Goal: Task Accomplishment & Management: Manage account settings

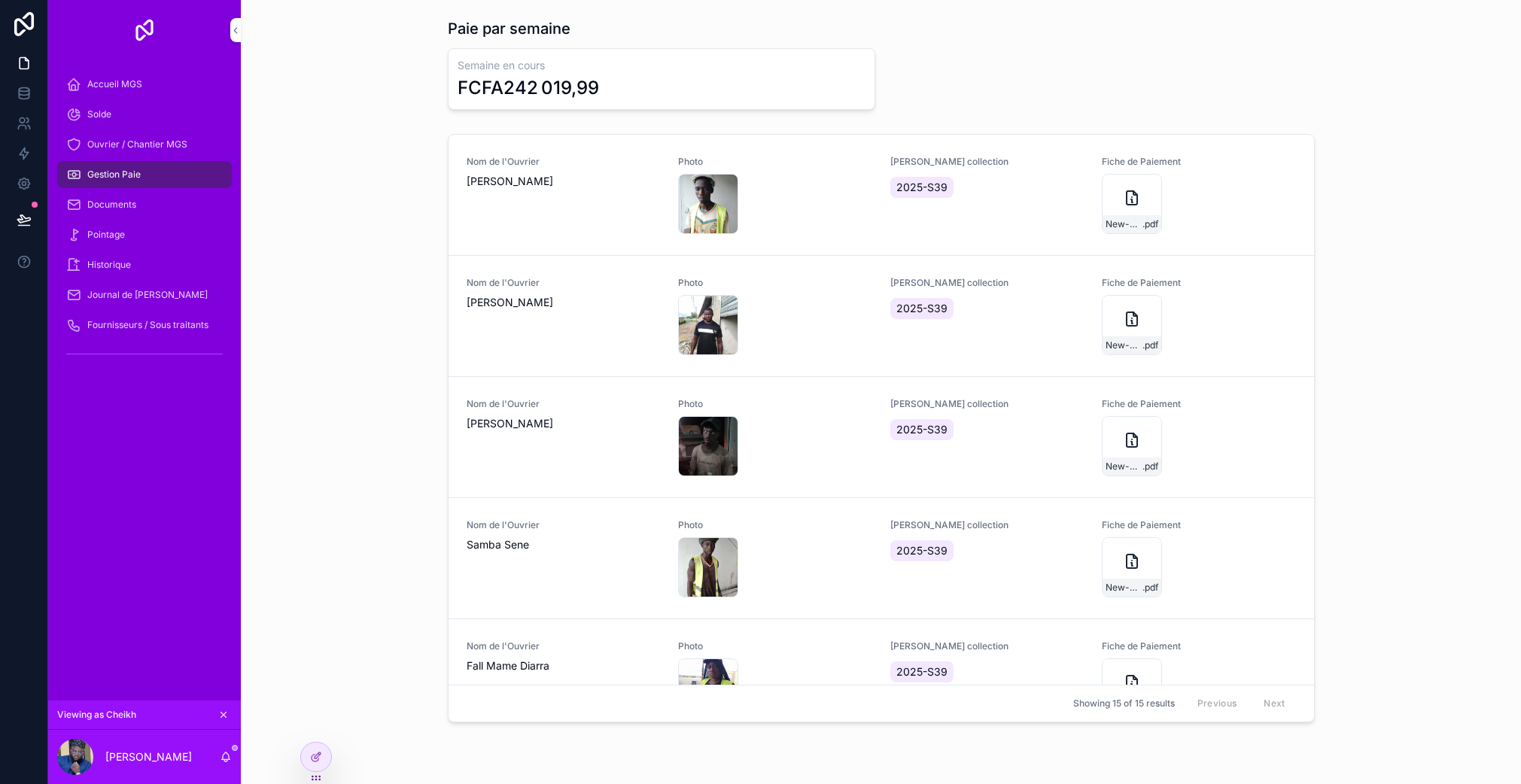
click at [136, 84] on span "Accueil MGS" at bounding box center [115, 84] width 55 height 12
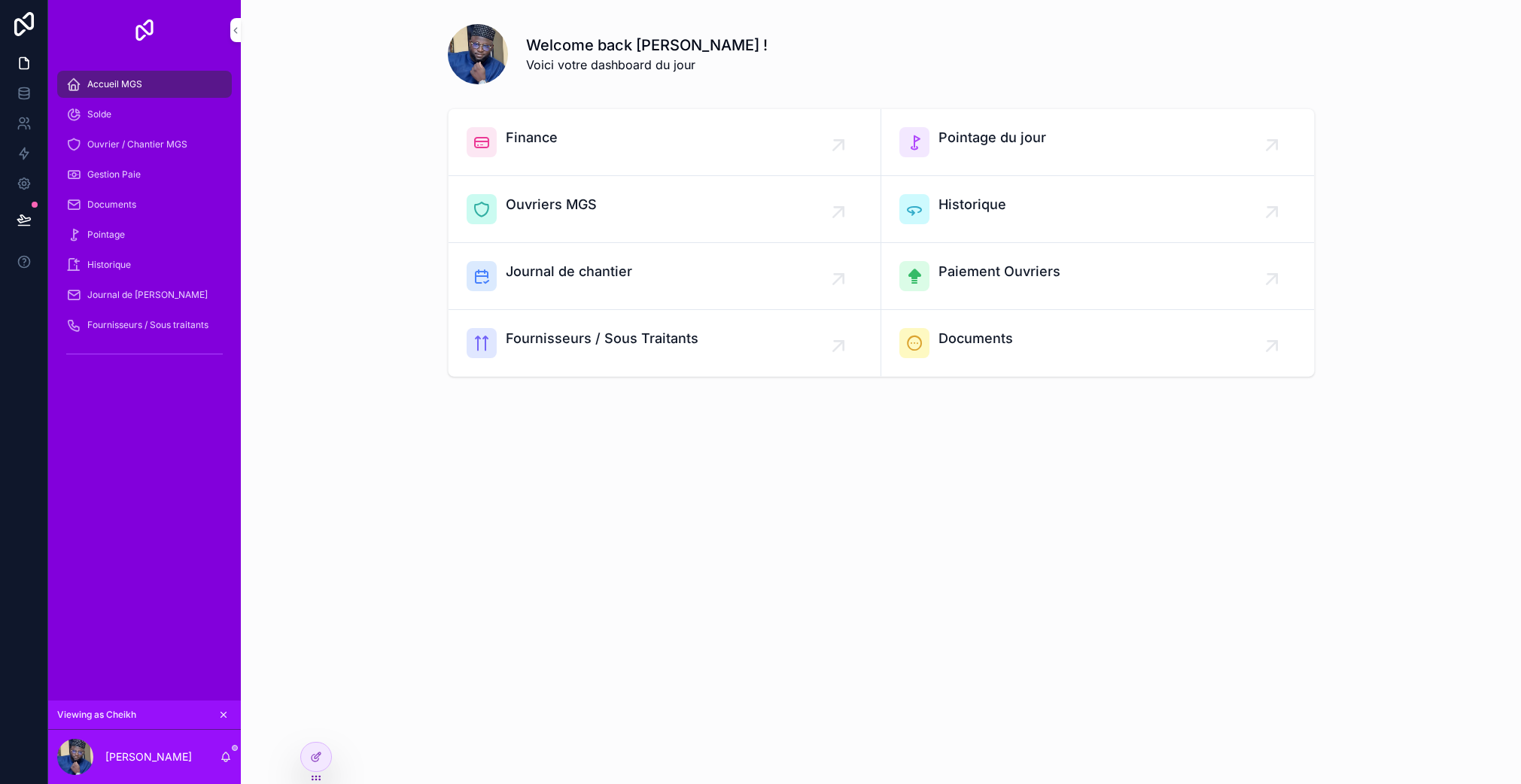
click at [136, 84] on span "Accueil MGS" at bounding box center [115, 84] width 55 height 12
click at [320, 759] on icon at bounding box center [316, 756] width 12 height 12
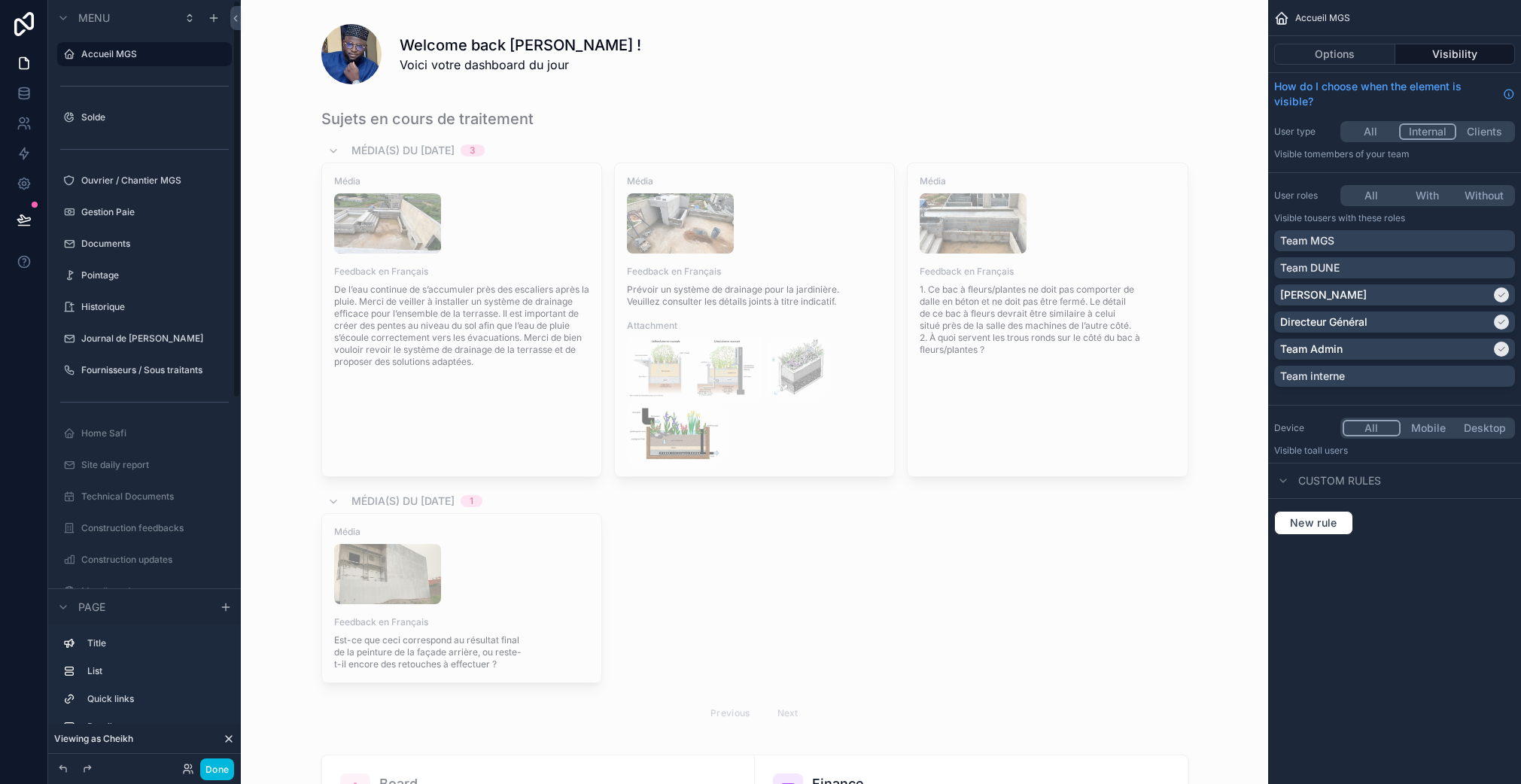
click at [220, 764] on button "Done" at bounding box center [217, 769] width 34 height 22
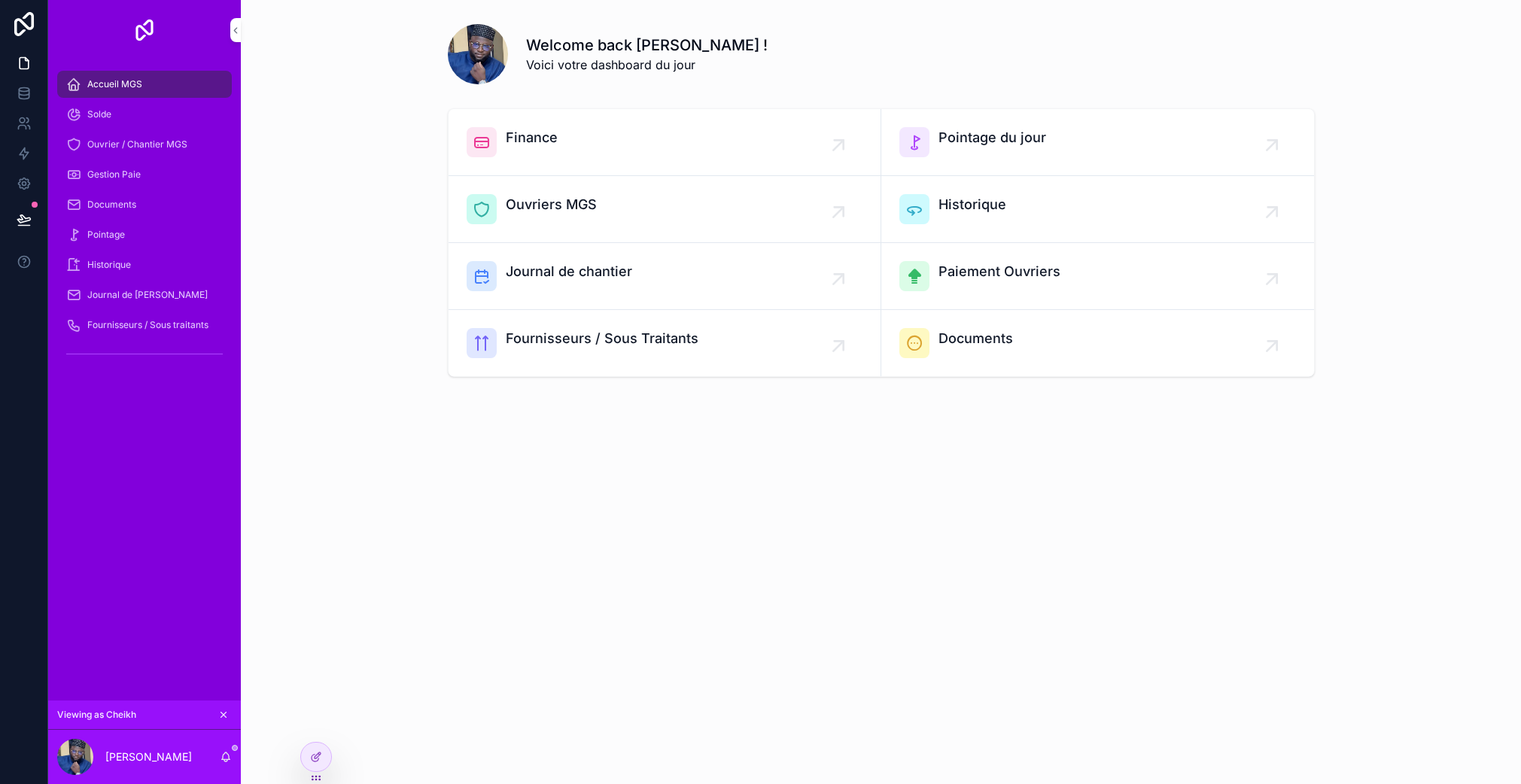
click at [0, 0] on icon at bounding box center [0, 0] width 0 height 0
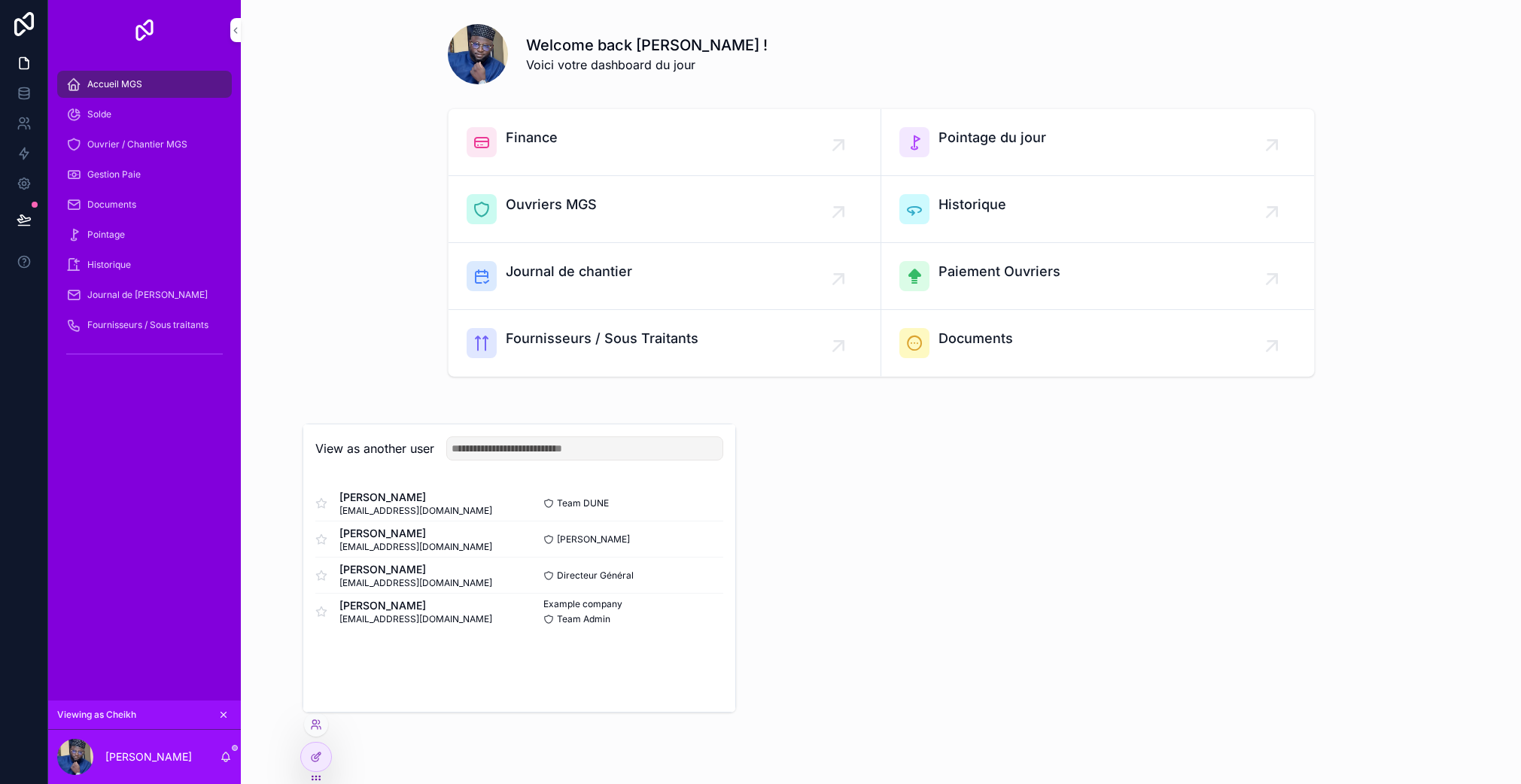
click at [0, 0] on button "Select" at bounding box center [0, 0] width 0 height 0
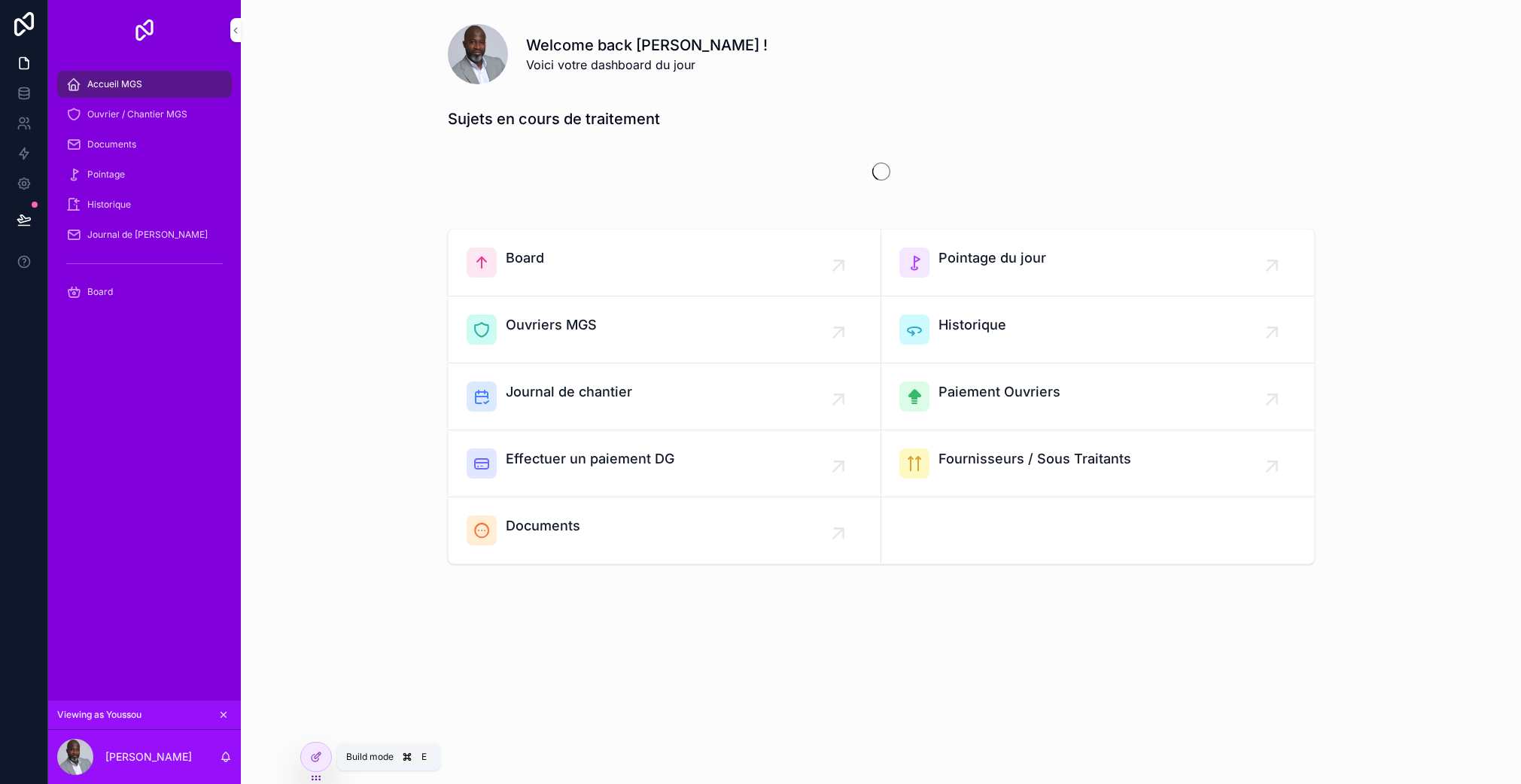
click at [317, 761] on icon at bounding box center [316, 756] width 12 height 12
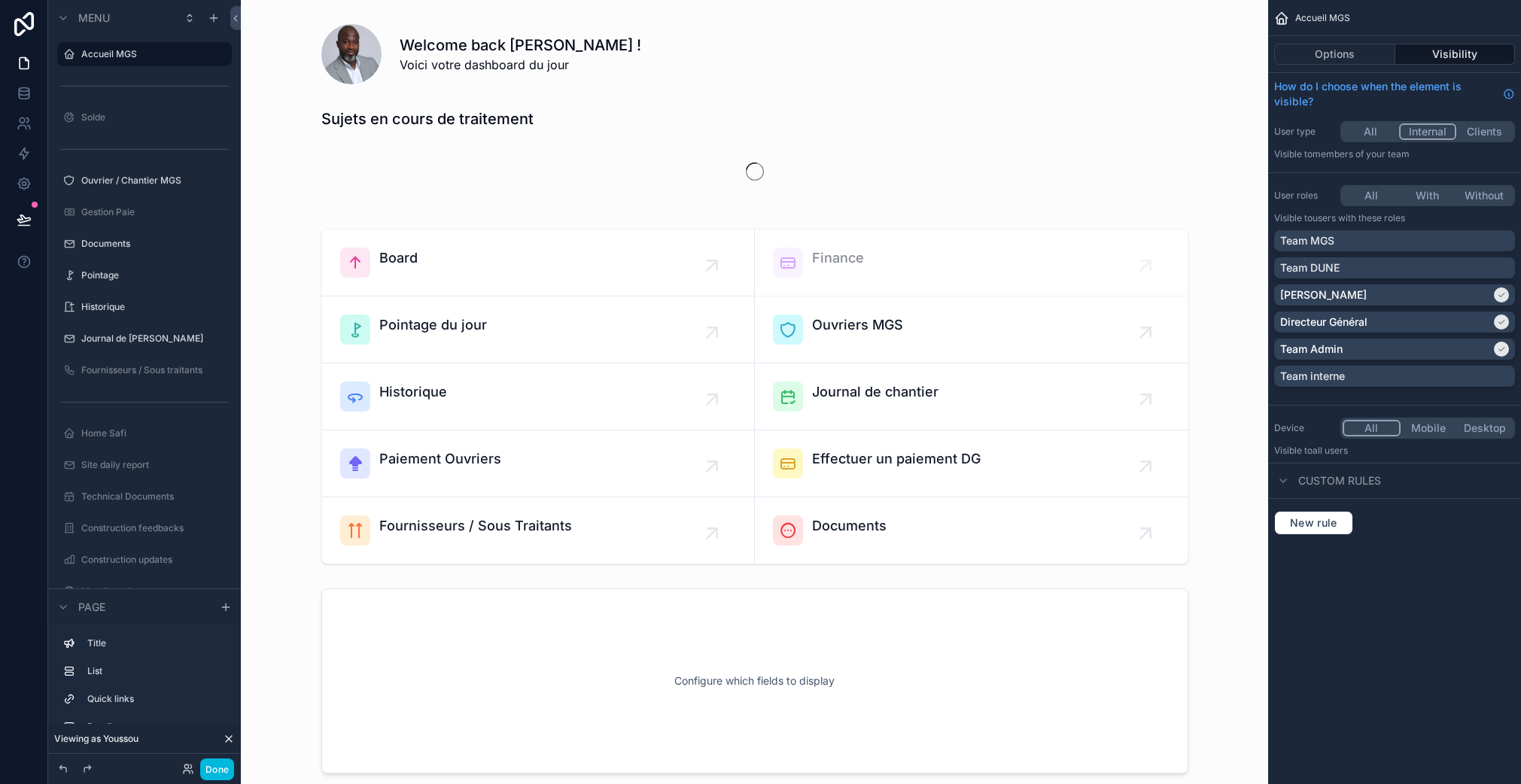
click at [589, 423] on div "scrollable content" at bounding box center [754, 397] width 1002 height 347
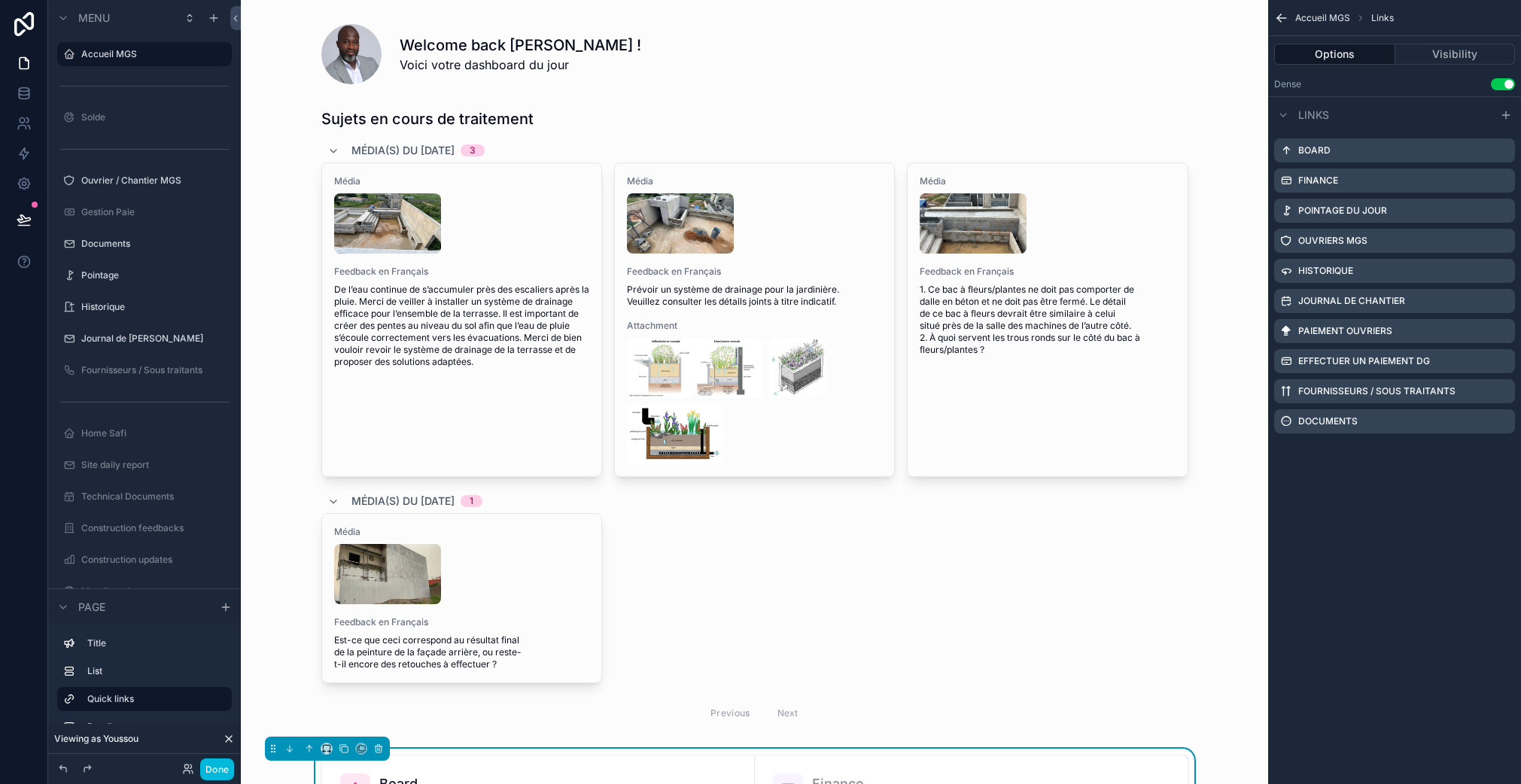
click at [0, 0] on icon "scrollable content" at bounding box center [0, 0] width 0 height 0
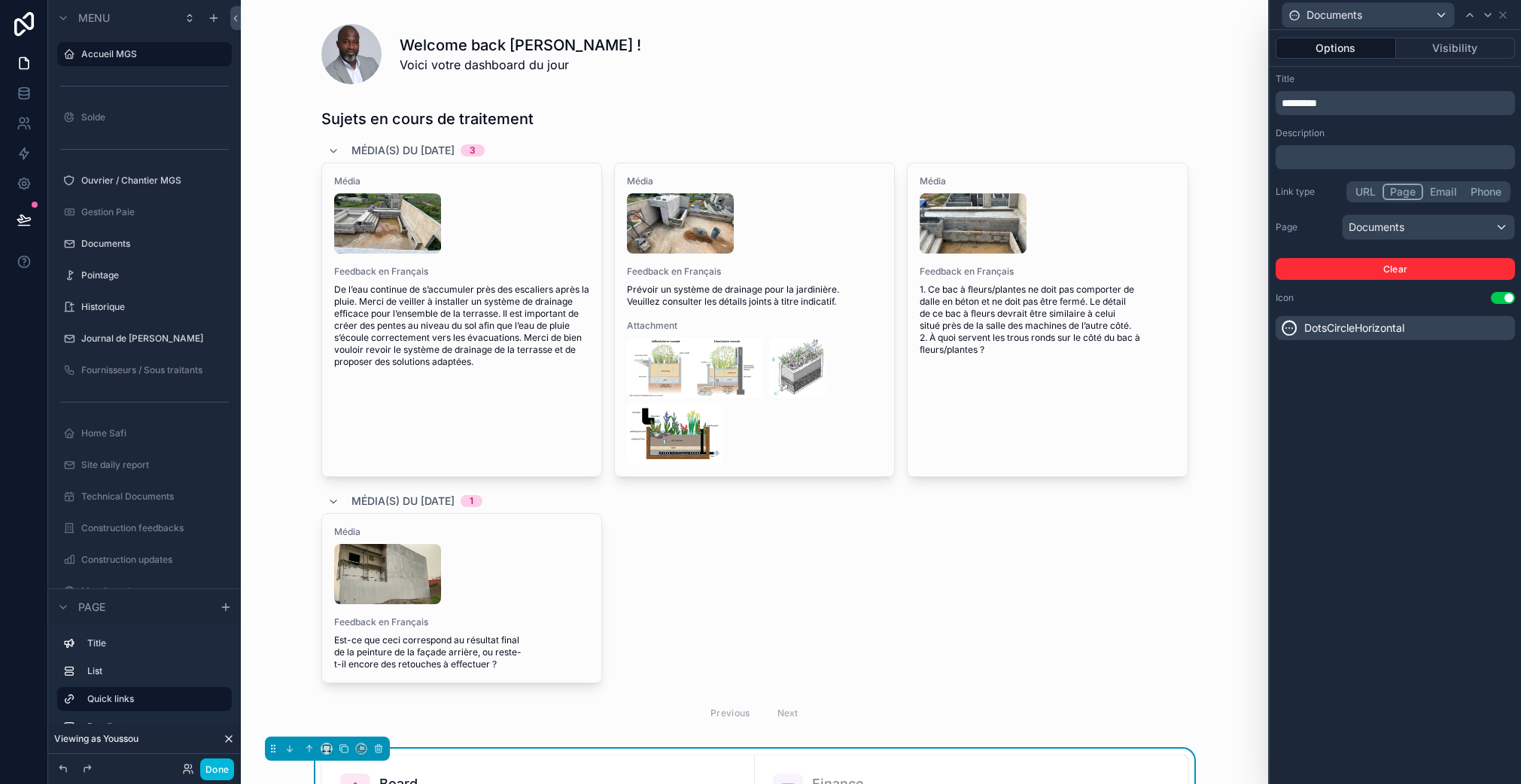
click at [1371, 105] on p "*********" at bounding box center [1396, 103] width 230 height 15
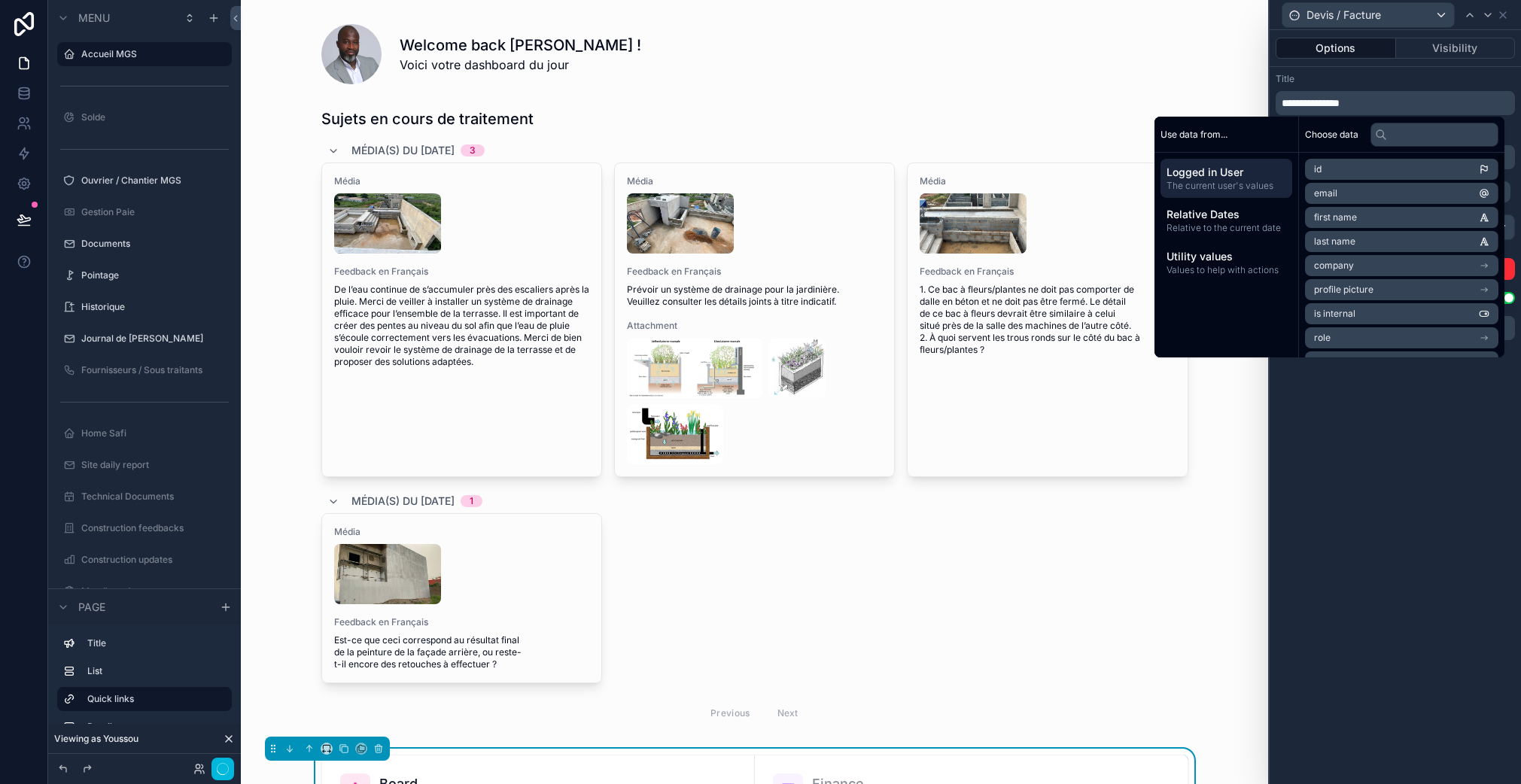
click at [1453, 430] on div "**********" at bounding box center [1395, 407] width 251 height 754
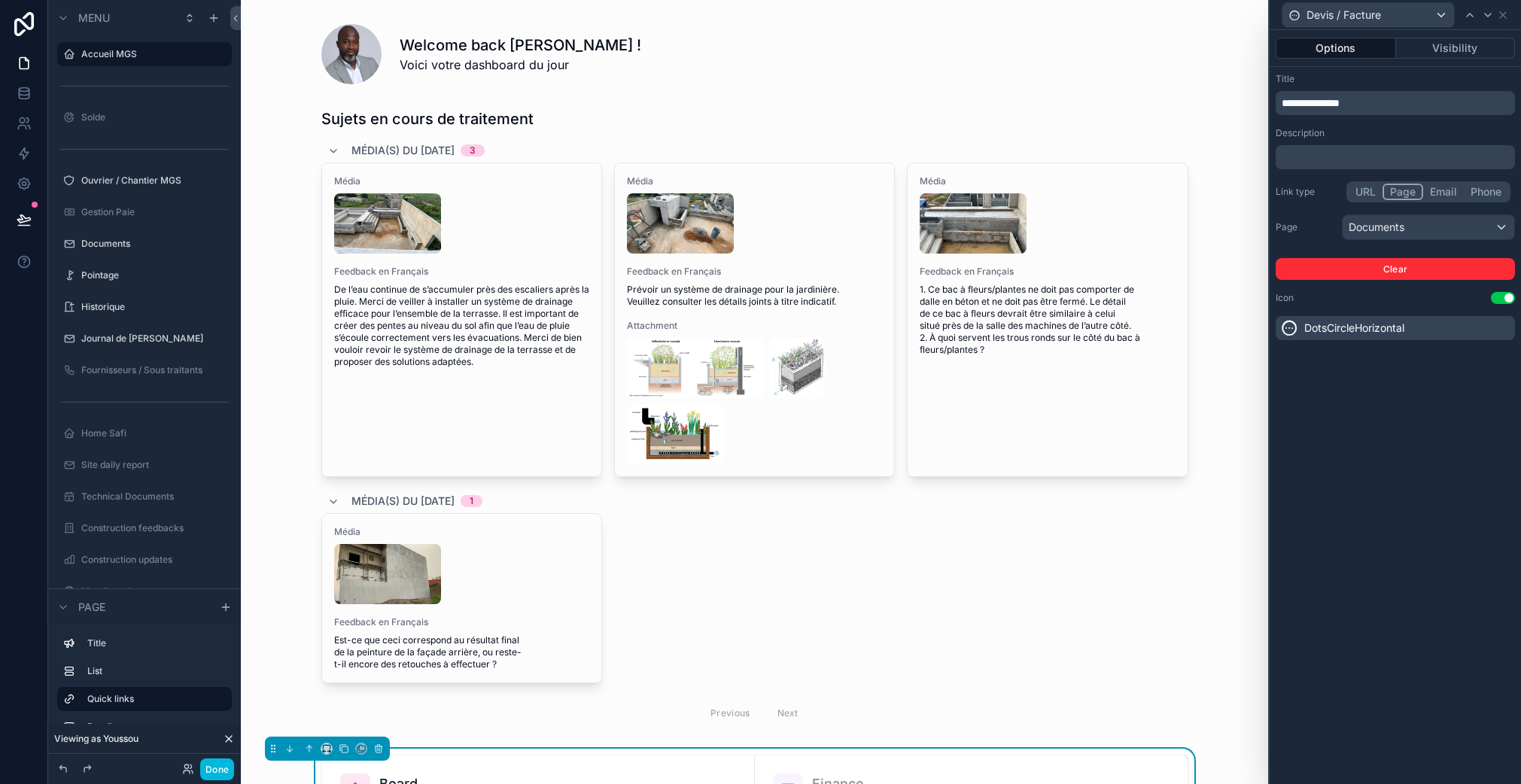
click at [1506, 6] on div "Devis / Facture" at bounding box center [1395, 15] width 239 height 29
click at [1507, 11] on icon at bounding box center [1502, 15] width 12 height 12
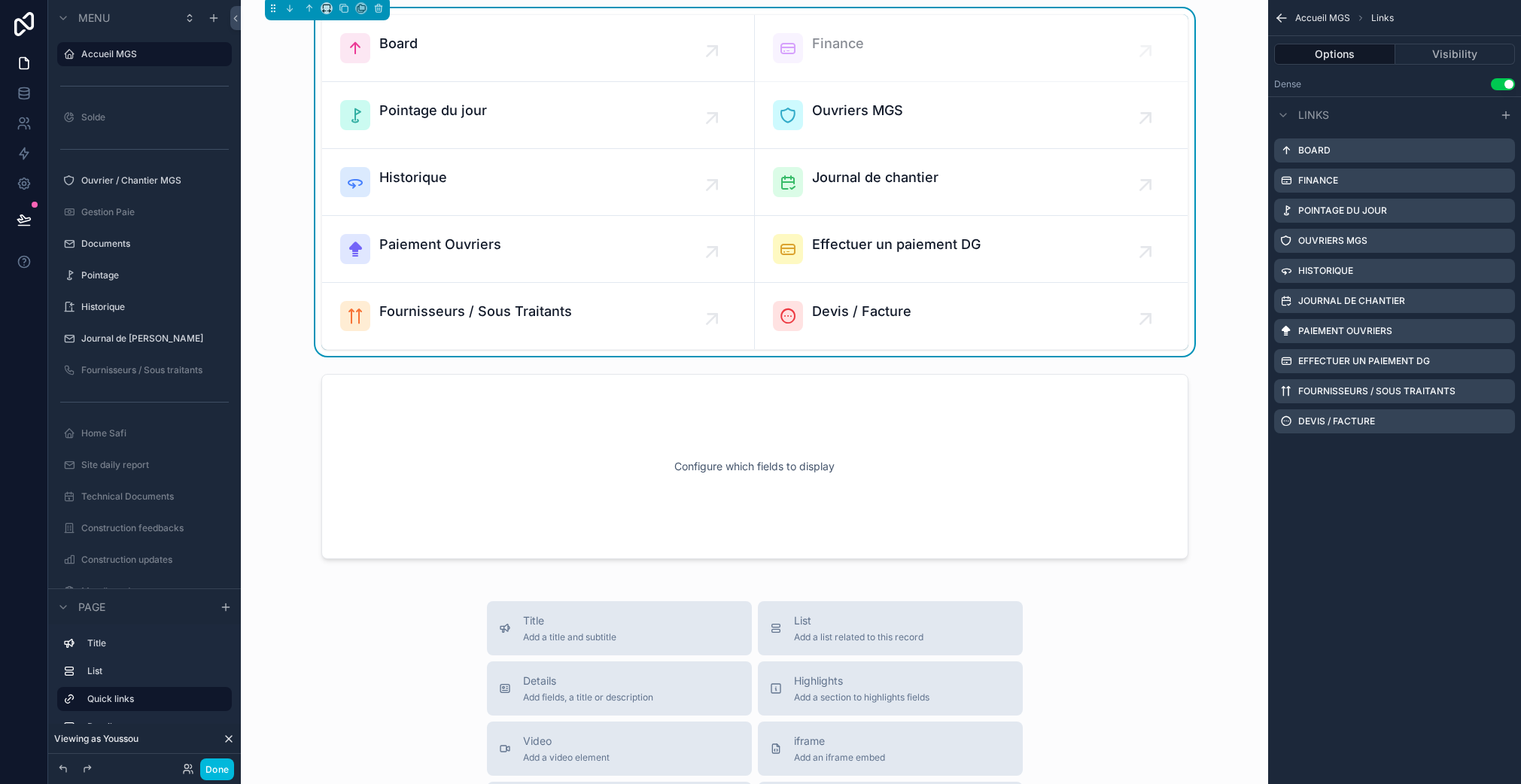
scroll to position [652, 0]
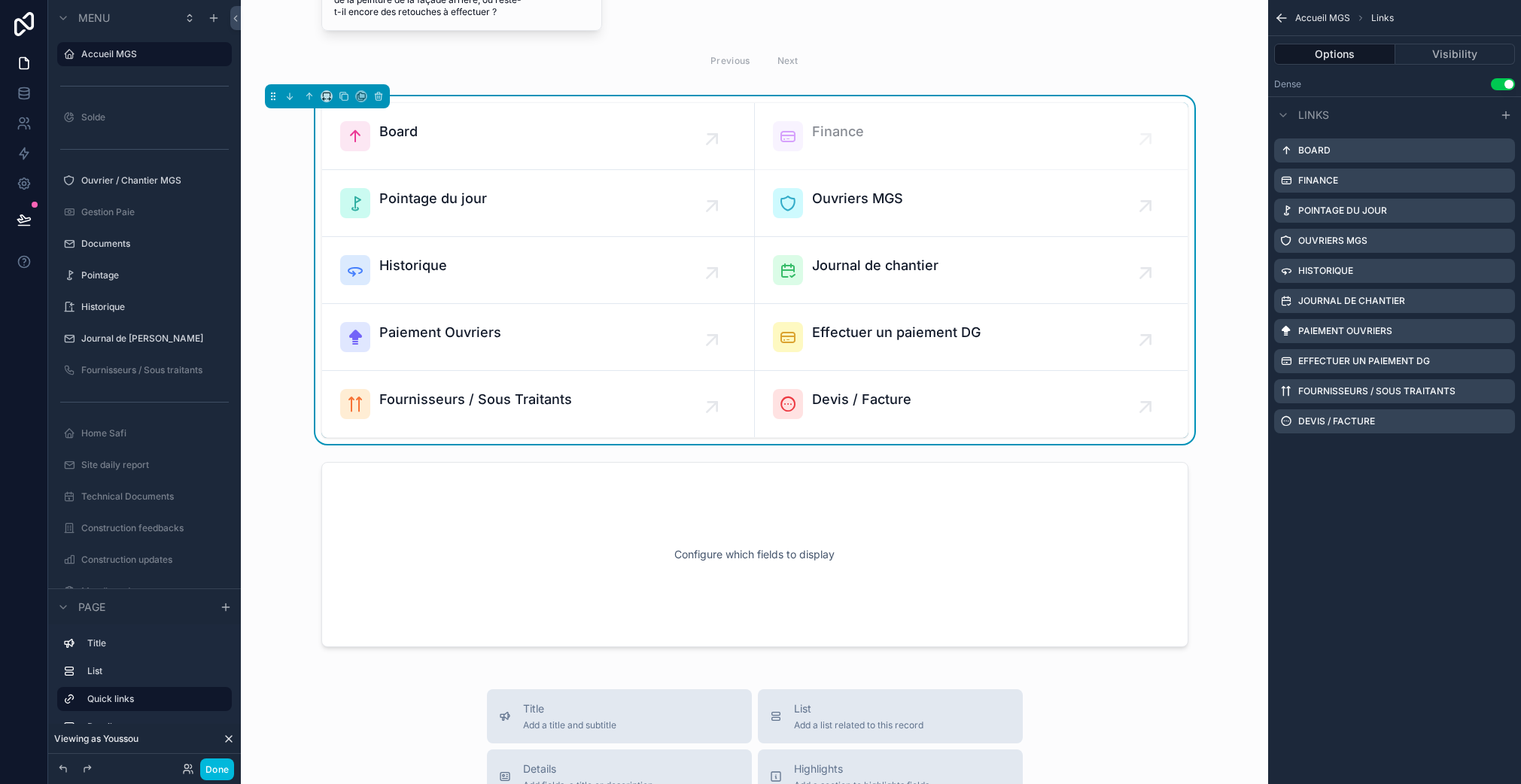
click at [616, 342] on div "Paiement Ouvriers" at bounding box center [538, 337] width 396 height 30
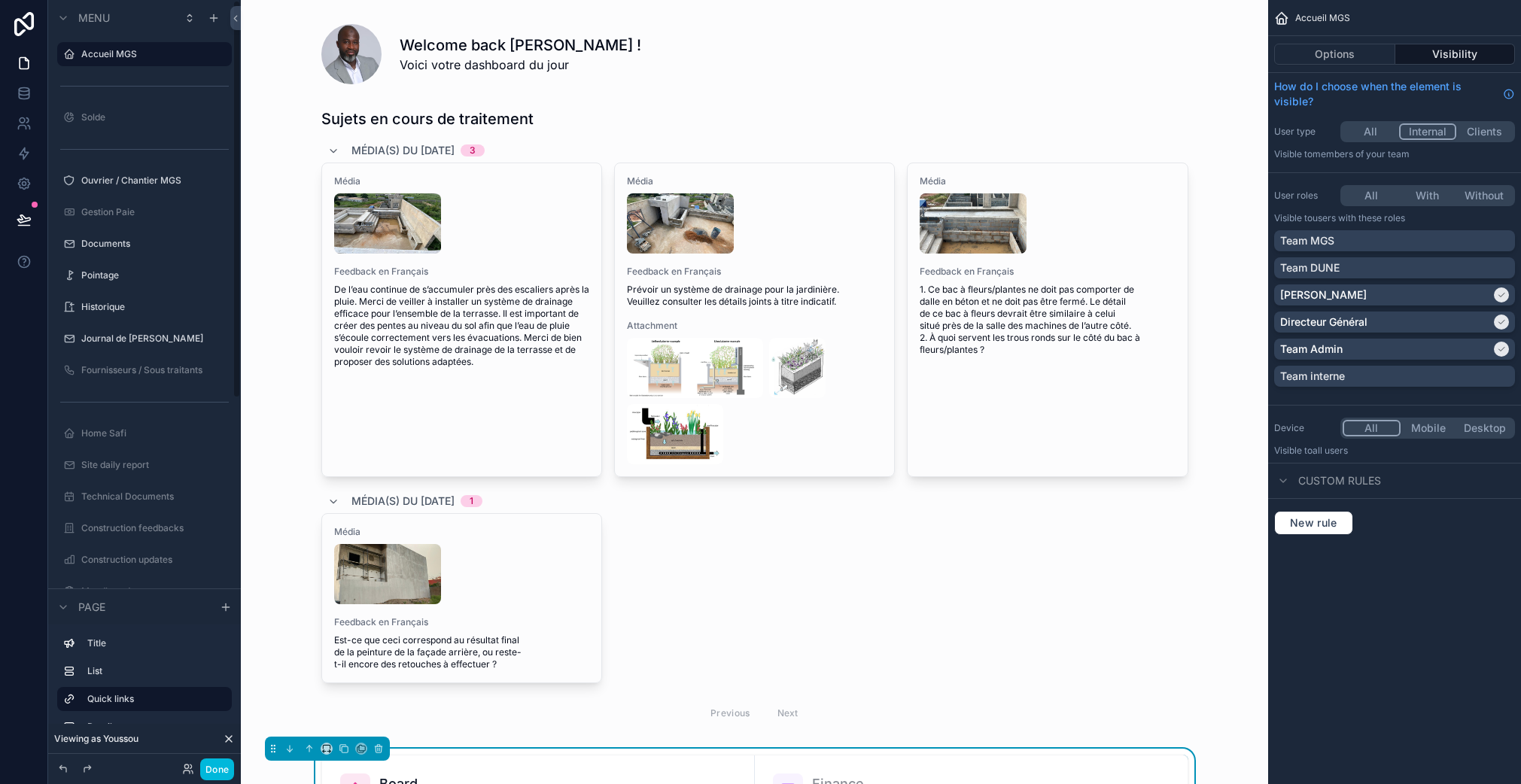
click at [167, 45] on div "Accueil MGS" at bounding box center [155, 55] width 147 height 18
click at [160, 55] on label "Accueil MGS" at bounding box center [151, 54] width 141 height 12
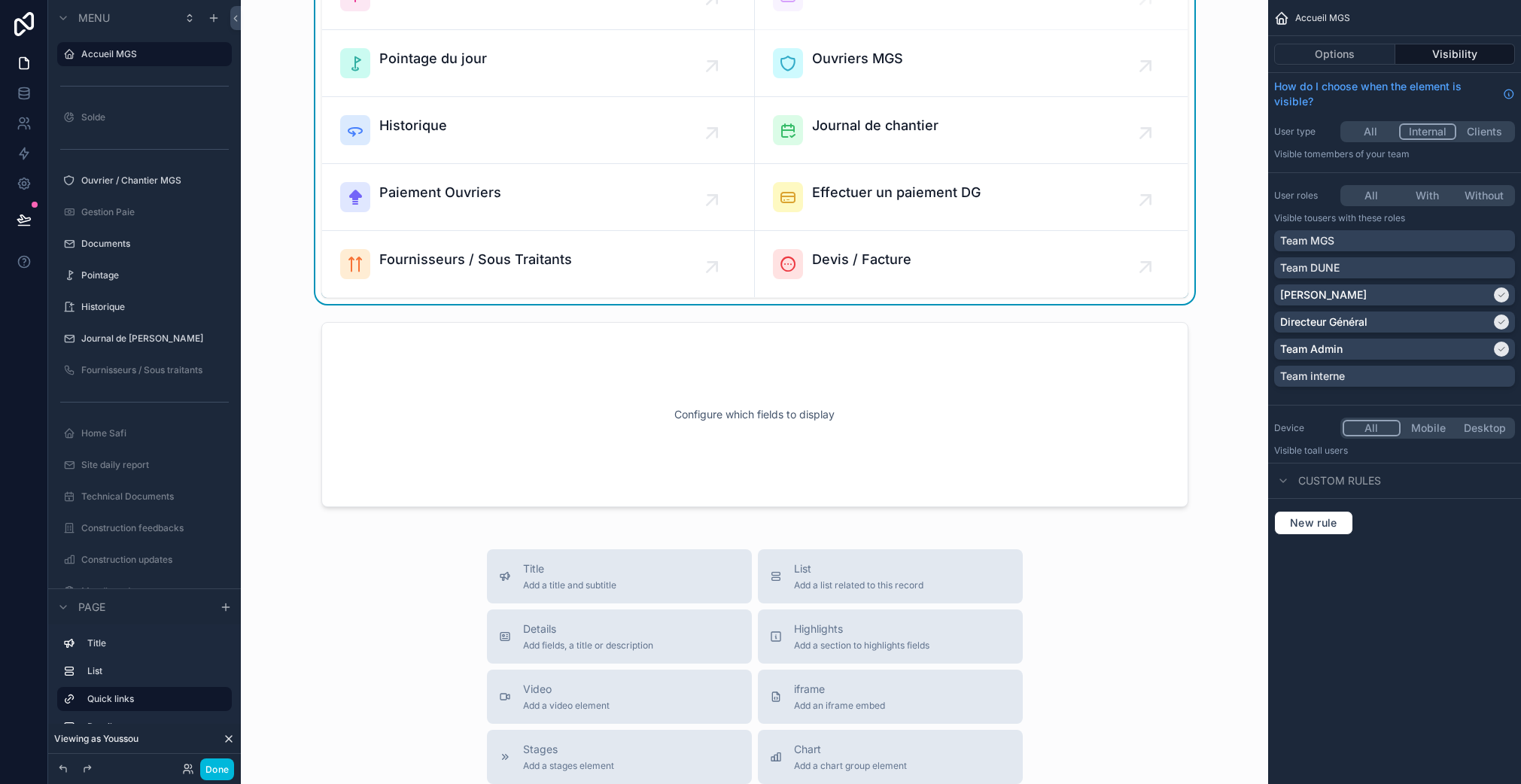
scroll to position [555, 0]
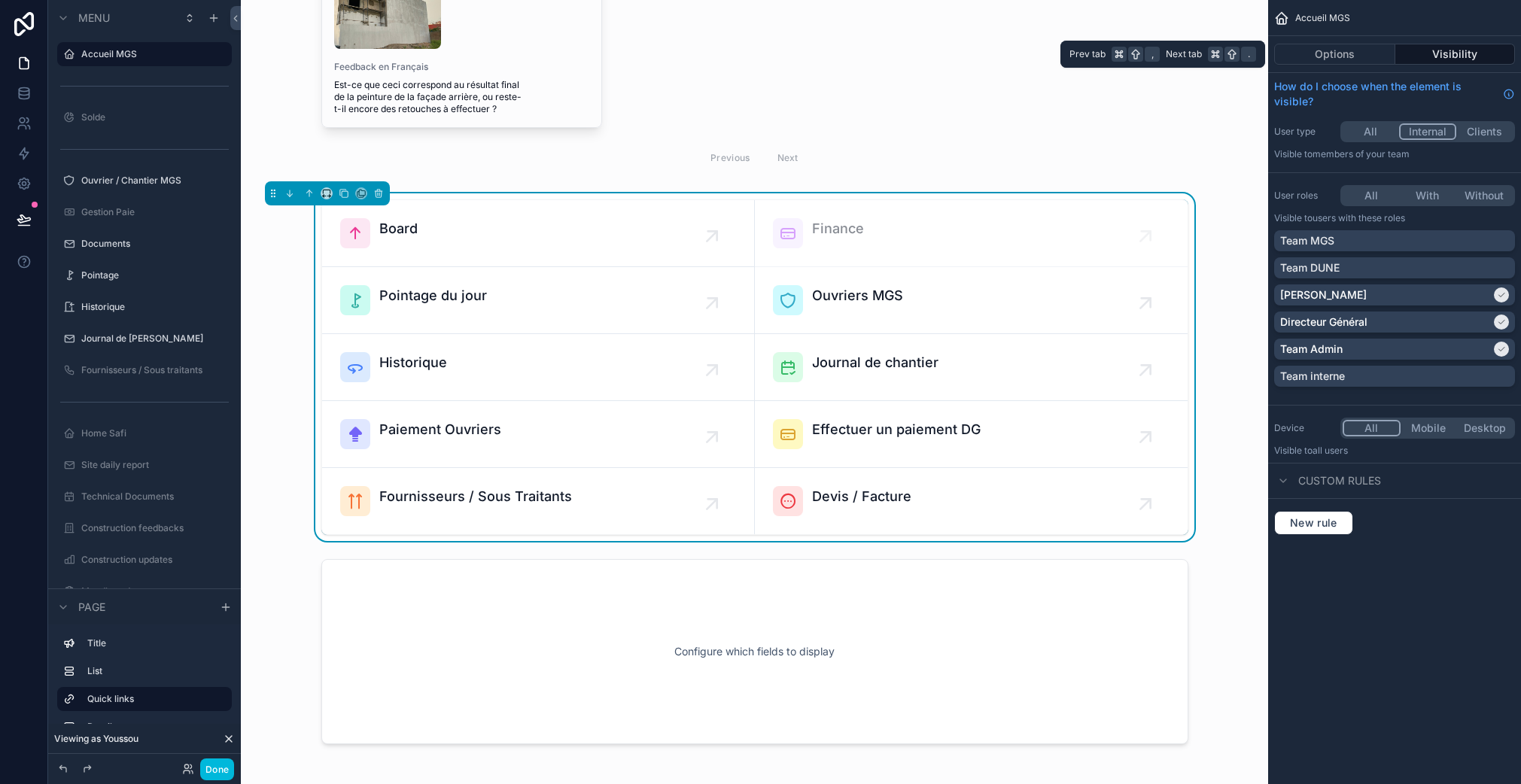
click at [1359, 50] on button "Options" at bounding box center [1334, 54] width 121 height 21
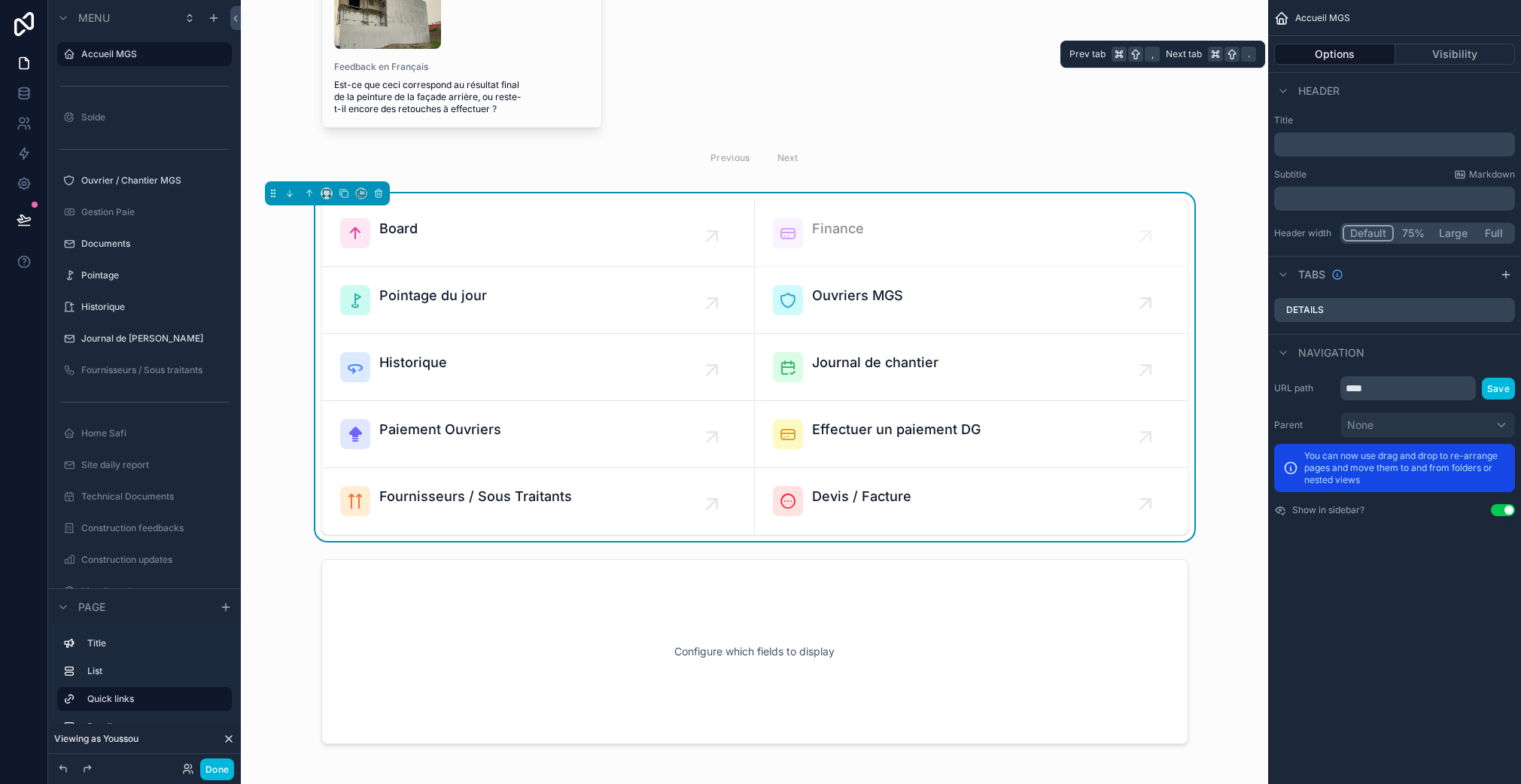
click at [1435, 59] on button "Visibility" at bounding box center [1455, 54] width 120 height 21
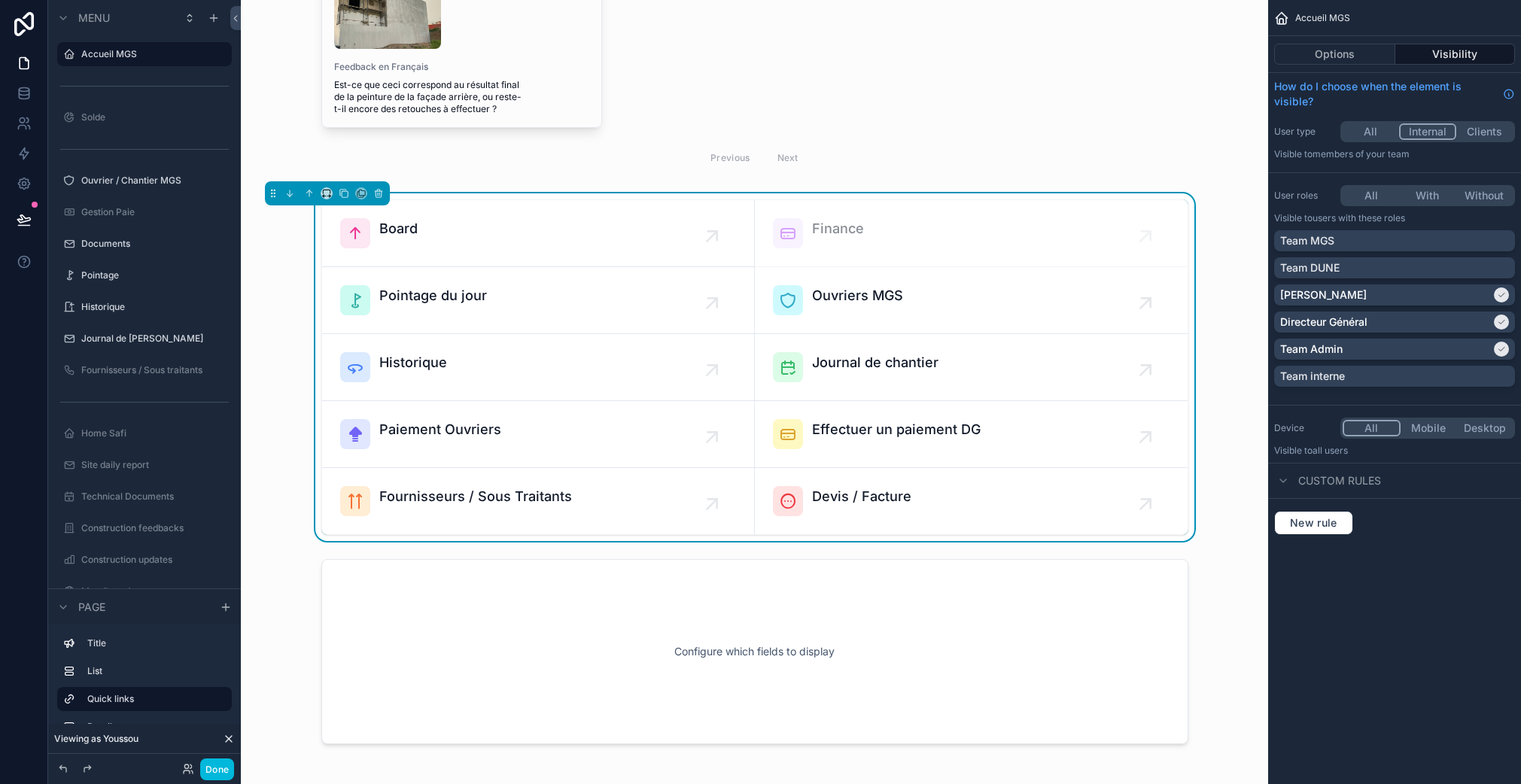
click at [735, 199] on div "Board Finance Pointage du jour Ouvriers MGS Historique Journal de chantier Paie…" at bounding box center [754, 367] width 867 height 336
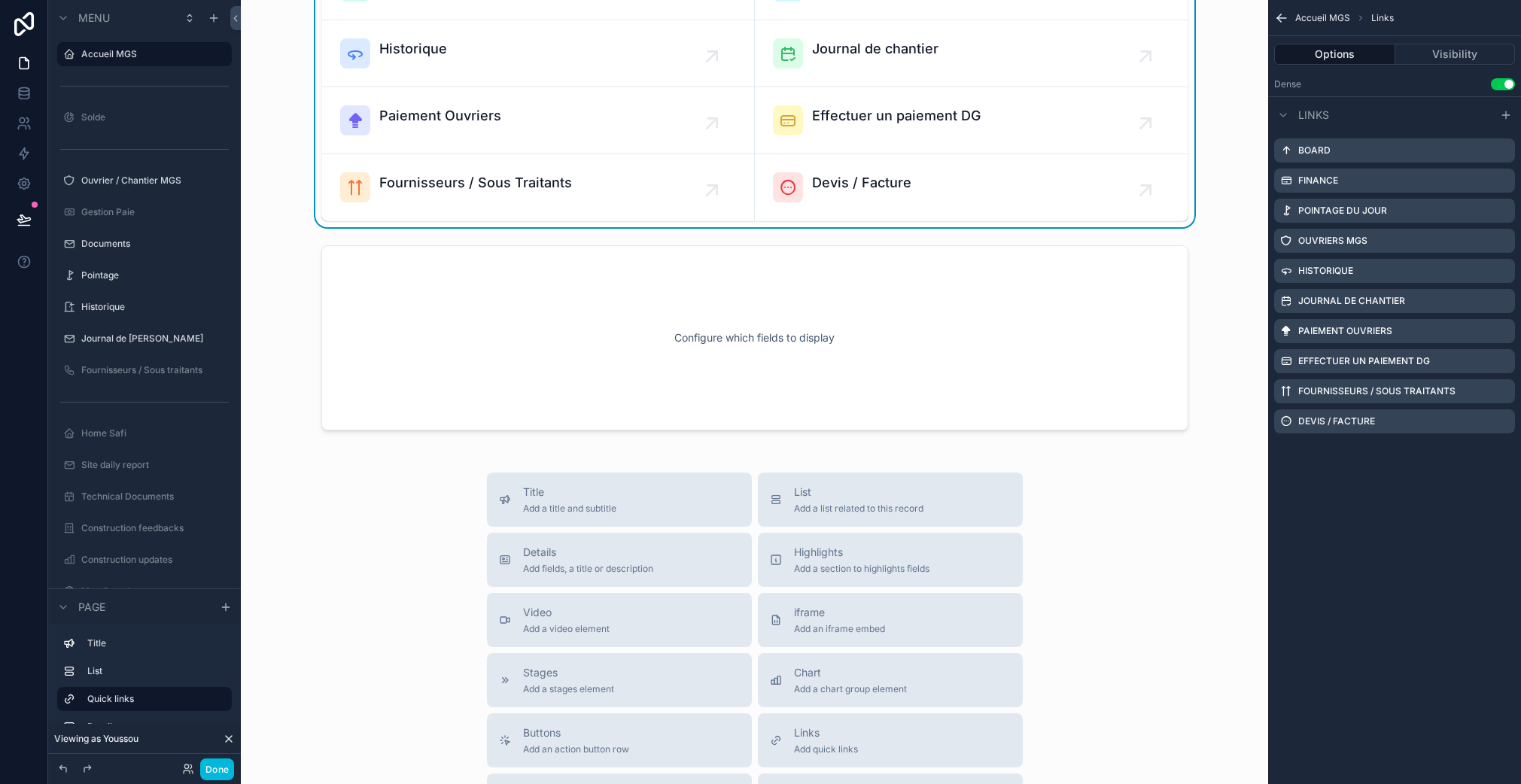
scroll to position [647, 0]
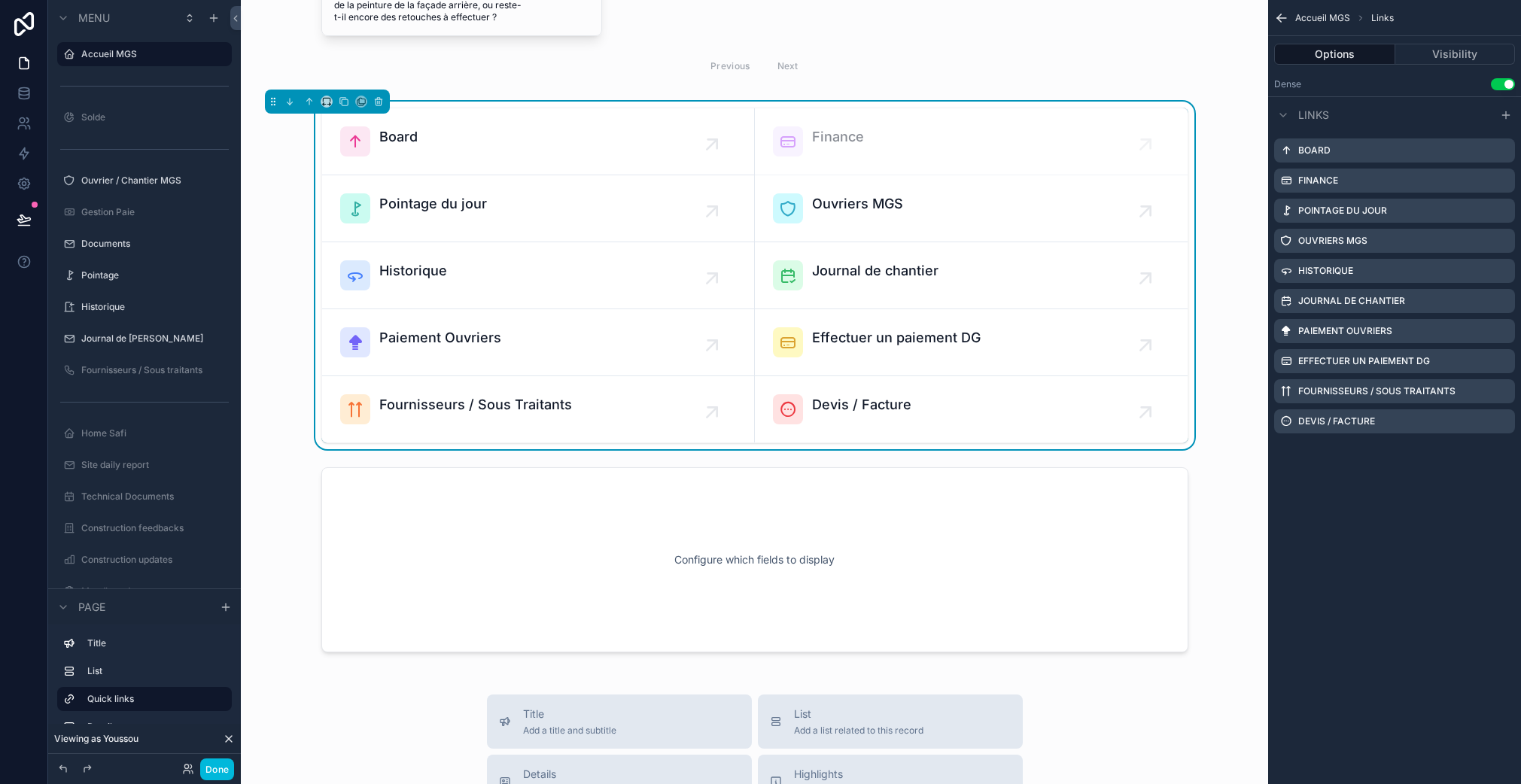
click at [1503, 111] on icon "scrollable content" at bounding box center [1505, 115] width 12 height 12
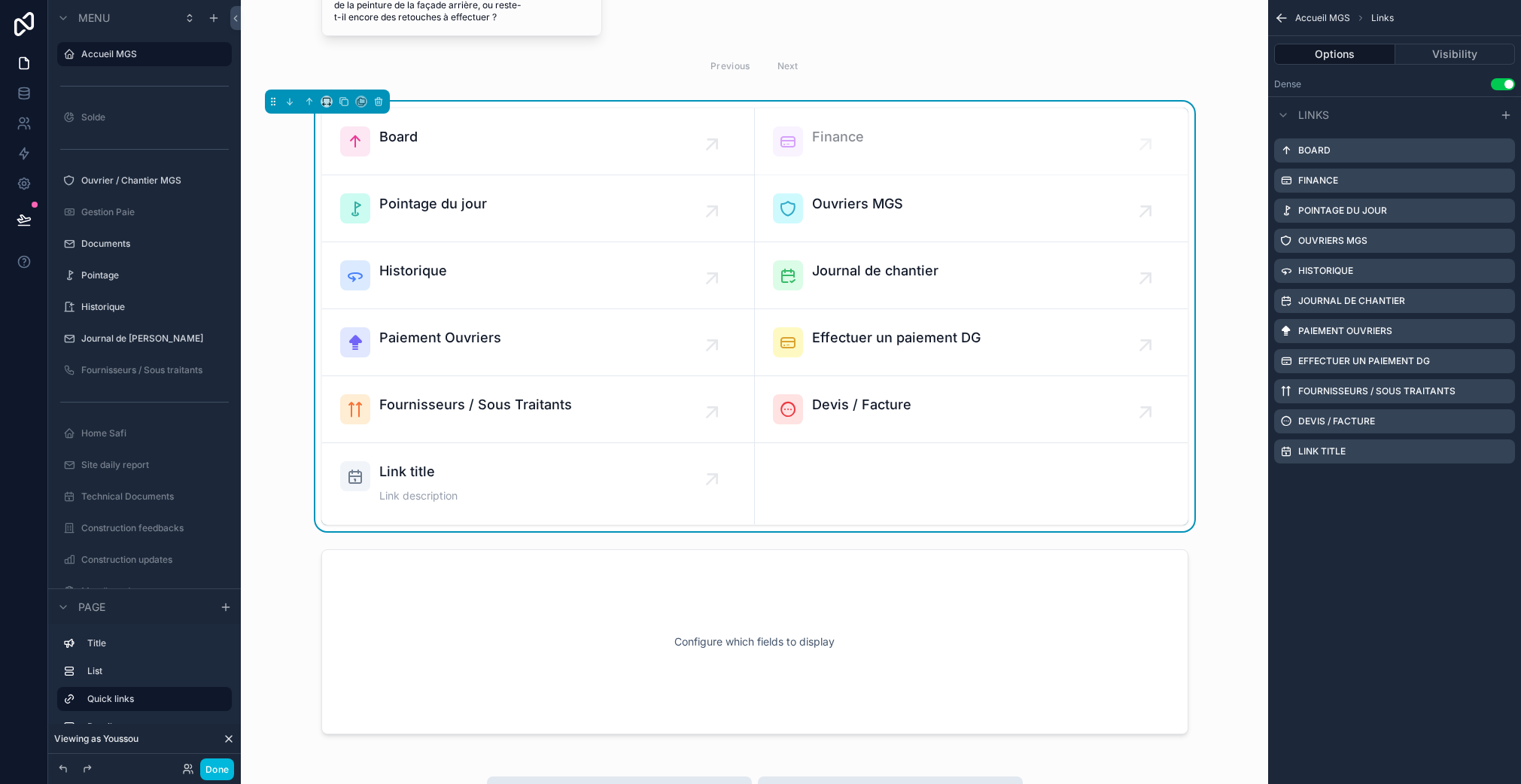
click at [0, 0] on icon "scrollable content" at bounding box center [0, 0] width 0 height 0
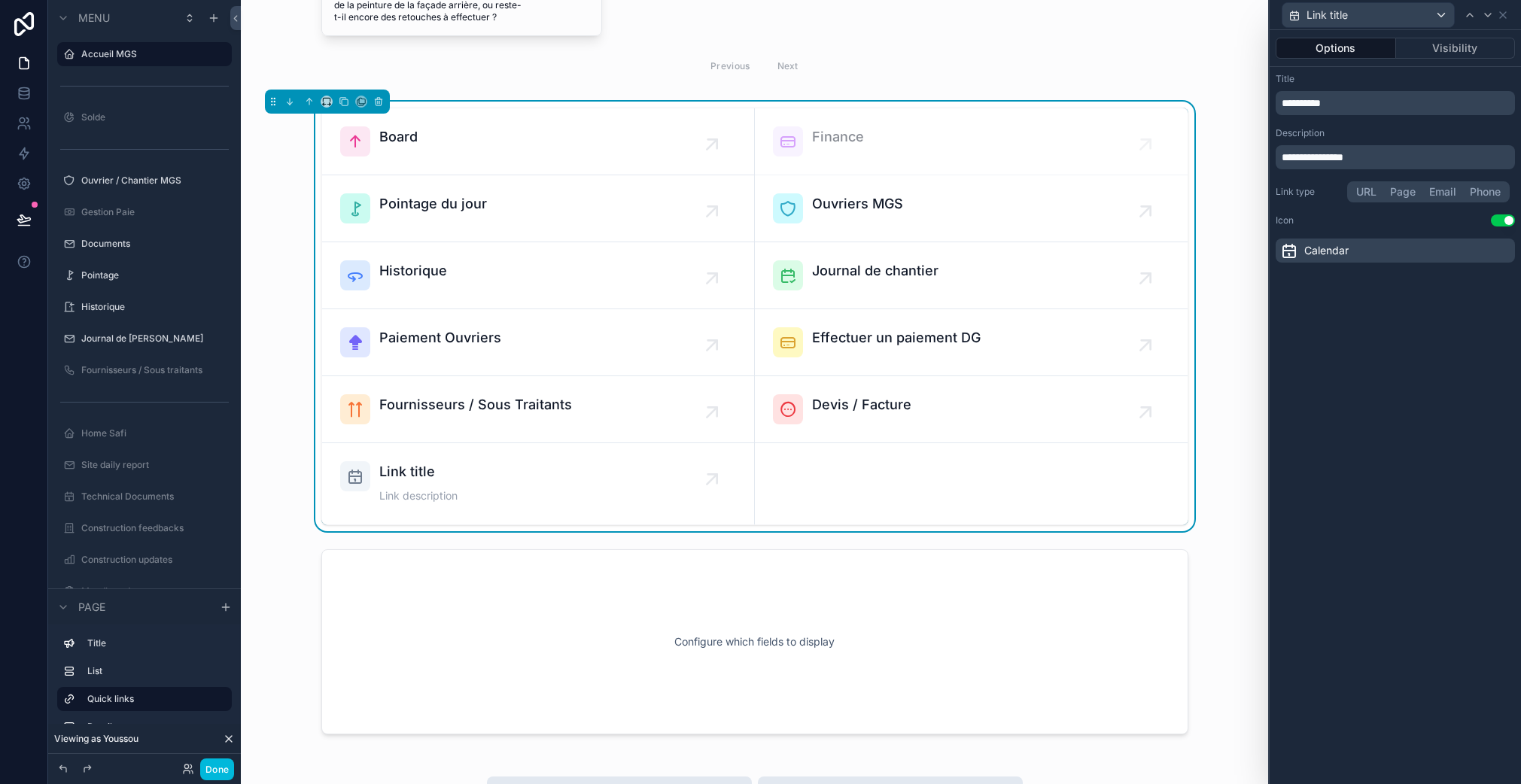
click at [1320, 105] on span "**********" at bounding box center [1301, 104] width 39 height 11
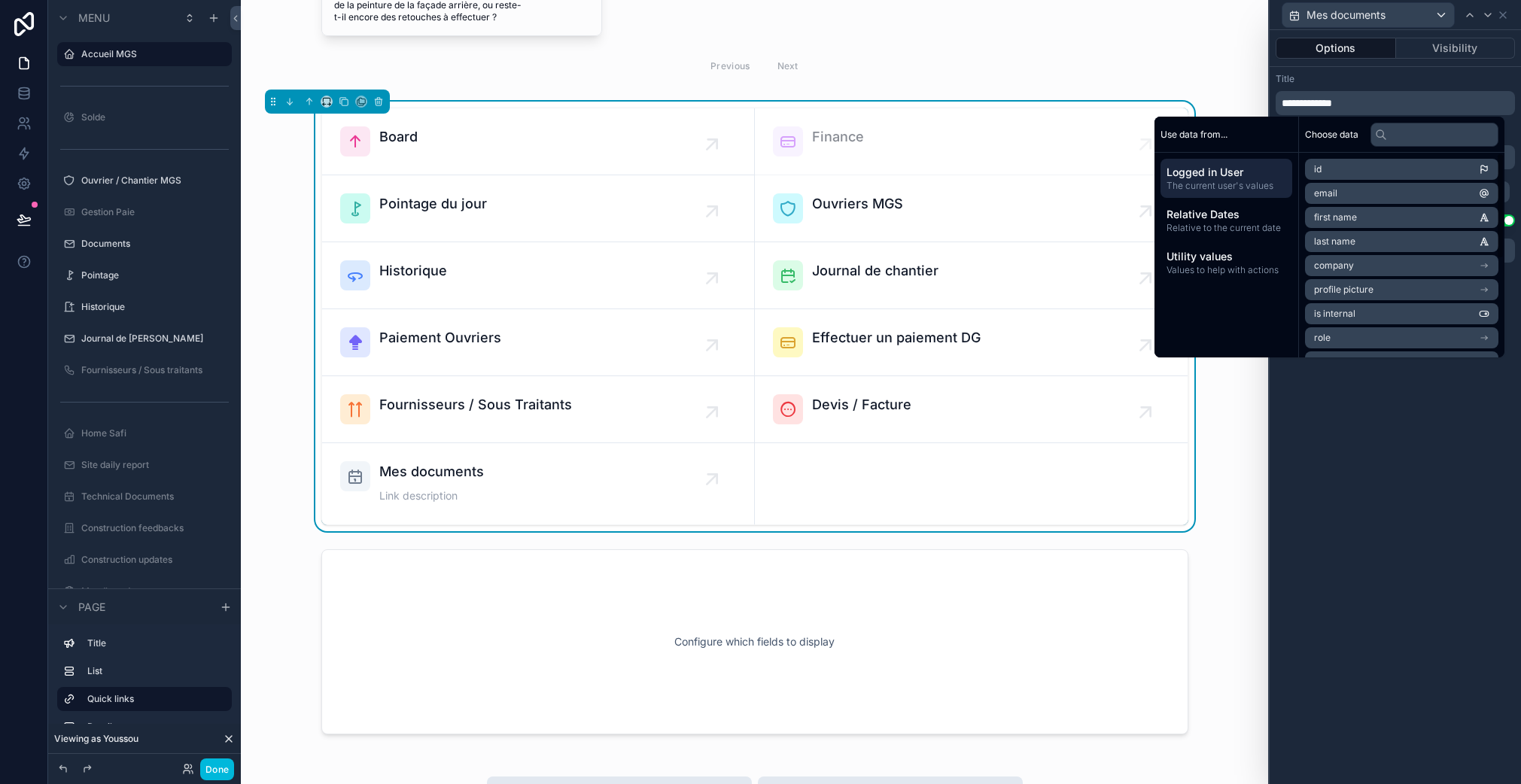
click at [1323, 568] on div "**********" at bounding box center [1395, 407] width 251 height 754
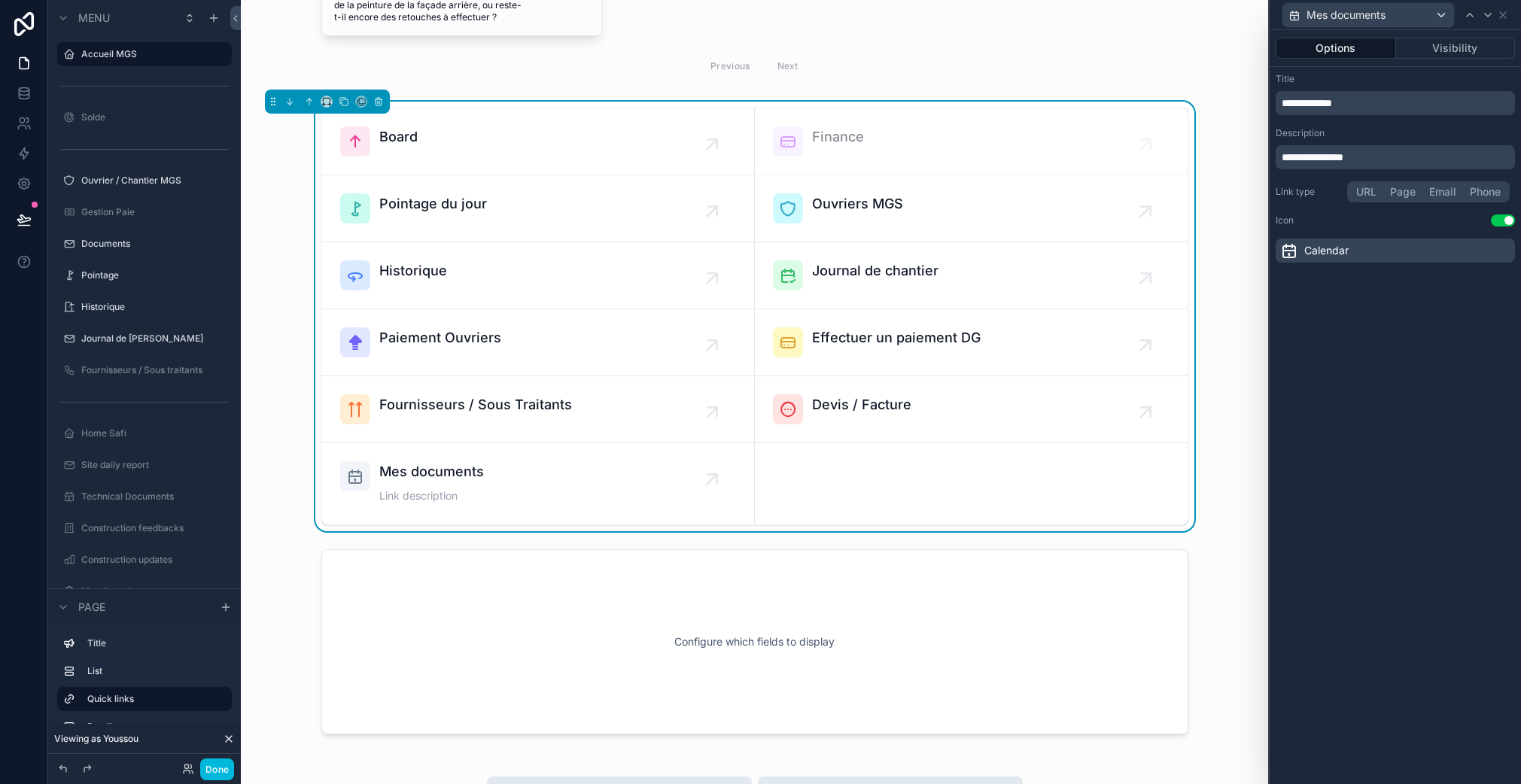
click at [1343, 153] on span "**********" at bounding box center [1313, 157] width 62 height 11
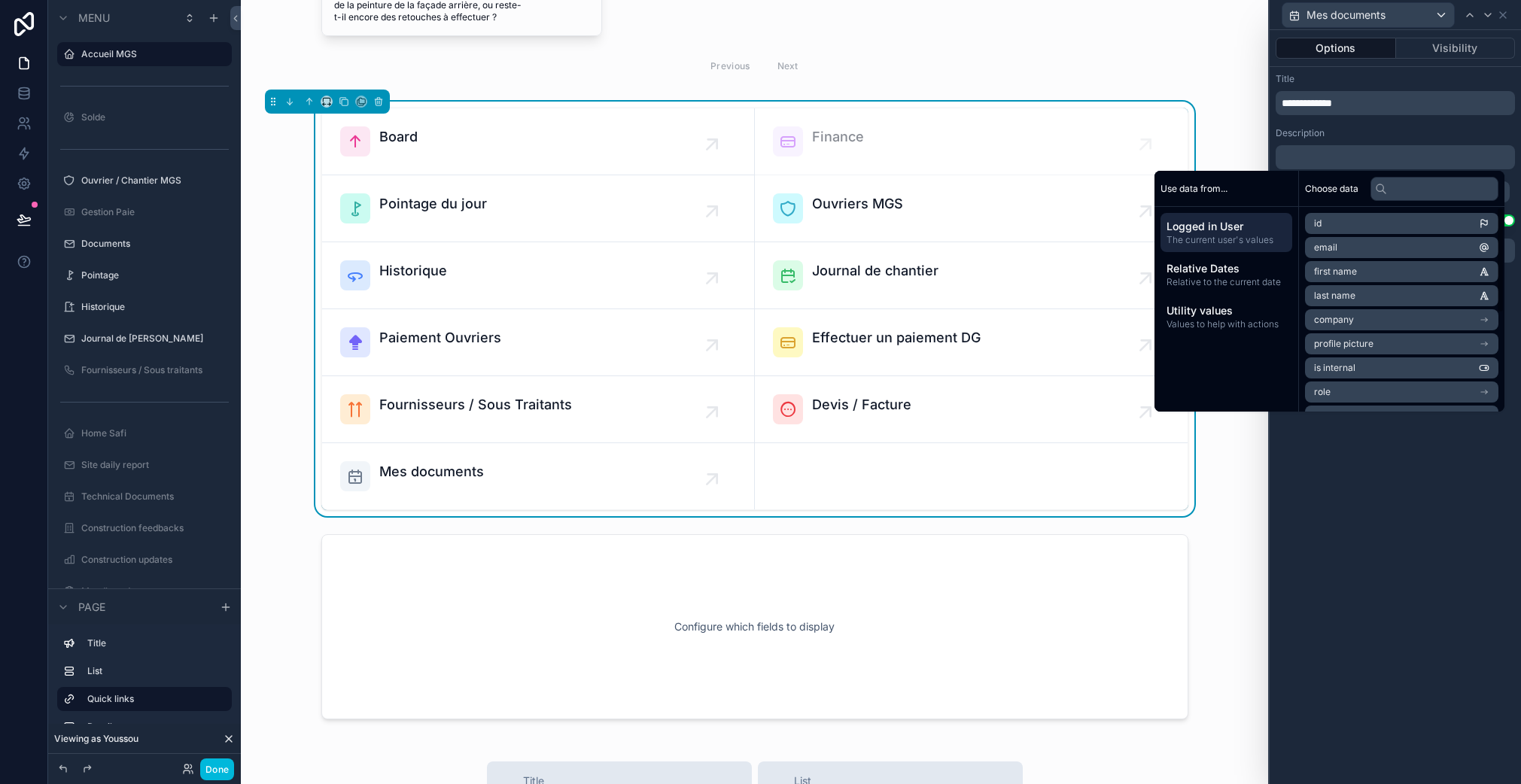
click at [1348, 546] on div "**********" at bounding box center [1395, 407] width 251 height 754
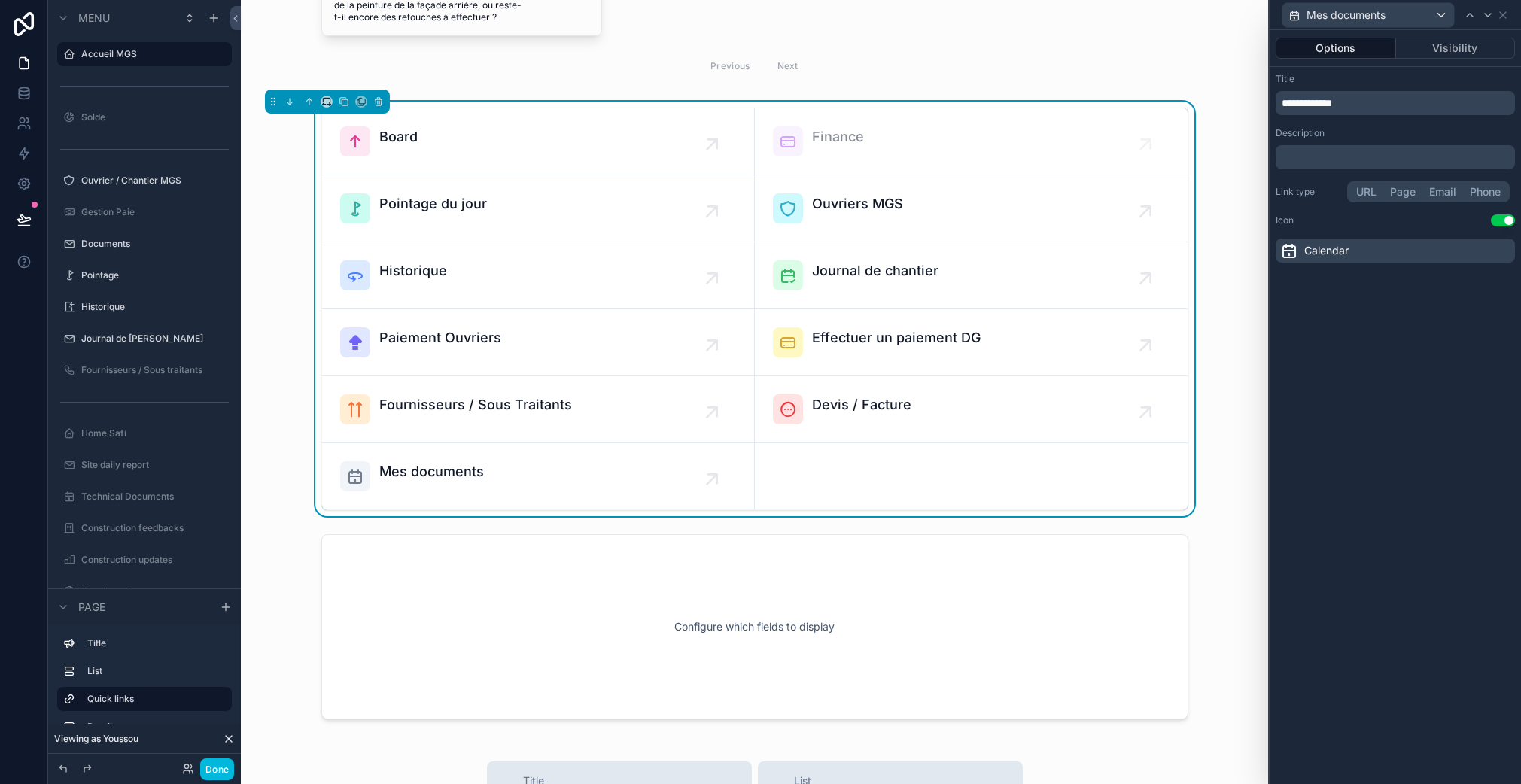
click at [1408, 196] on button "Page" at bounding box center [1402, 192] width 39 height 16
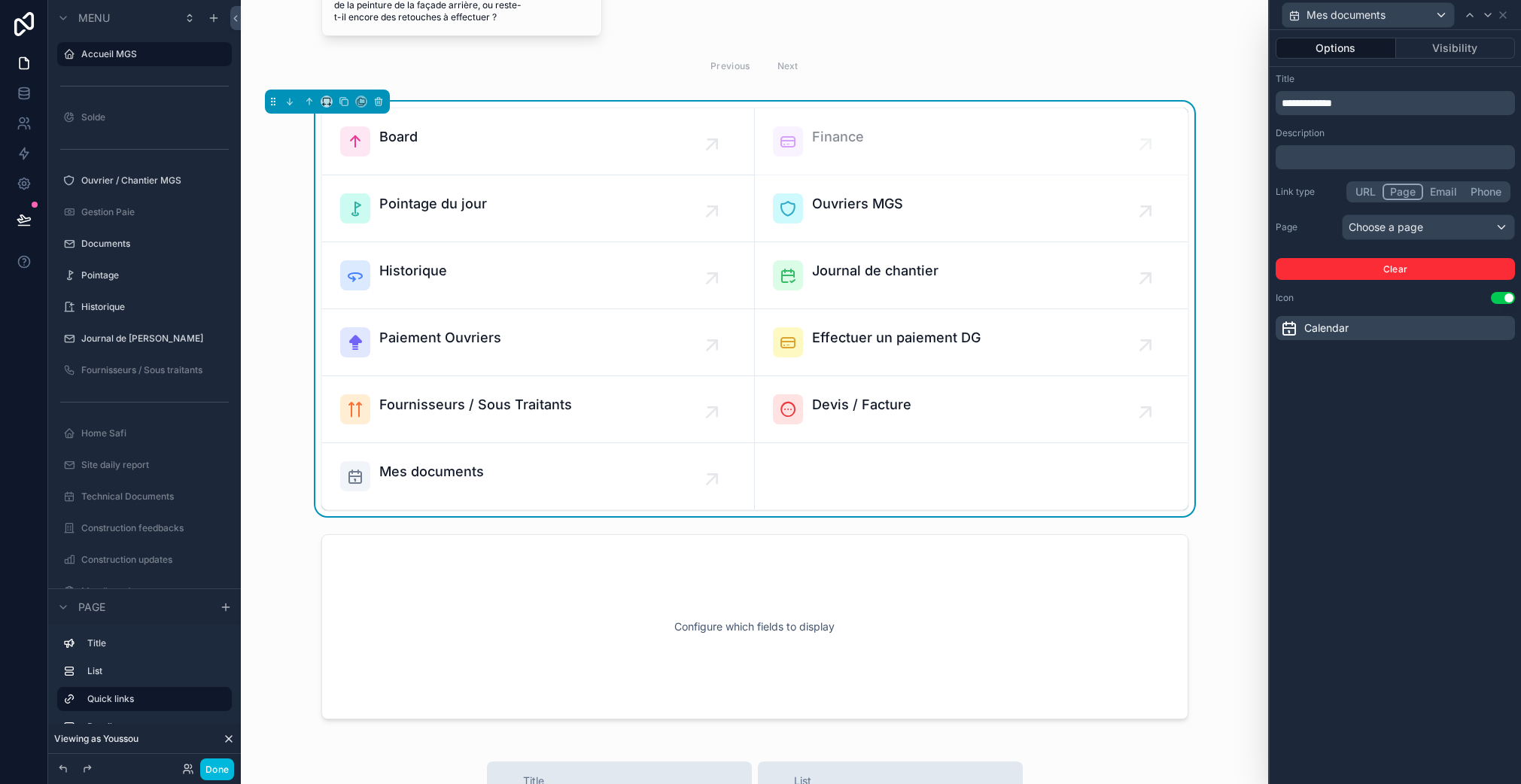
click at [1438, 227] on div "Choose a page" at bounding box center [1427, 227] width 172 height 24
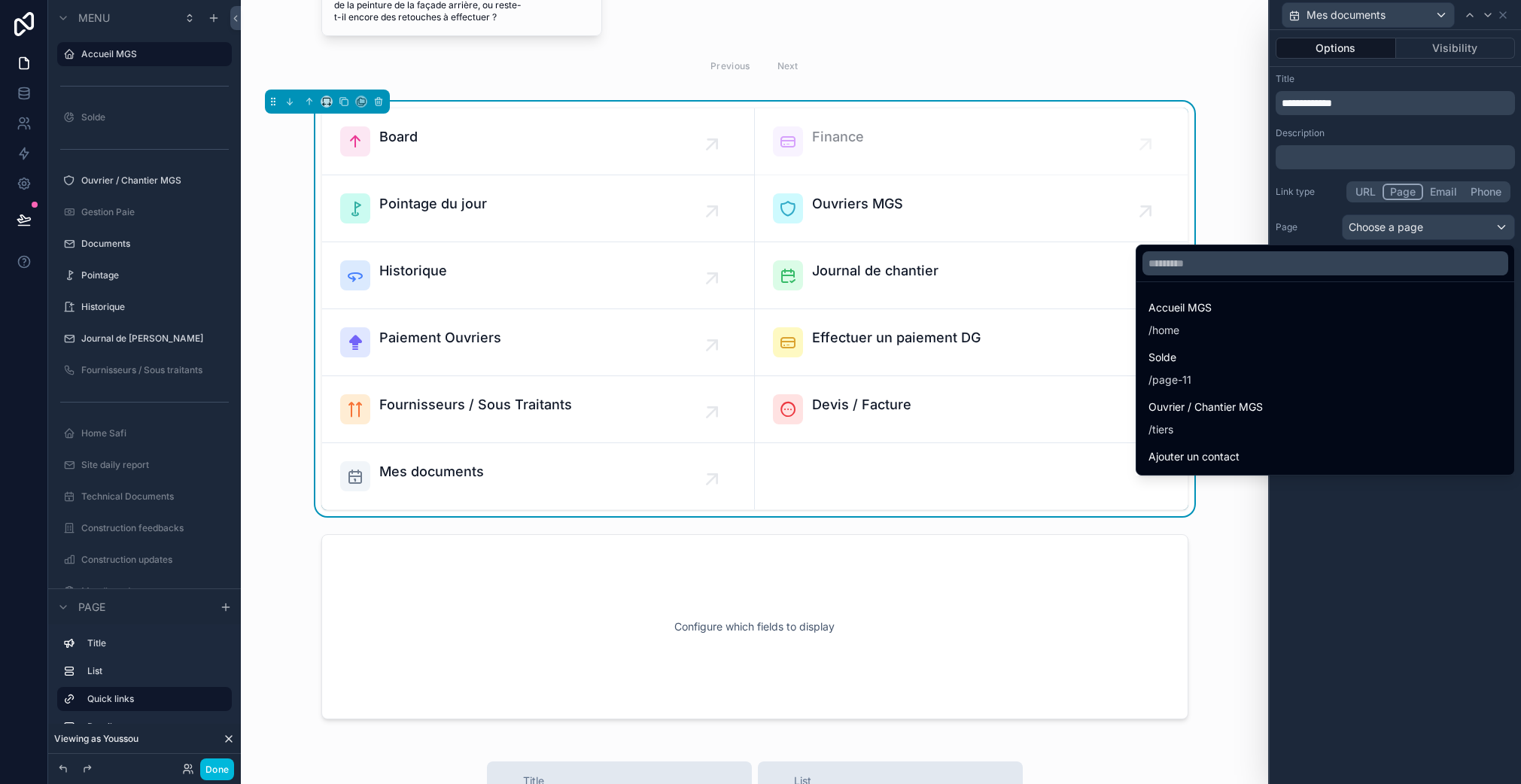
click at [1390, 267] on input "text" at bounding box center [1325, 263] width 366 height 24
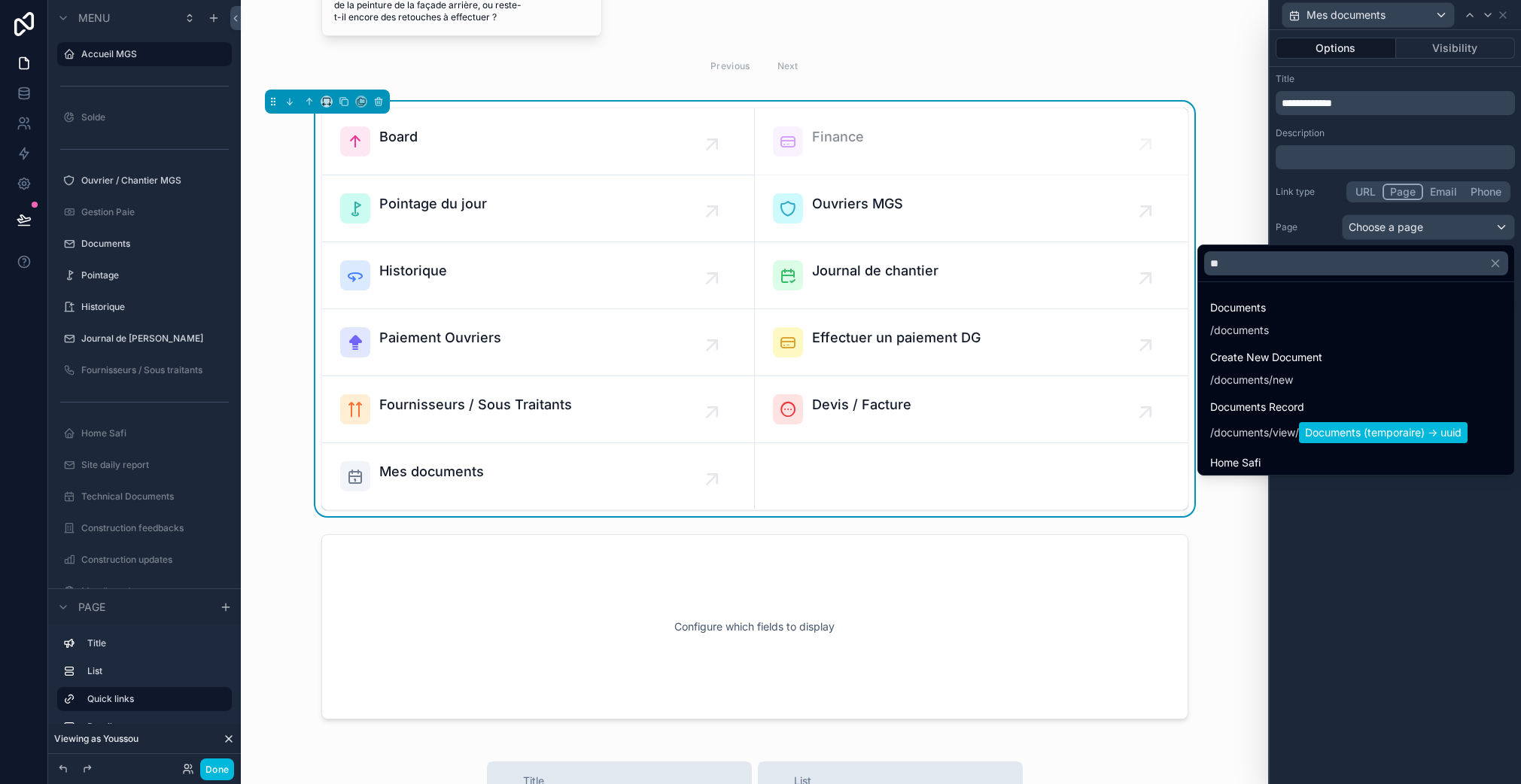
type input "*"
type input "***"
drag, startPoint x: 1247, startPoint y: 319, endPoint x: 1417, endPoint y: 338, distance: 171.1
click at [1247, 320] on span "/ documents" at bounding box center [1239, 329] width 59 height 18
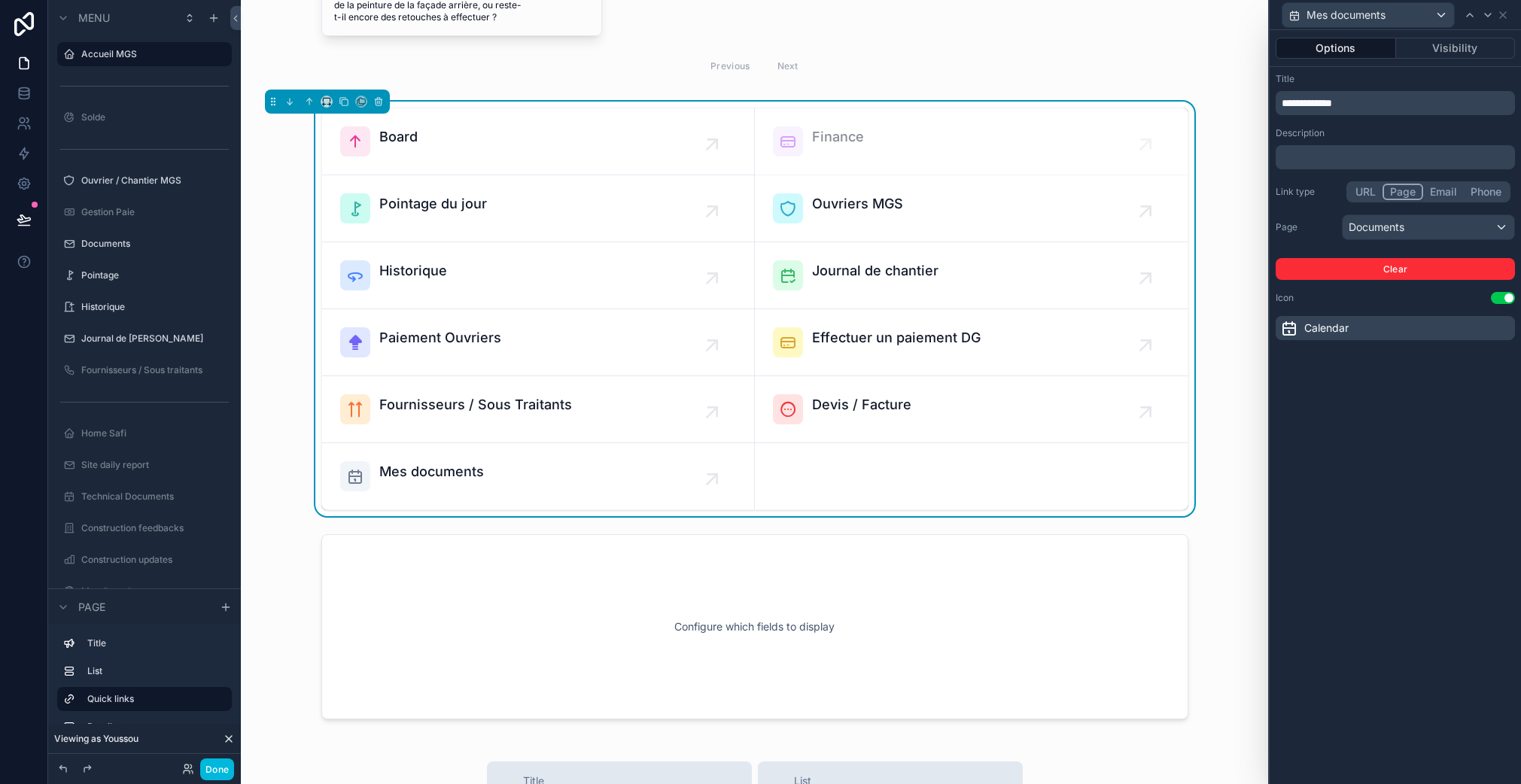
click at [1406, 373] on div "**********" at bounding box center [1395, 407] width 251 height 754
click at [1294, 327] on icon at bounding box center [1289, 328] width 18 height 18
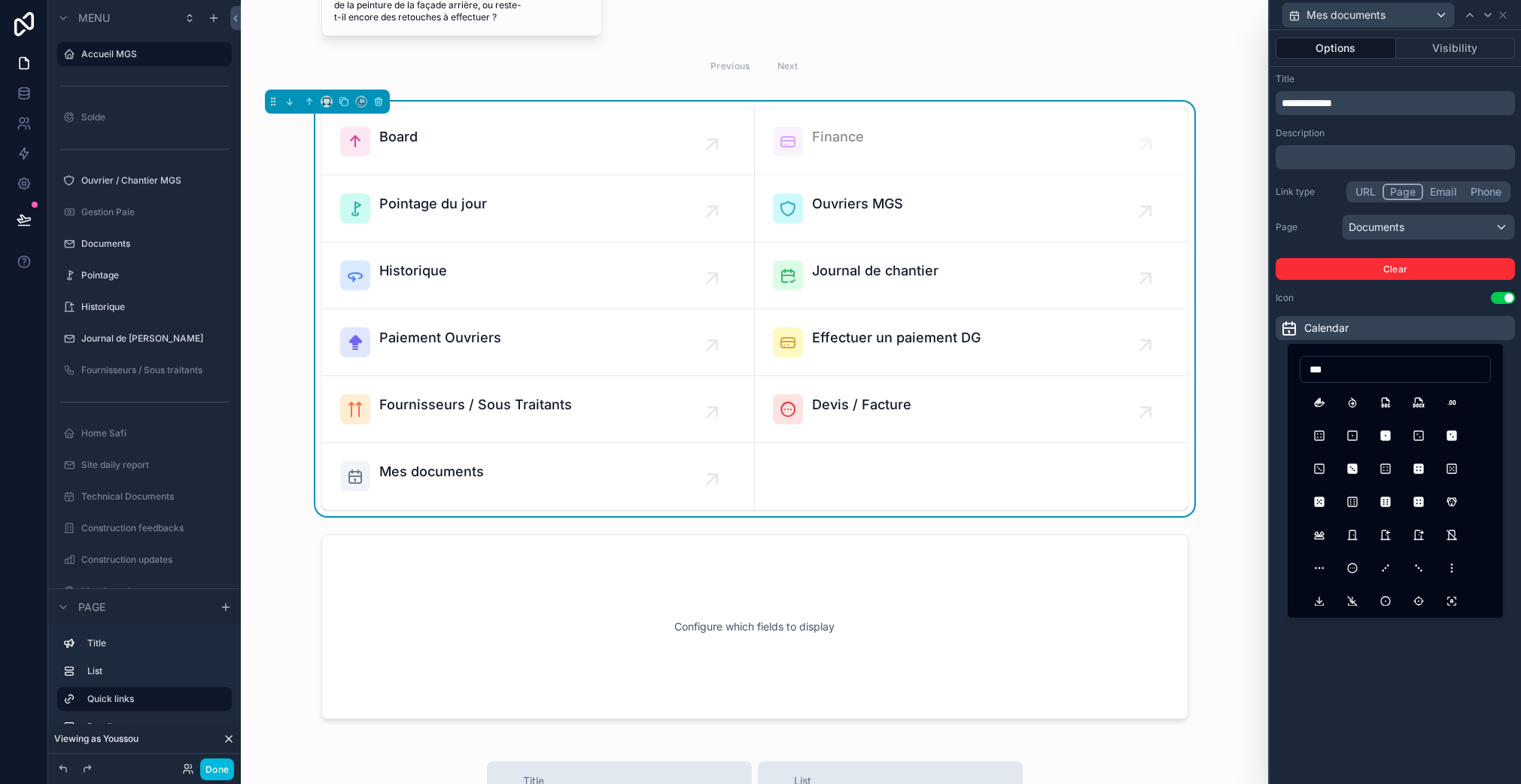
type input "***"
click at [1385, 405] on button "FileTypeDoc" at bounding box center [1385, 403] width 27 height 27
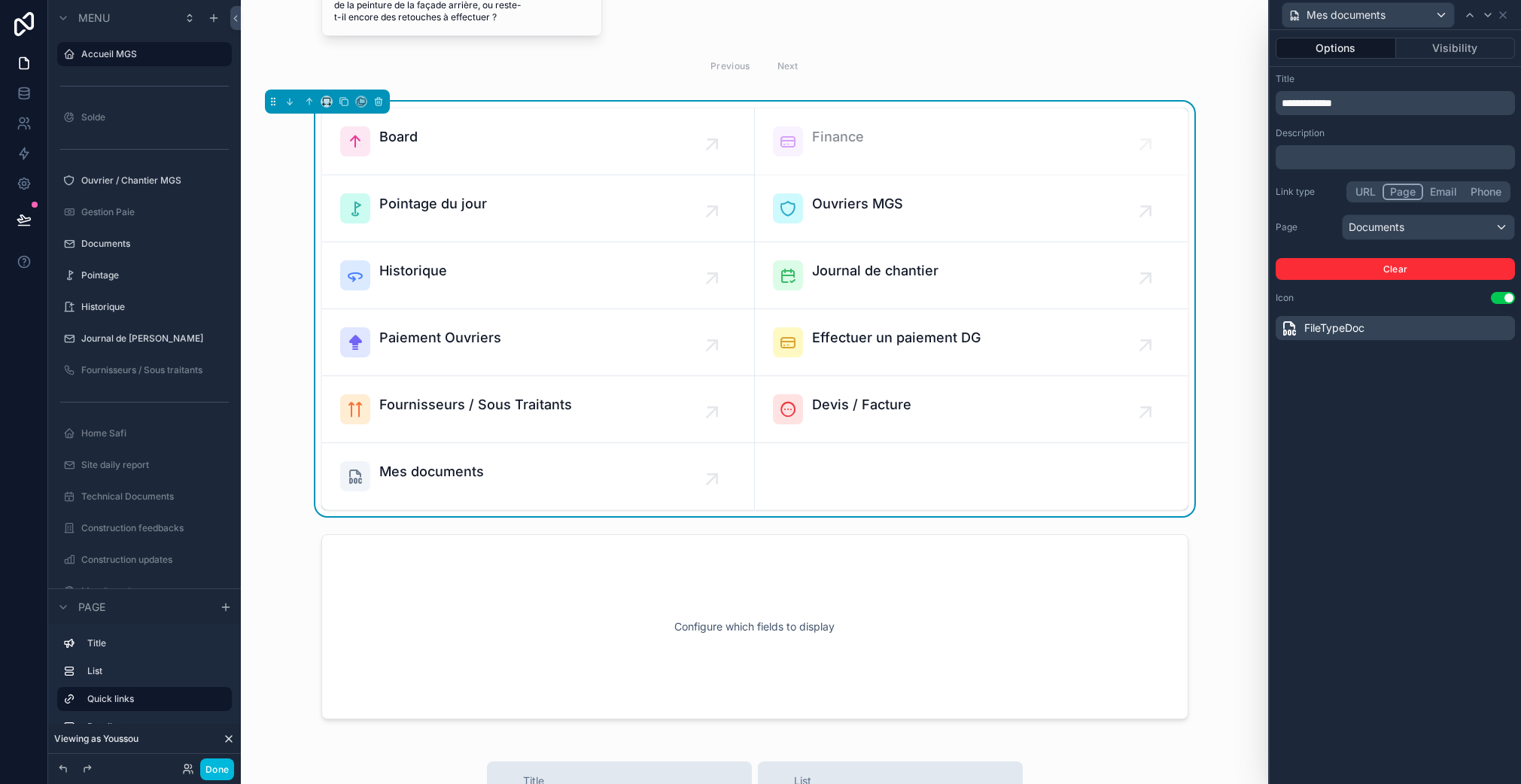
drag, startPoint x: 1393, startPoint y: 456, endPoint x: 1385, endPoint y: 434, distance: 23.4
click at [1393, 455] on div "**********" at bounding box center [1395, 407] width 251 height 754
click at [1299, 327] on div "FileTypeDoc" at bounding box center [1322, 328] width 85 height 18
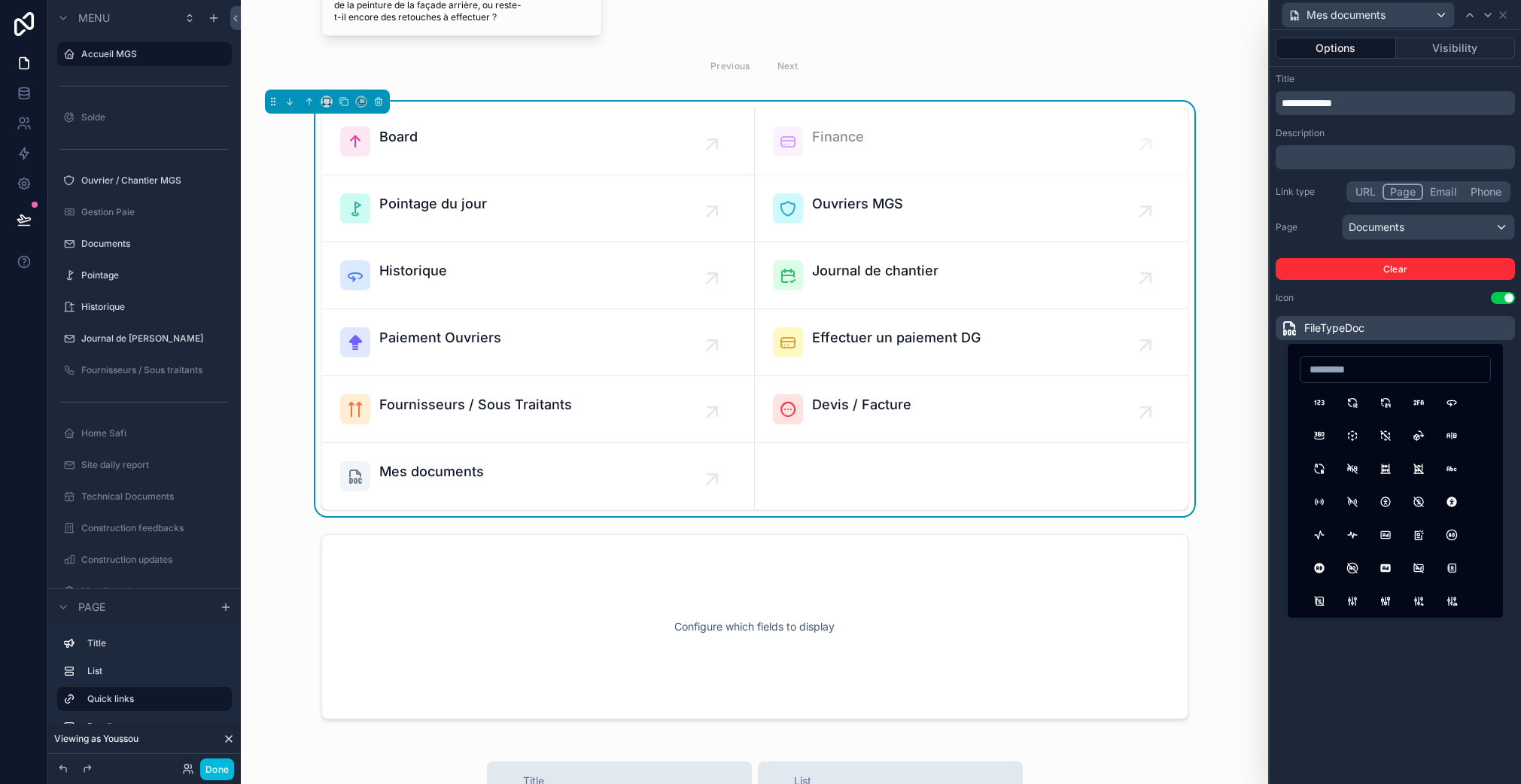
type input "*"
type input "***"
click at [1320, 593] on button "Download" at bounding box center [1319, 601] width 27 height 27
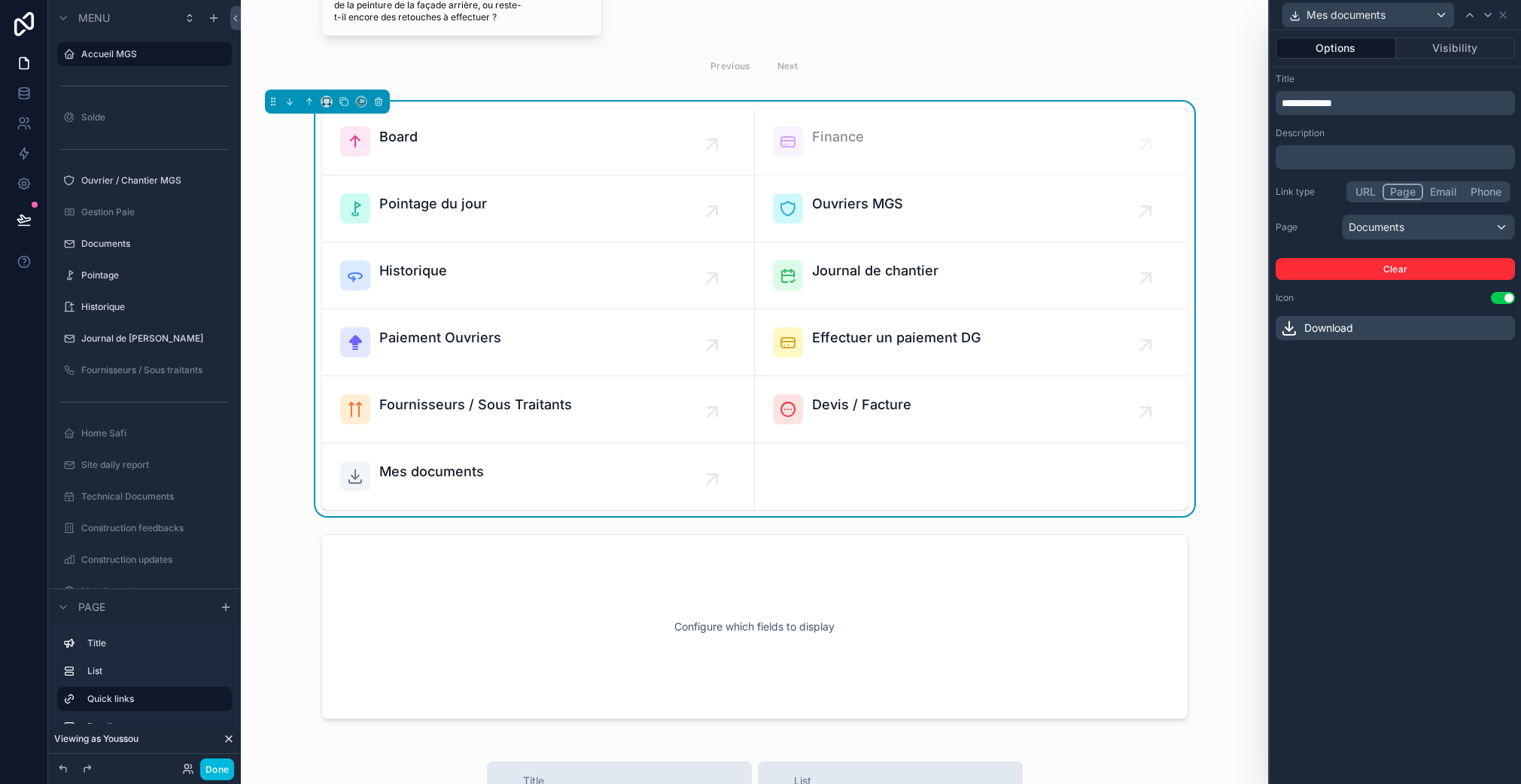
click at [1450, 420] on div "**********" at bounding box center [1395, 407] width 251 height 754
click at [1475, 52] on button "Visibility" at bounding box center [1456, 47] width 120 height 21
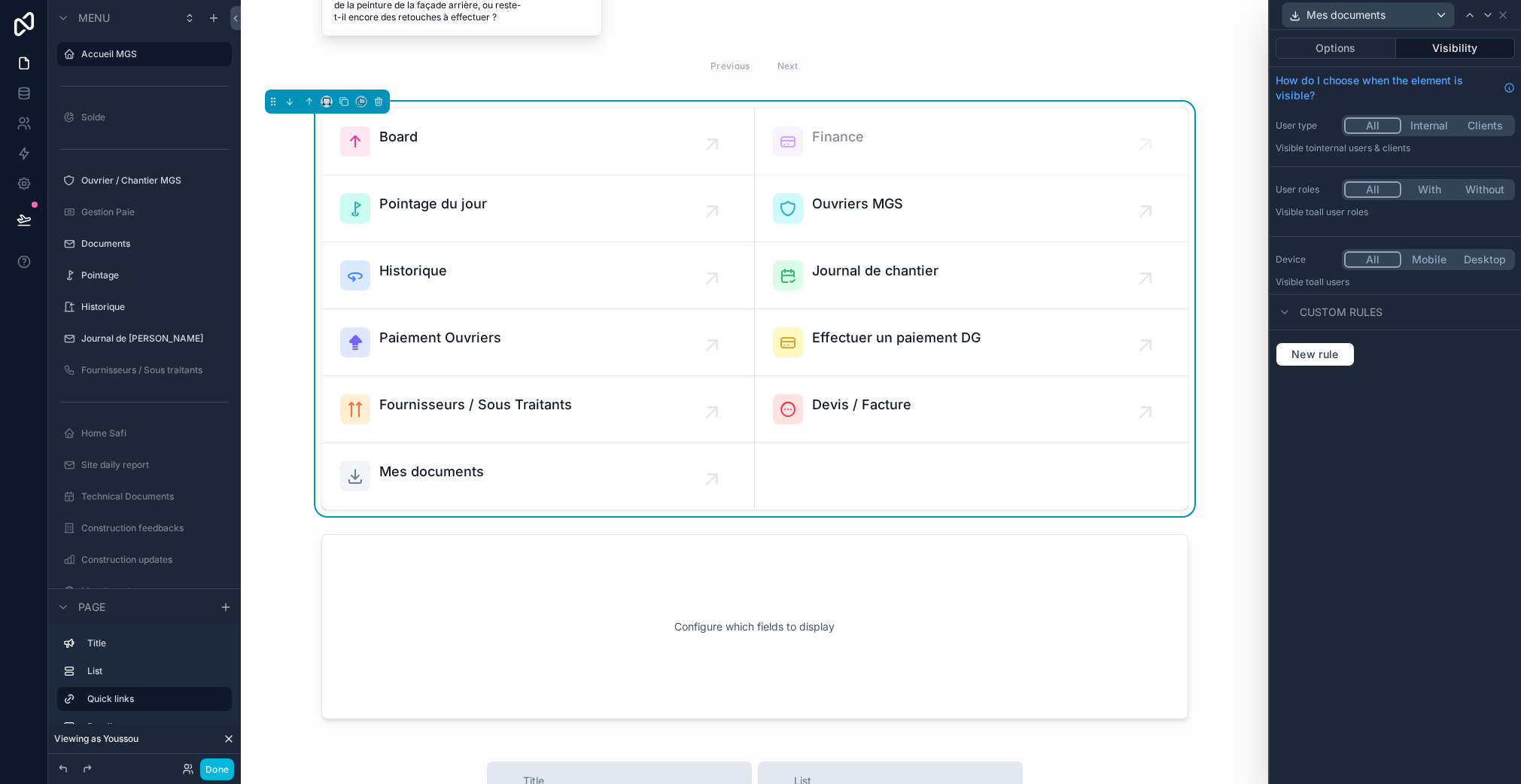
click at [1366, 51] on button "Options" at bounding box center [1335, 47] width 120 height 21
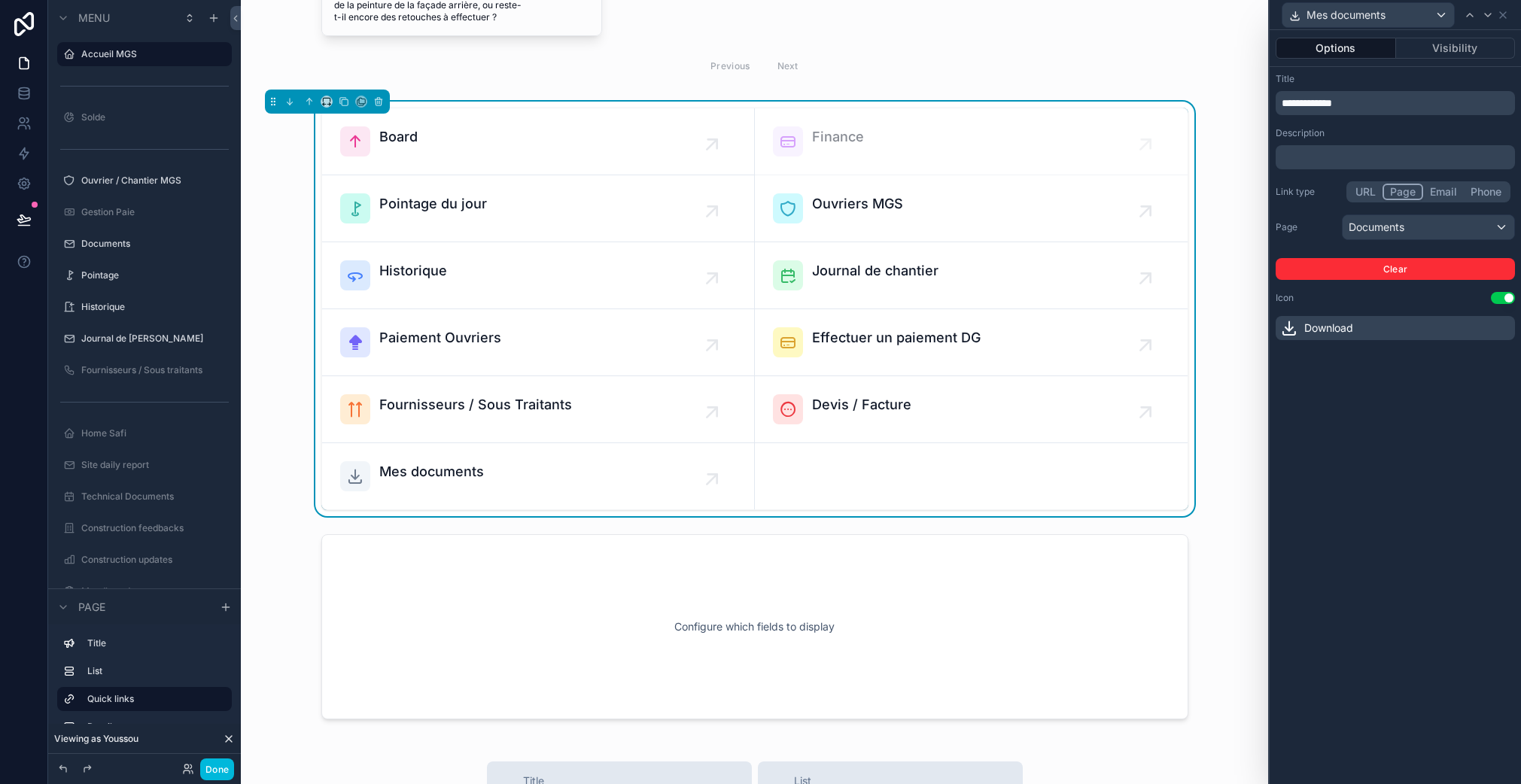
click at [1493, 50] on button "Visibility" at bounding box center [1456, 47] width 120 height 21
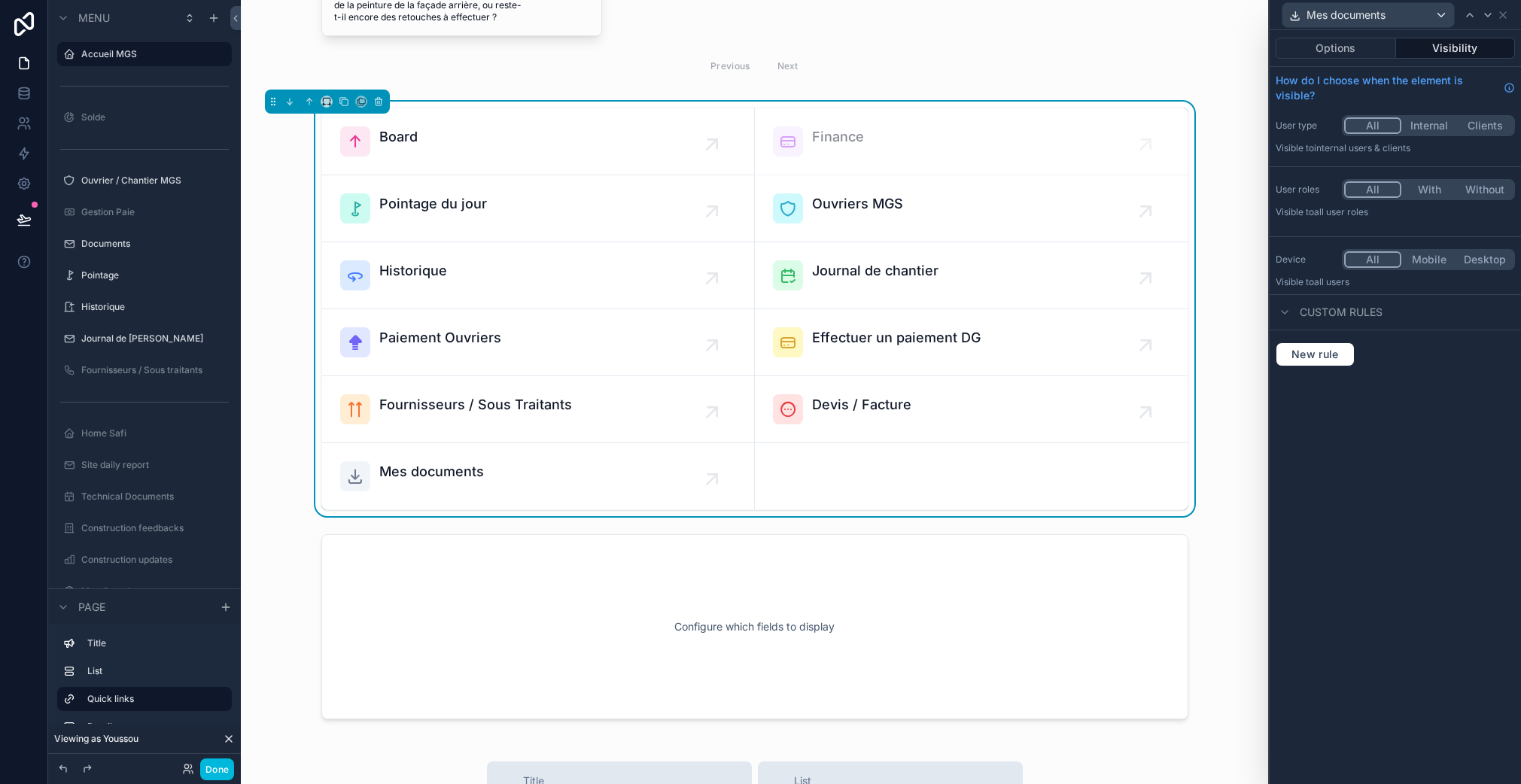
click at [1412, 187] on button "With" at bounding box center [1428, 189] width 55 height 16
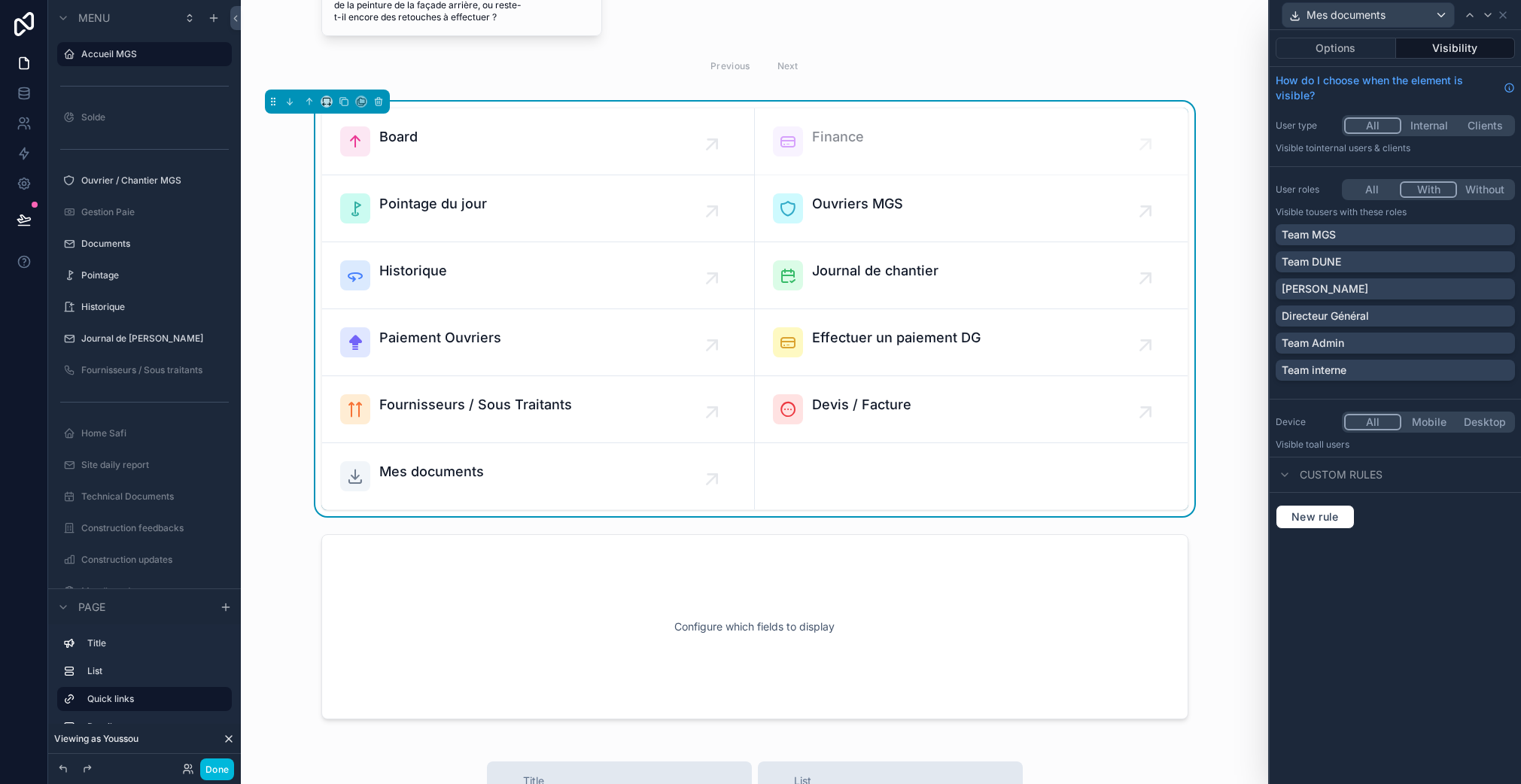
click at [1375, 189] on button "All" at bounding box center [1371, 189] width 55 height 16
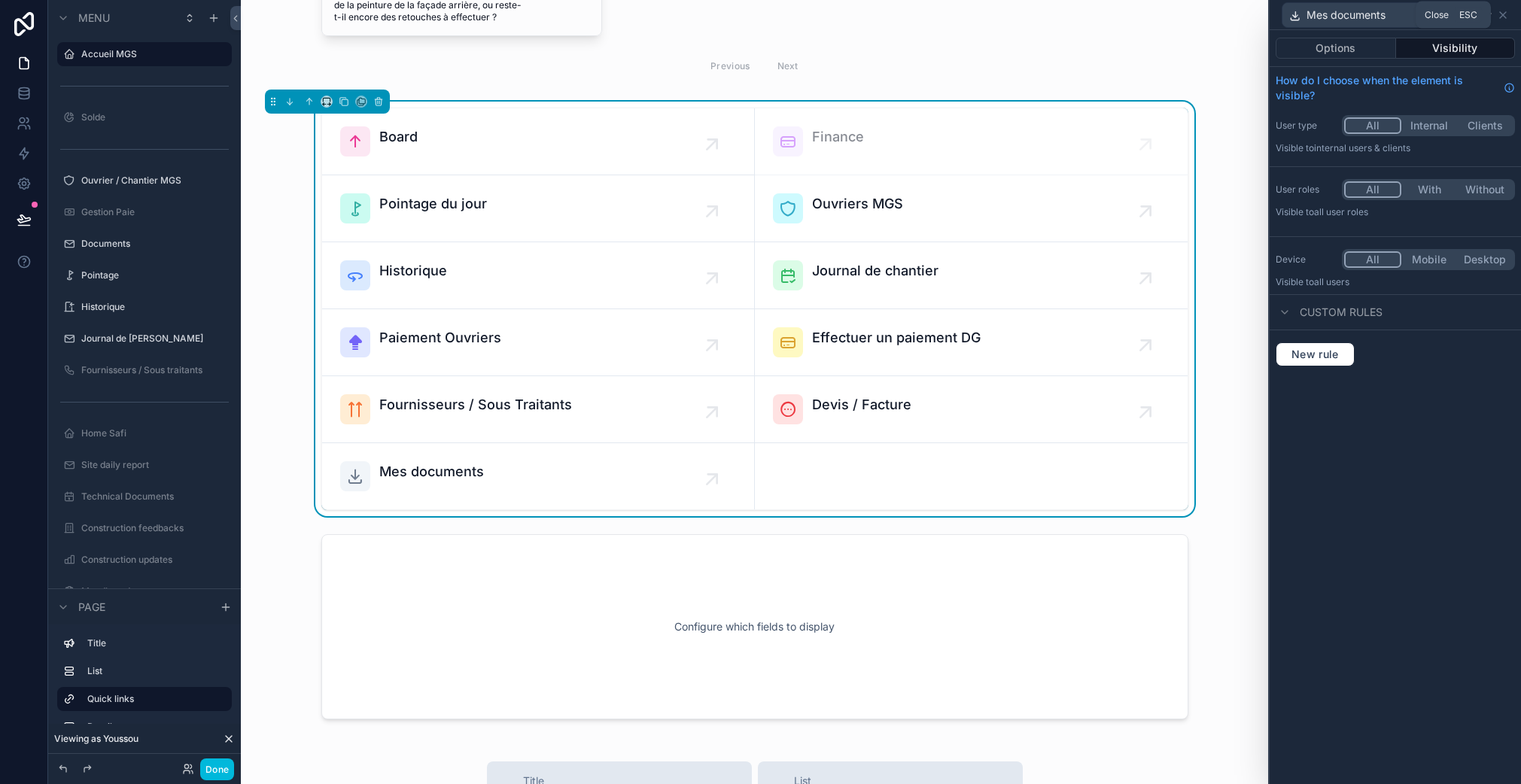
click at [1505, 15] on icon at bounding box center [1502, 15] width 12 height 12
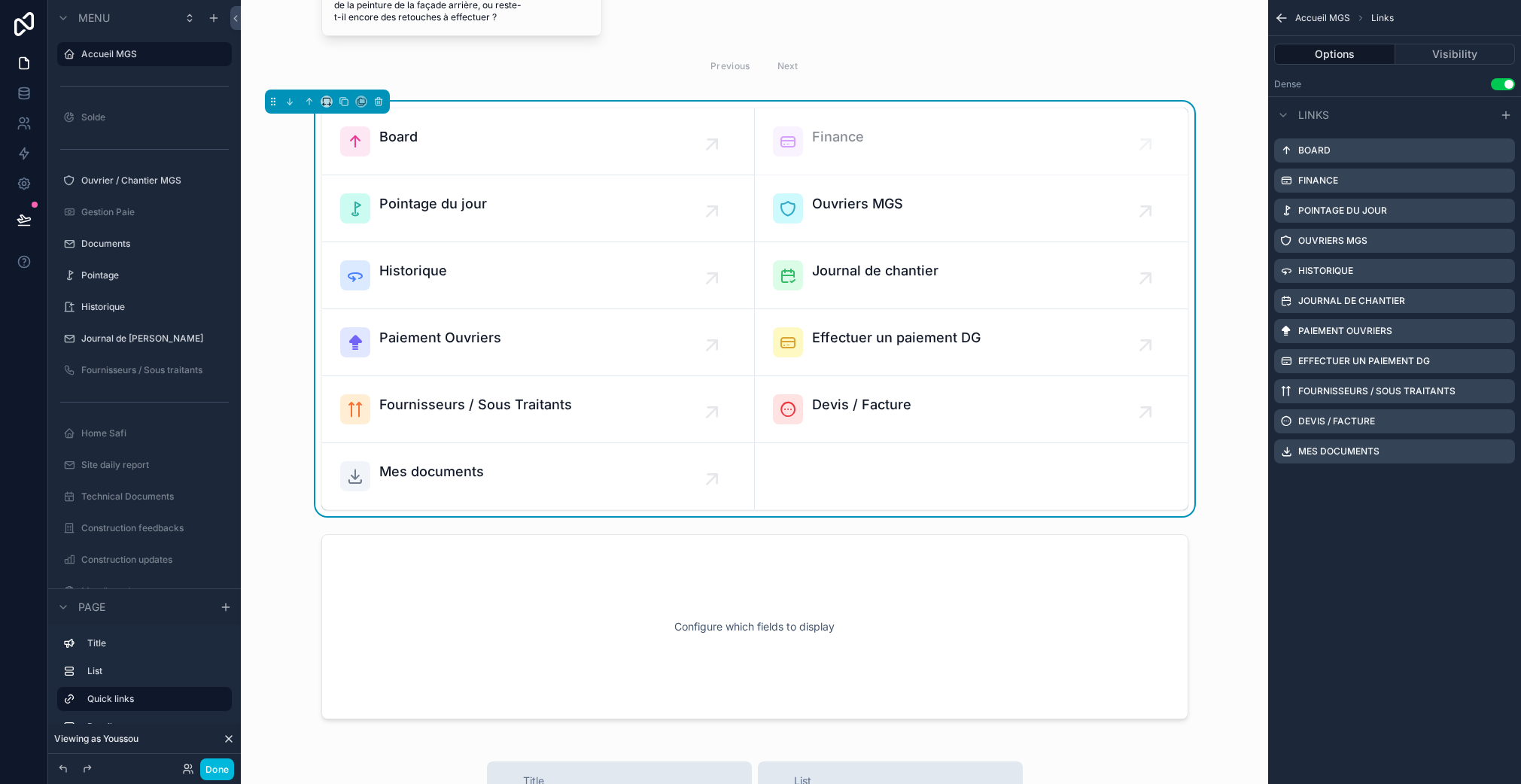
click at [1280, 9] on div "Accueil MGS Links" at bounding box center [1395, 18] width 253 height 36
click at [1281, 12] on icon "scrollable content" at bounding box center [1281, 18] width 15 height 15
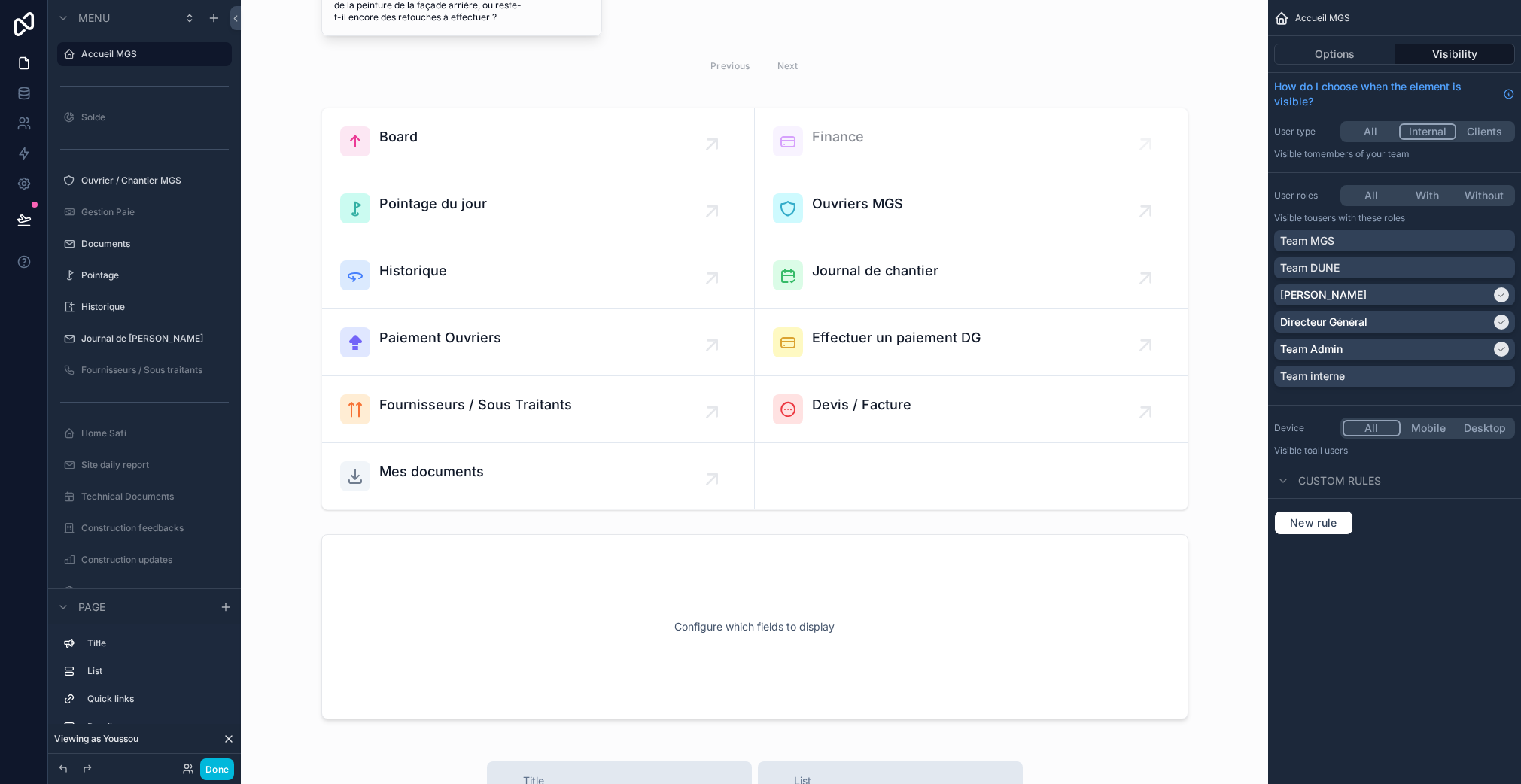
click at [672, 477] on div "scrollable content" at bounding box center [754, 309] width 1002 height 415
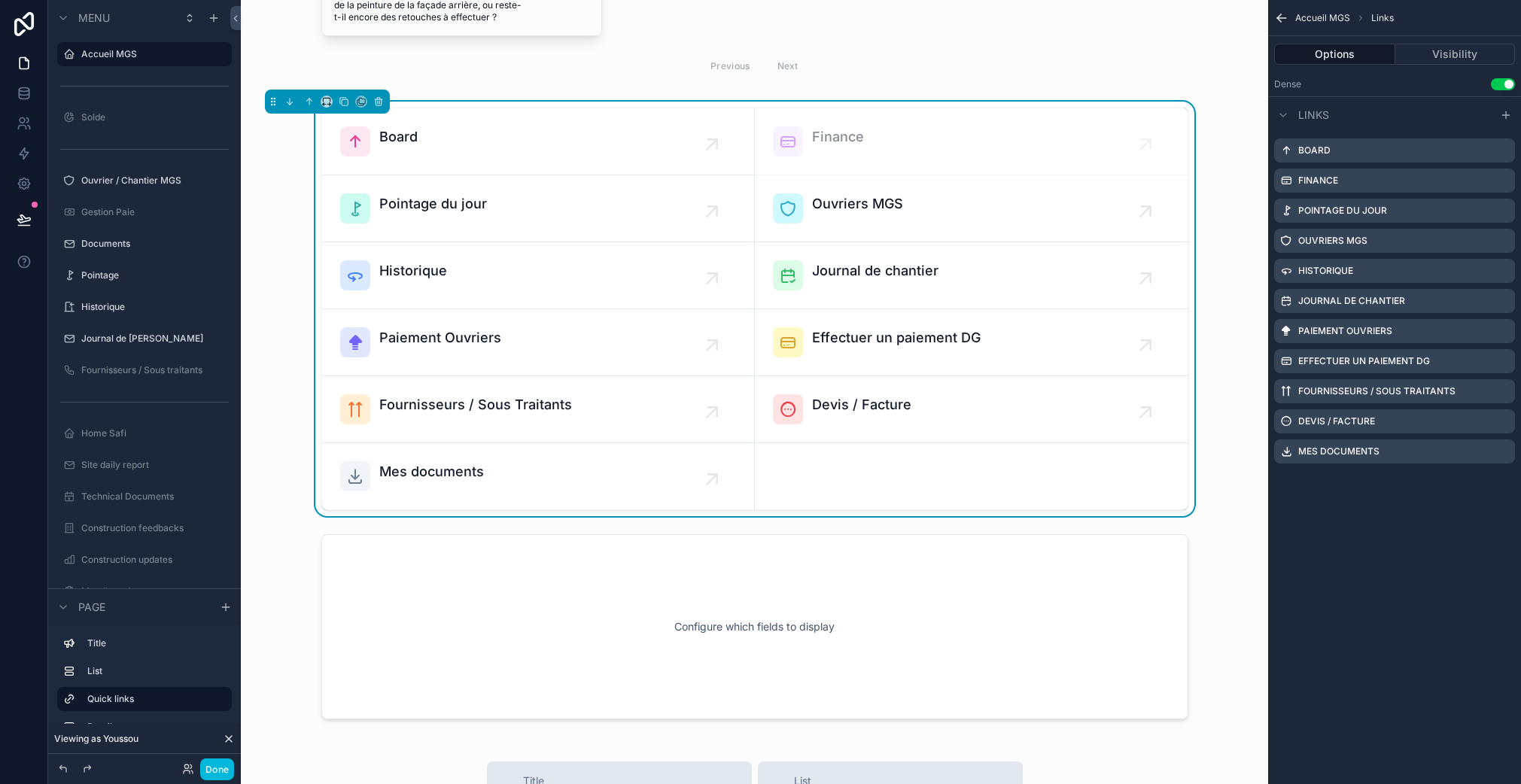
click at [0, 0] on icon "scrollable content" at bounding box center [0, 0] width 0 height 0
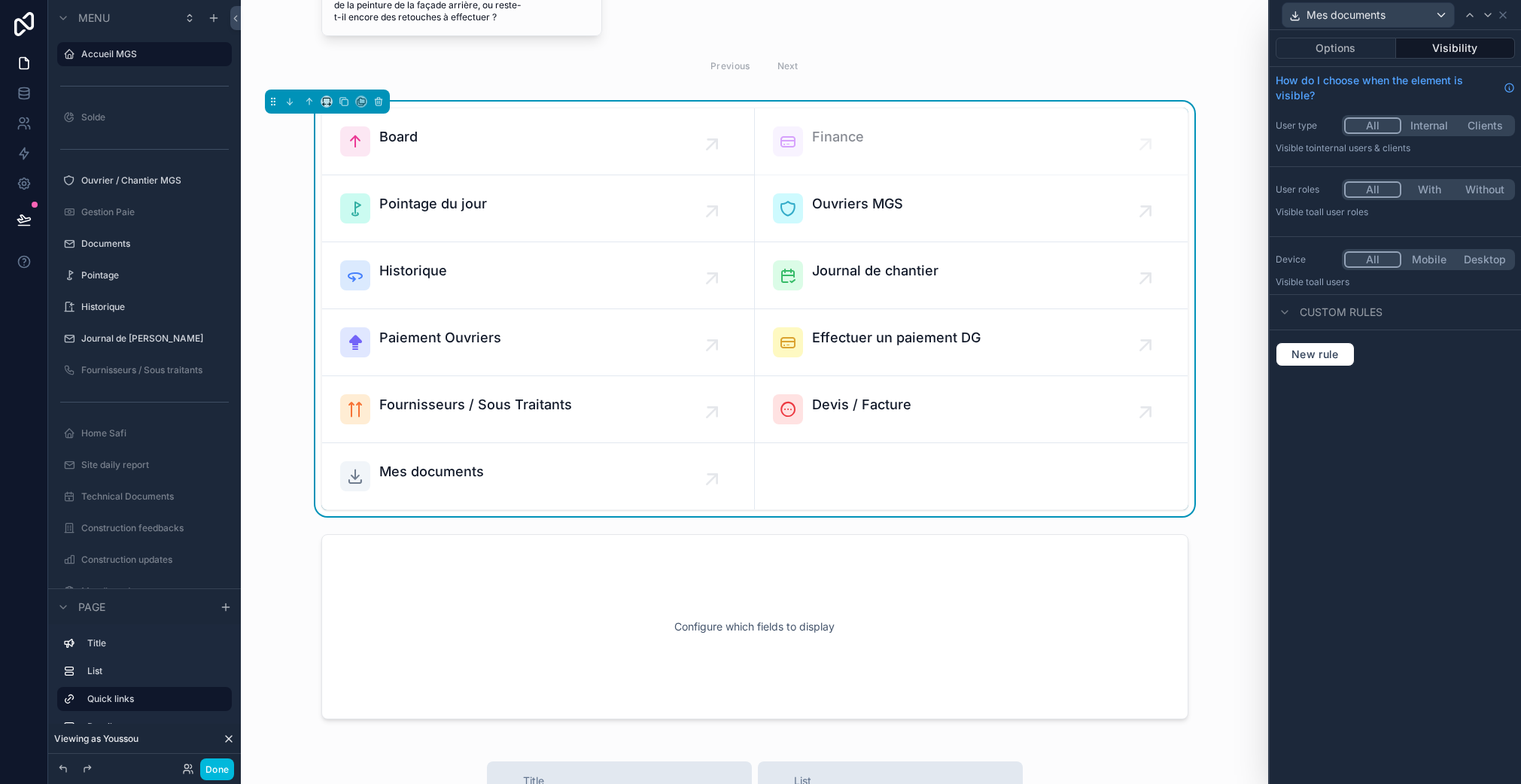
click at [1429, 194] on button "With" at bounding box center [1428, 189] width 55 height 16
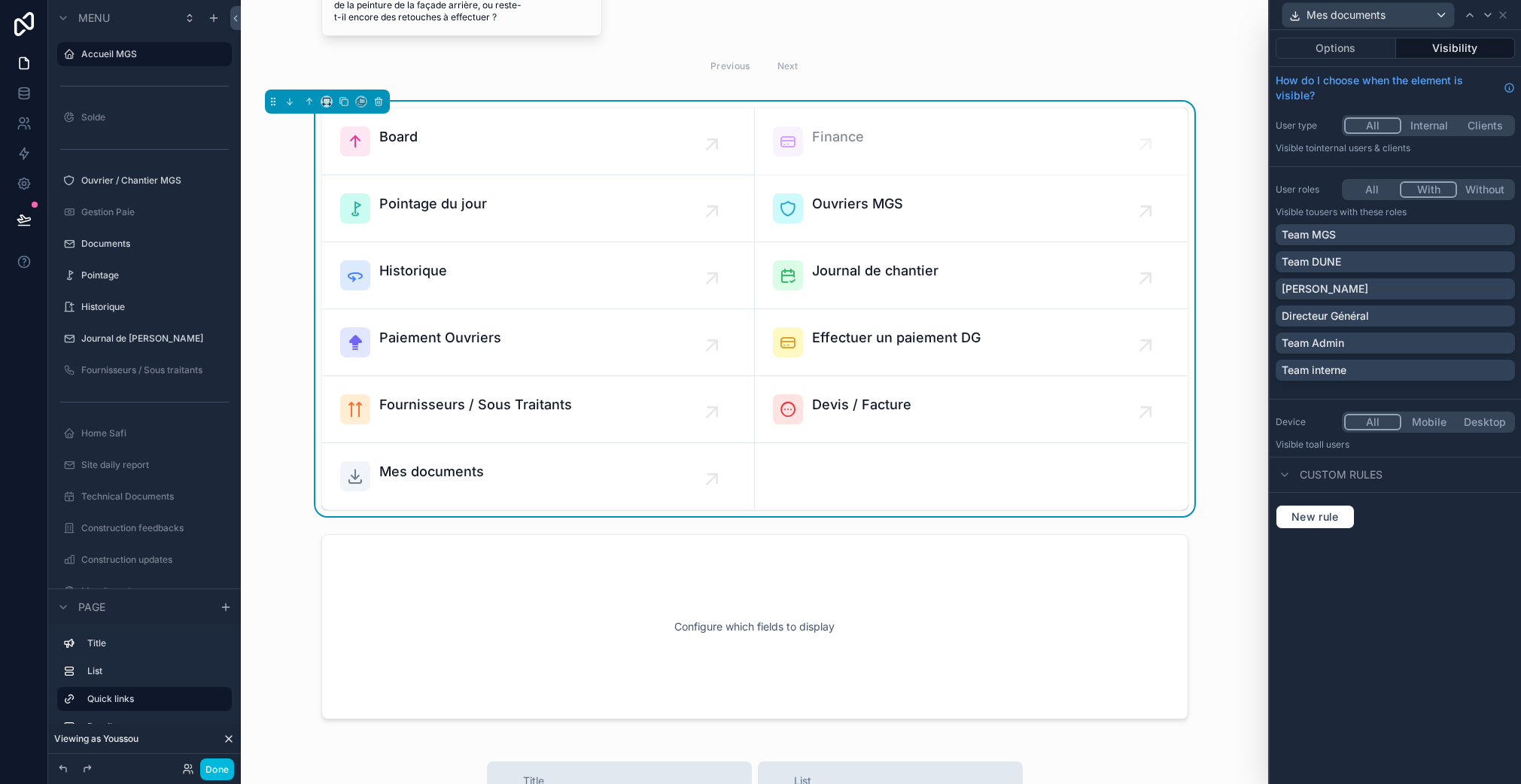
click at [1360, 319] on p "Directeur Général" at bounding box center [1325, 316] width 87 height 15
click at [1445, 518] on div "New rule" at bounding box center [1395, 517] width 239 height 24
click at [1509, 21] on div "Mes documents" at bounding box center [1395, 15] width 239 height 29
click at [1507, 17] on div "Mes documents" at bounding box center [1395, 15] width 239 height 29
click at [1507, 16] on icon at bounding box center [1502, 15] width 12 height 12
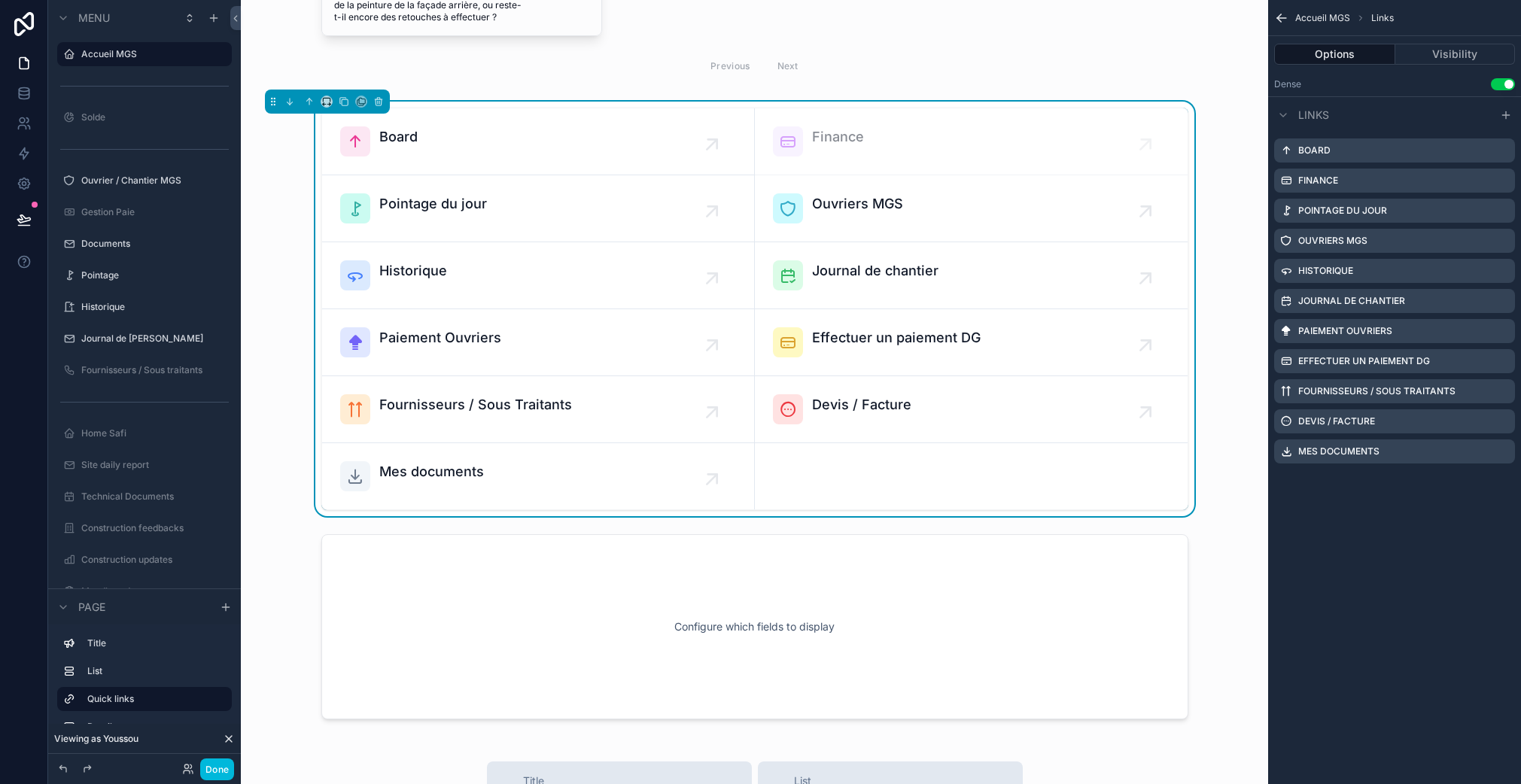
click at [490, 466] on div "Mes documents" at bounding box center [538, 476] width 396 height 30
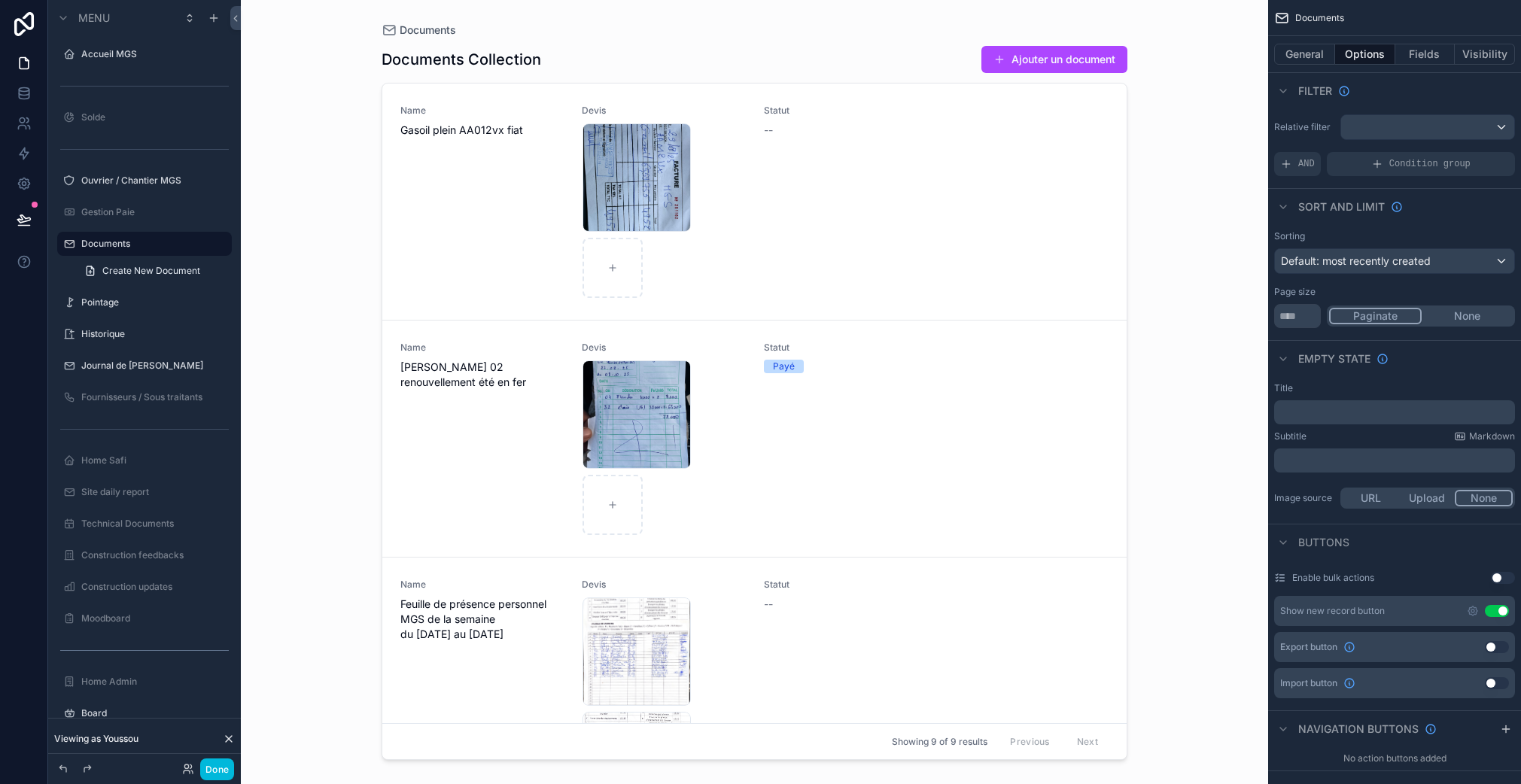
click at [131, 56] on label "Accueil MGS" at bounding box center [151, 54] width 141 height 12
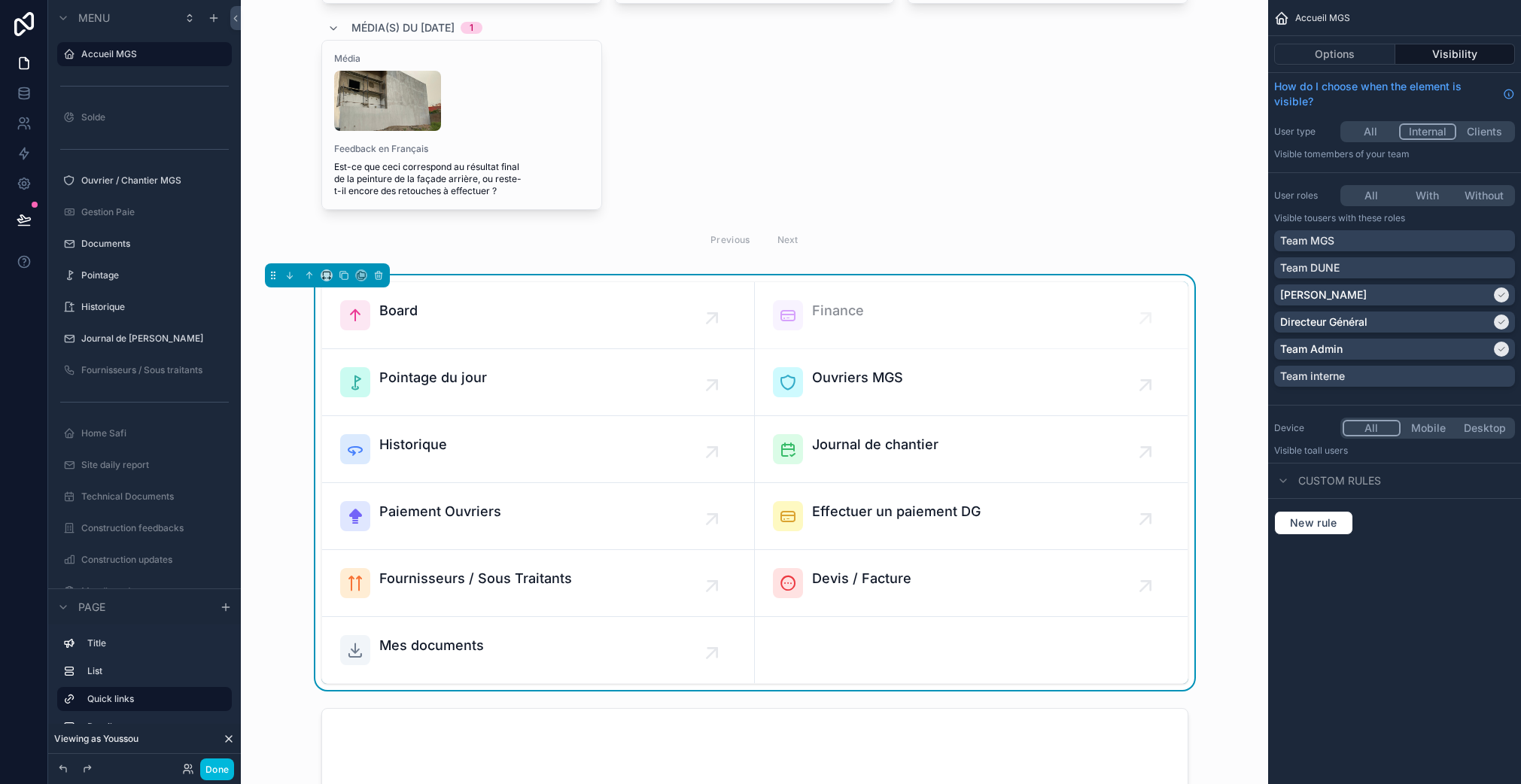
scroll to position [483, 0]
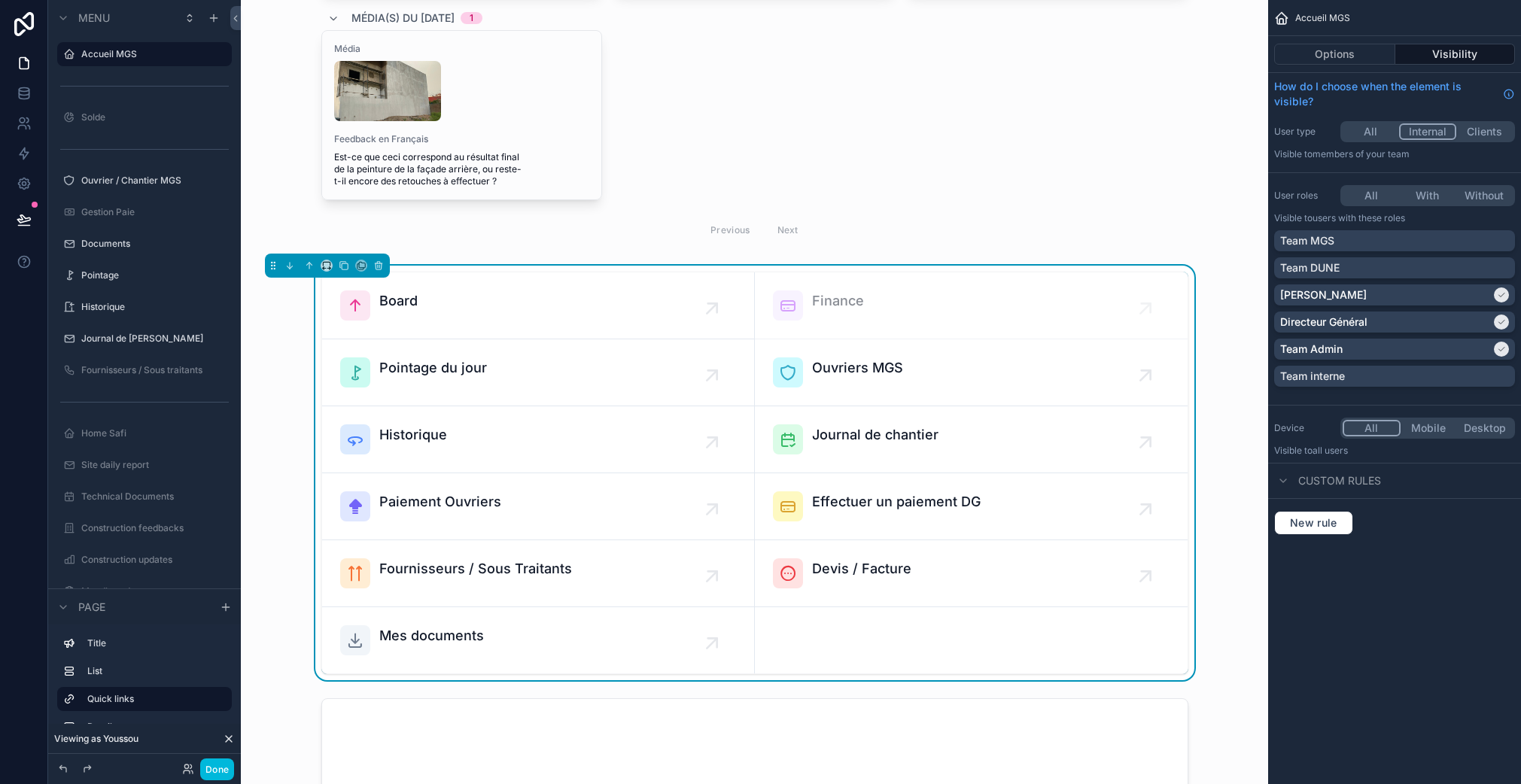
click at [807, 654] on div "Board Finance Pointage du jour Ouvriers MGS Historique Journal de chantier Paie…" at bounding box center [754, 473] width 867 height 402
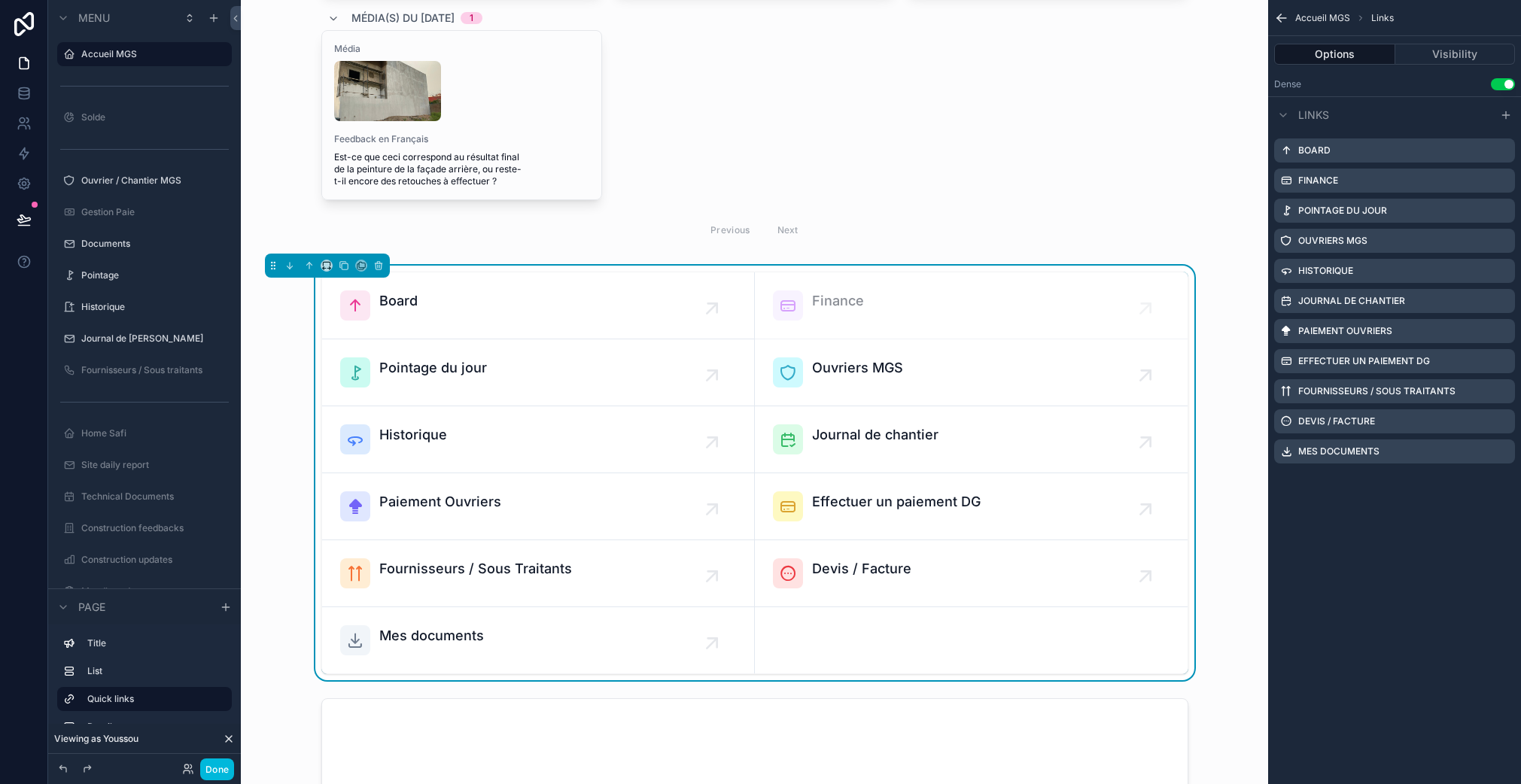
click at [0, 0] on icon "scrollable content" at bounding box center [0, 0] width 0 height 0
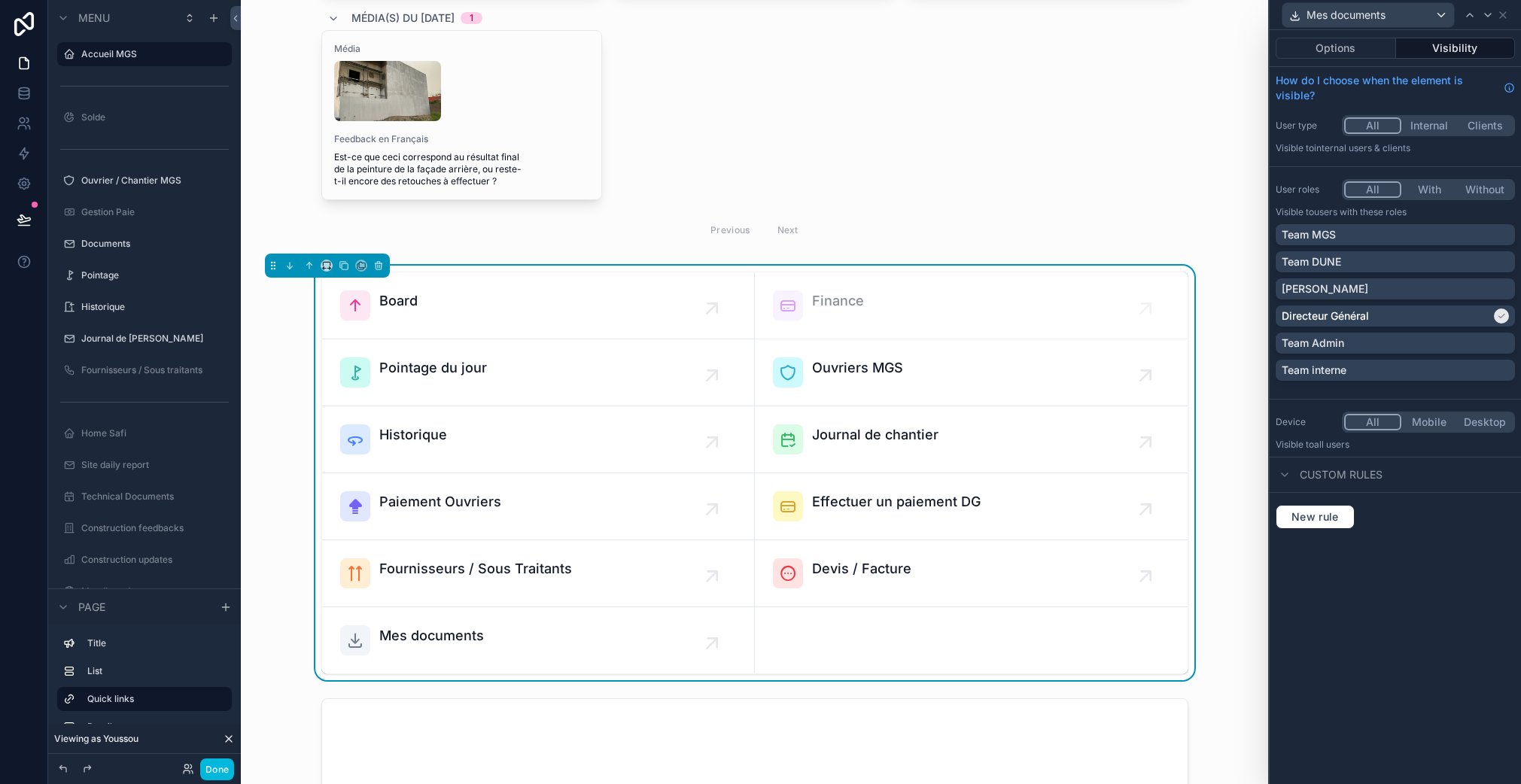
click at [1351, 45] on button "Options" at bounding box center [1335, 47] width 120 height 21
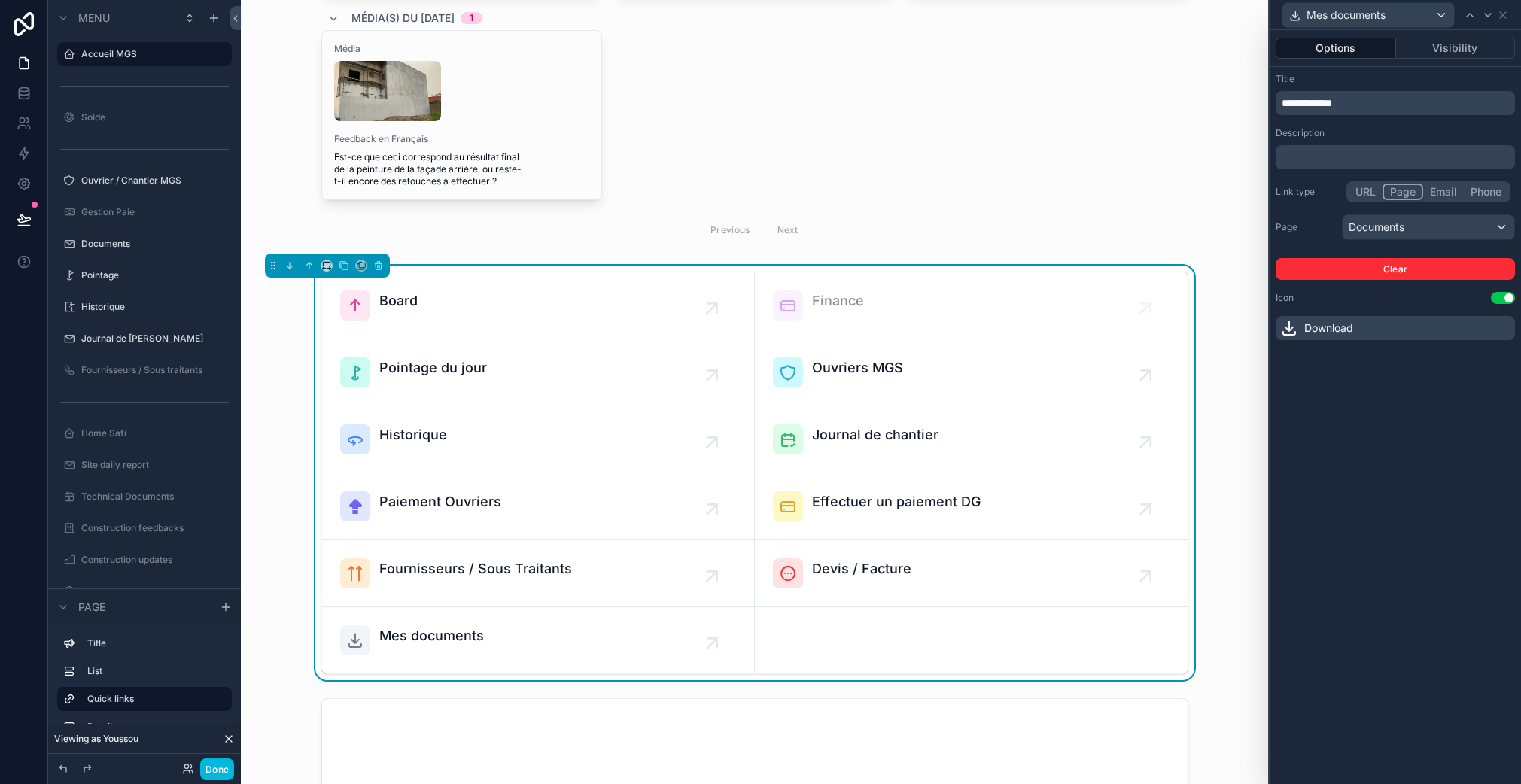
click at [1399, 232] on div "Documents" at bounding box center [1427, 227] width 172 height 24
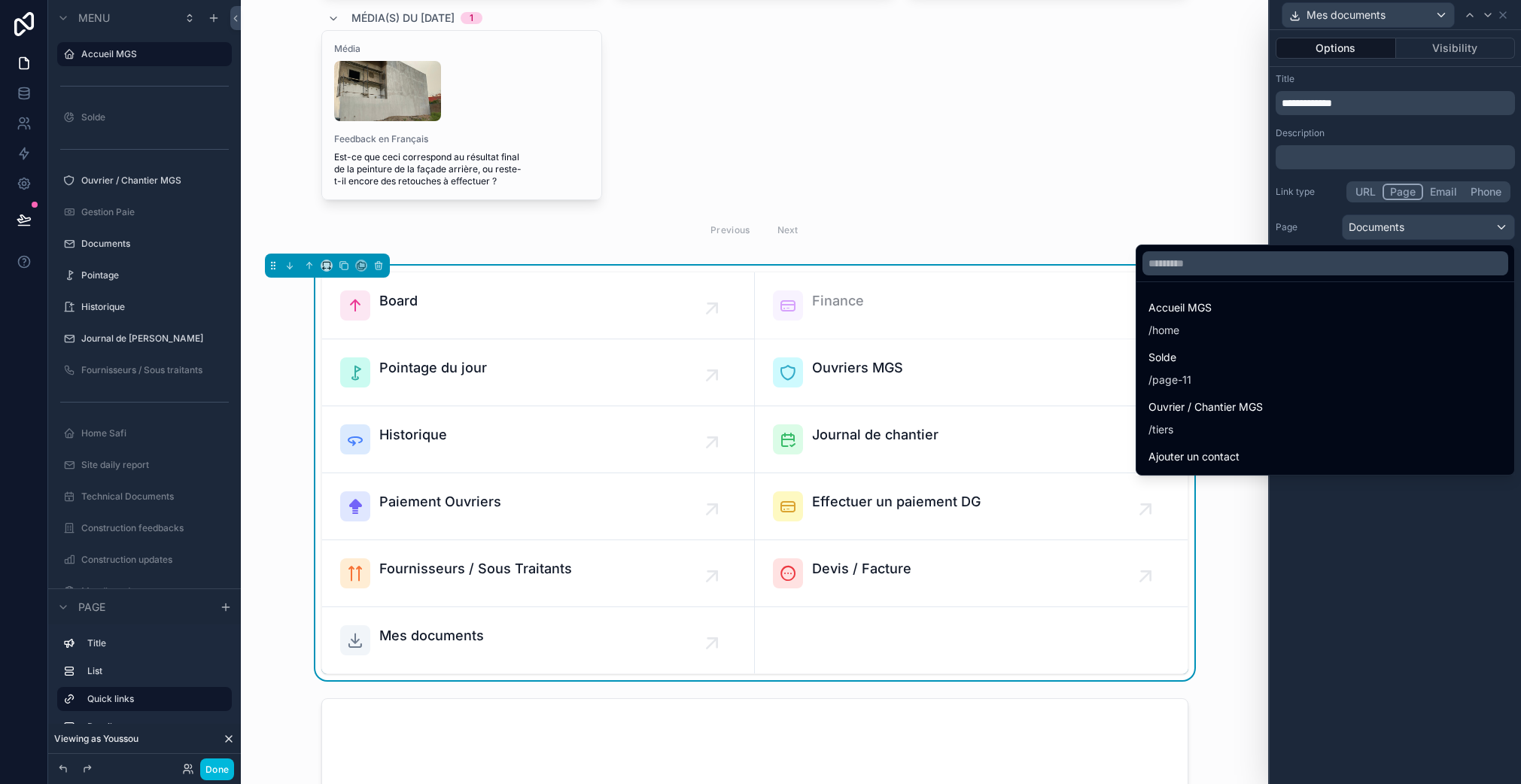
click at [1369, 262] on input "text" at bounding box center [1325, 263] width 366 height 24
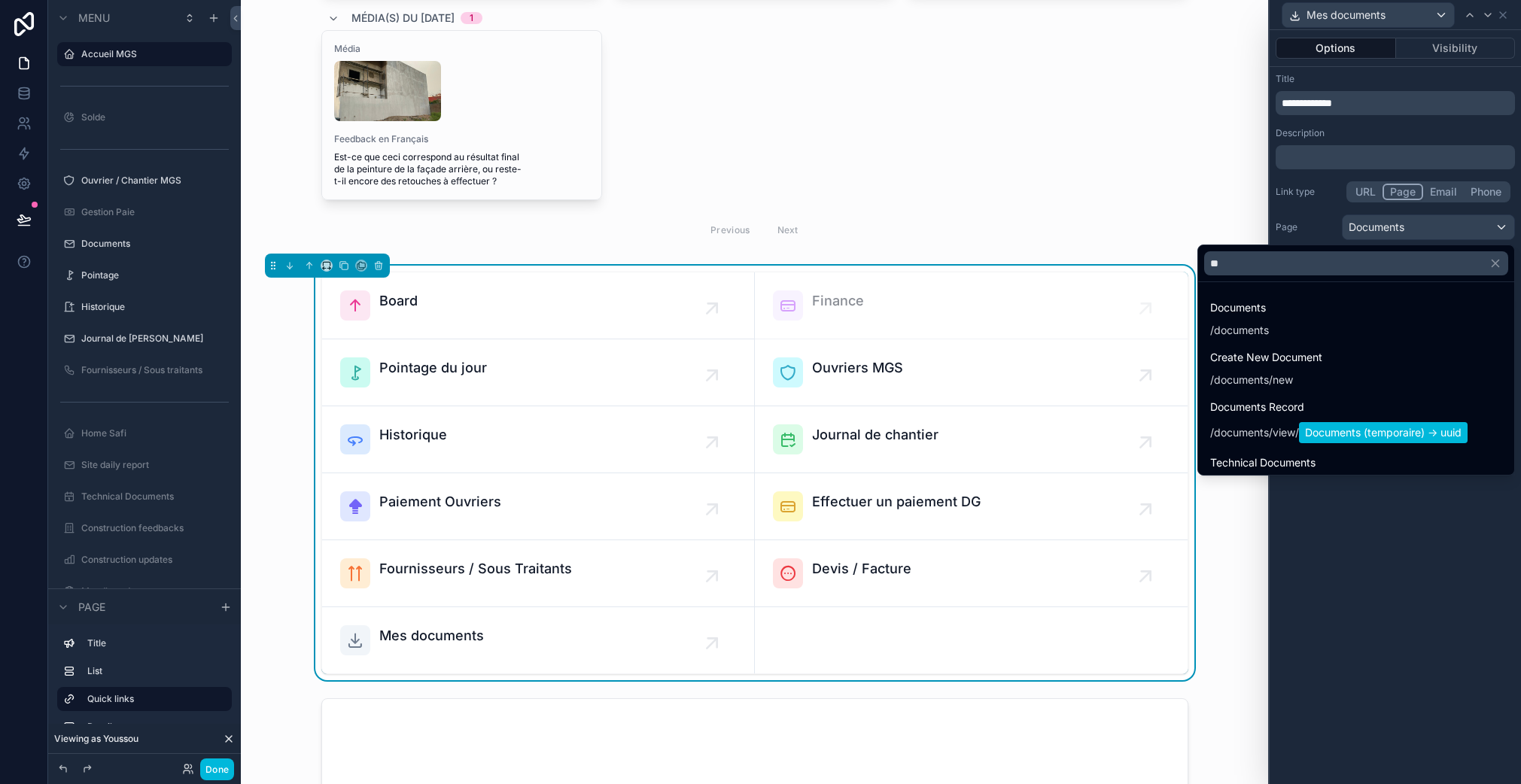
type input "***"
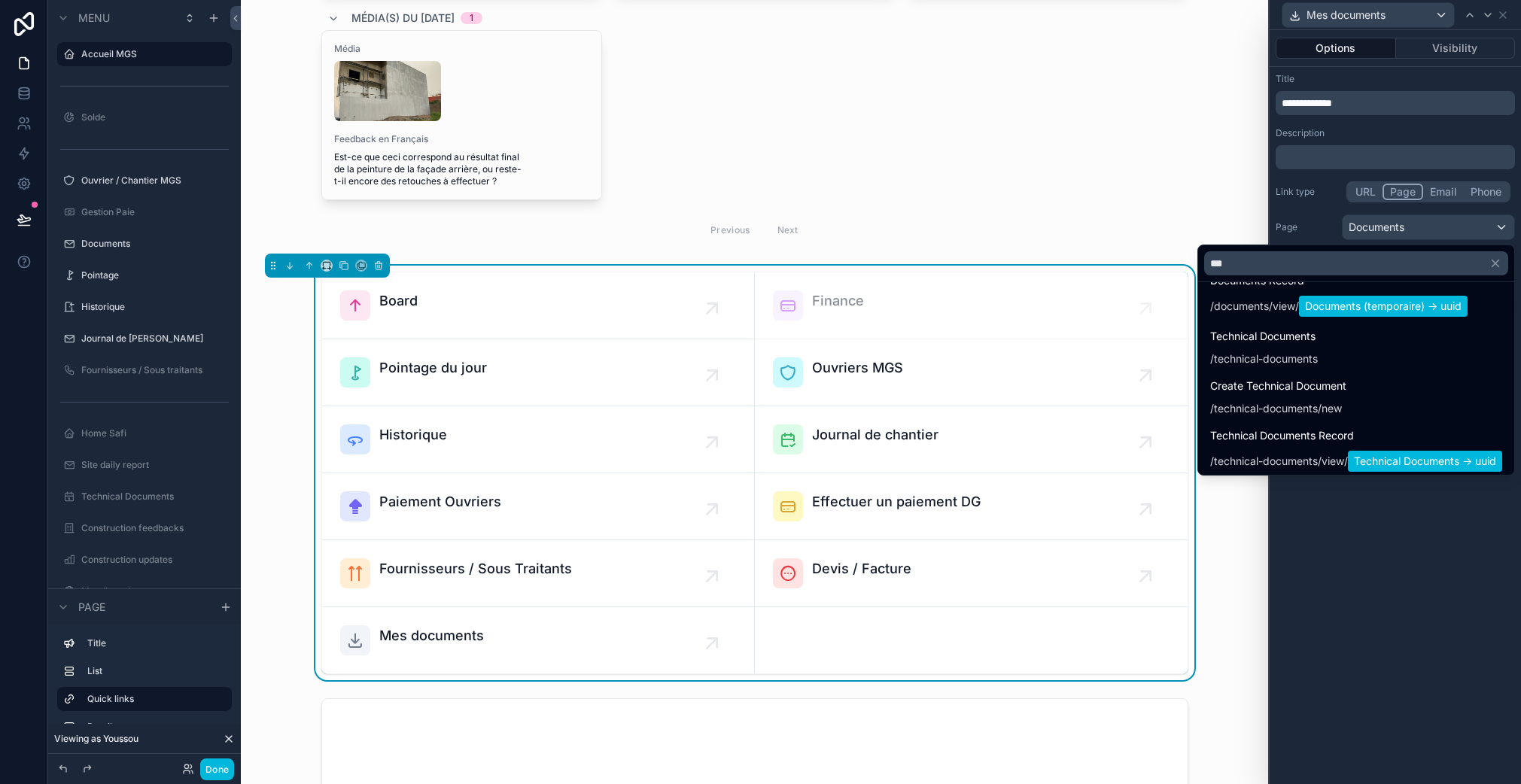
scroll to position [131, 0]
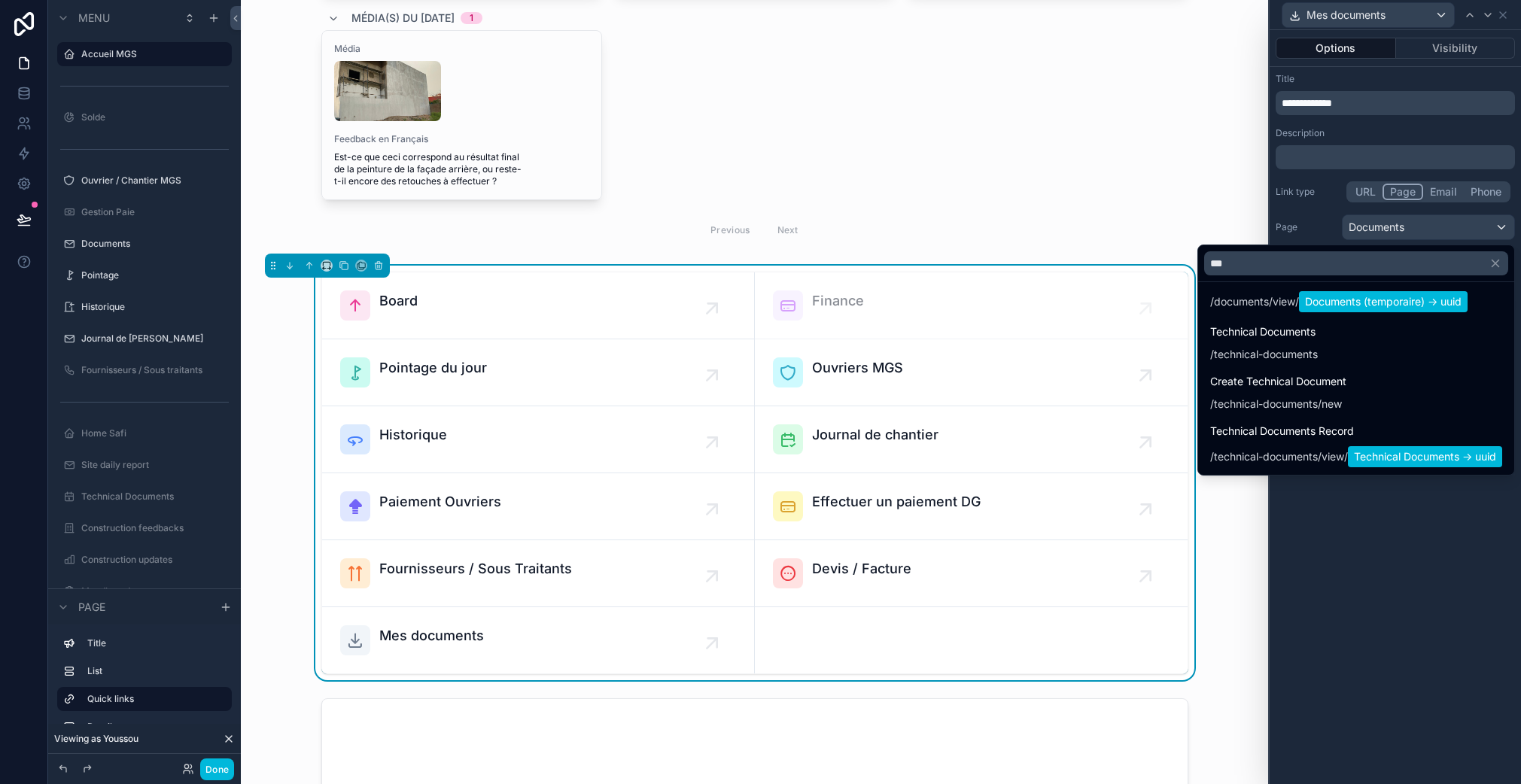
click at [1365, 552] on div at bounding box center [1395, 392] width 251 height 784
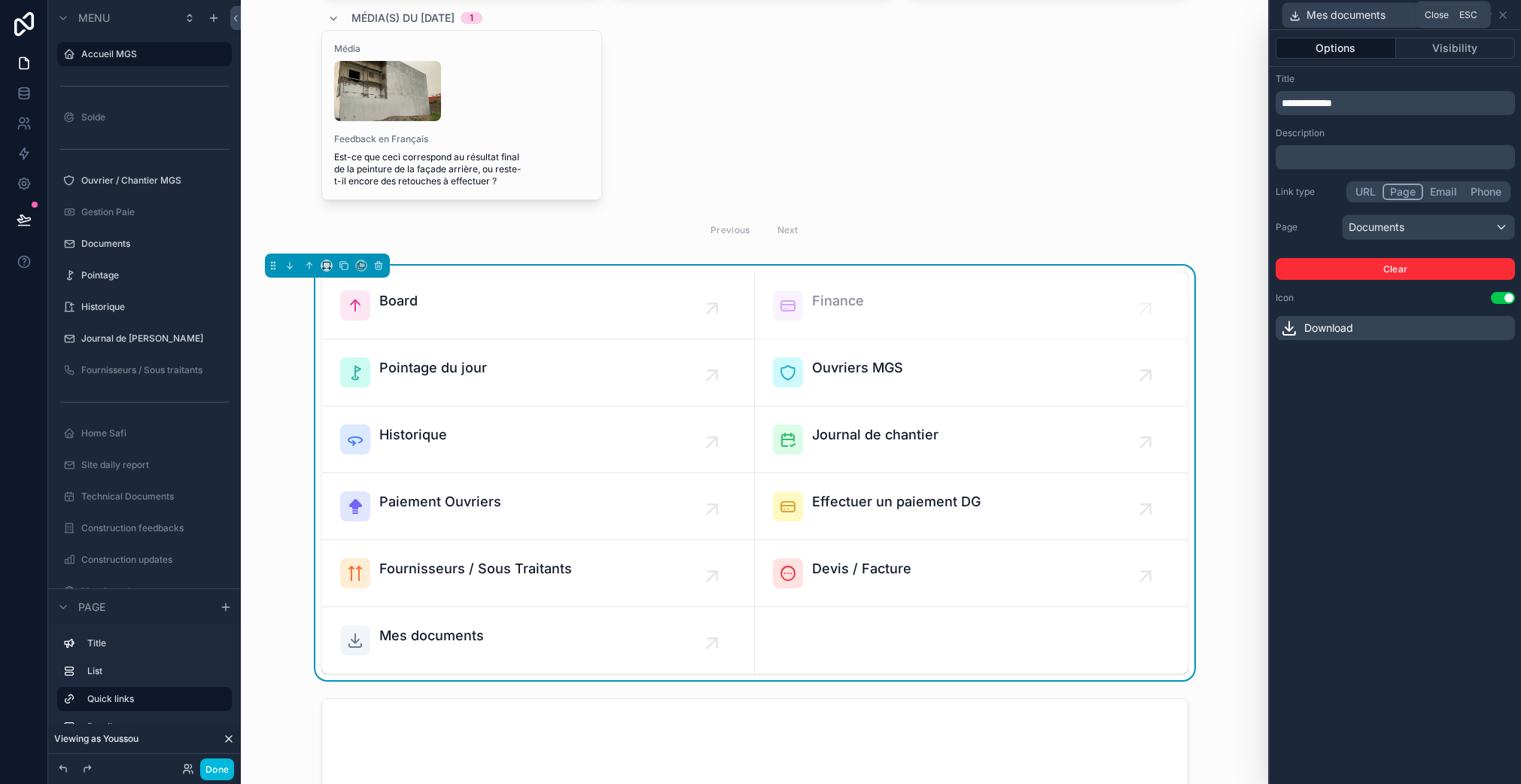
click at [1503, 6] on div "Mes documents" at bounding box center [1395, 15] width 239 height 29
click at [1501, 18] on icon at bounding box center [1502, 15] width 12 height 12
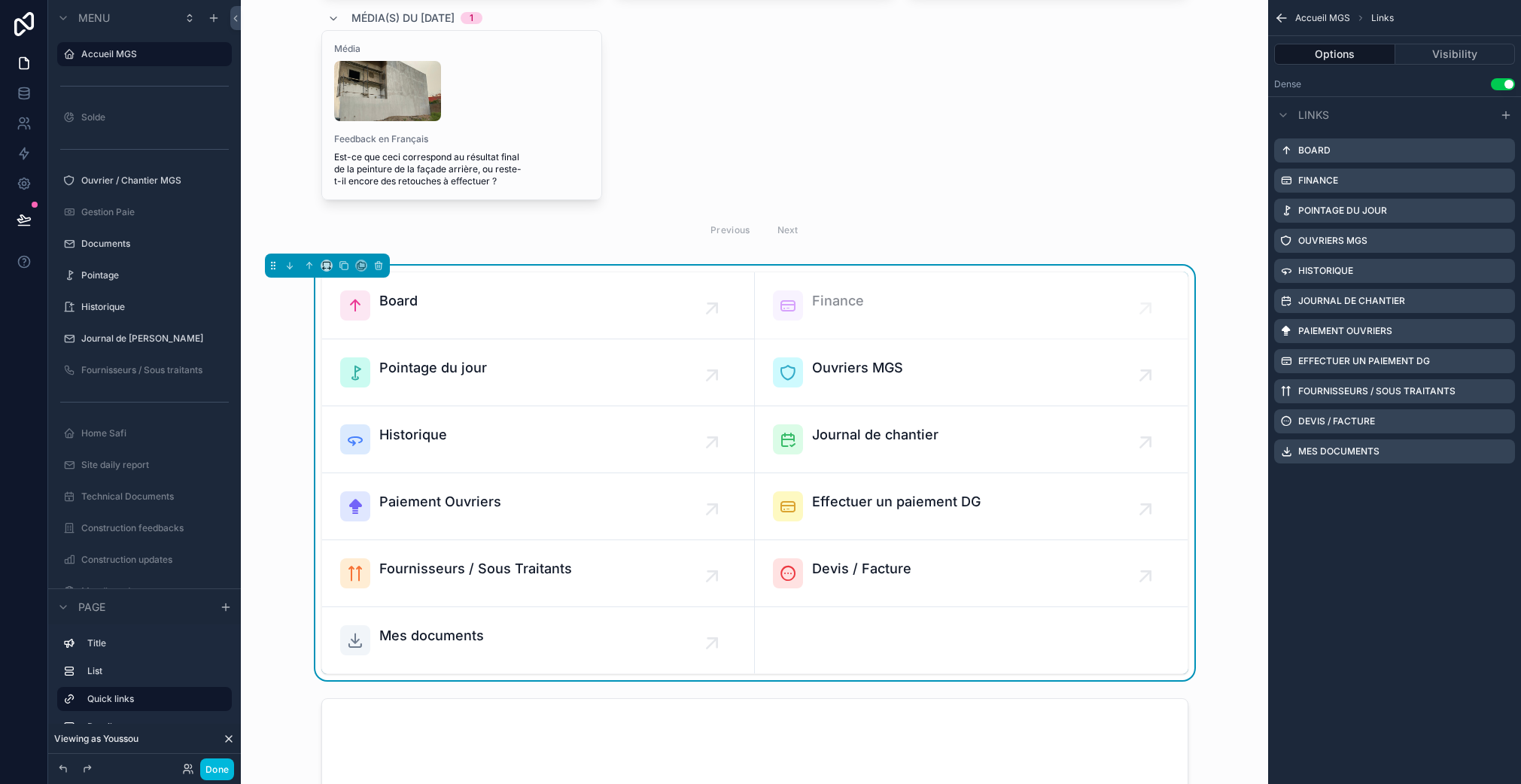
click at [0, 0] on icon "scrollable content" at bounding box center [0, 0] width 0 height 0
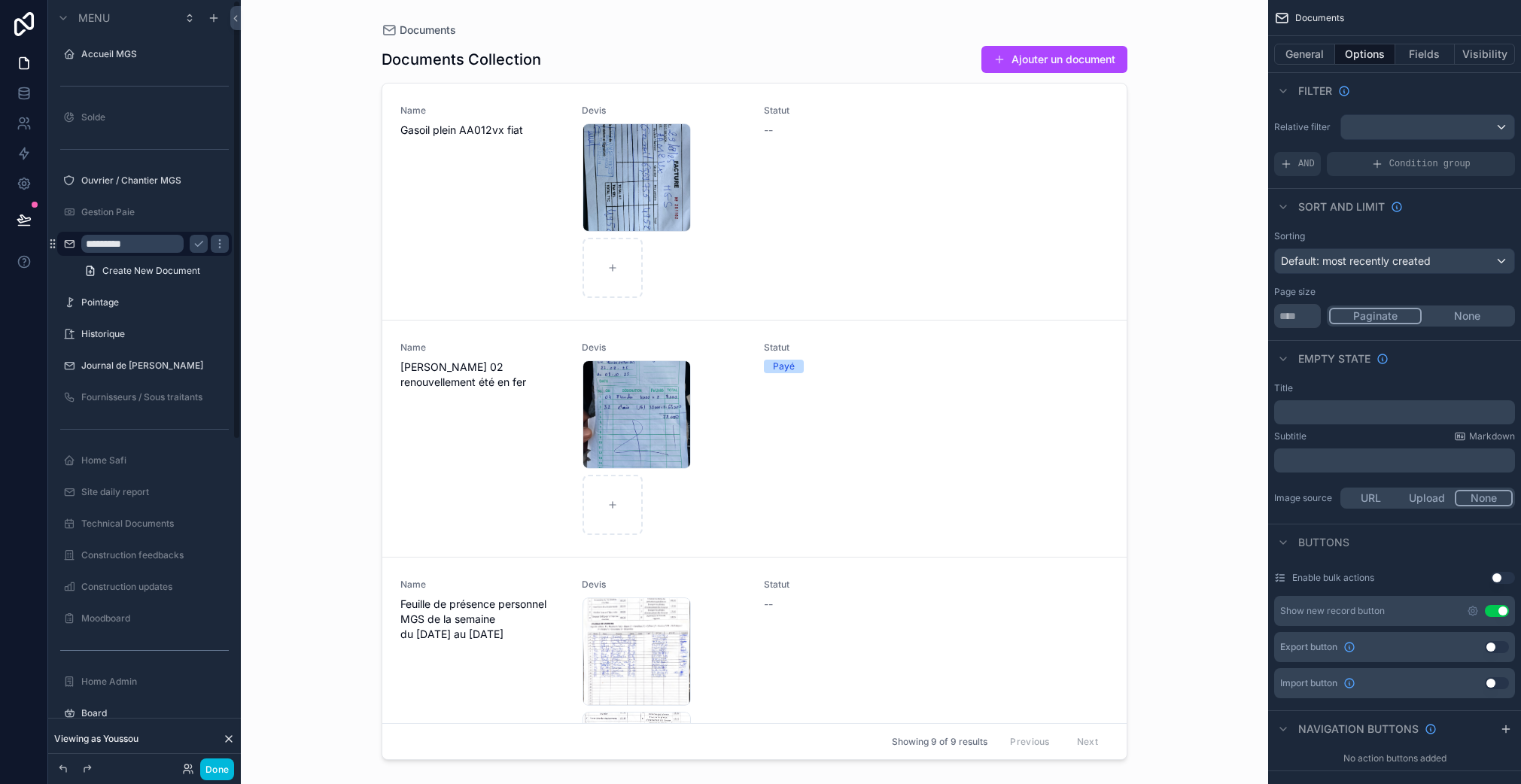
click at [136, 250] on input "*********" at bounding box center [132, 244] width 102 height 18
click at [136, 249] on input "*********" at bounding box center [132, 244] width 102 height 18
type input "**********"
drag, startPoint x: 195, startPoint y: 239, endPoint x: 183, endPoint y: 285, distance: 47.5
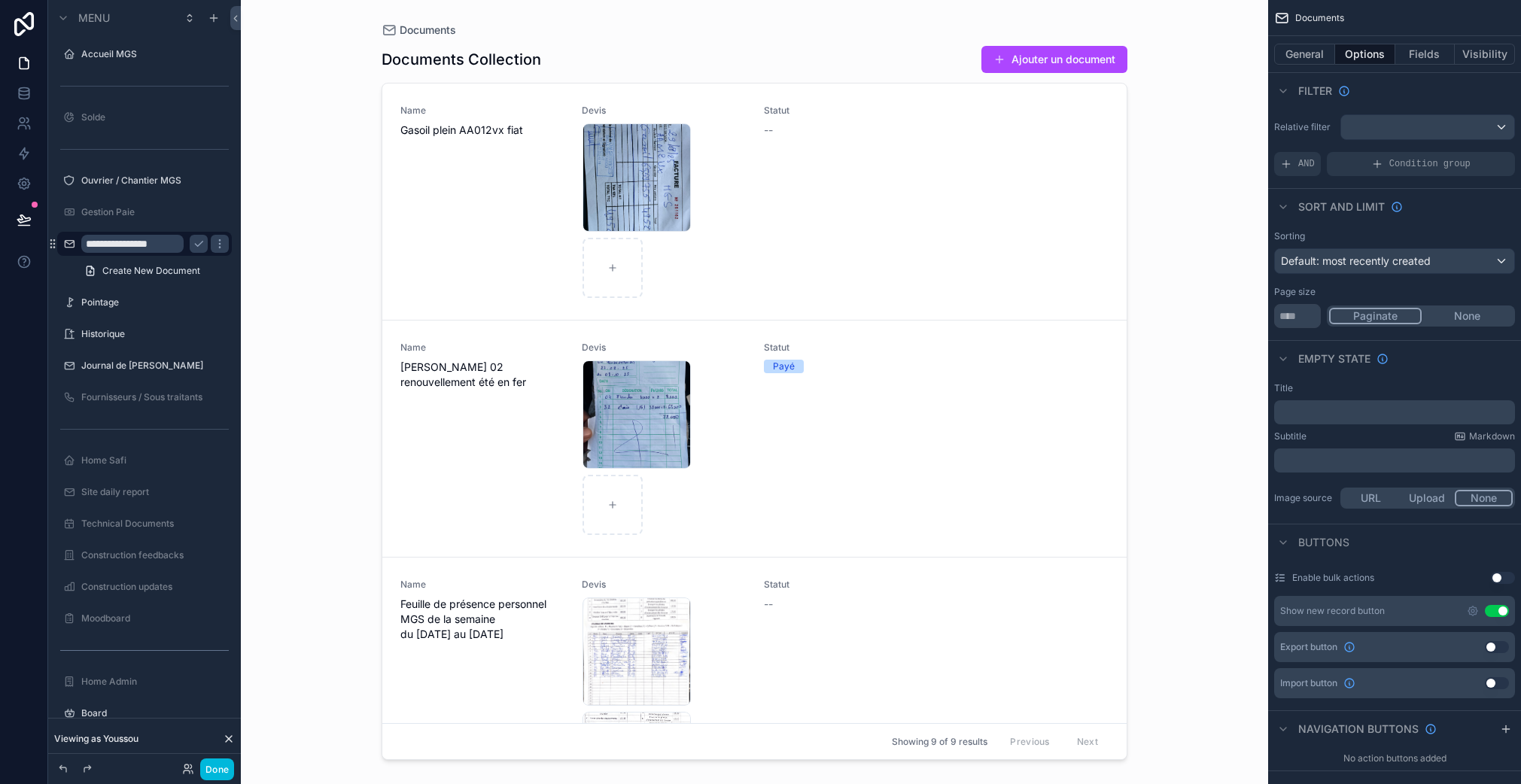
click at [195, 239] on icon "scrollable content" at bounding box center [198, 243] width 12 height 12
click at [219, 21] on icon "scrollable content" at bounding box center [213, 17] width 12 height 12
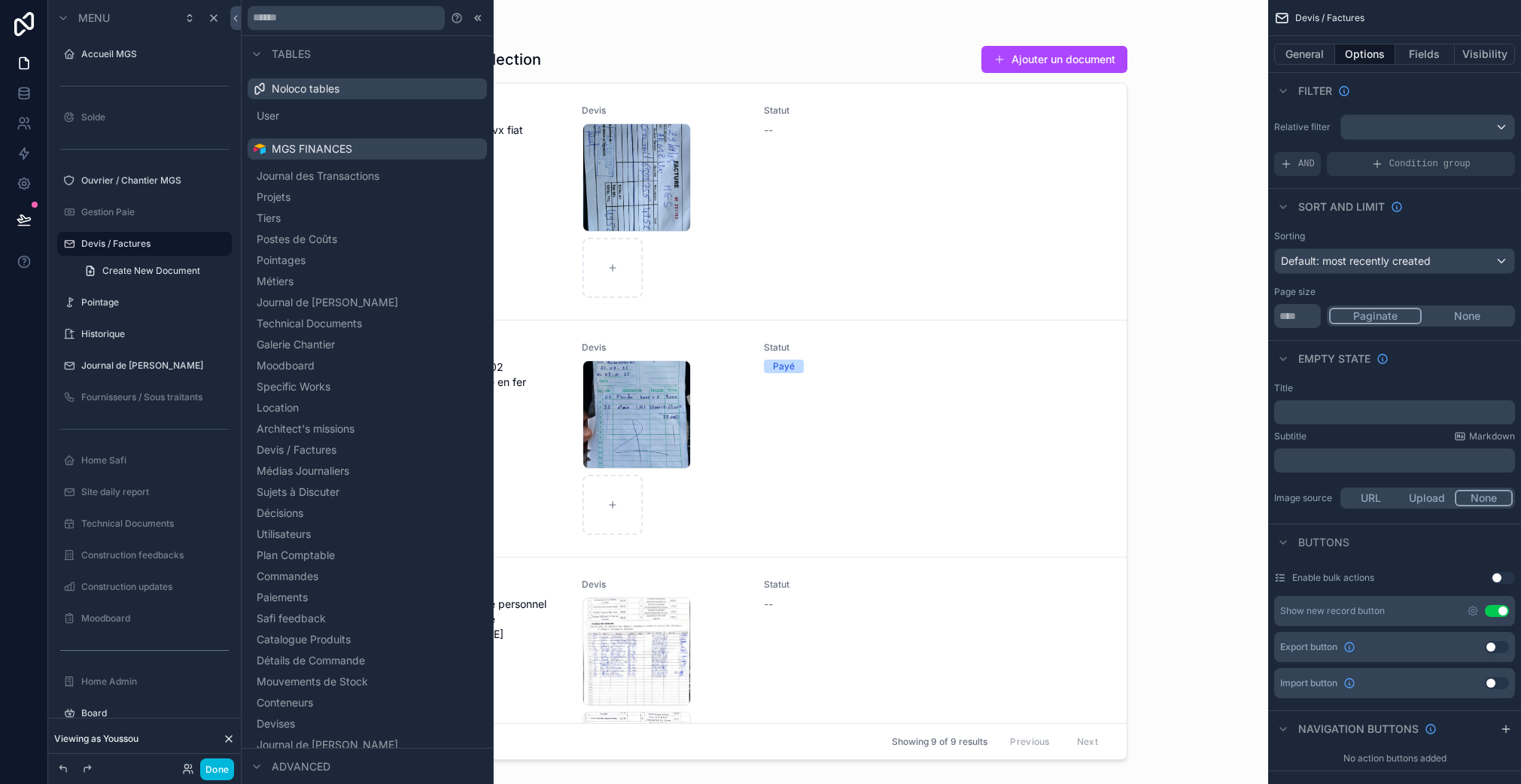
click at [384, 15] on input "text" at bounding box center [346, 18] width 197 height 24
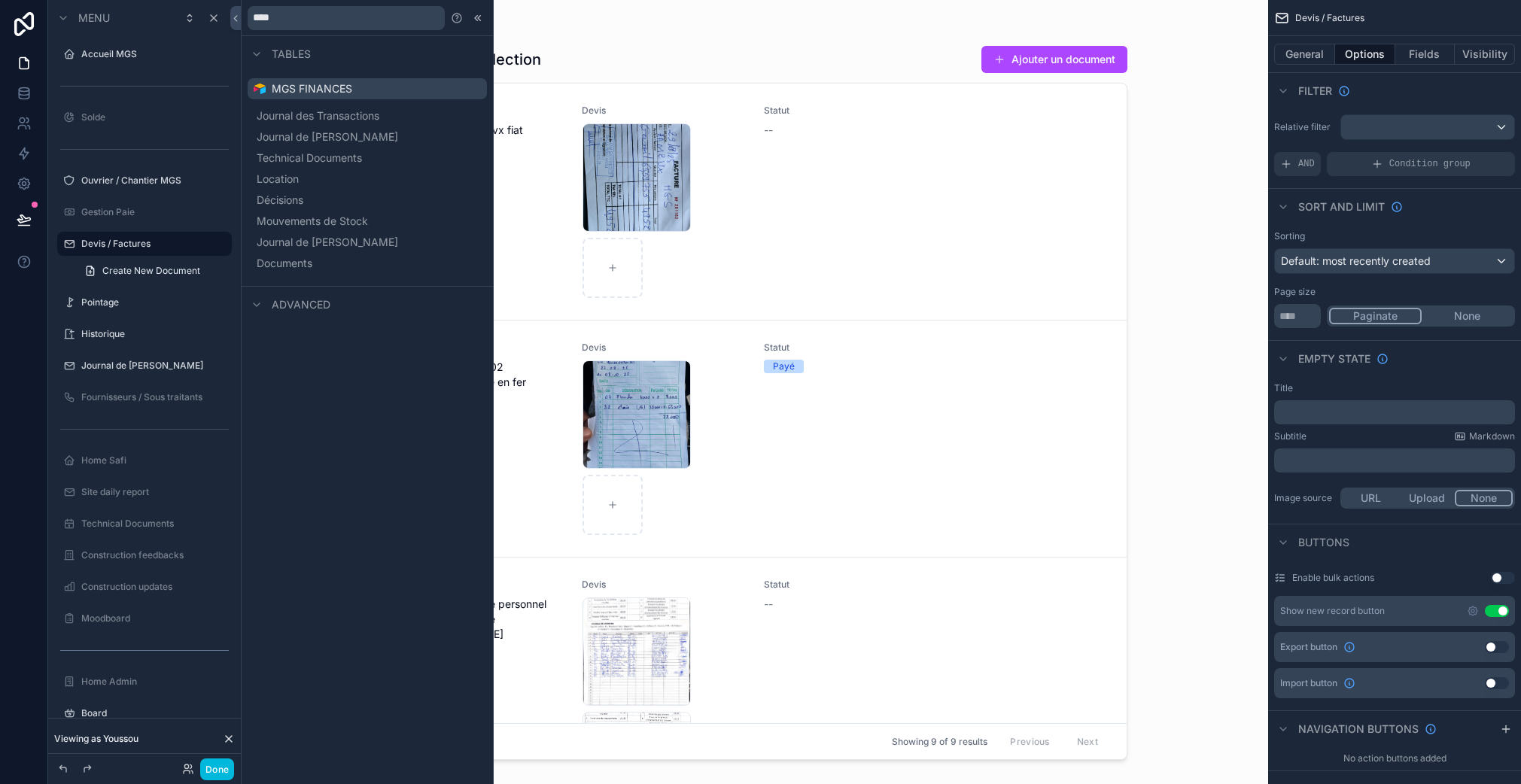
type input "****"
click at [294, 260] on span "Documents" at bounding box center [284, 263] width 55 height 15
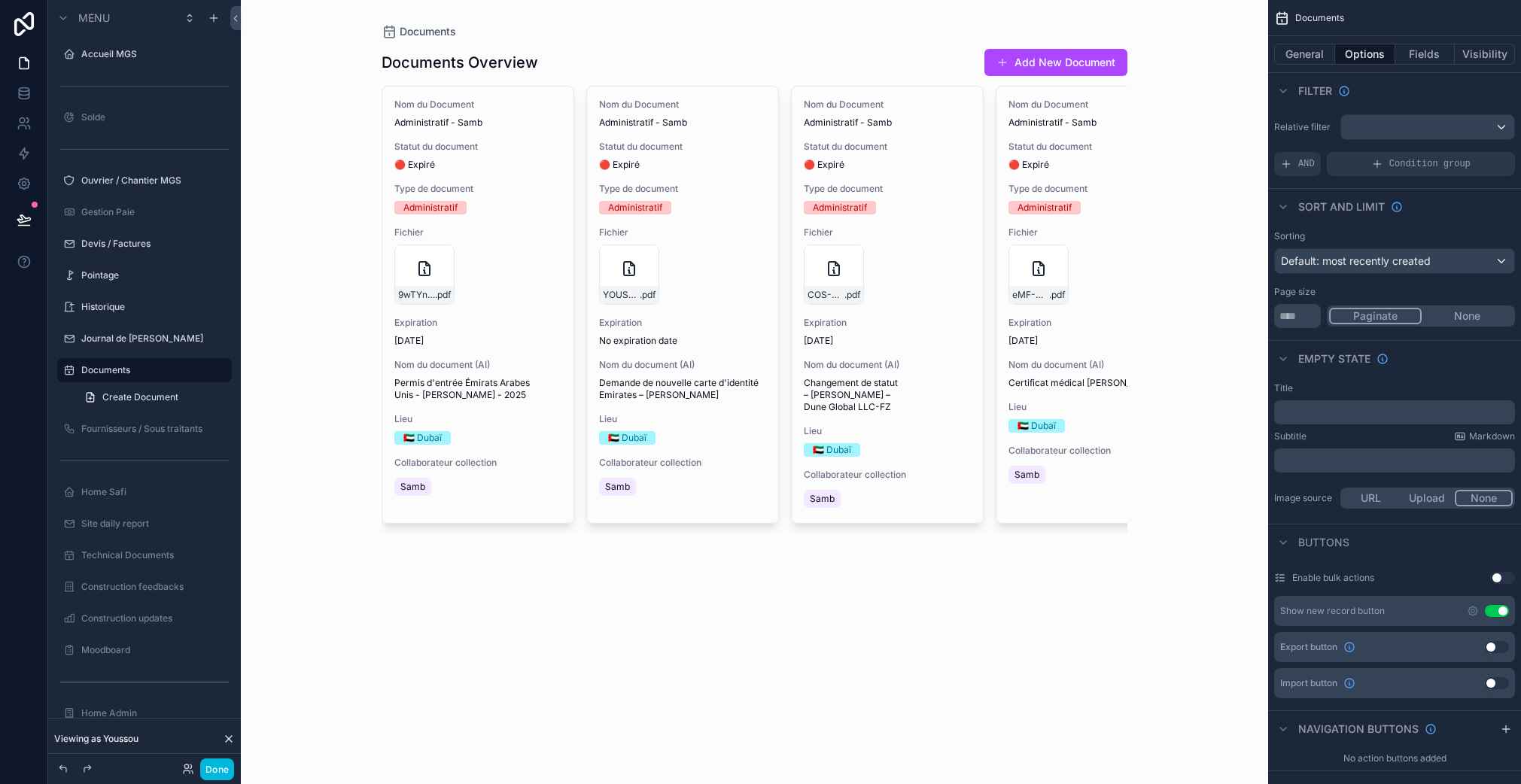
click at [166, 372] on label "Documents" at bounding box center [151, 369] width 141 height 12
click at [1478, 55] on button "Visibility" at bounding box center [1485, 54] width 60 height 21
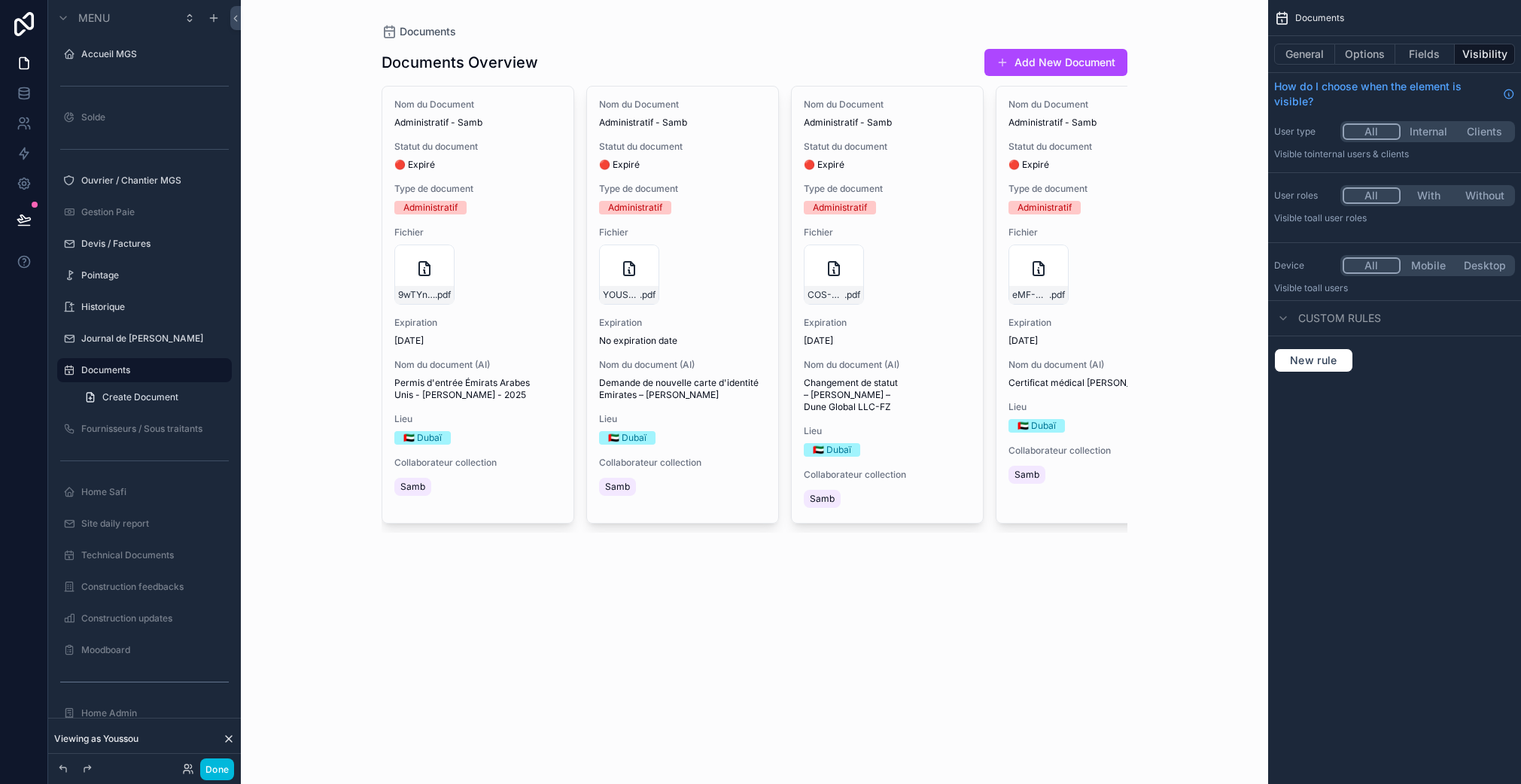
click at [1437, 186] on div "All With Without" at bounding box center [1427, 195] width 175 height 21
click at [1435, 190] on button "With" at bounding box center [1428, 196] width 56 height 16
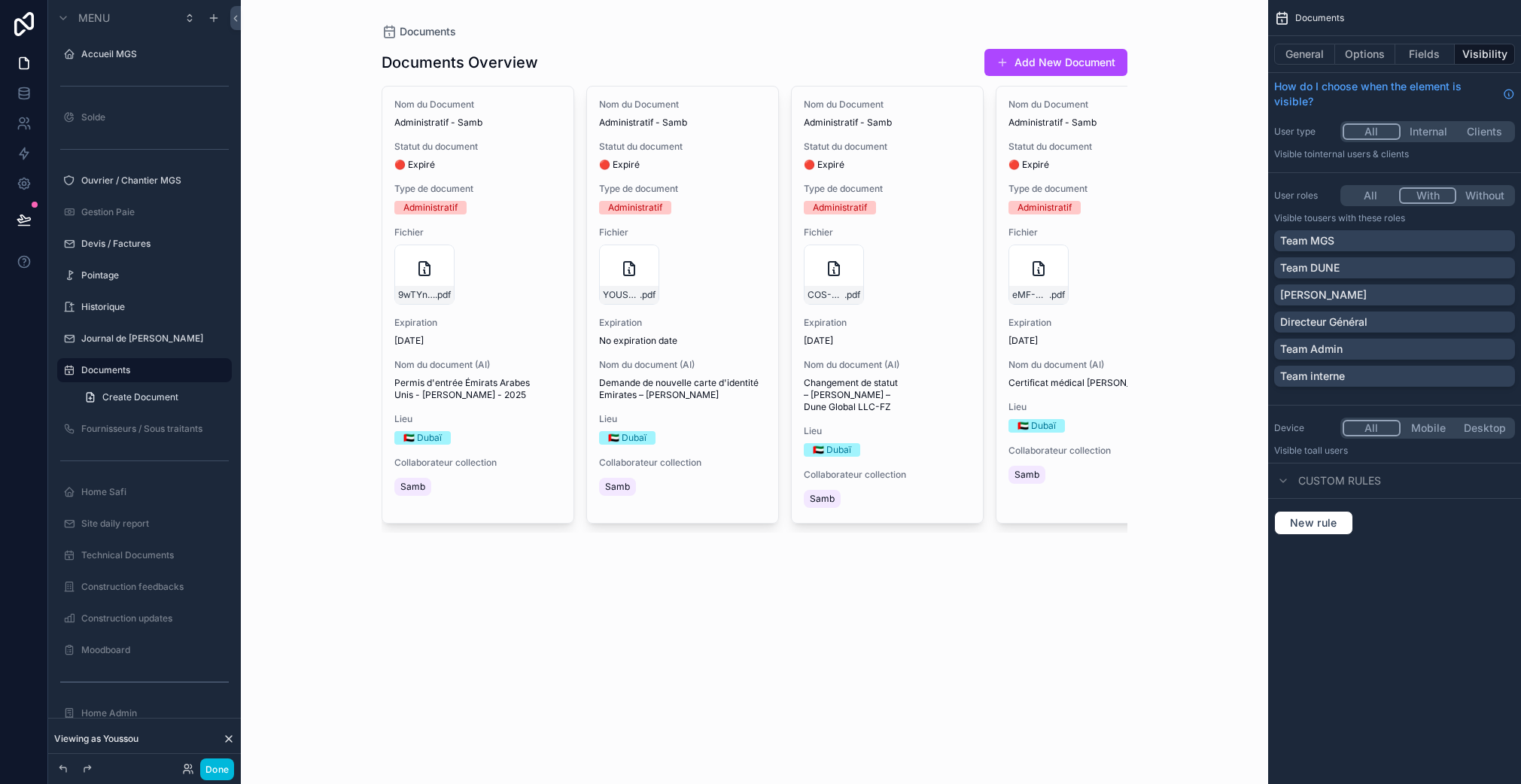
click at [1373, 317] on div "Directeur Général" at bounding box center [1394, 322] width 228 height 15
click at [1309, 59] on button "General" at bounding box center [1304, 54] width 61 height 21
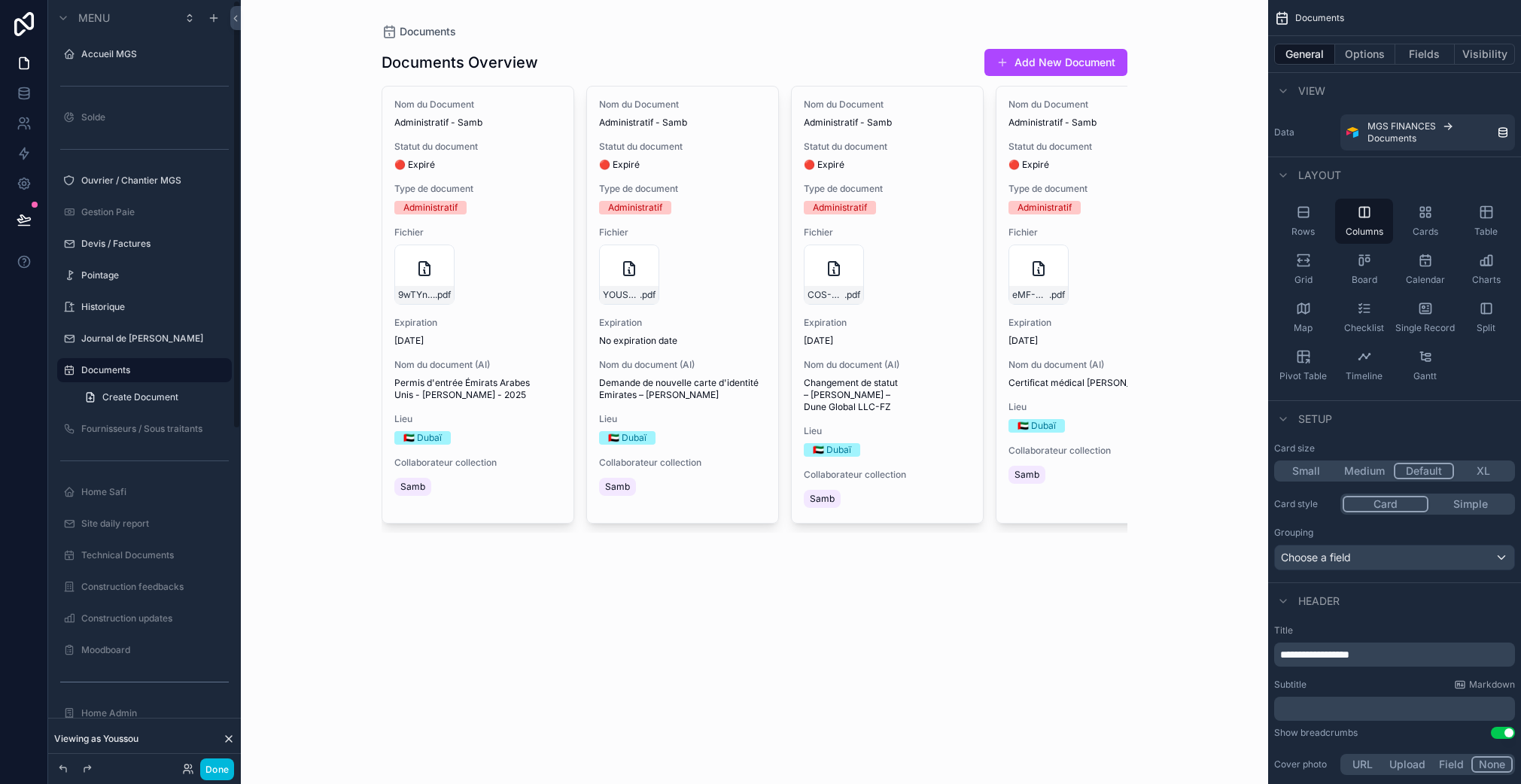
click at [133, 372] on label "Documents" at bounding box center [151, 369] width 141 height 12
click at [1325, 50] on button "General" at bounding box center [1304, 54] width 61 height 21
click at [1437, 224] on div "Cards" at bounding box center [1425, 221] width 58 height 45
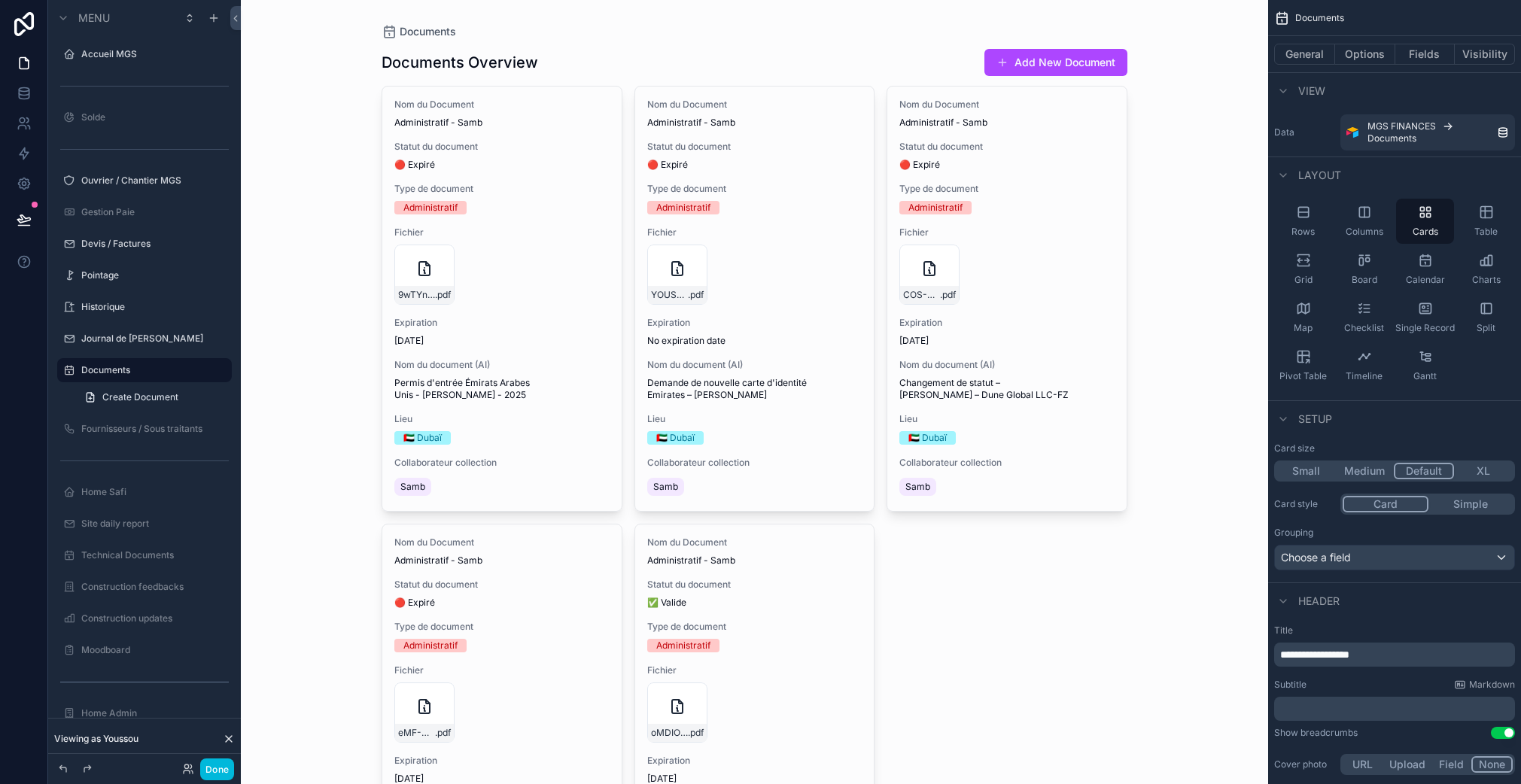
click at [1424, 369] on div "Gantt" at bounding box center [1425, 366] width 58 height 45
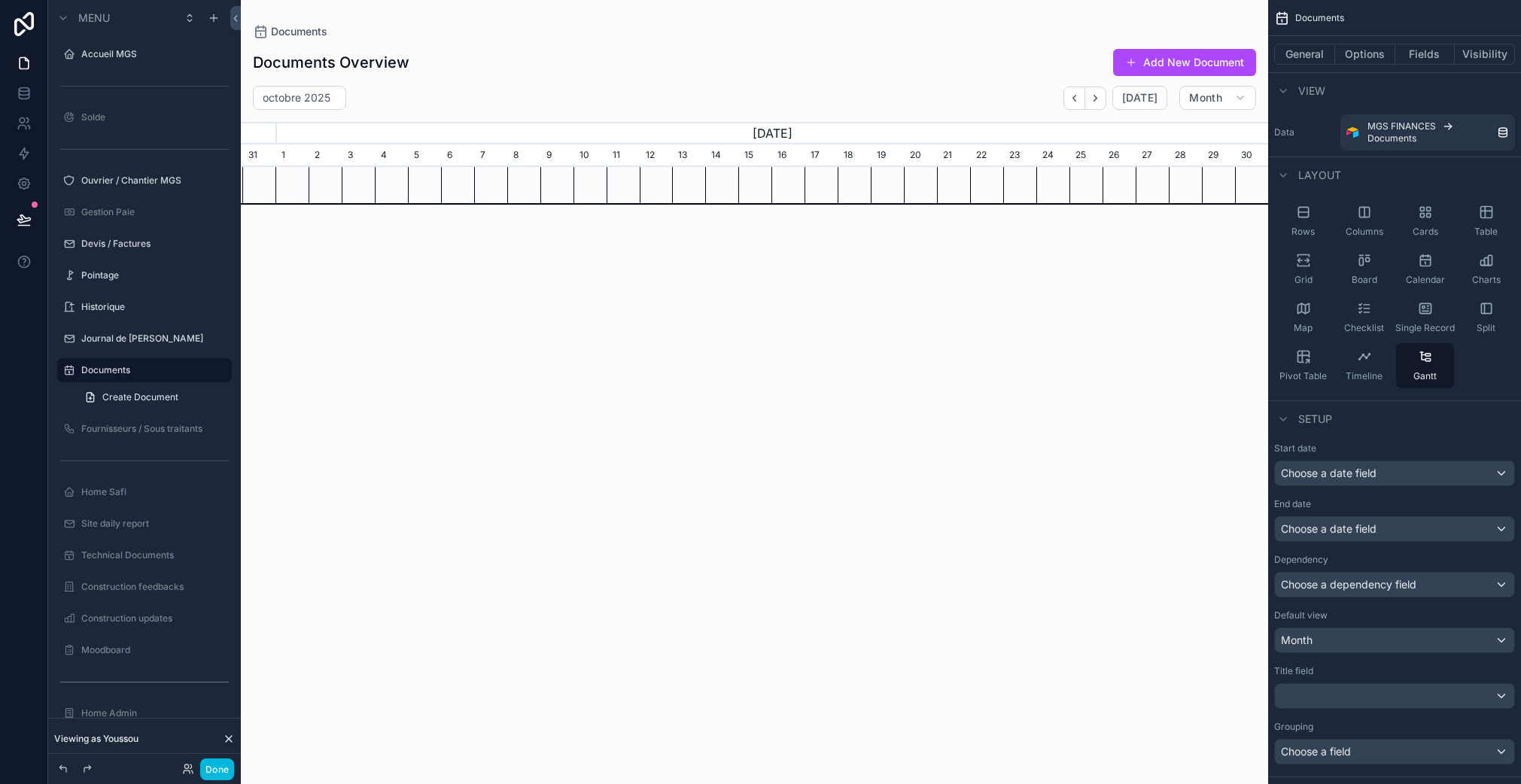
scroll to position [0, 1027]
click at [1330, 380] on div "Pivot Table" at bounding box center [1303, 366] width 58 height 45
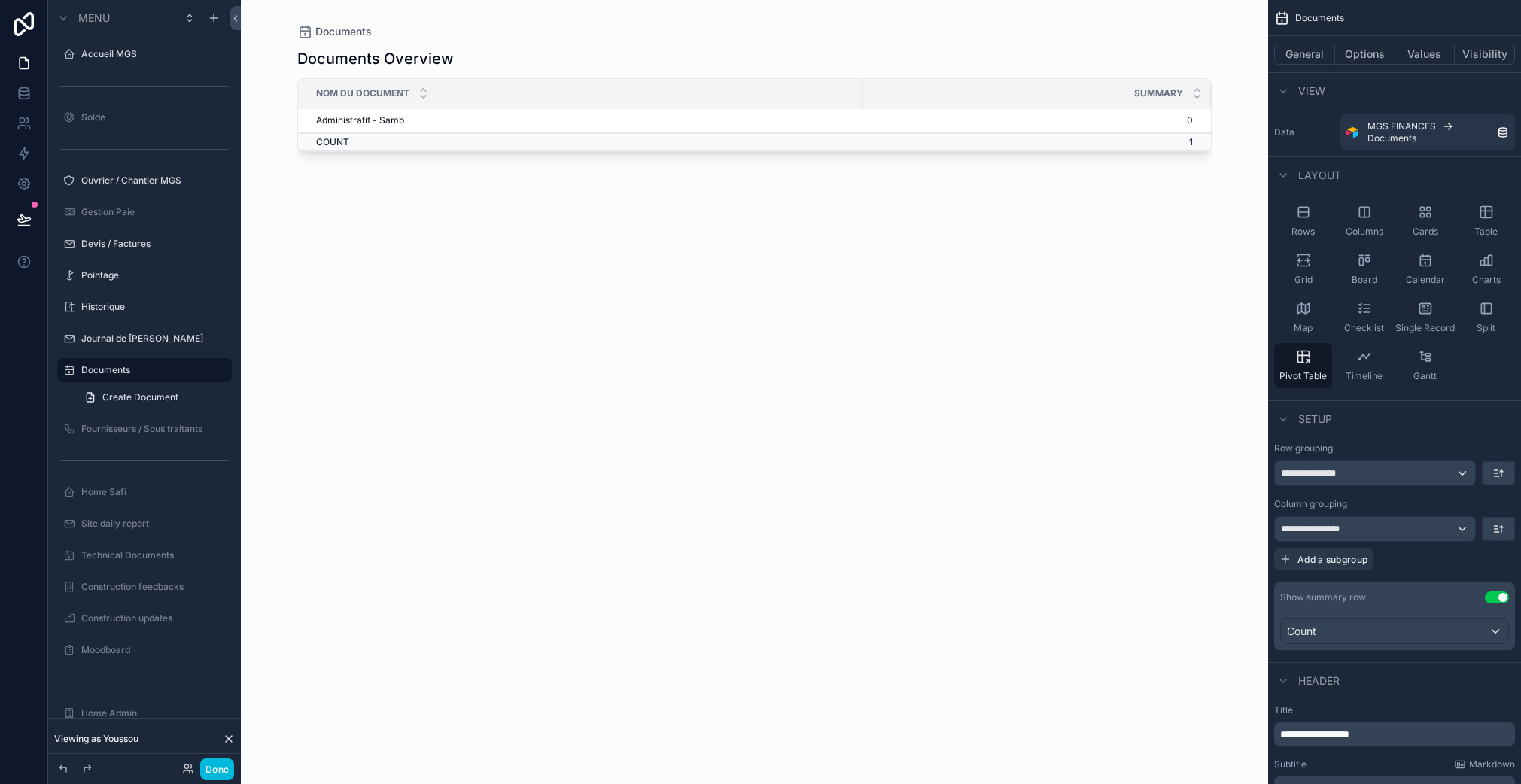
click at [1303, 316] on icon "scrollable content" at bounding box center [1303, 308] width 15 height 15
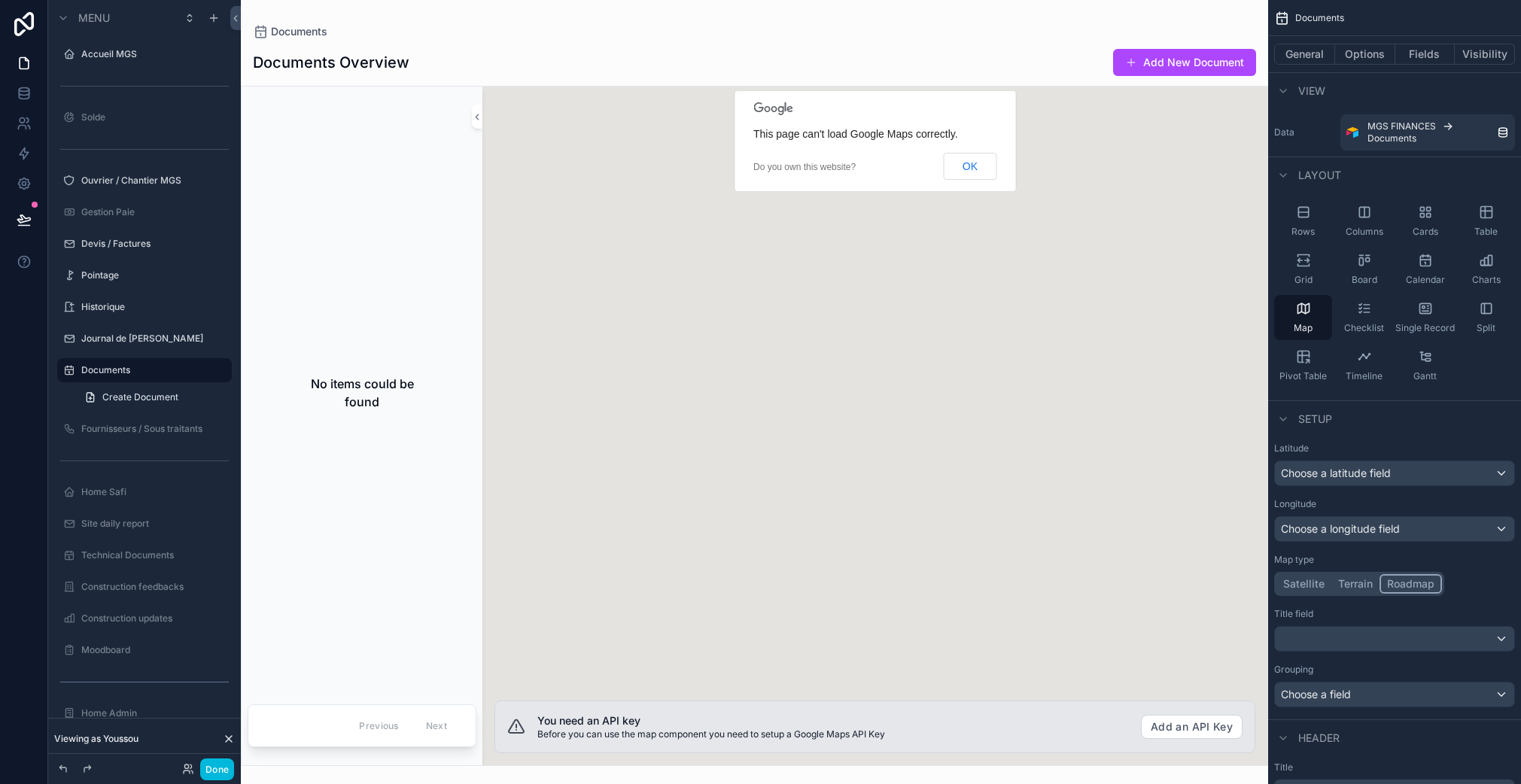
click at [1378, 308] on div "Checklist" at bounding box center [1364, 317] width 58 height 45
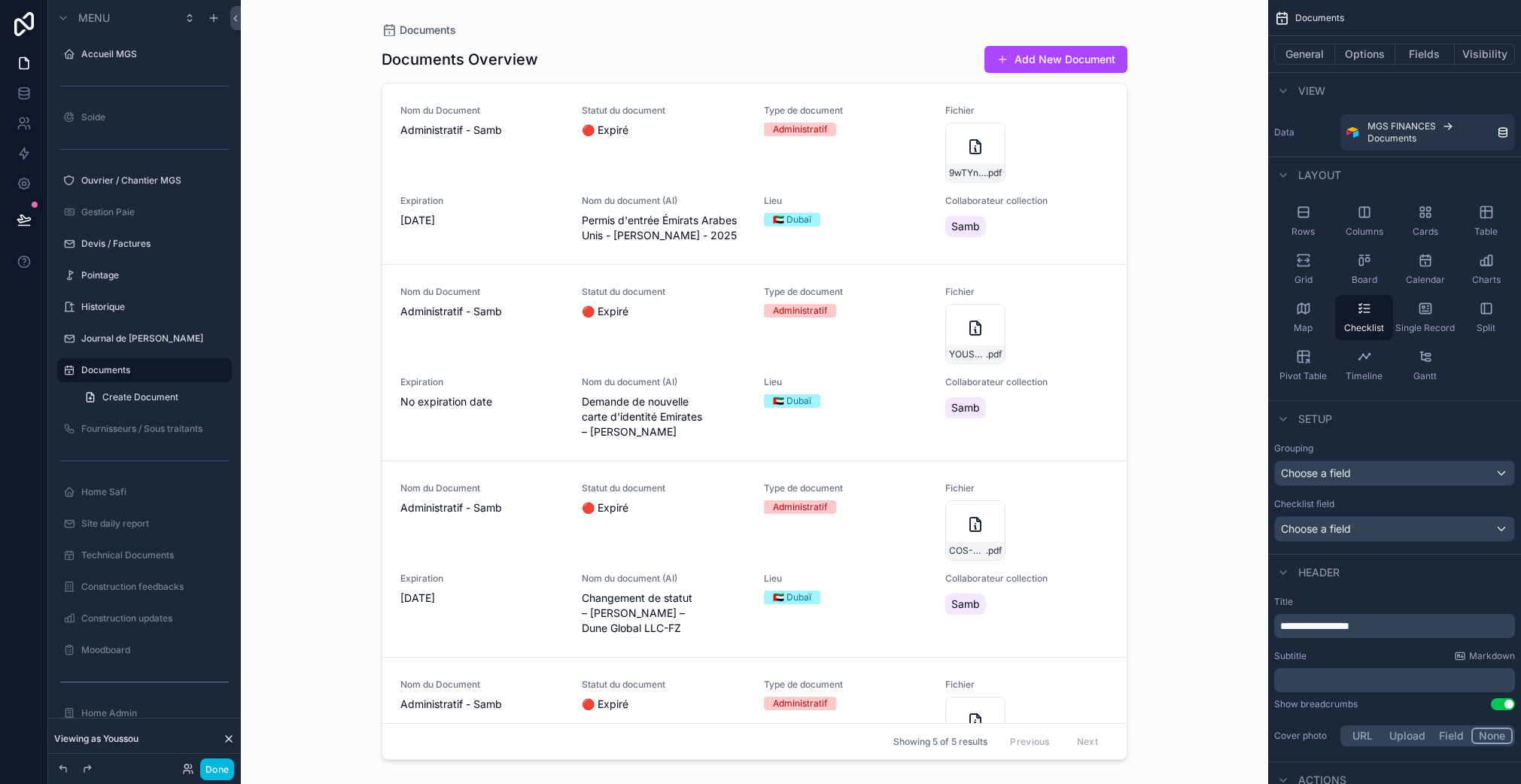
click at [1366, 271] on div "Board" at bounding box center [1364, 269] width 58 height 45
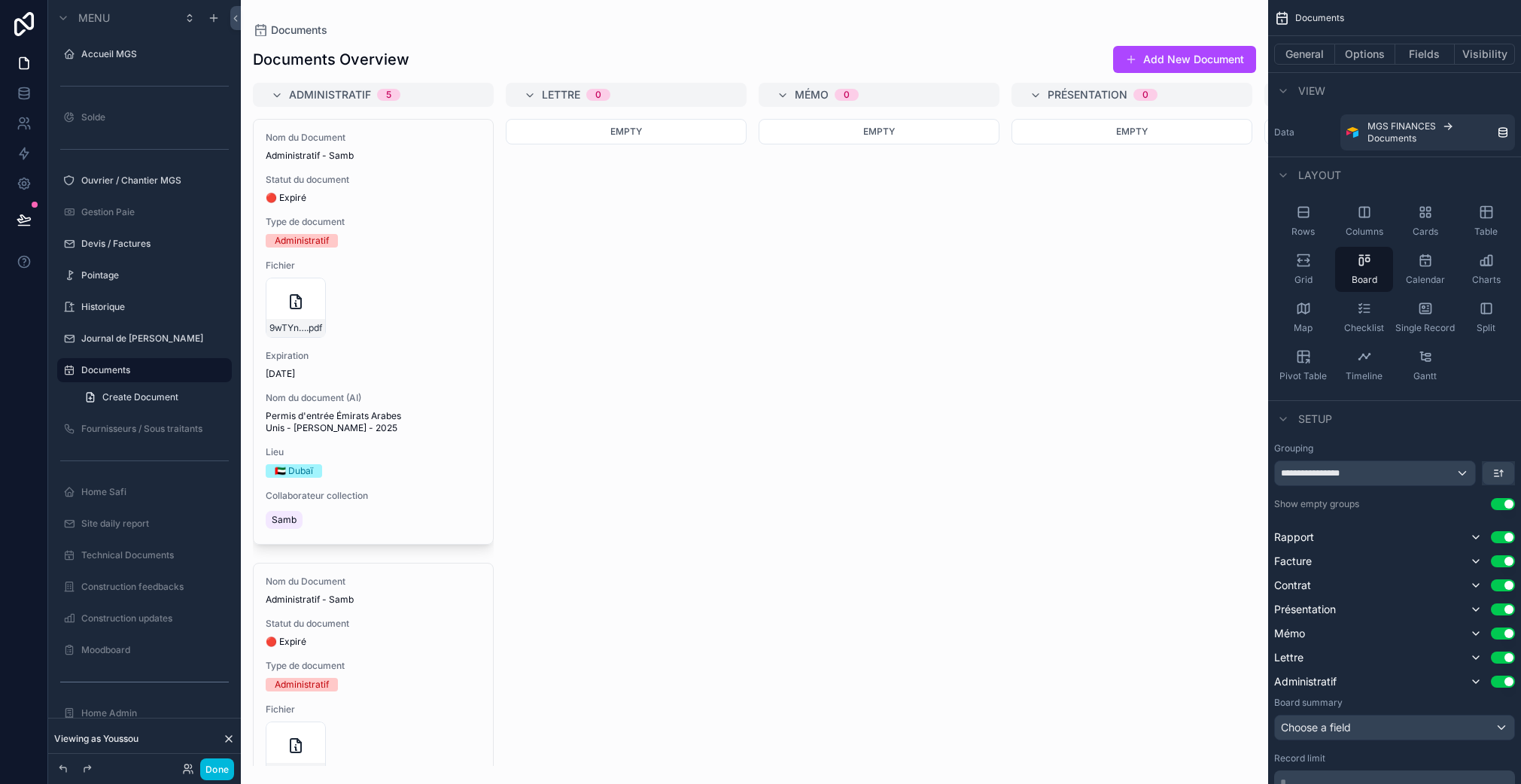
click at [1315, 268] on div "Grid" at bounding box center [1303, 269] width 58 height 45
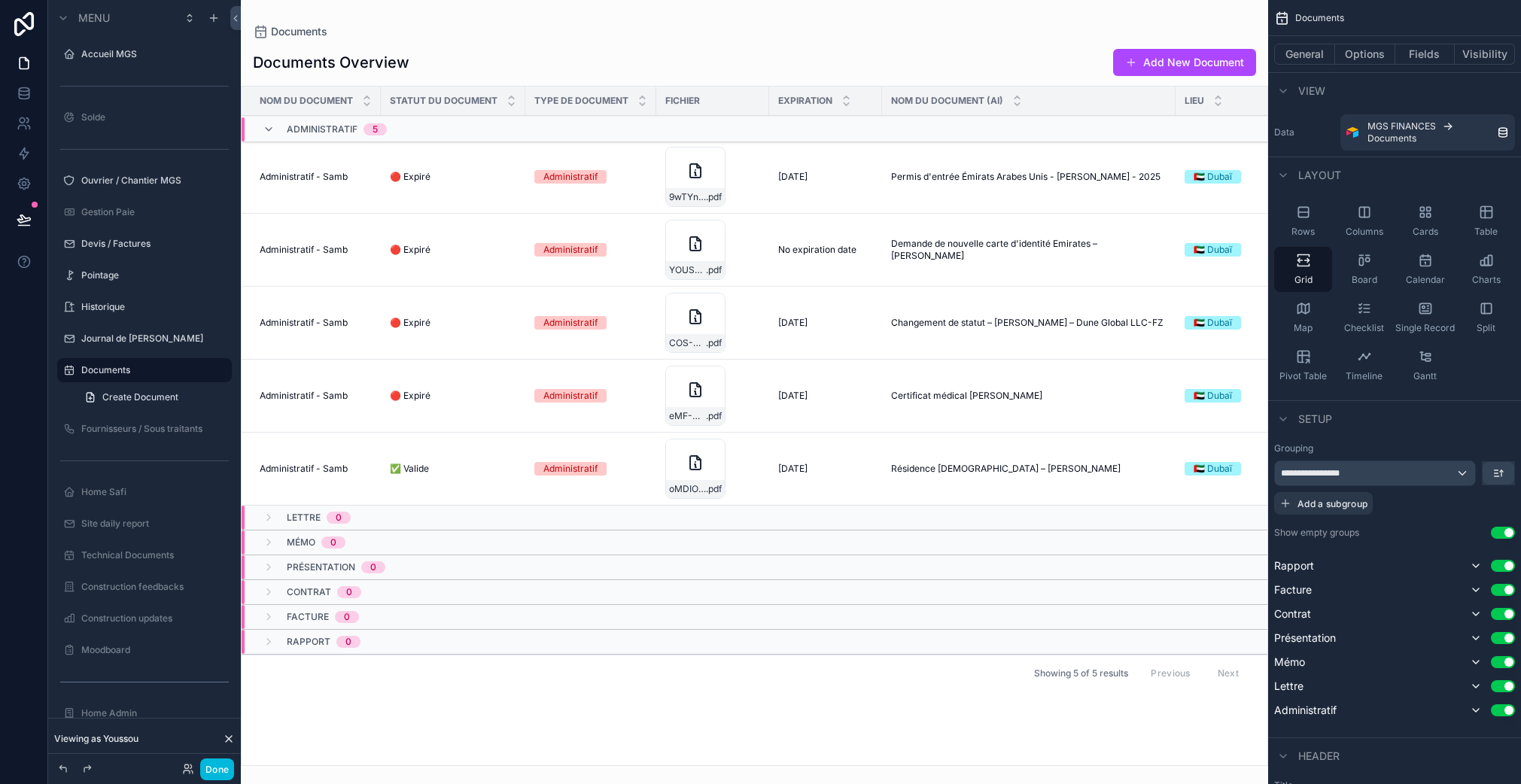
click at [1417, 266] on icon "scrollable content" at bounding box center [1425, 260] width 15 height 15
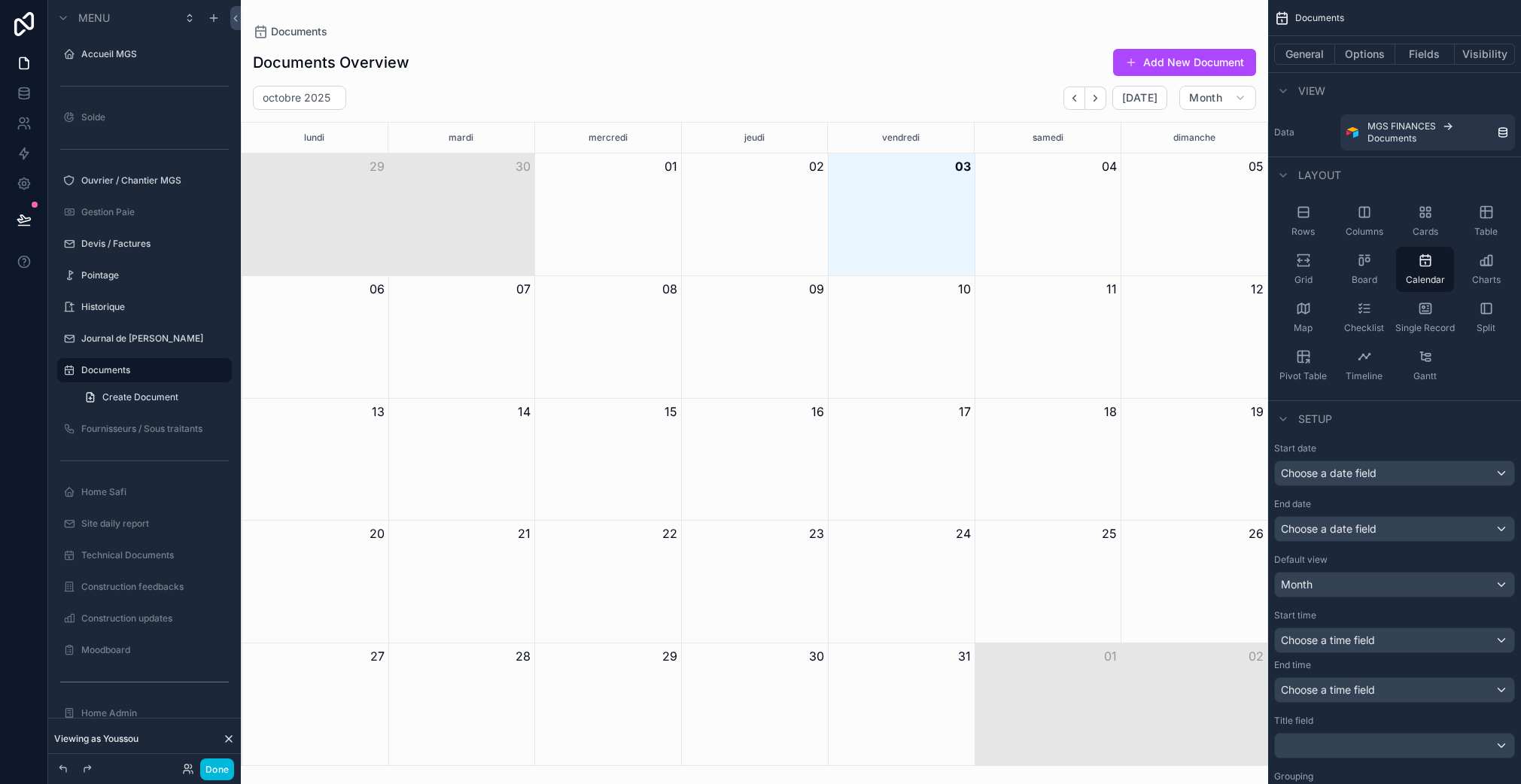
click at [1428, 311] on icon "scrollable content" at bounding box center [1425, 308] width 15 height 15
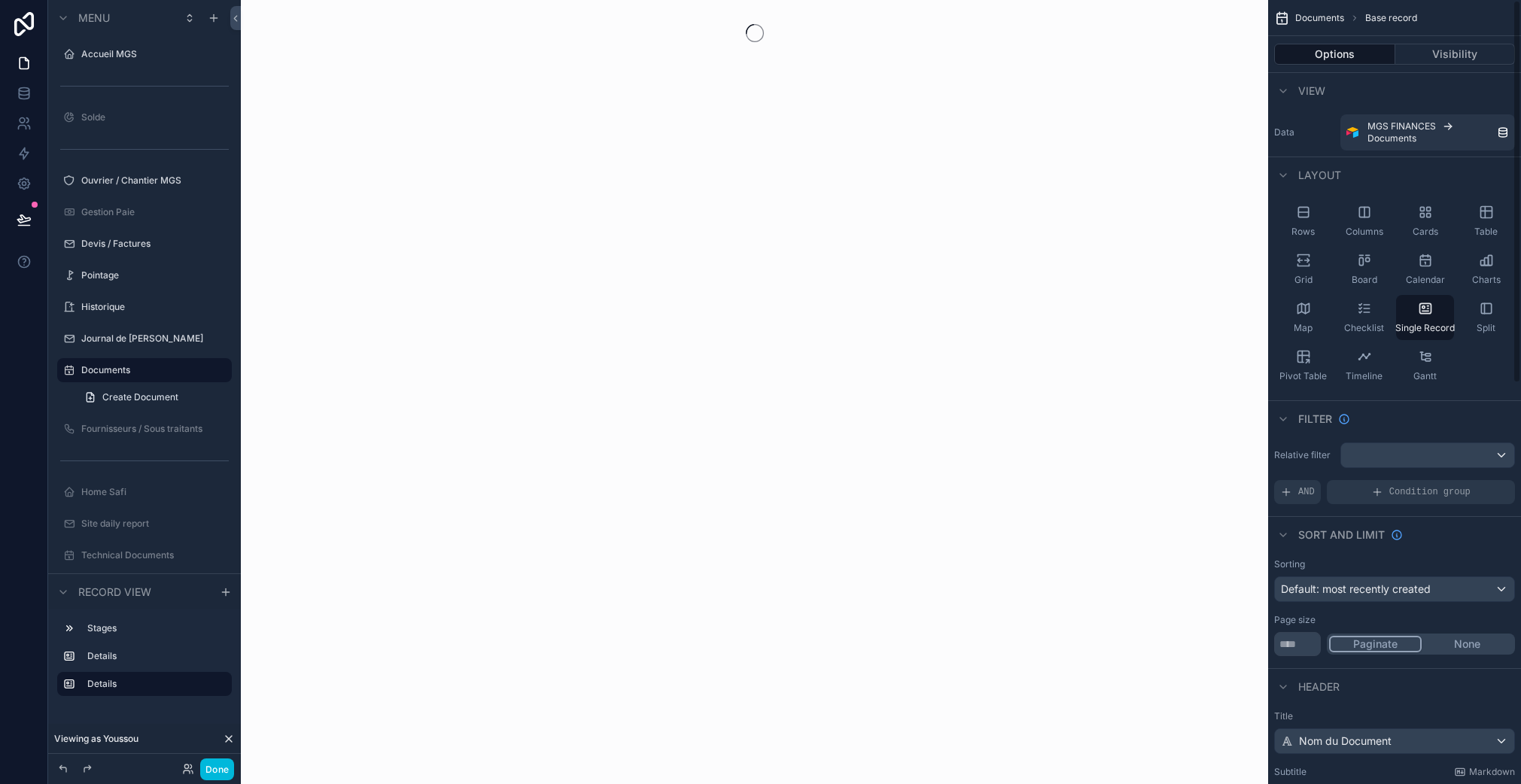
click at [1486, 299] on div "Split" at bounding box center [1486, 317] width 58 height 45
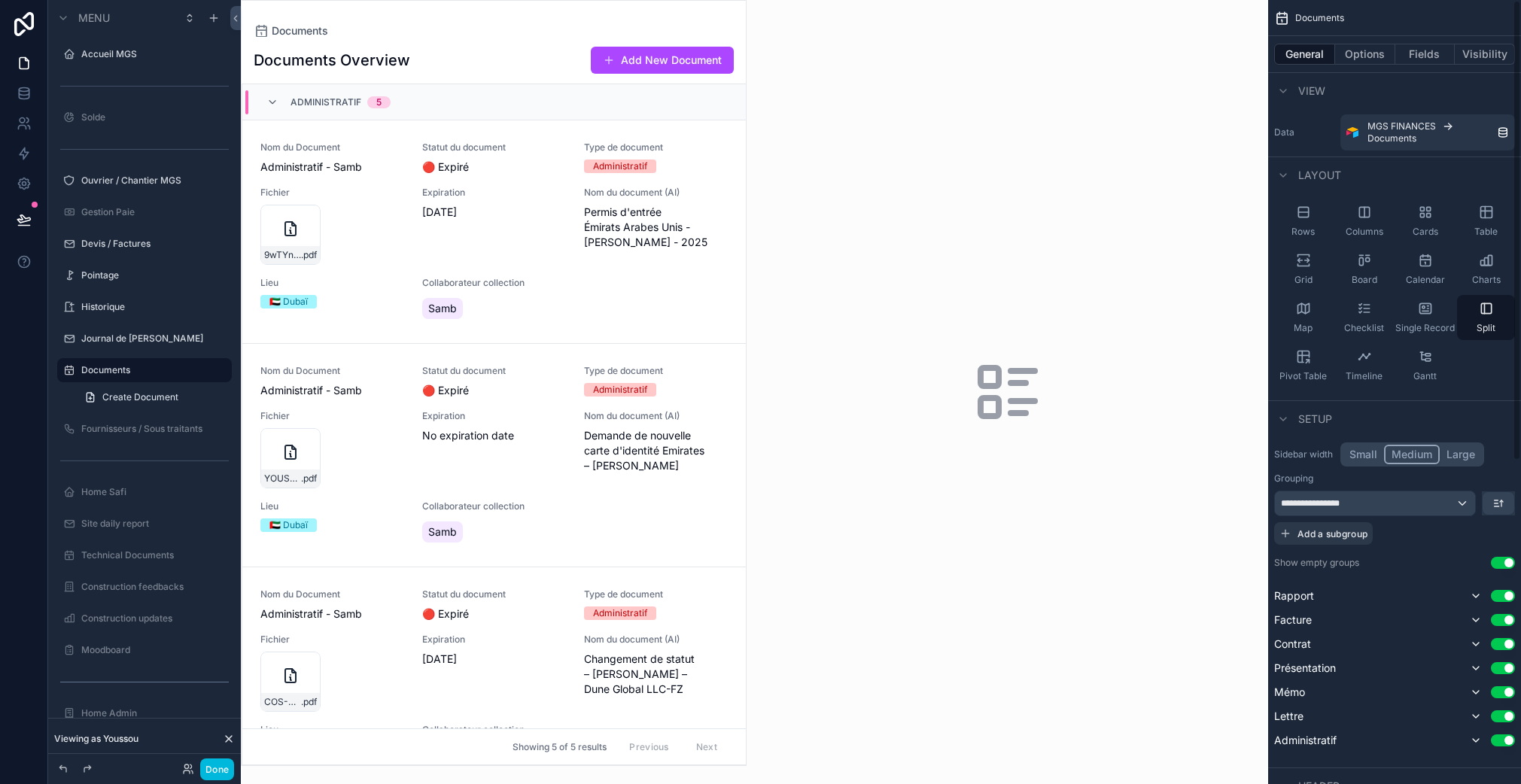
click at [1486, 269] on div "Charts" at bounding box center [1486, 269] width 58 height 45
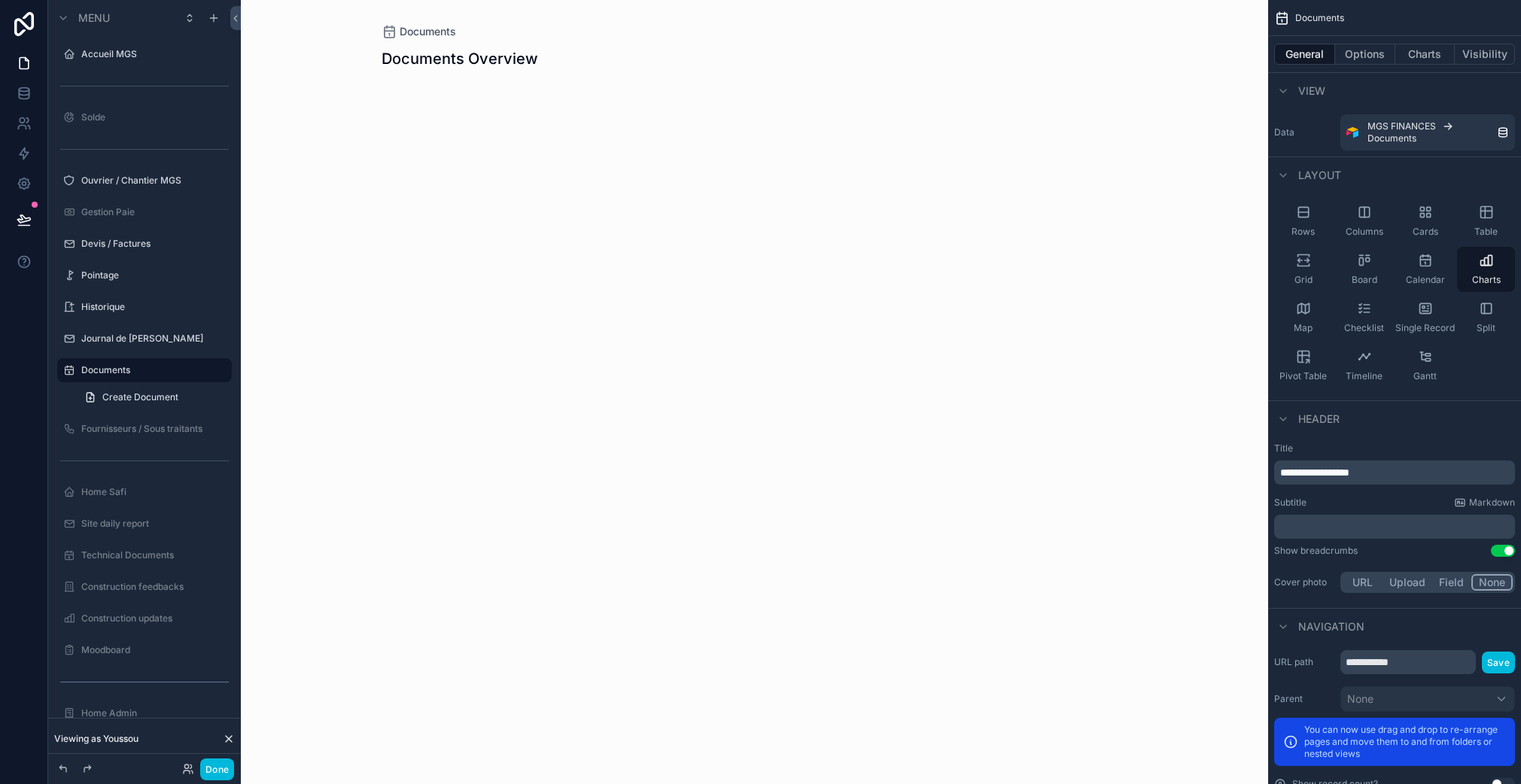
click at [1490, 229] on span "Table" at bounding box center [1486, 231] width 24 height 12
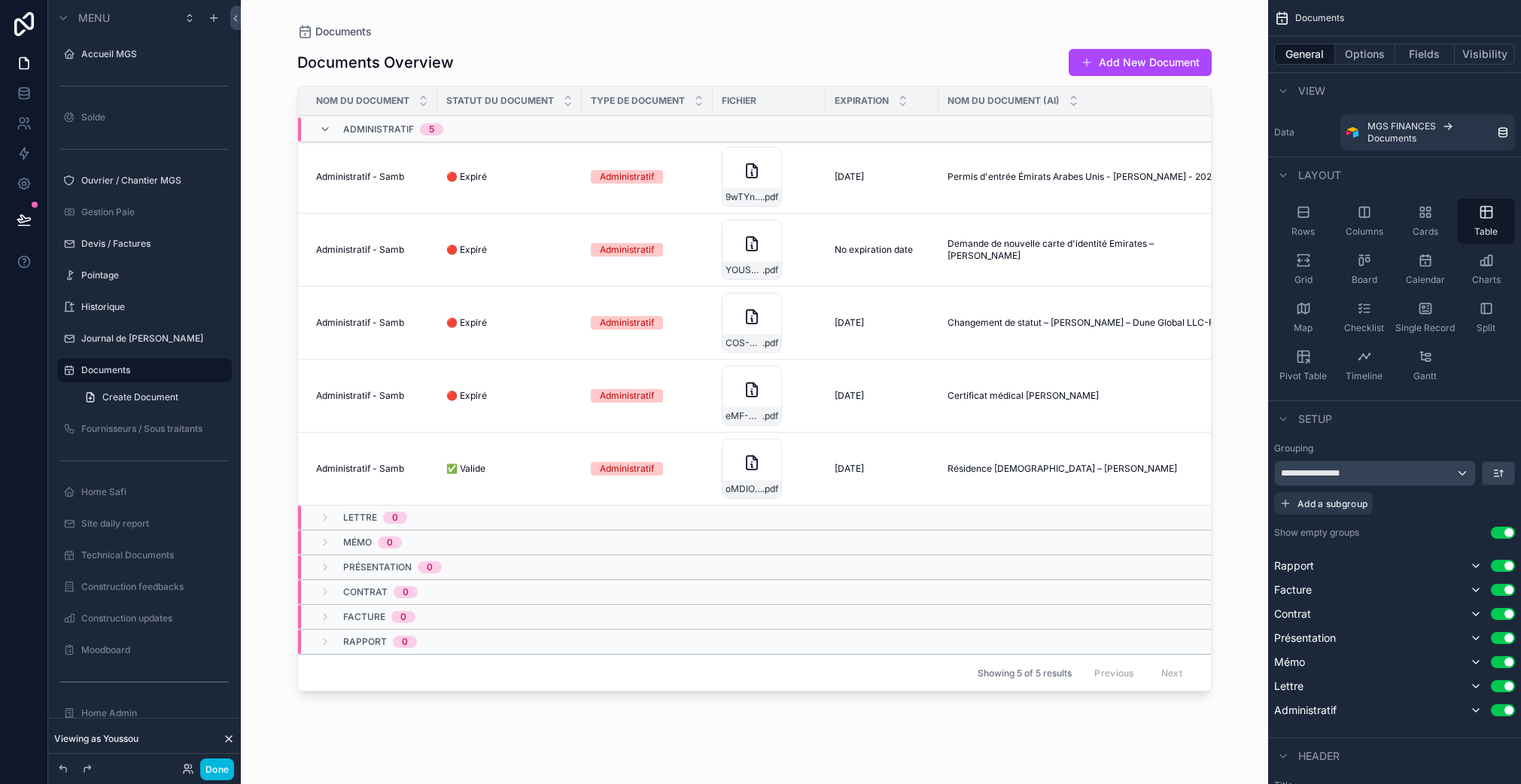
click at [1434, 227] on span "Cards" at bounding box center [1425, 231] width 25 height 12
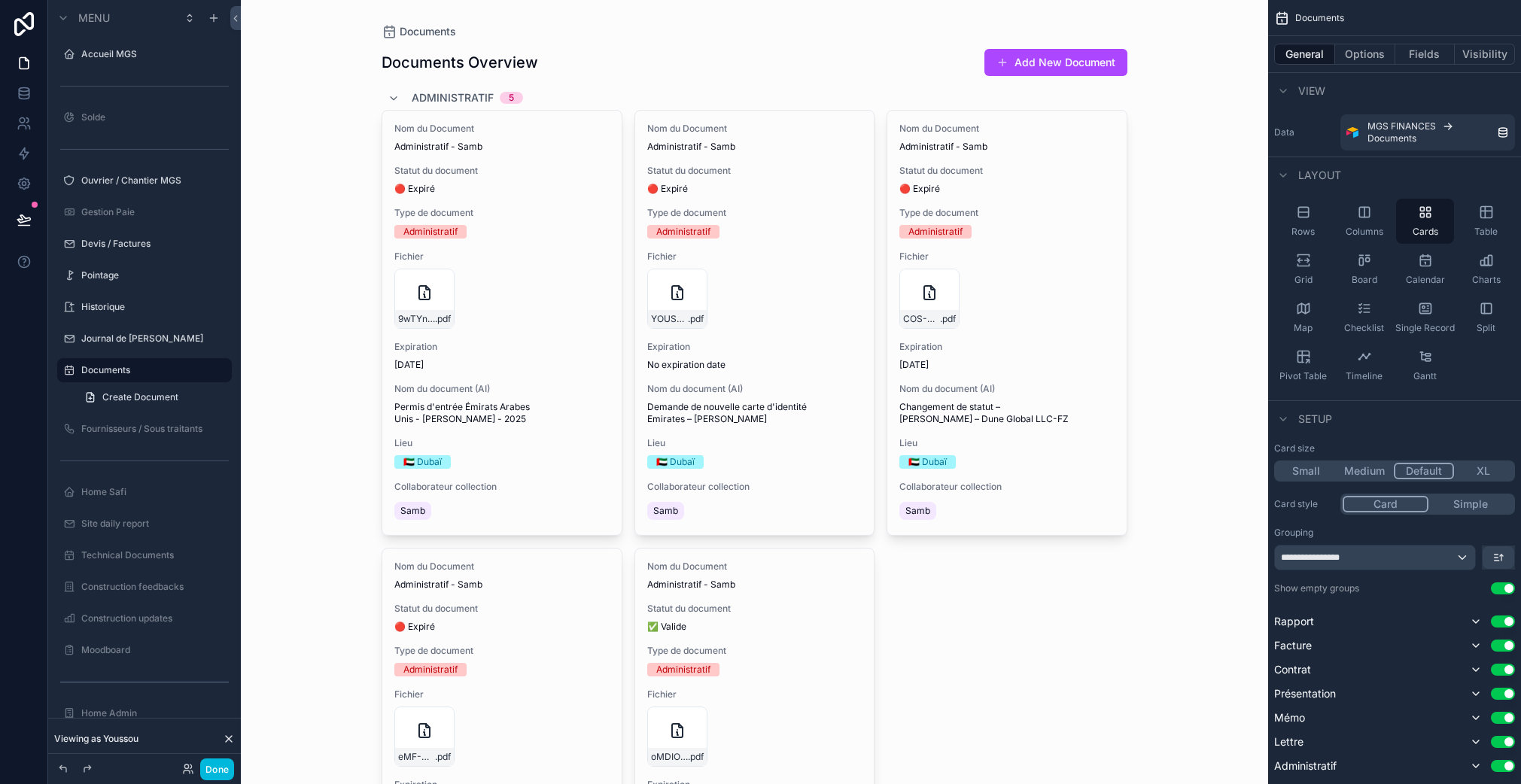
click at [1382, 226] on div "Columns" at bounding box center [1364, 221] width 58 height 45
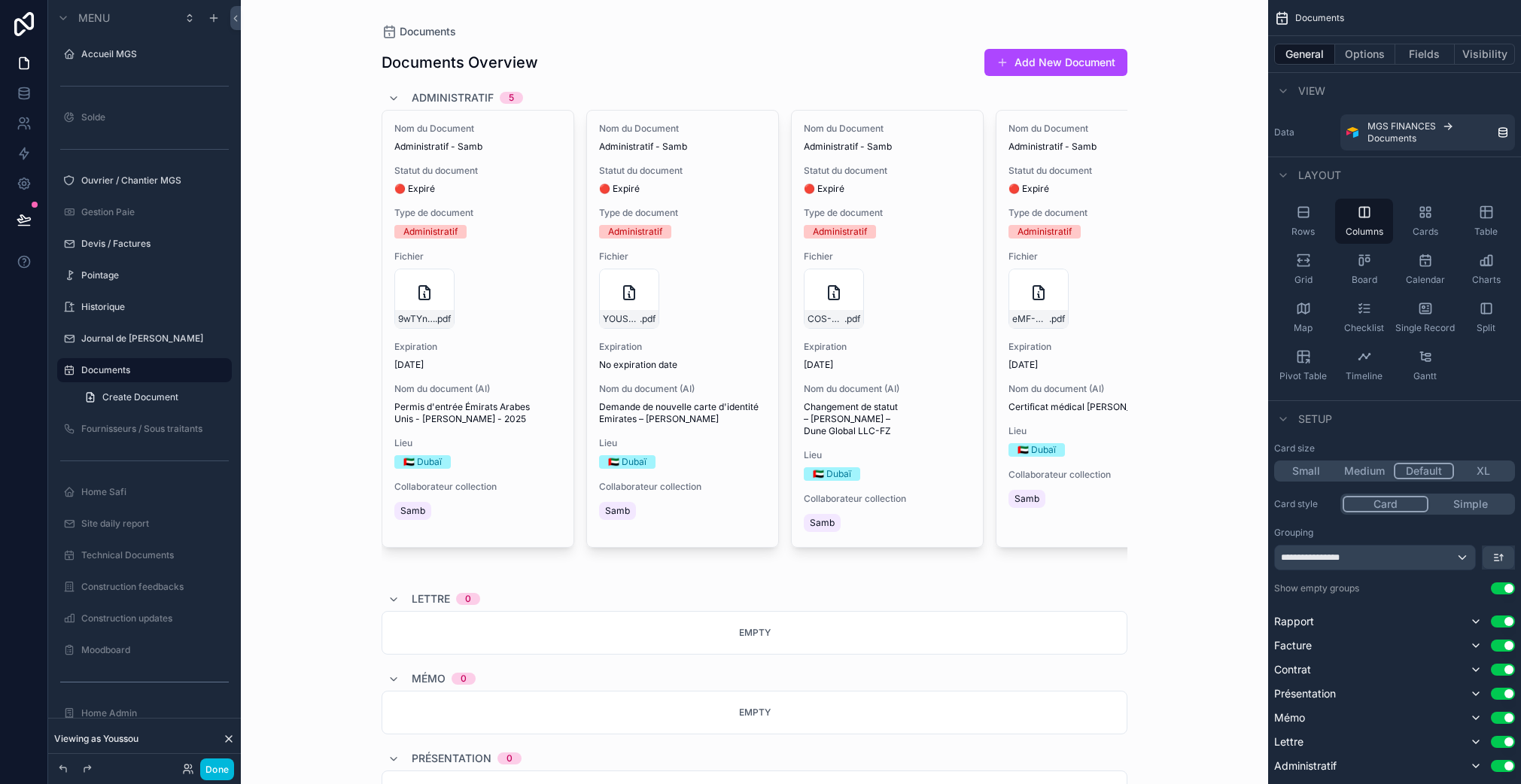
click at [1321, 225] on div "Rows" at bounding box center [1303, 221] width 58 height 45
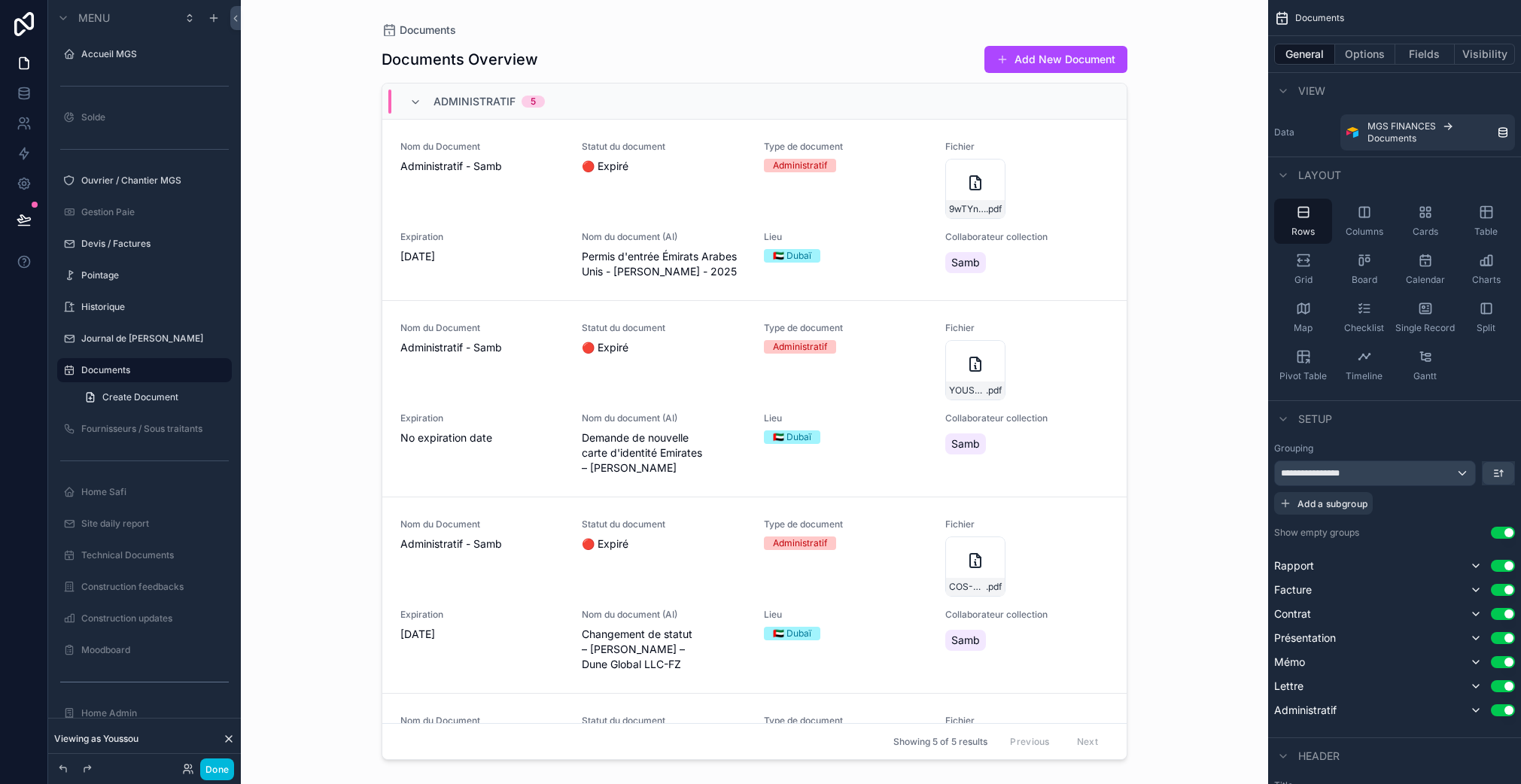
click at [1378, 225] on div "Columns" at bounding box center [1364, 221] width 58 height 45
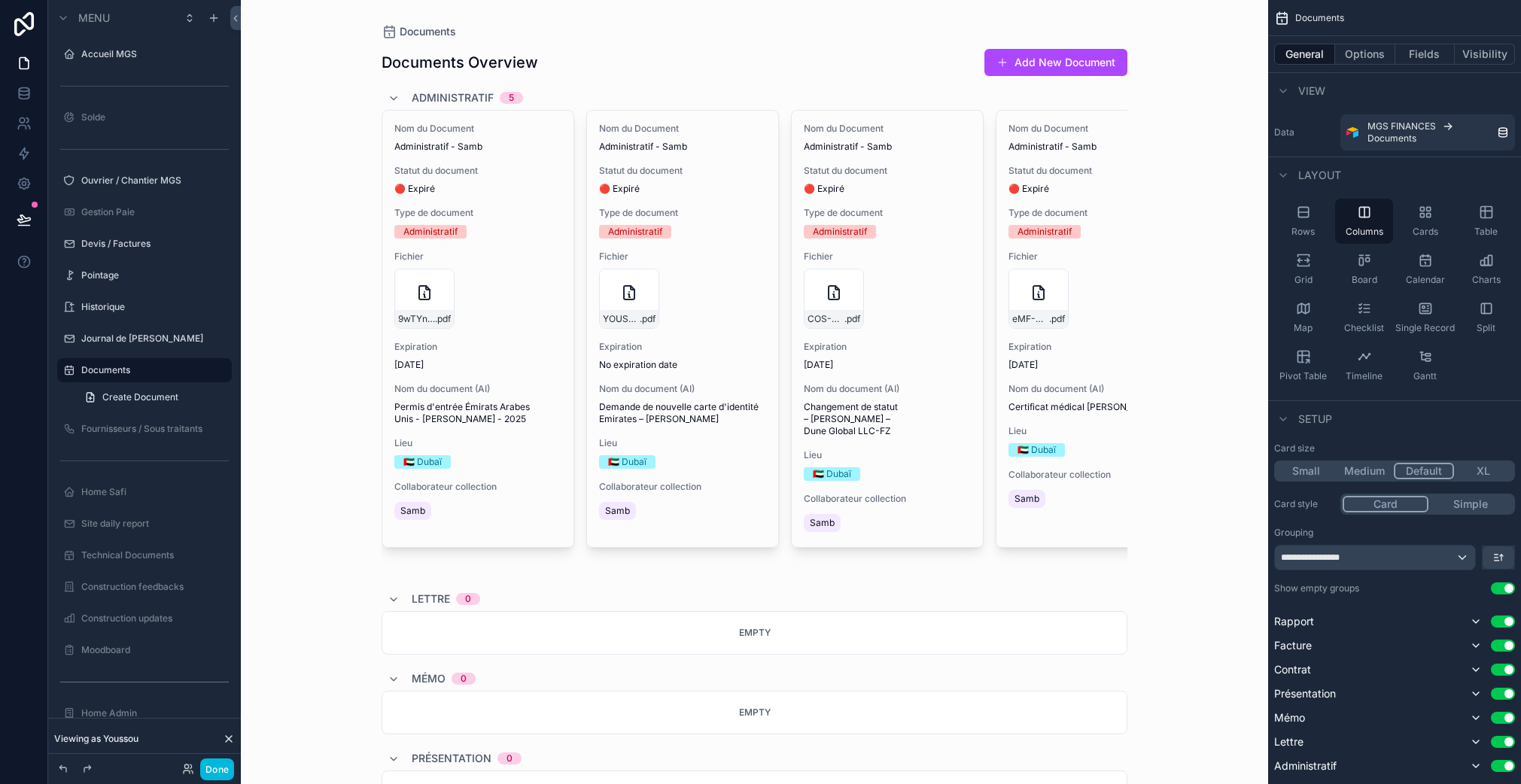
click at [1416, 222] on div "Cards" at bounding box center [1425, 221] width 58 height 45
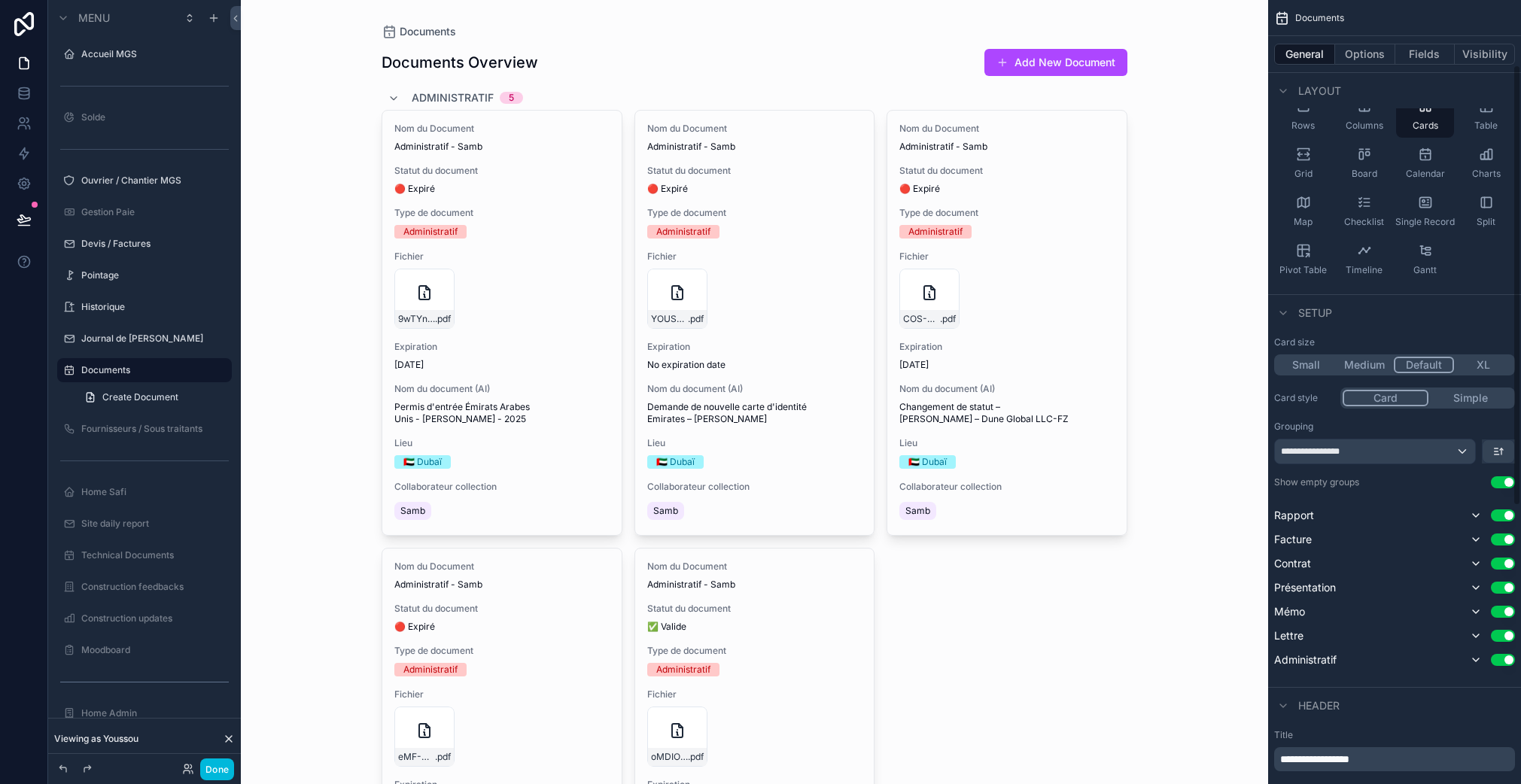
scroll to position [135, 0]
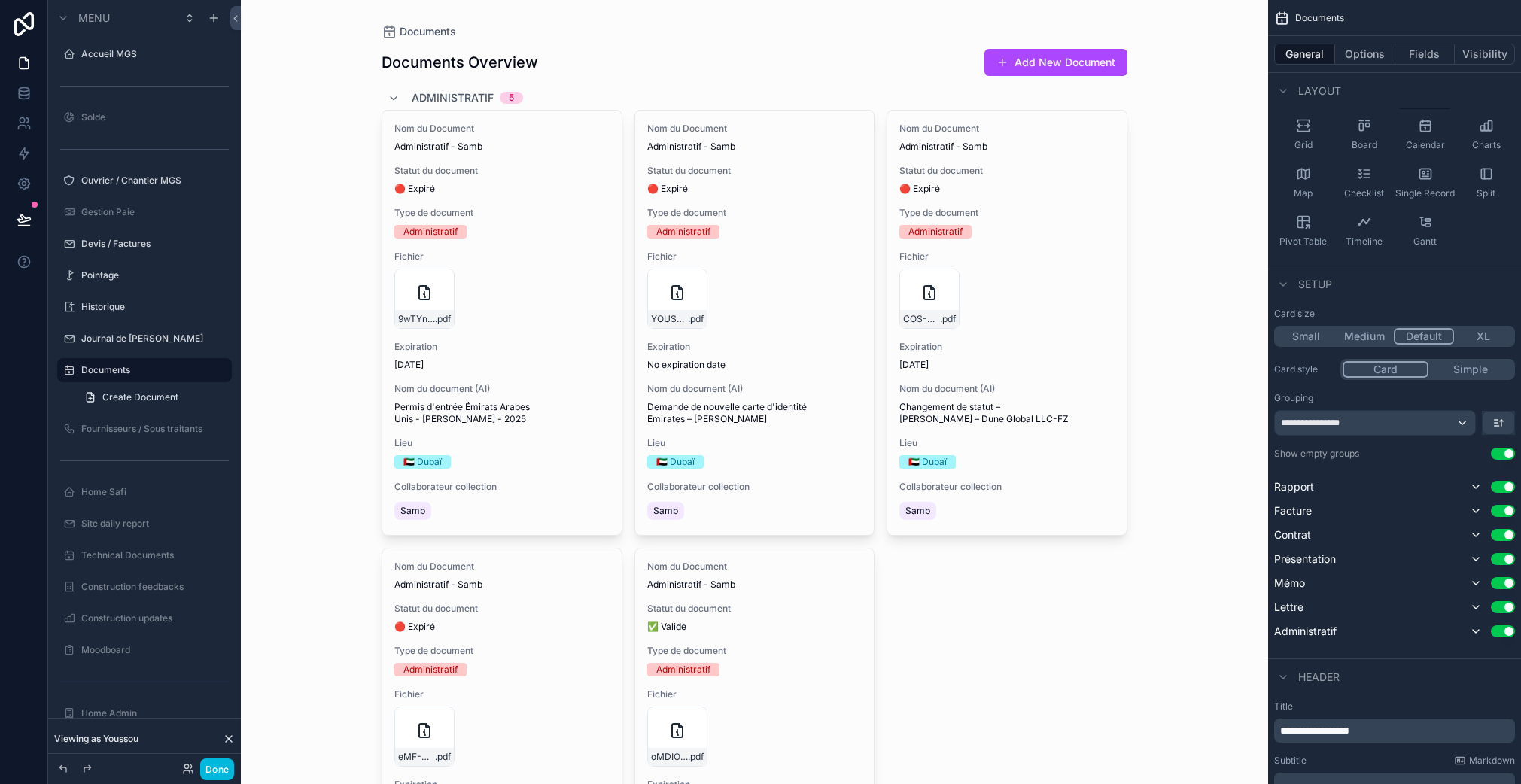
click at [1385, 457] on div "Show empty groups Use setting" at bounding box center [1394, 453] width 241 height 12
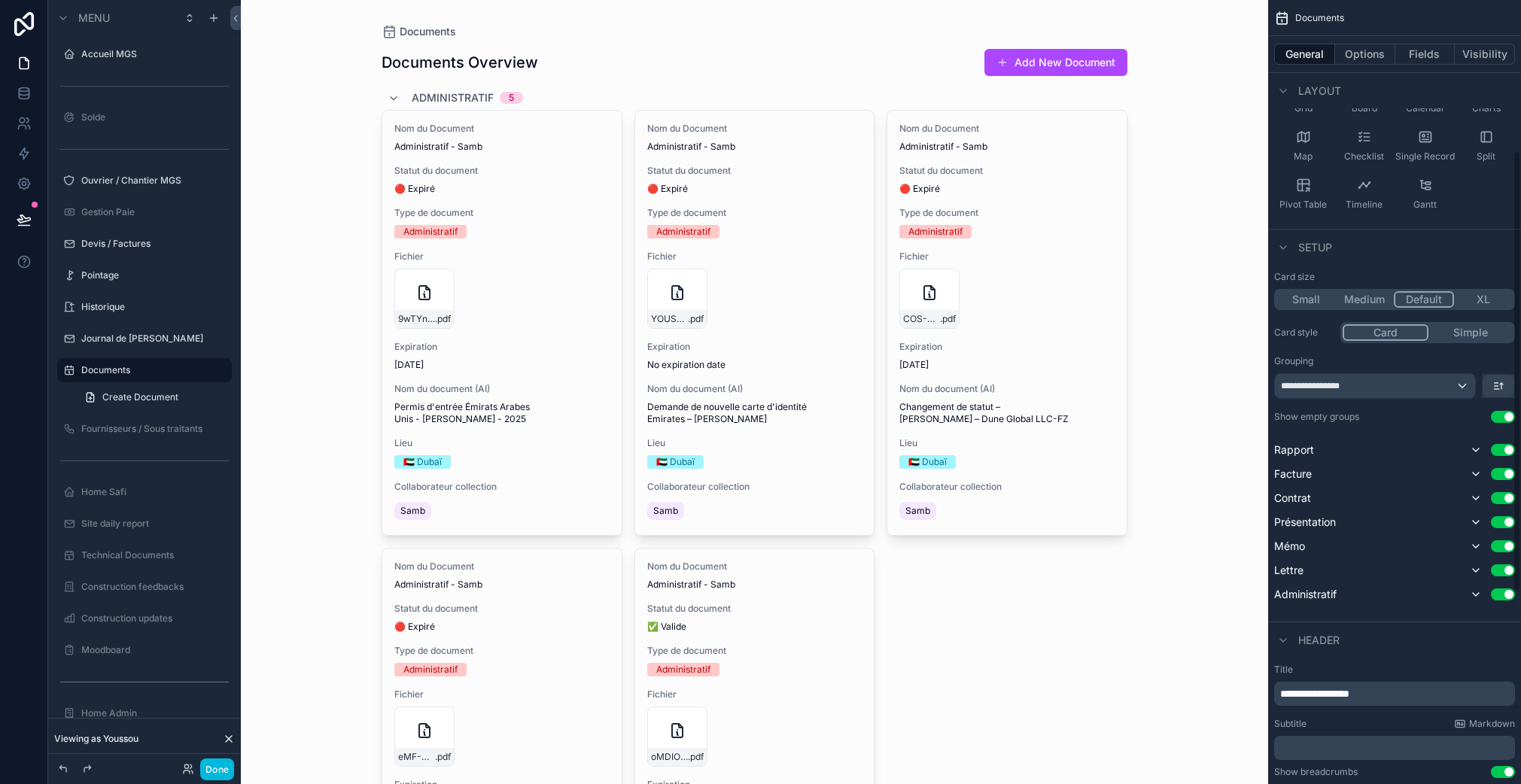
scroll to position [267, 0]
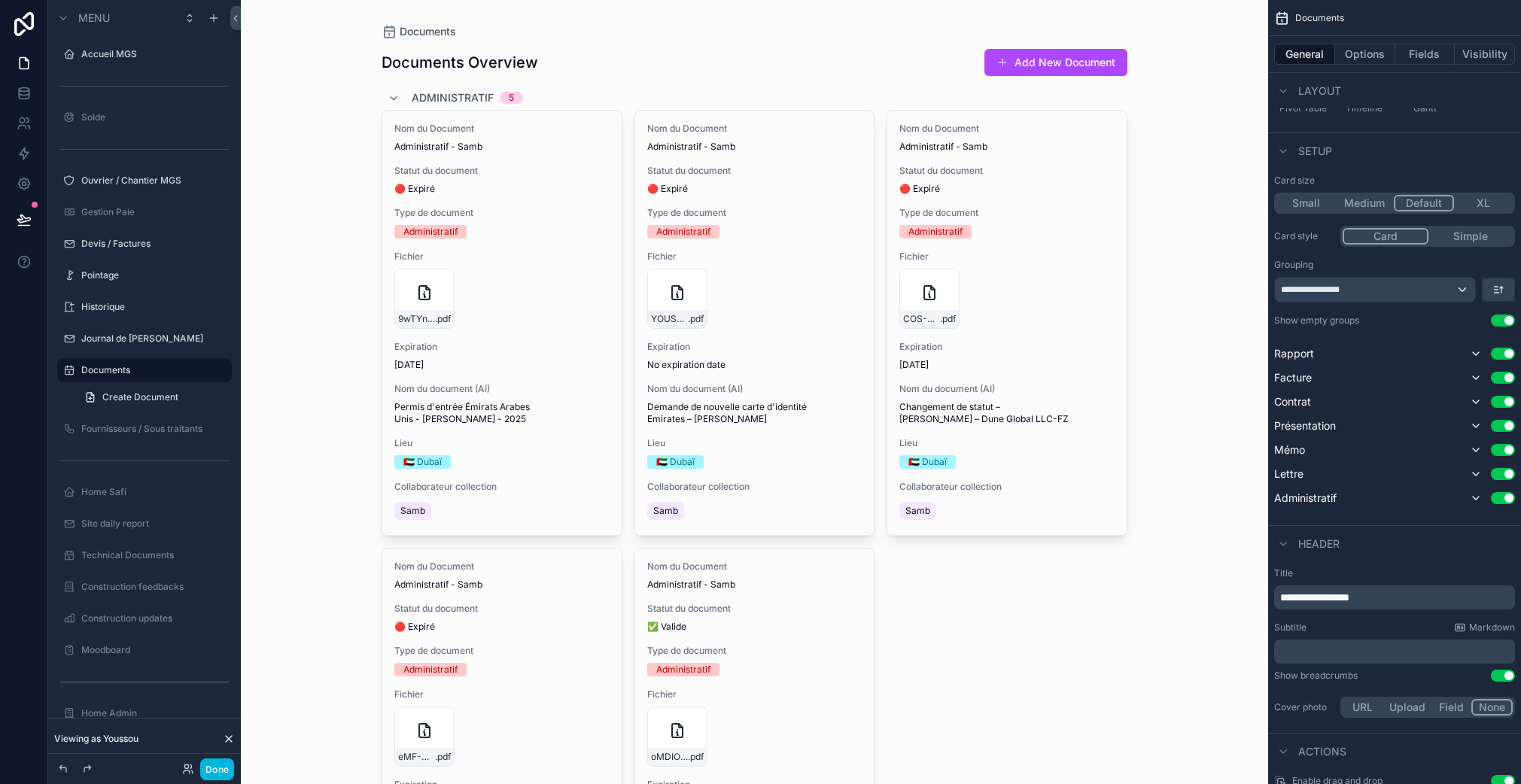
click at [1387, 291] on div "**********" at bounding box center [1375, 289] width 200 height 24
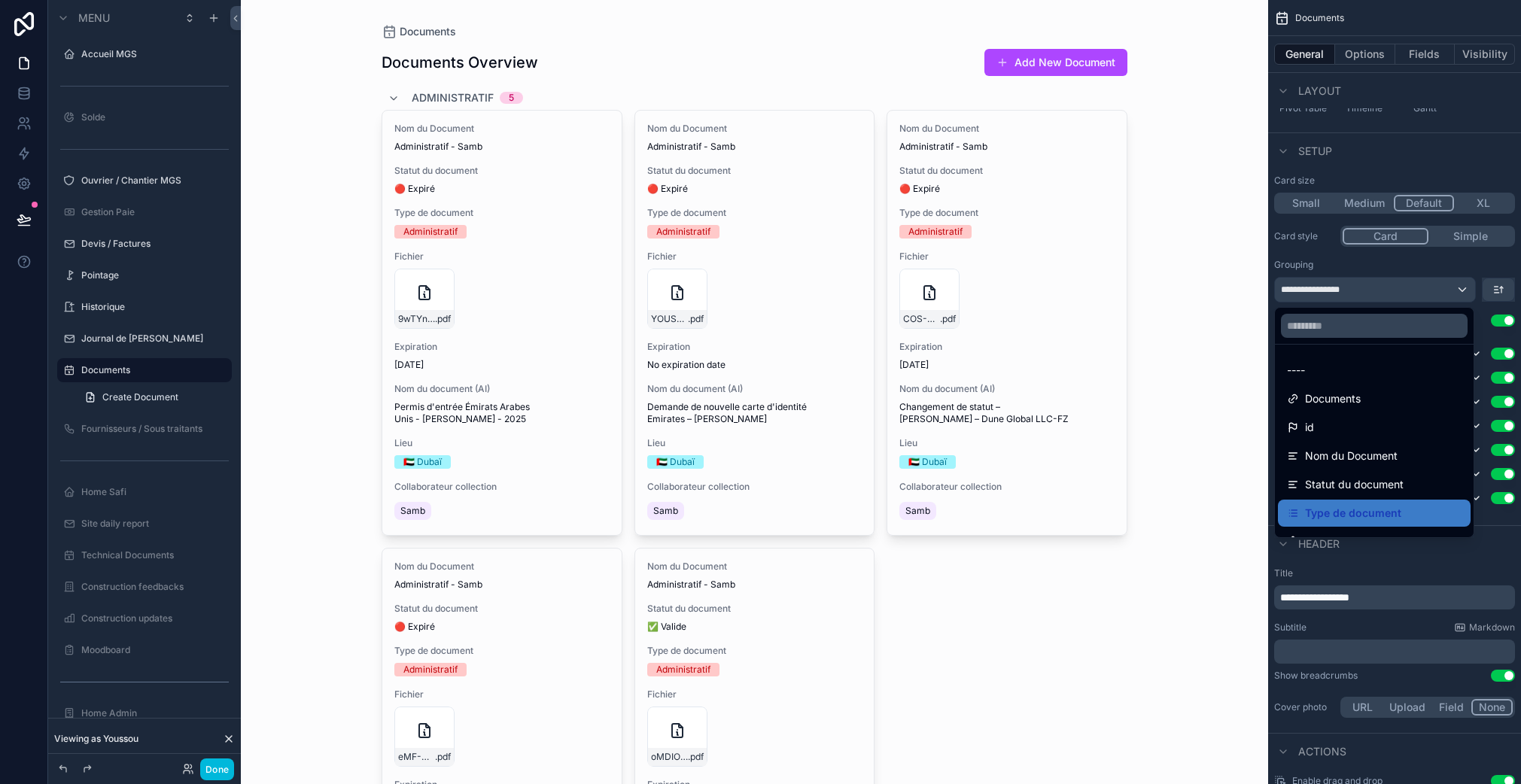
click at [1387, 291] on div "scrollable content" at bounding box center [760, 392] width 1521 height 784
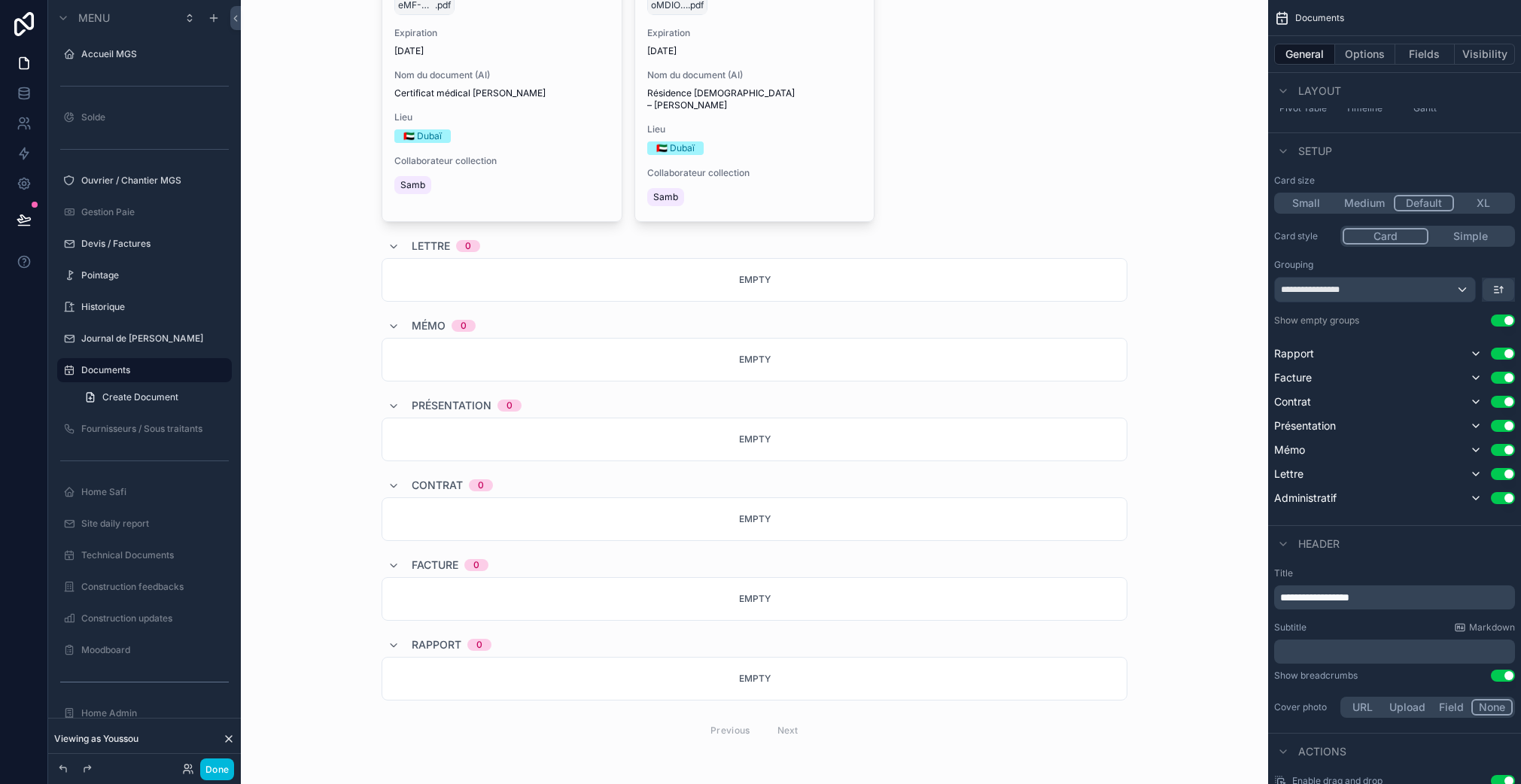
scroll to position [0, 0]
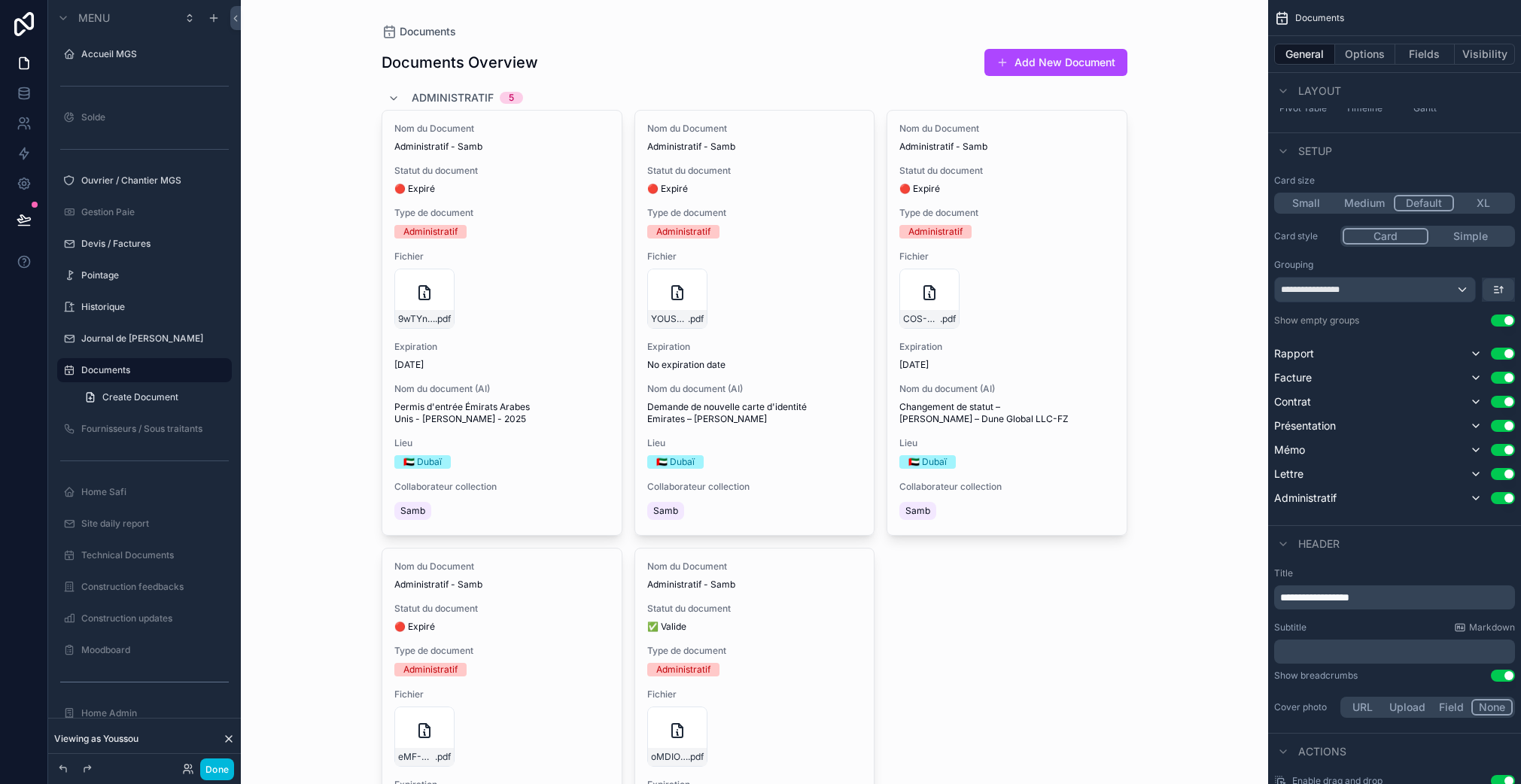
click at [1503, 321] on button "Use setting" at bounding box center [1502, 320] width 24 height 12
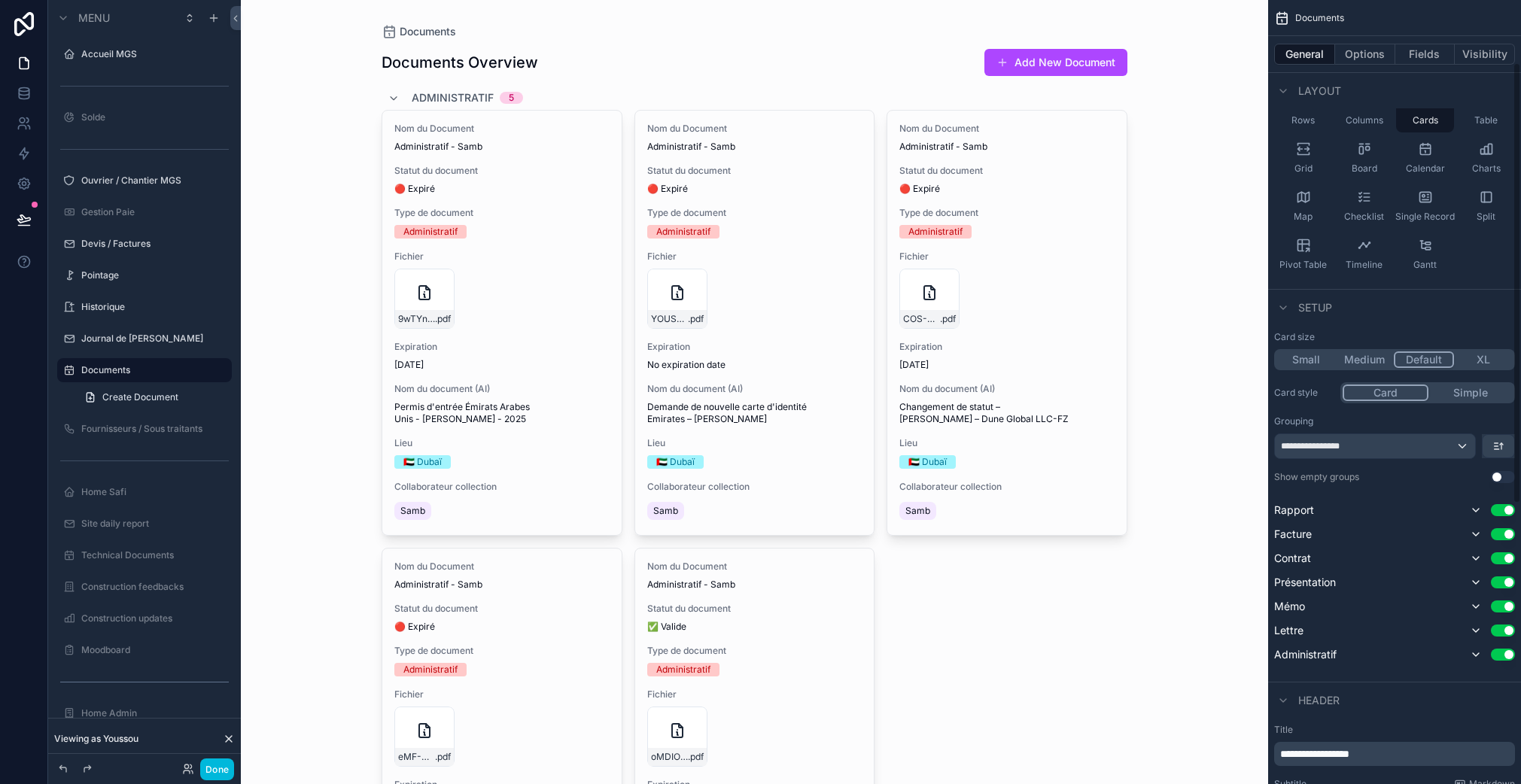
scroll to position [262, 0]
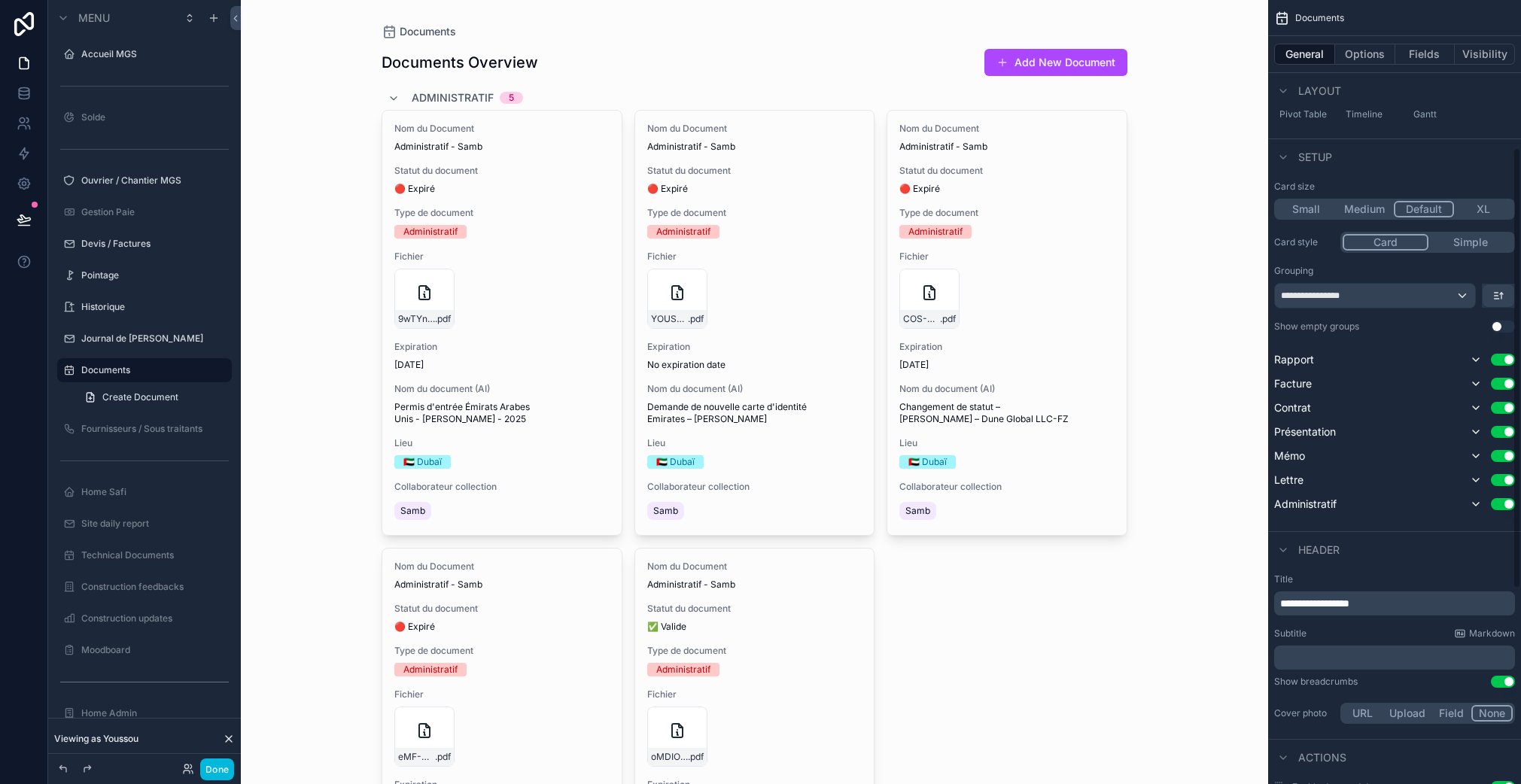
click at [1462, 246] on button "Simple" at bounding box center [1470, 242] width 85 height 16
click at [1412, 241] on button "Card" at bounding box center [1384, 242] width 85 height 16
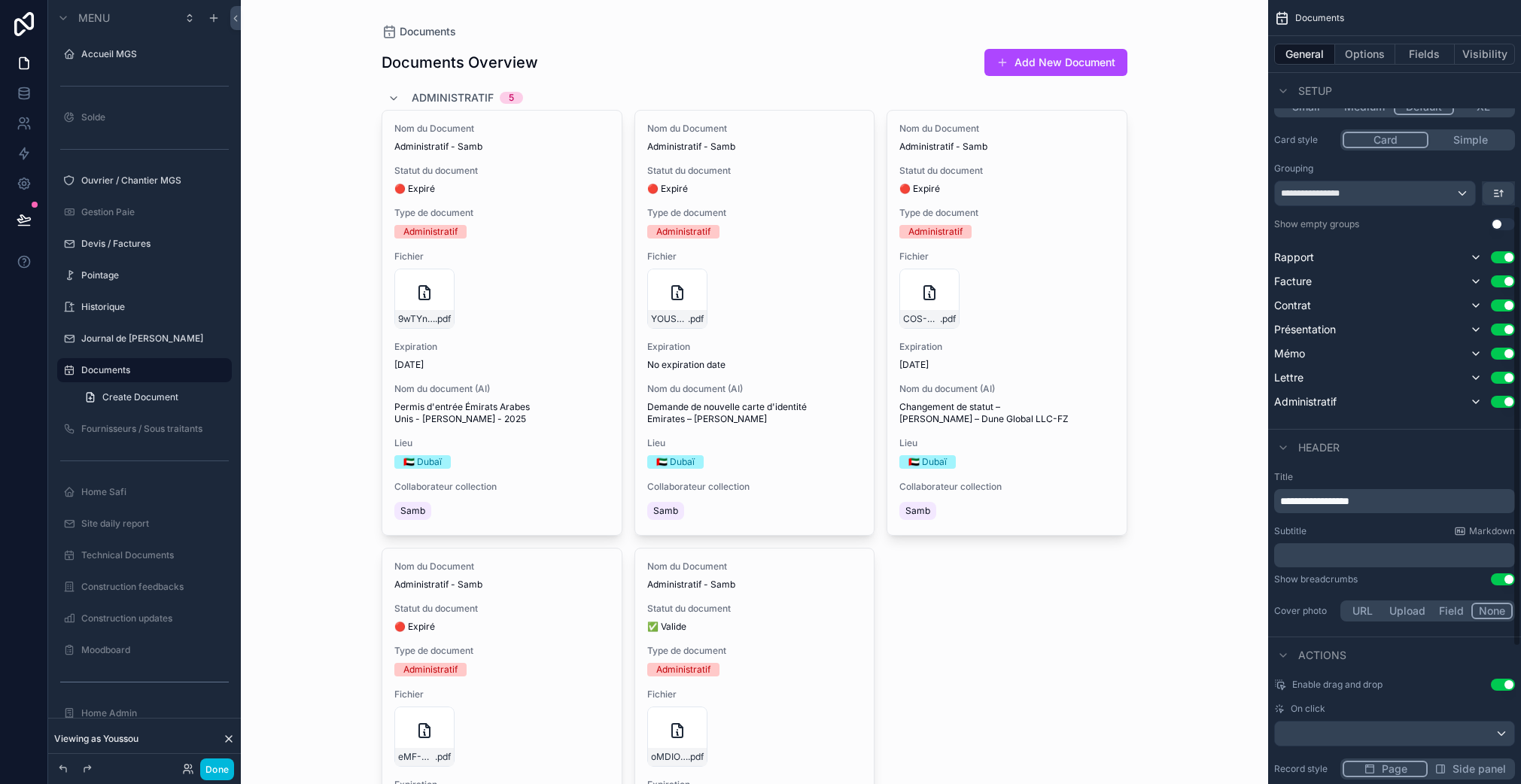
scroll to position [374, 0]
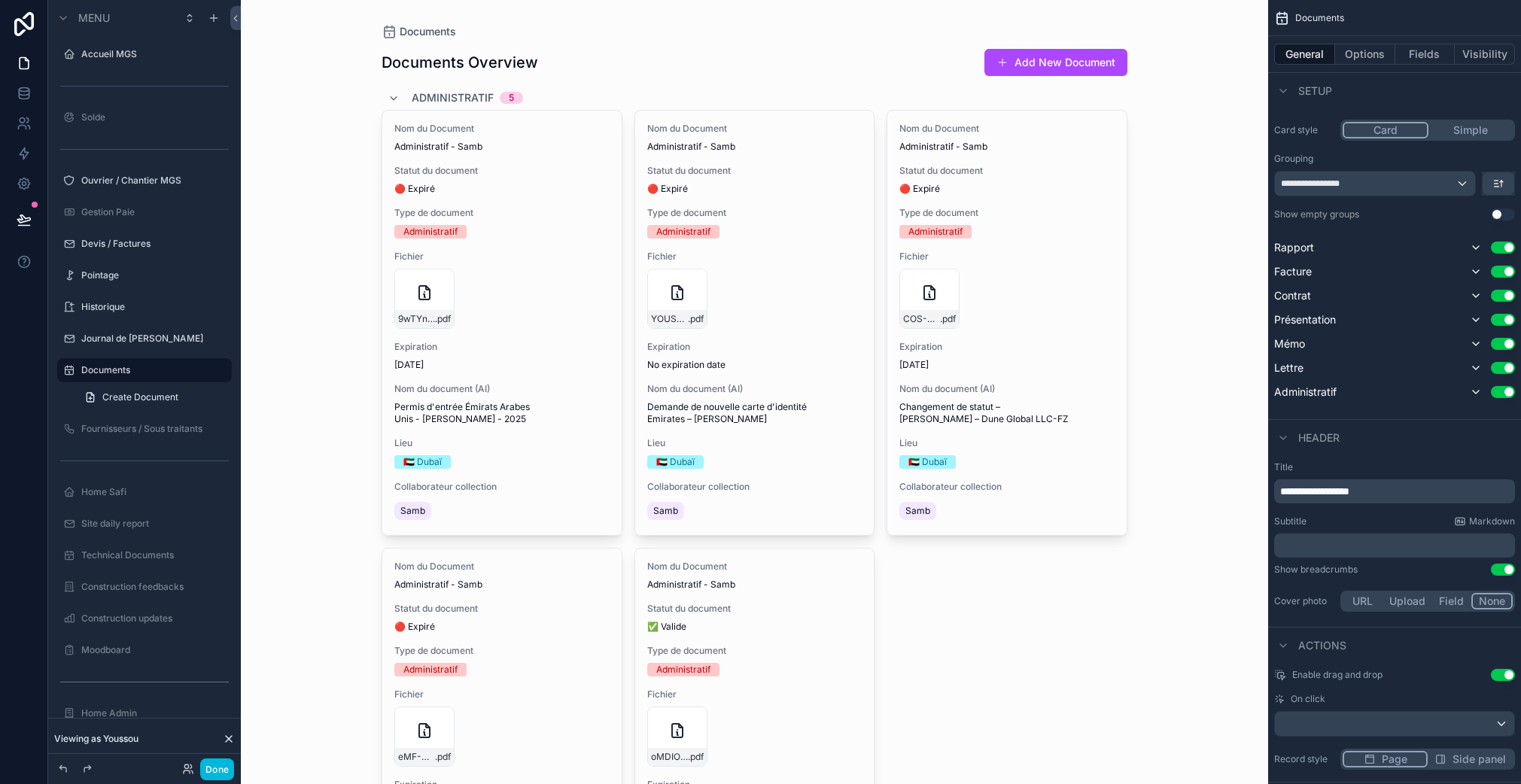
click at [1349, 487] on span "**********" at bounding box center [1315, 491] width 69 height 11
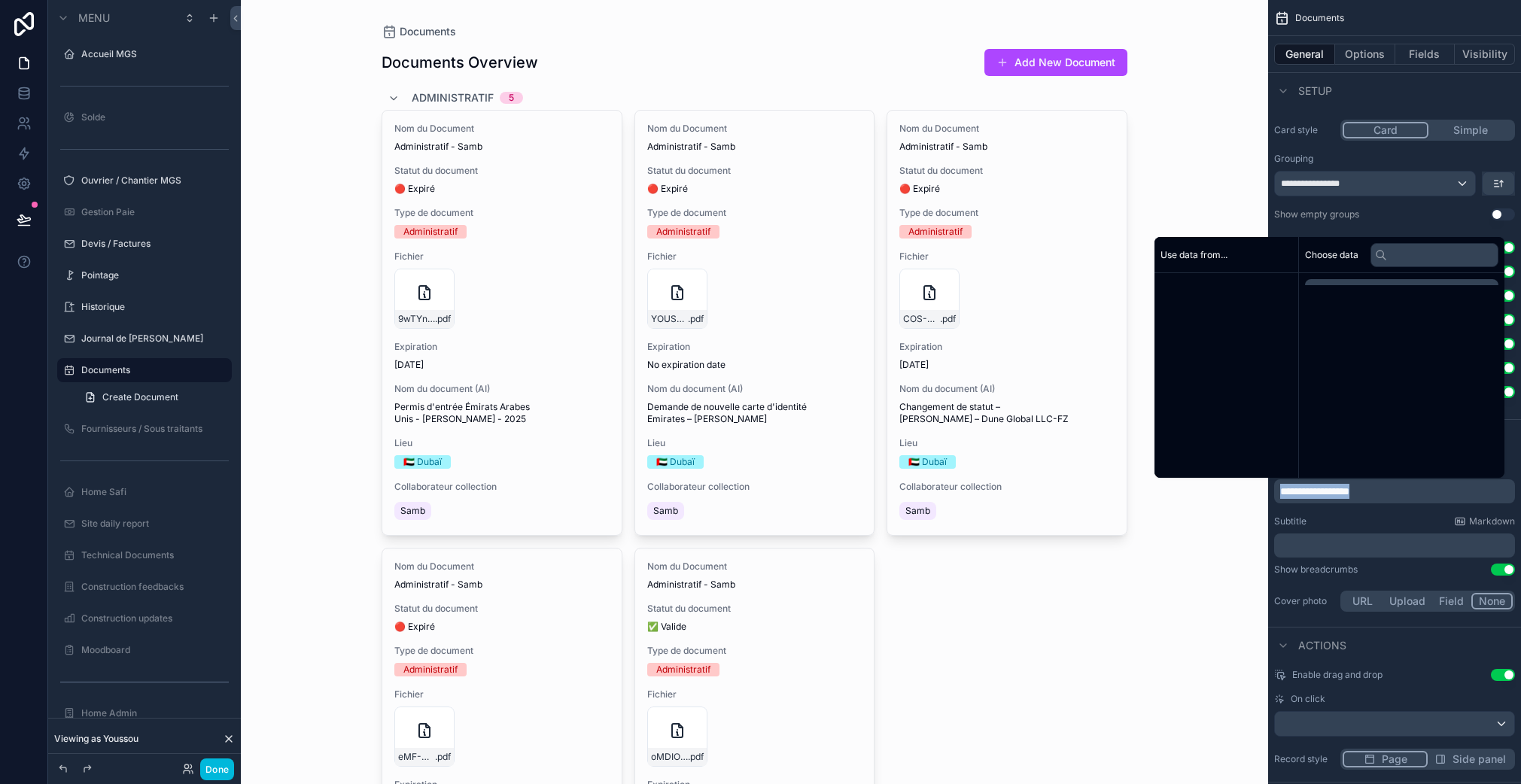
click at [1349, 487] on span "**********" at bounding box center [1315, 491] width 69 height 11
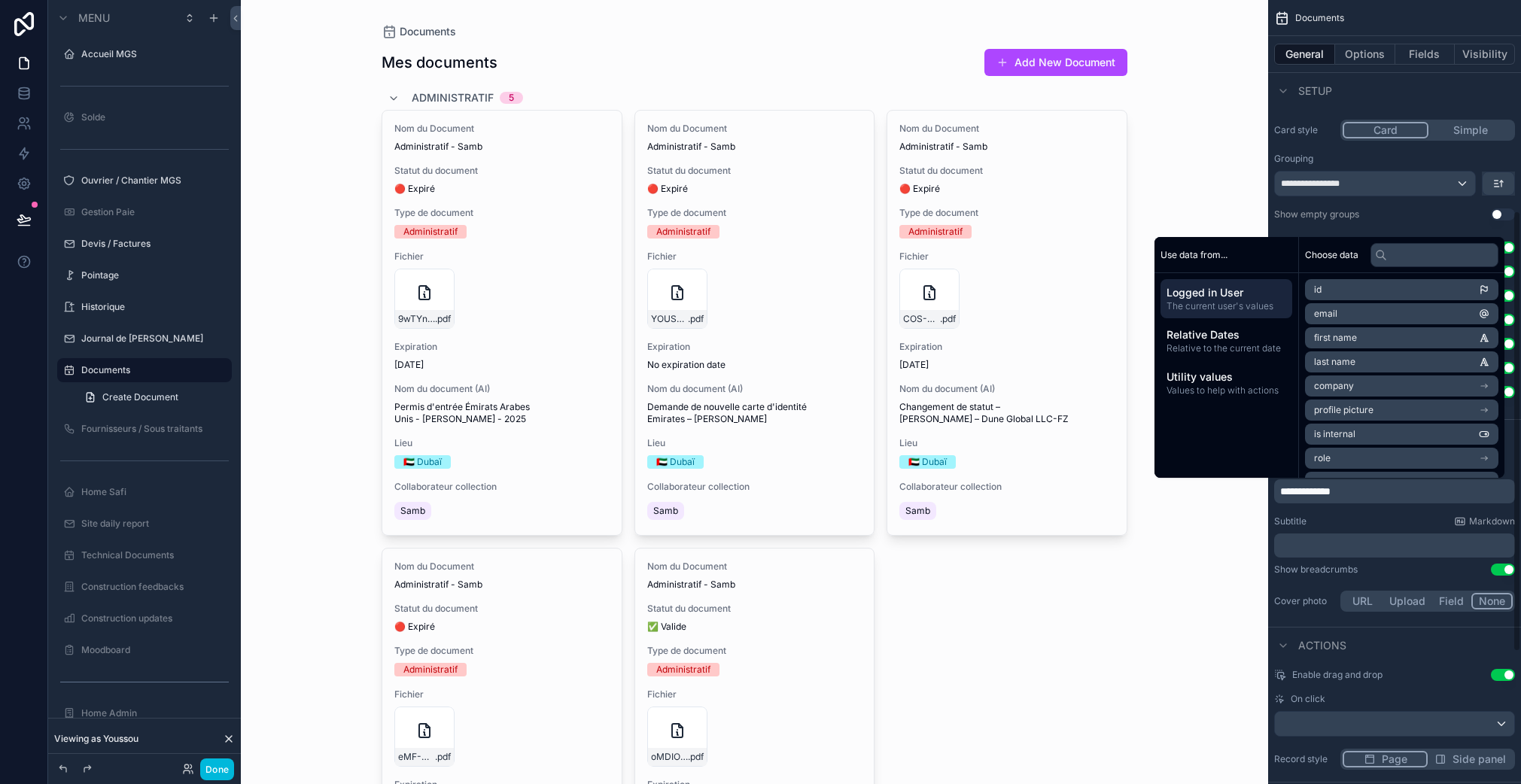
click at [1421, 538] on p "﻿" at bounding box center [1395, 545] width 232 height 15
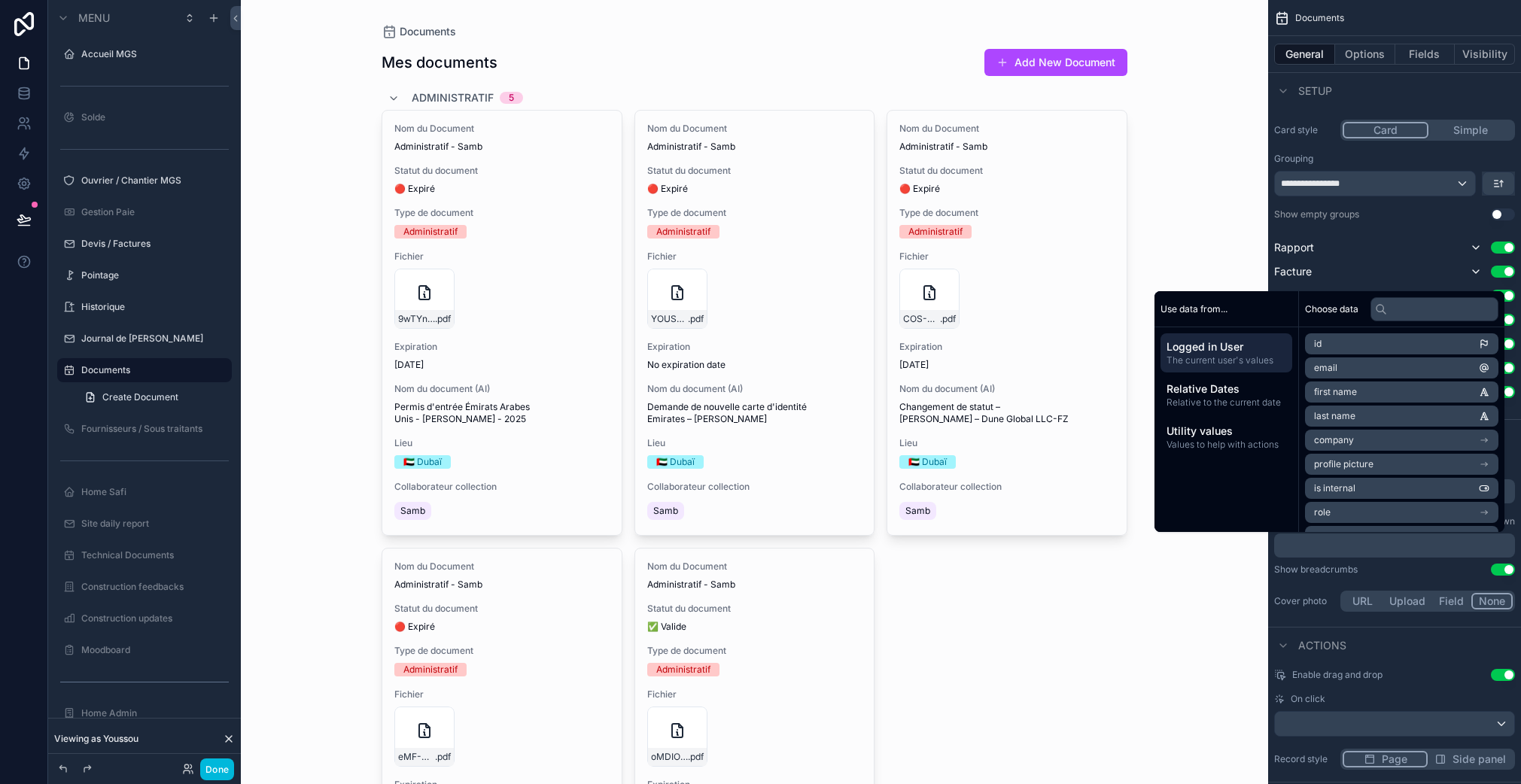
click at [1393, 575] on div "Show breadcrumbs Use setting" at bounding box center [1394, 568] width 241 height 12
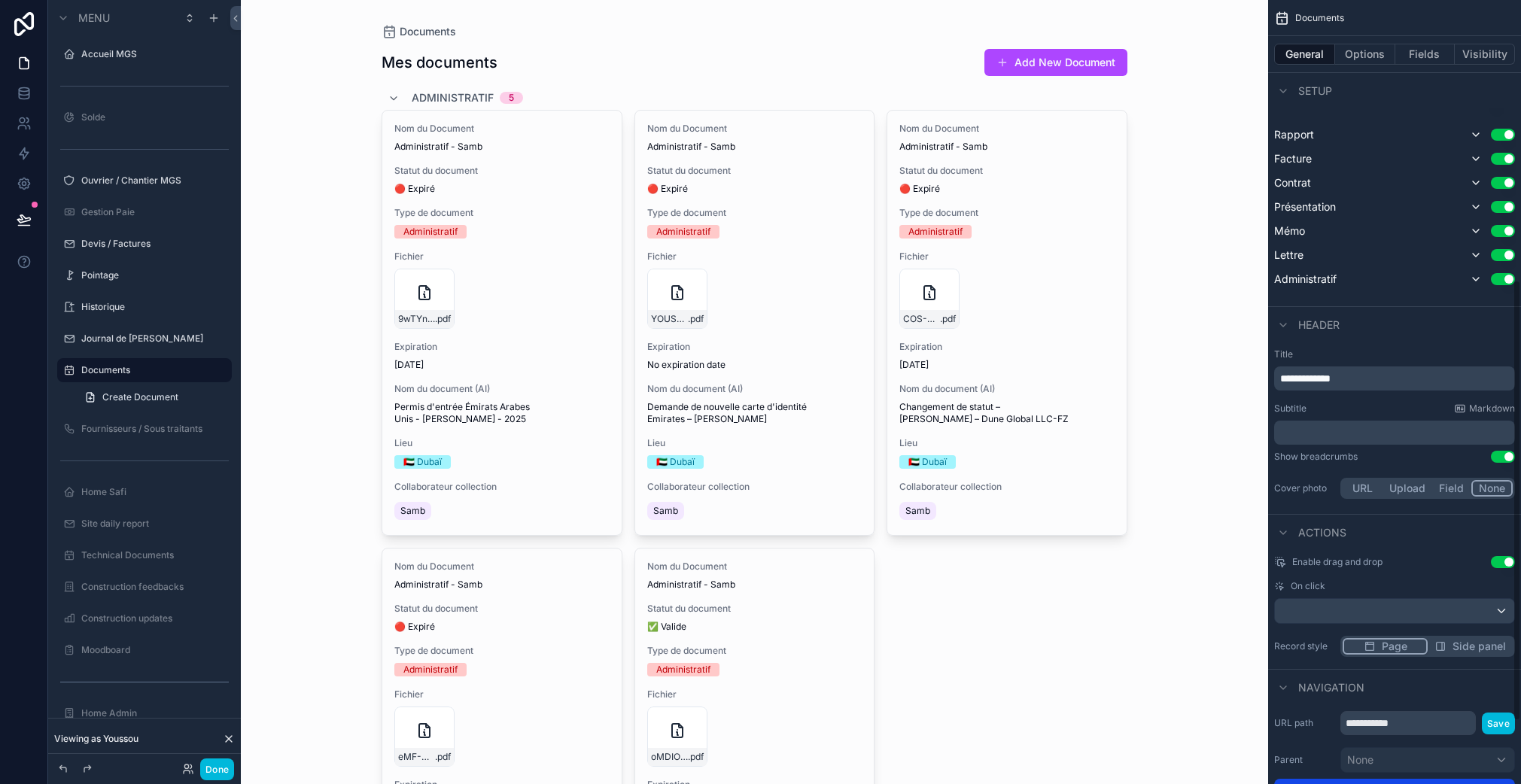
scroll to position [507, 0]
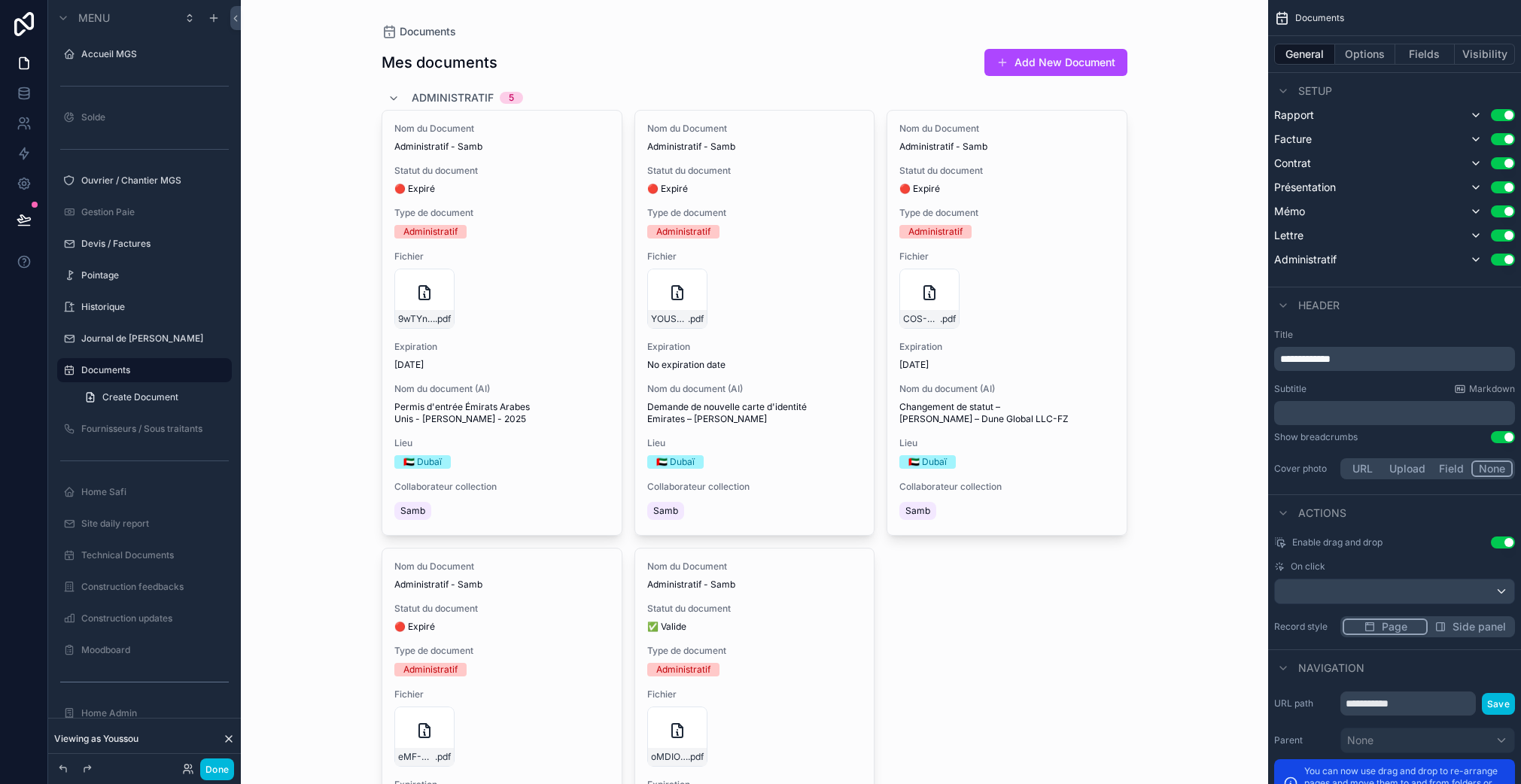
click at [1503, 540] on button "Use setting" at bounding box center [1502, 542] width 24 height 12
click at [1445, 601] on div "scrollable content" at bounding box center [1394, 591] width 239 height 24
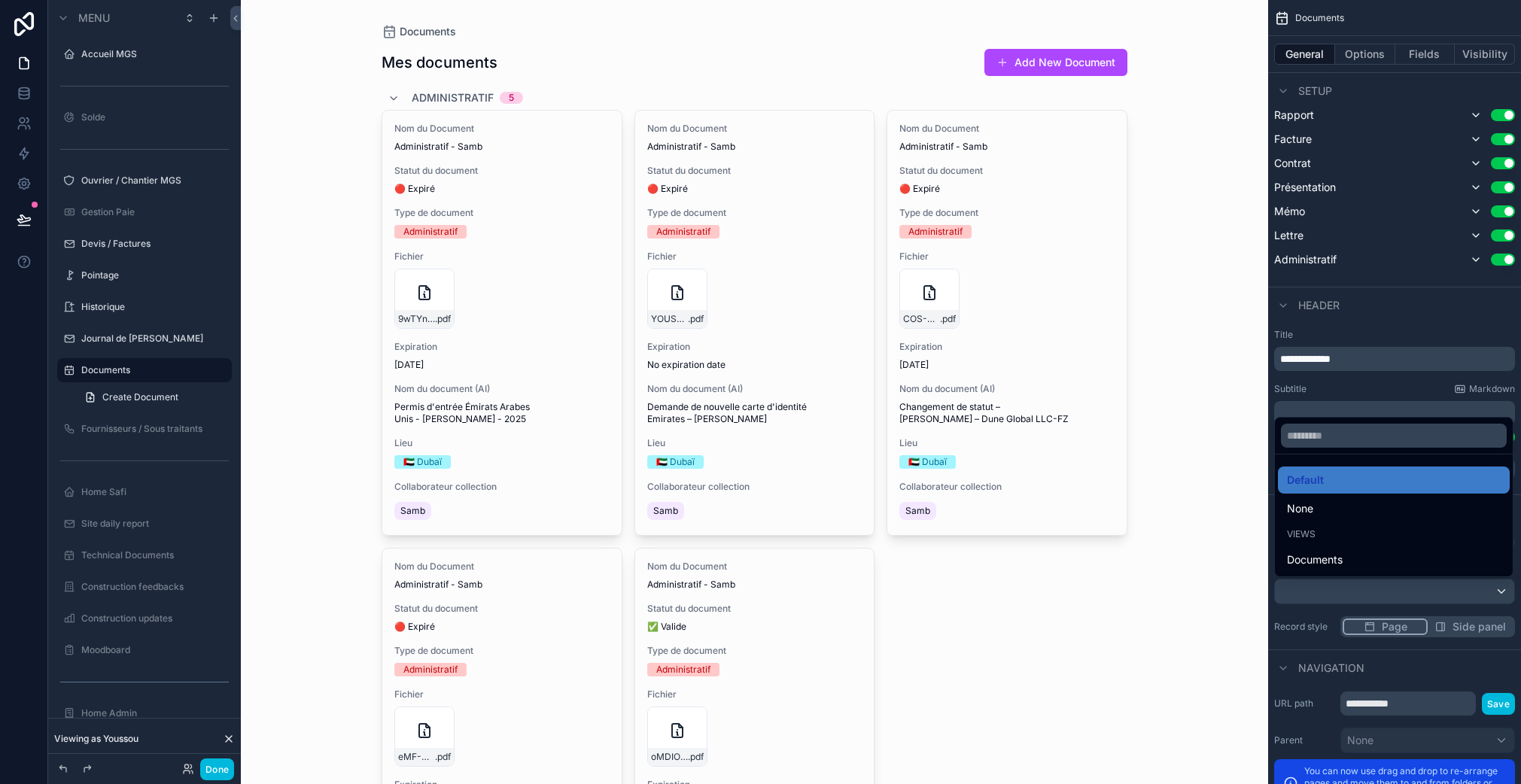
click at [1357, 513] on div "None" at bounding box center [1393, 508] width 214 height 18
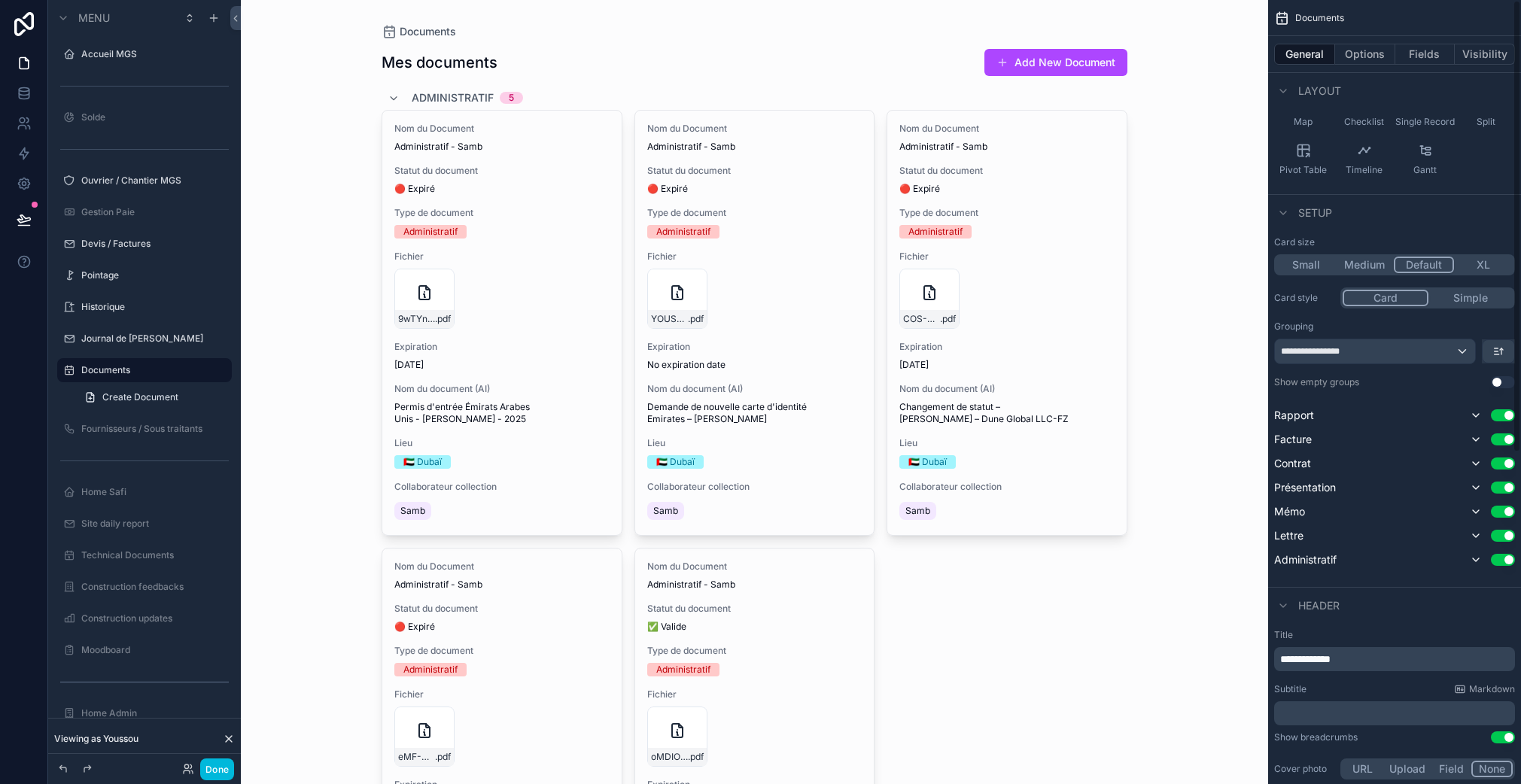
scroll to position [0, 0]
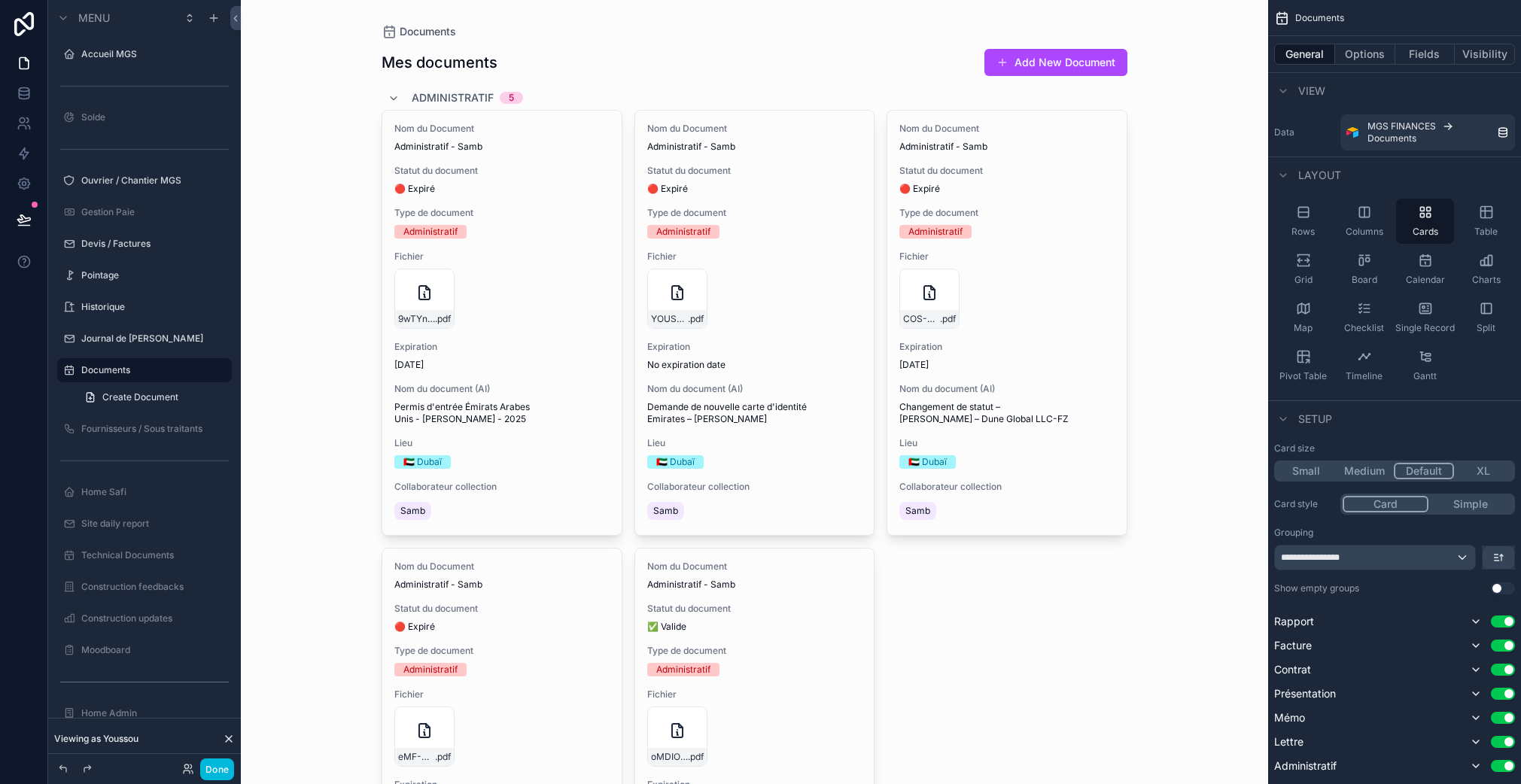
click at [1377, 57] on button "Options" at bounding box center [1365, 54] width 60 height 21
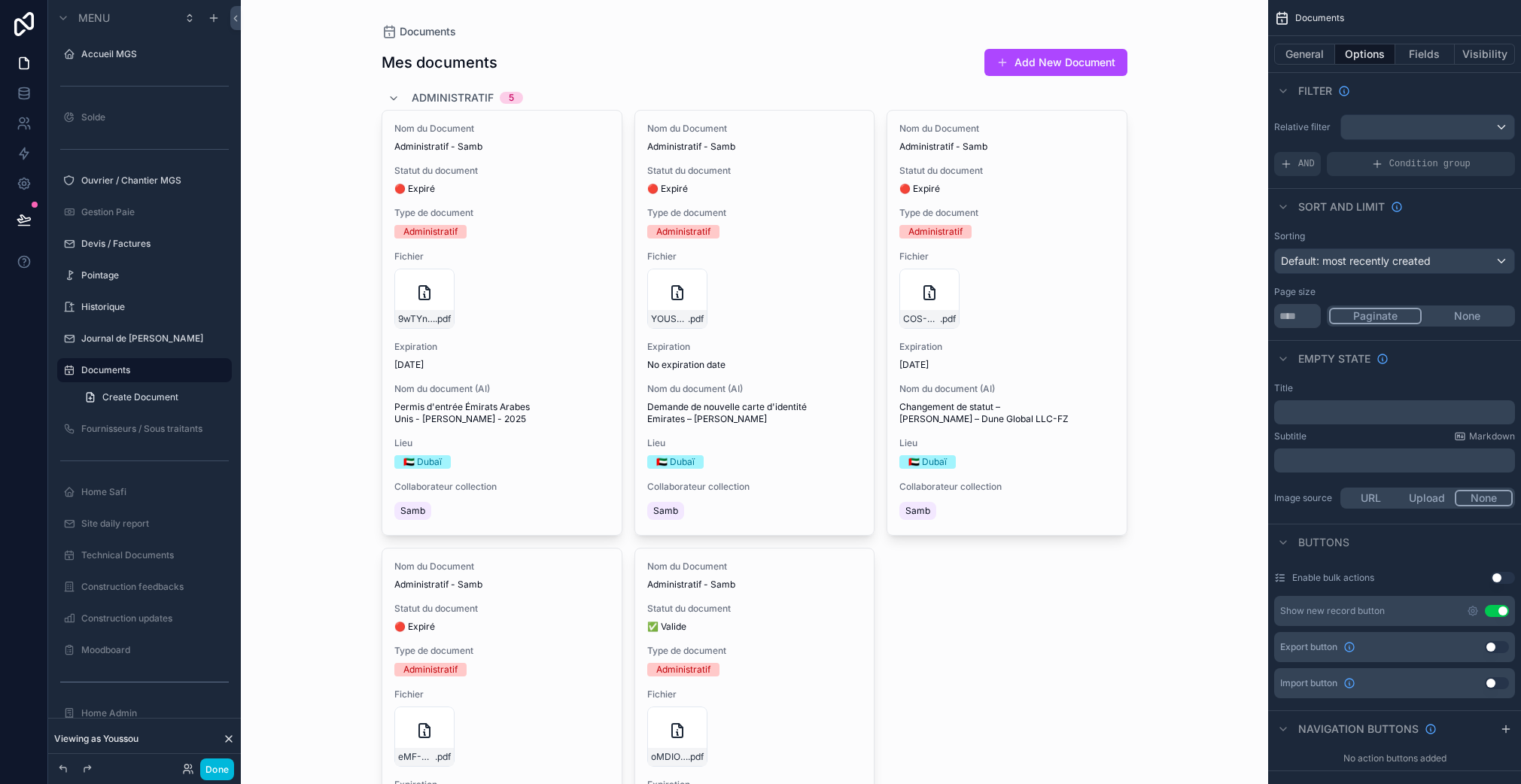
click at [1365, 171] on div "Condition group" at bounding box center [1420, 164] width 188 height 24
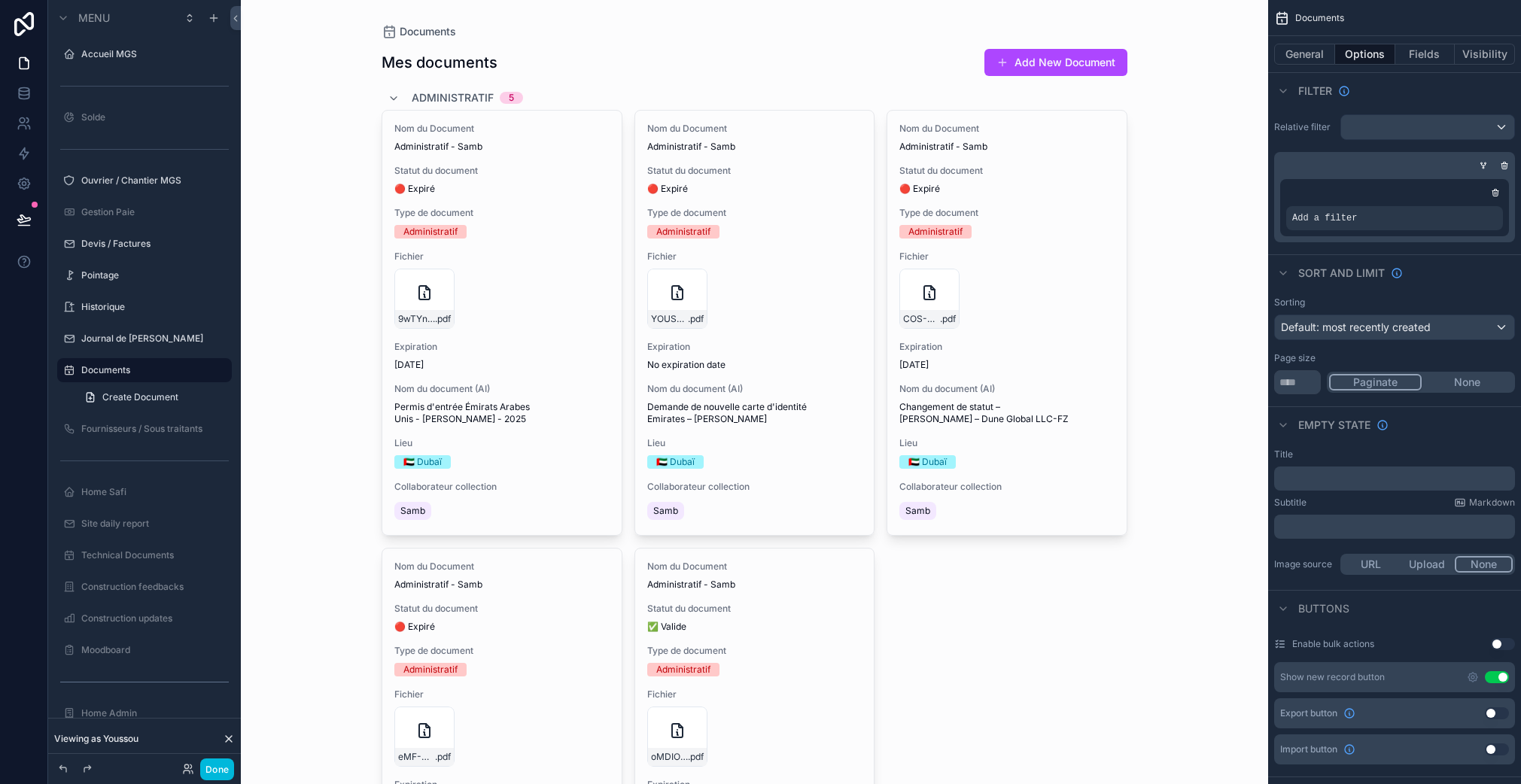
click at [0, 0] on icon "scrollable content" at bounding box center [0, 0] width 0 height 0
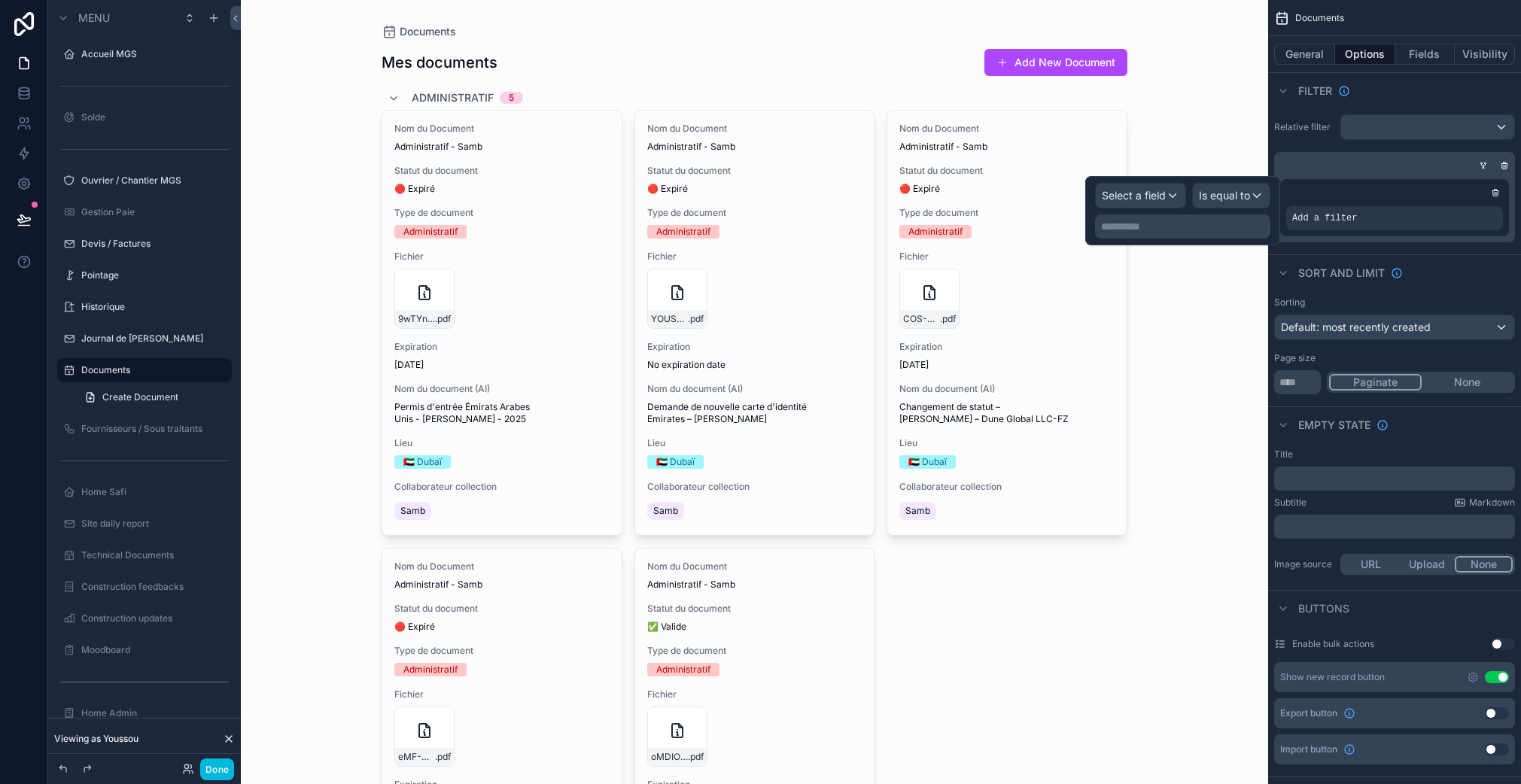
click at [1160, 189] on span "Select a field" at bounding box center [1133, 196] width 64 height 13
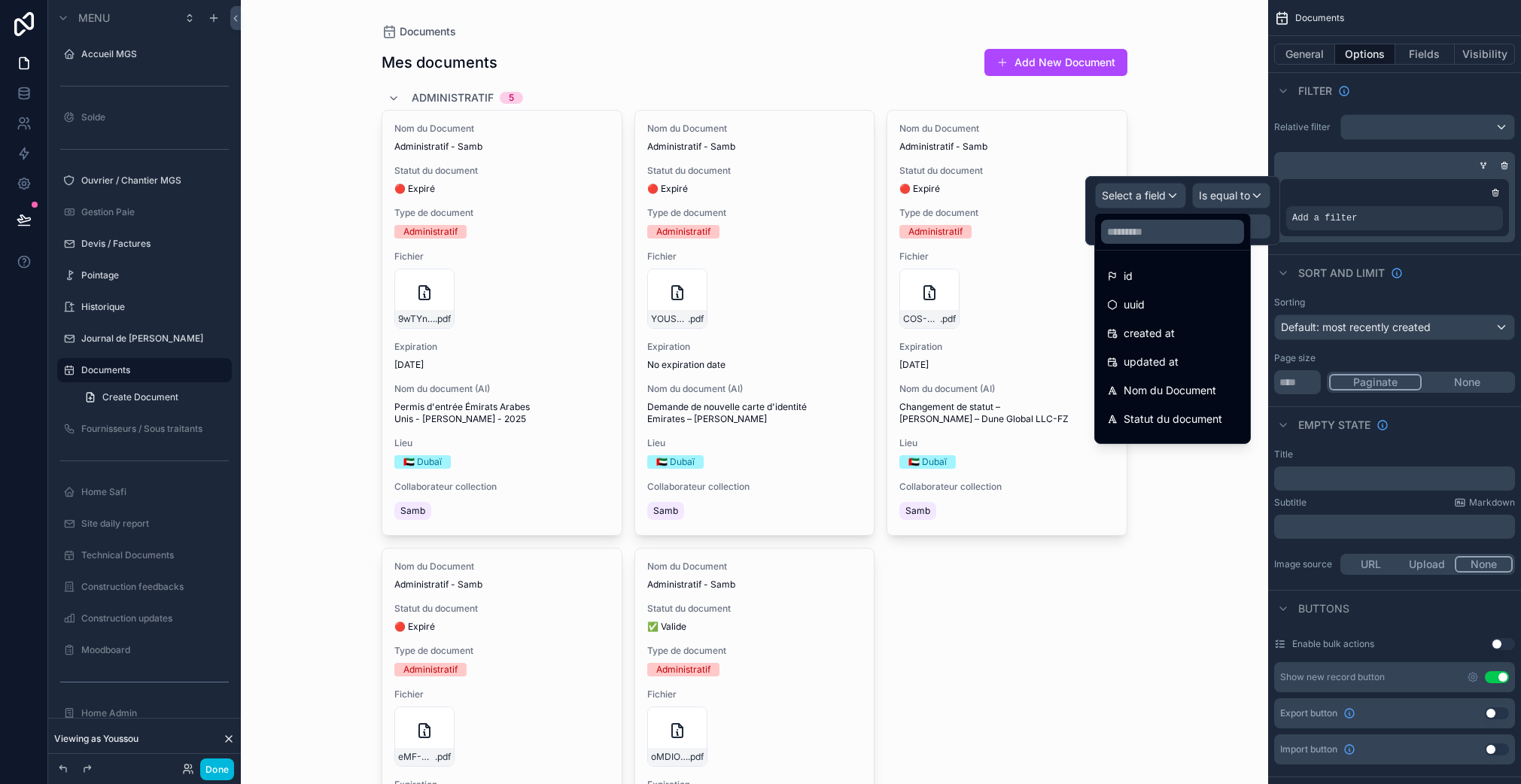
click at [1153, 231] on input "text" at bounding box center [1172, 232] width 143 height 24
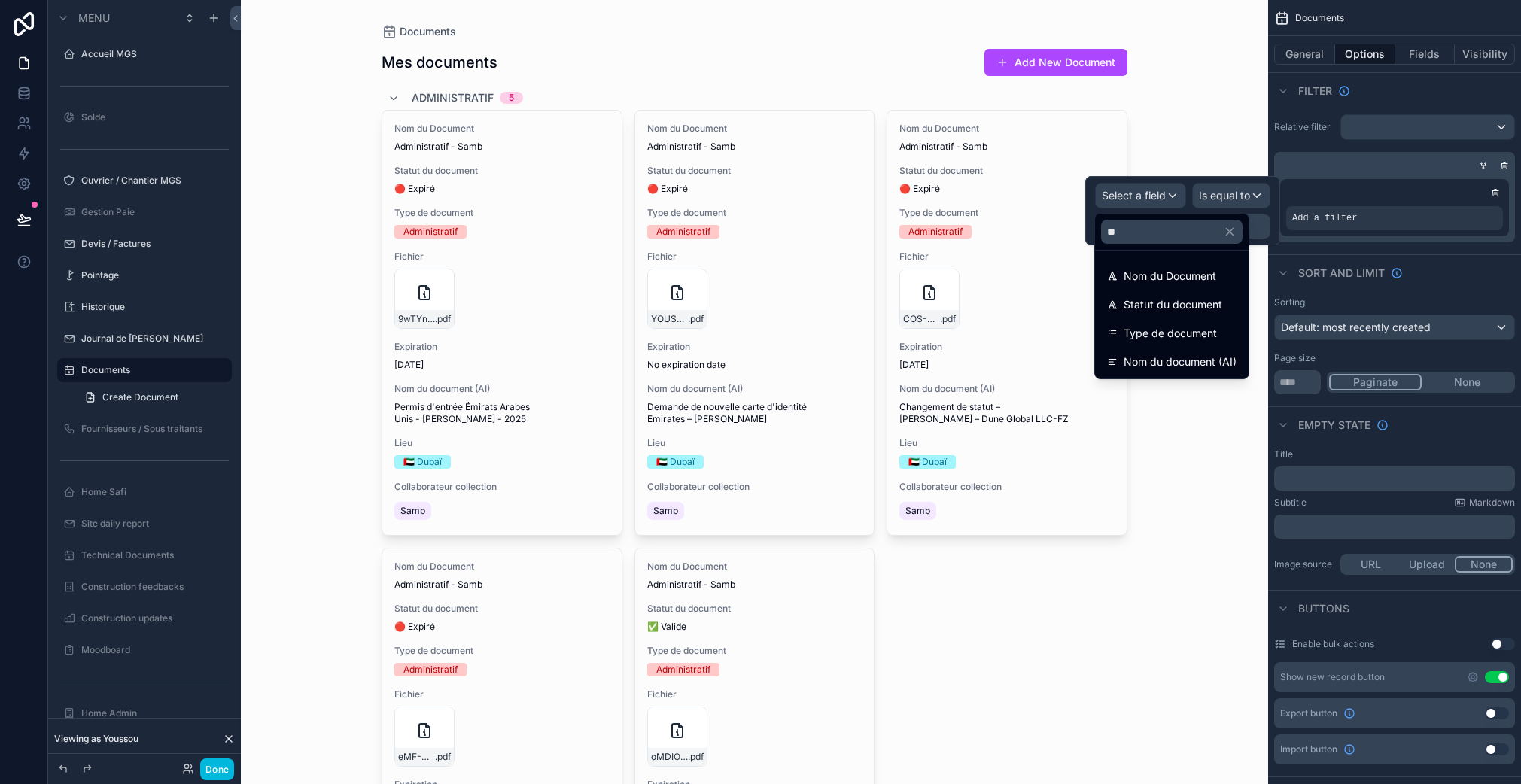
type input "*"
type input "**"
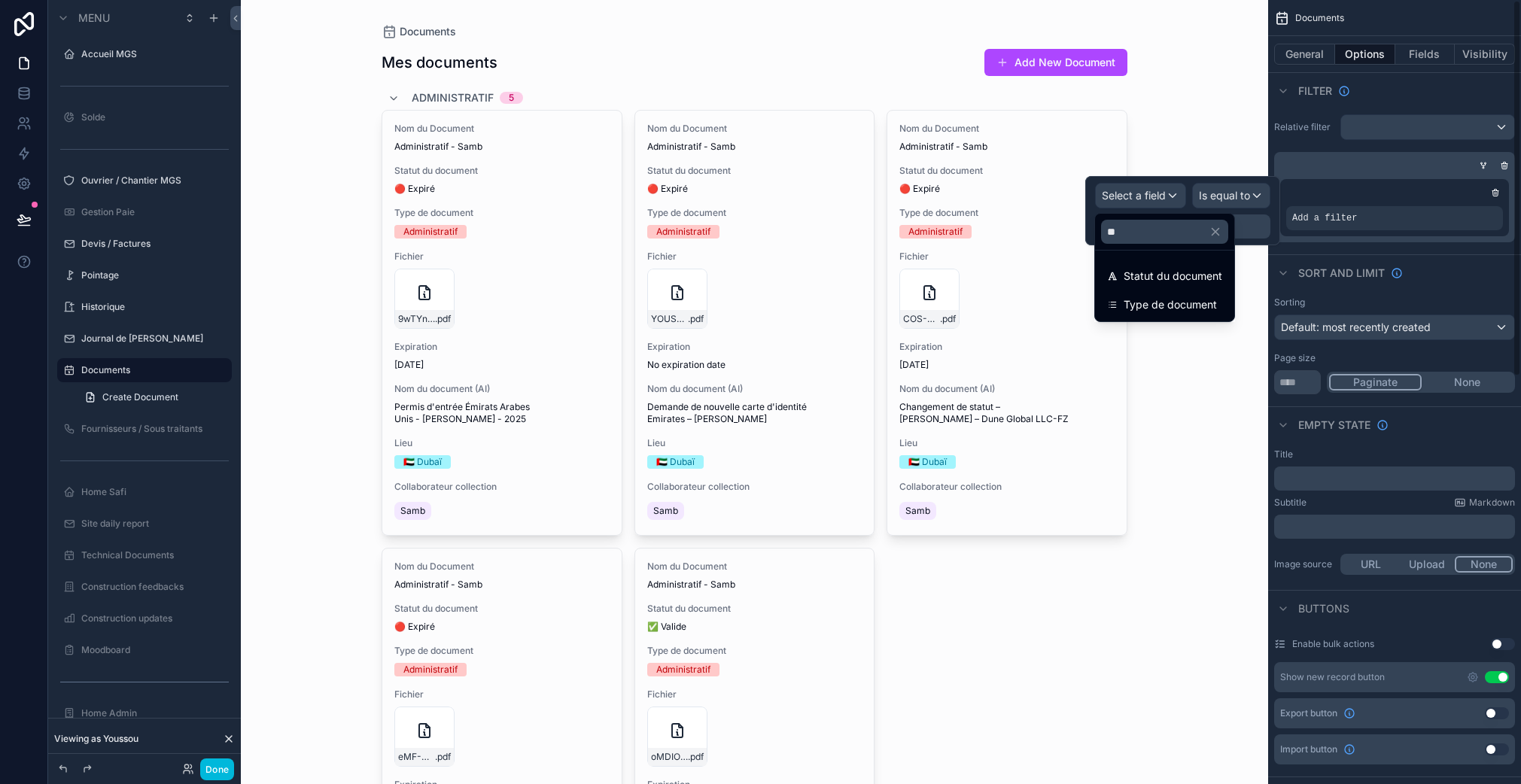
click at [1397, 241] on div "Add a filter" at bounding box center [1394, 207] width 241 height 69
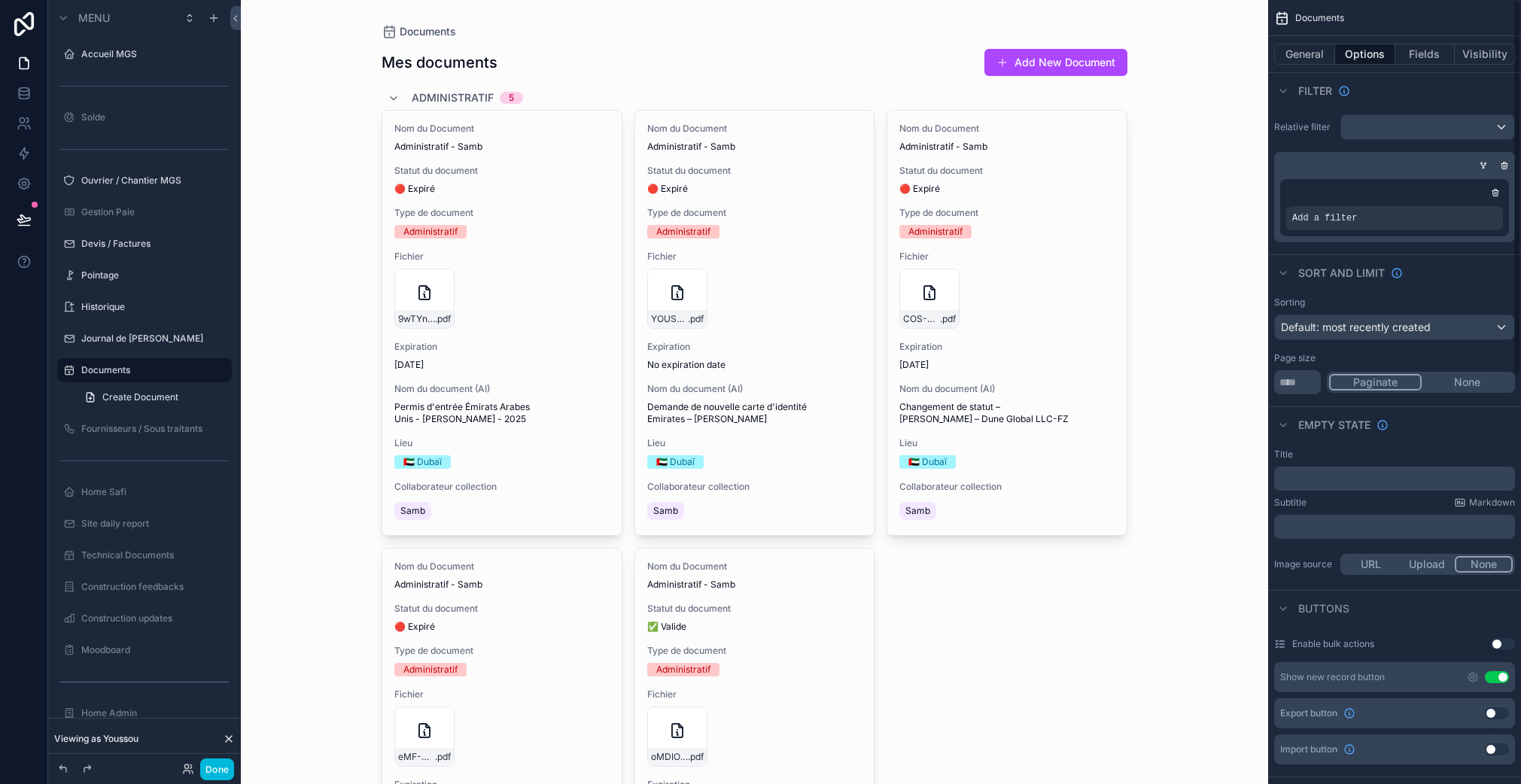
click at [1315, 50] on button "General" at bounding box center [1304, 54] width 61 height 21
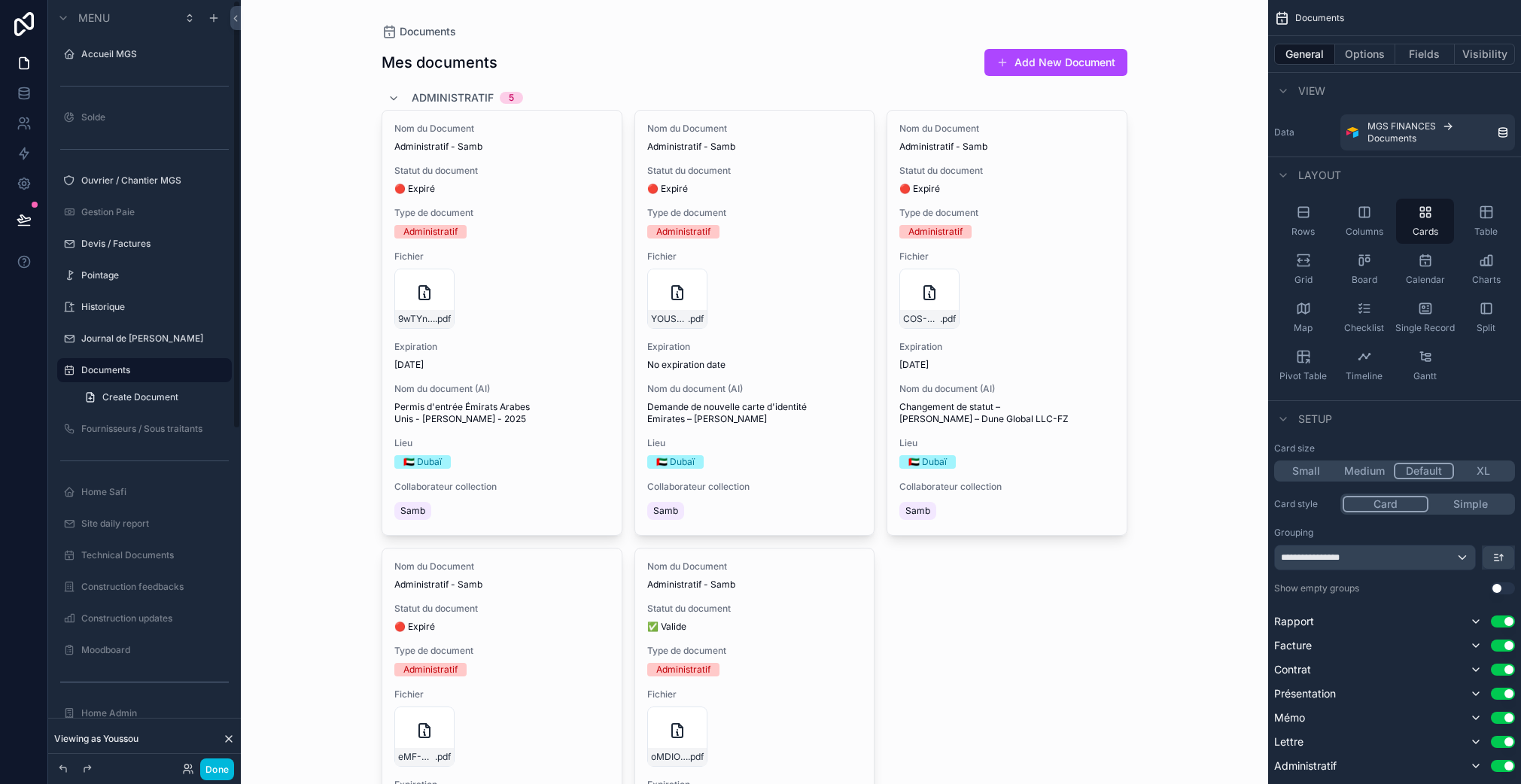
drag, startPoint x: 130, startPoint y: 373, endPoint x: 92, endPoint y: 384, distance: 39.6
click at [128, 333] on label "Journal de [PERSON_NAME]" at bounding box center [151, 338] width 141 height 12
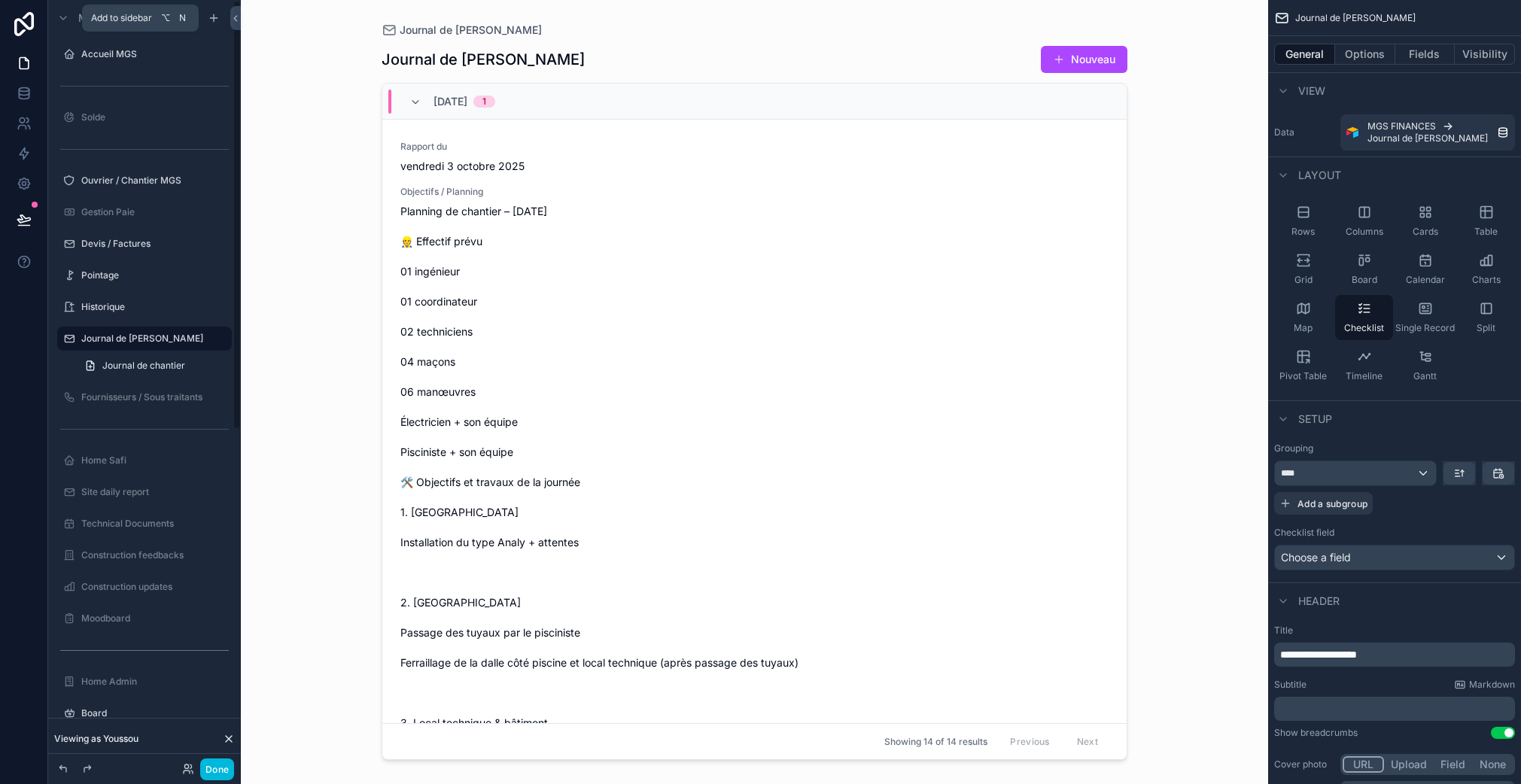
click at [218, 20] on icon "scrollable content" at bounding box center [213, 17] width 12 height 12
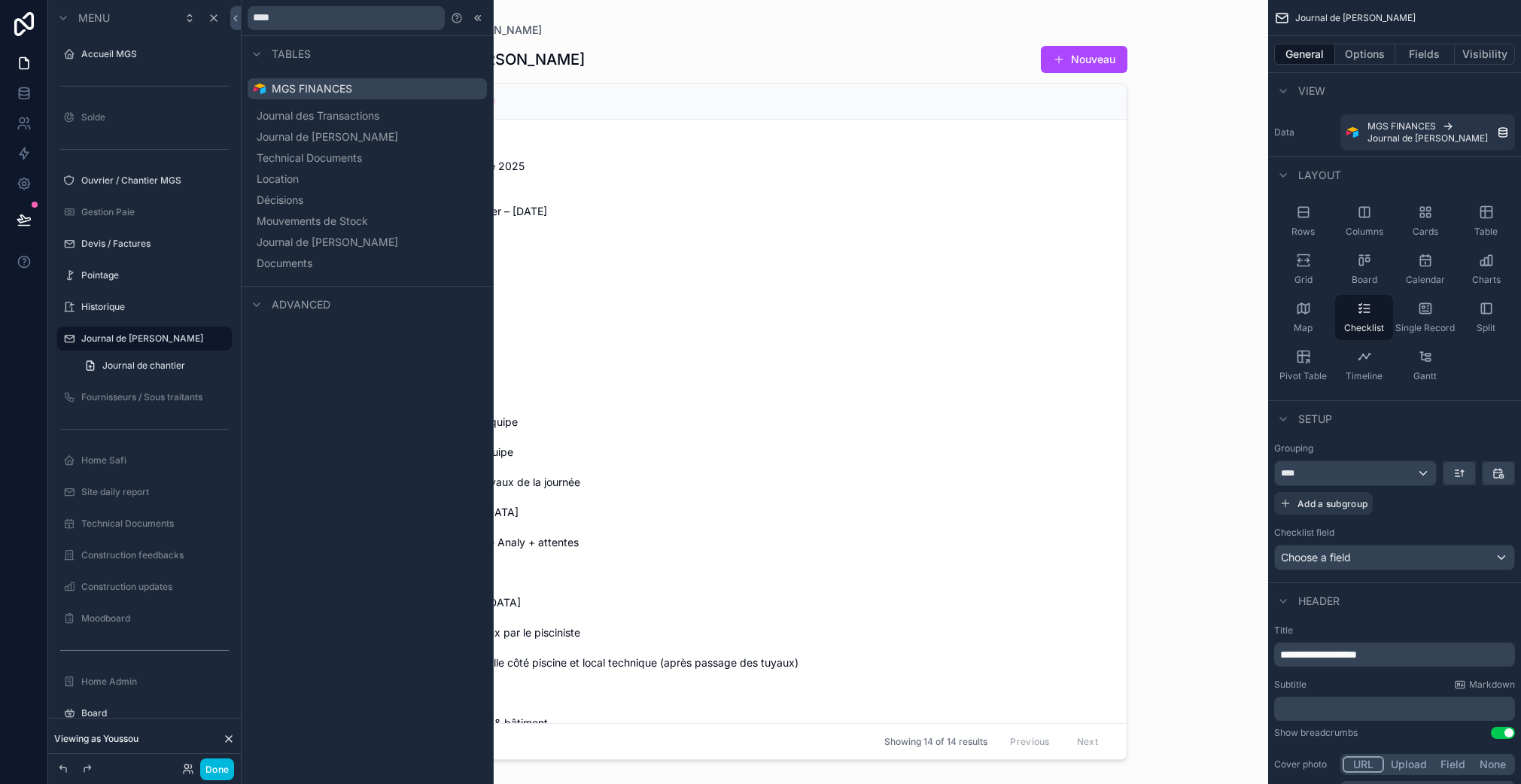
click at [293, 10] on input "****" at bounding box center [346, 18] width 197 height 24
type input "****"
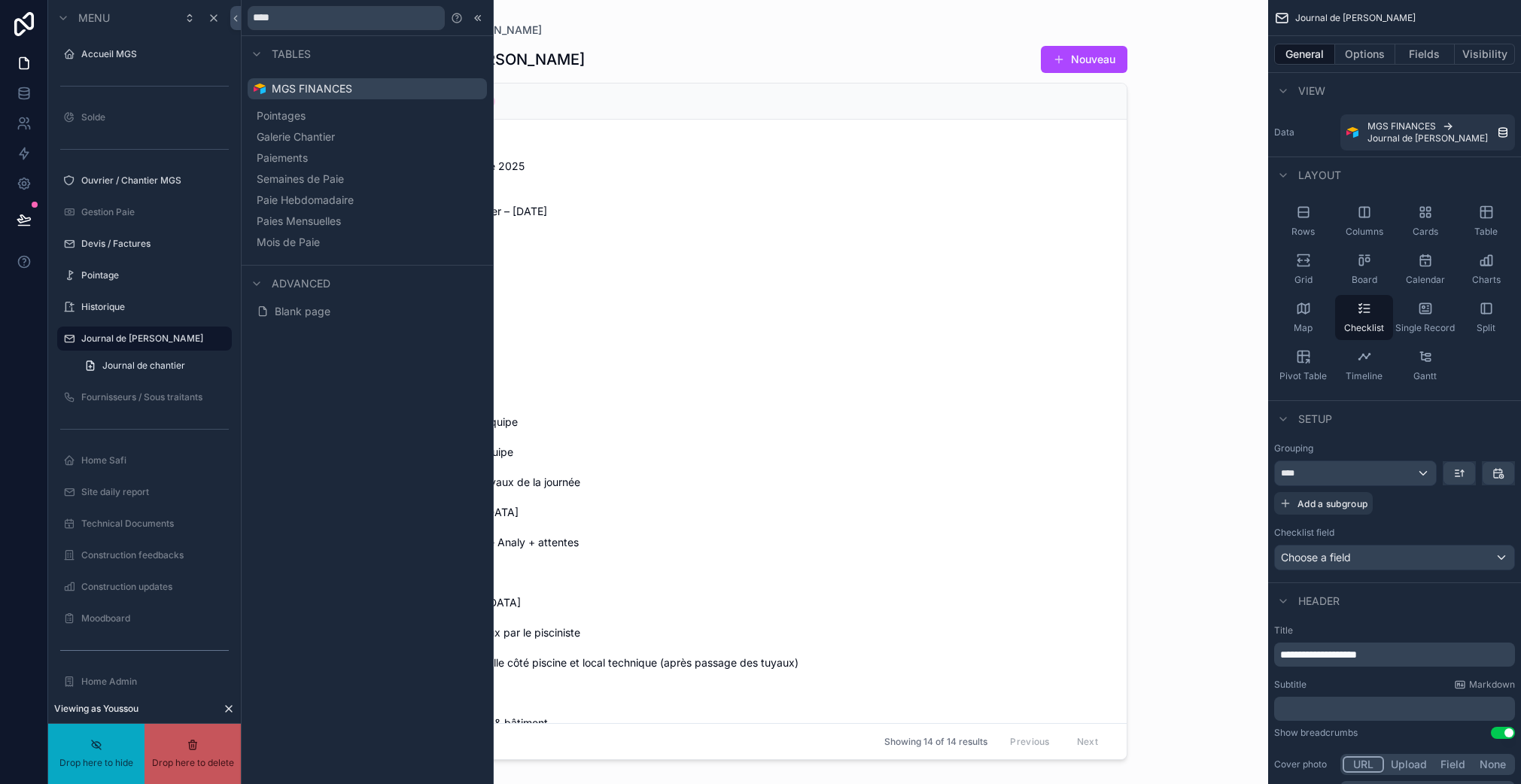
click at [277, 317] on span "Blank page" at bounding box center [302, 311] width 55 height 15
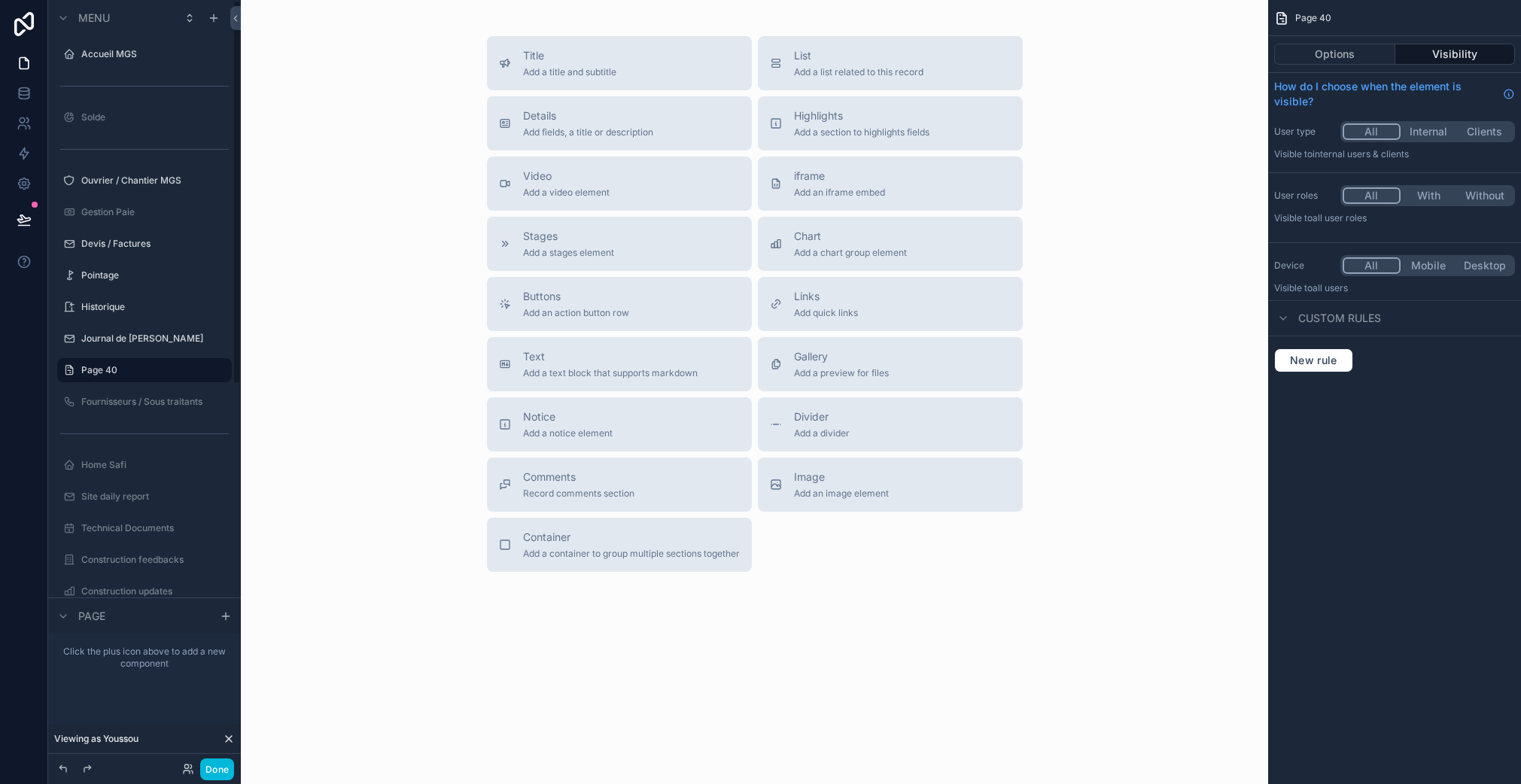
click at [0, 0] on icon "scrollable content" at bounding box center [0, 0] width 0 height 0
click at [147, 368] on input "*******" at bounding box center [132, 370] width 102 height 18
type input "*"
type input "**********"
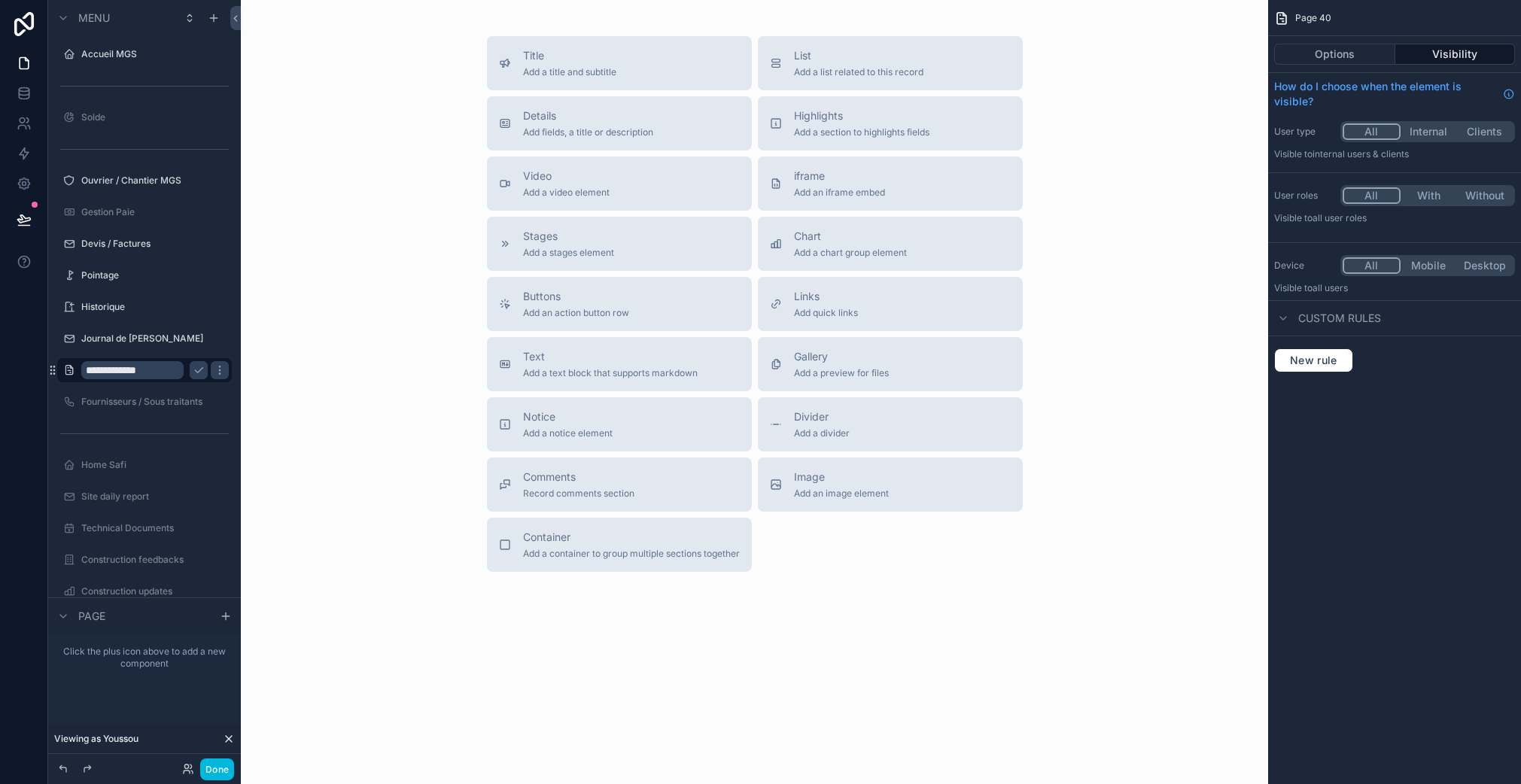
click at [194, 372] on icon "scrollable content" at bounding box center [198, 369] width 12 height 12
click at [144, 373] on label "Mes documents" at bounding box center [151, 369] width 141 height 12
click at [851, 68] on span "Add a list related to this record" at bounding box center [859, 72] width 129 height 12
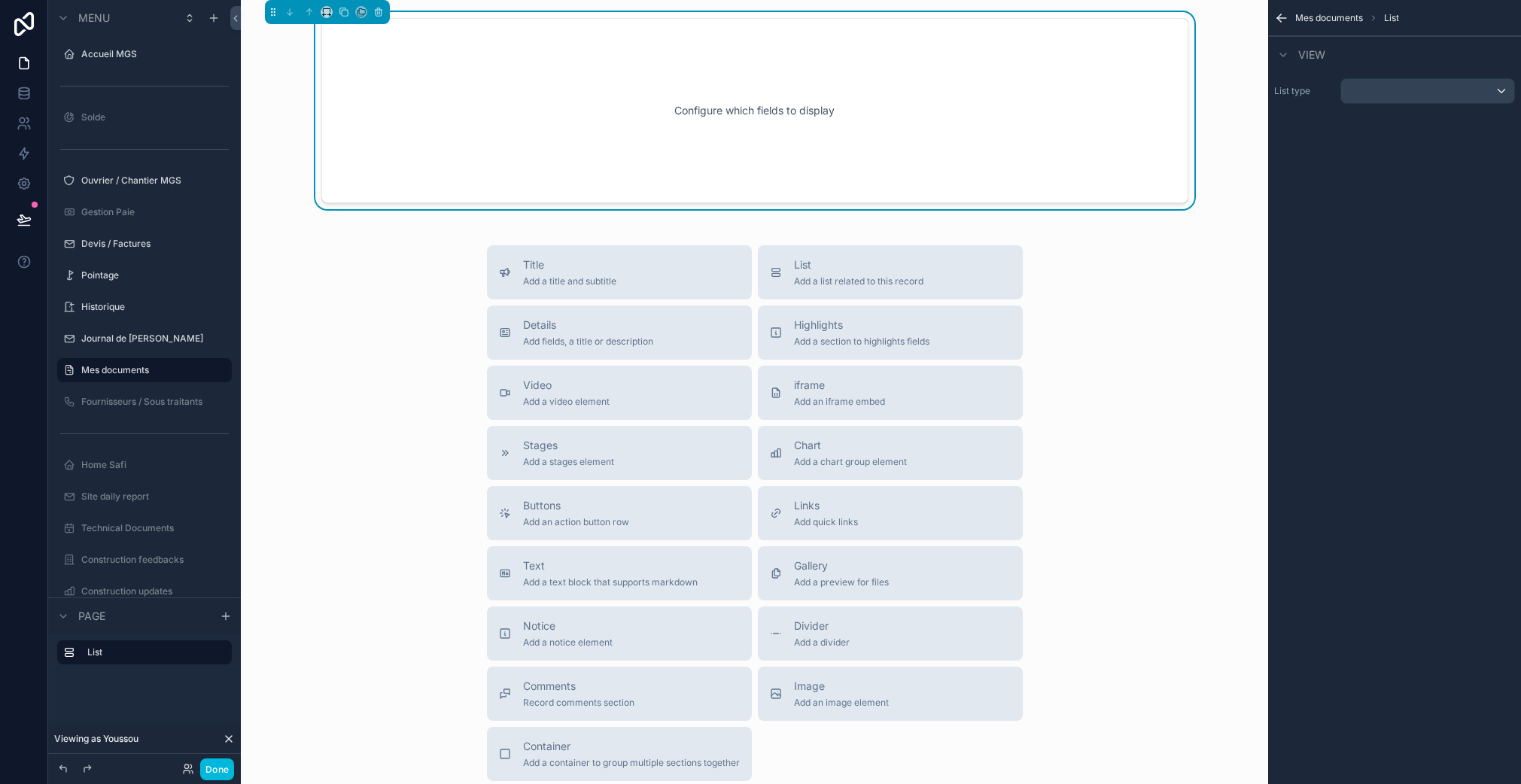
click at [1374, 88] on div "scrollable content" at bounding box center [1427, 91] width 173 height 24
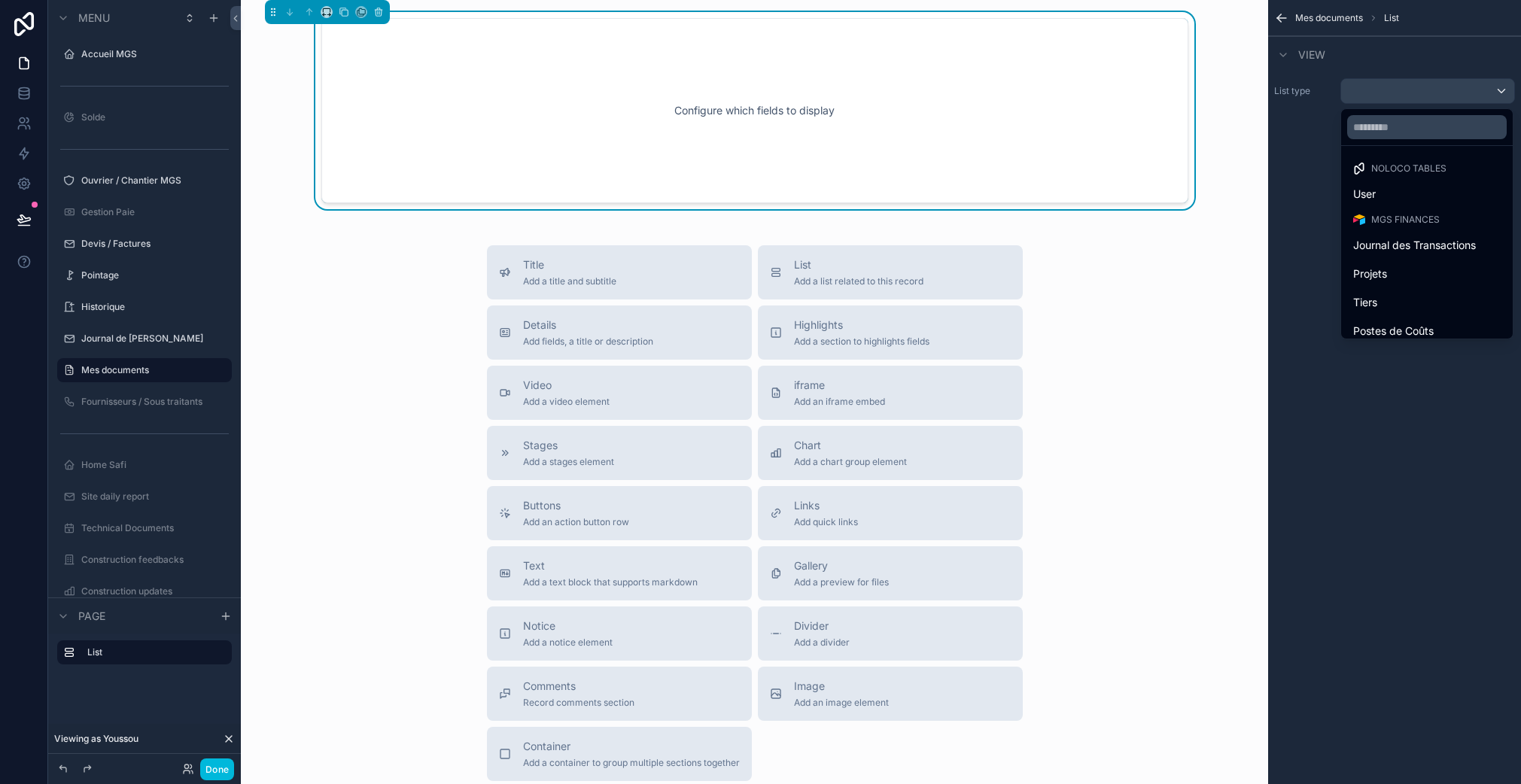
click at [1408, 137] on input "text" at bounding box center [1425, 127] width 159 height 24
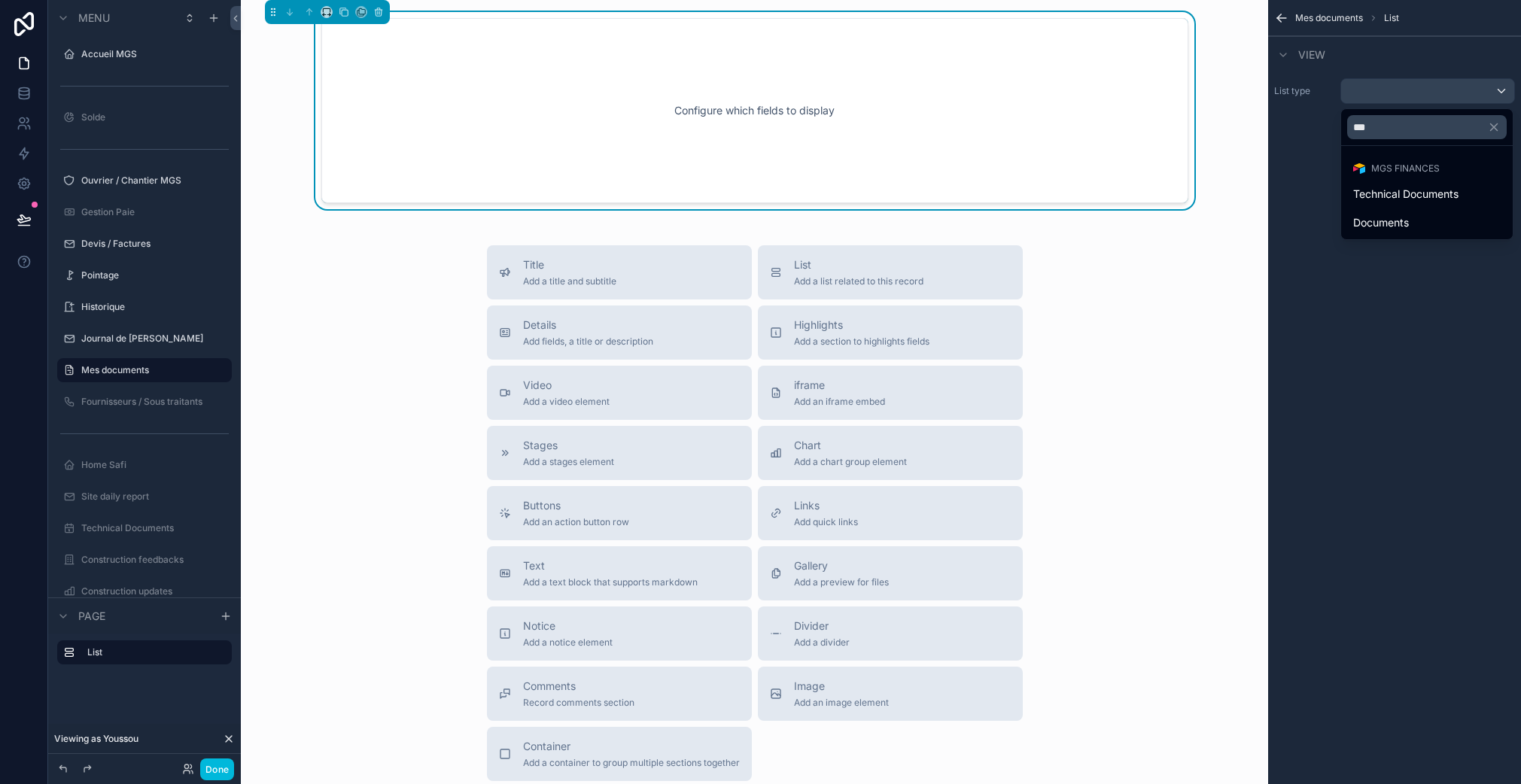
type input "***"
click at [1403, 227] on span "Documents" at bounding box center [1380, 223] width 55 height 18
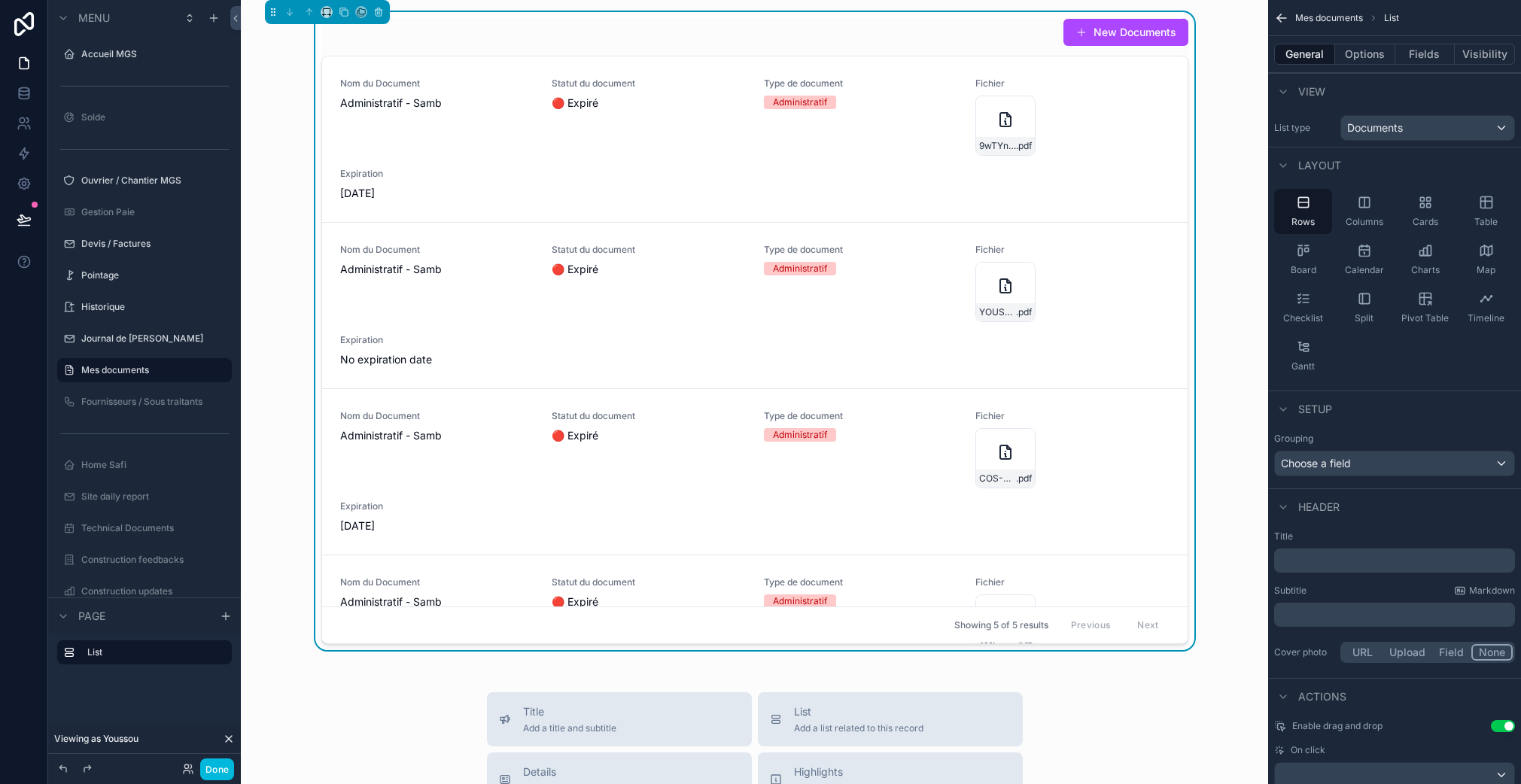
click at [1408, 209] on div "Cards" at bounding box center [1425, 212] width 58 height 45
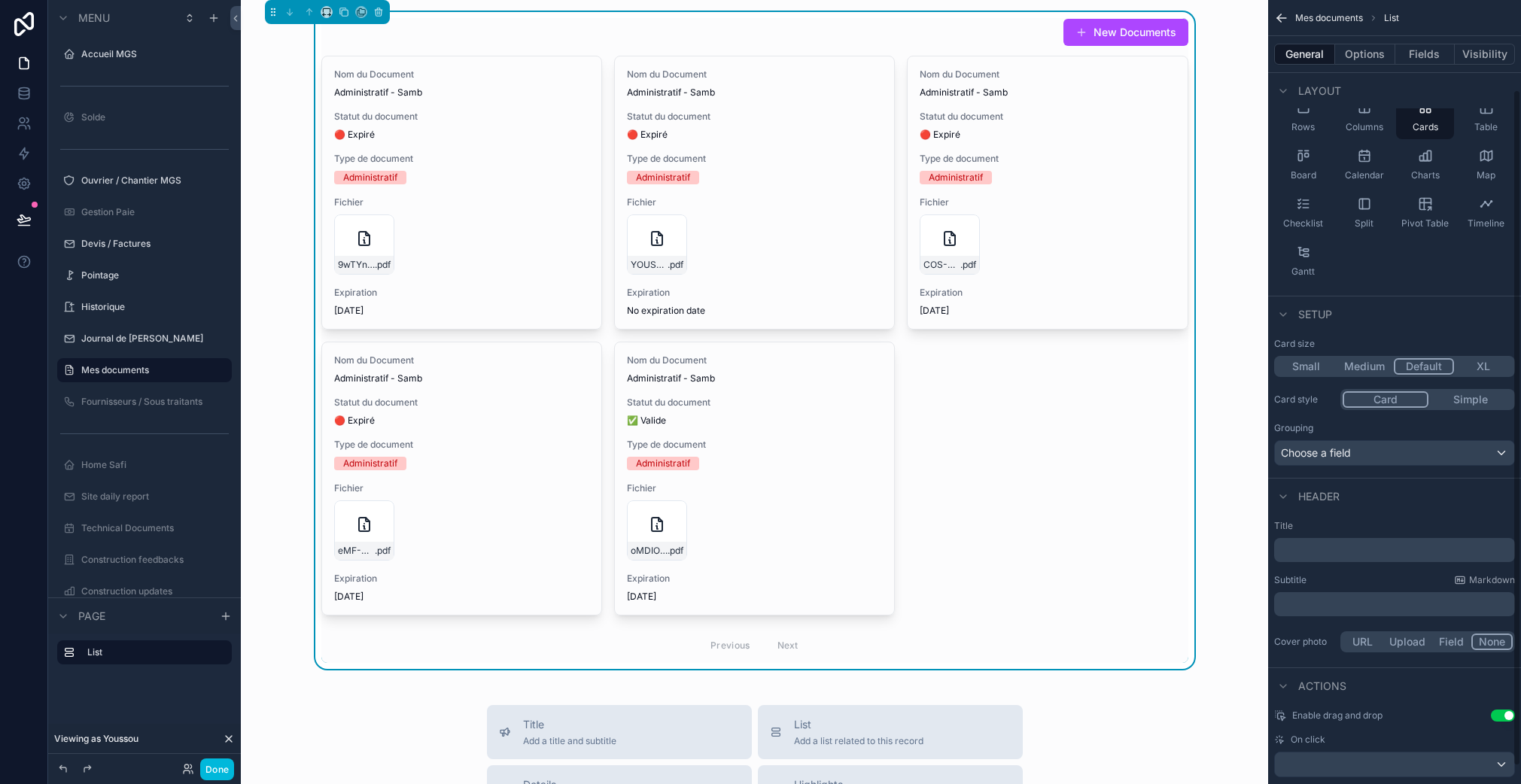
scroll to position [124, 0]
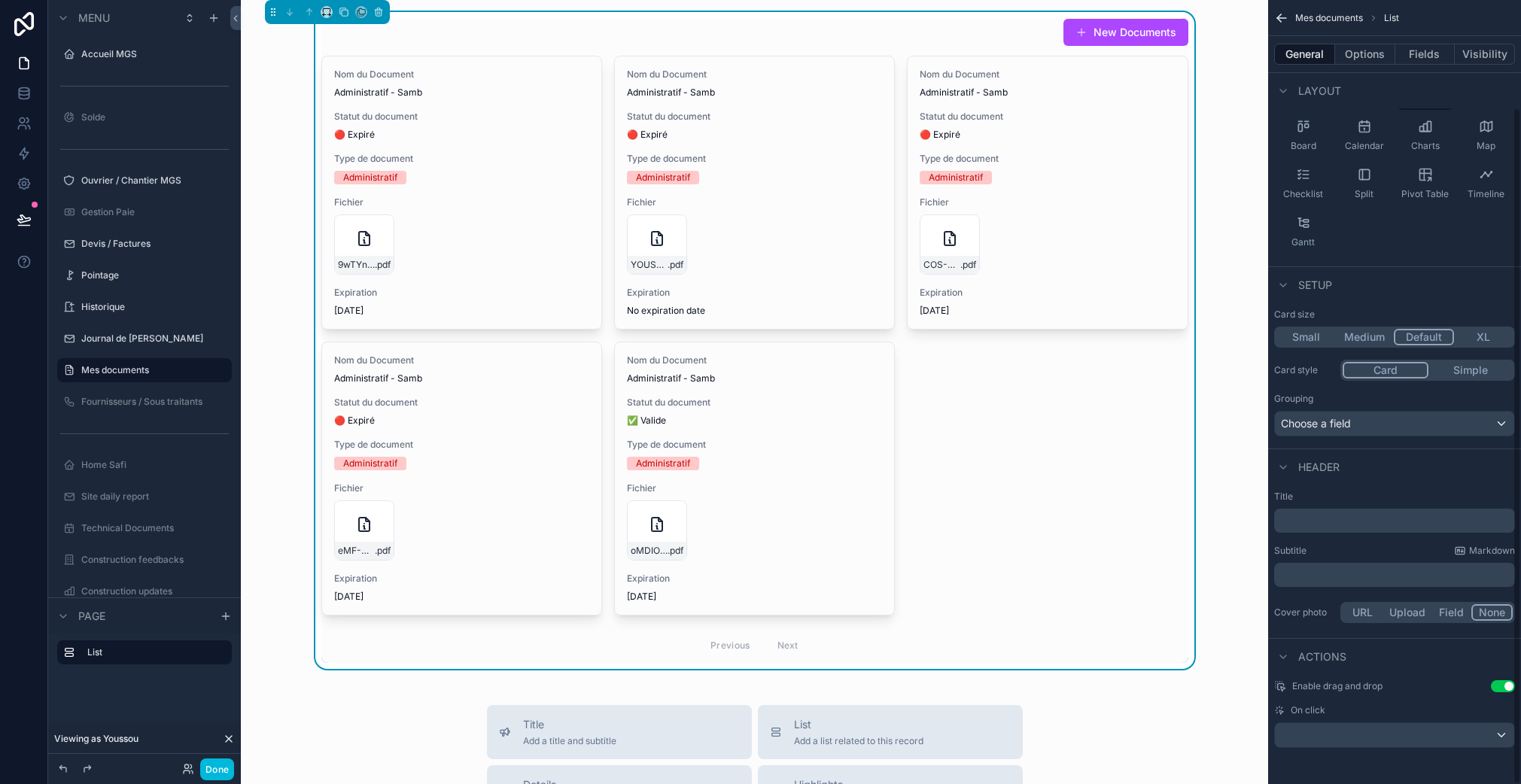
click at [1359, 413] on div "Choose a field" at bounding box center [1394, 423] width 239 height 24
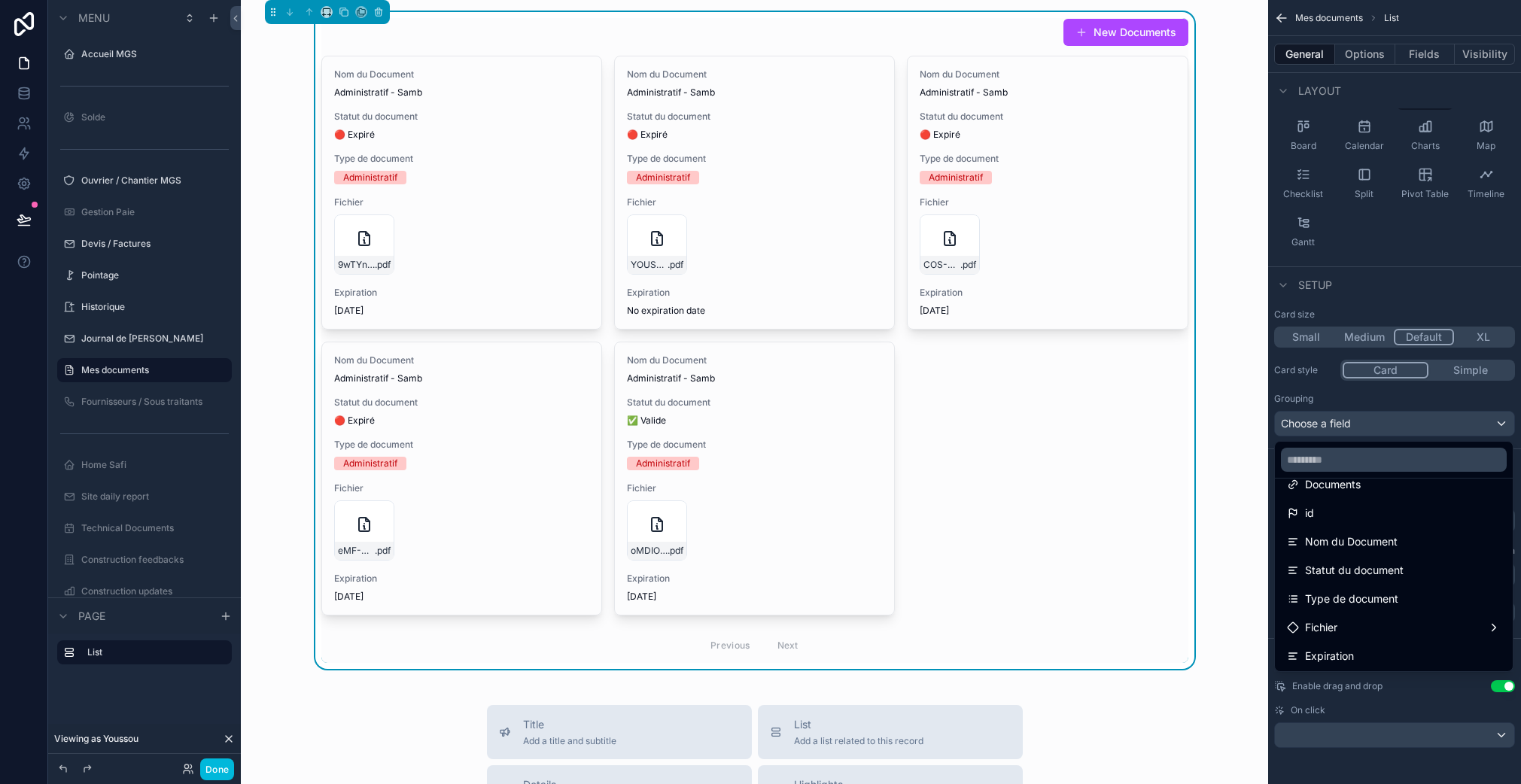
scroll to position [58, 0]
click at [1375, 600] on div "Type de document" at bounding box center [1393, 589] width 232 height 27
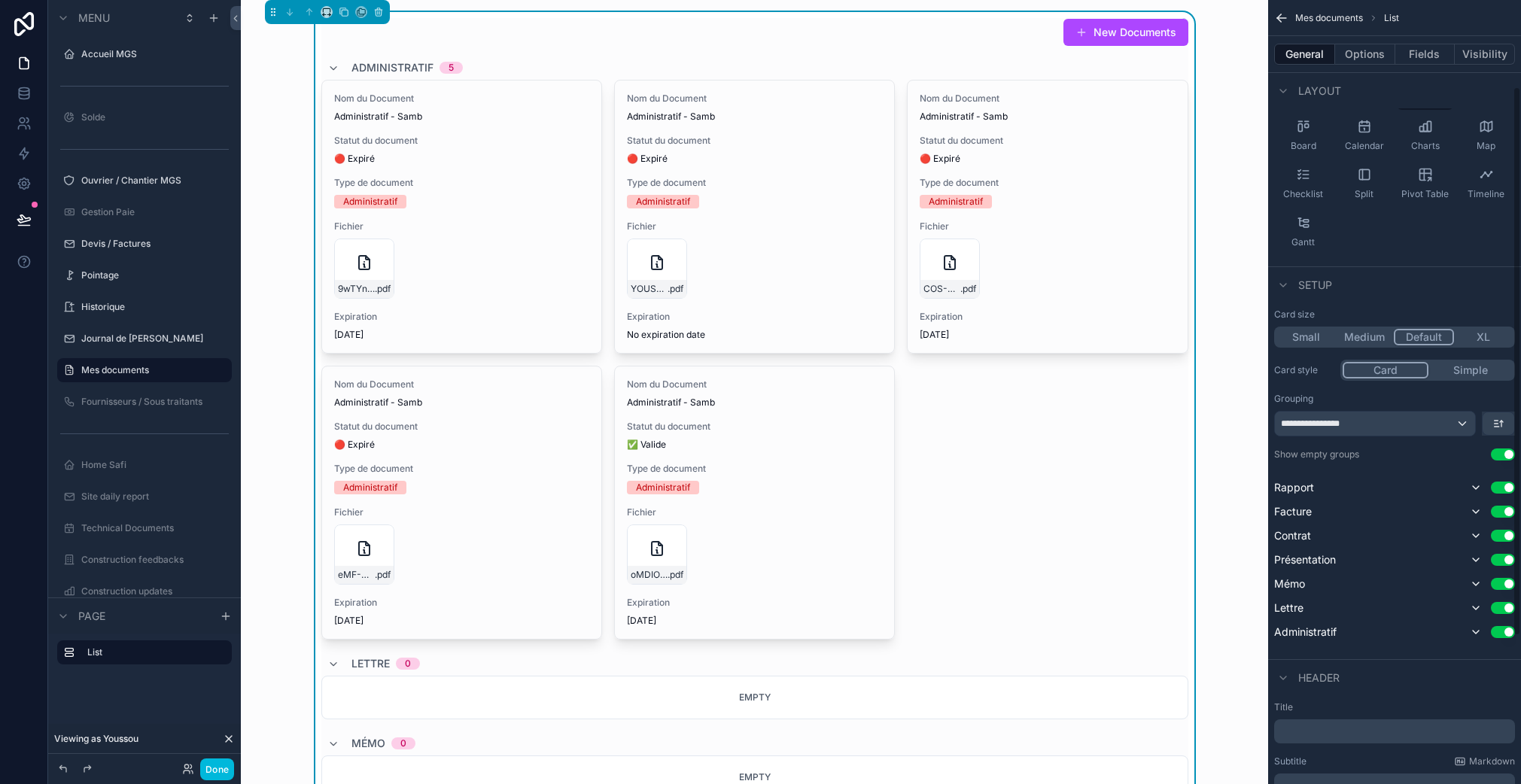
click at [1503, 455] on button "Use setting" at bounding box center [1502, 454] width 24 height 12
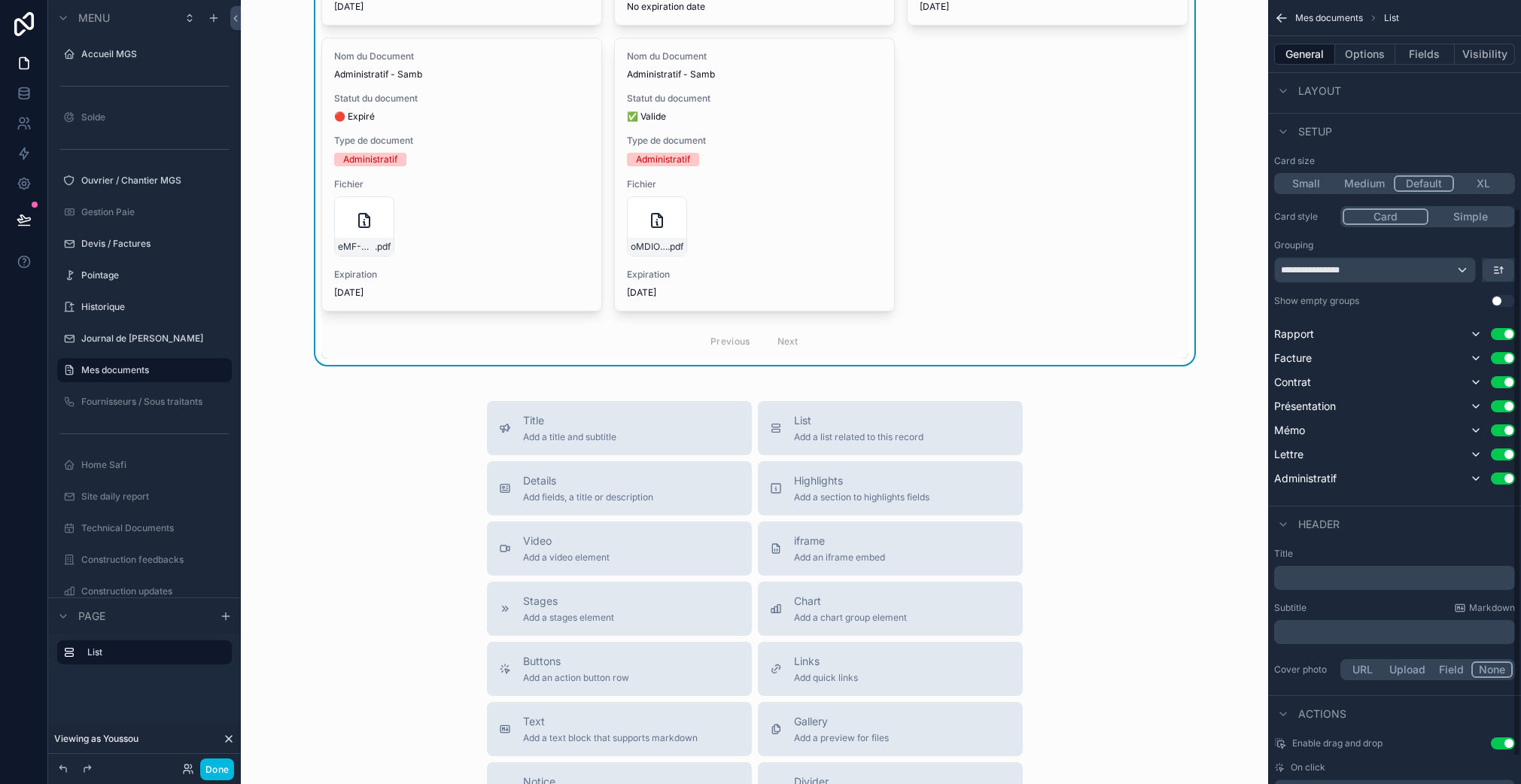
scroll to position [297, 0]
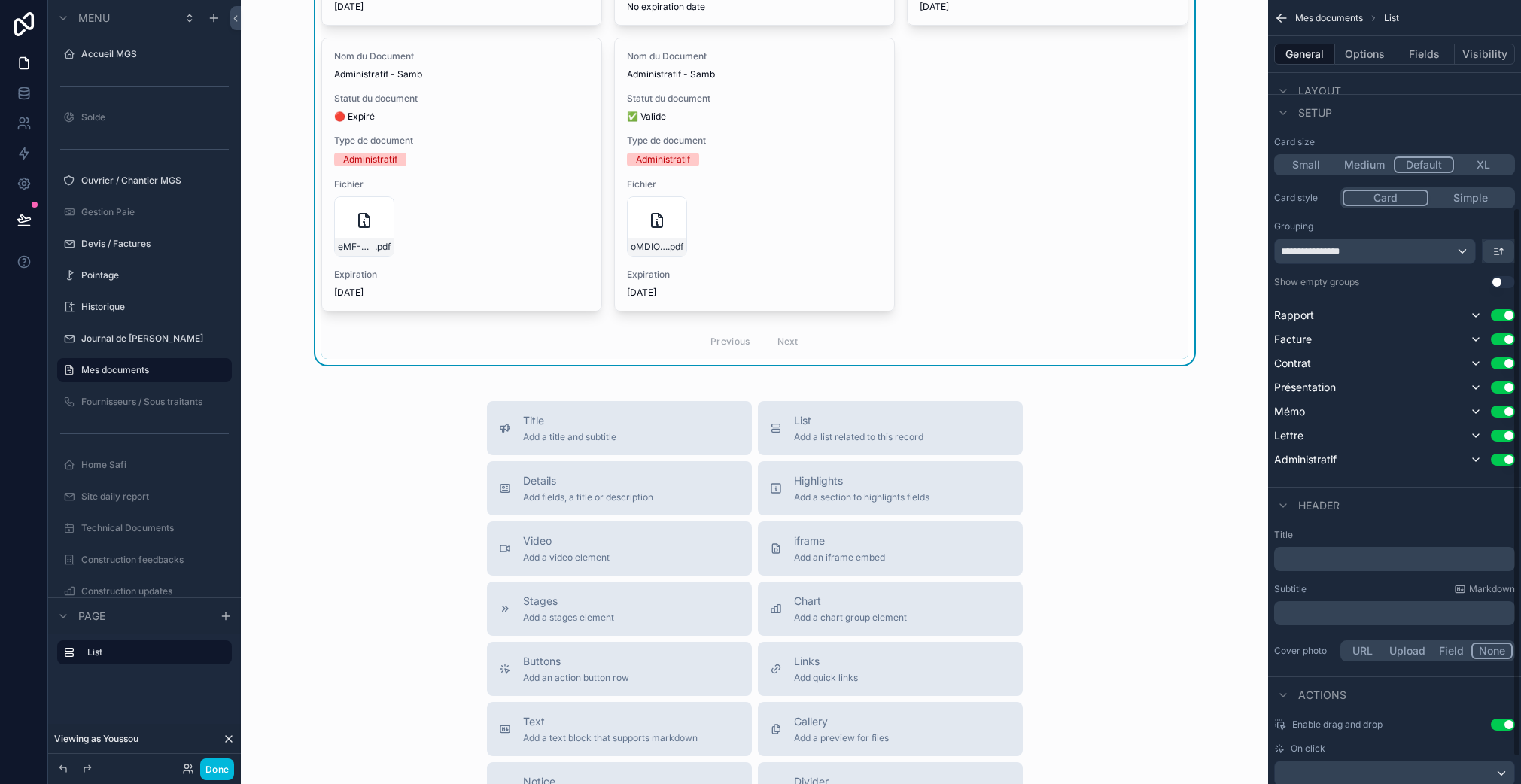
click at [1506, 727] on button "Use setting" at bounding box center [1502, 724] width 24 height 12
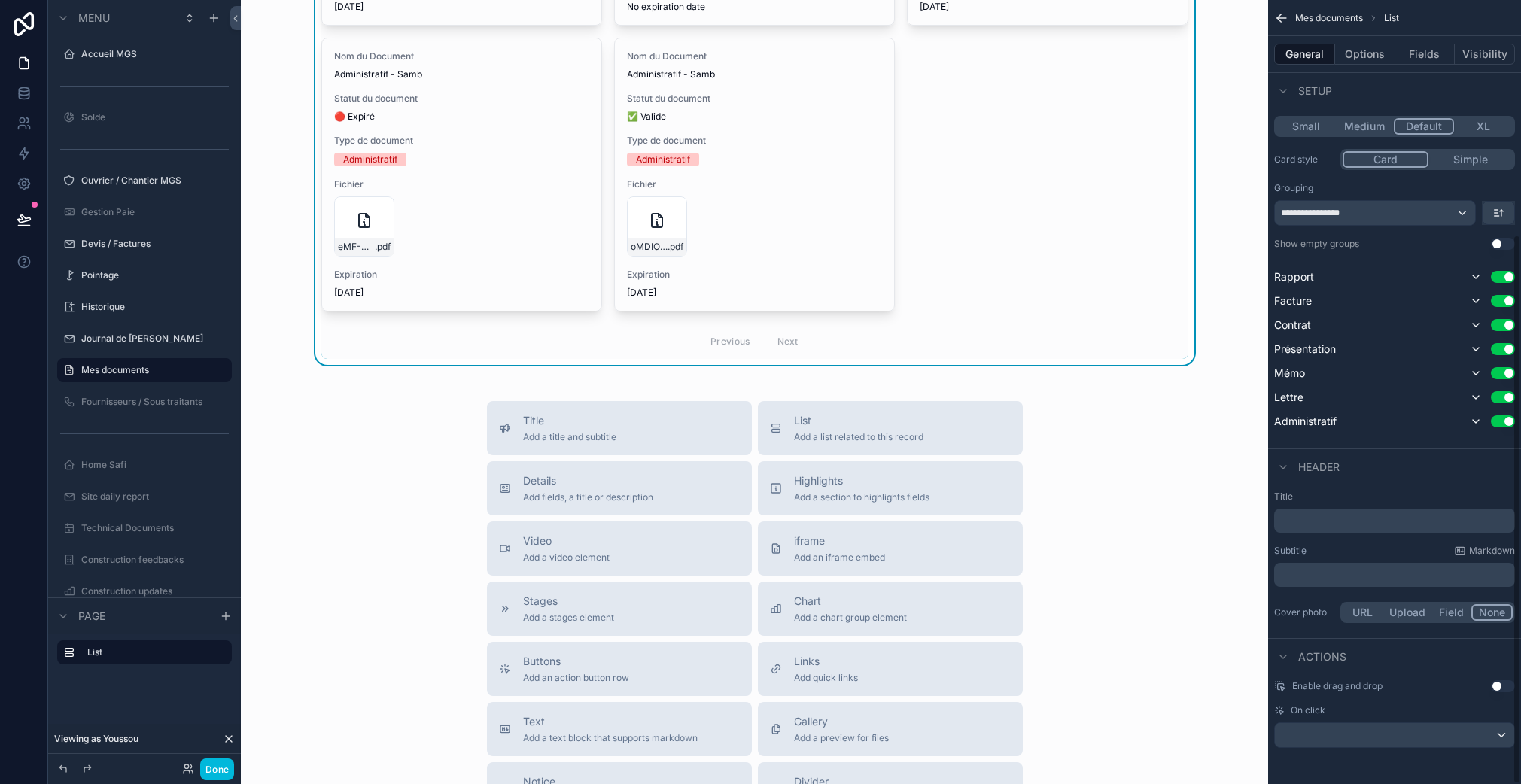
click at [1406, 740] on div "scrollable content" at bounding box center [1394, 735] width 239 height 24
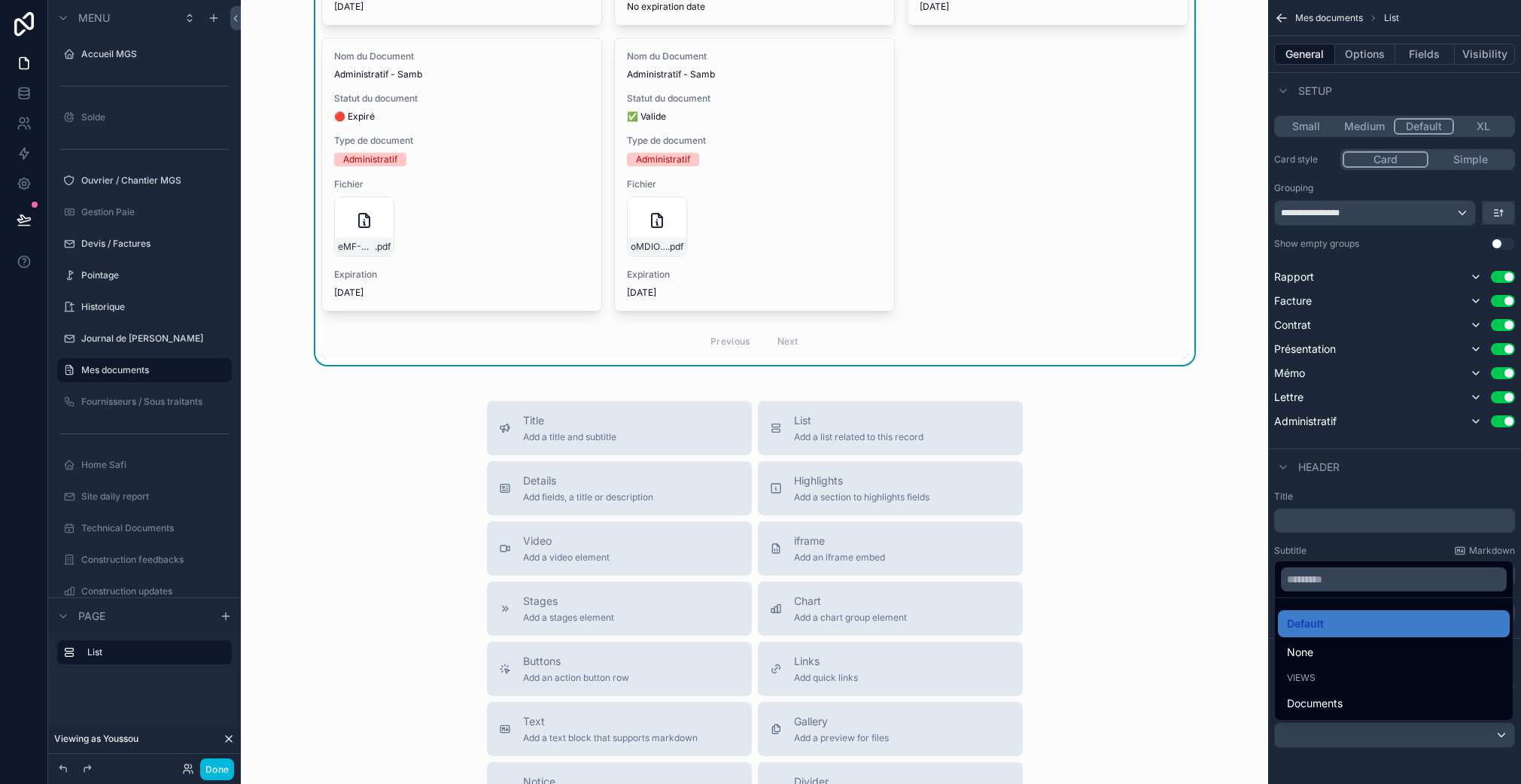
click at [1346, 659] on div "None" at bounding box center [1393, 652] width 214 height 18
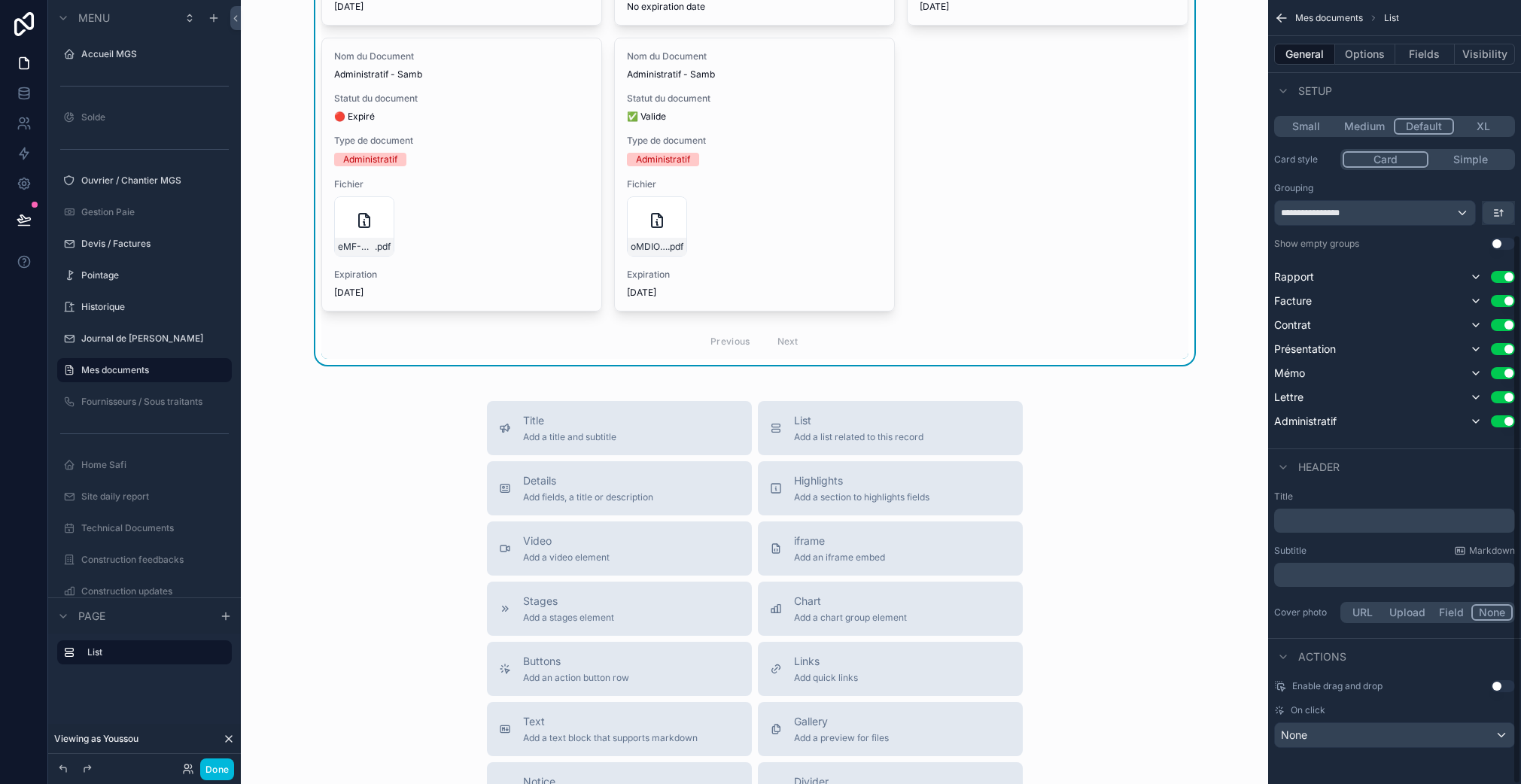
scroll to position [0, 0]
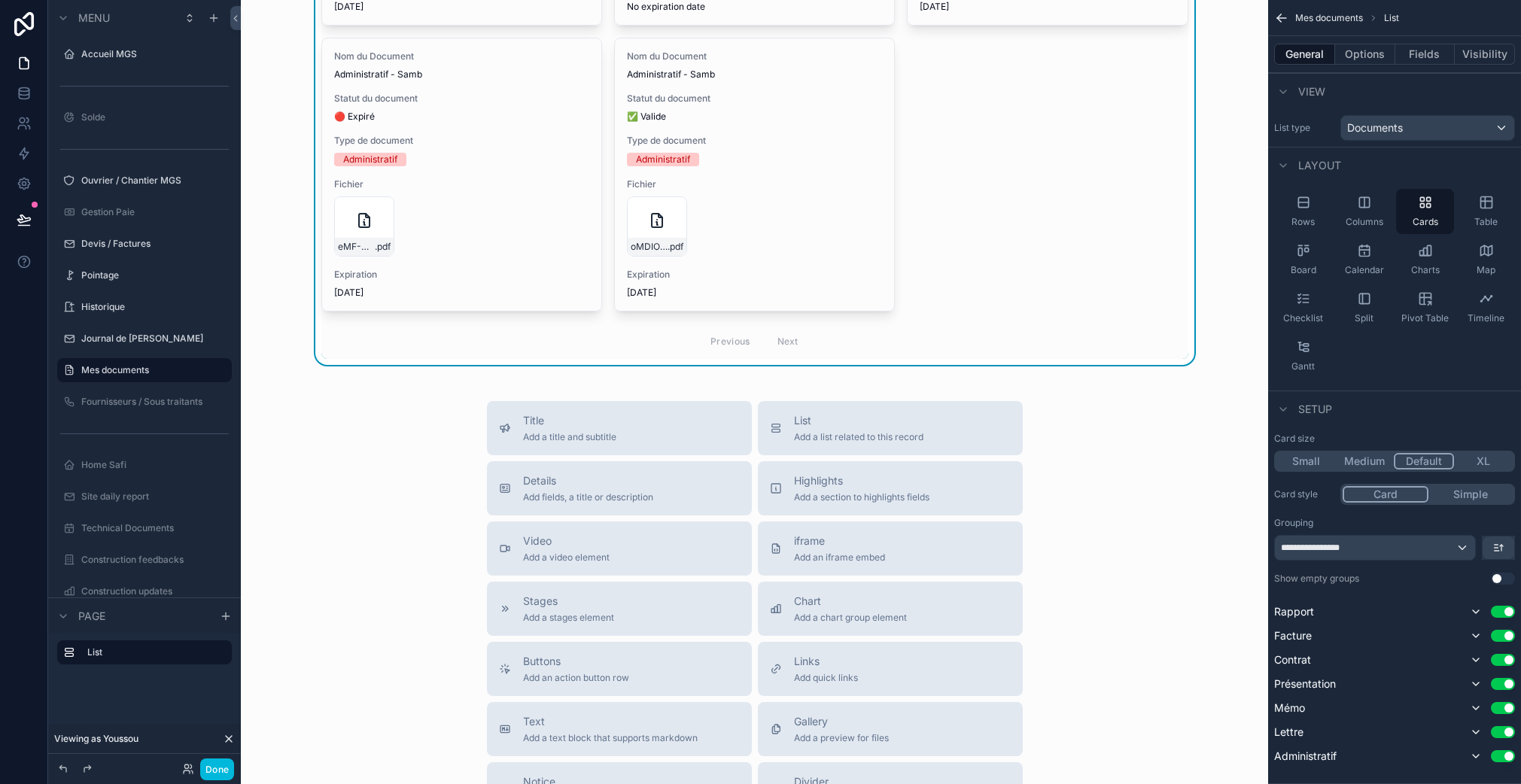
click at [848, 389] on div "New Documents Administratif 5 Nom du Document Administratif - Samb Statut du do…" at bounding box center [754, 364] width 1027 height 1385
click at [831, 417] on span "List" at bounding box center [859, 420] width 129 height 15
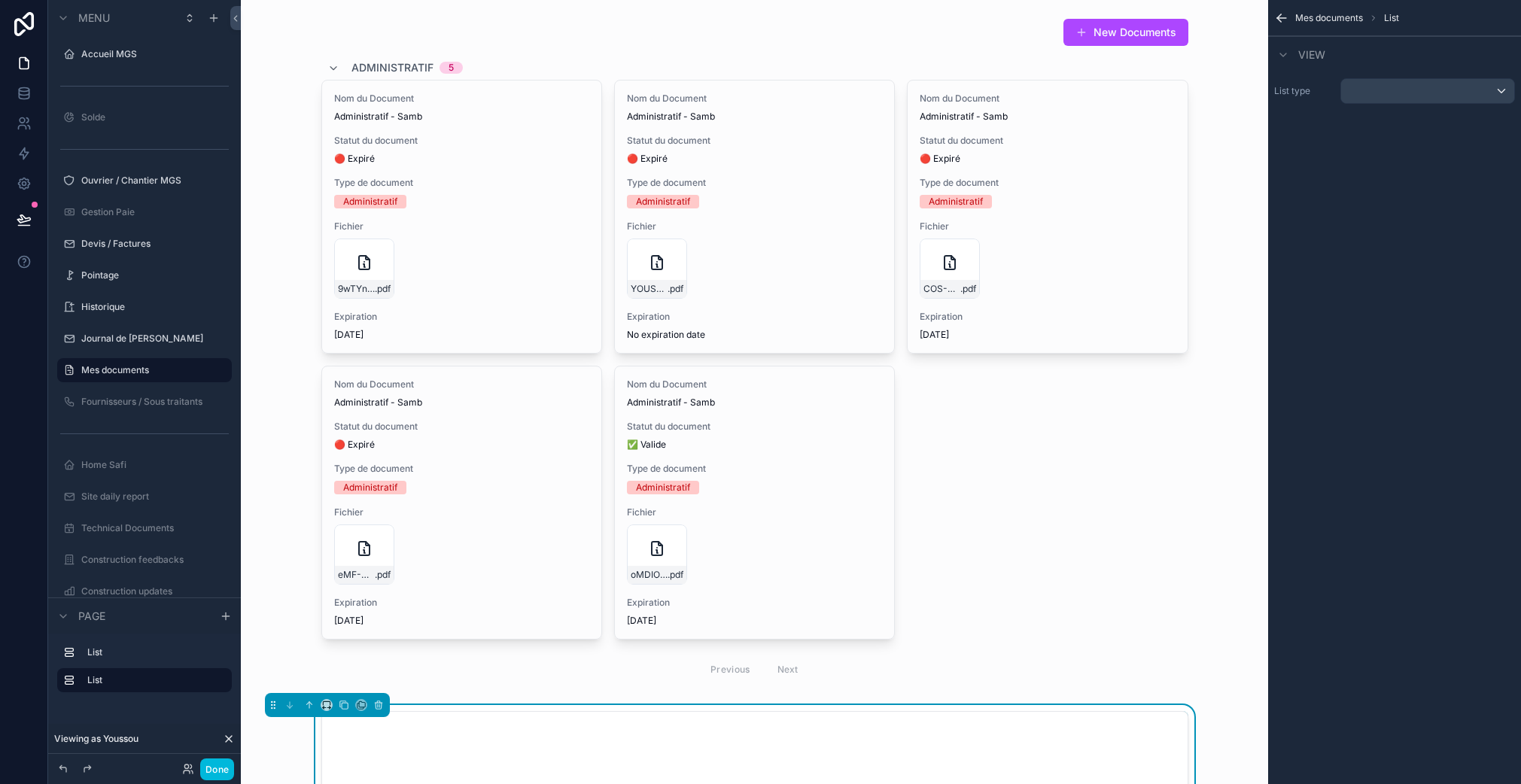
click at [781, 419] on div "scrollable content" at bounding box center [754, 352] width 1002 height 681
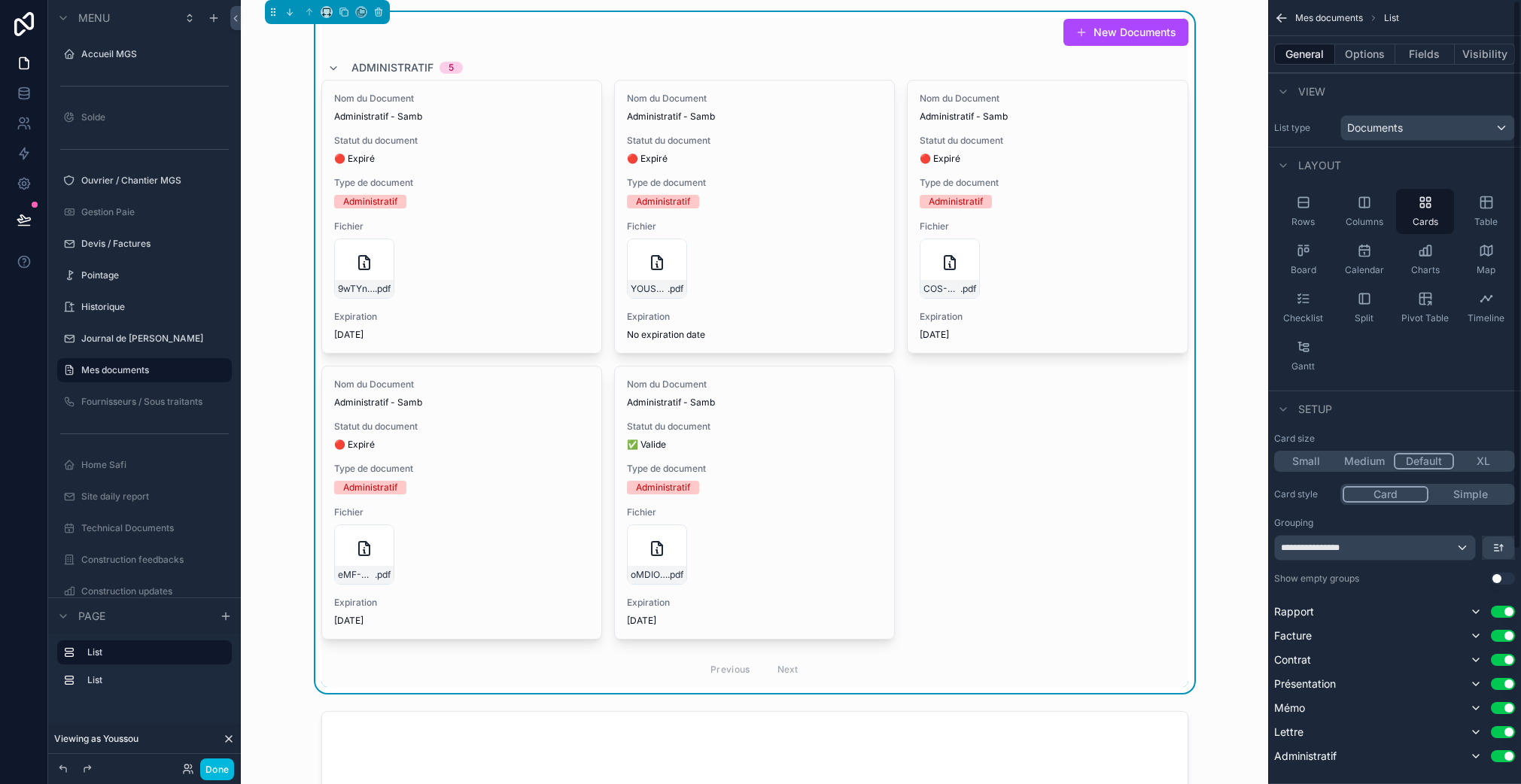
click at [1375, 47] on button "Options" at bounding box center [1365, 54] width 60 height 21
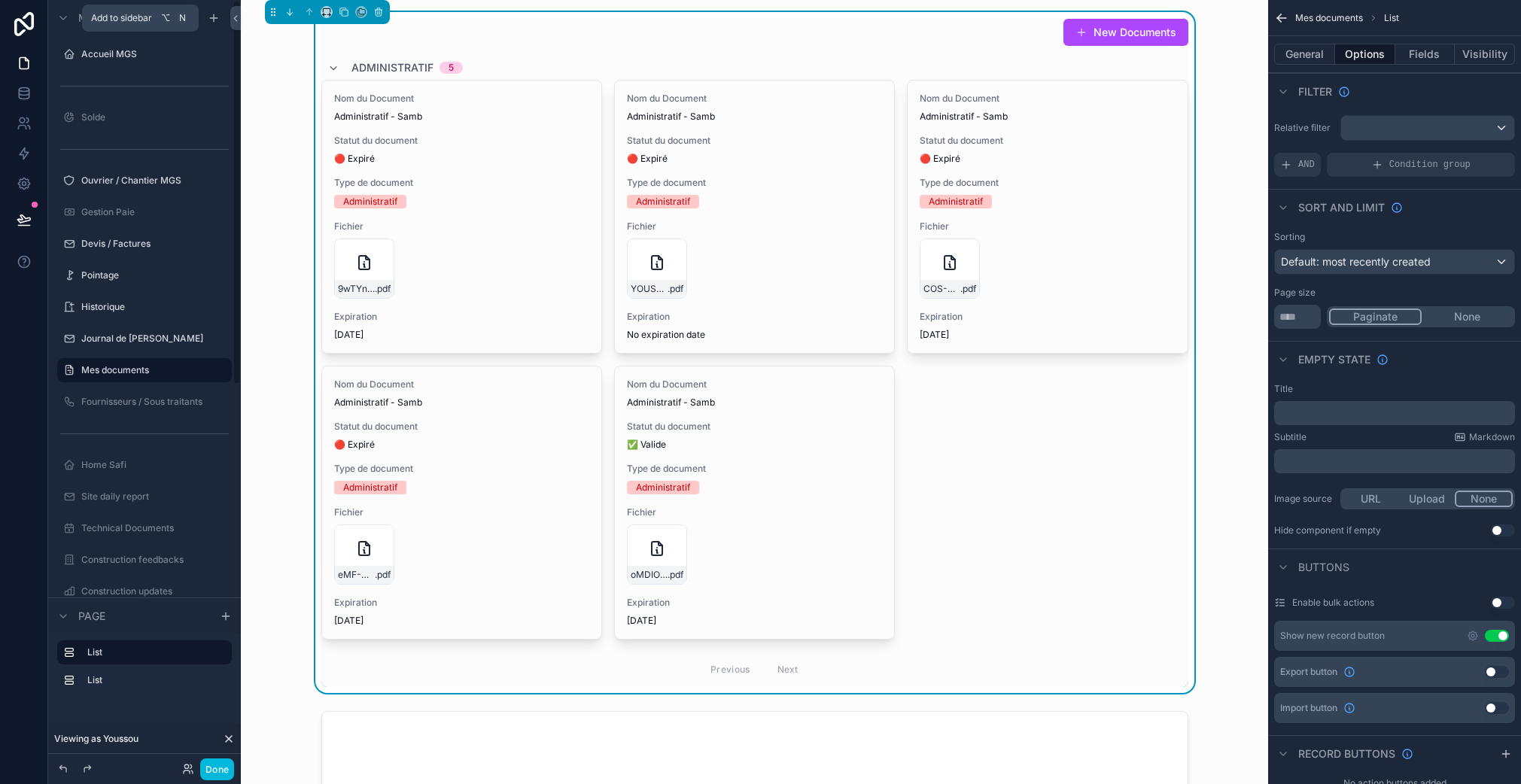
click at [216, 21] on icon "scrollable content" at bounding box center [213, 17] width 12 height 12
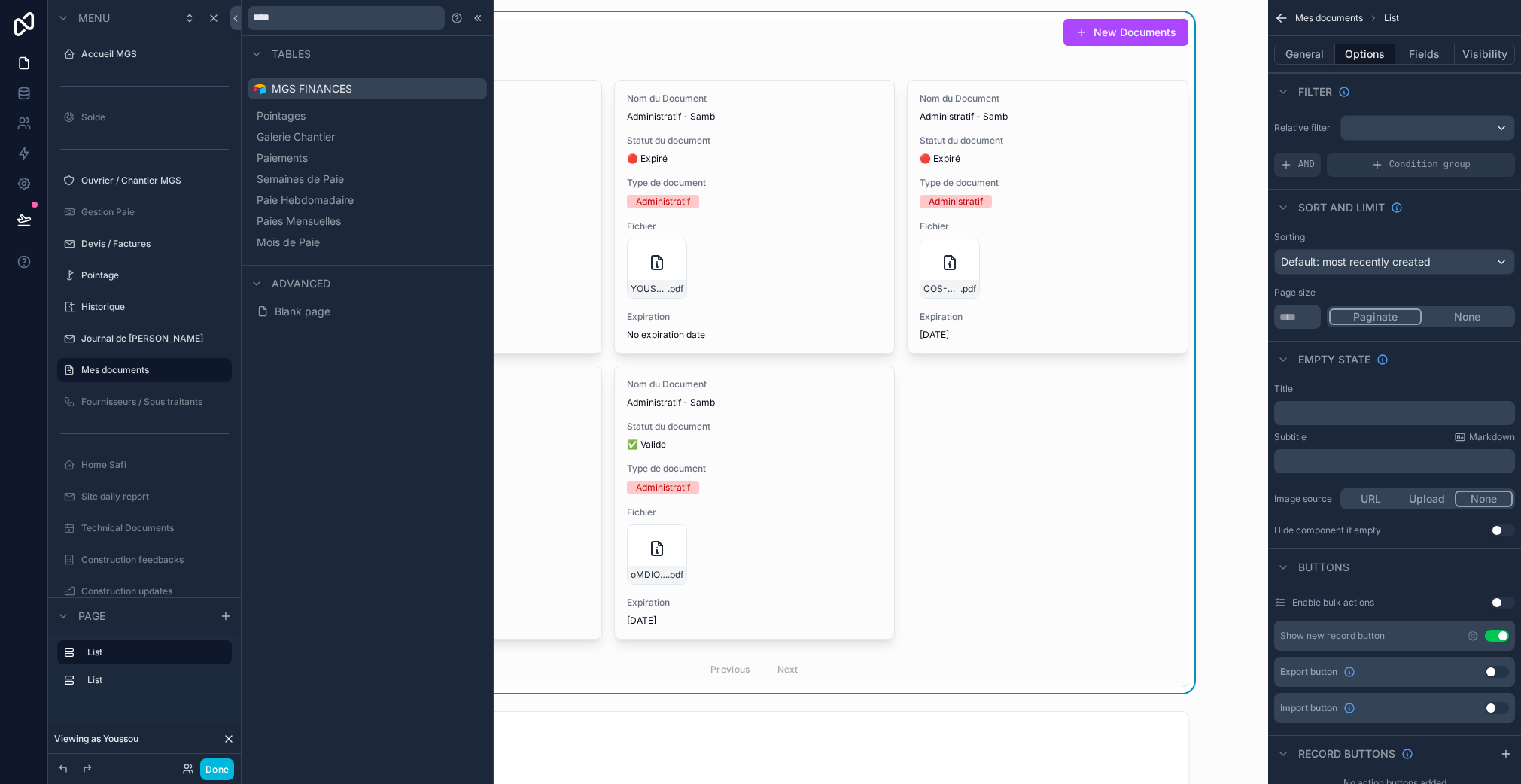
click at [442, 21] on input "****" at bounding box center [346, 18] width 197 height 24
click at [438, 23] on input "****" at bounding box center [346, 18] width 197 height 24
click at [437, 23] on input "****" at bounding box center [346, 18] width 197 height 24
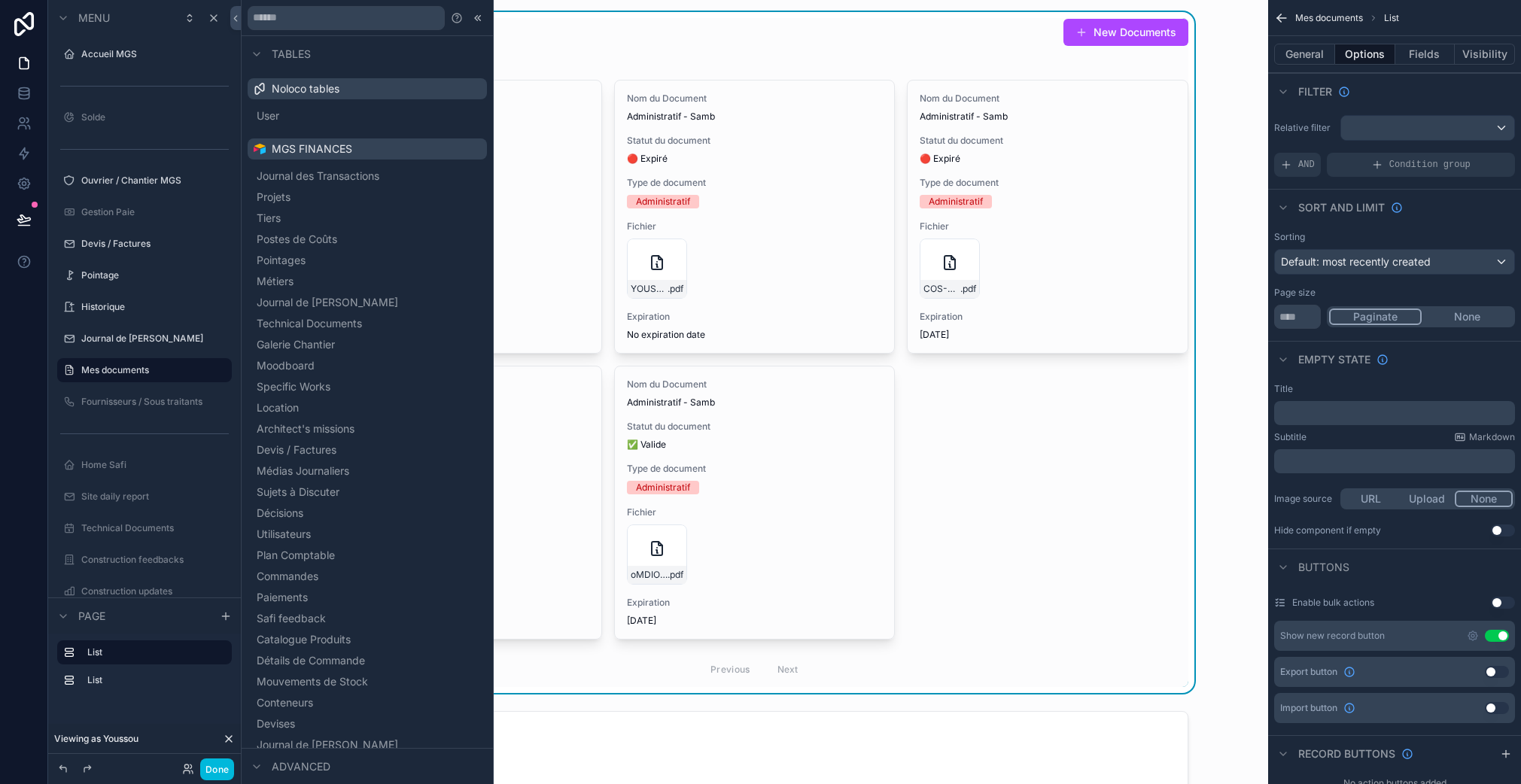
scroll to position [251, 0]
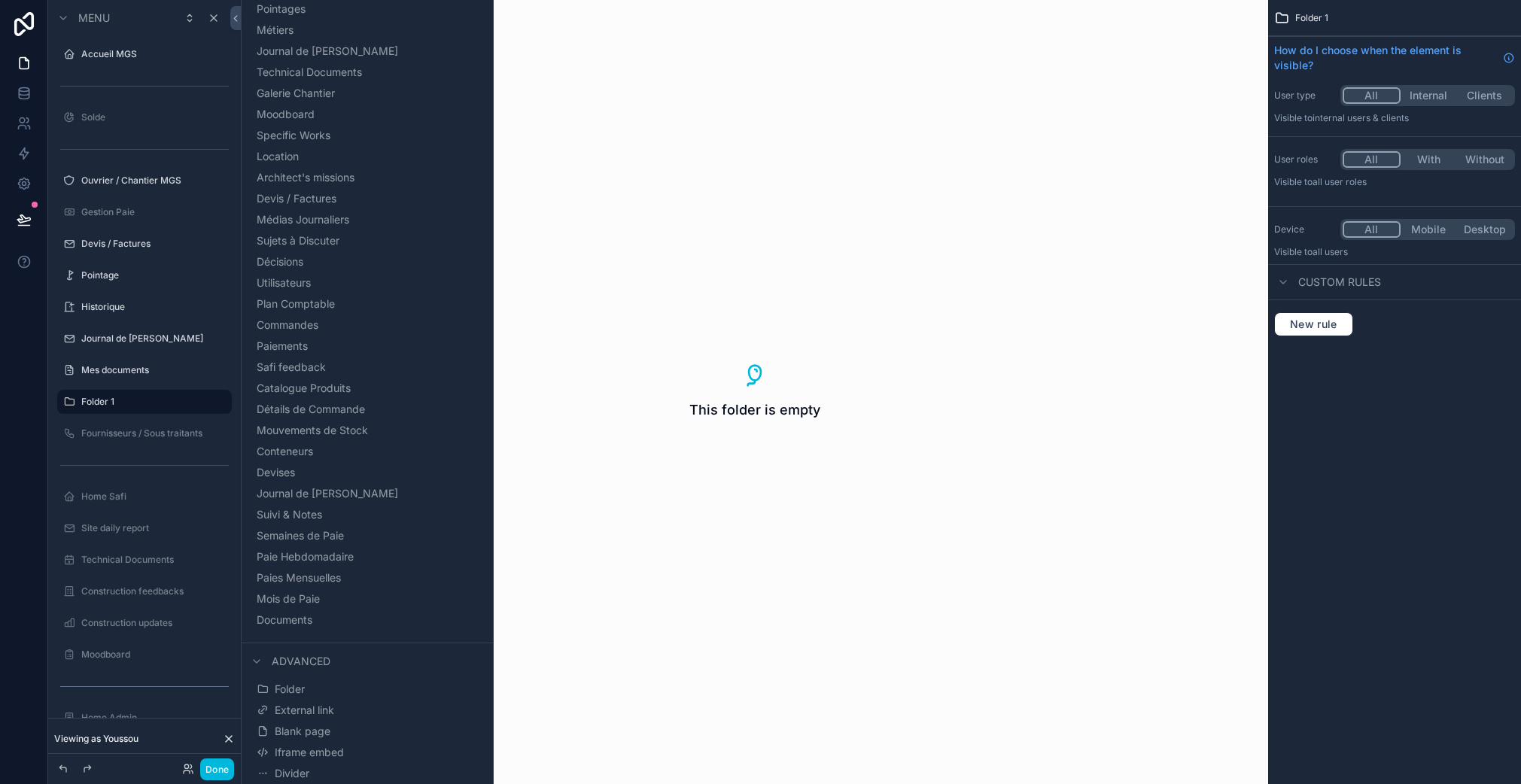
click at [114, 402] on label "Folder 1" at bounding box center [151, 401] width 141 height 12
click at [137, 407] on label "Folder 1" at bounding box center [151, 401] width 141 height 12
drag, startPoint x: 159, startPoint y: 372, endPoint x: 155, endPoint y: 399, distance: 27.3
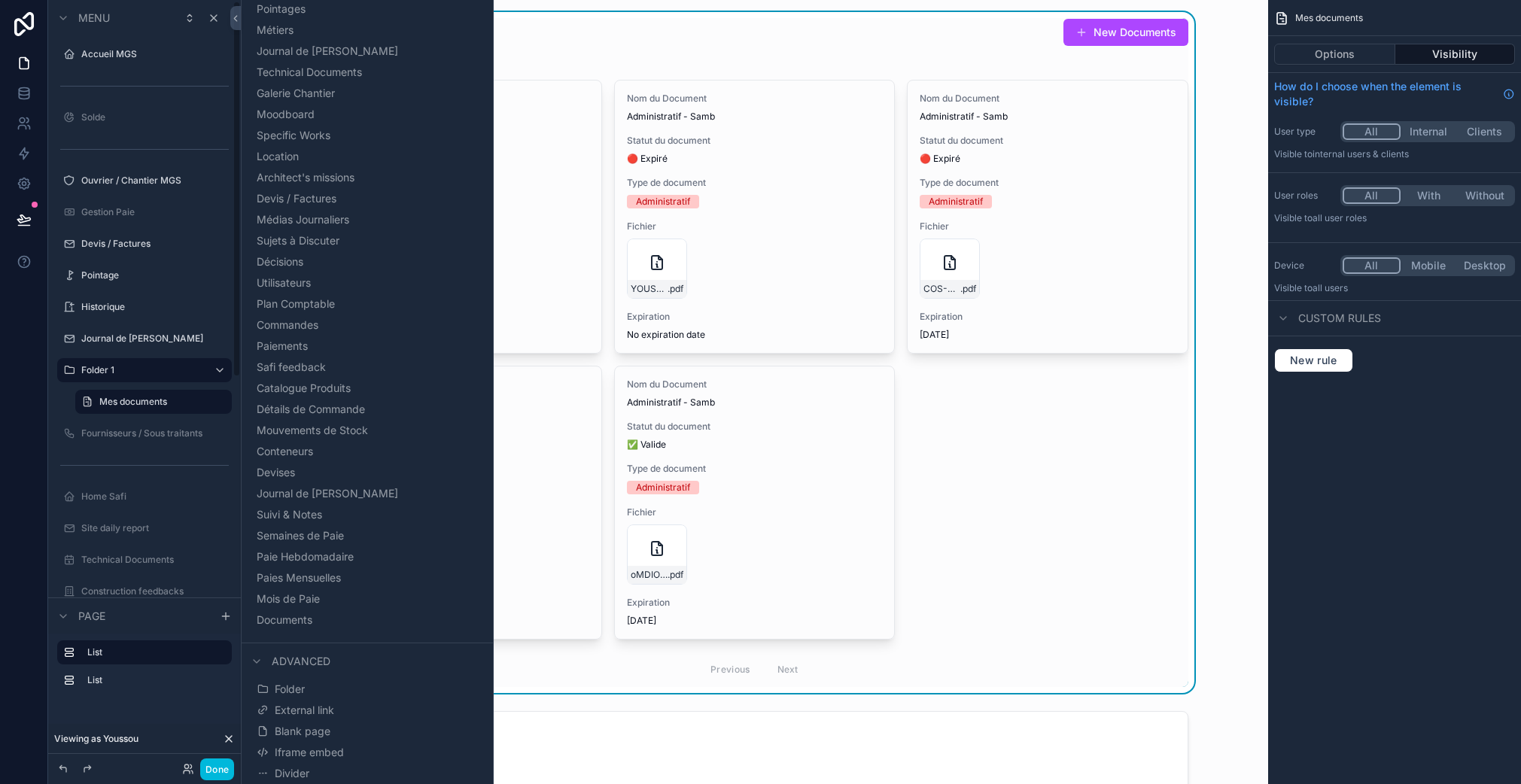
scroll to position [2, 0]
click at [120, 372] on label "Folder 1" at bounding box center [141, 367] width 120 height 12
click at [511, 252] on div "9wTYnzUy .pdf" at bounding box center [461, 268] width 255 height 60
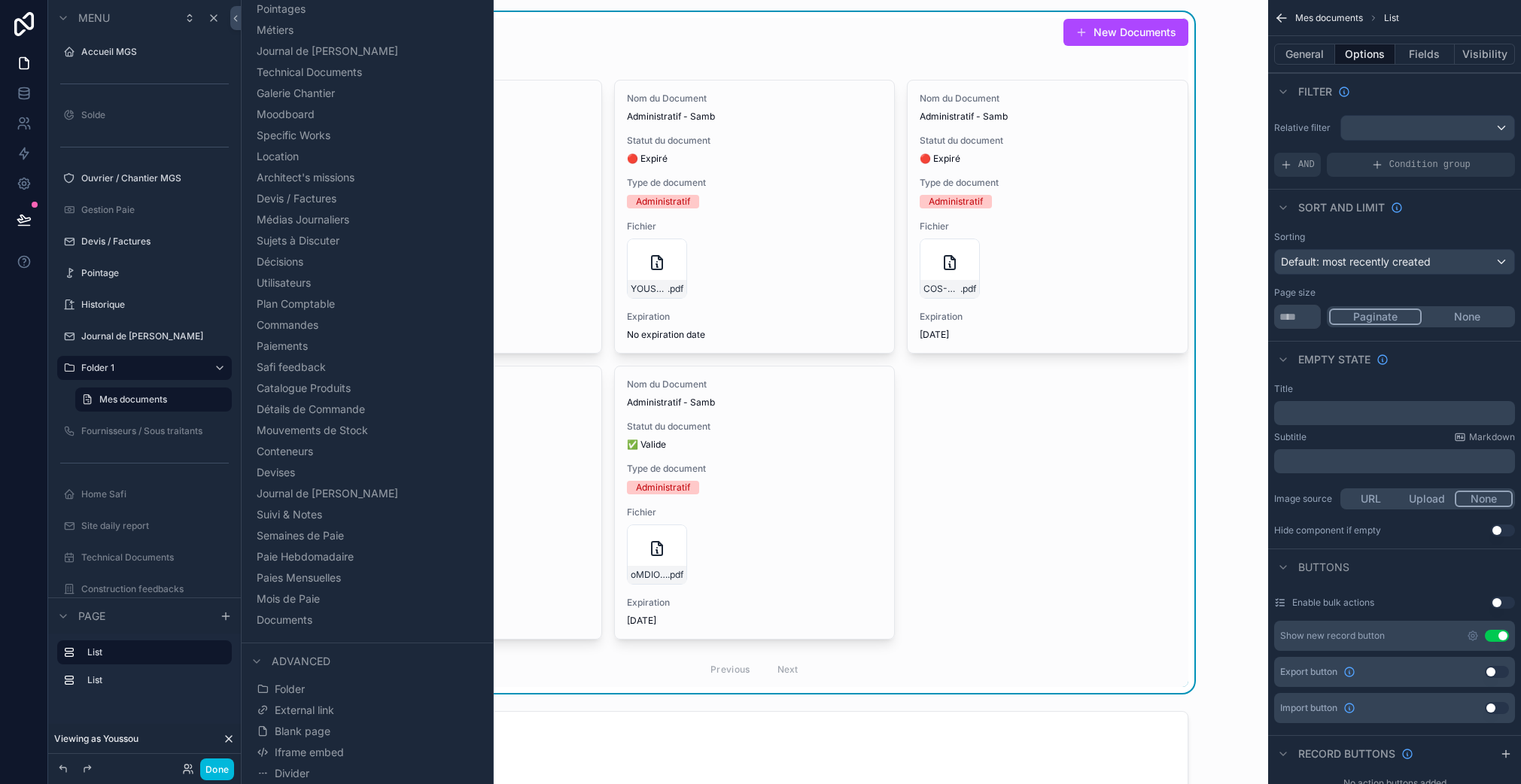
click at [224, 766] on button "Done" at bounding box center [217, 769] width 34 height 22
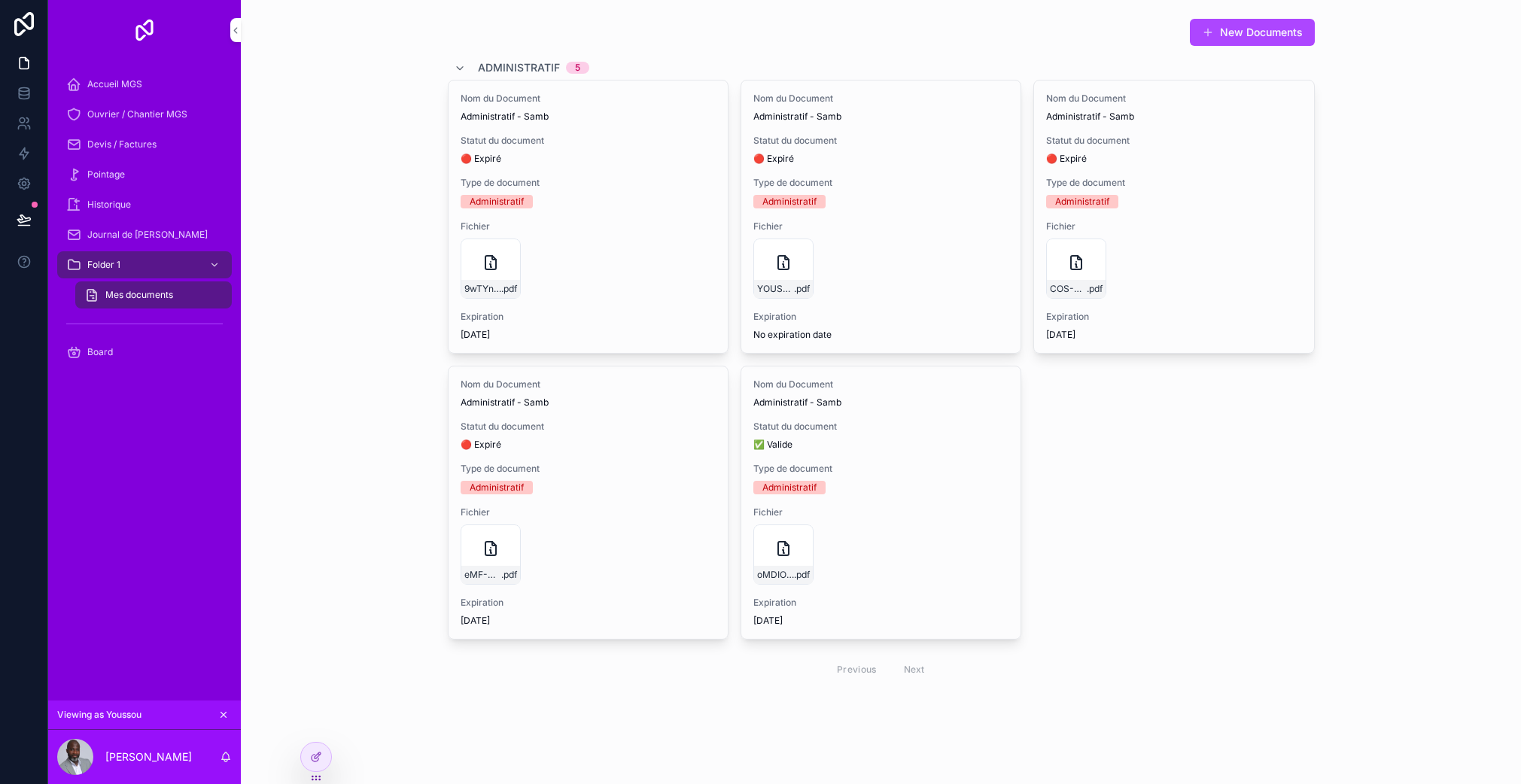
click at [144, 79] on div "Accueil MGS" at bounding box center [145, 84] width 156 height 24
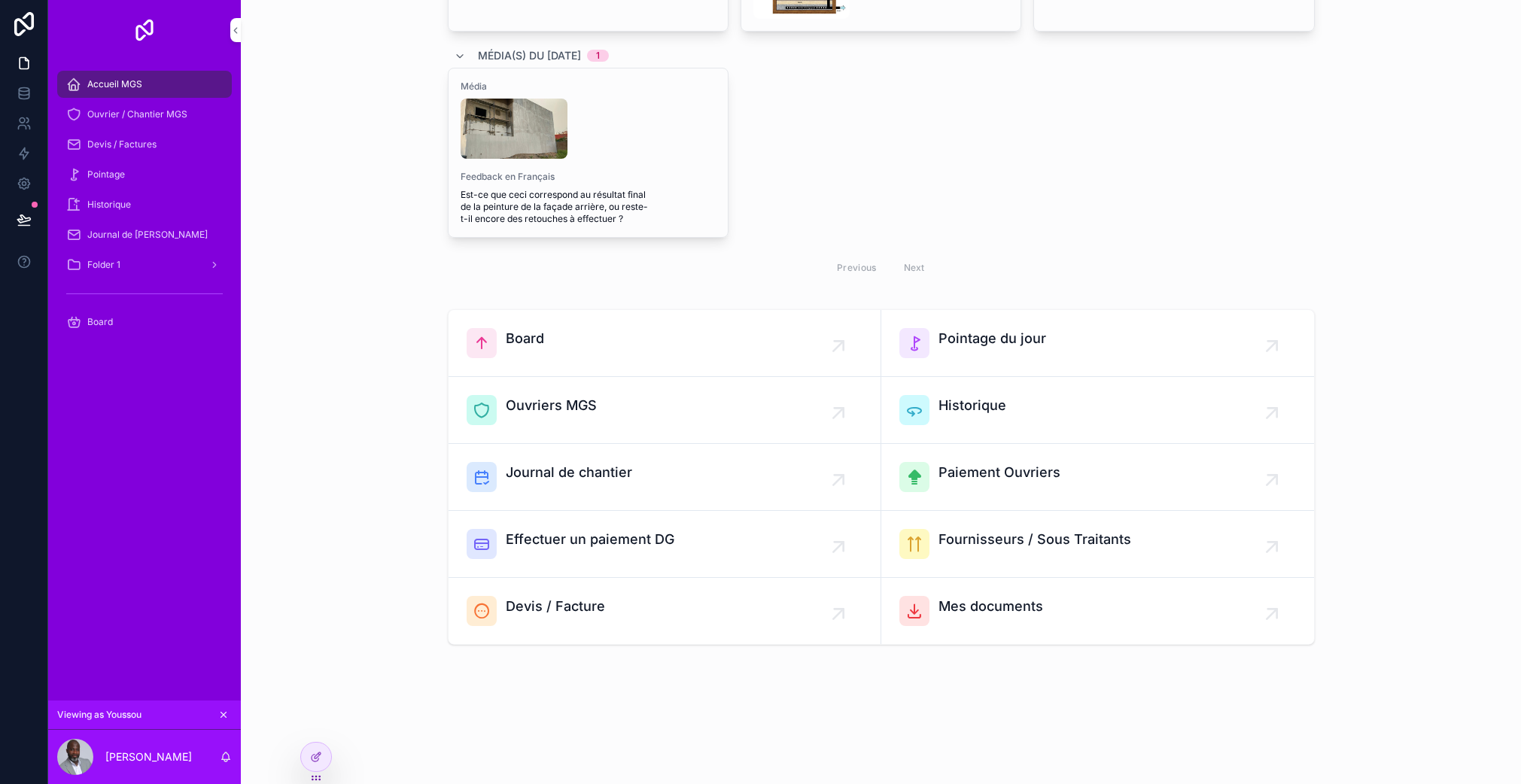
scroll to position [457, 0]
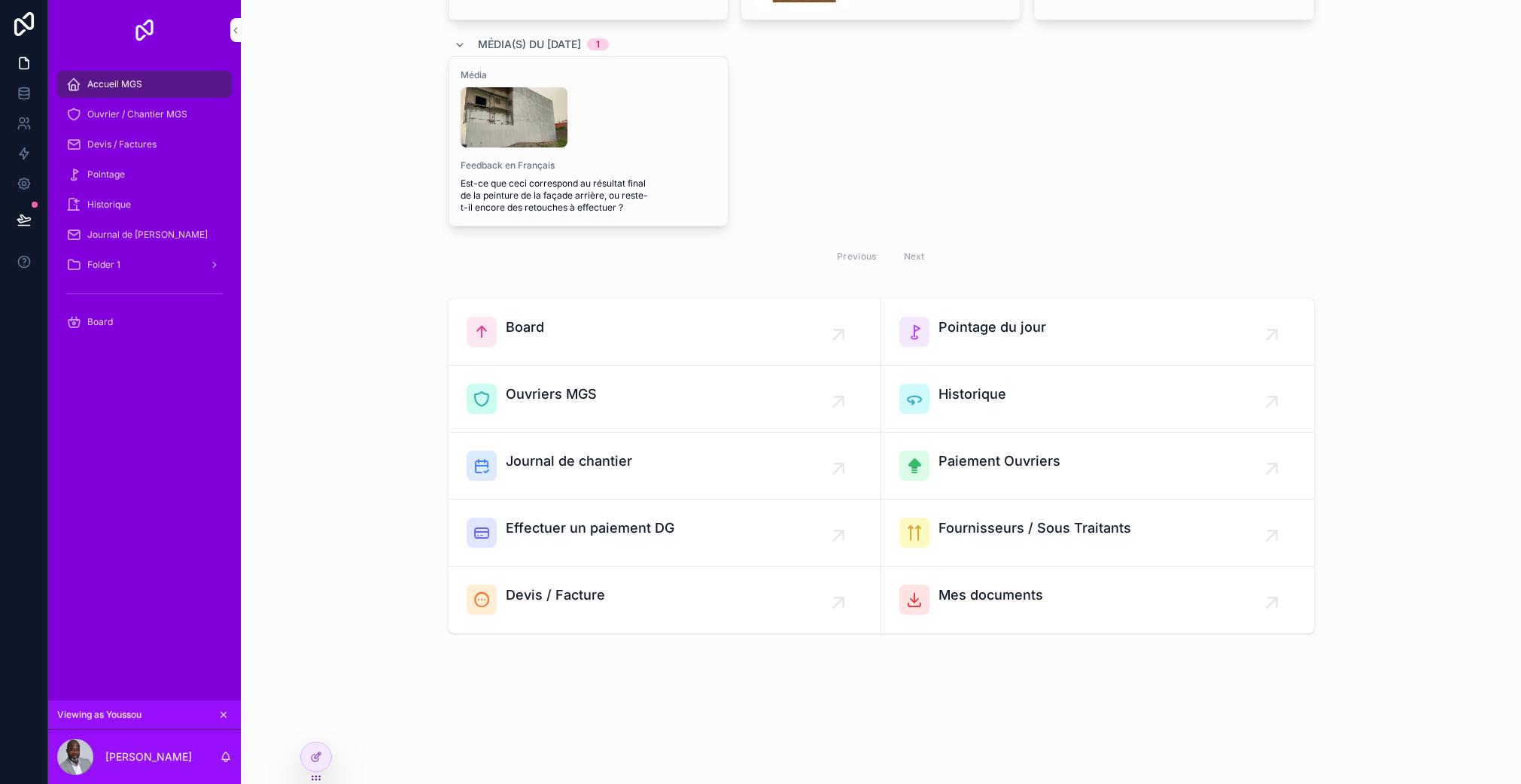
click at [317, 759] on icon at bounding box center [316, 756] width 12 height 12
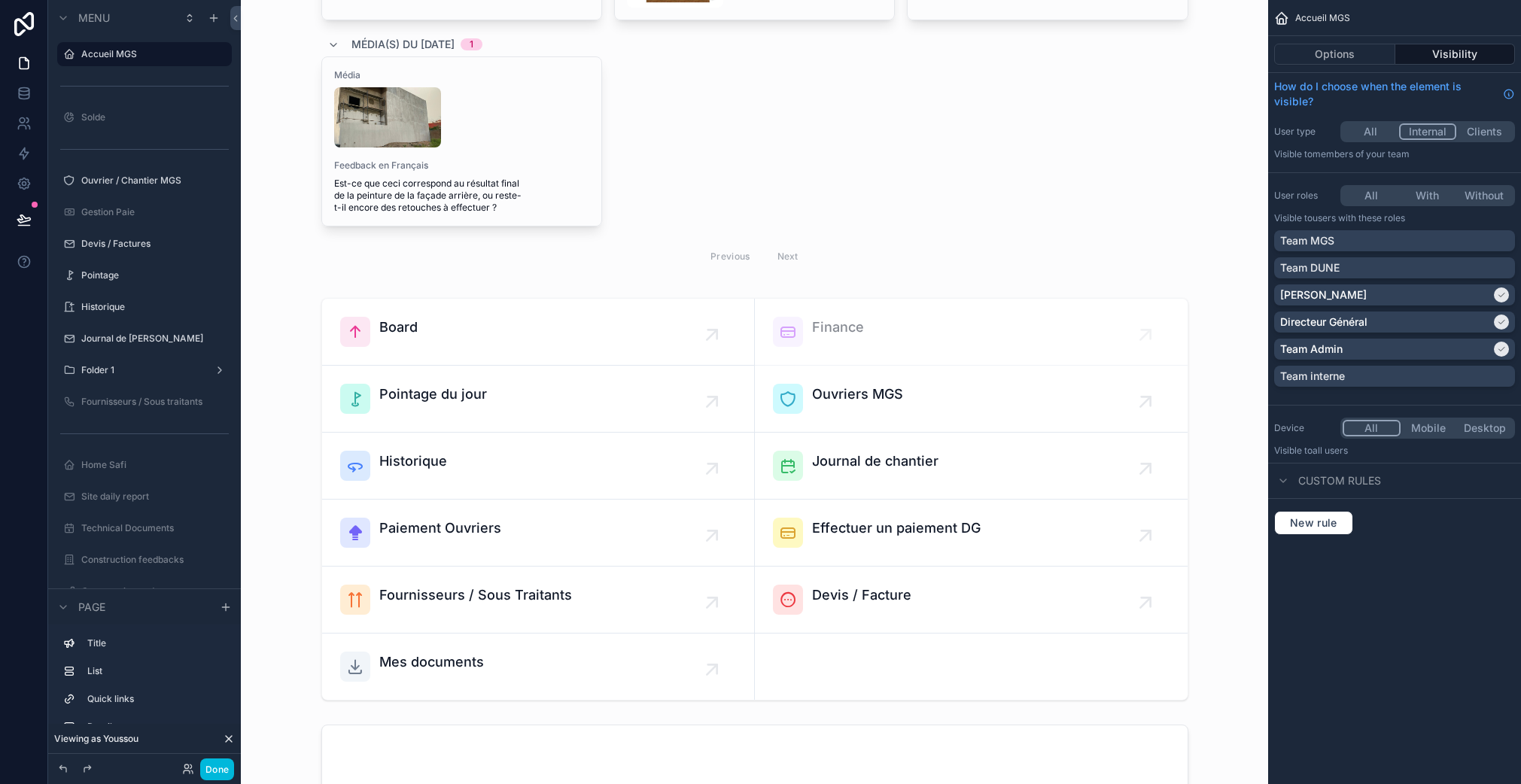
click at [573, 658] on div "scrollable content" at bounding box center [754, 499] width 1002 height 415
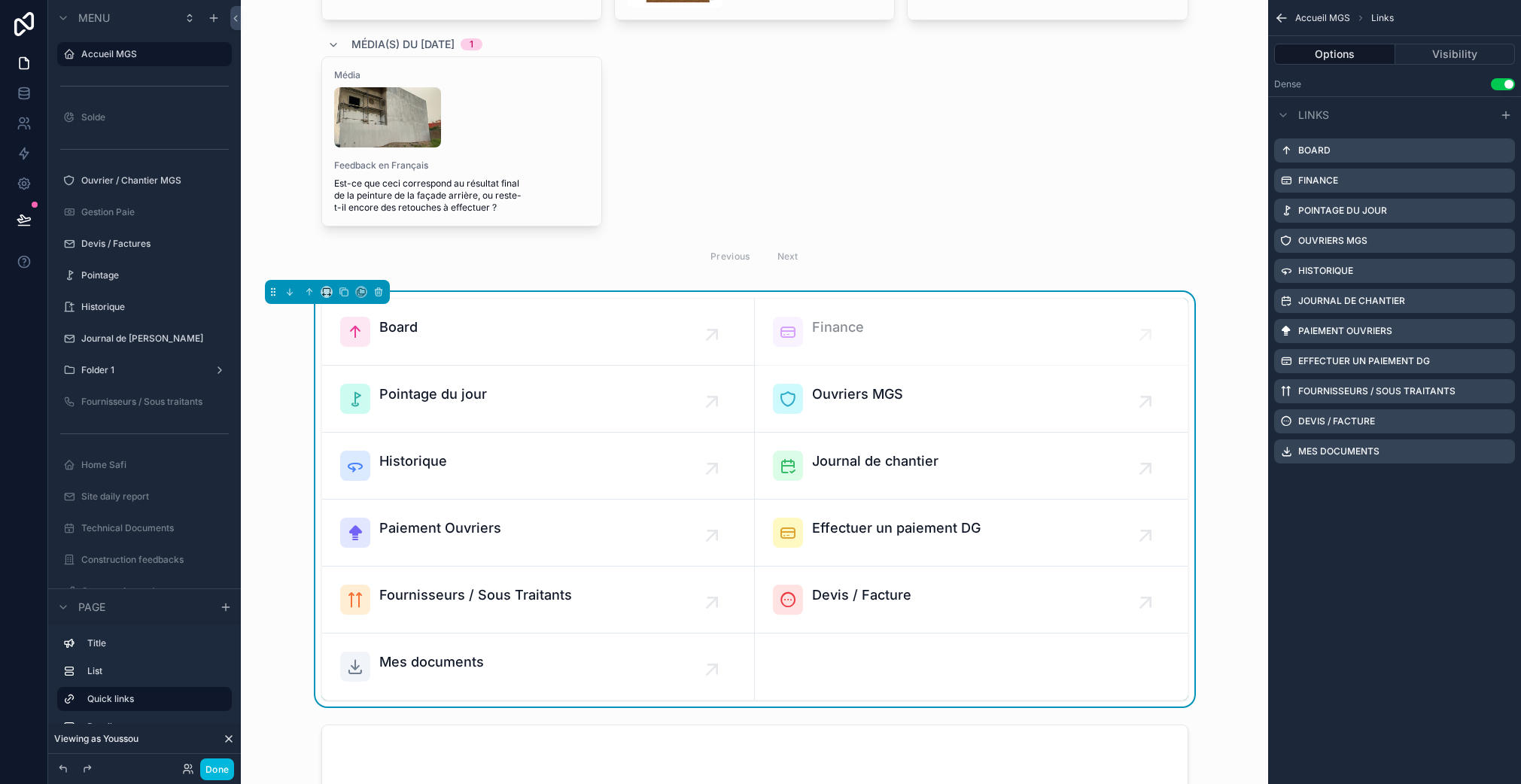
click at [0, 0] on icon "scrollable content" at bounding box center [0, 0] width 0 height 0
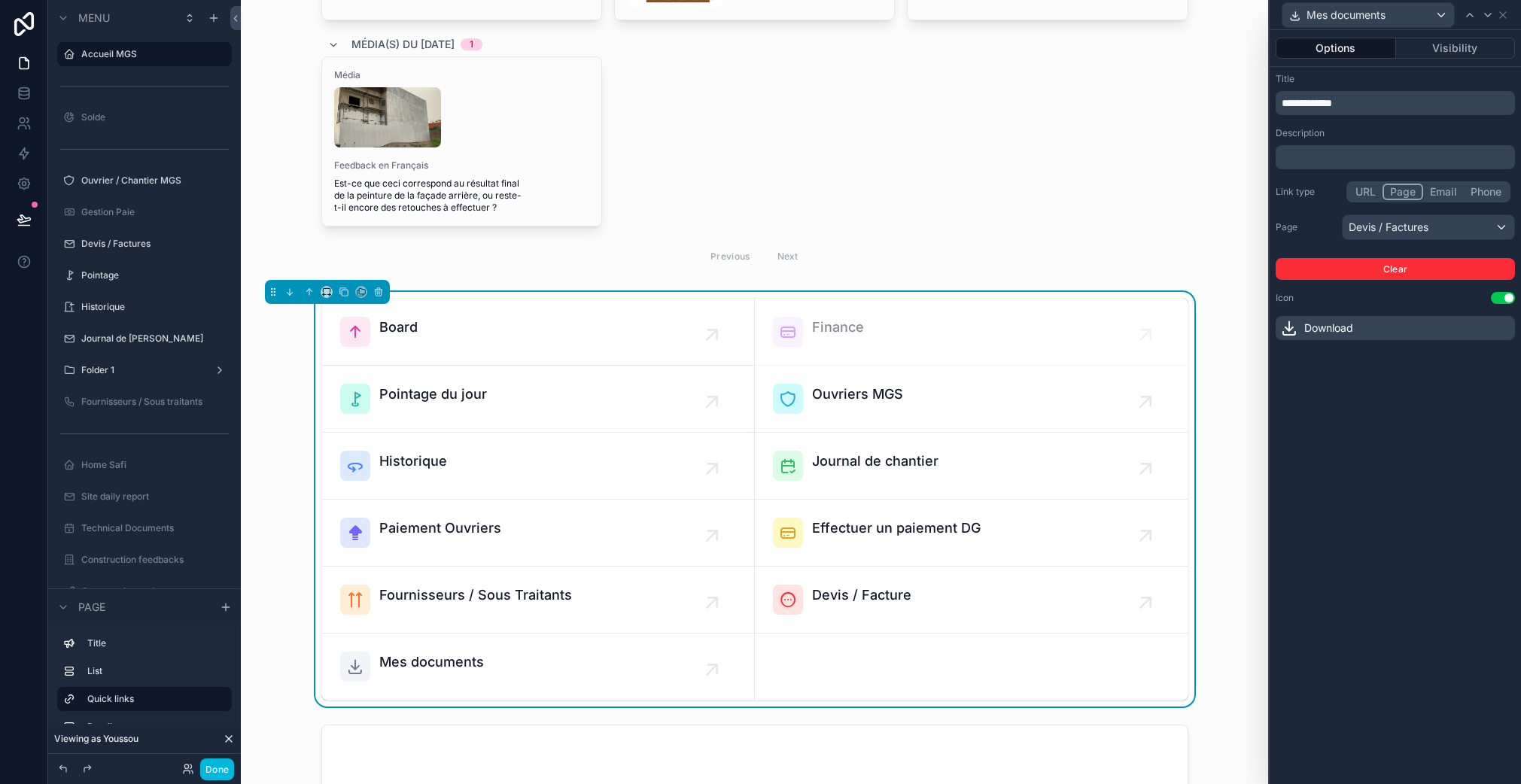
click at [1407, 236] on div "Devis / Factures" at bounding box center [1427, 227] width 172 height 24
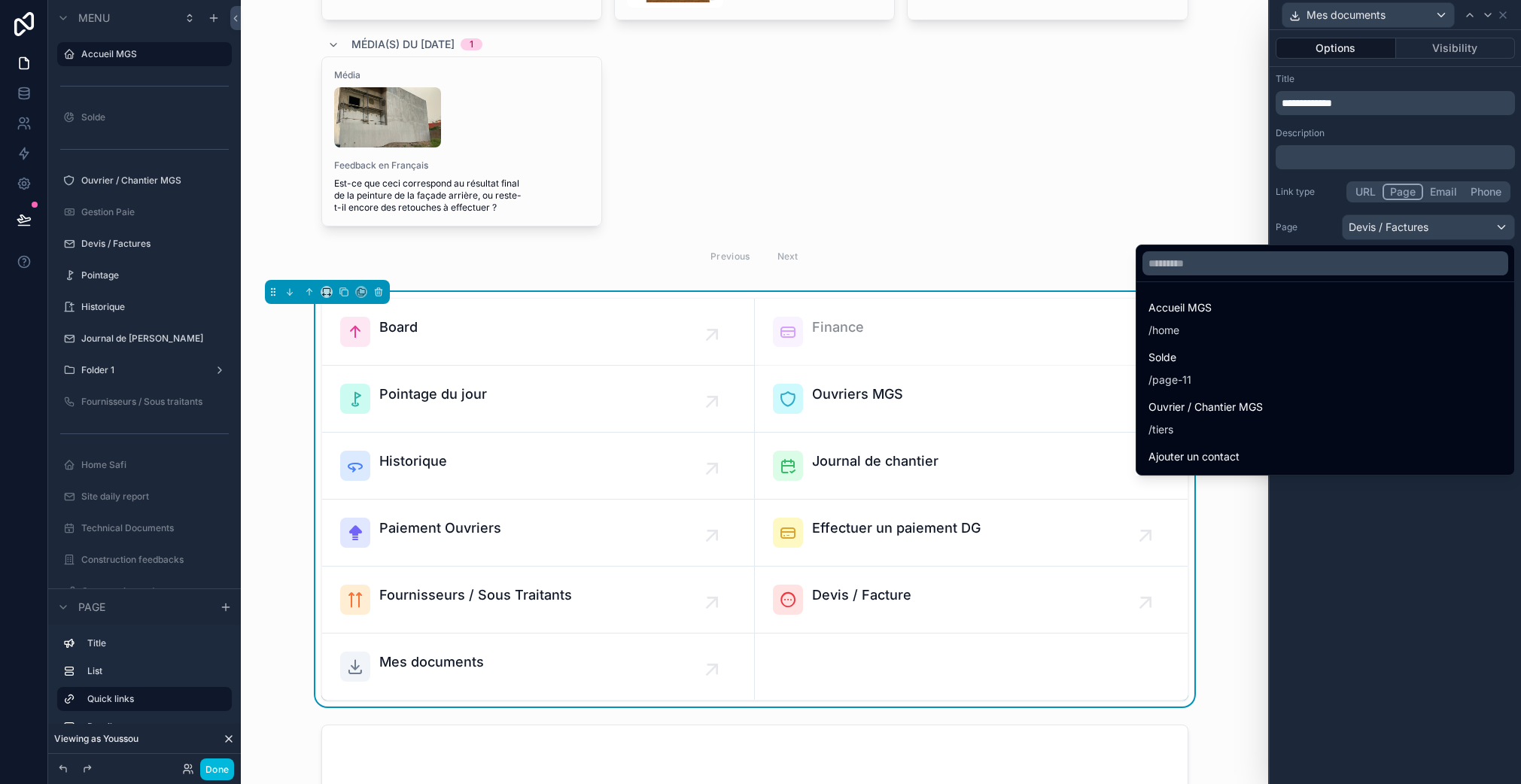
click at [1239, 270] on input "text" at bounding box center [1325, 263] width 366 height 24
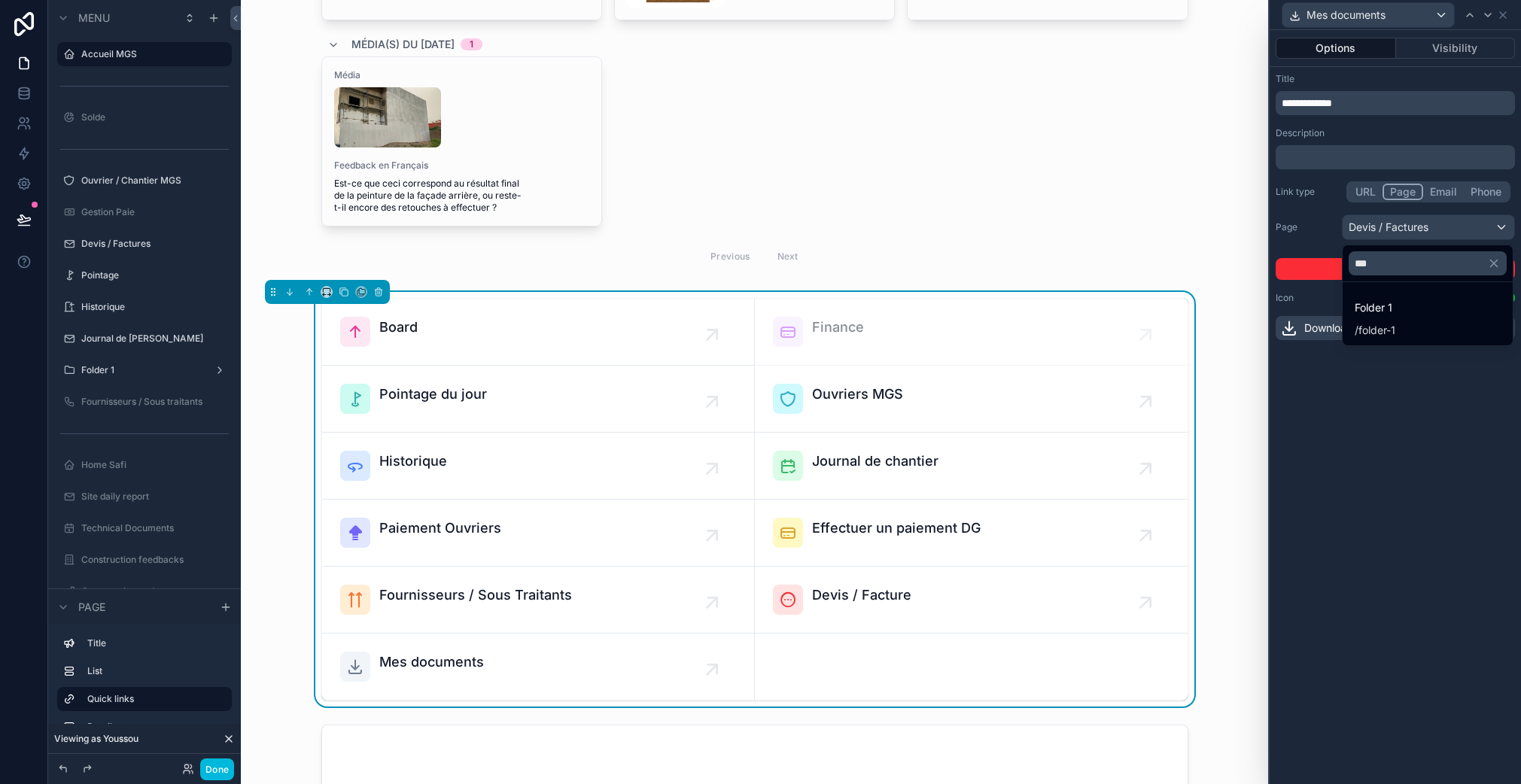
type input "***"
click at [1400, 298] on div "Folder 1 / folder-1" at bounding box center [1427, 317] width 164 height 48
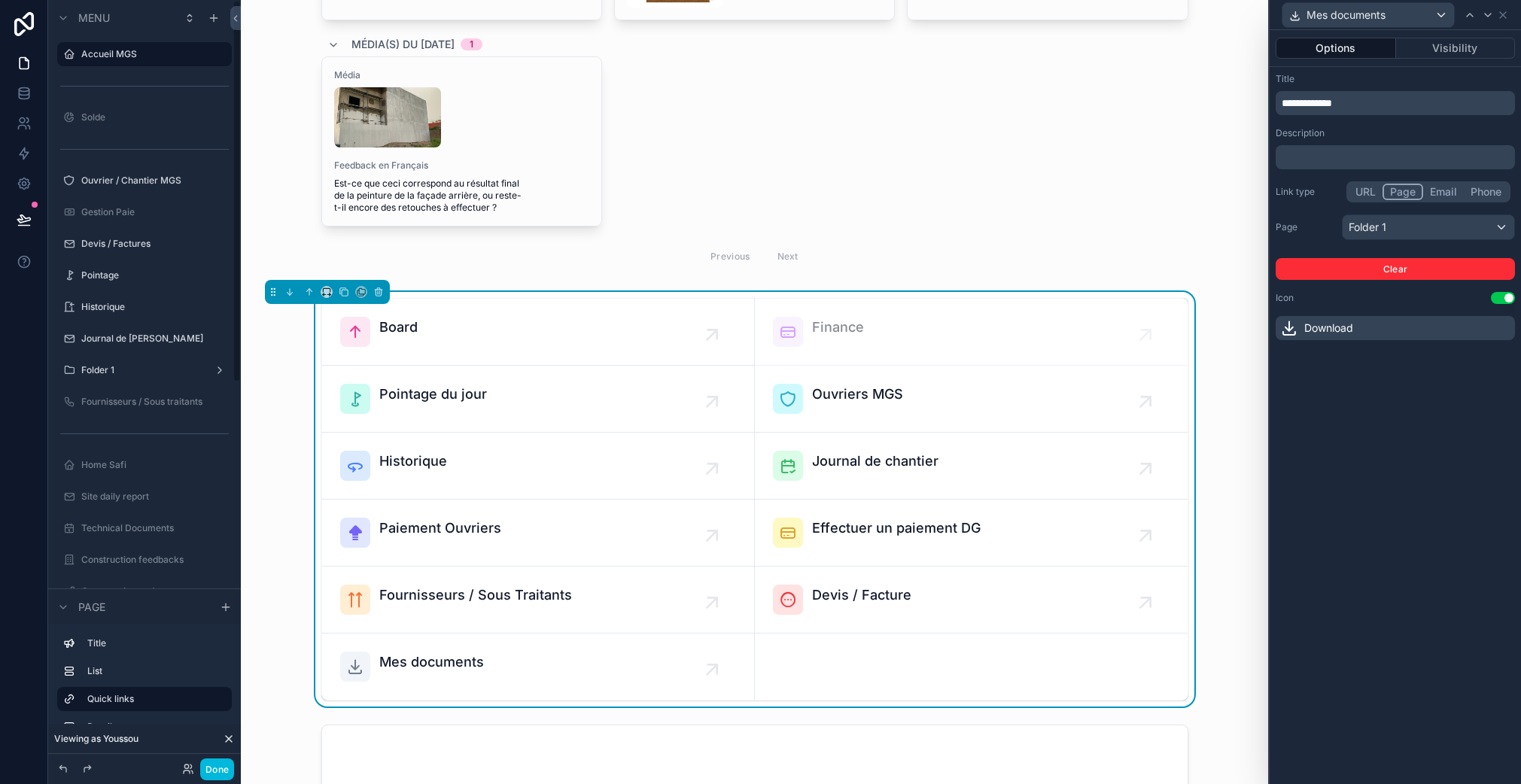
click at [0, 0] on button "scrollable content" at bounding box center [0, 0] width 0 height 0
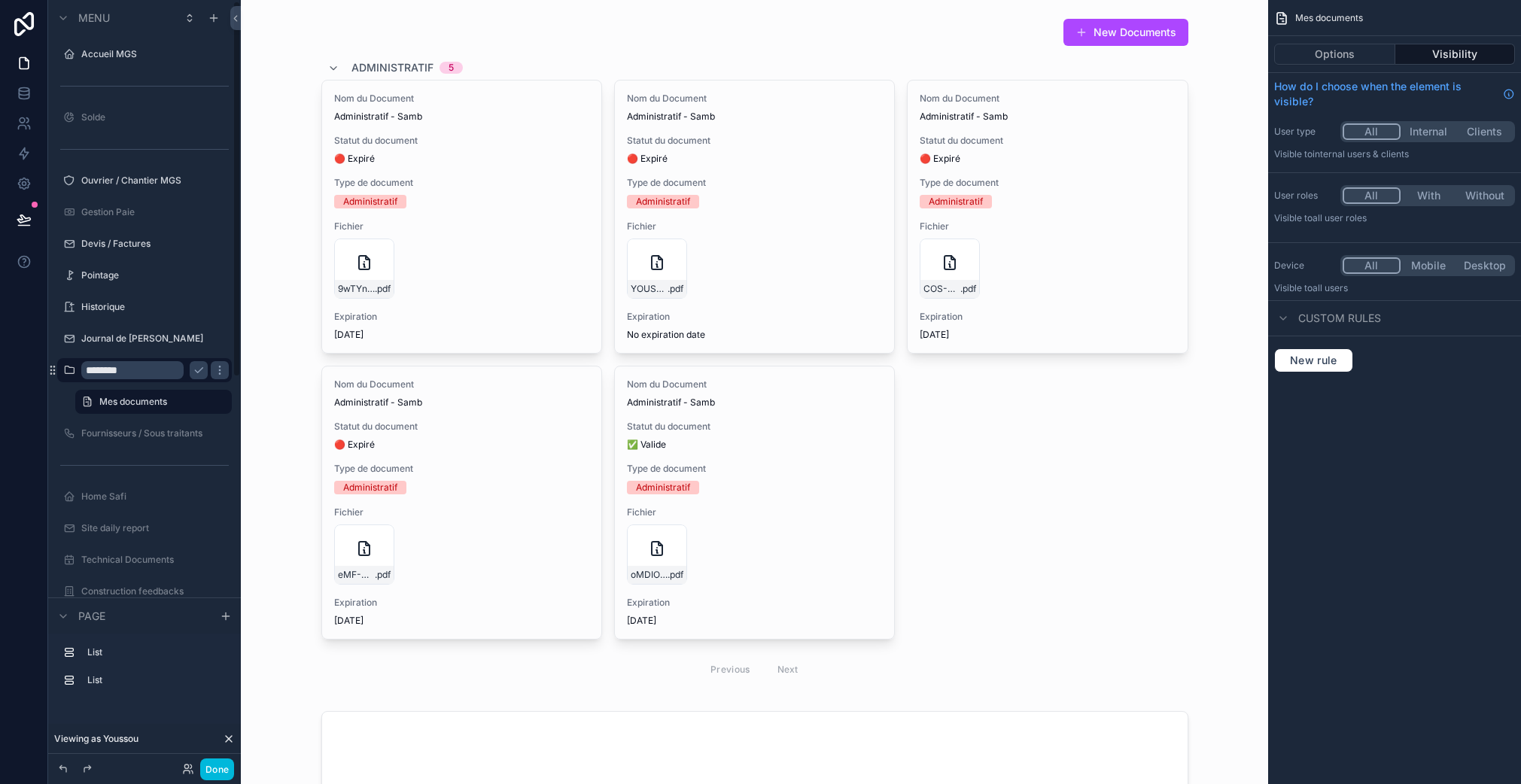
scroll to position [2, 0]
click at [121, 372] on input "********" at bounding box center [132, 368] width 102 height 18
type input "**********"
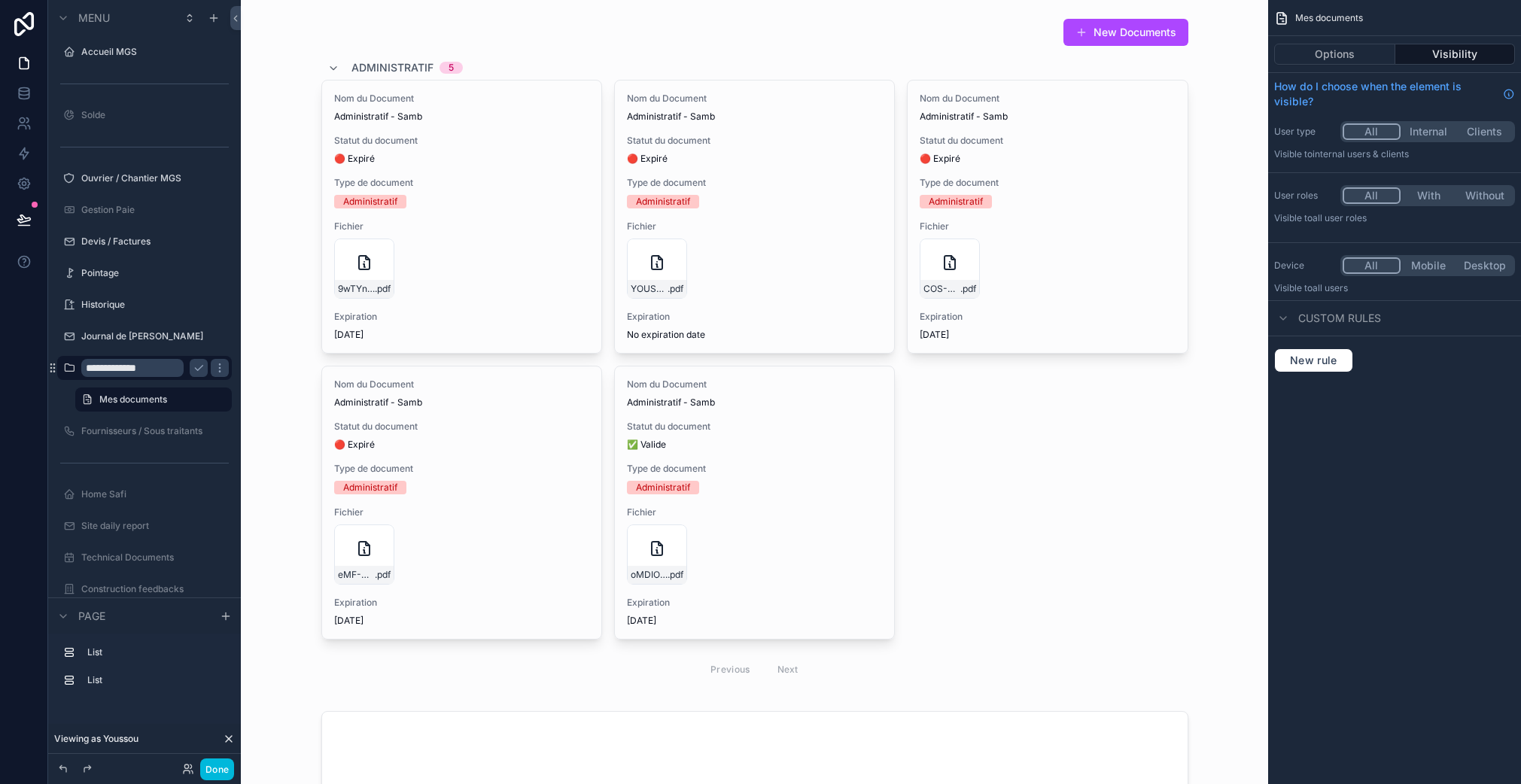
click at [198, 369] on icon "scrollable content" at bounding box center [198, 367] width 12 height 12
click at [139, 372] on label "Mes documents" at bounding box center [141, 367] width 120 height 12
click at [168, 369] on label "Mes documents" at bounding box center [141, 367] width 120 height 12
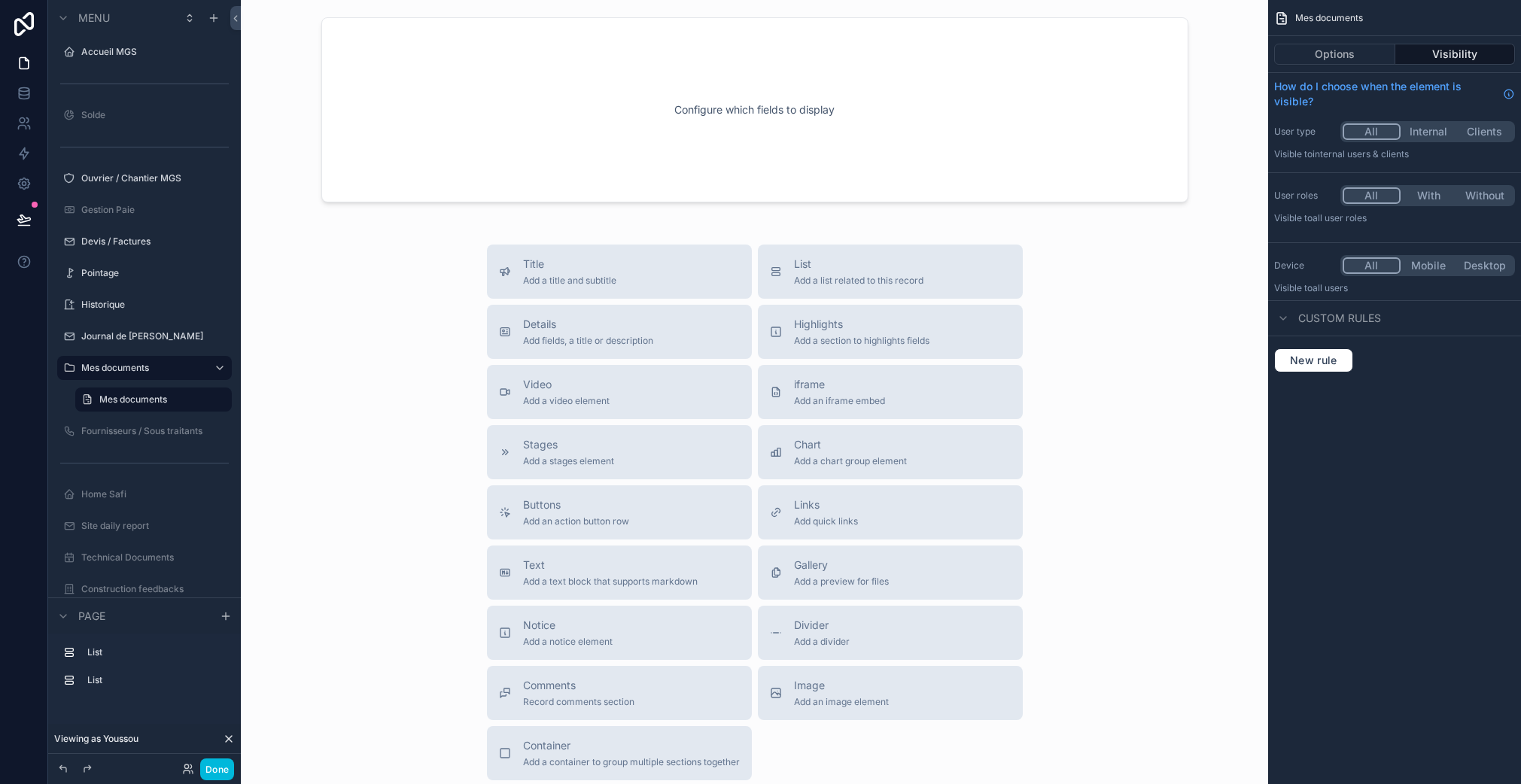
scroll to position [834, 0]
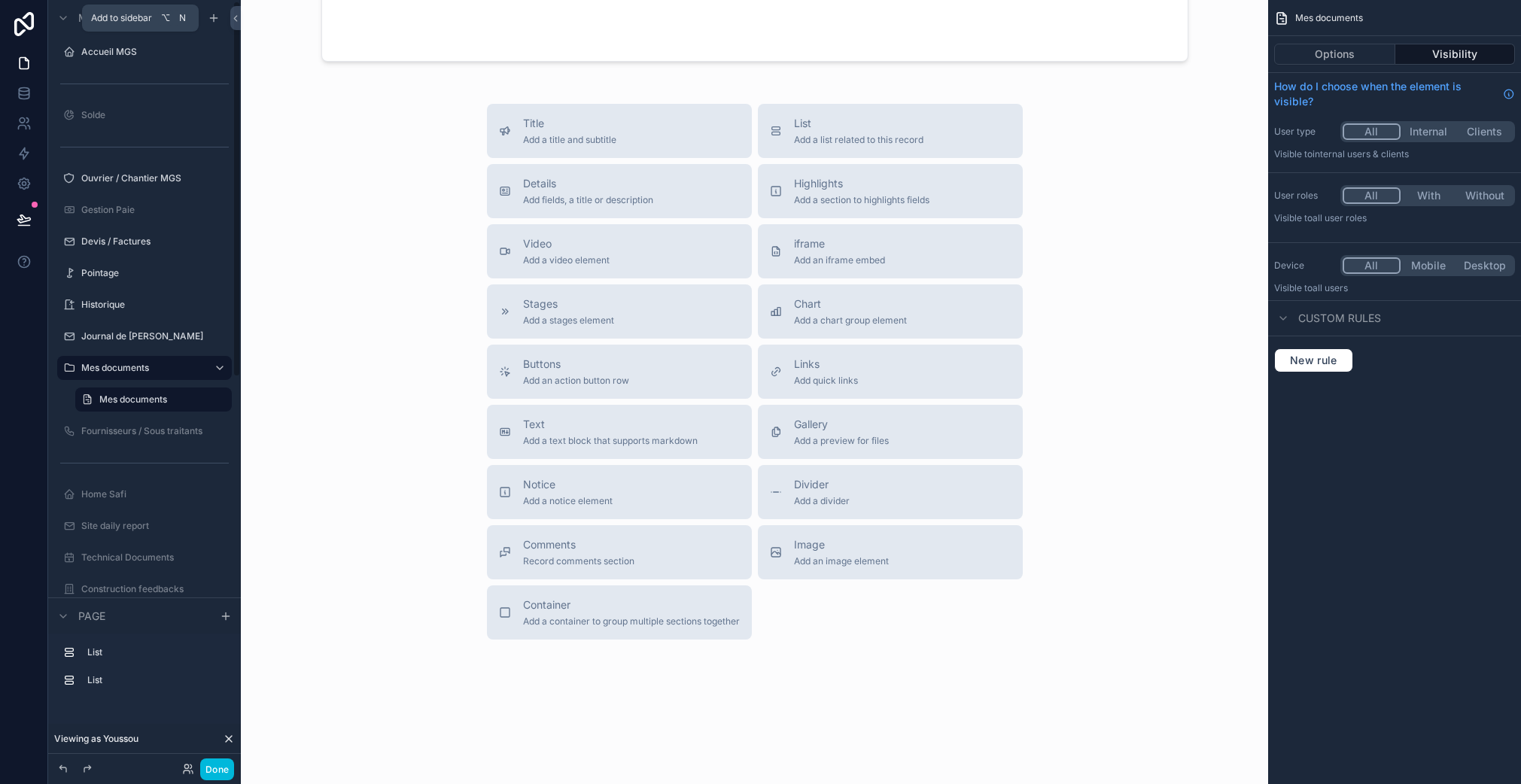
click at [211, 18] on icon "scrollable content" at bounding box center [213, 18] width 6 height 0
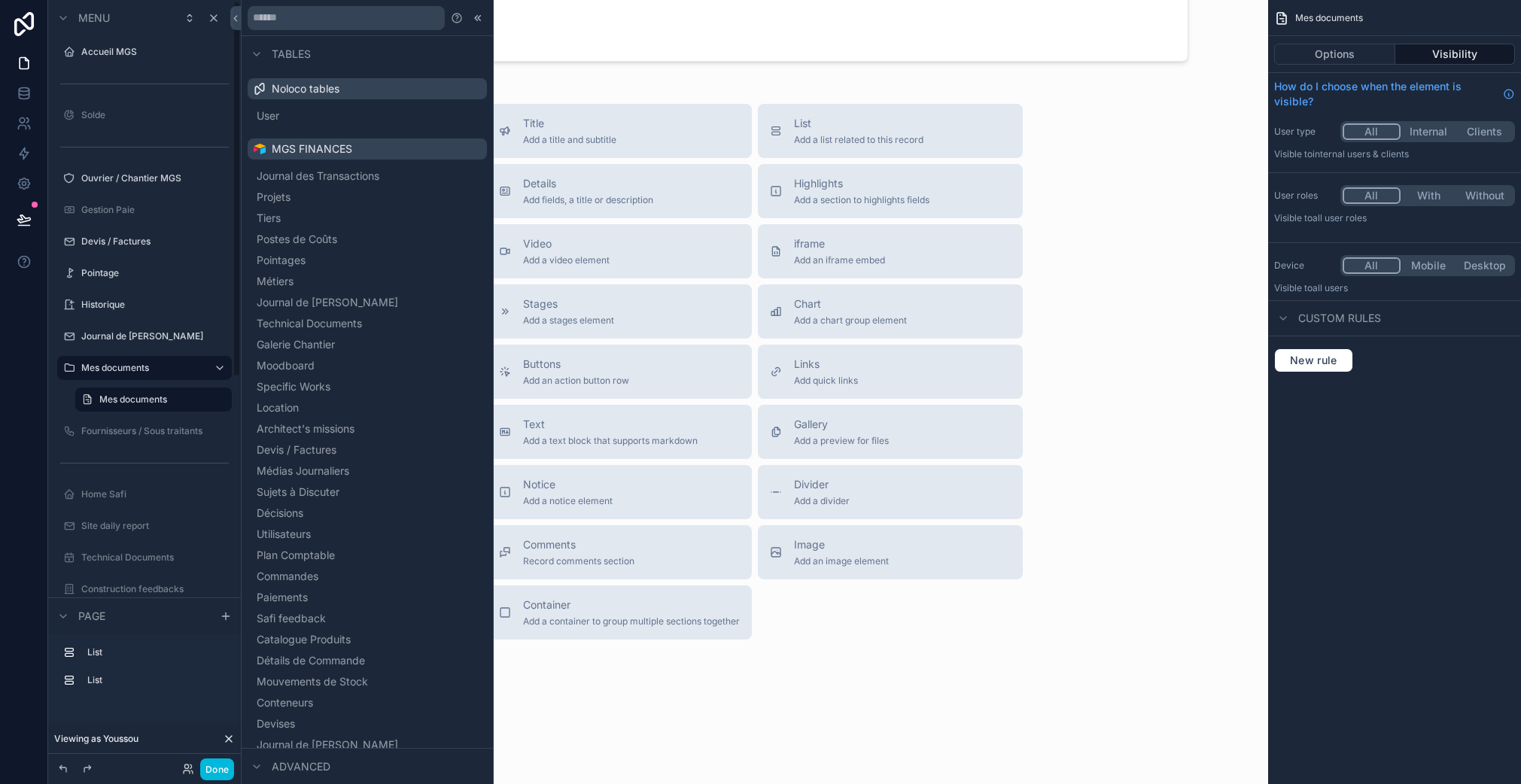
click at [317, 21] on input "text" at bounding box center [346, 18] width 197 height 24
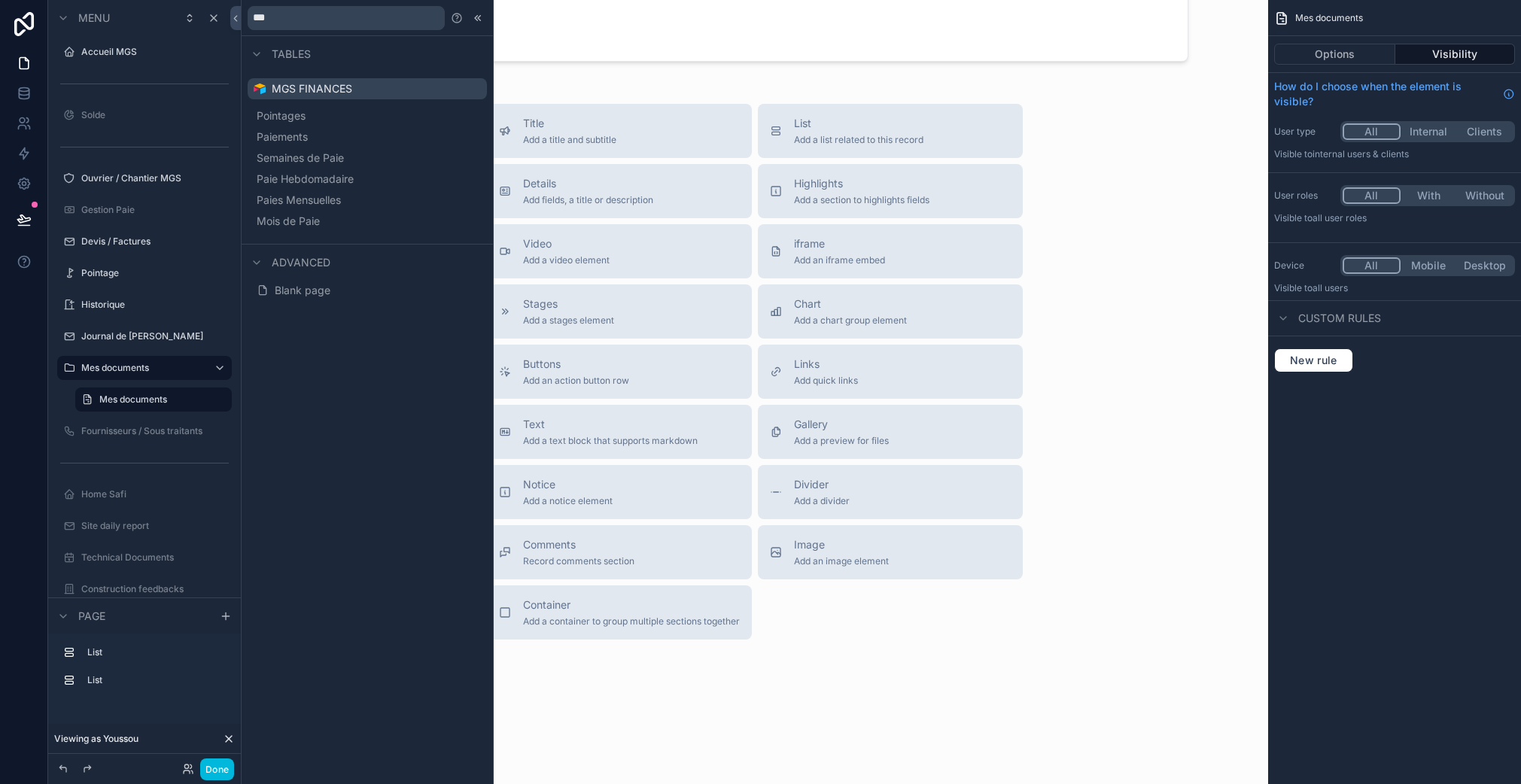
type input "***"
click at [308, 289] on span "Blank page" at bounding box center [302, 290] width 55 height 15
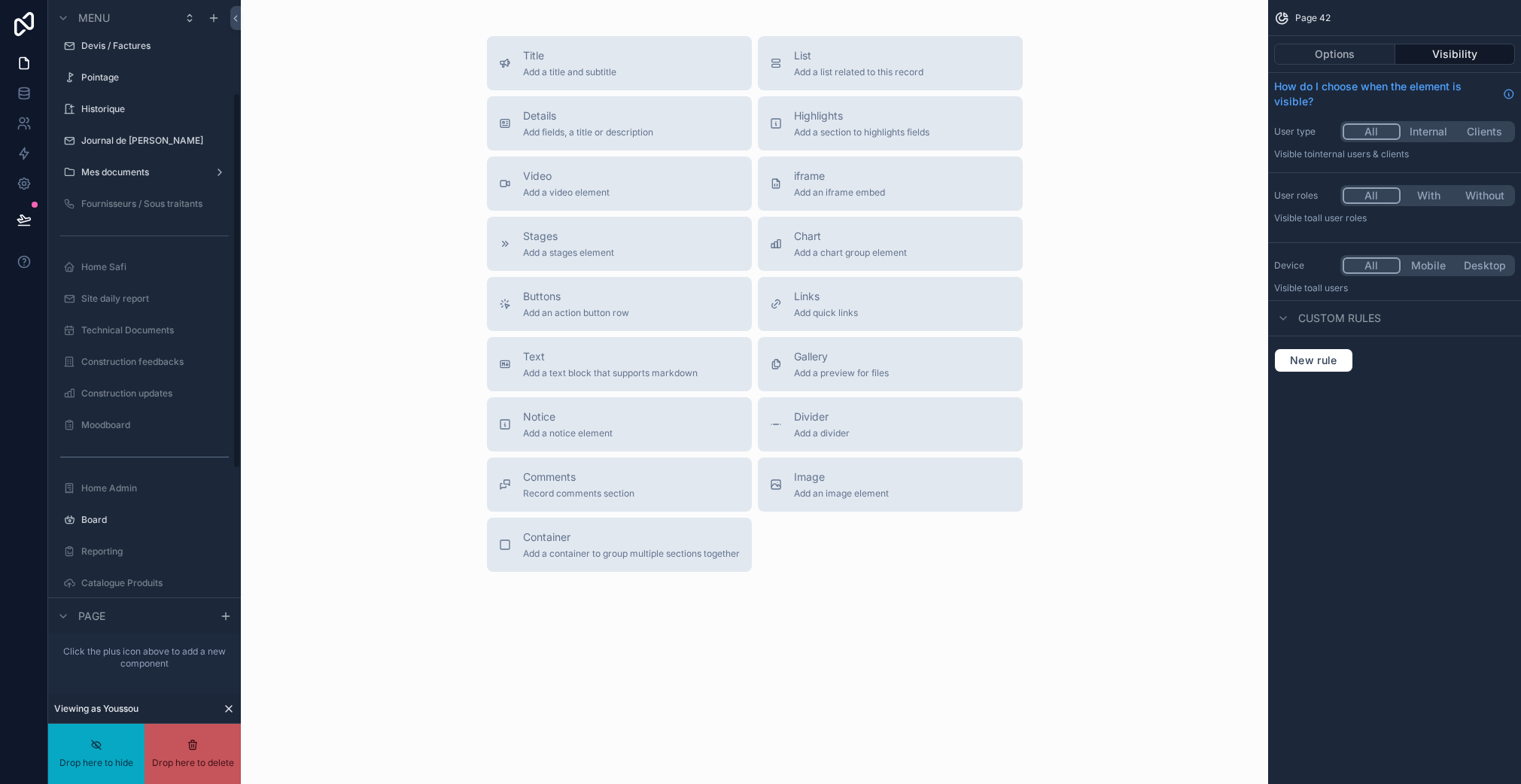
scroll to position [188, 0]
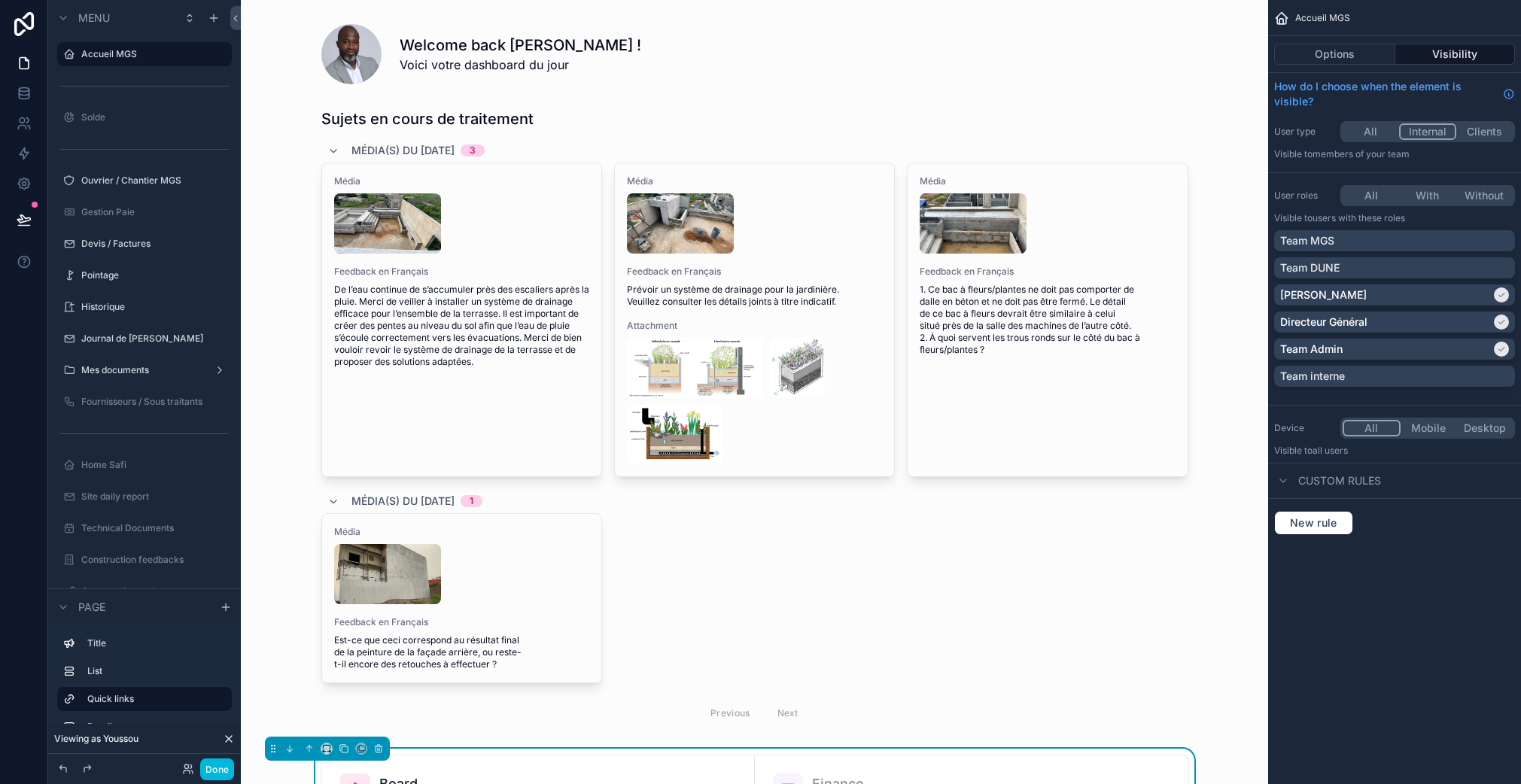
click at [163, 377] on div "Mes documents" at bounding box center [144, 369] width 126 height 12
click at [132, 365] on label "Mes documents" at bounding box center [141, 369] width 120 height 12
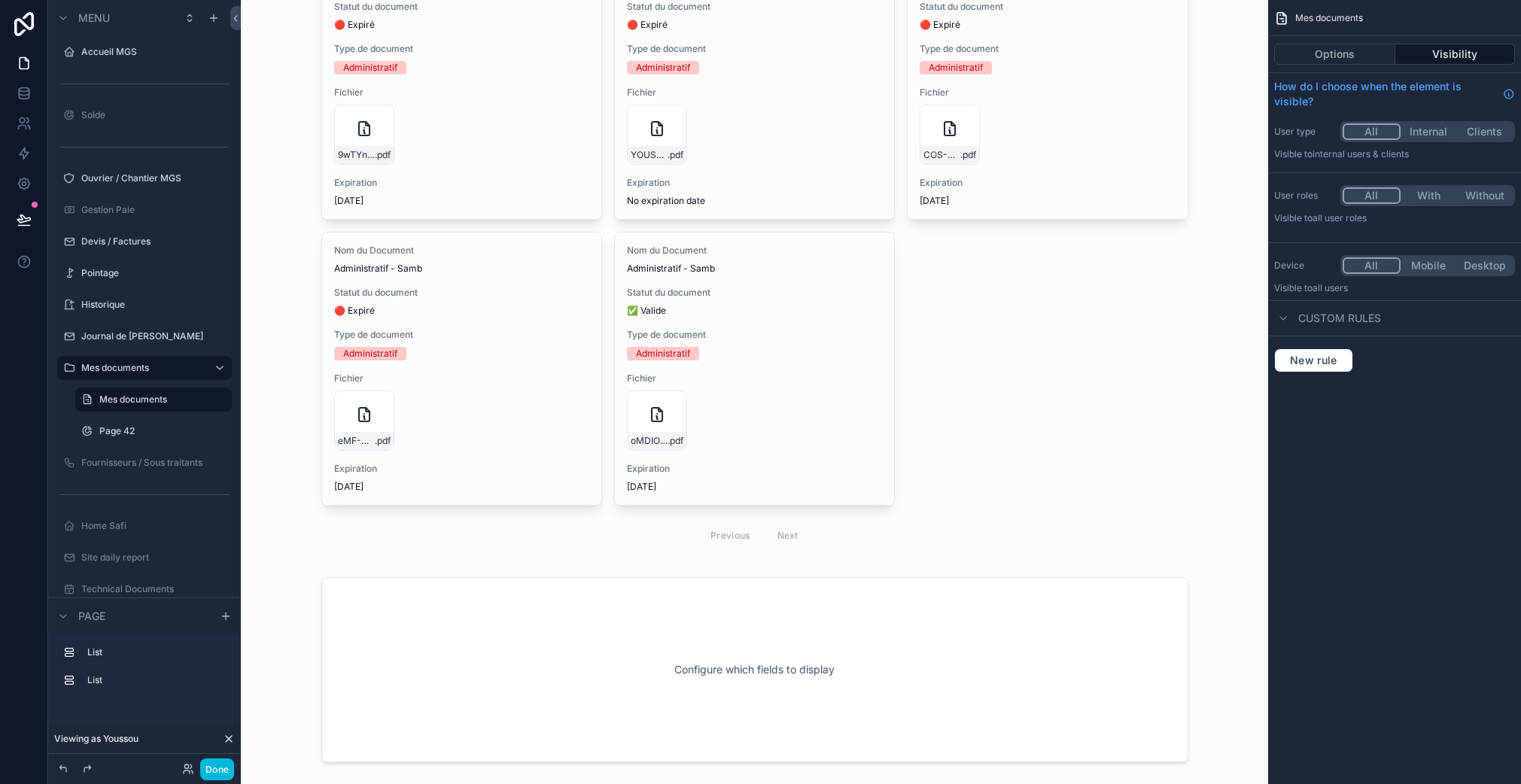
scroll to position [289, 0]
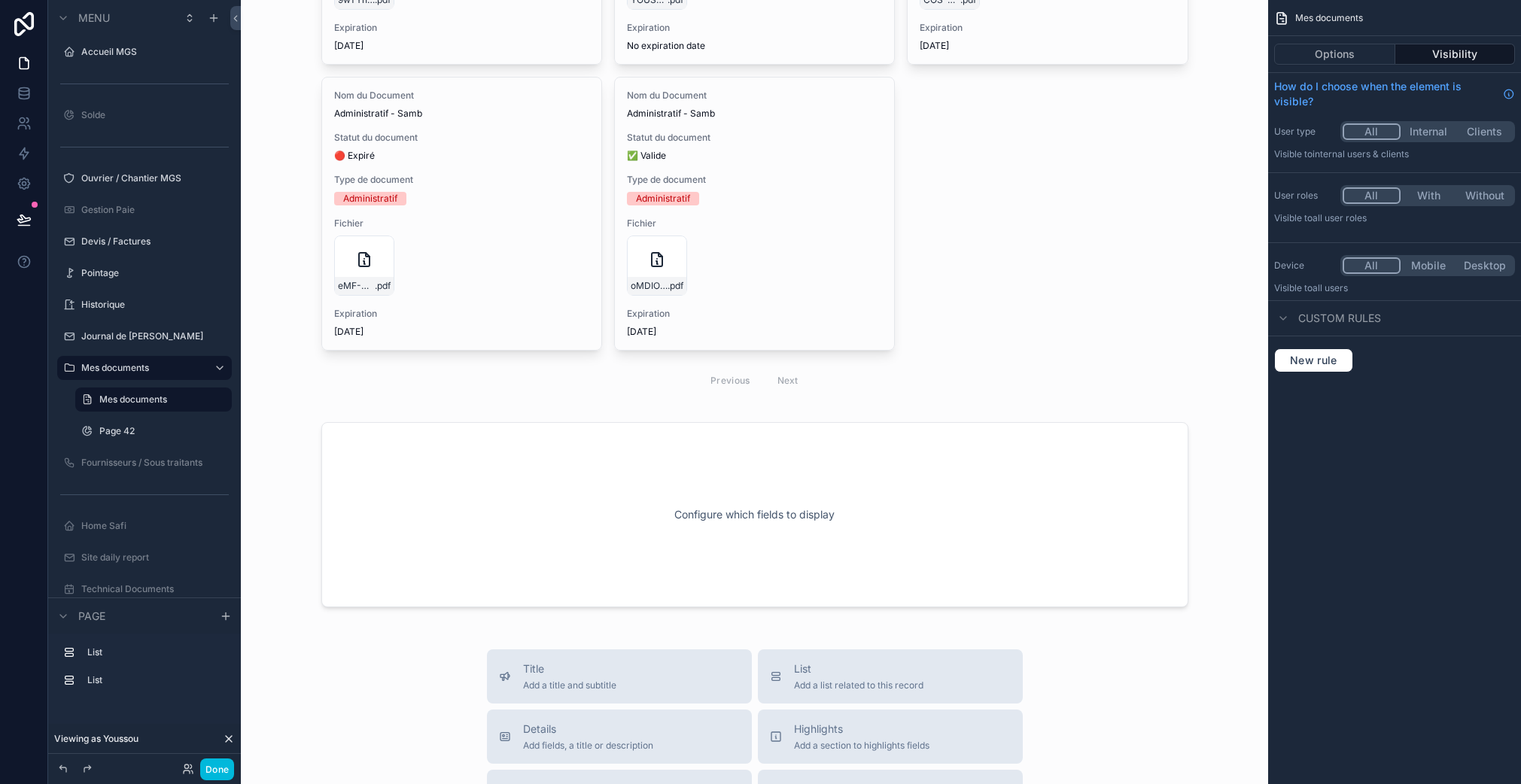
click at [119, 369] on label "Mes documents" at bounding box center [141, 367] width 120 height 12
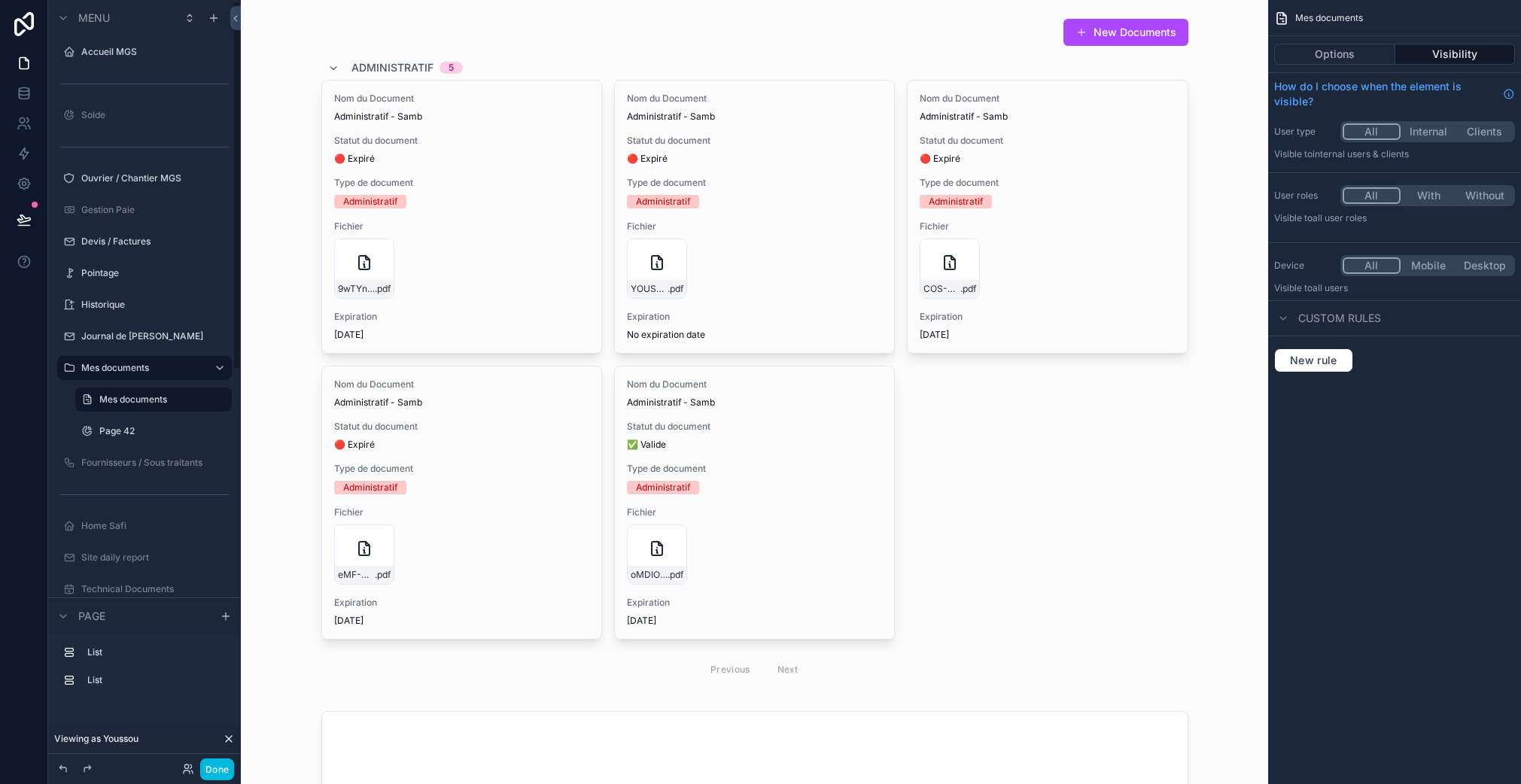
click at [119, 369] on label "Mes documents" at bounding box center [141, 367] width 120 height 12
click at [119, 341] on label "Mes documents" at bounding box center [141, 336] width 120 height 12
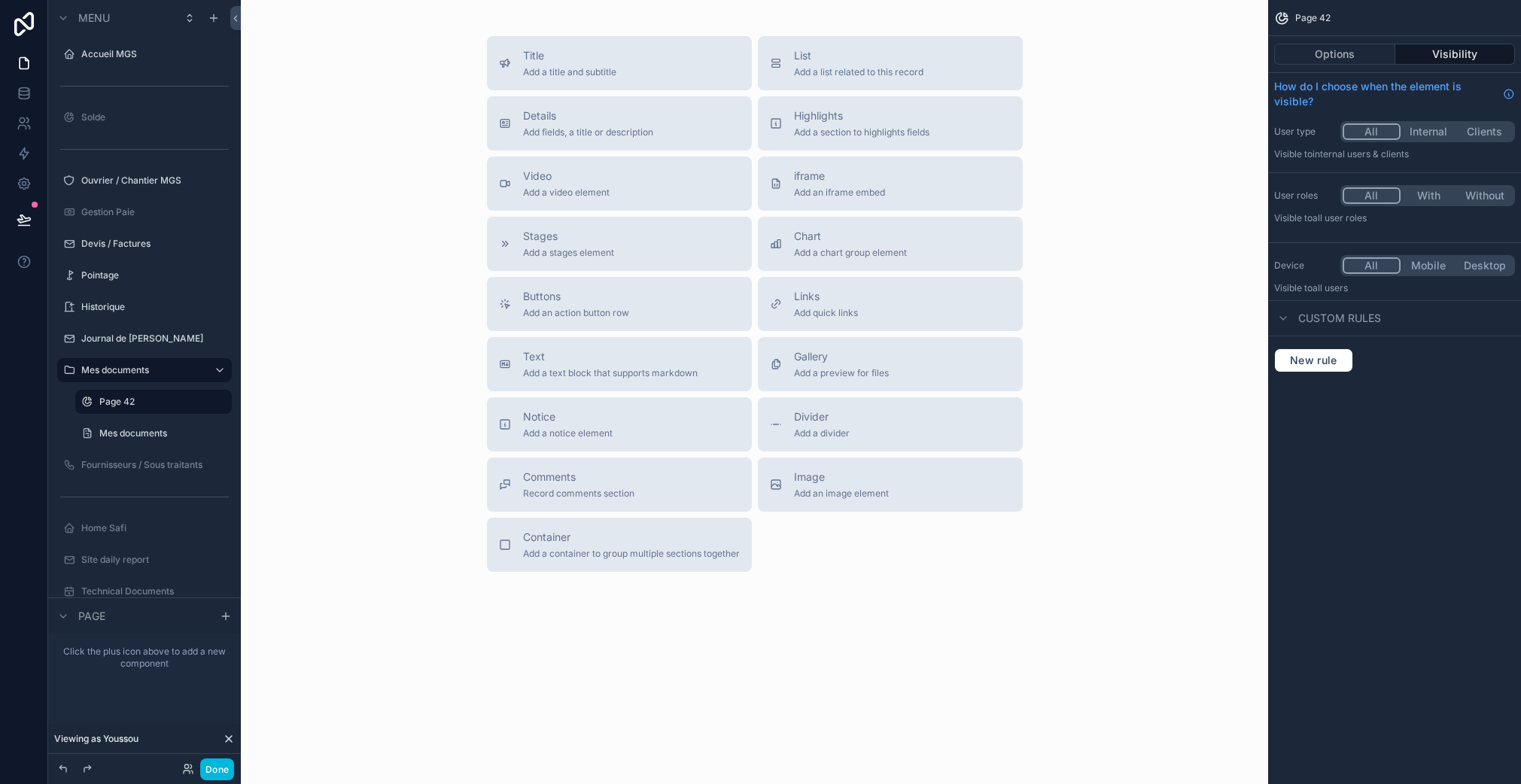
click at [0, 0] on icon "scrollable content" at bounding box center [0, 0] width 0 height 0
click at [277, 416] on span "Remove" at bounding box center [287, 412] width 40 height 15
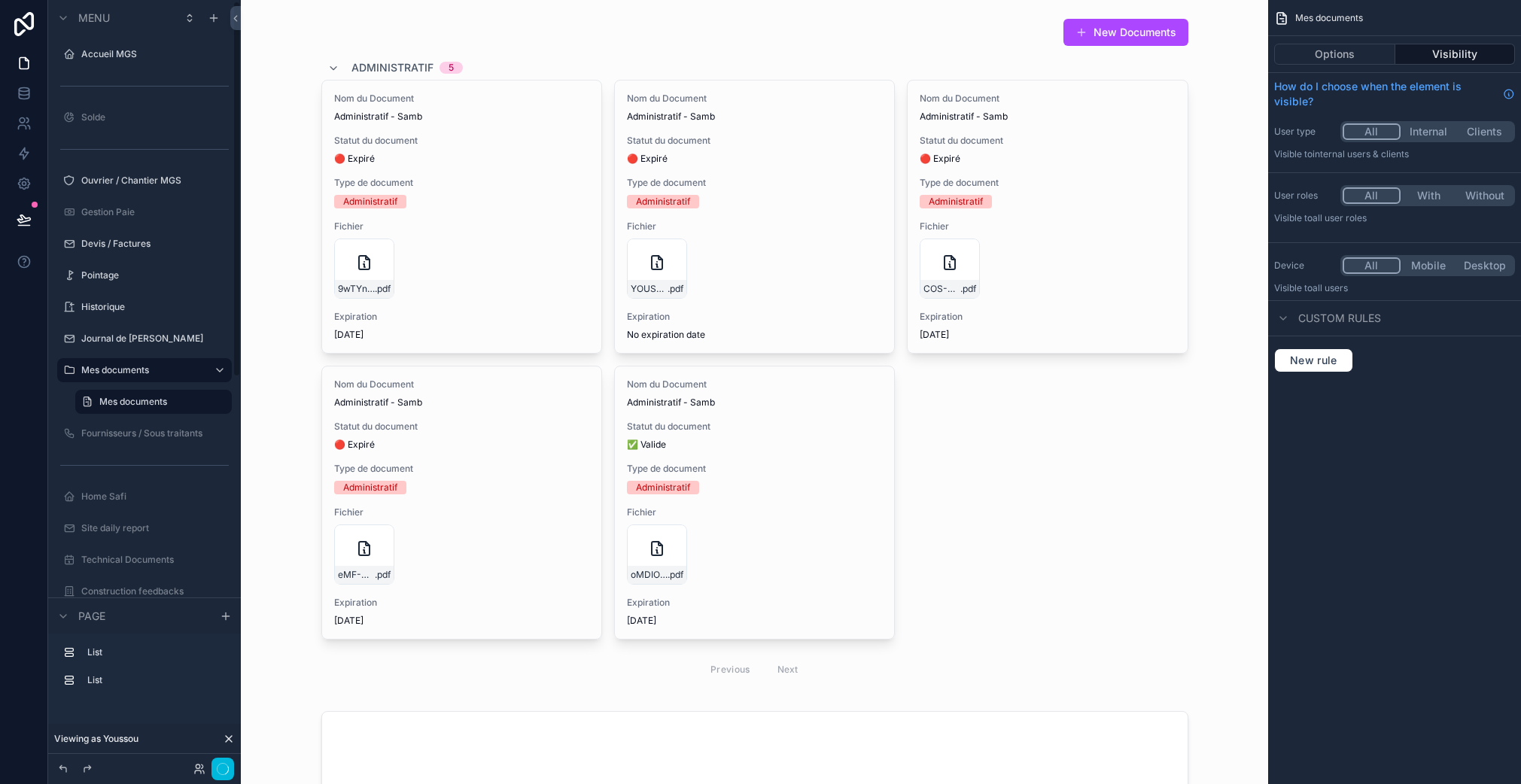
scroll to position [2, 0]
click at [0, 0] on icon "scrollable content" at bounding box center [0, 0] width 0 height 0
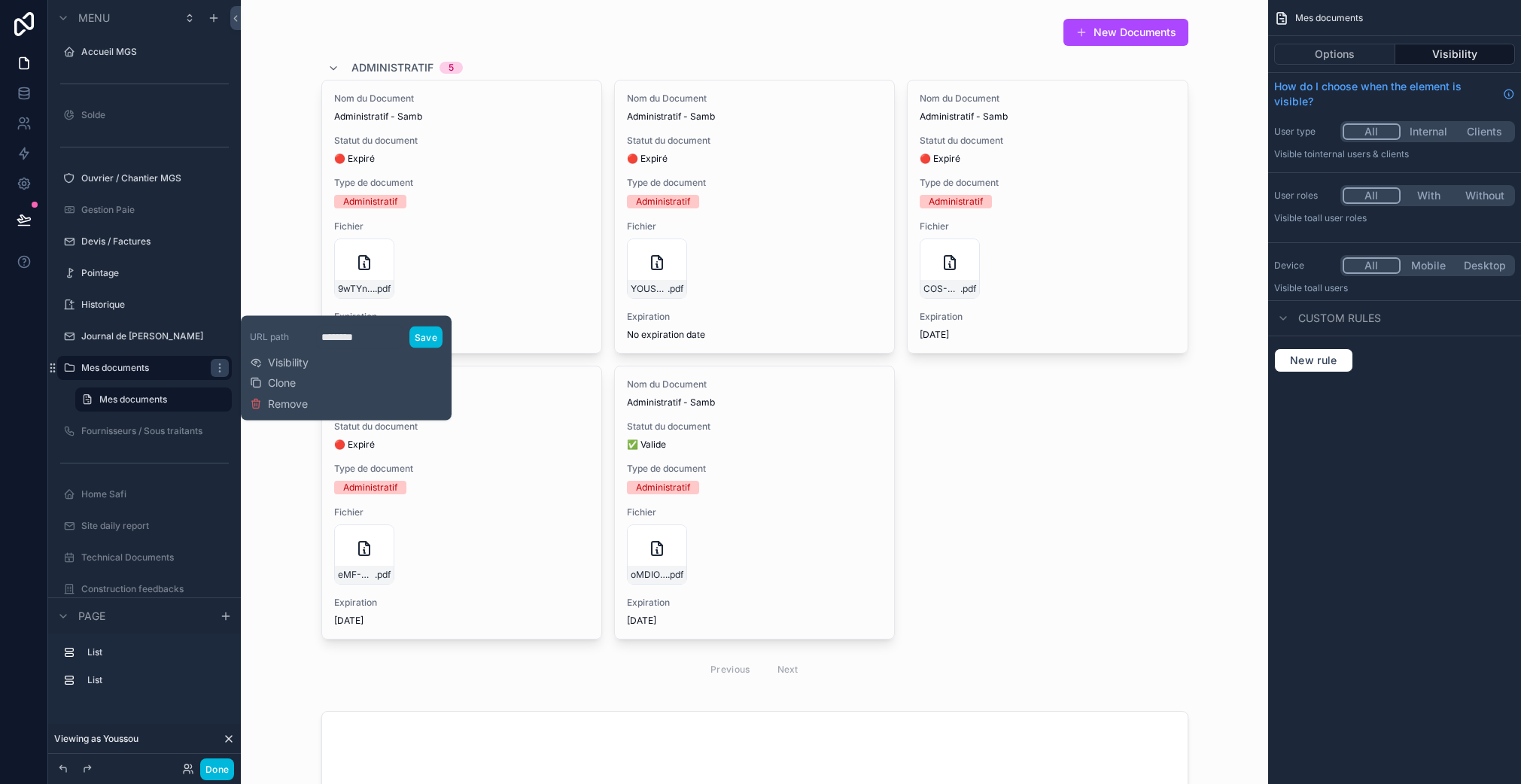
click at [141, 403] on label "Mes documents" at bounding box center [161, 399] width 124 height 12
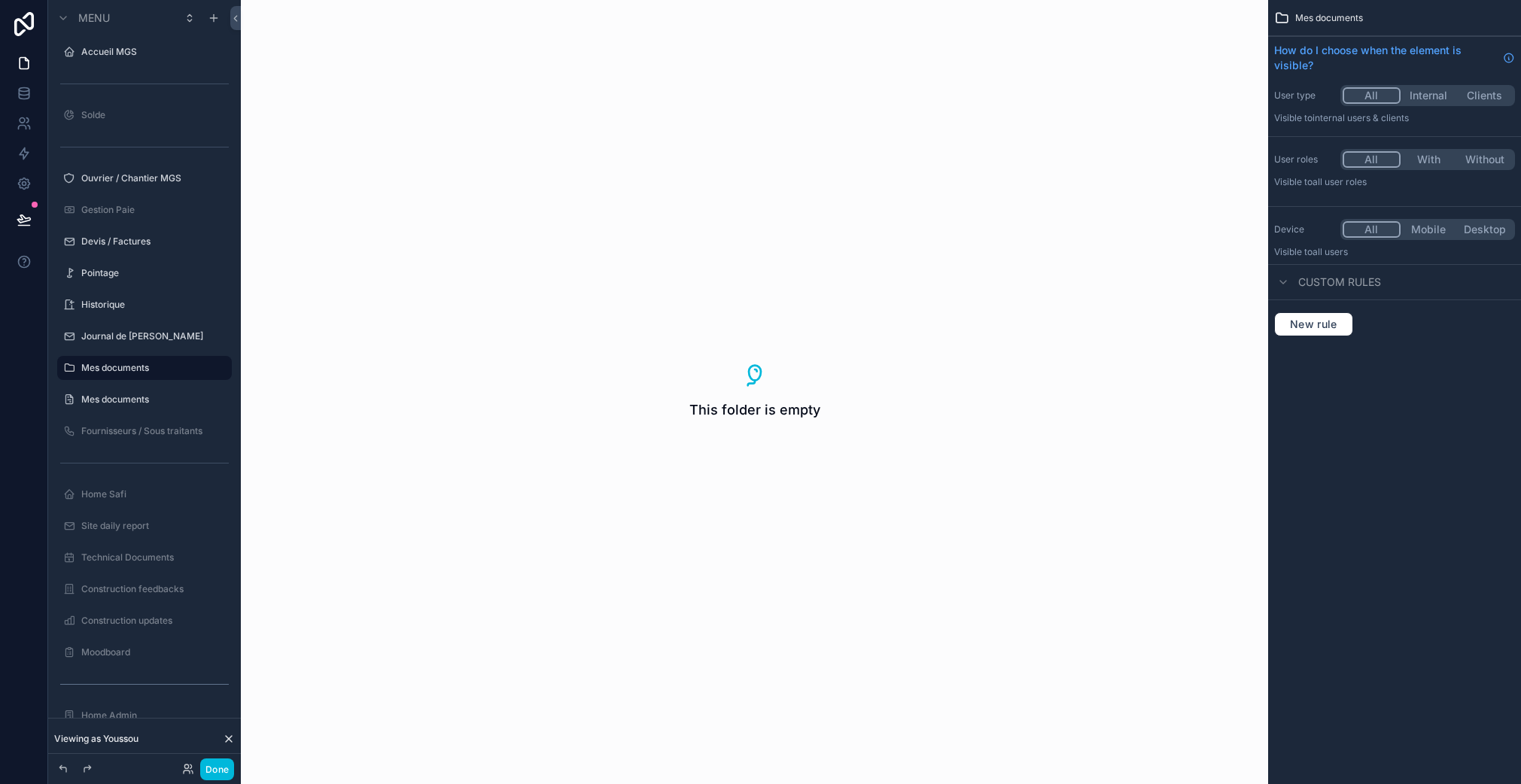
click at [94, 363] on label "Mes documents" at bounding box center [151, 367] width 141 height 12
click at [0, 0] on icon "scrollable content" at bounding box center [0, 0] width 0 height 0
click at [146, 406] on div "Mes documents" at bounding box center [155, 399] width 147 height 12
click at [128, 396] on label "Mes documents" at bounding box center [151, 399] width 141 height 12
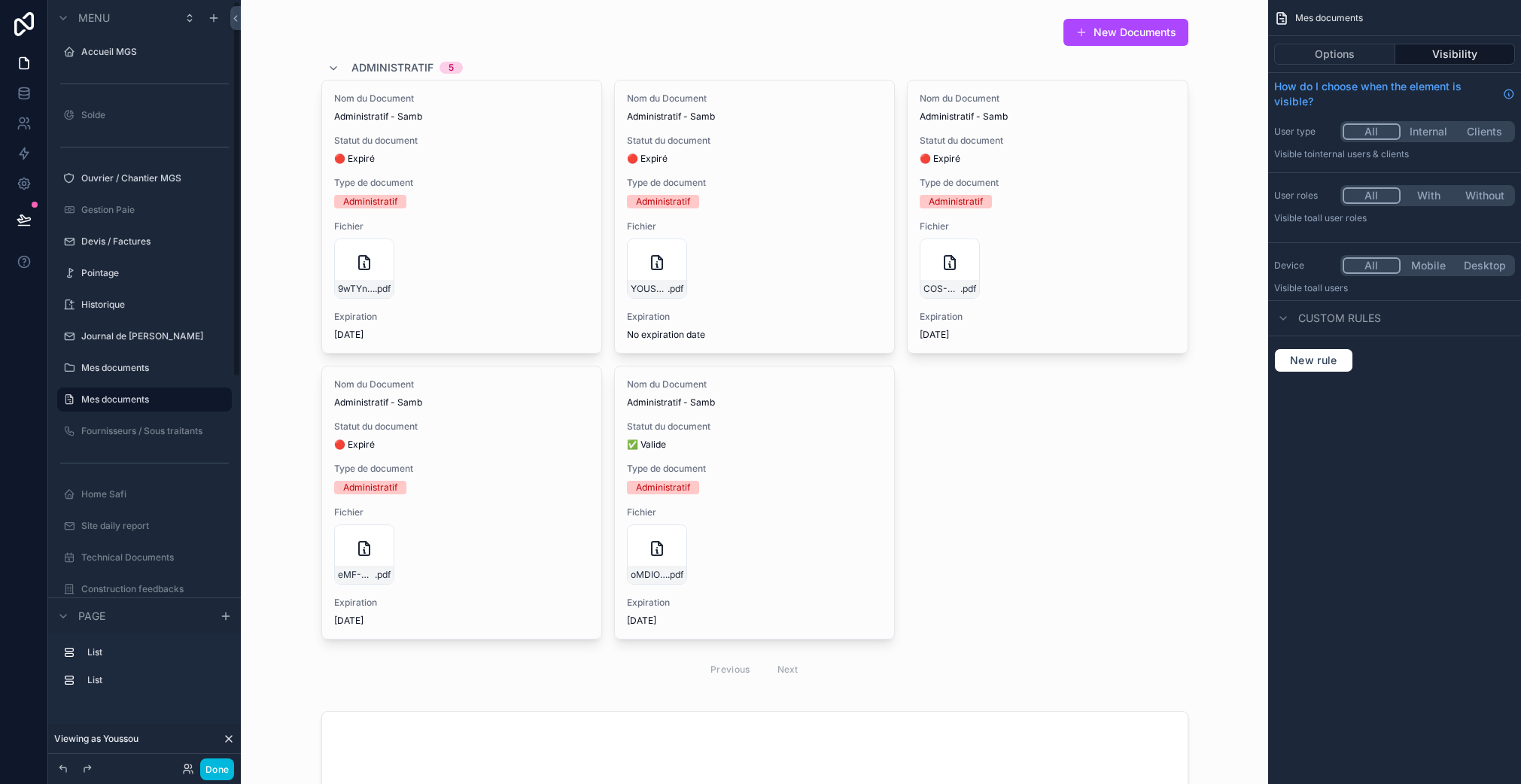
click at [164, 374] on div "Mes documents" at bounding box center [155, 367] width 147 height 12
click at [138, 367] on label "Mes documents" at bounding box center [151, 367] width 141 height 12
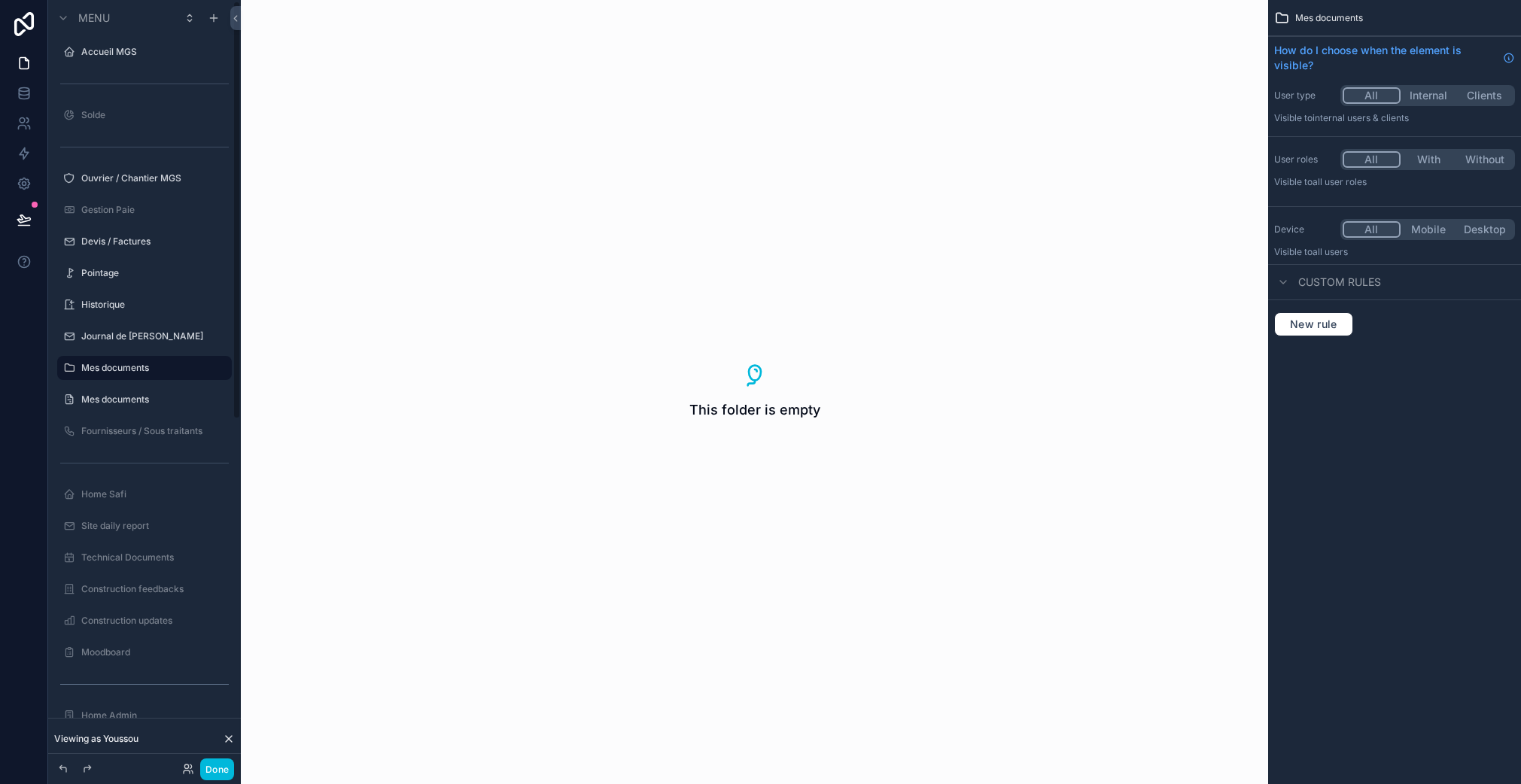
click at [0, 0] on icon "scrollable content" at bounding box center [0, 0] width 0 height 0
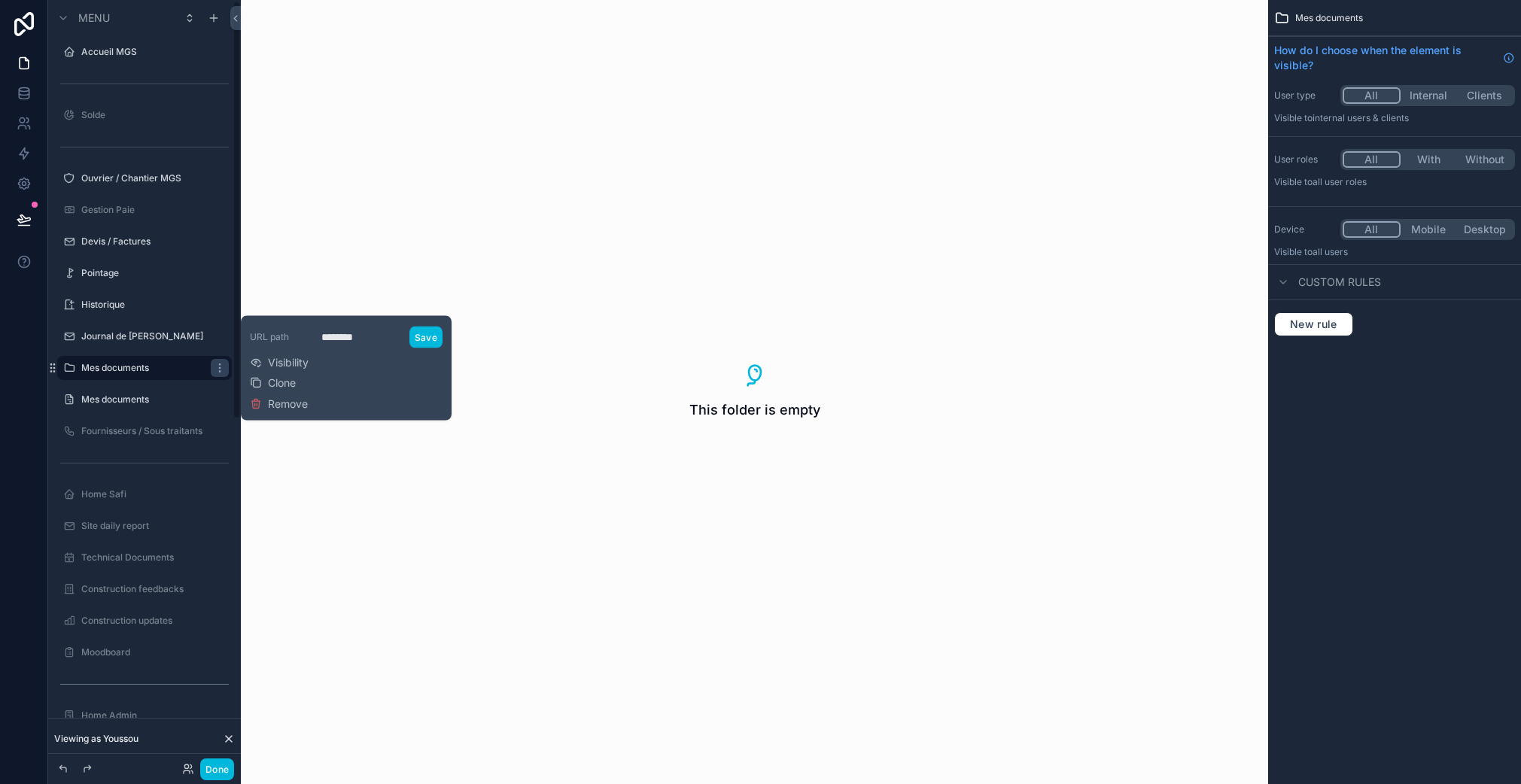
click at [300, 404] on span "Remove" at bounding box center [287, 404] width 40 height 15
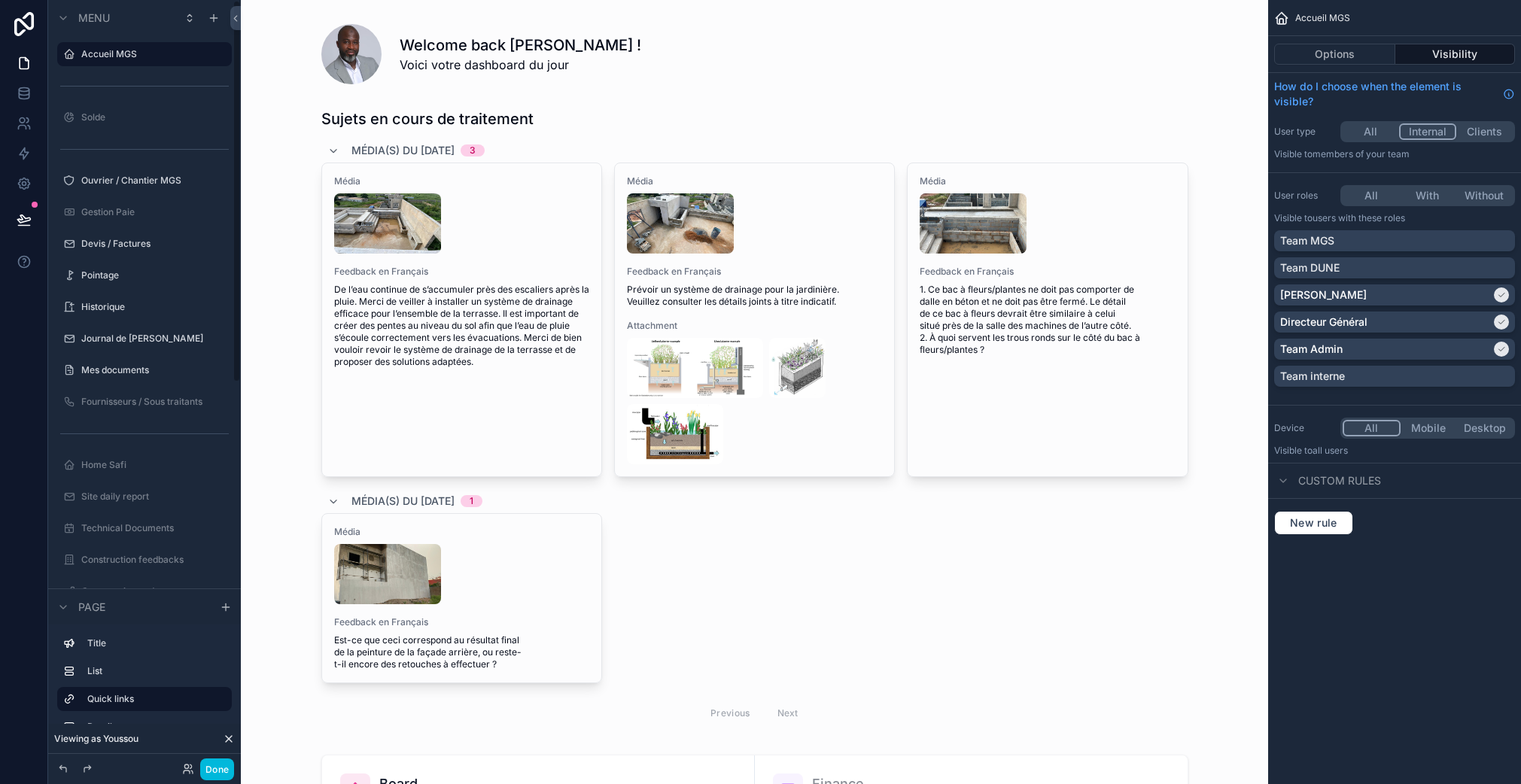
click at [147, 368] on label "Mes documents" at bounding box center [151, 369] width 141 height 12
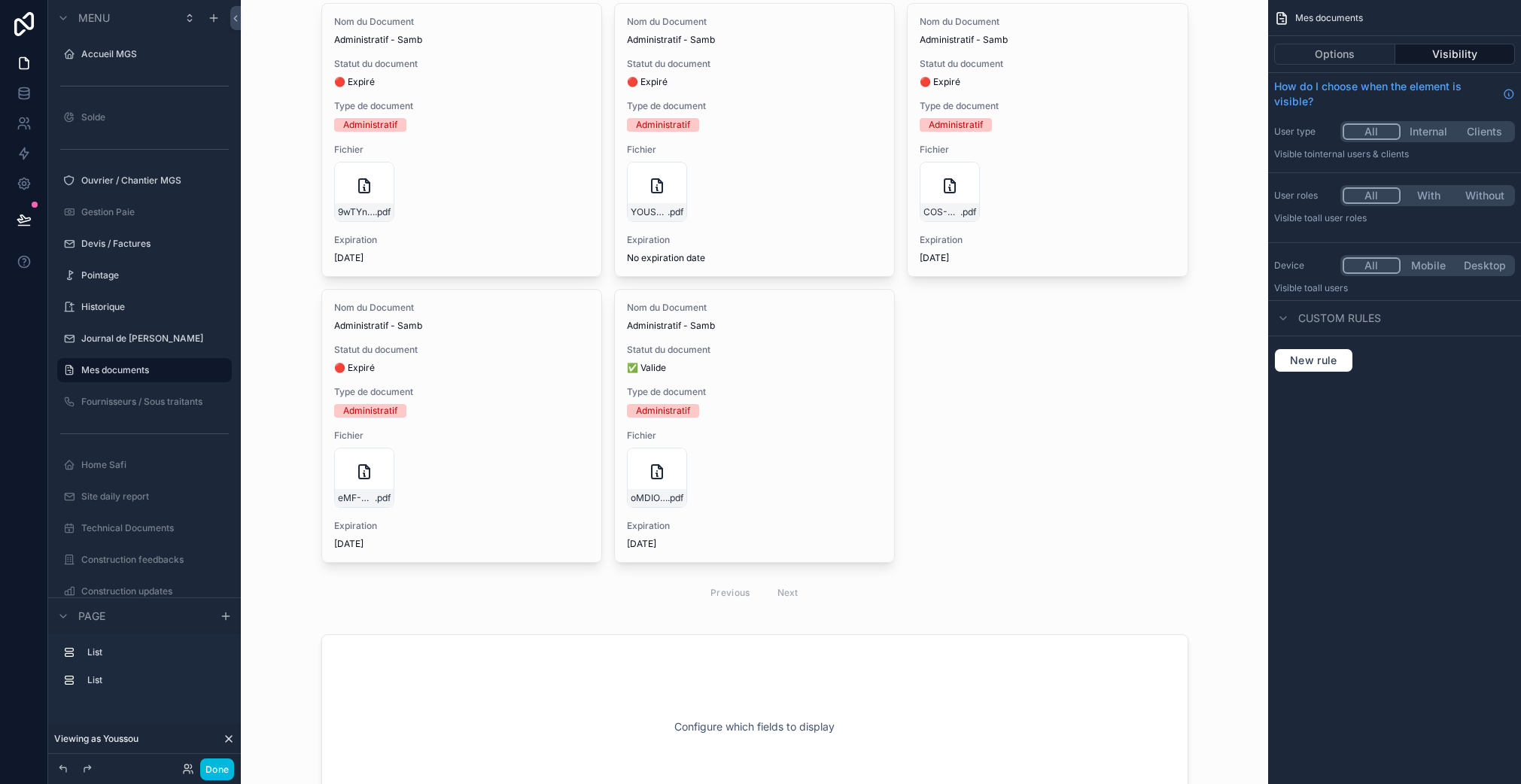
scroll to position [319, 0]
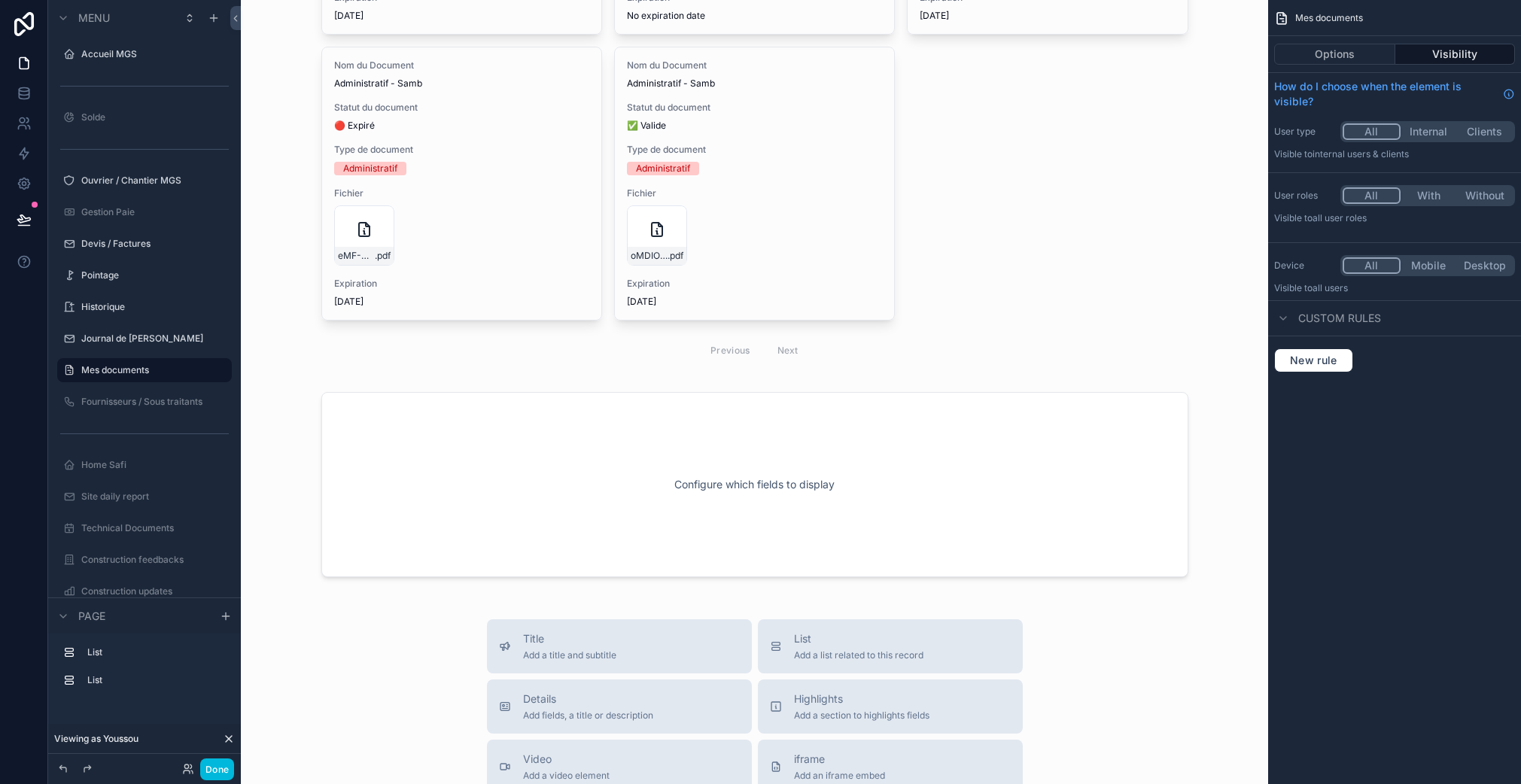
click at [756, 472] on div "scrollable content" at bounding box center [754, 484] width 1002 height 197
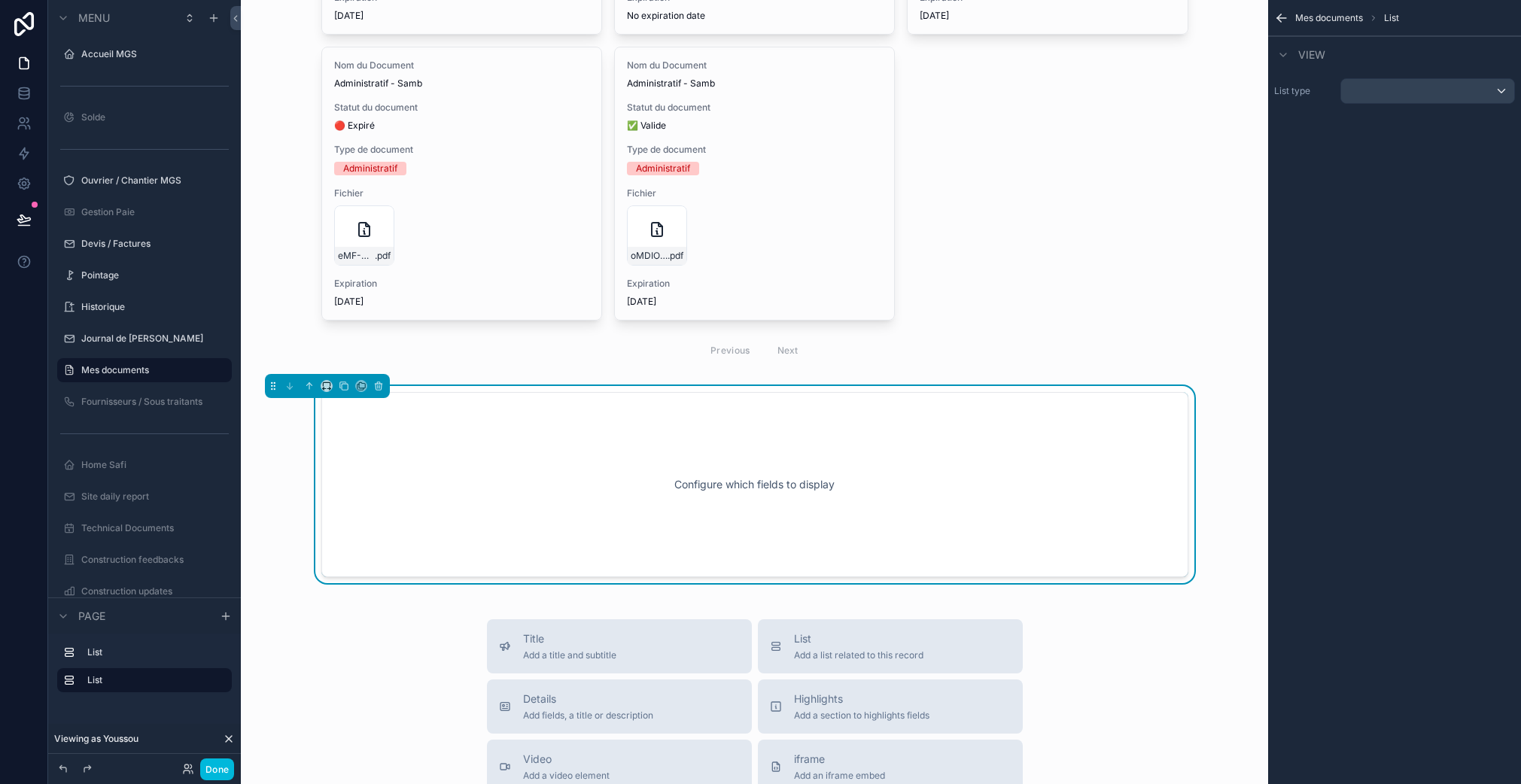
click at [1393, 80] on div "scrollable content" at bounding box center [1427, 91] width 173 height 24
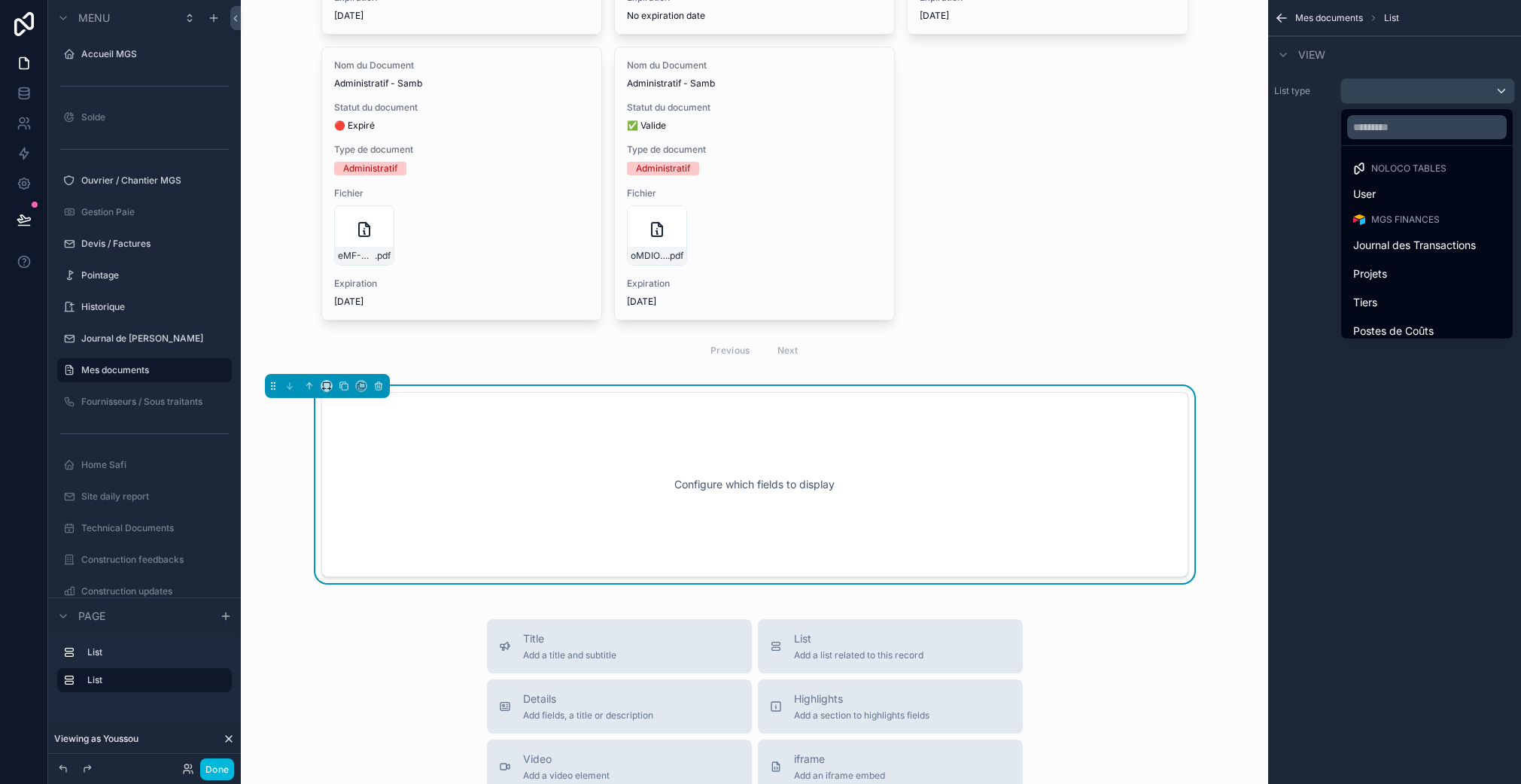
click at [127, 371] on div "scrollable content" at bounding box center [760, 392] width 1521 height 784
click at [127, 371] on label "Mes documents" at bounding box center [151, 369] width 141 height 12
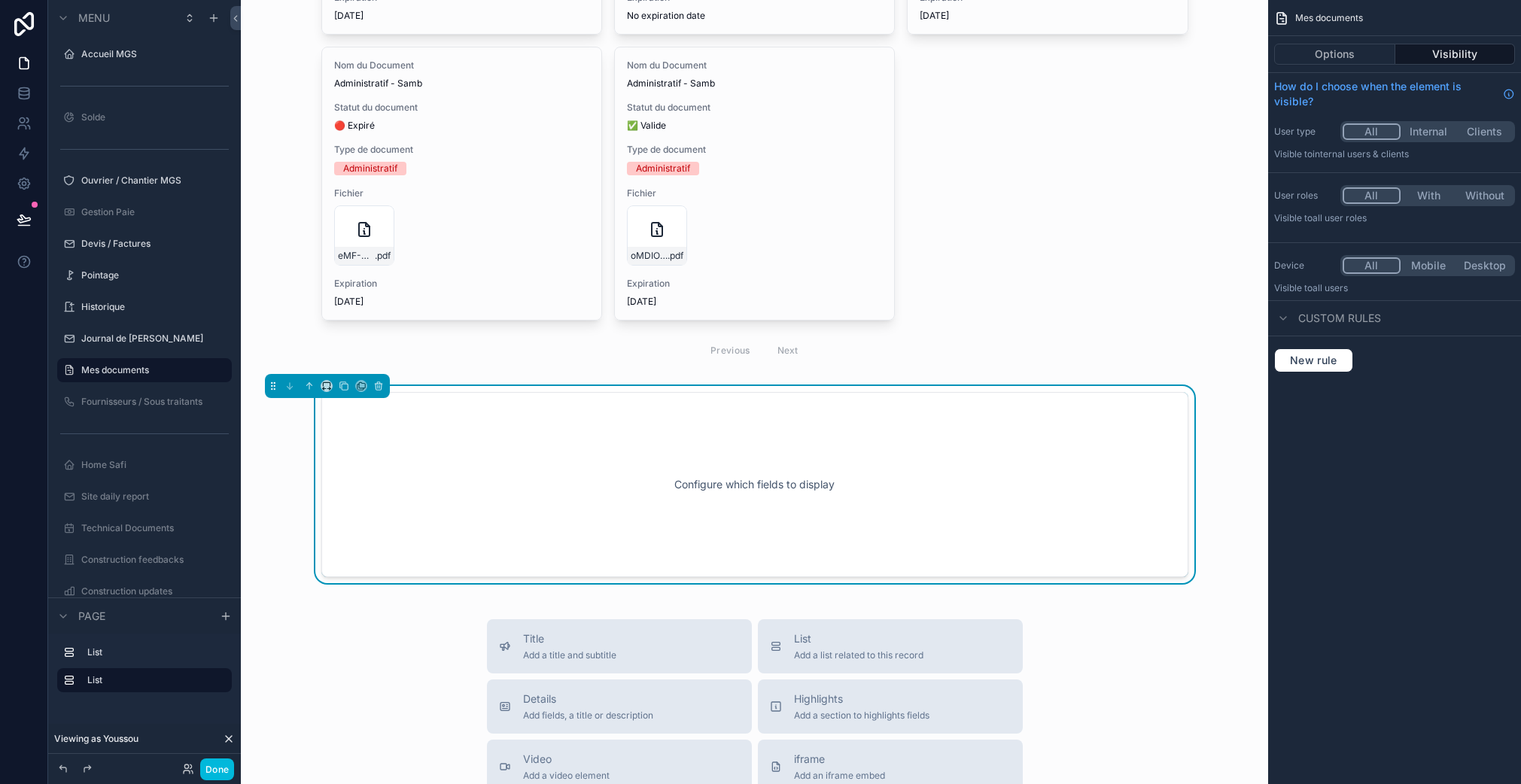
click at [1430, 187] on button "With" at bounding box center [1428, 196] width 56 height 16
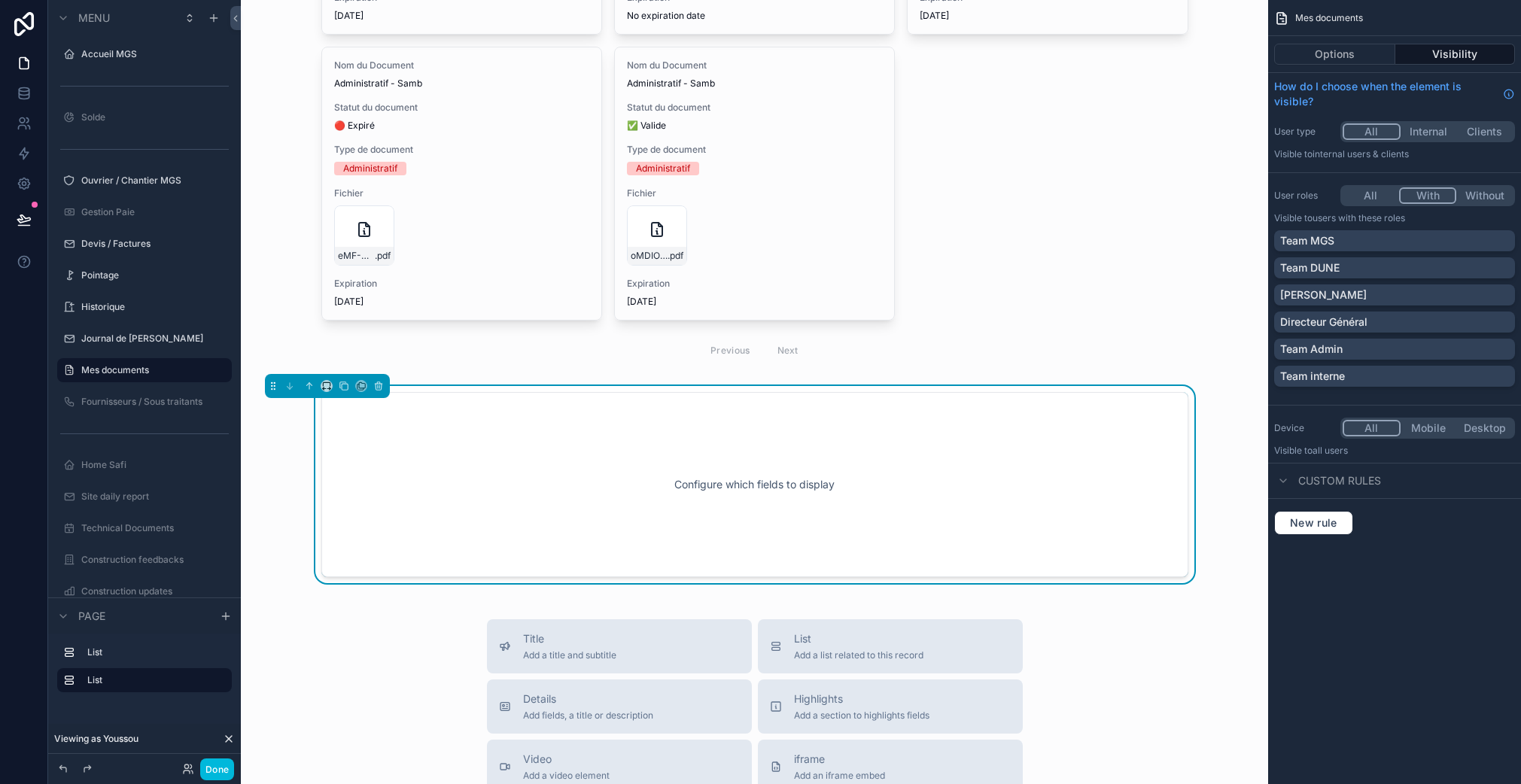
click at [1377, 327] on div "Directeur Général" at bounding box center [1394, 322] width 228 height 15
click at [438, 602] on div "New Documents Administratif 5 Nom du Document Administratif - Samb Statut du do…" at bounding box center [754, 477] width 1027 height 1594
click at [180, 367] on label "Mes documents" at bounding box center [151, 369] width 141 height 12
click at [310, 333] on div "scrollable content" at bounding box center [754, 34] width 1002 height 681
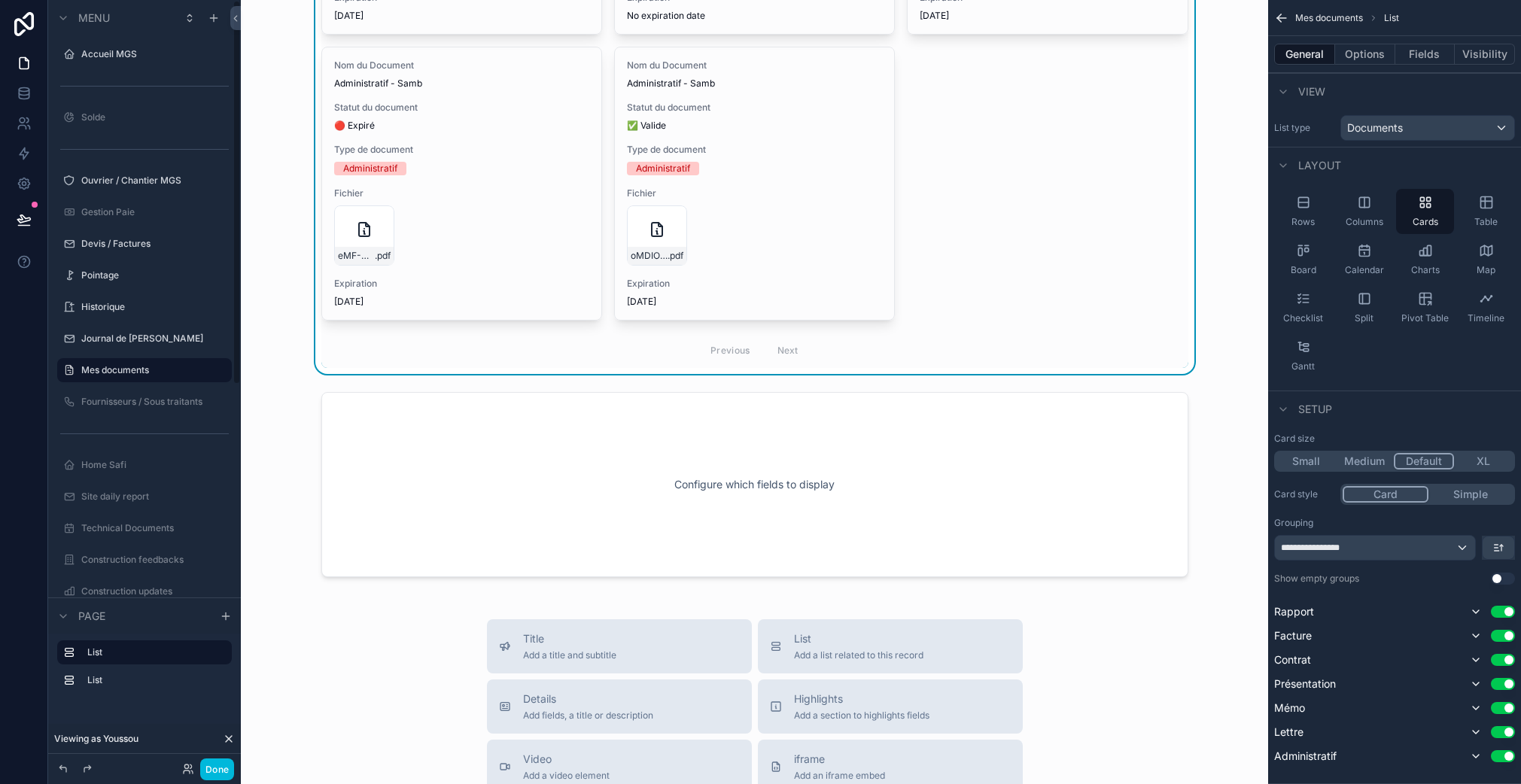
click at [289, 364] on div "New Documents Administratif 5 Nom du Document Administratif - Samb Statut du do…" at bounding box center [754, 34] width 1002 height 681
click at [294, 420] on div "scrollable content" at bounding box center [754, 484] width 1002 height 197
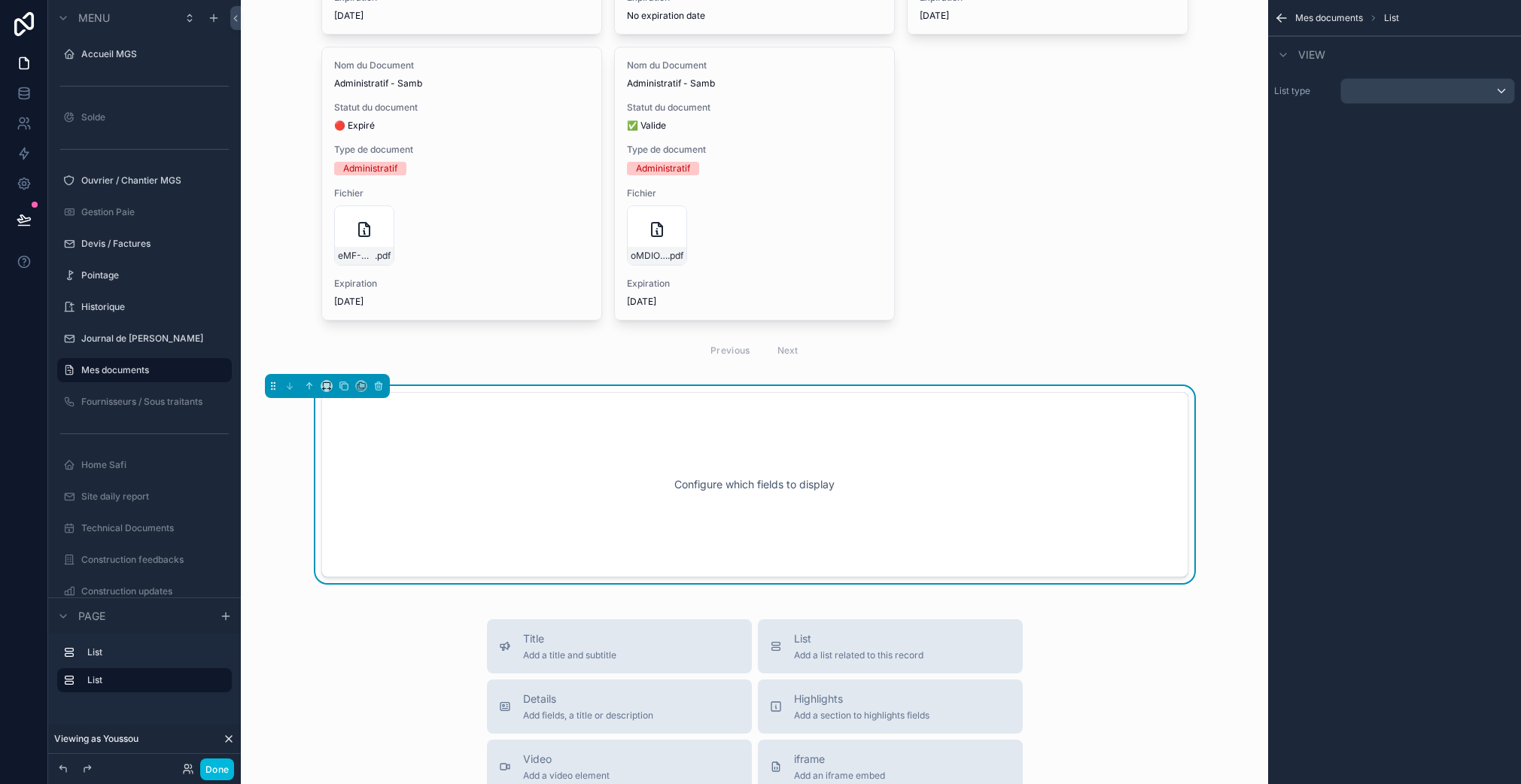
scroll to position [300, 0]
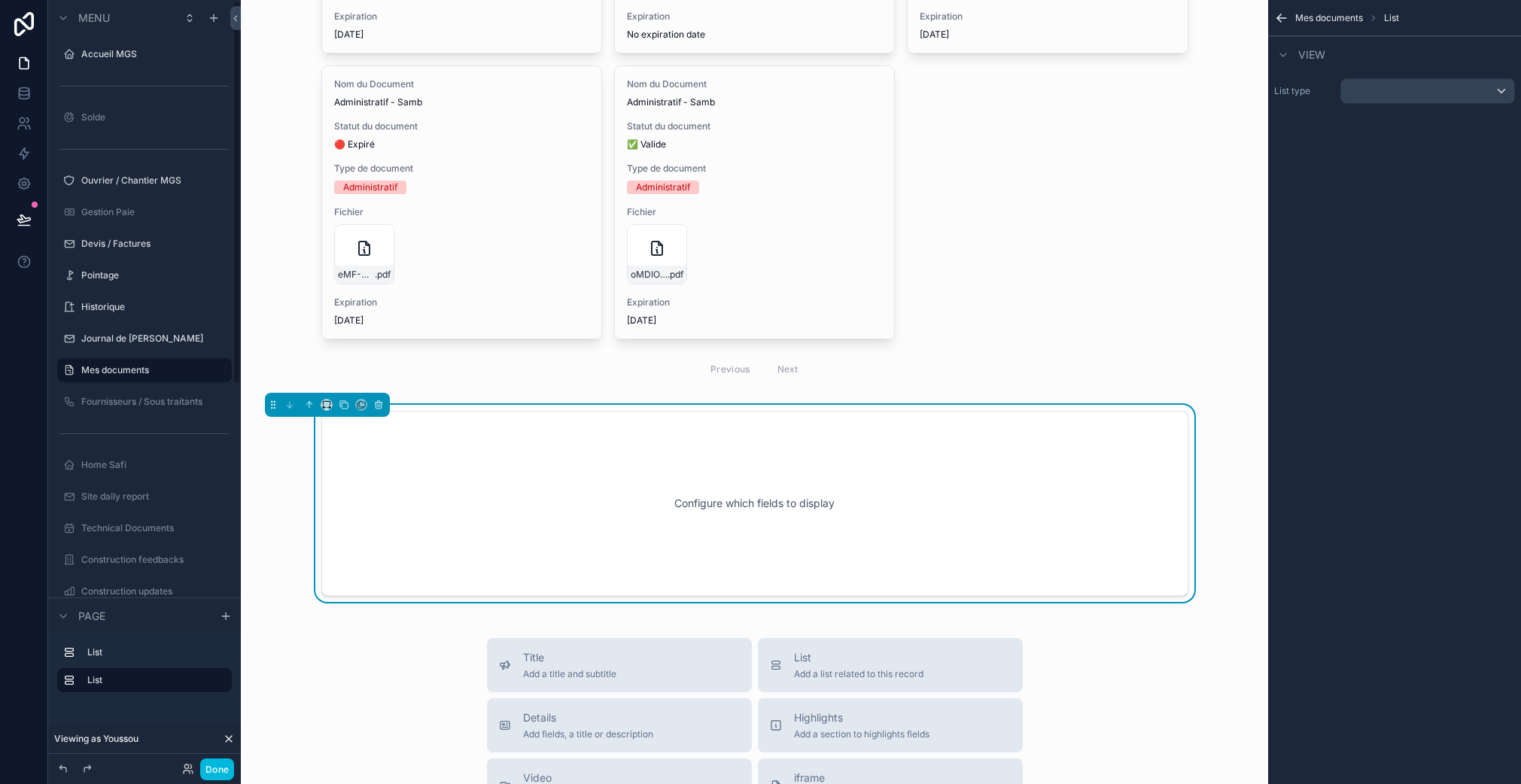
click at [176, 333] on div "Journal de [PERSON_NAME]" at bounding box center [155, 338] width 147 height 12
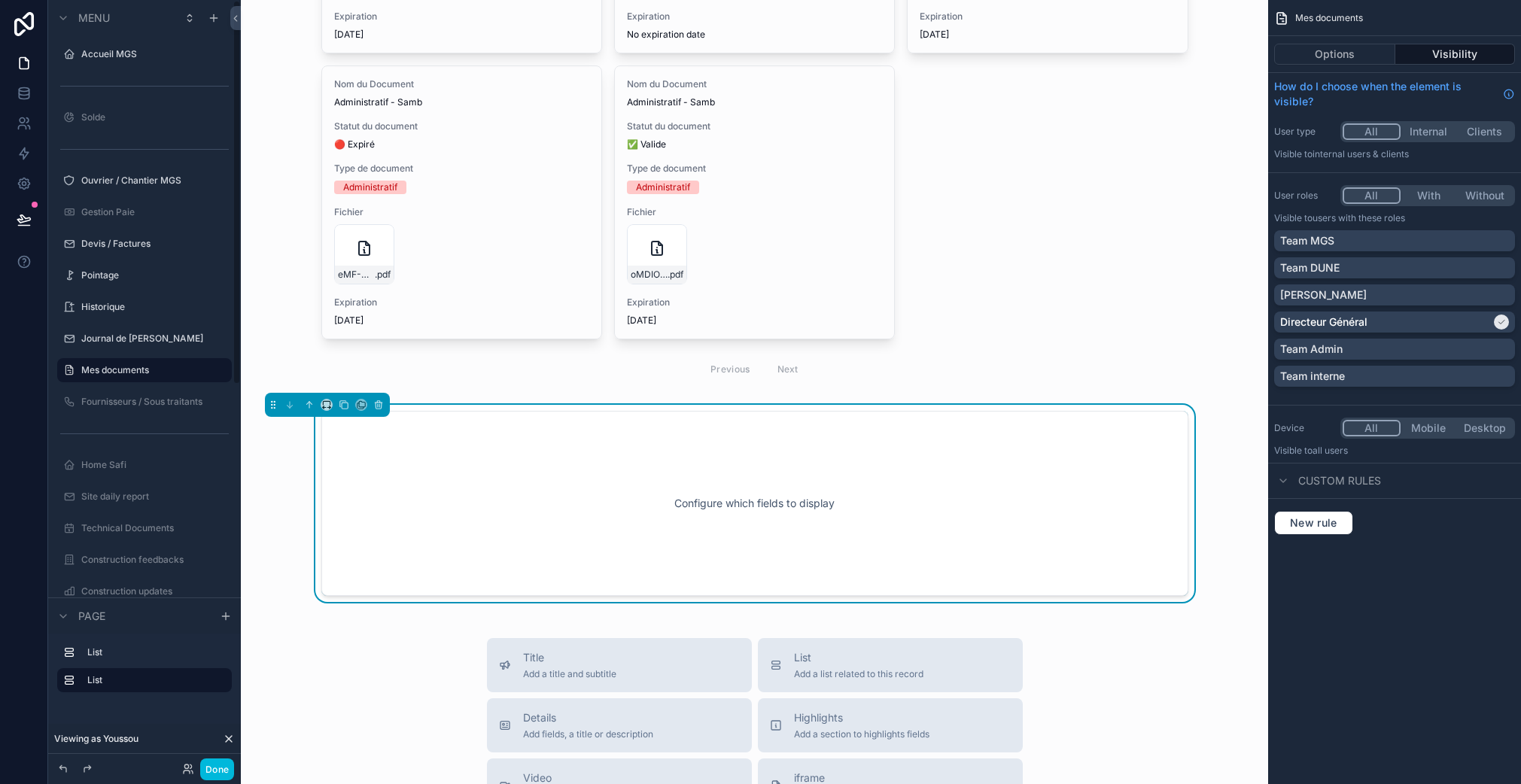
click at [160, 338] on label "Journal de [PERSON_NAME]" at bounding box center [151, 338] width 141 height 12
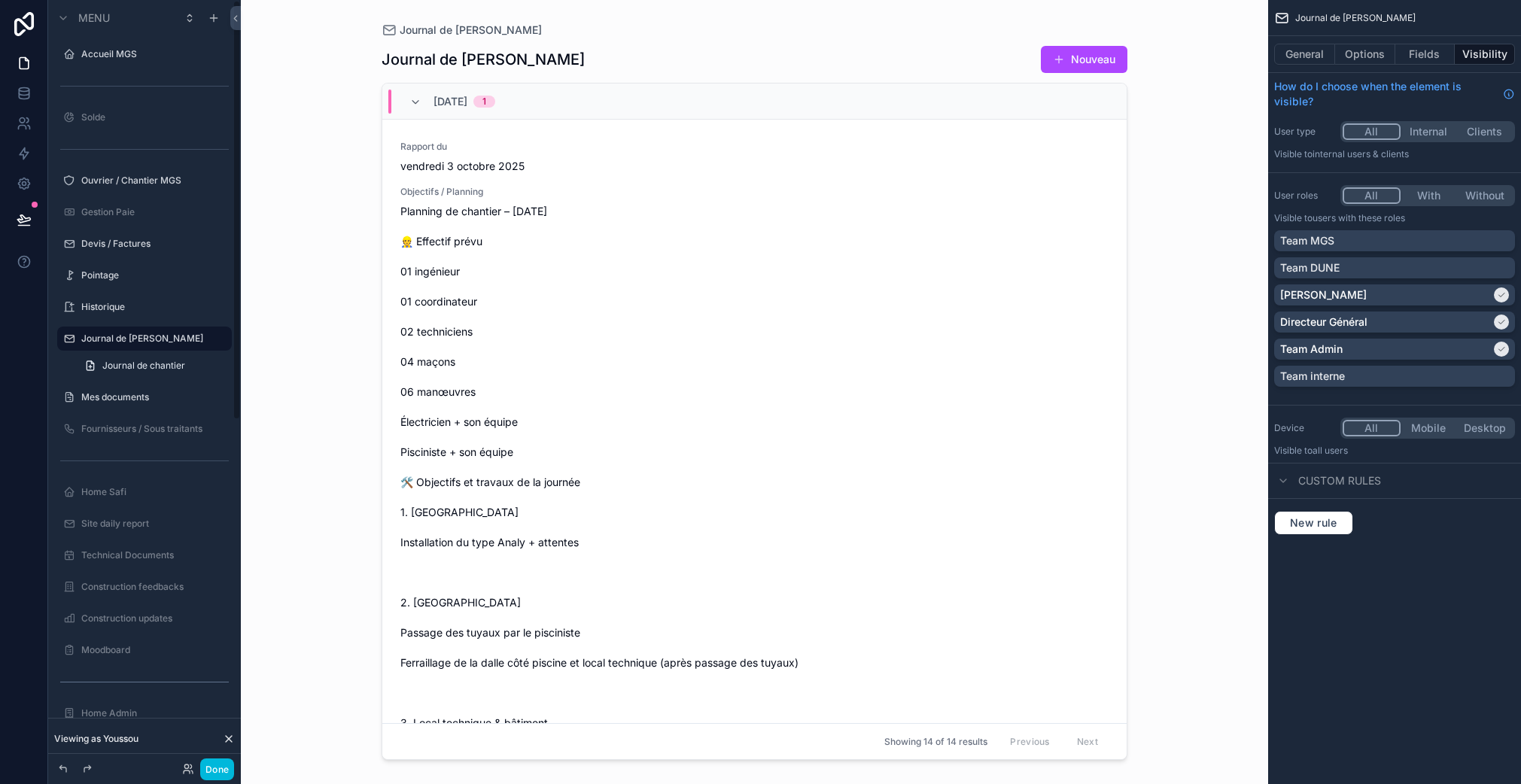
click at [136, 398] on label "Mes documents" at bounding box center [151, 397] width 141 height 12
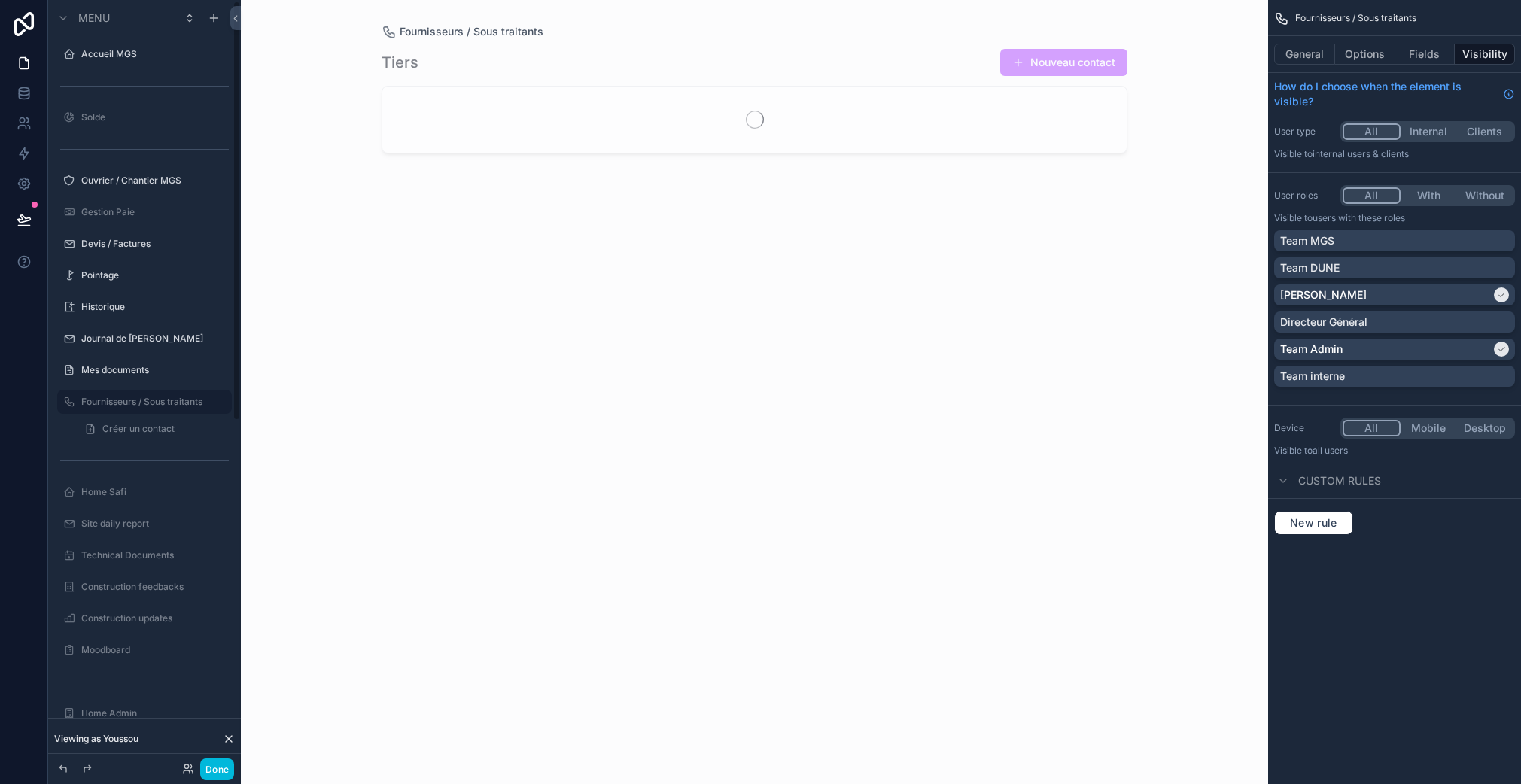
scroll to position [2, 0]
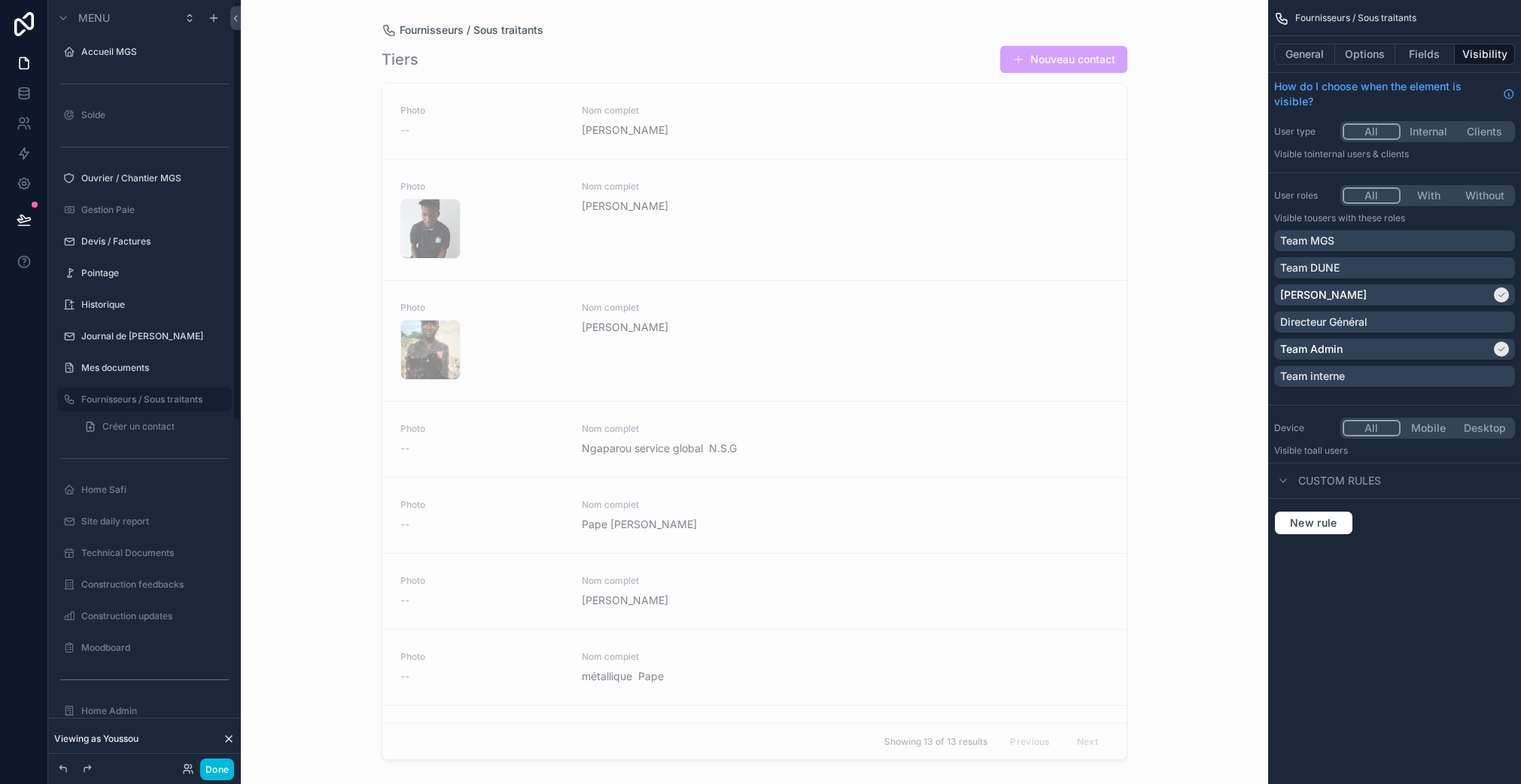
click at [133, 367] on label "Mes documents" at bounding box center [151, 367] width 141 height 12
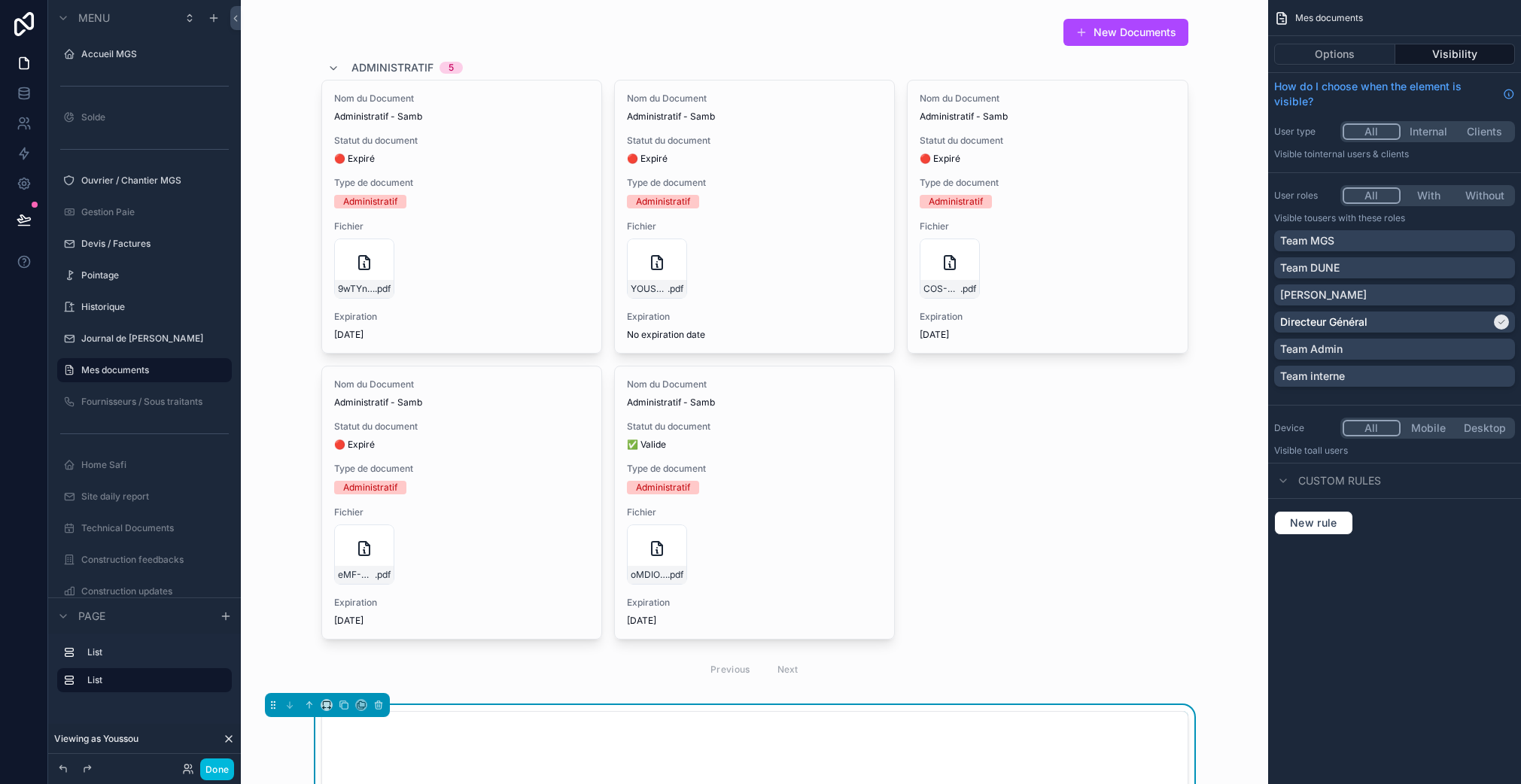
click at [1442, 189] on button "With" at bounding box center [1428, 196] width 56 height 16
click at [962, 418] on div "scrollable content" at bounding box center [754, 352] width 1002 height 681
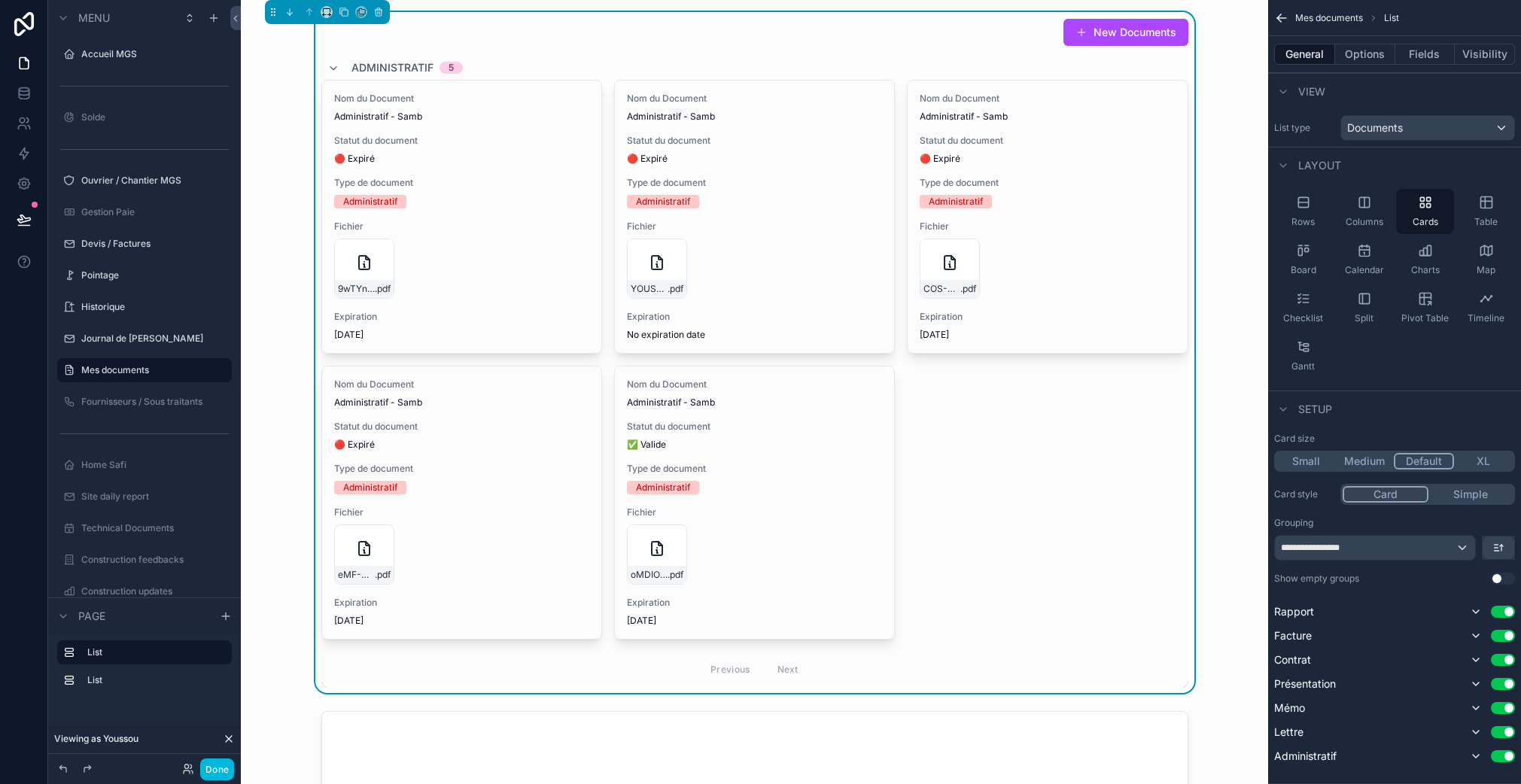
click at [1364, 48] on button "Options" at bounding box center [1365, 54] width 60 height 21
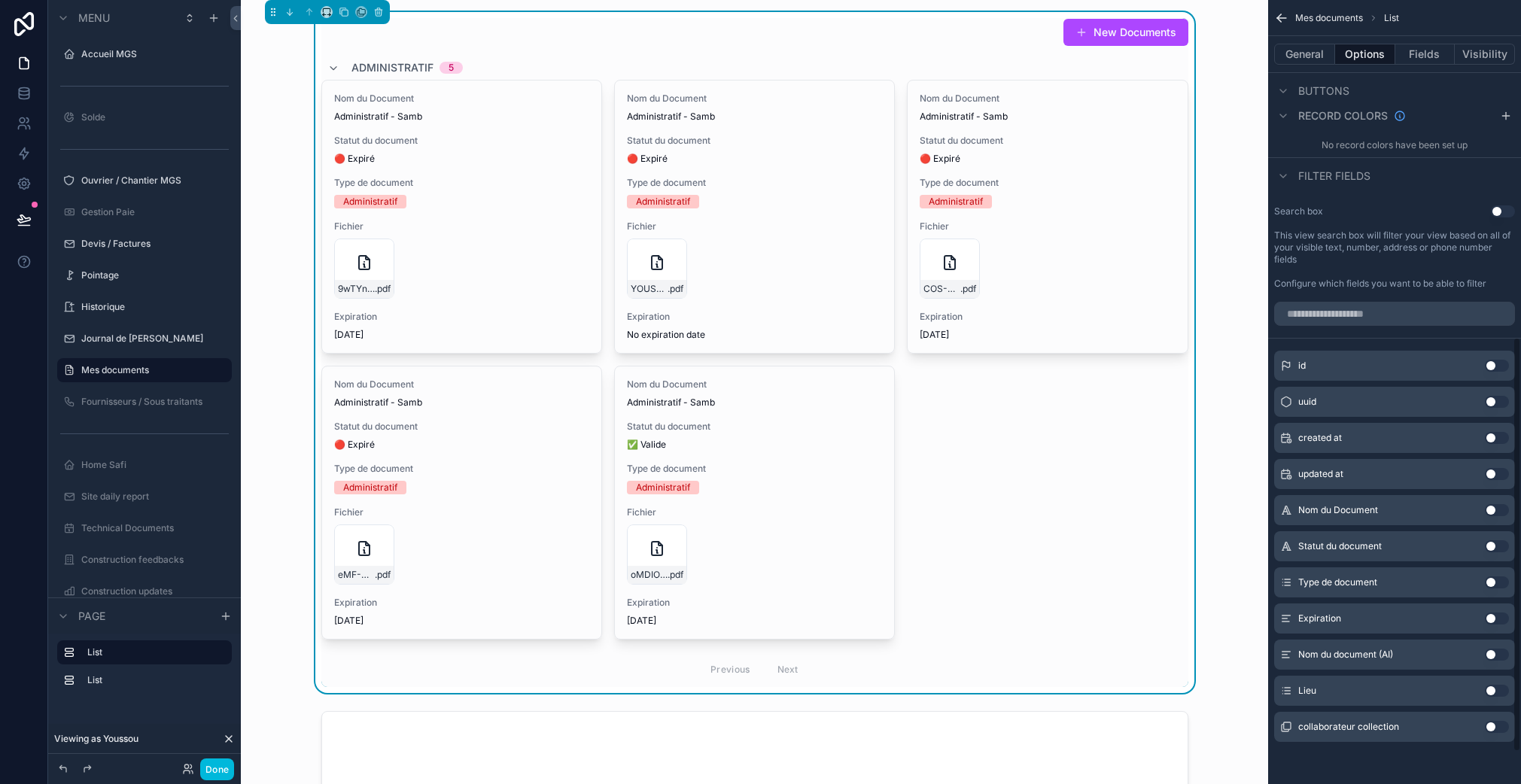
scroll to position [482, 0]
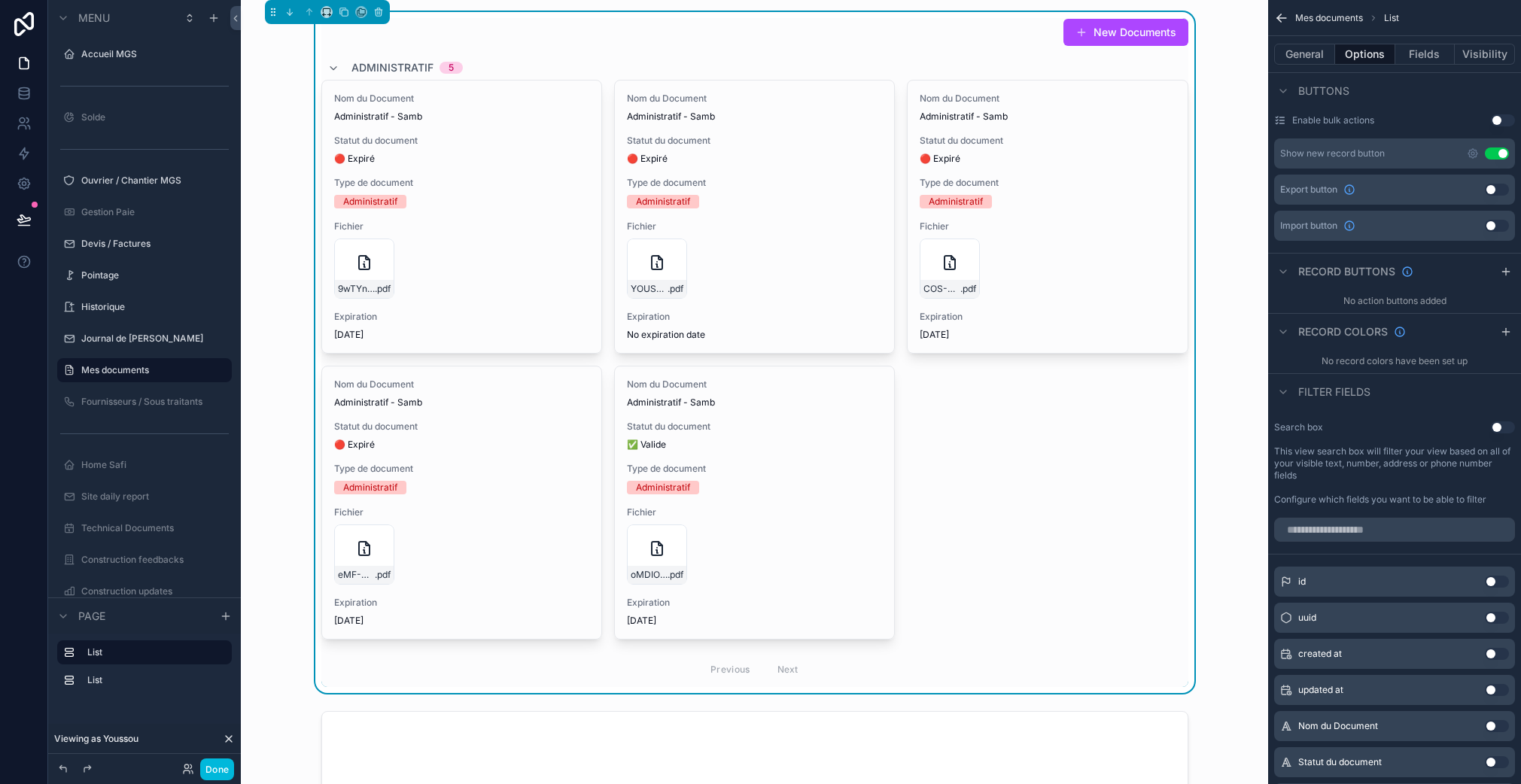
click at [1306, 50] on button "General" at bounding box center [1304, 54] width 61 height 21
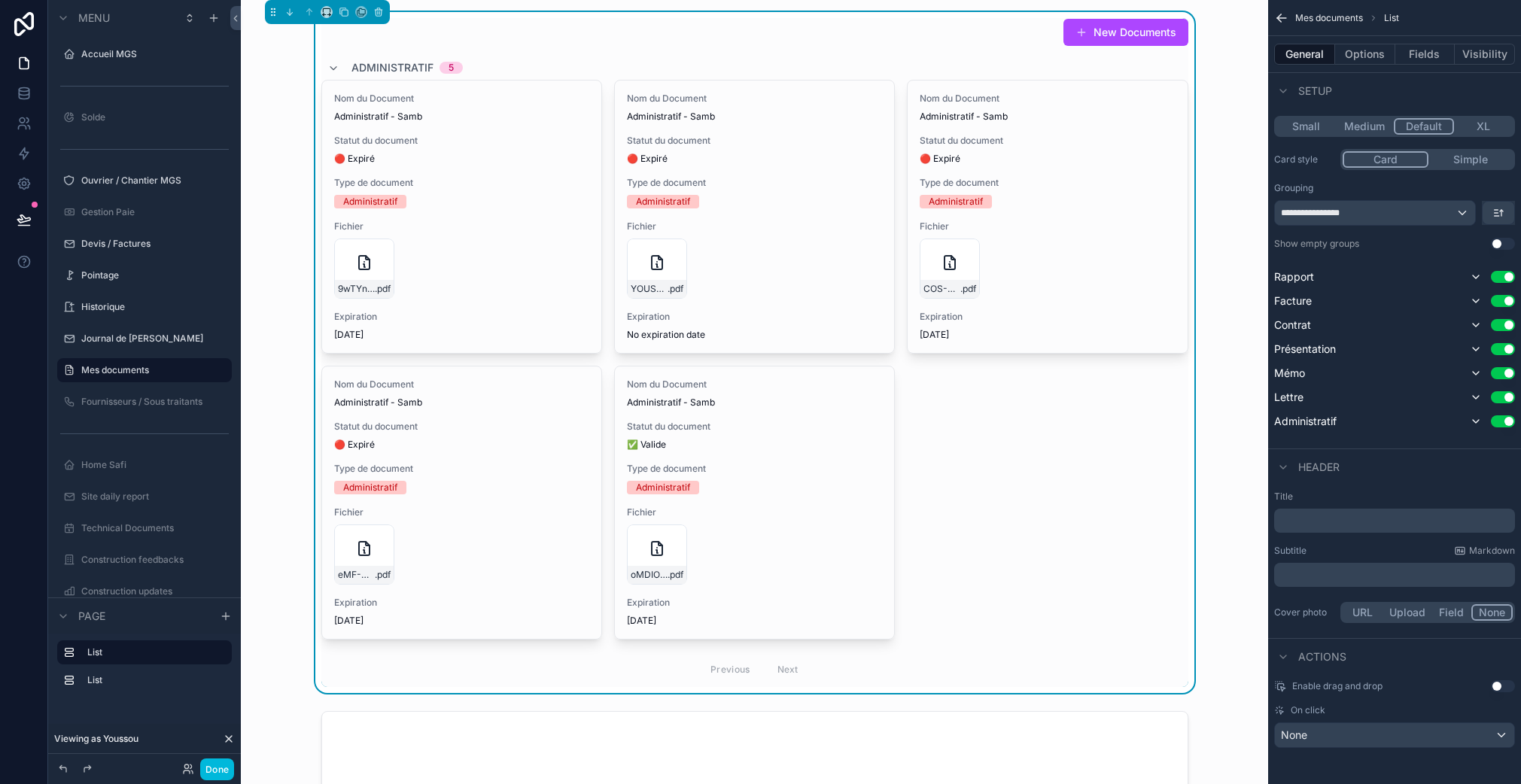
click at [1425, 59] on button "Fields" at bounding box center [1425, 54] width 60 height 21
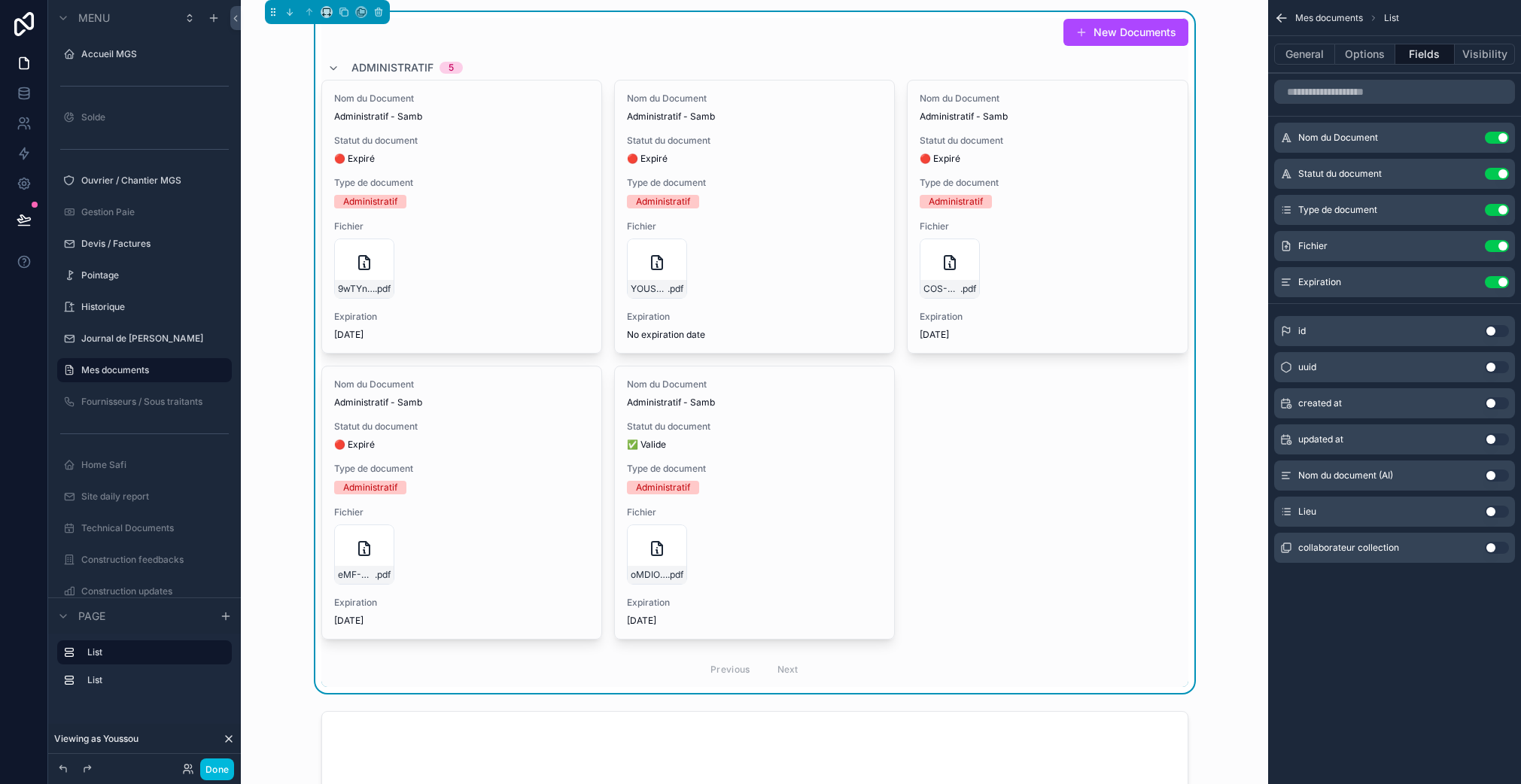
click at [1309, 57] on button "General" at bounding box center [1304, 54] width 61 height 21
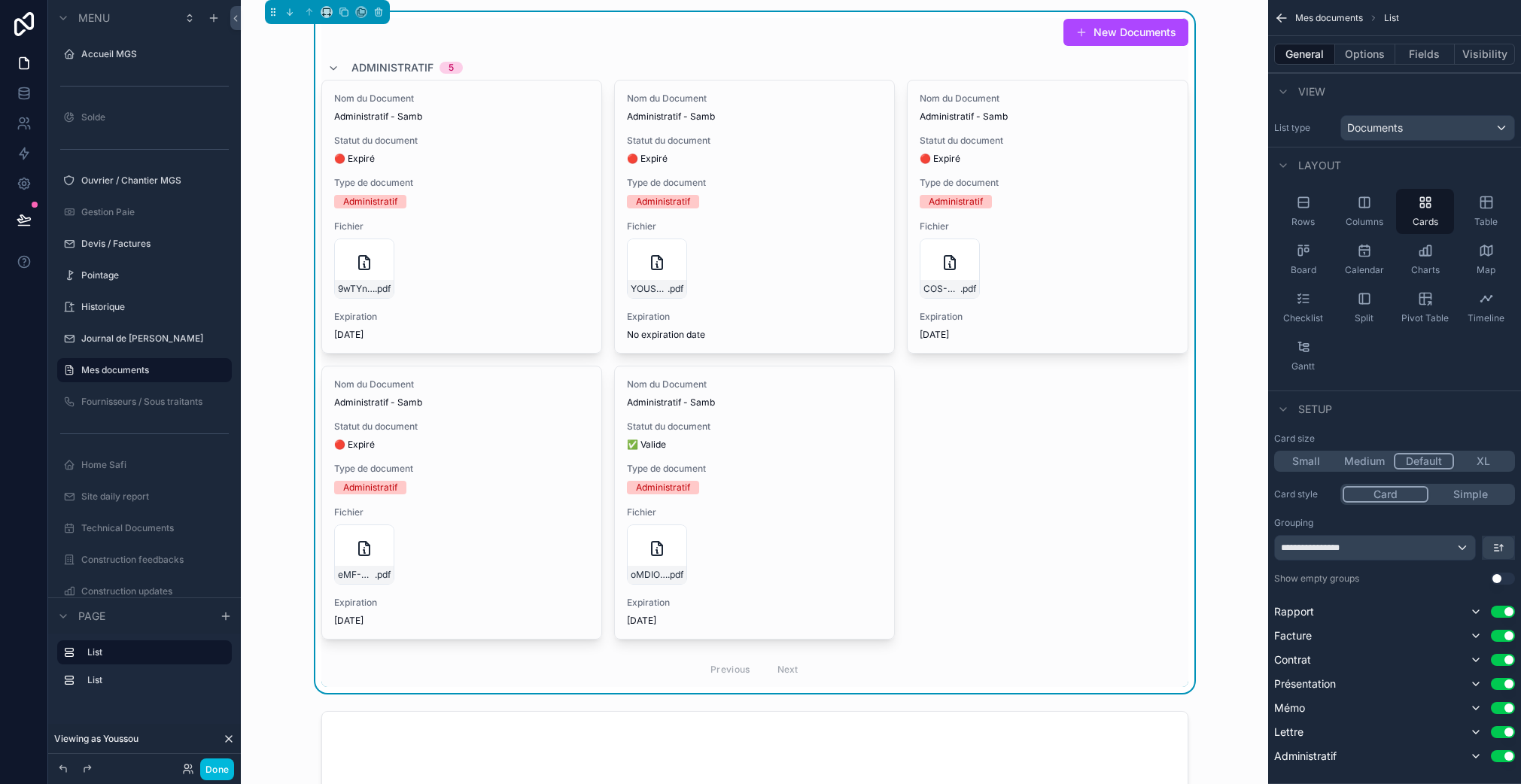
scroll to position [335, 0]
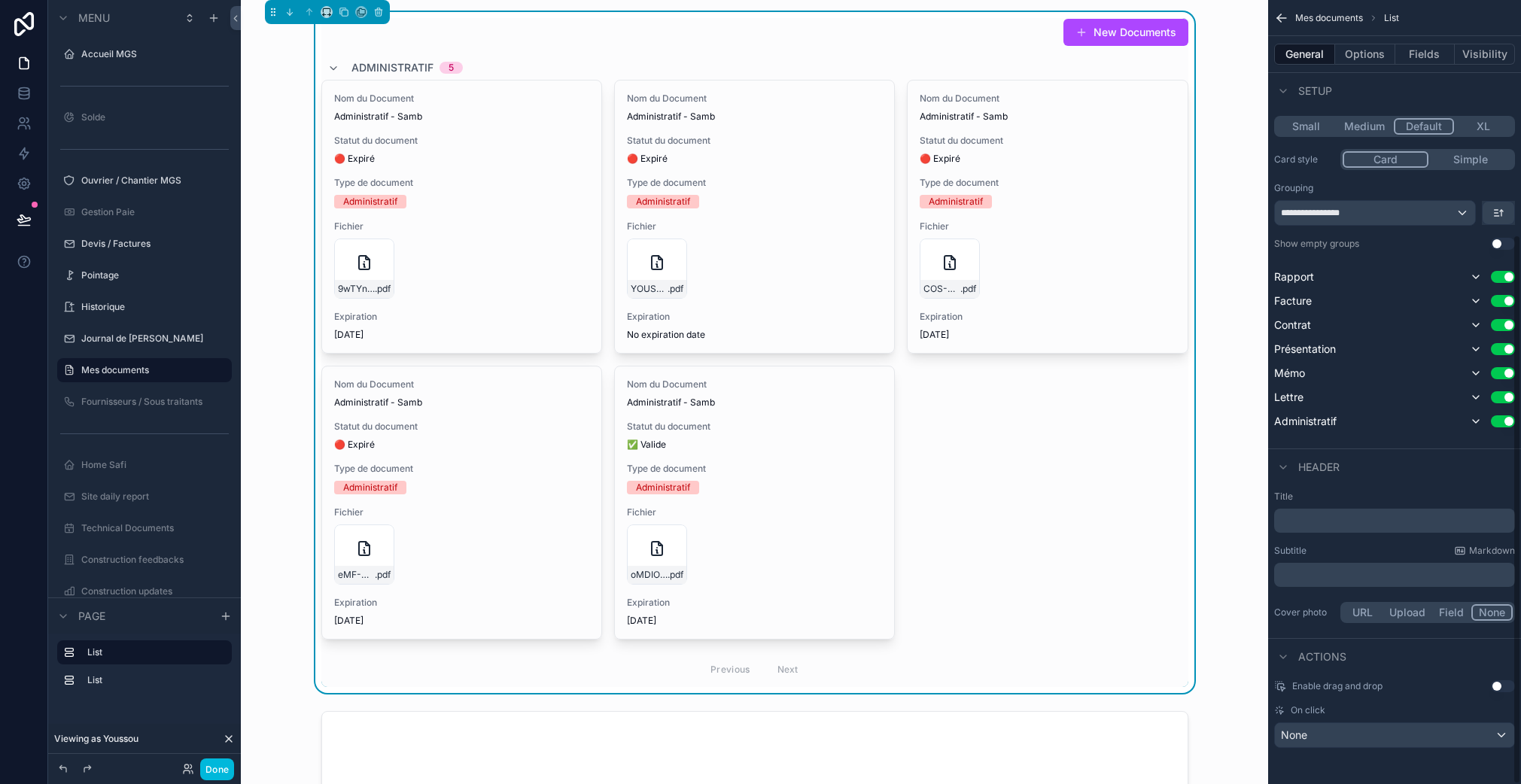
click at [1325, 530] on div "﻿" at bounding box center [1394, 520] width 241 height 24
click at [1323, 514] on p "﻿" at bounding box center [1395, 520] width 232 height 15
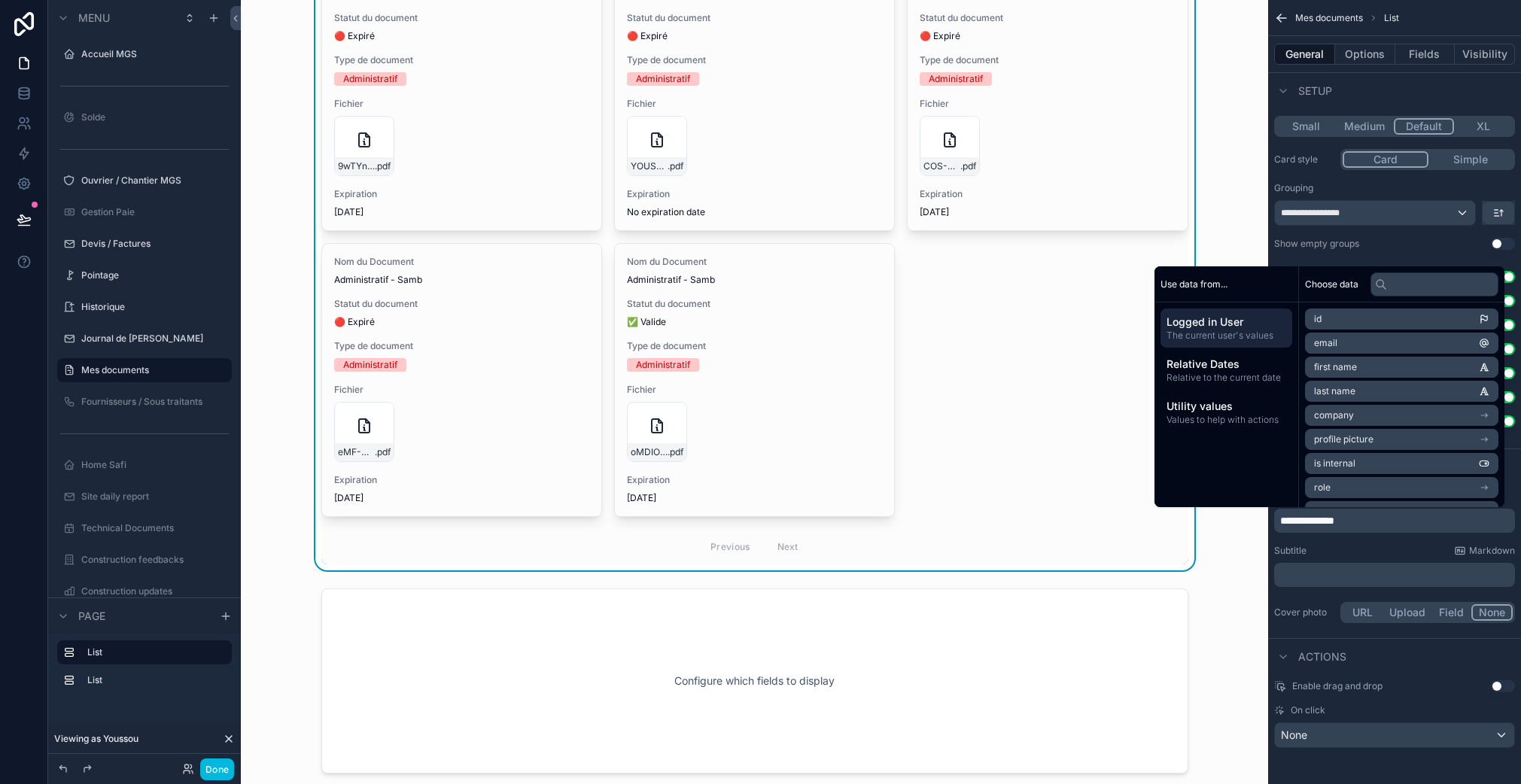
scroll to position [0, 0]
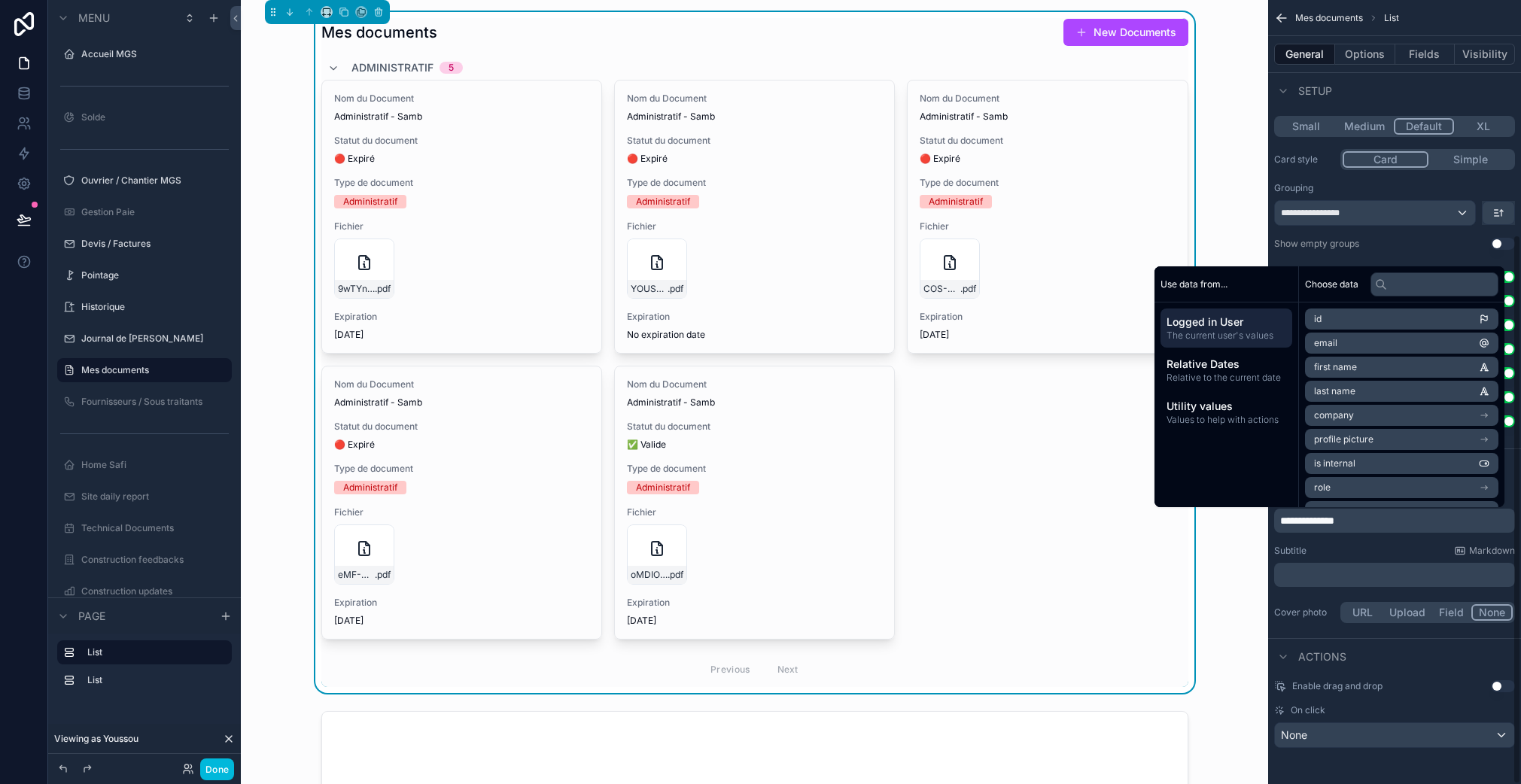
click at [1399, 560] on div "Subtitle Markdown ﻿" at bounding box center [1394, 566] width 241 height 42
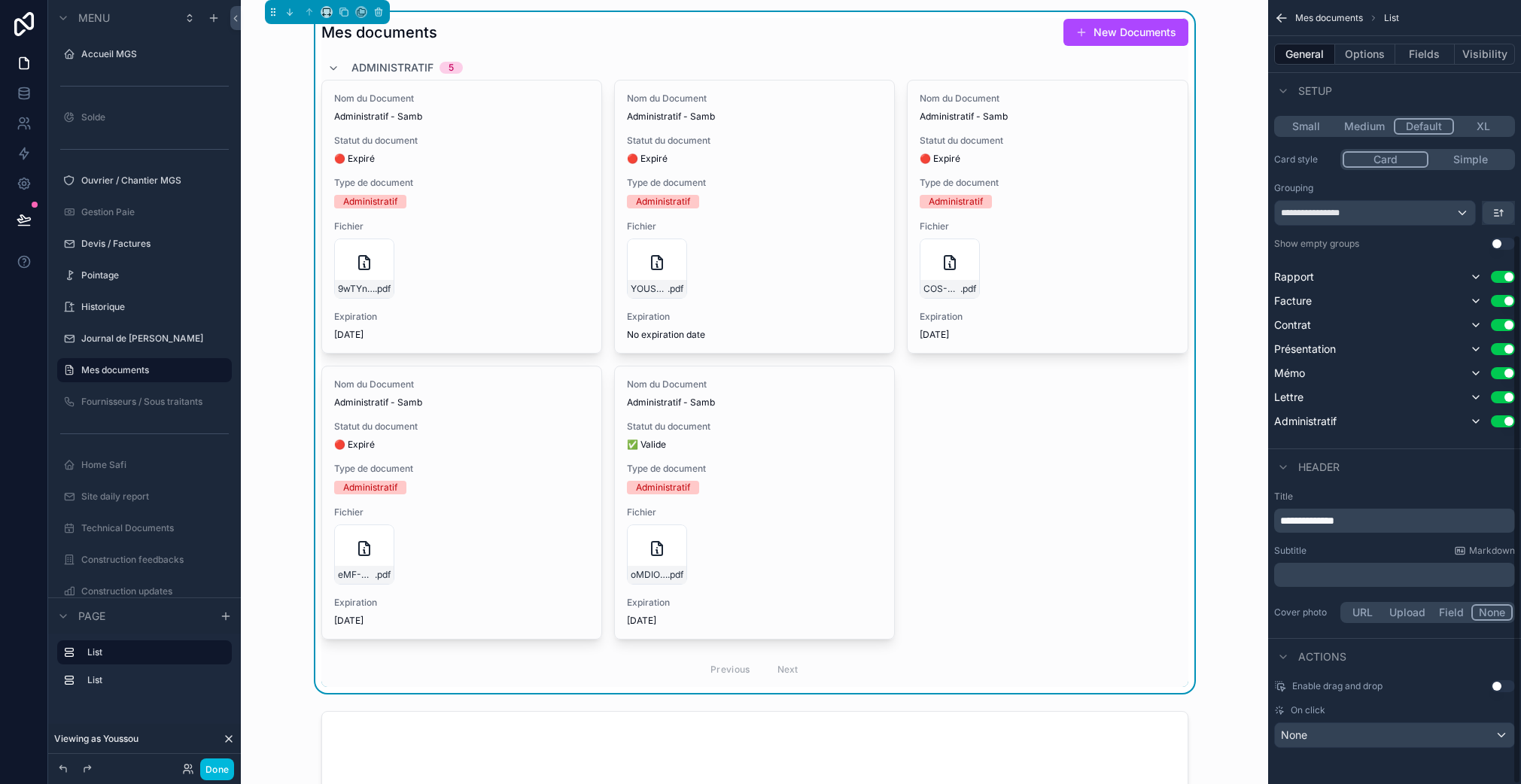
click at [1460, 215] on div "**********" at bounding box center [1375, 213] width 200 height 24
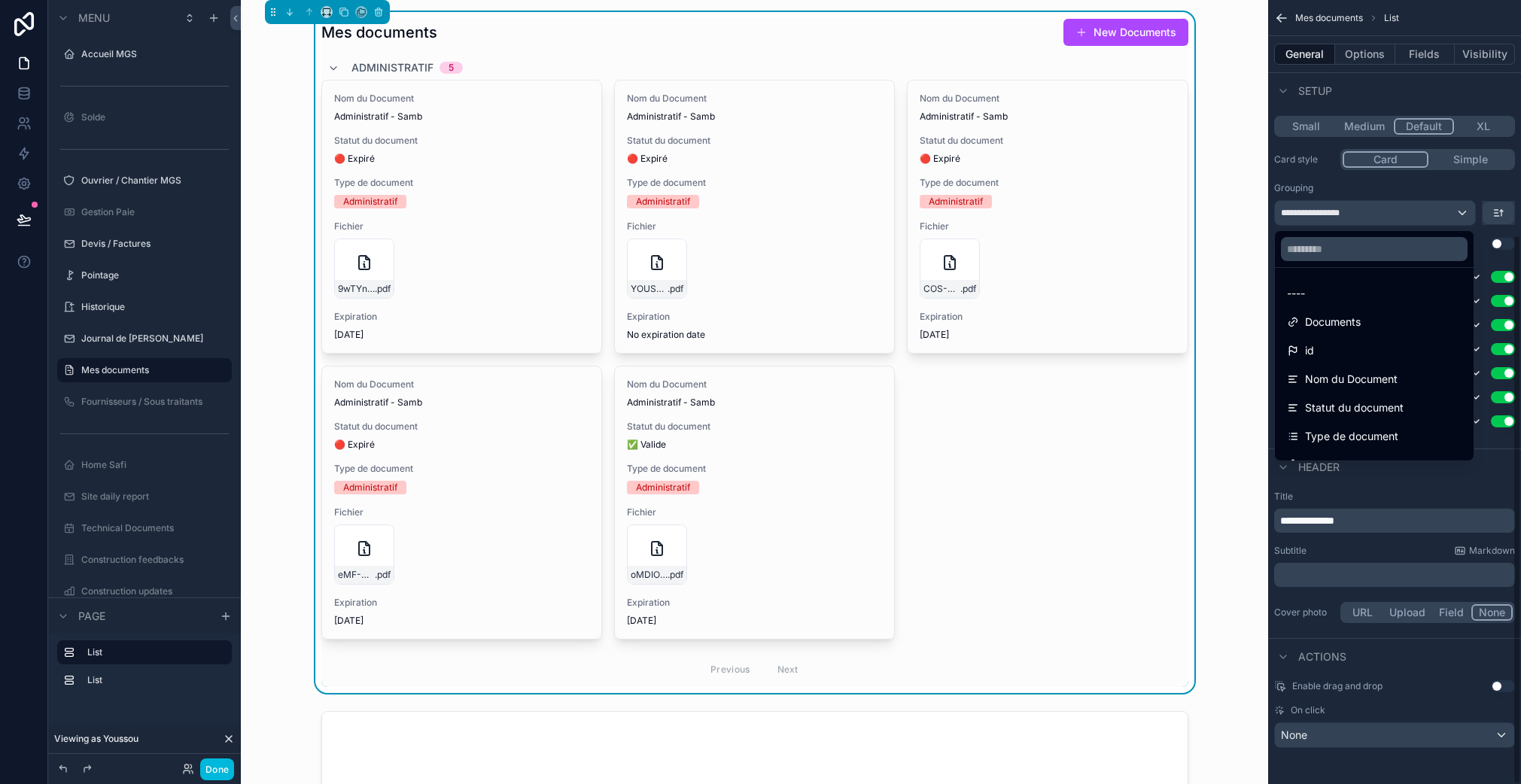
click at [1460, 215] on div "scrollable content" at bounding box center [760, 392] width 1521 height 784
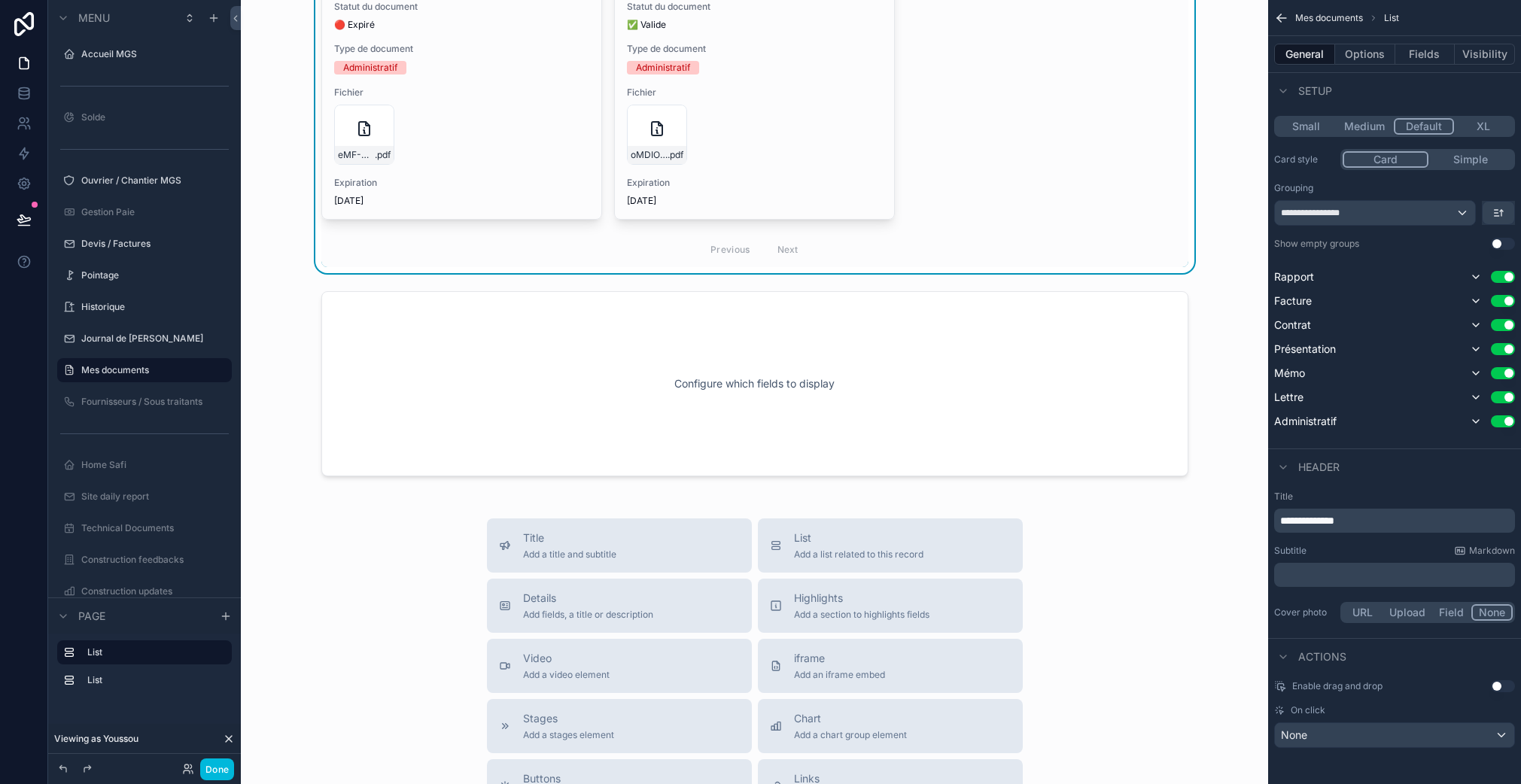
scroll to position [266, 0]
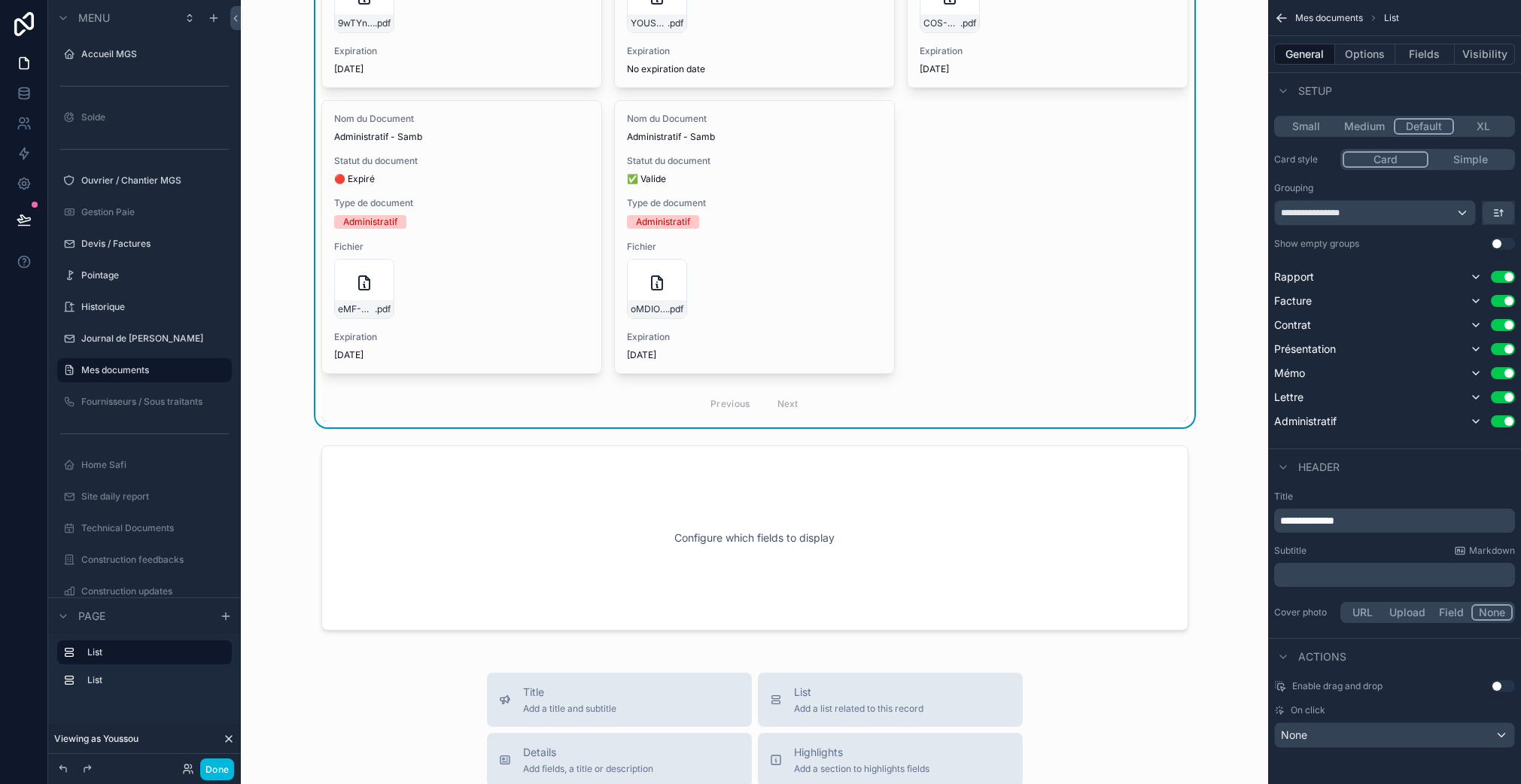
click at [823, 504] on div "scrollable content" at bounding box center [754, 538] width 1002 height 197
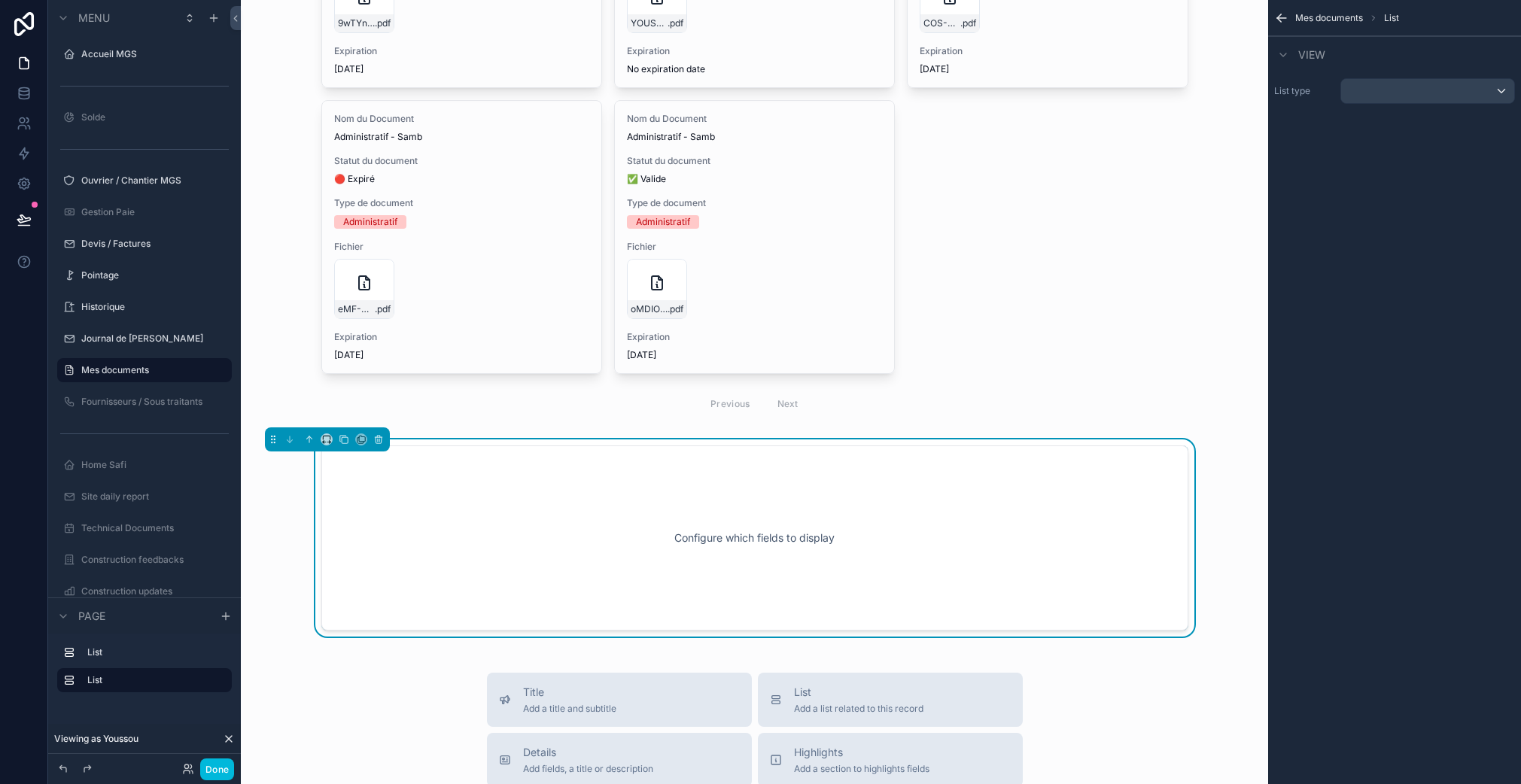
scroll to position [126, 0]
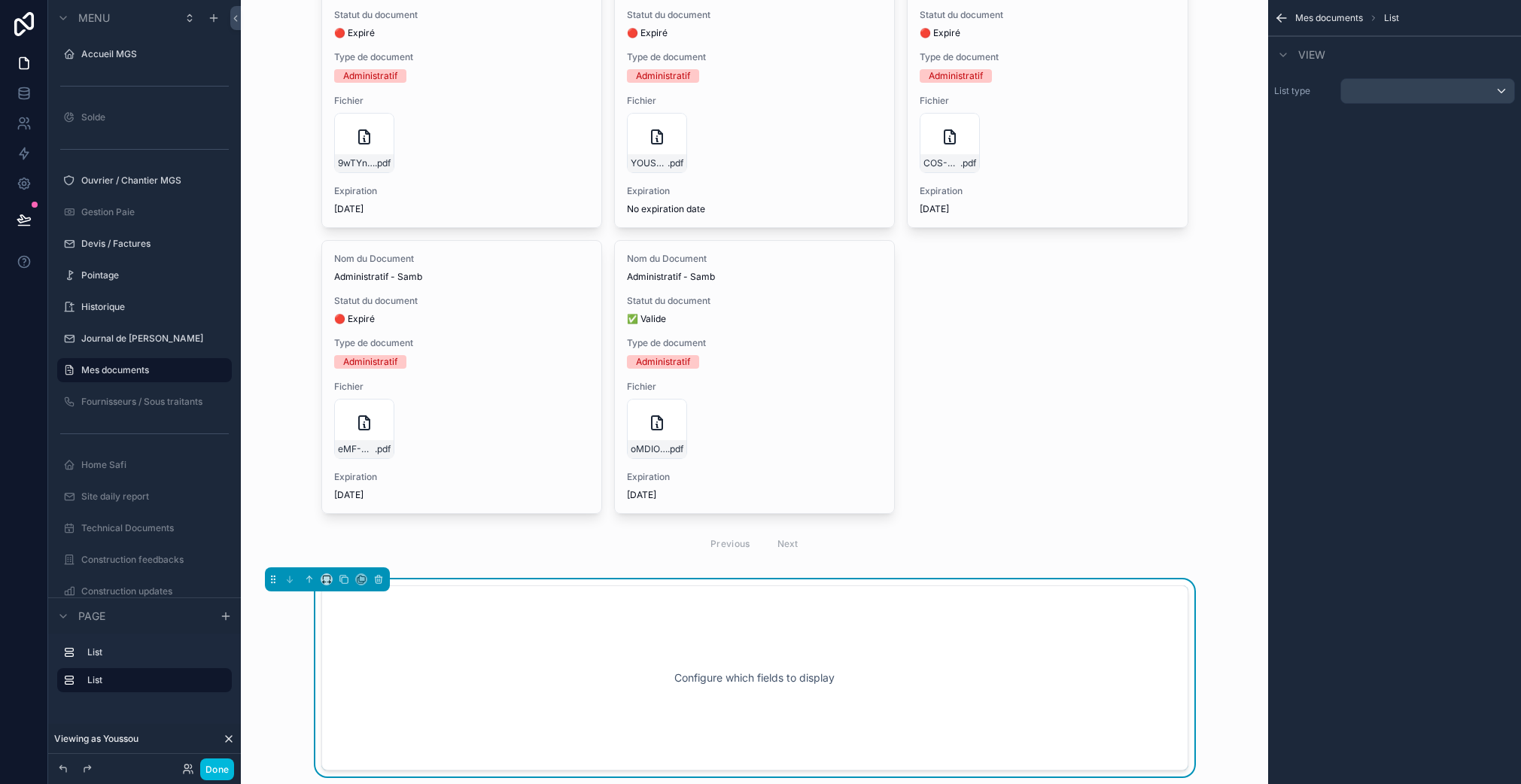
click at [979, 384] on div "scrollable content" at bounding box center [754, 226] width 1002 height 681
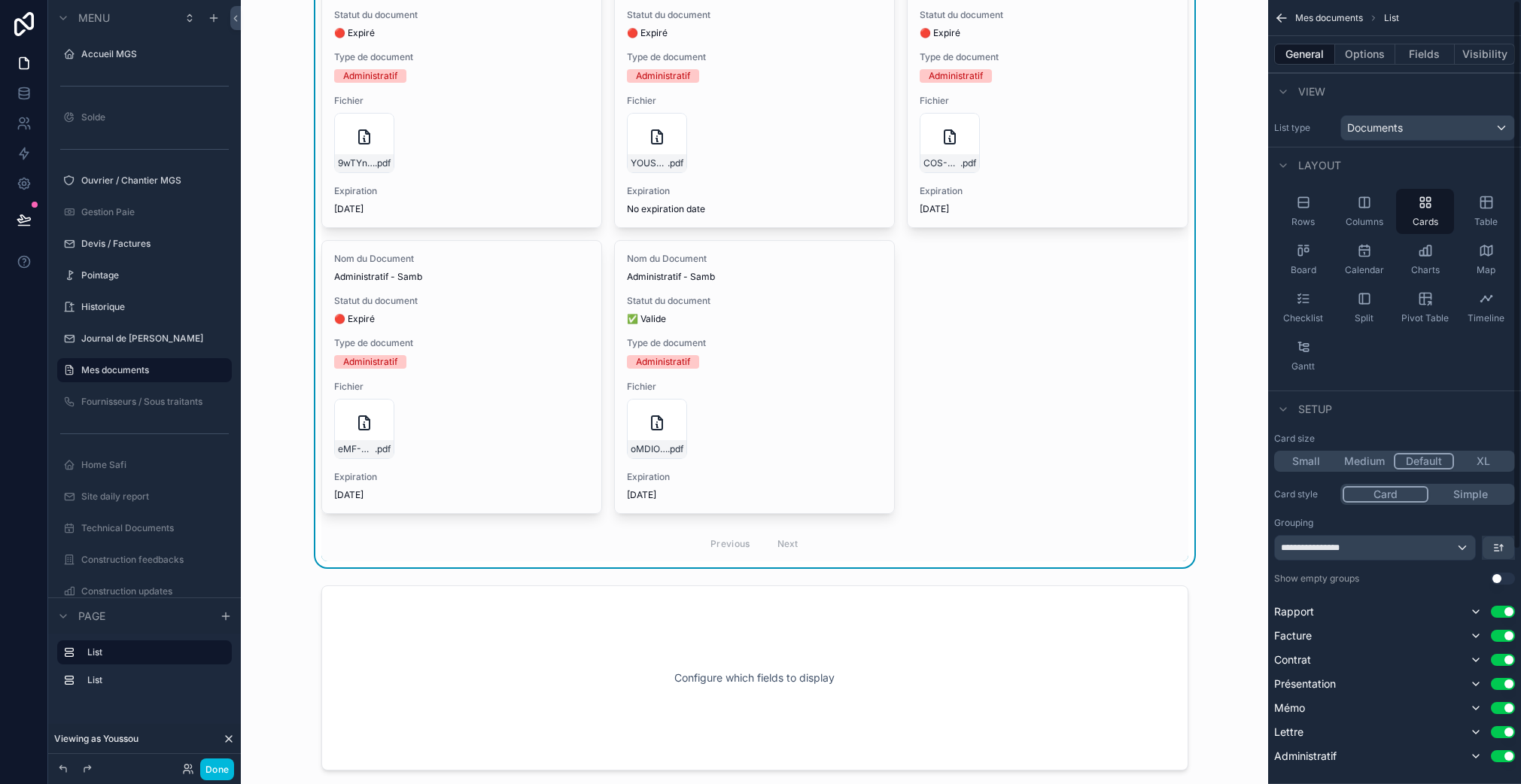
scroll to position [9, 0]
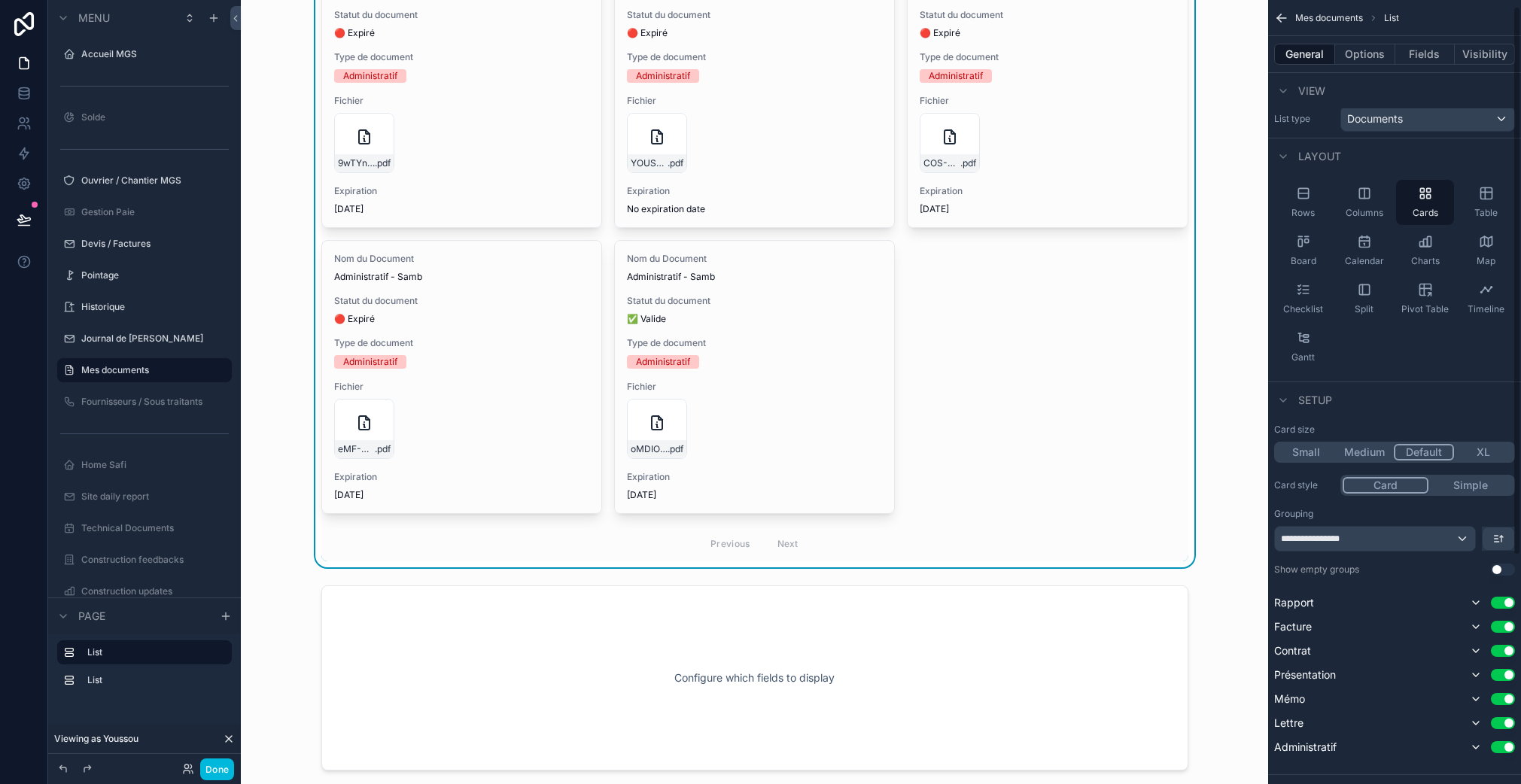
click at [1434, 42] on div "General Options Fields Visibility" at bounding box center [1395, 55] width 253 height 36
click at [1434, 56] on button "Fields" at bounding box center [1425, 54] width 60 height 21
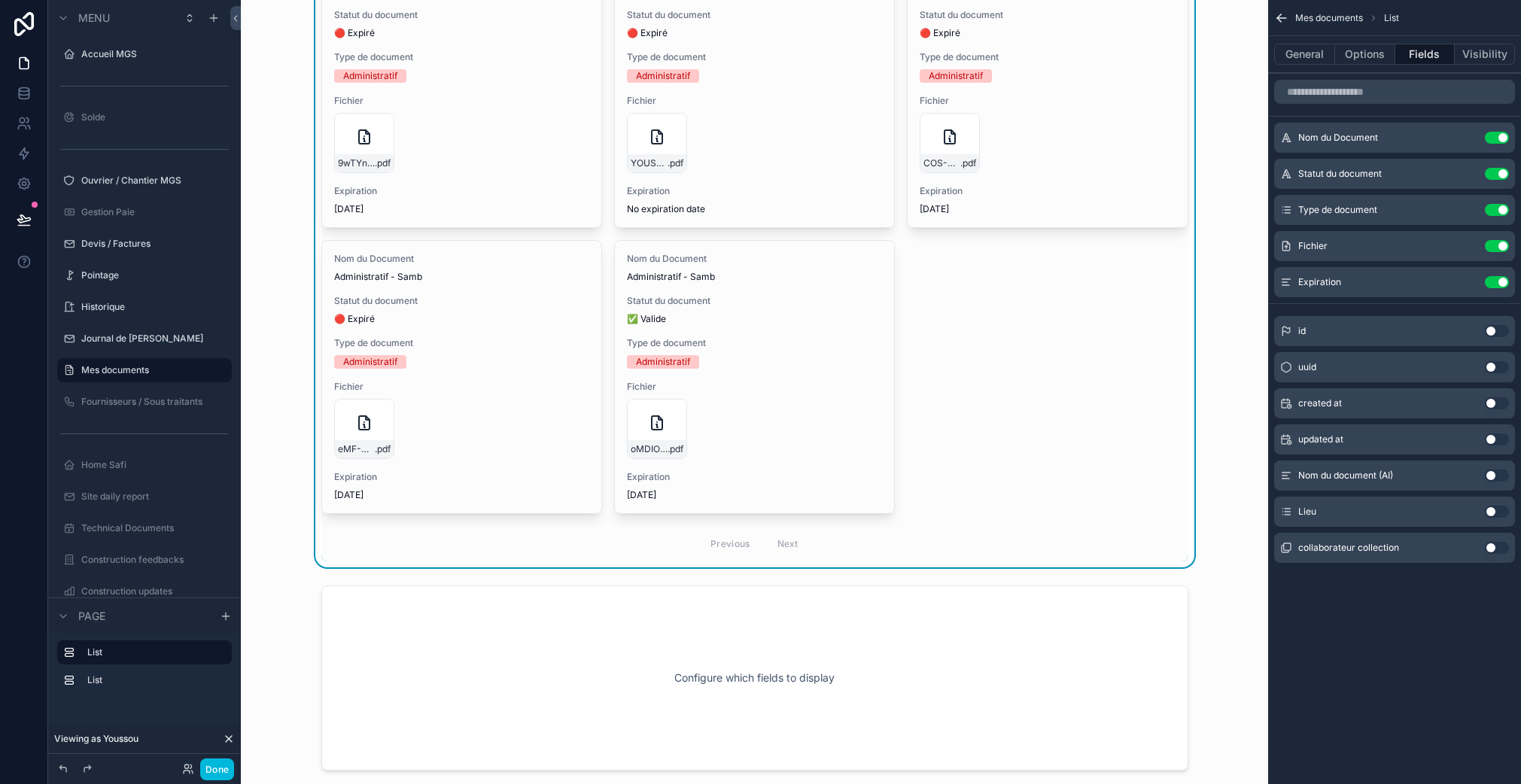
click at [1481, 56] on button "Visibility" at bounding box center [1485, 54] width 60 height 21
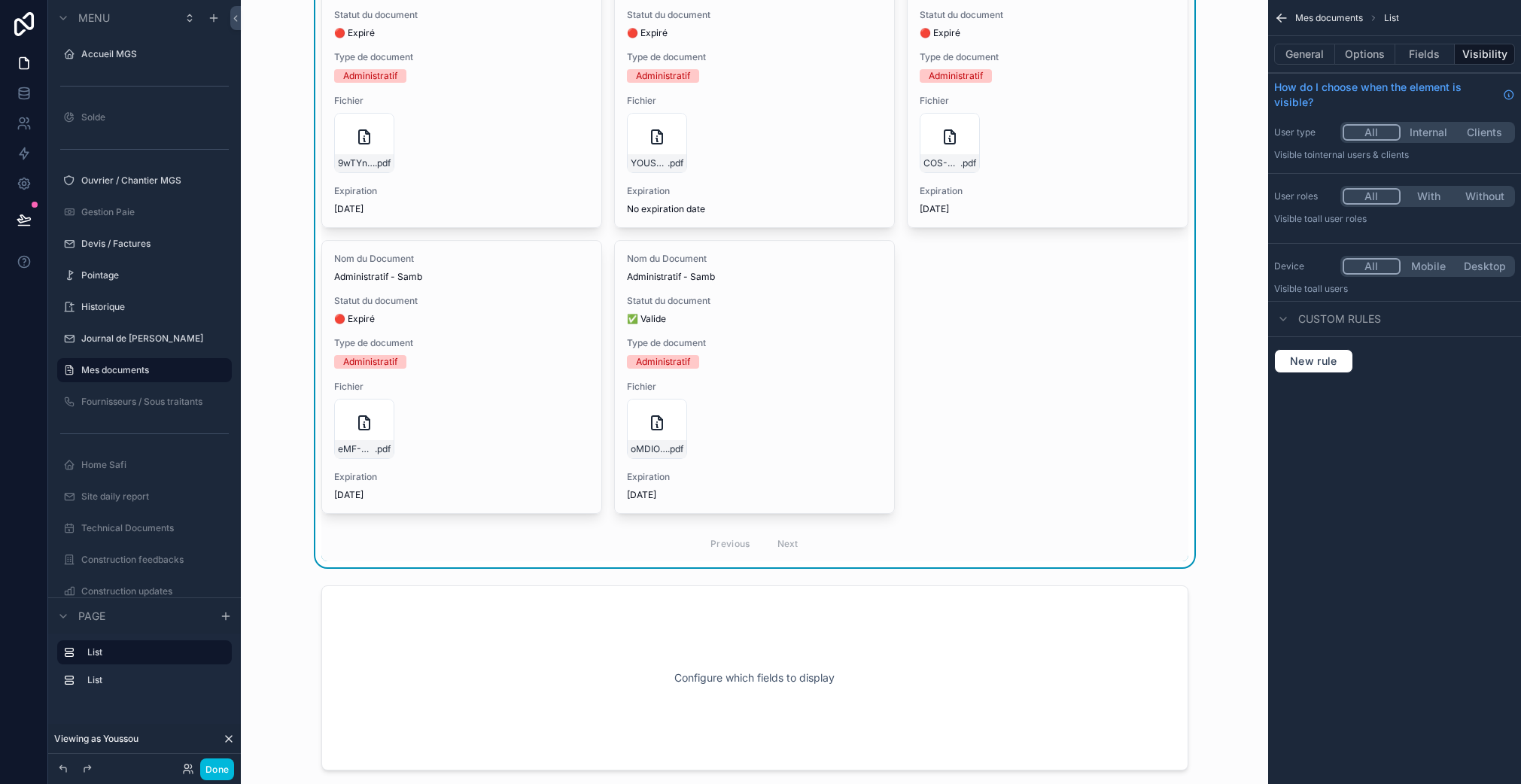
click at [1360, 59] on button "Options" at bounding box center [1365, 54] width 60 height 21
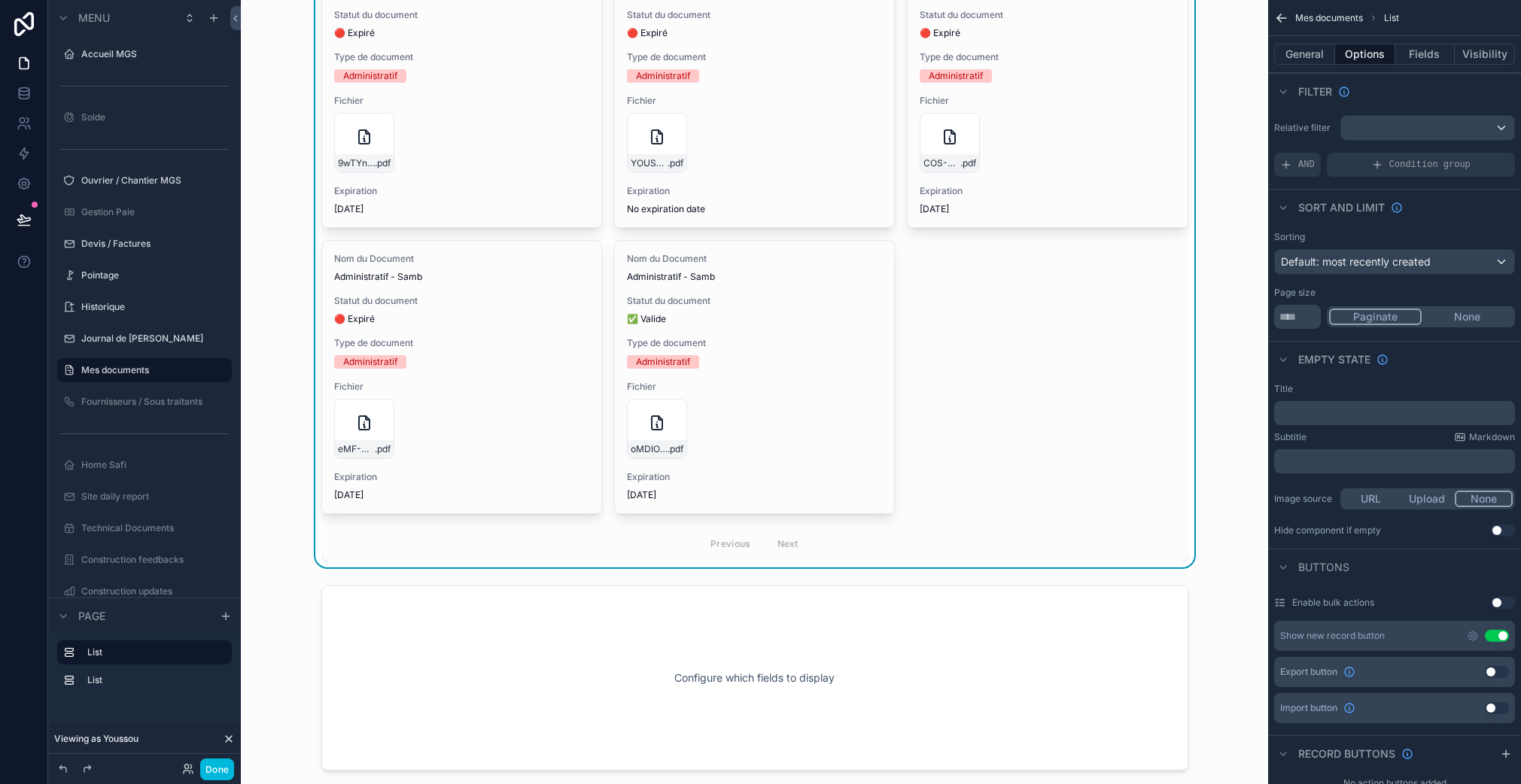
click at [1380, 171] on div "Condition group" at bounding box center [1420, 165] width 188 height 24
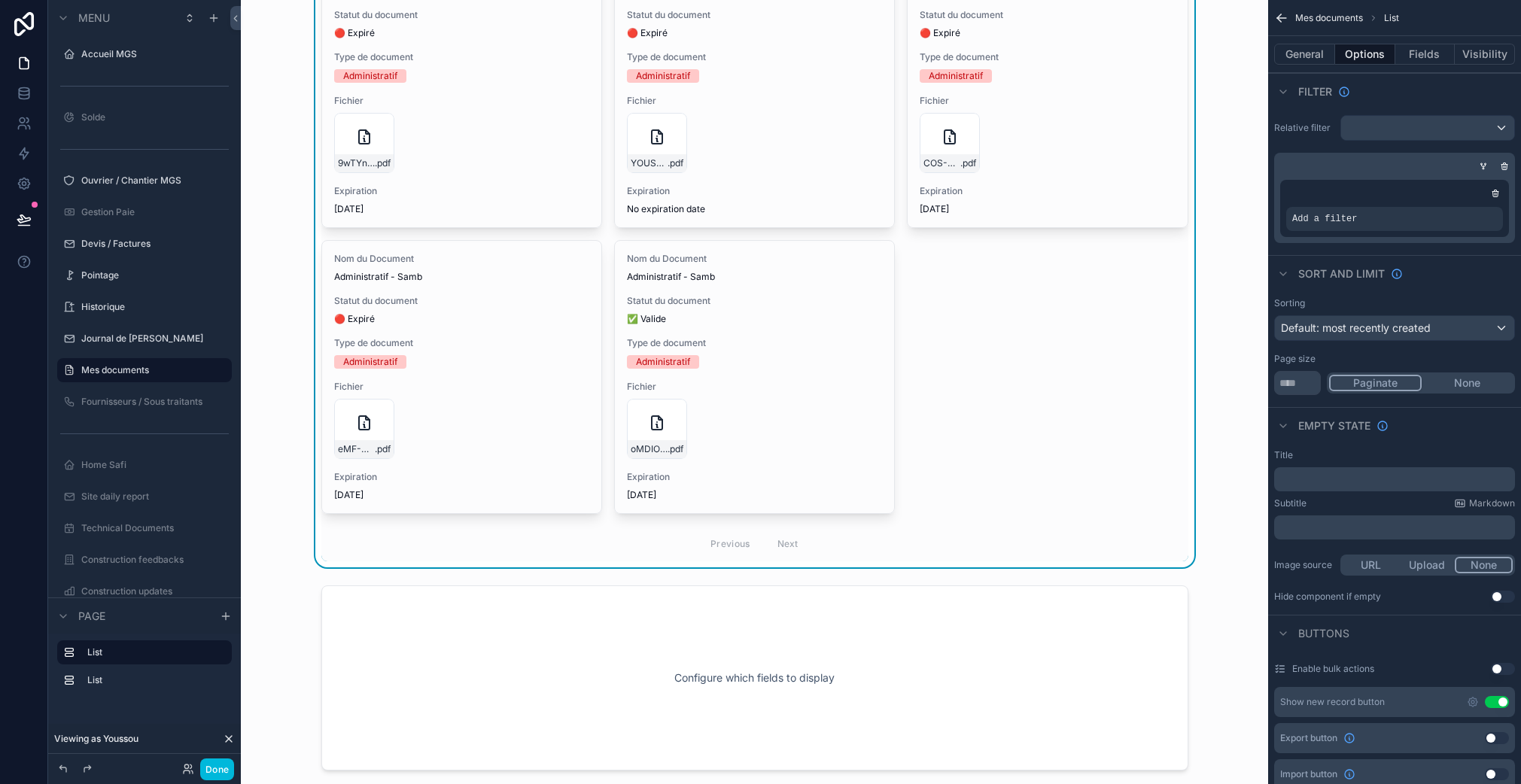
click at [0, 0] on icon "scrollable content" at bounding box center [0, 0] width 0 height 0
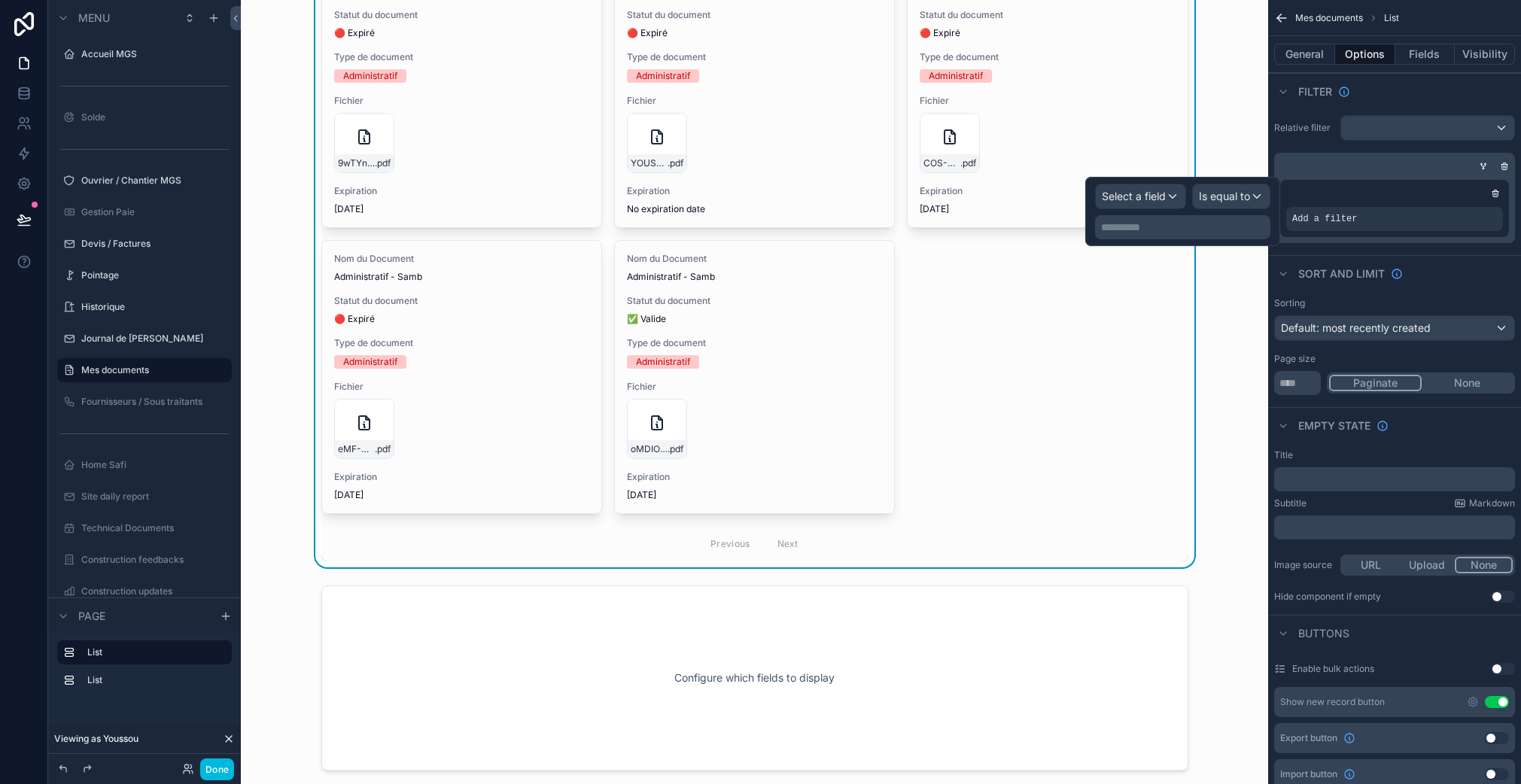
click at [1145, 199] on span "Select a field" at bounding box center [1133, 196] width 64 height 13
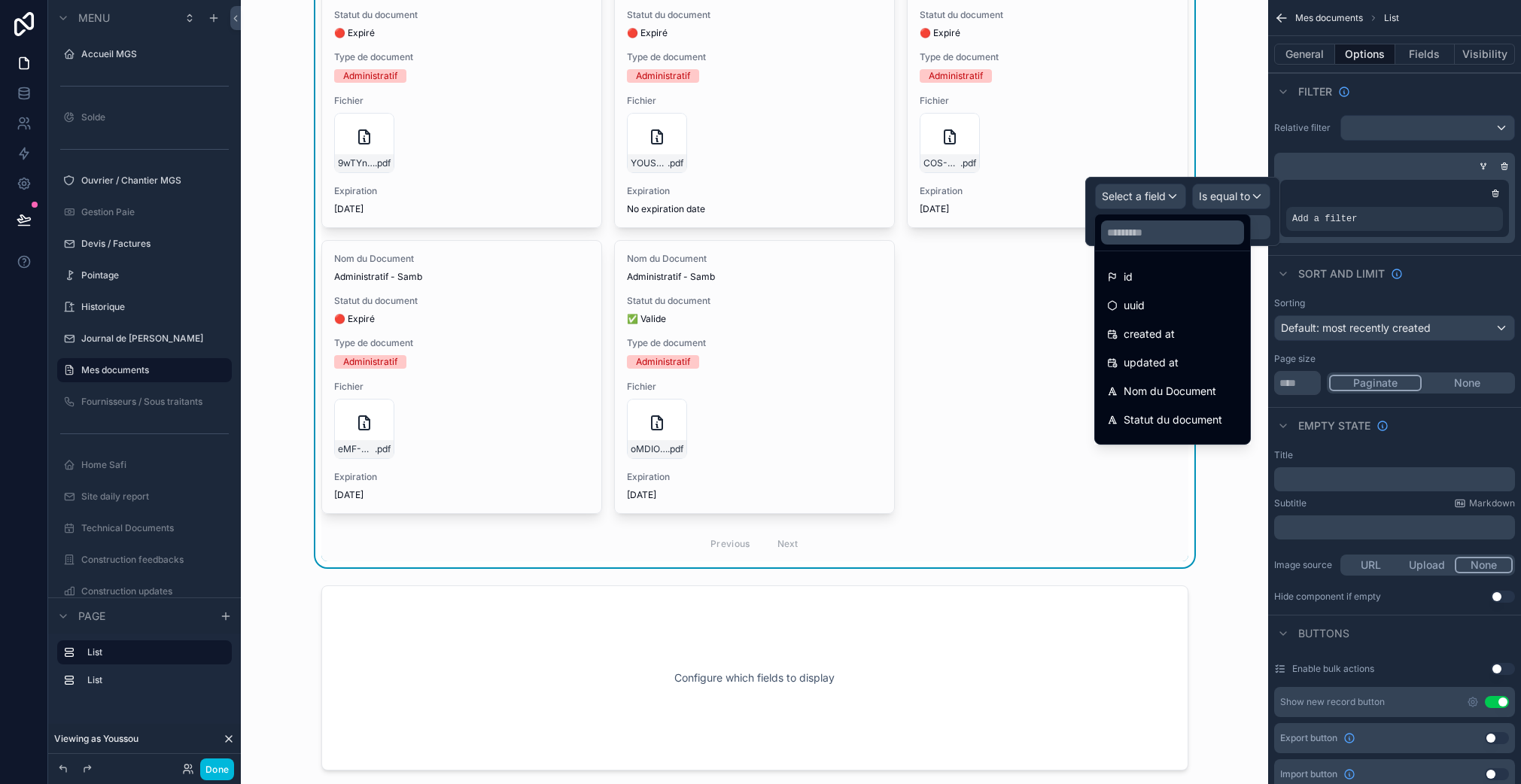
click at [1138, 233] on input "text" at bounding box center [1172, 232] width 143 height 24
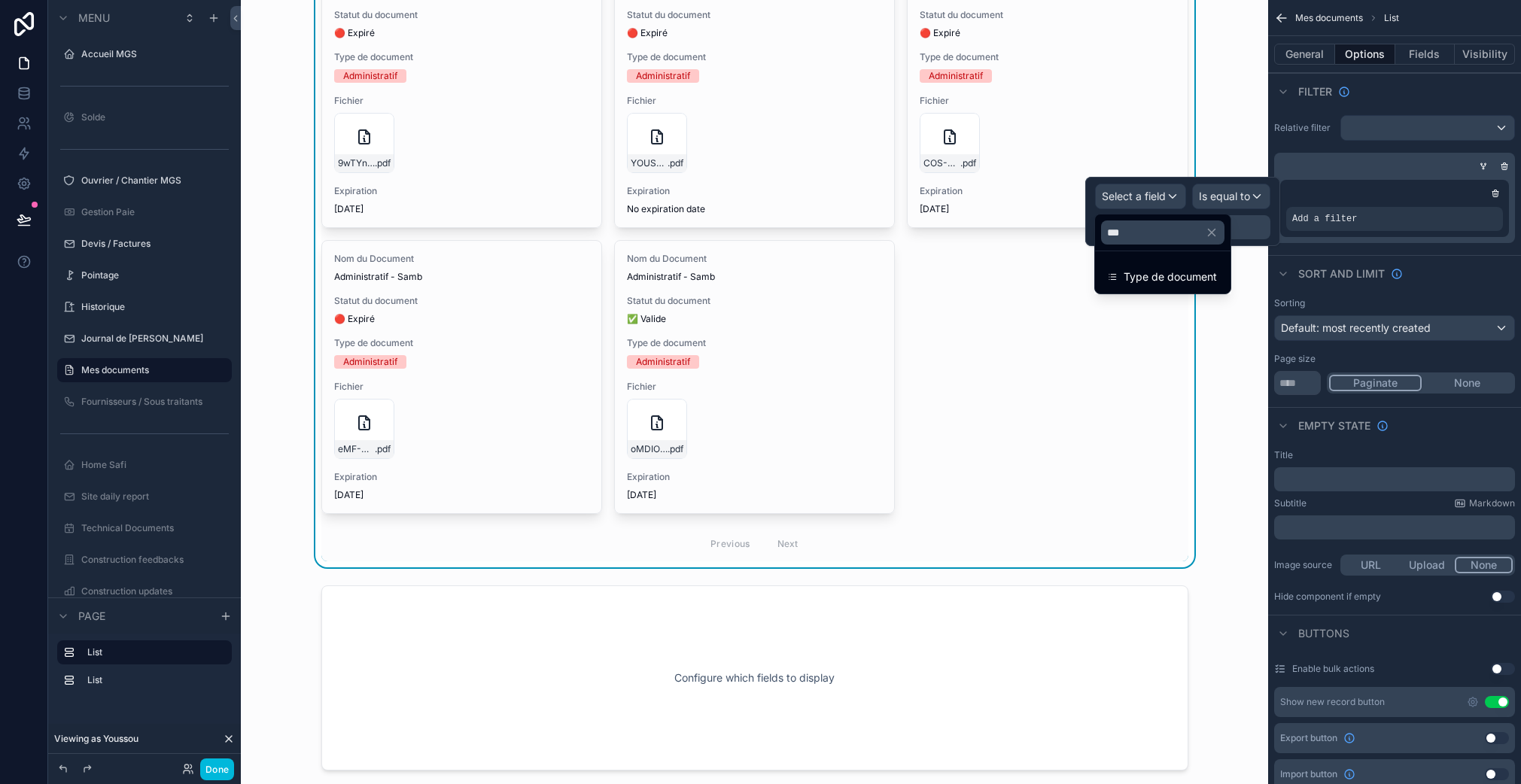
type input "***"
click at [1141, 206] on div at bounding box center [1183, 211] width 195 height 69
click at [1134, 229] on p "**********" at bounding box center [1184, 227] width 166 height 15
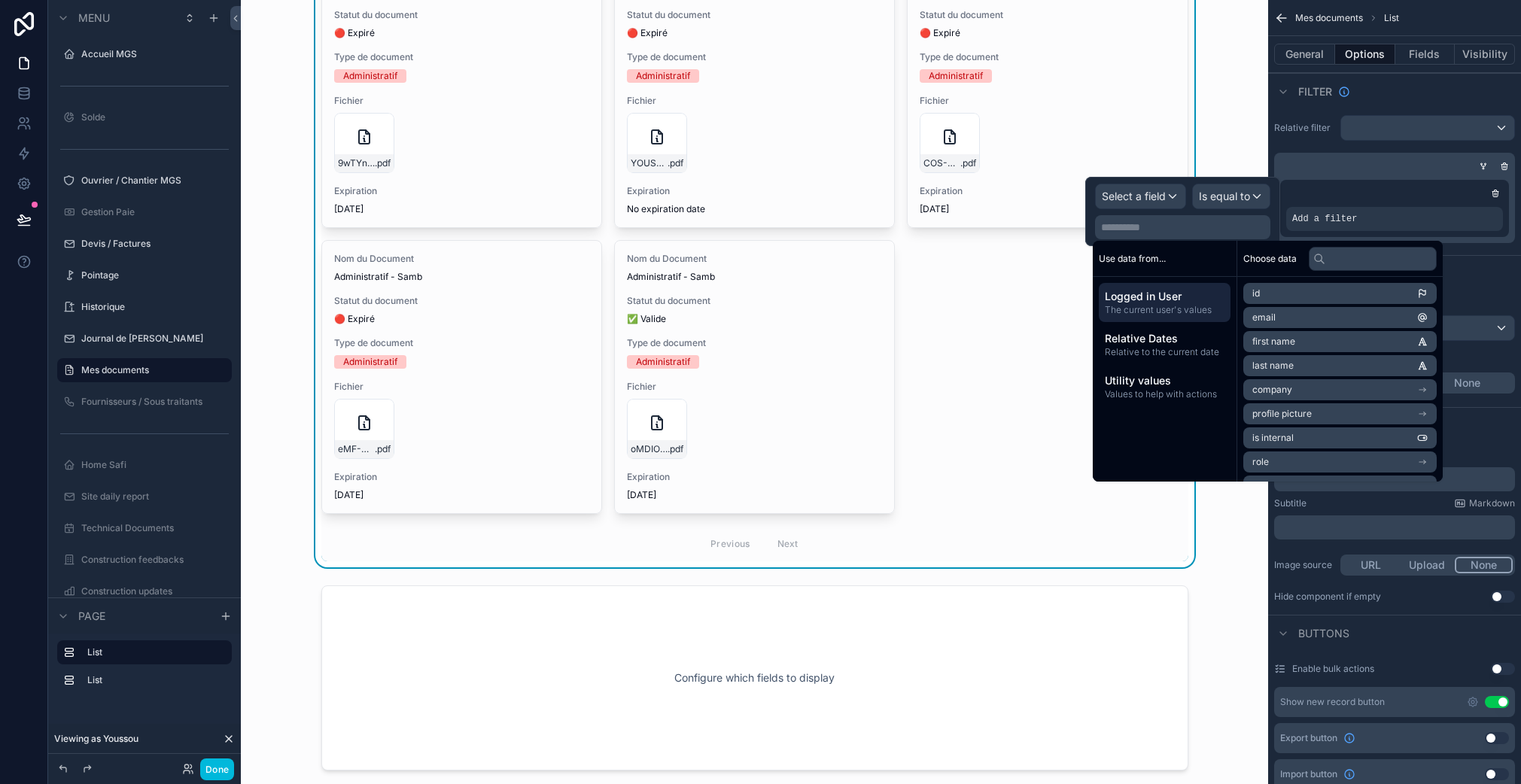
click at [1138, 197] on span "Select a field" at bounding box center [1133, 196] width 64 height 13
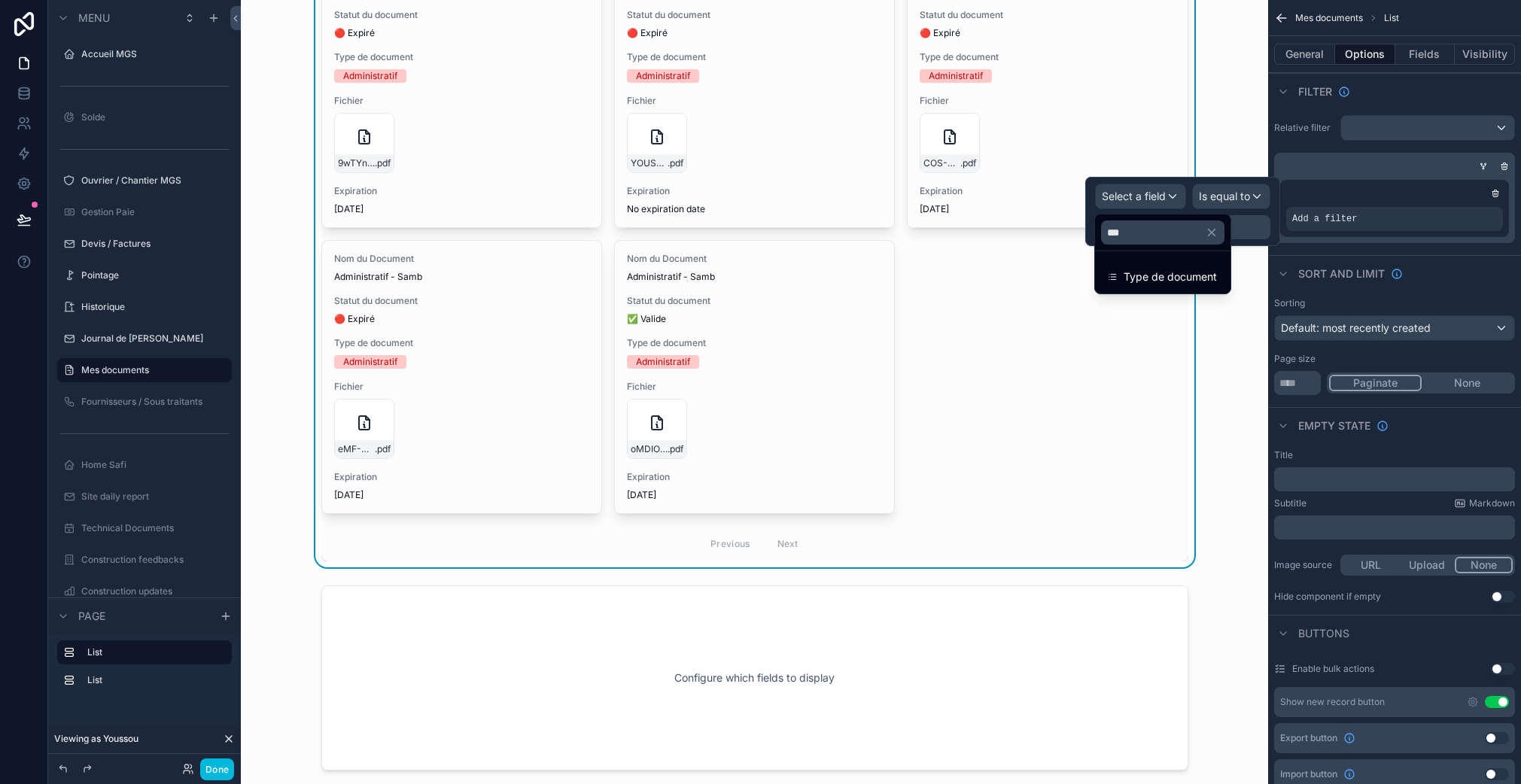
click at [1126, 228] on input "***" at bounding box center [1163, 232] width 124 height 24
type input "**"
click at [1164, 275] on span "Expiration" at bounding box center [1148, 276] width 49 height 18
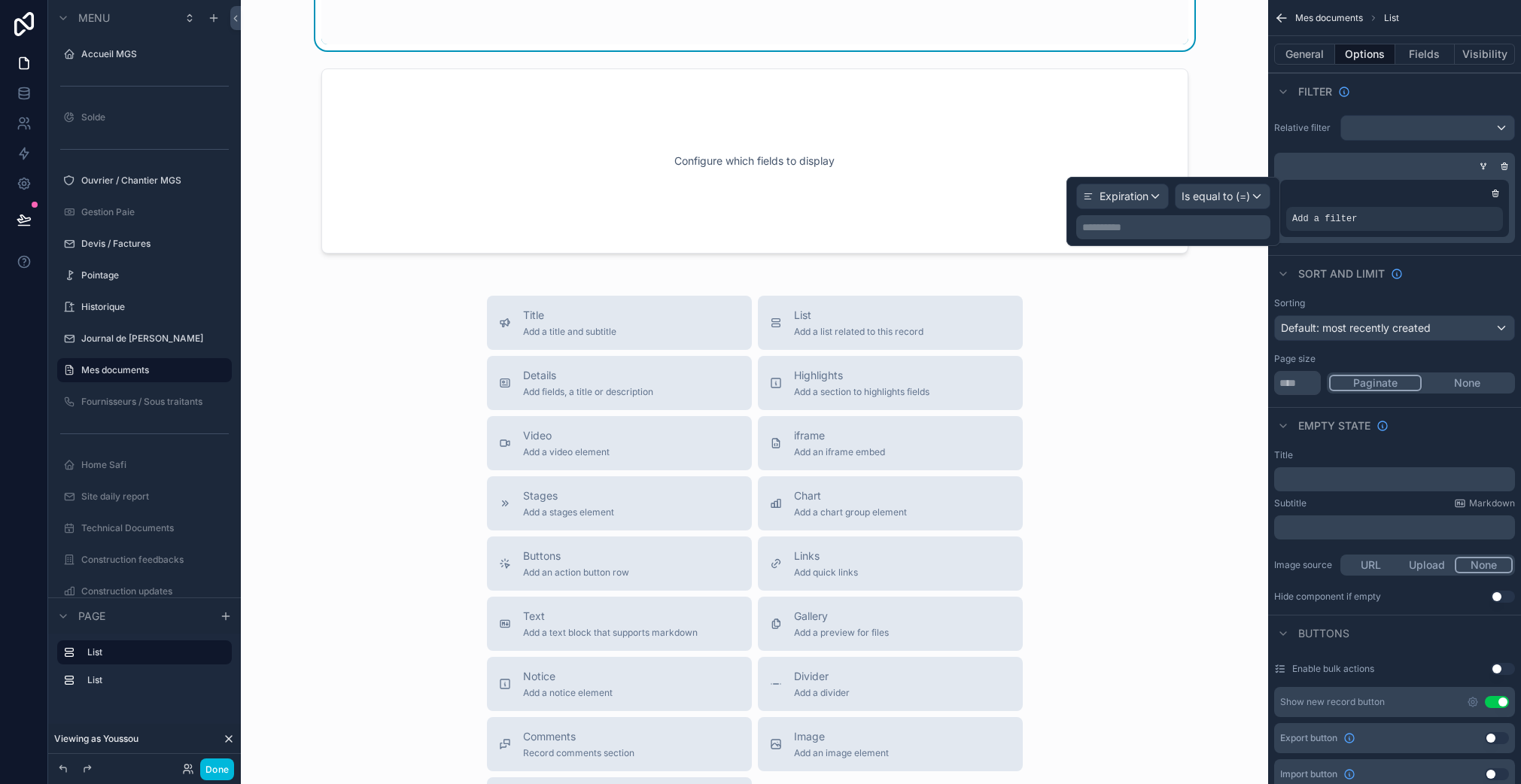
click at [1216, 202] on span "Is equal to (=)" at bounding box center [1215, 196] width 68 height 15
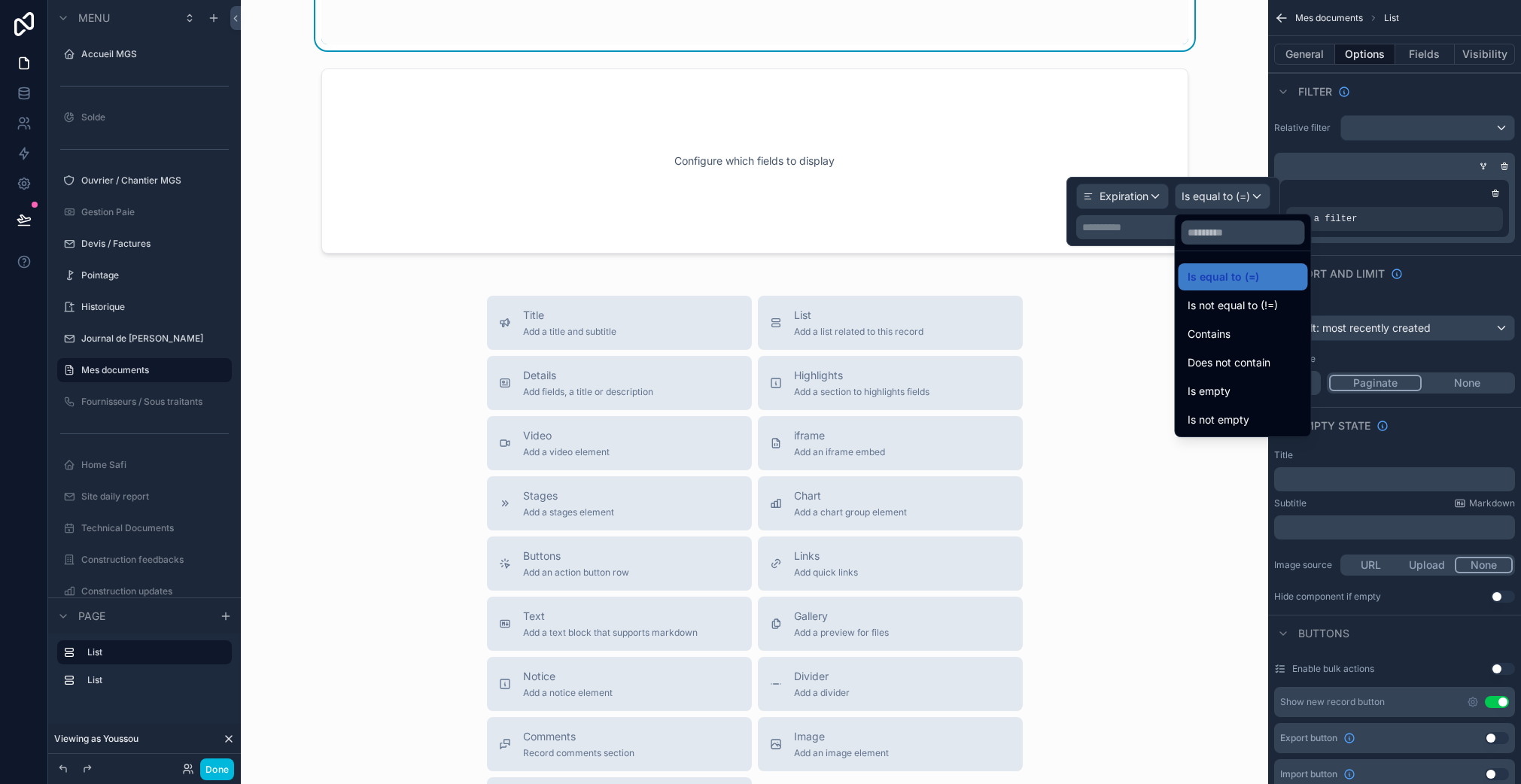
click at [1248, 307] on span "Is not equal to (!=)" at bounding box center [1232, 306] width 90 height 18
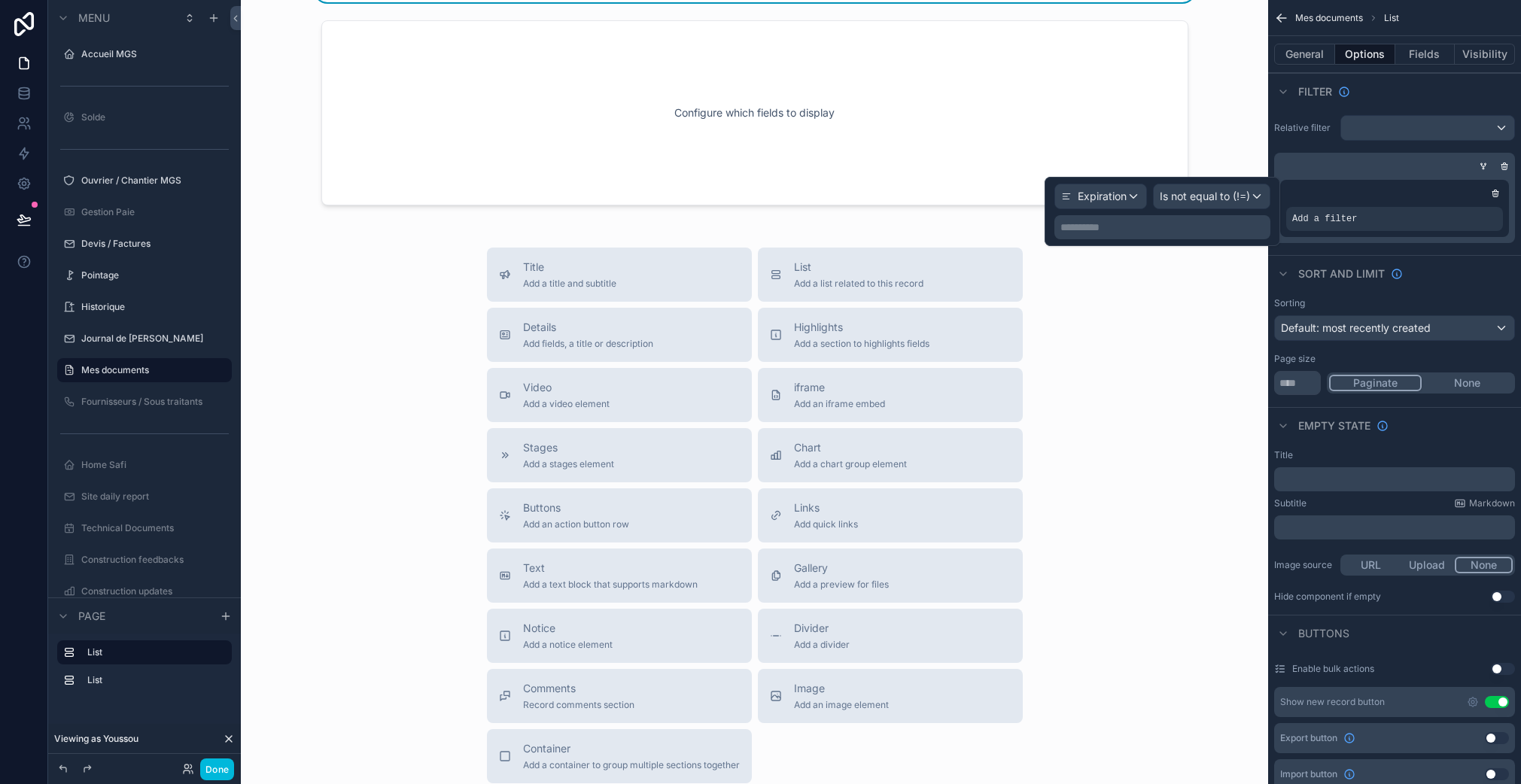
click at [1110, 224] on p "**********" at bounding box center [1163, 227] width 206 height 15
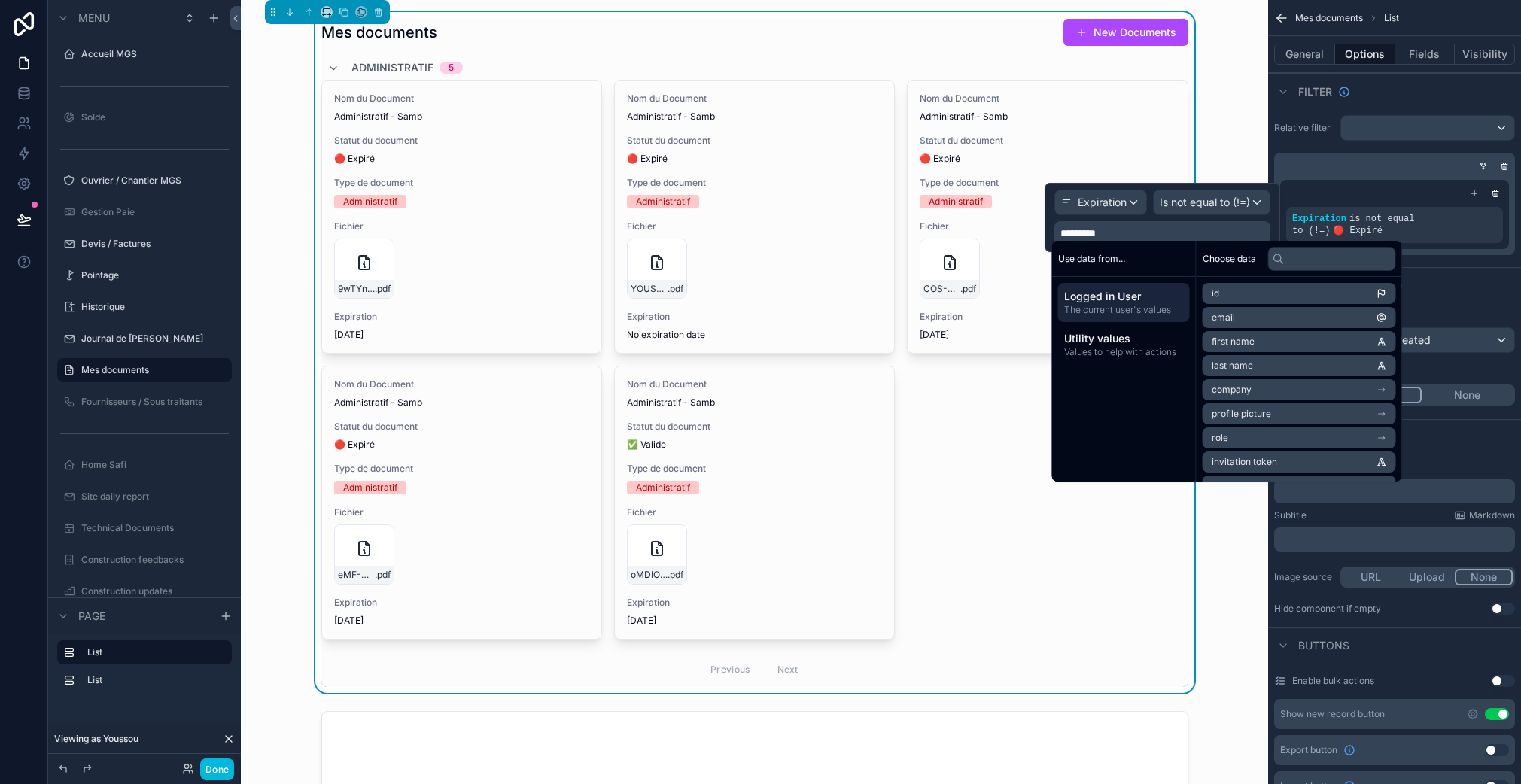
click at [1190, 224] on div "*********" at bounding box center [1162, 233] width 216 height 24
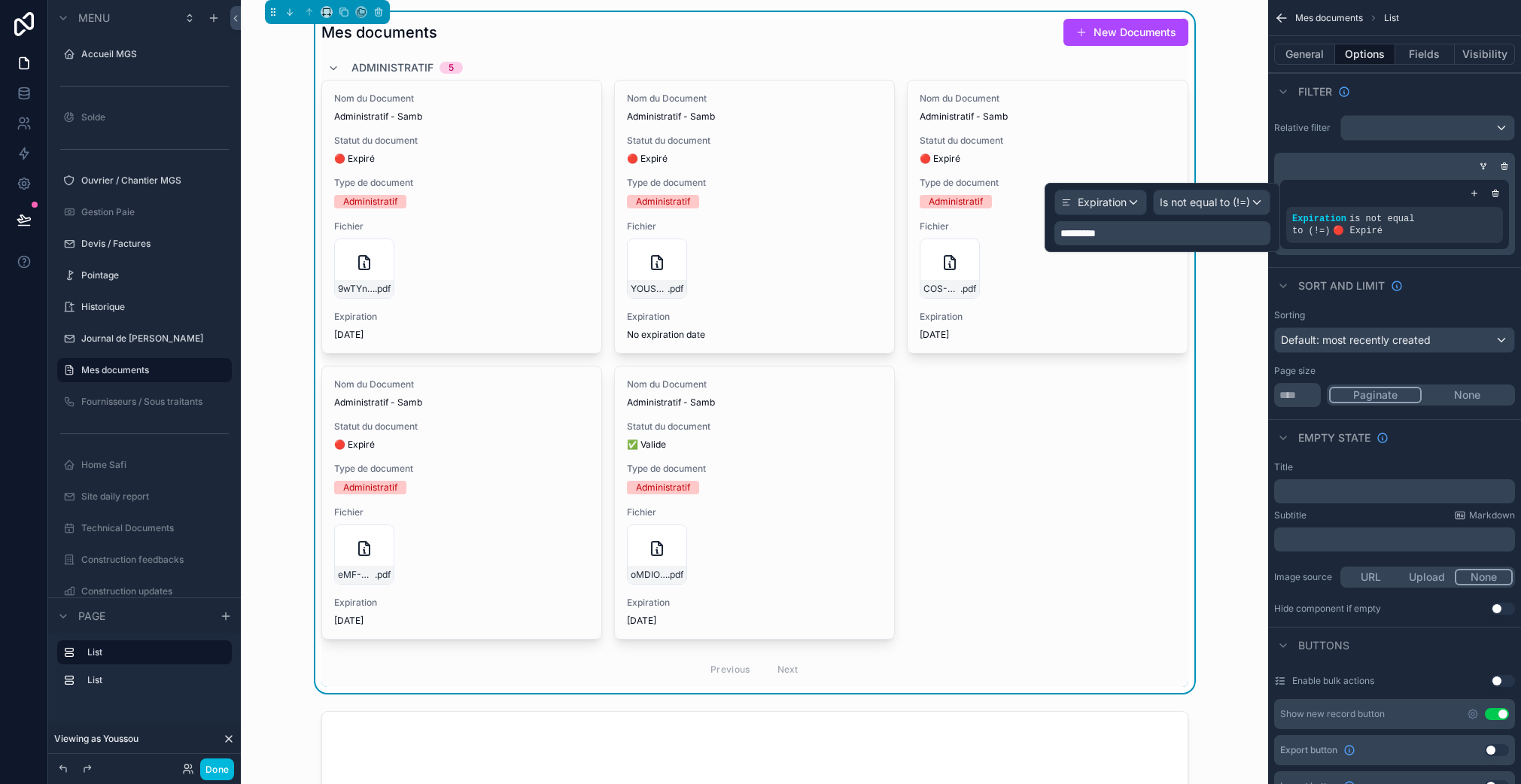
click at [1126, 236] on p "*********" at bounding box center [1163, 233] width 206 height 15
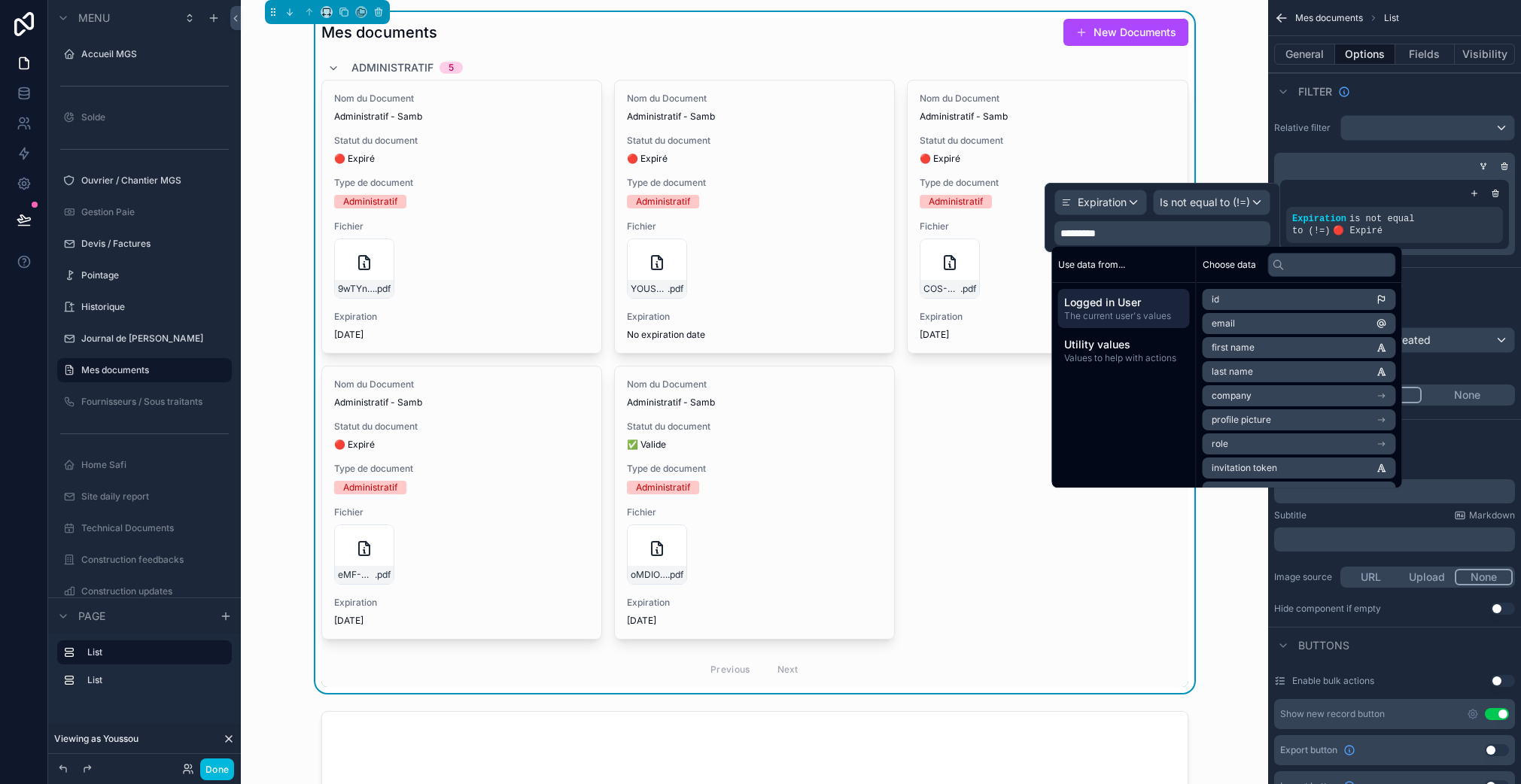
click at [1063, 229] on span "*********" at bounding box center [1077, 234] width 35 height 11
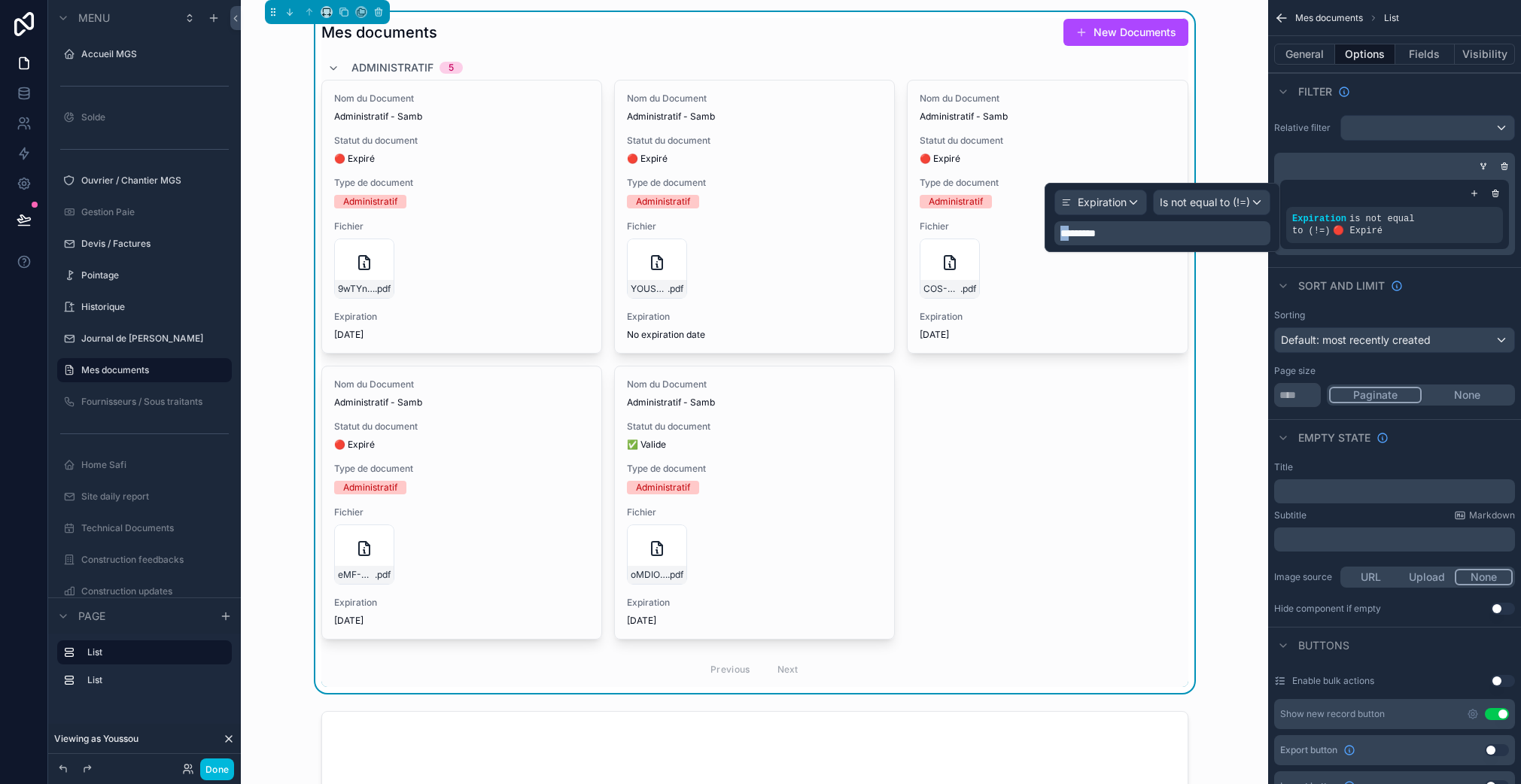
click at [1063, 229] on span "*********" at bounding box center [1077, 234] width 35 height 11
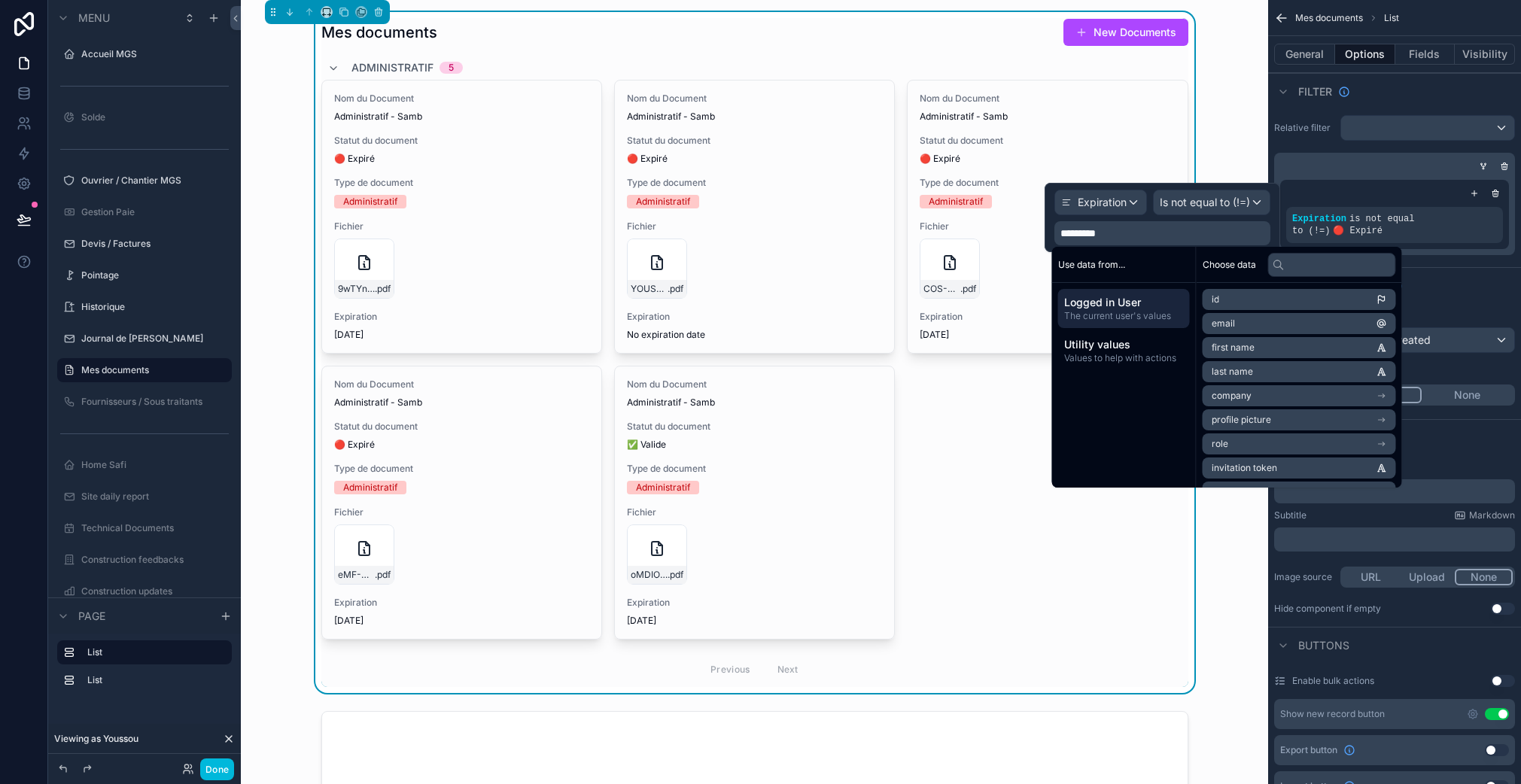
click at [1133, 238] on p "*********" at bounding box center [1163, 233] width 206 height 15
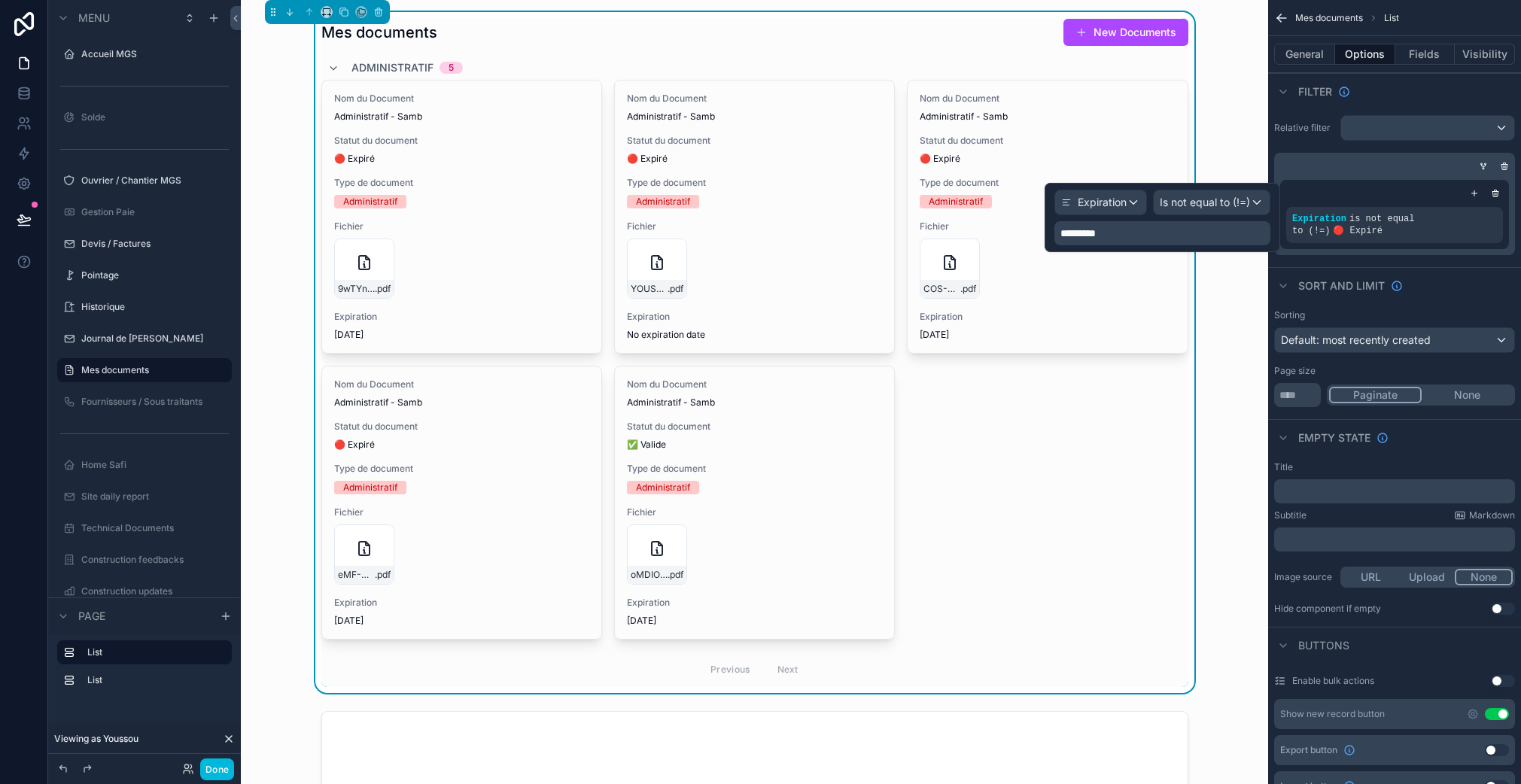
click at [1068, 229] on span "*********" at bounding box center [1077, 234] width 35 height 11
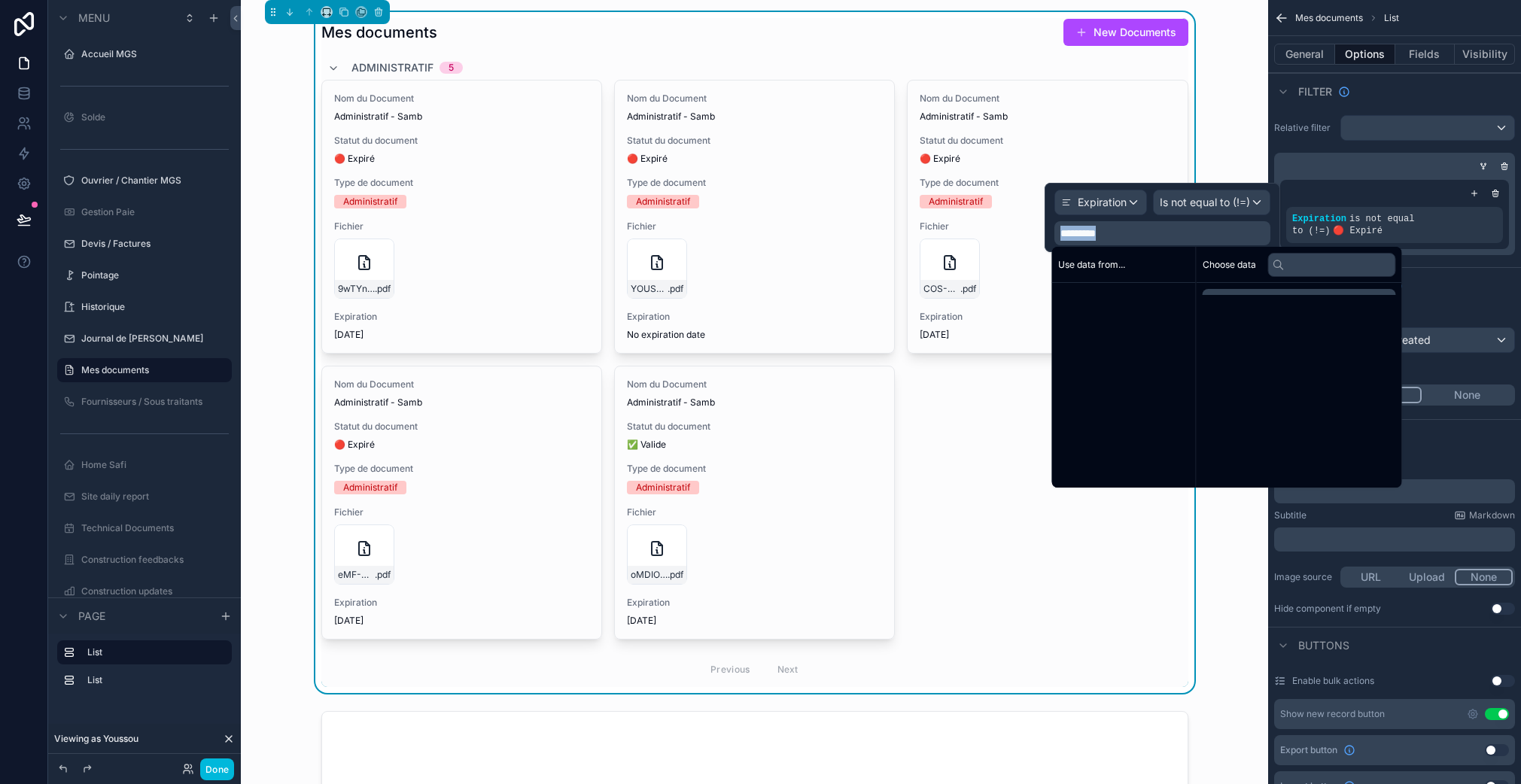
click at [1068, 229] on span "*********" at bounding box center [1077, 234] width 35 height 11
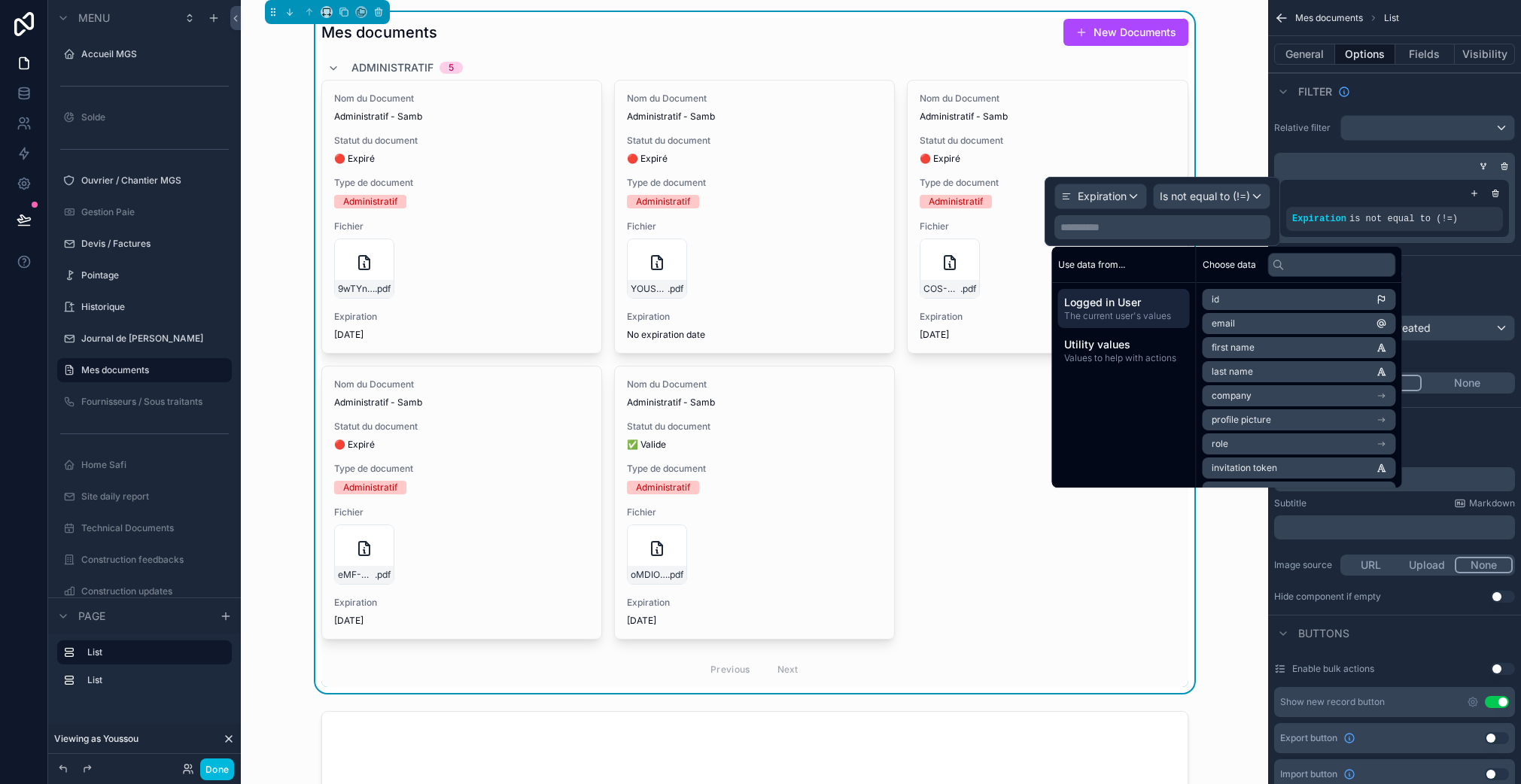
click at [1195, 194] on span "Is not equal to (!=)" at bounding box center [1204, 196] width 90 height 15
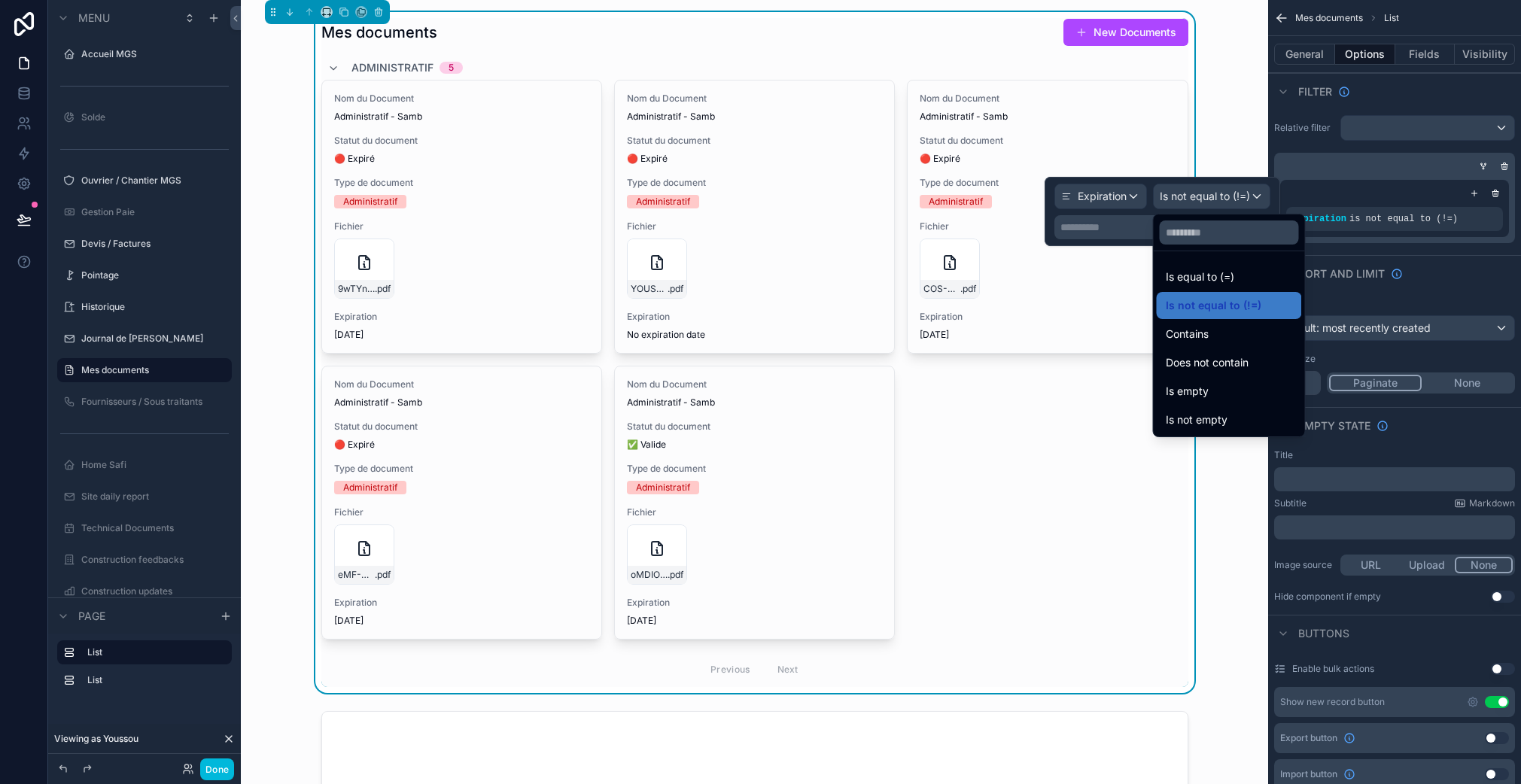
click at [1234, 368] on span "Does not contain" at bounding box center [1206, 363] width 83 height 18
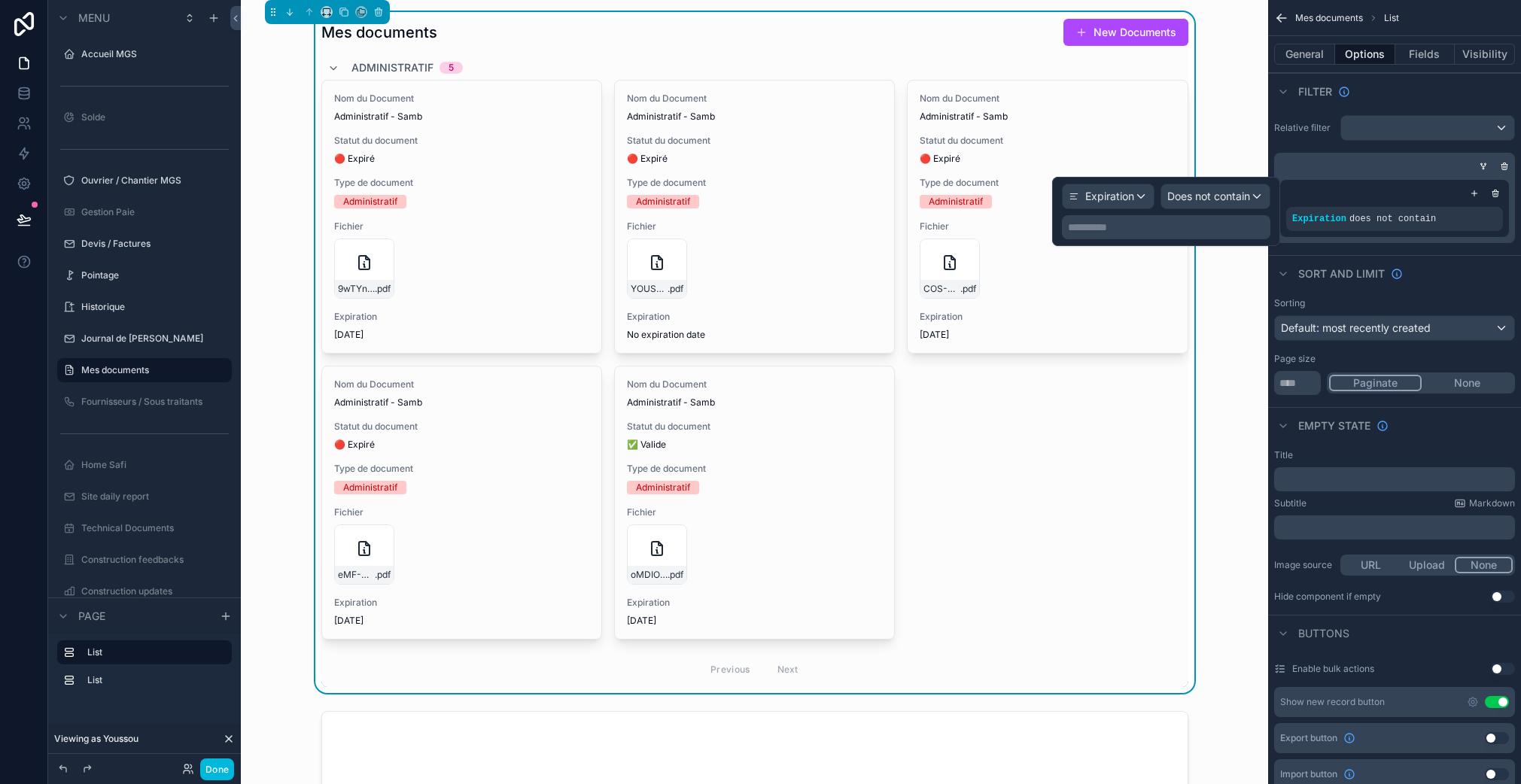
click at [1125, 231] on p "**********" at bounding box center [1167, 227] width 199 height 15
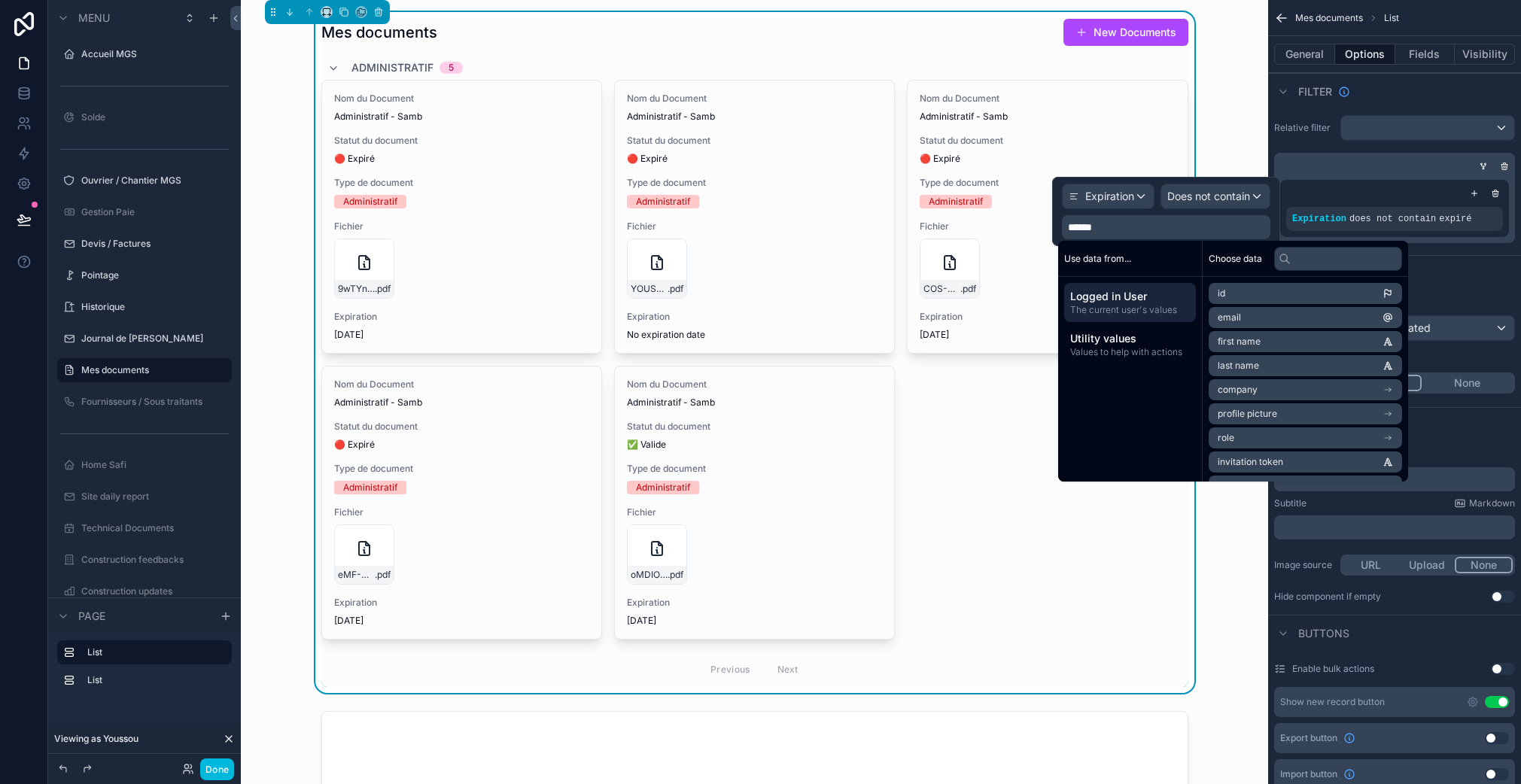
click at [1074, 227] on span "******" at bounding box center [1080, 227] width 24 height 11
click at [1156, 235] on div "******" at bounding box center [1165, 227] width 208 height 24
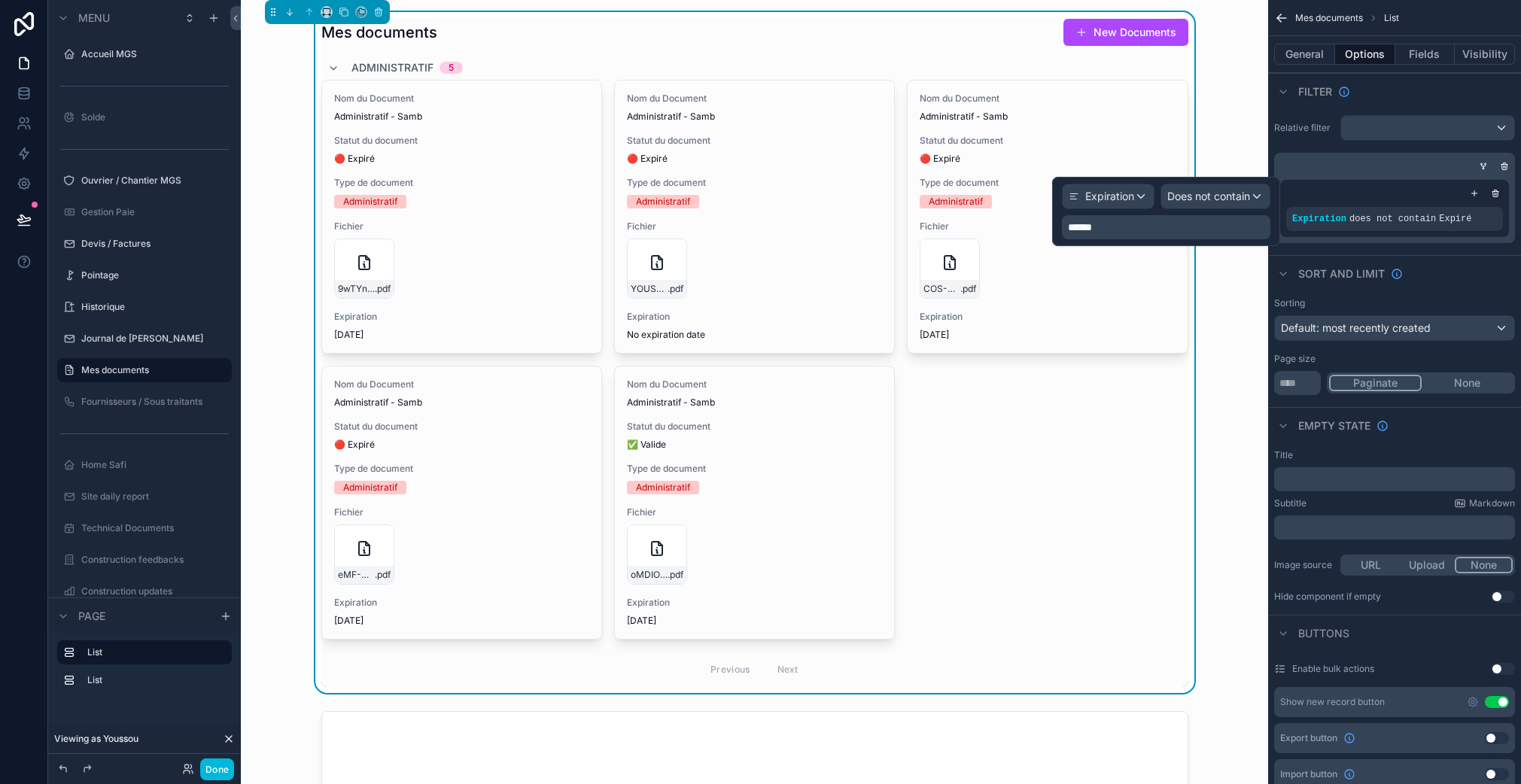
click at [1063, 228] on div "******" at bounding box center [1165, 227] width 208 height 24
click at [1134, 226] on p "******" at bounding box center [1167, 227] width 199 height 15
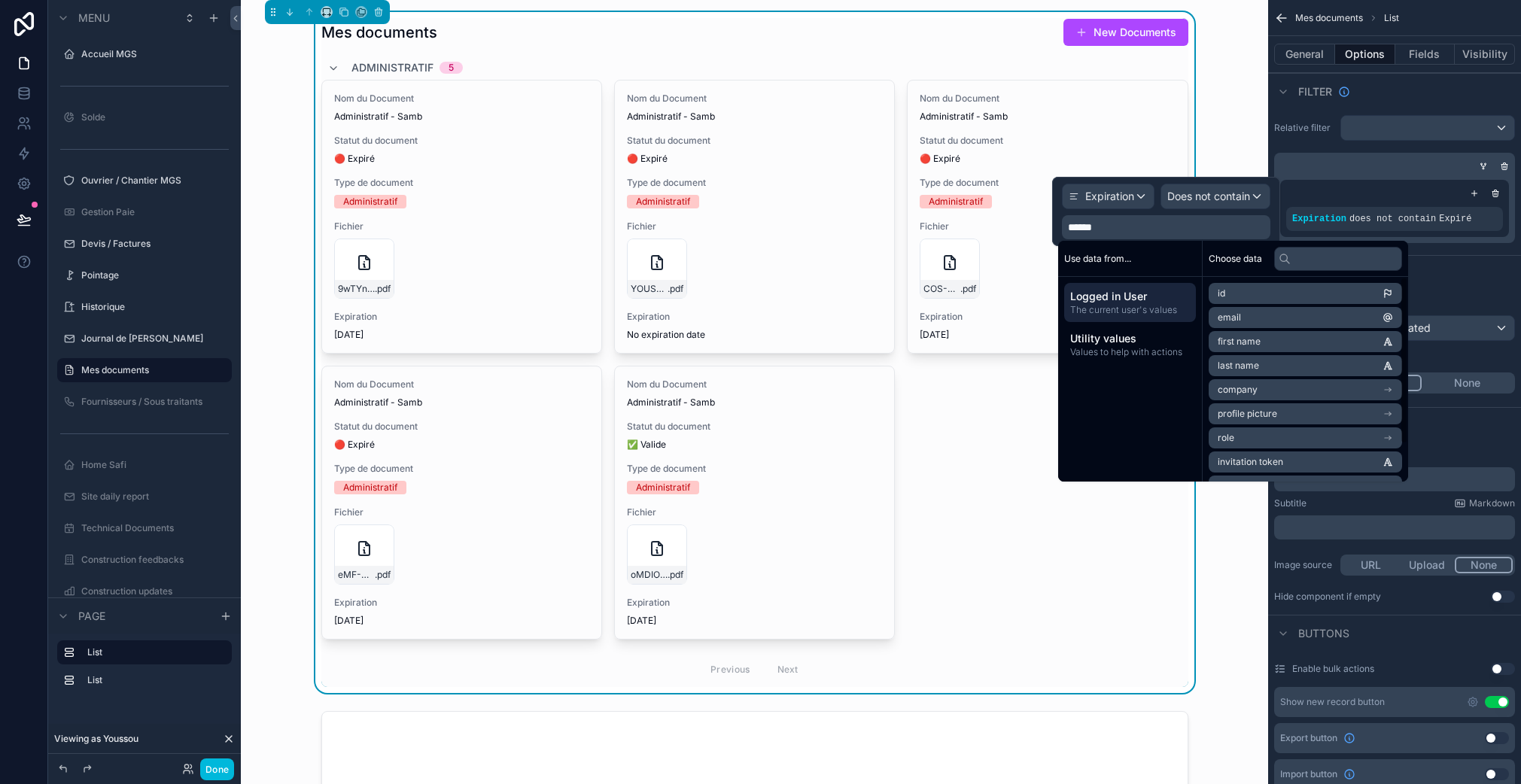
click at [1127, 346] on span "Values to help with actions" at bounding box center [1130, 351] width 120 height 12
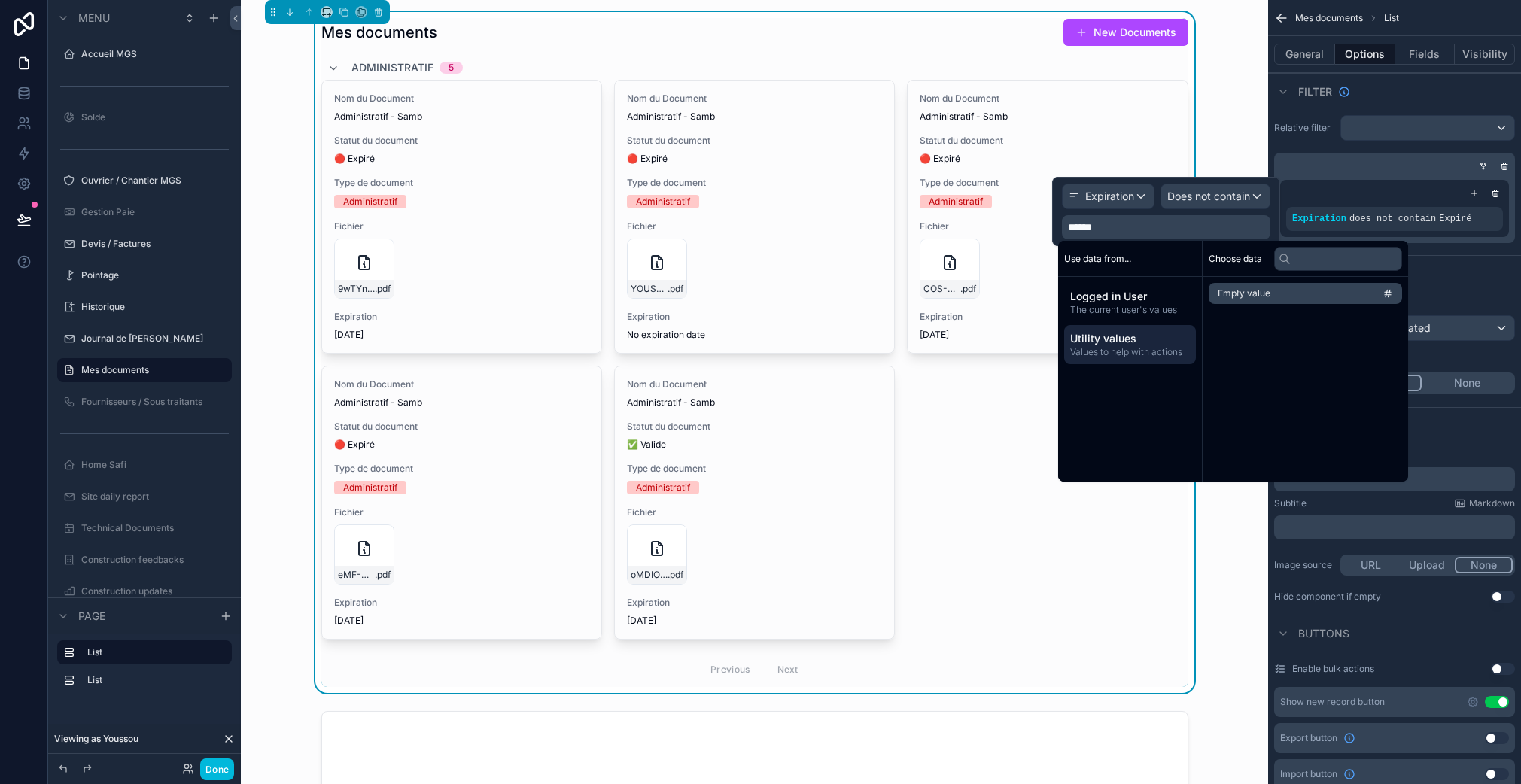
click at [1126, 299] on span "Logged in User" at bounding box center [1130, 297] width 120 height 15
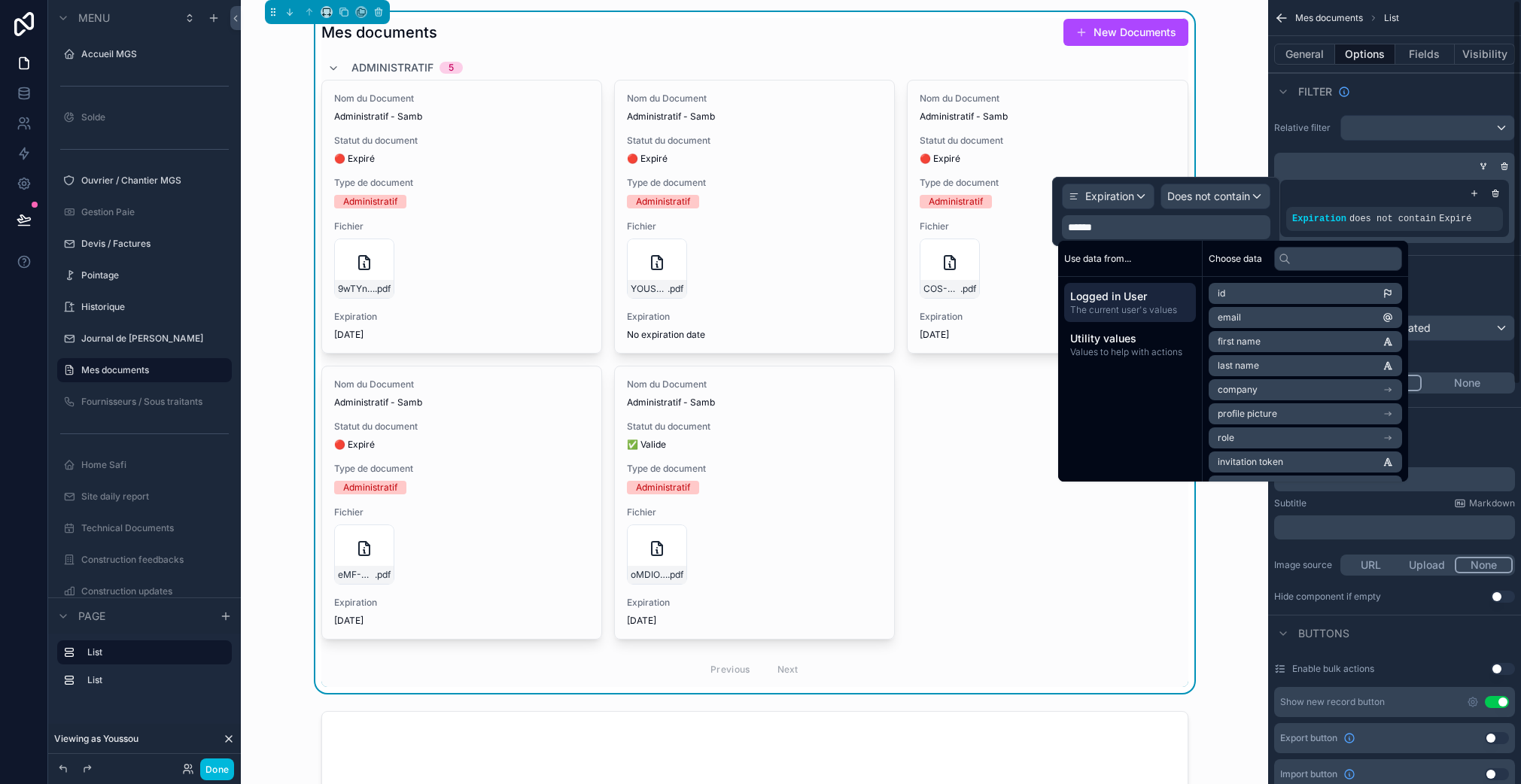
click at [1246, 232] on p "******" at bounding box center [1167, 227] width 199 height 15
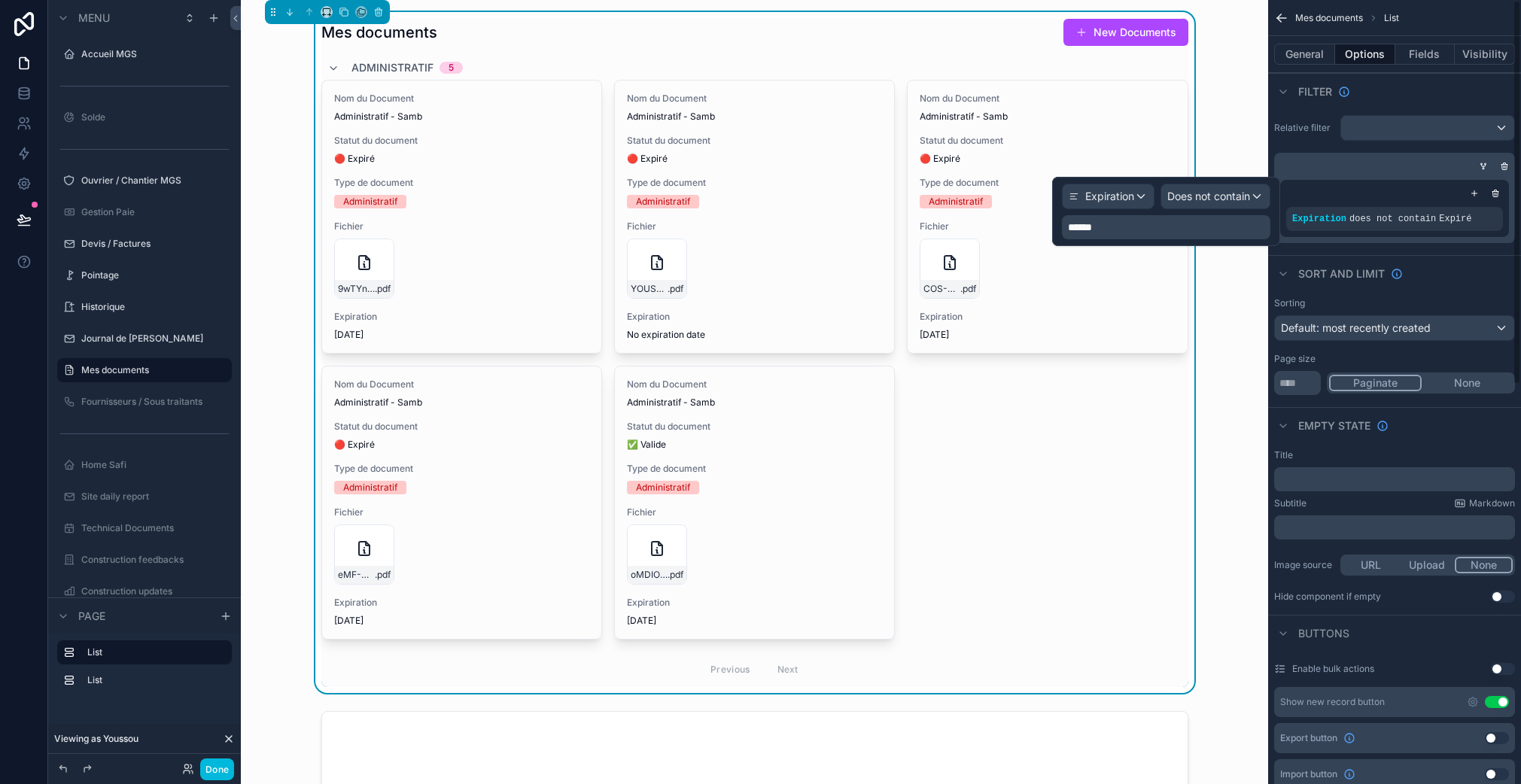
click at [1246, 232] on p "******" at bounding box center [1167, 227] width 199 height 15
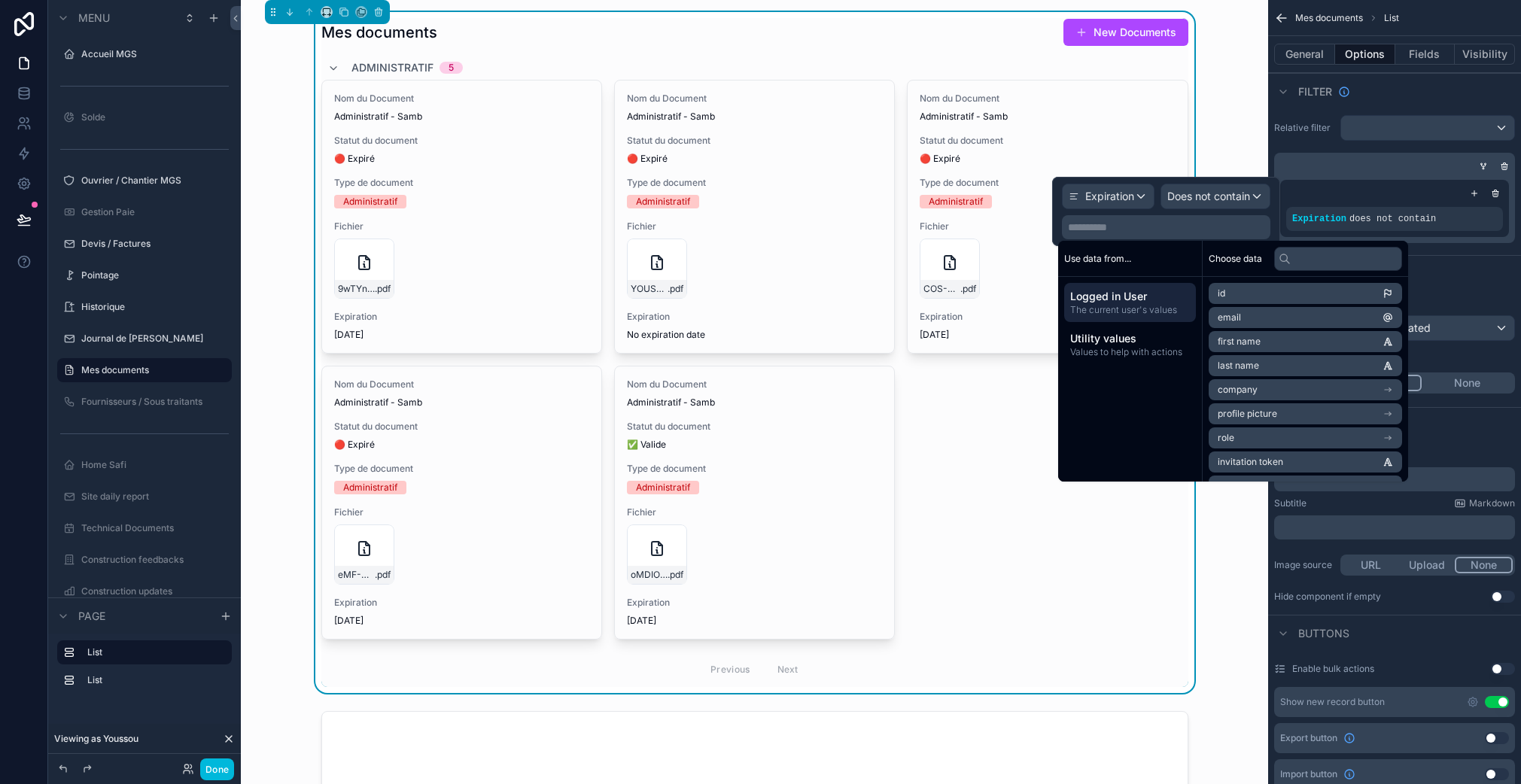
click at [1121, 205] on div "Expiration" at bounding box center [1108, 196] width 91 height 24
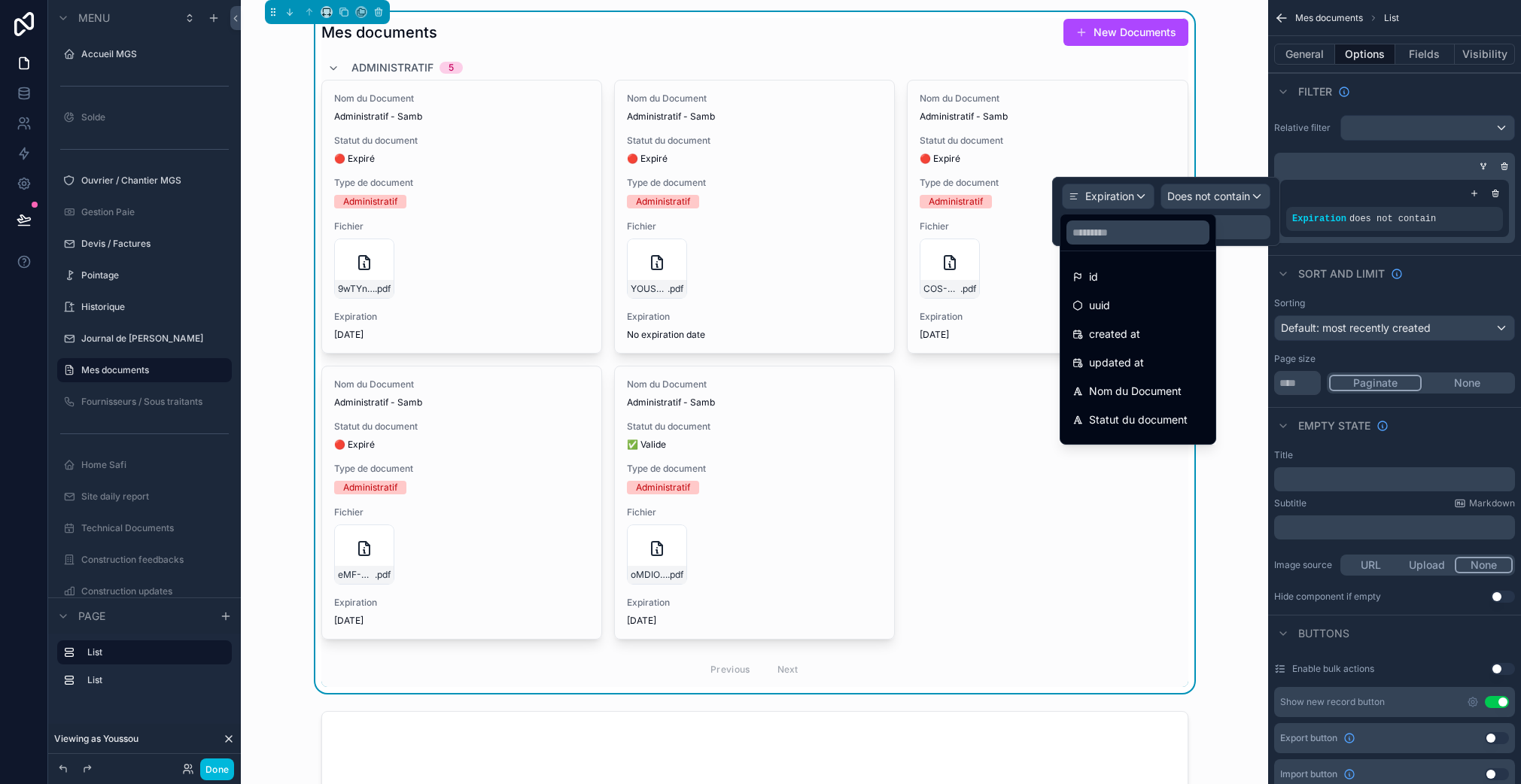
click at [1103, 242] on input "text" at bounding box center [1137, 232] width 143 height 24
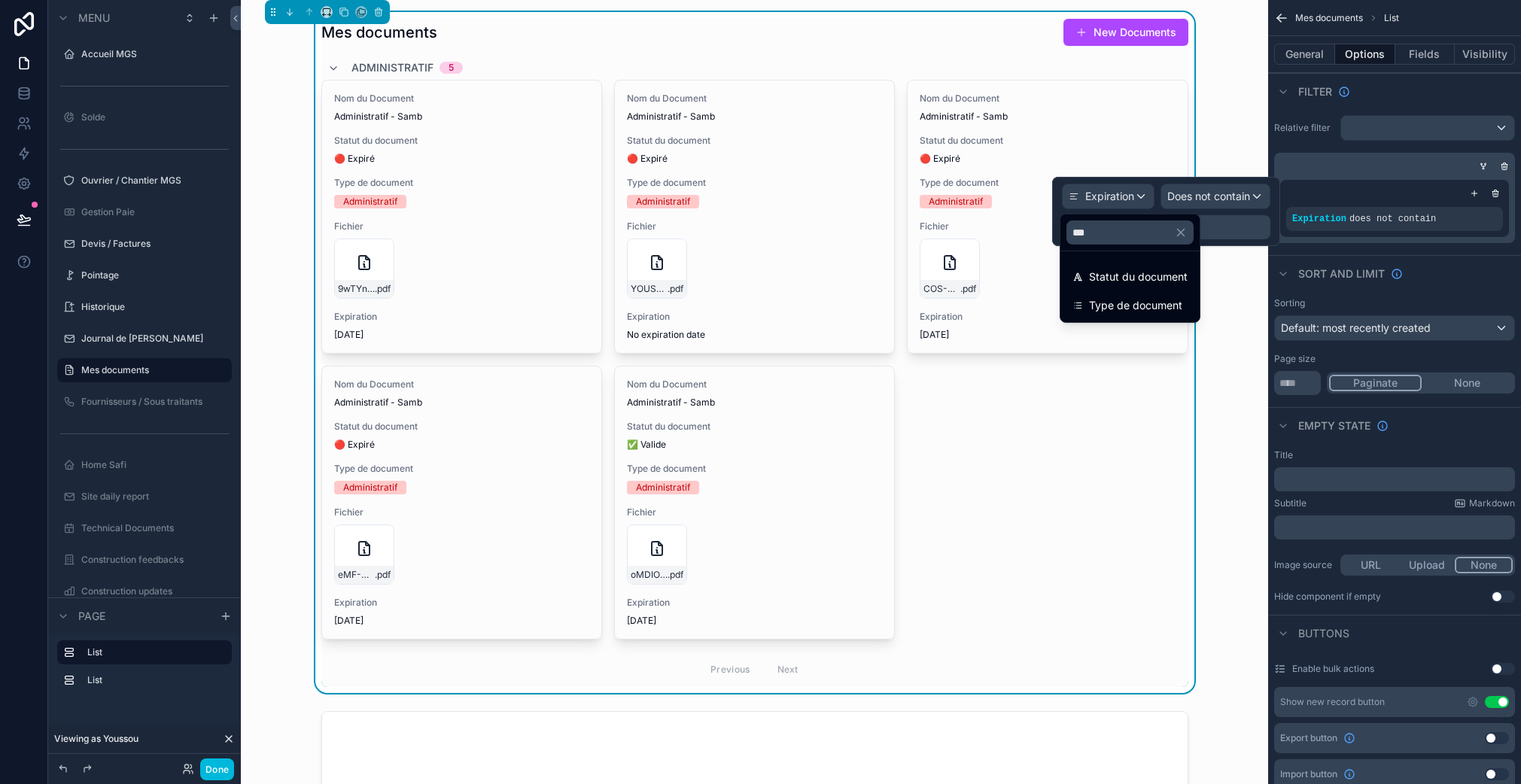
type input "***"
click at [1110, 273] on span "Statut du document" at bounding box center [1138, 276] width 98 height 18
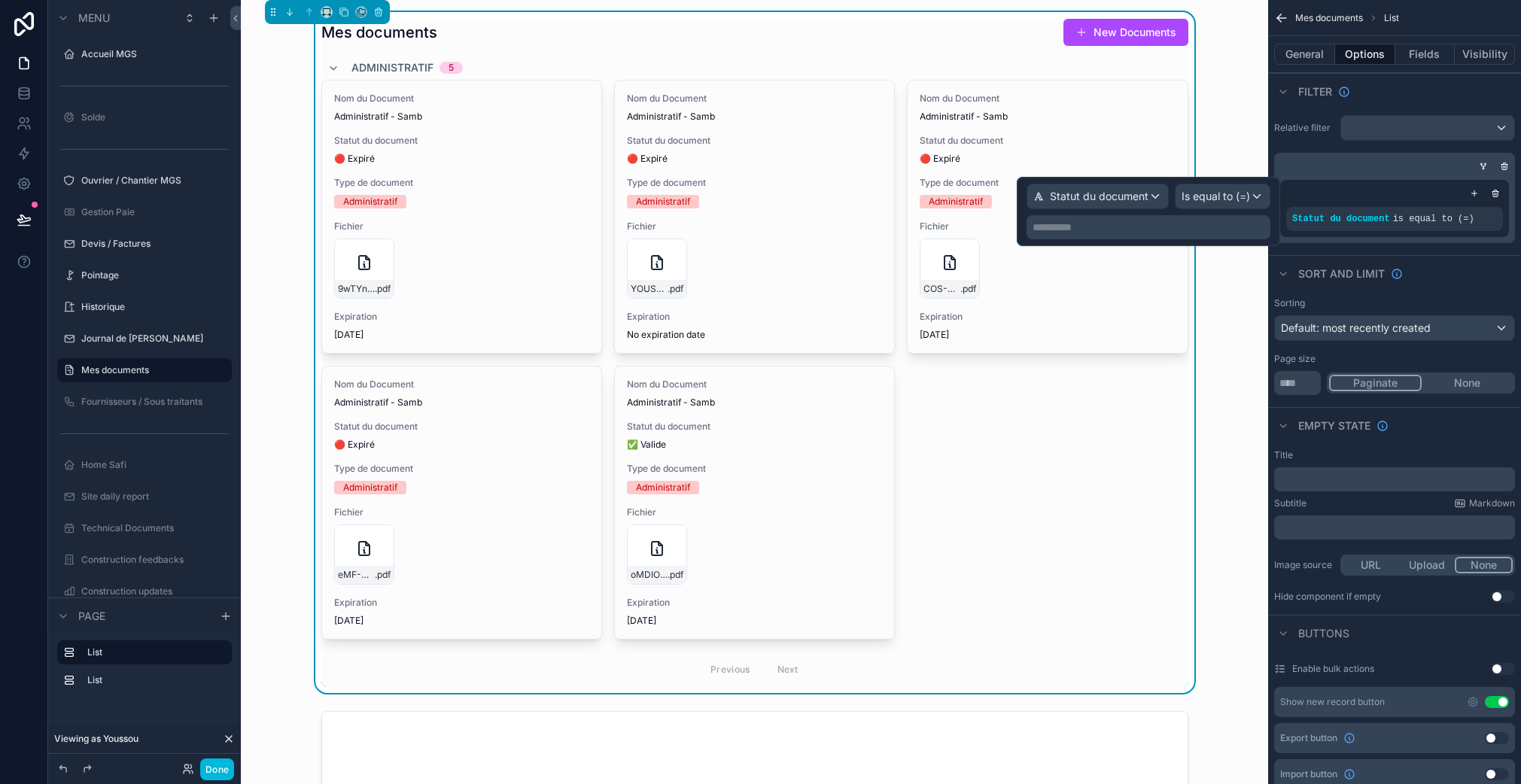
click at [1208, 196] on span "Is equal to (=)" at bounding box center [1215, 196] width 68 height 15
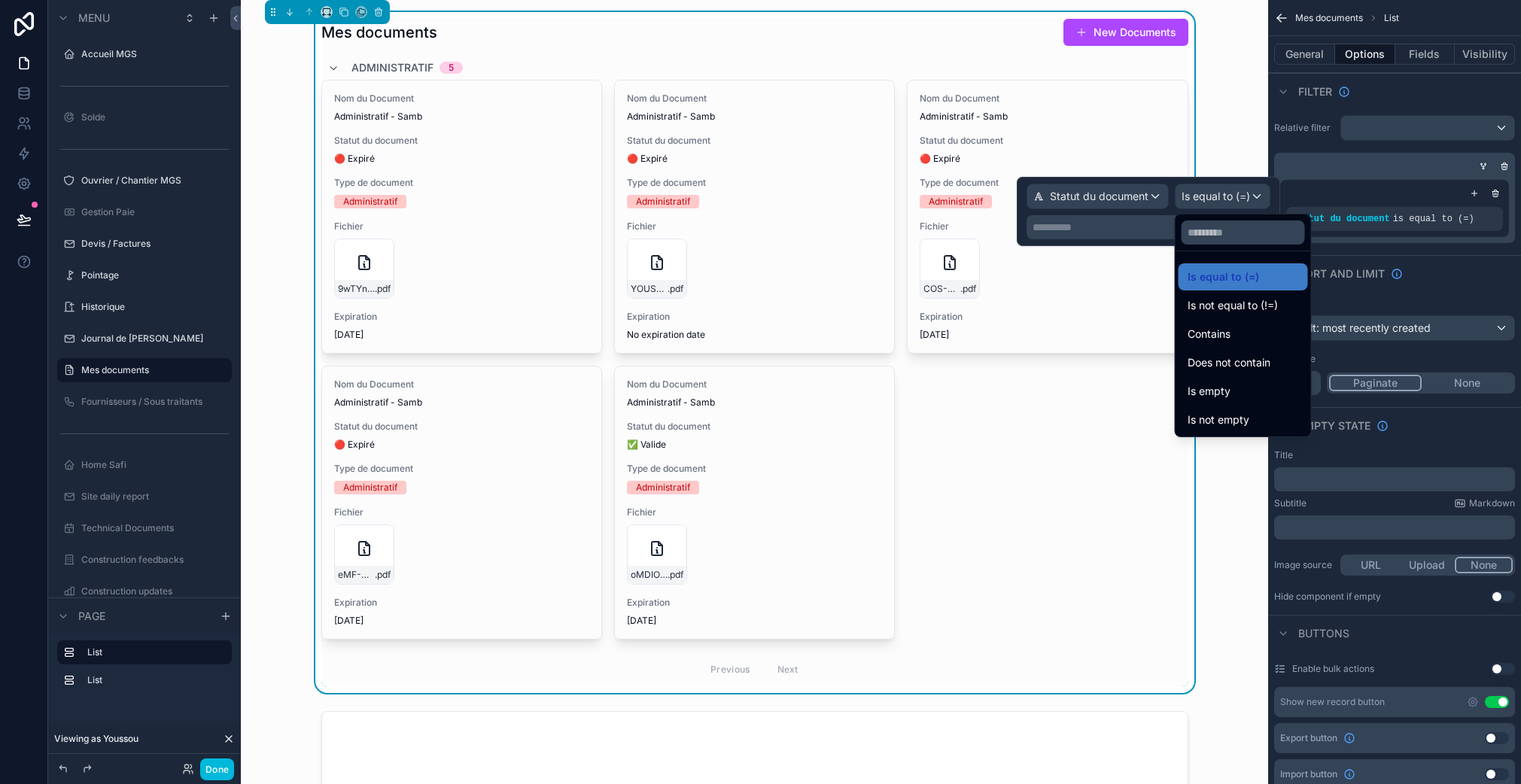
click at [1244, 299] on span "Is not equal to (!=)" at bounding box center [1232, 306] width 90 height 18
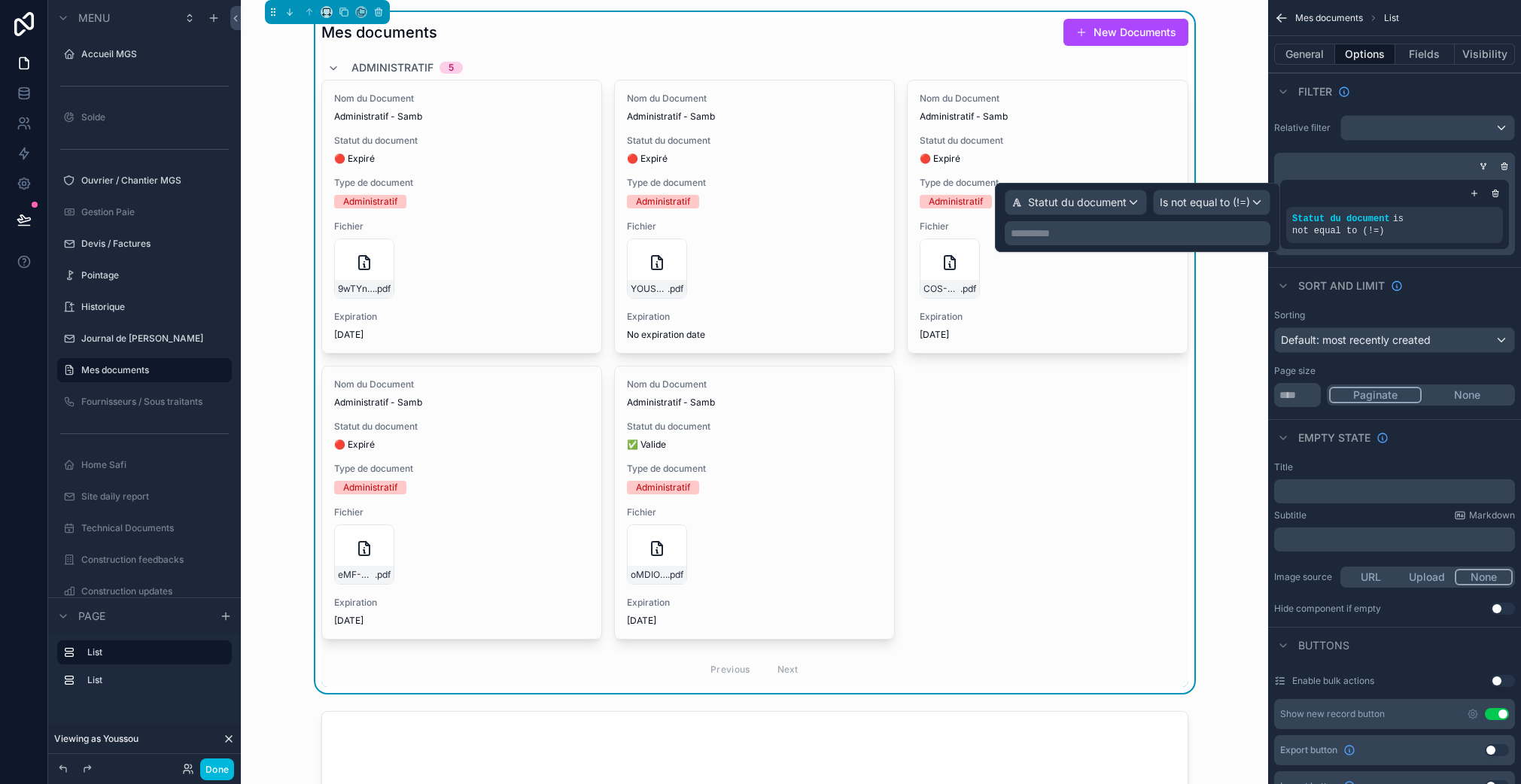
click at [1094, 227] on p "**********" at bounding box center [1139, 233] width 257 height 15
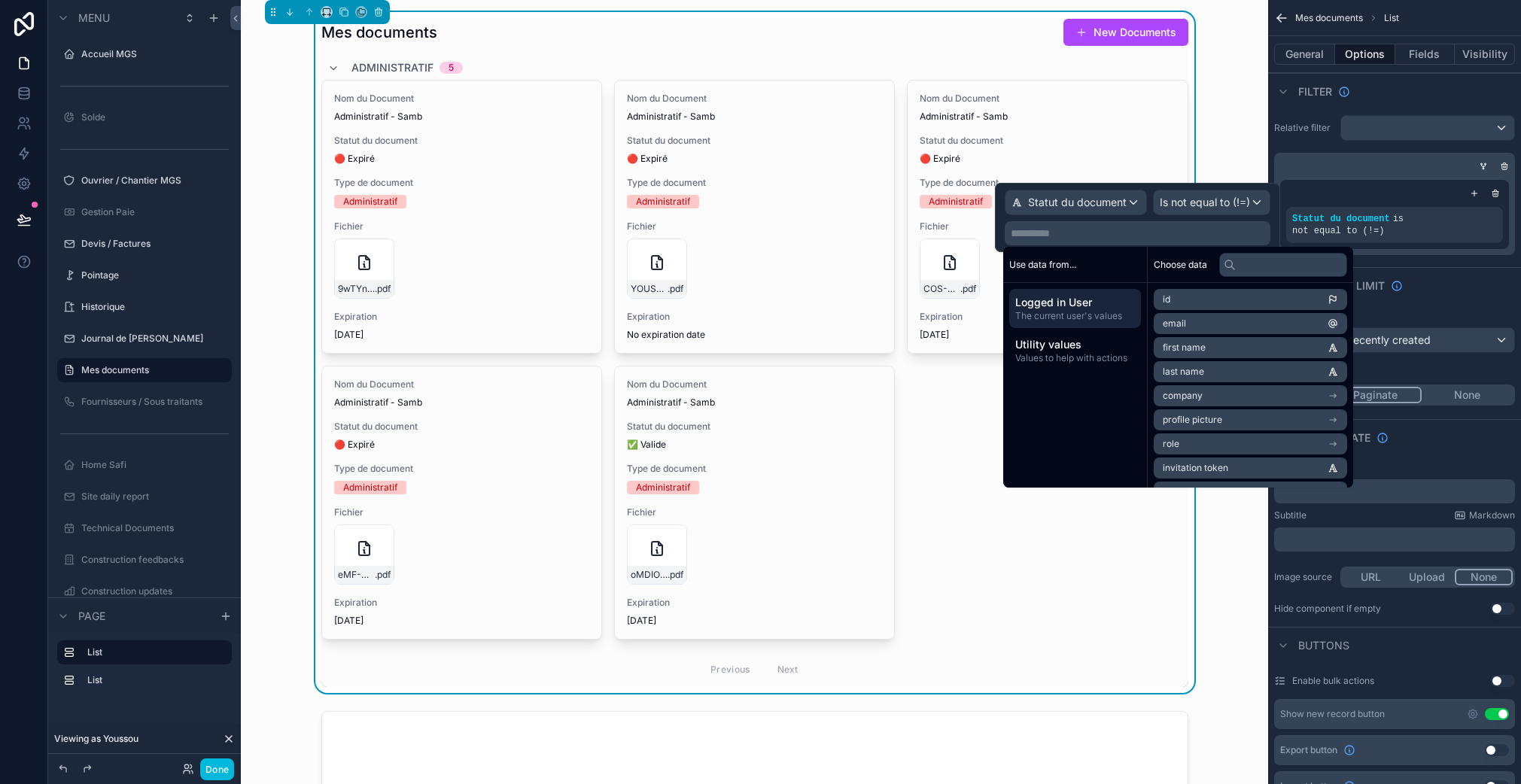
click at [1154, 228] on p "**********" at bounding box center [1139, 233] width 257 height 15
click at [1194, 220] on div "**********" at bounding box center [1137, 216] width 266 height 55
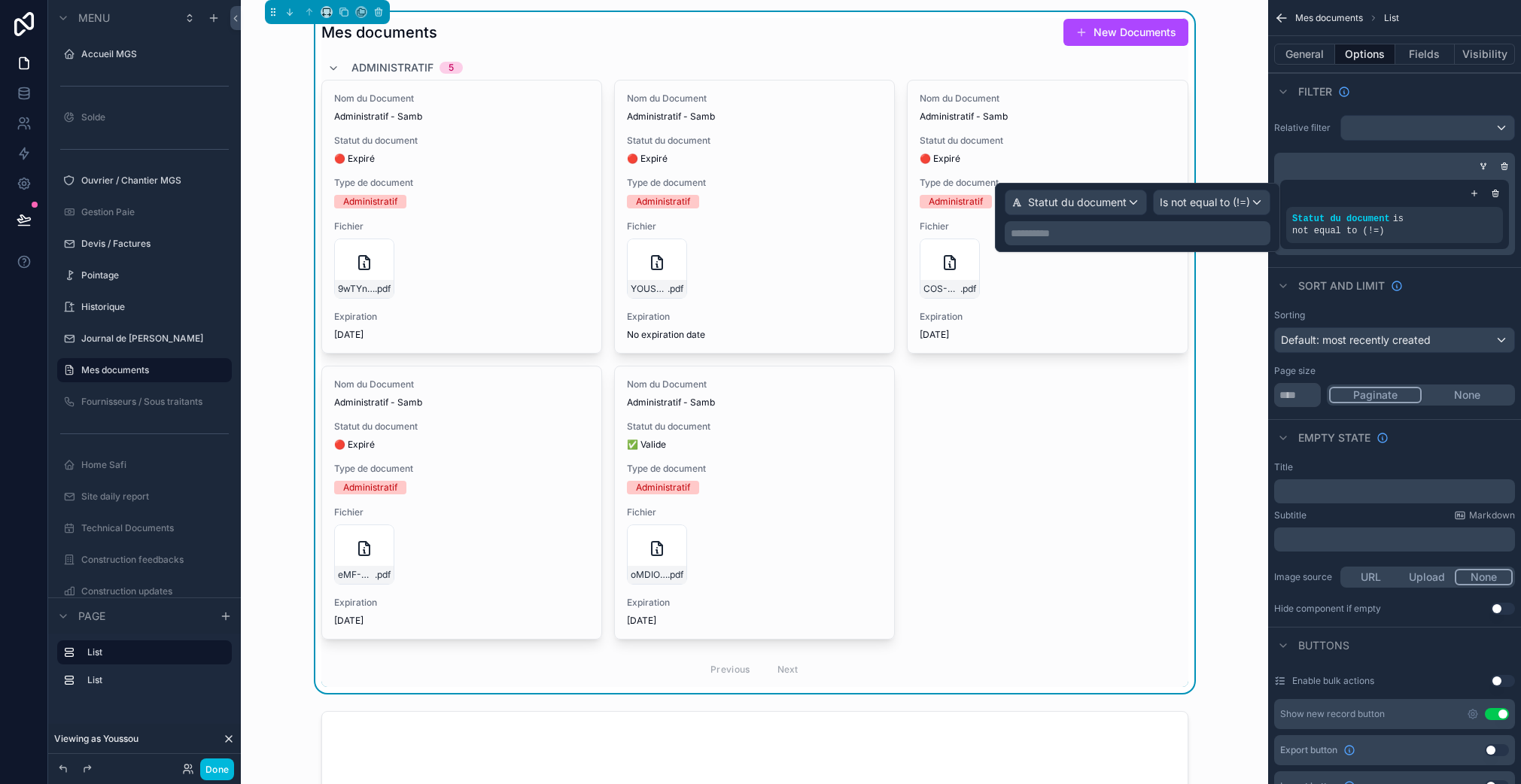
click at [1160, 241] on div "**********" at bounding box center [1137, 233] width 266 height 24
click at [1158, 250] on div "**********" at bounding box center [1136, 217] width 285 height 69
click at [1147, 237] on p "**********" at bounding box center [1139, 233] width 257 height 15
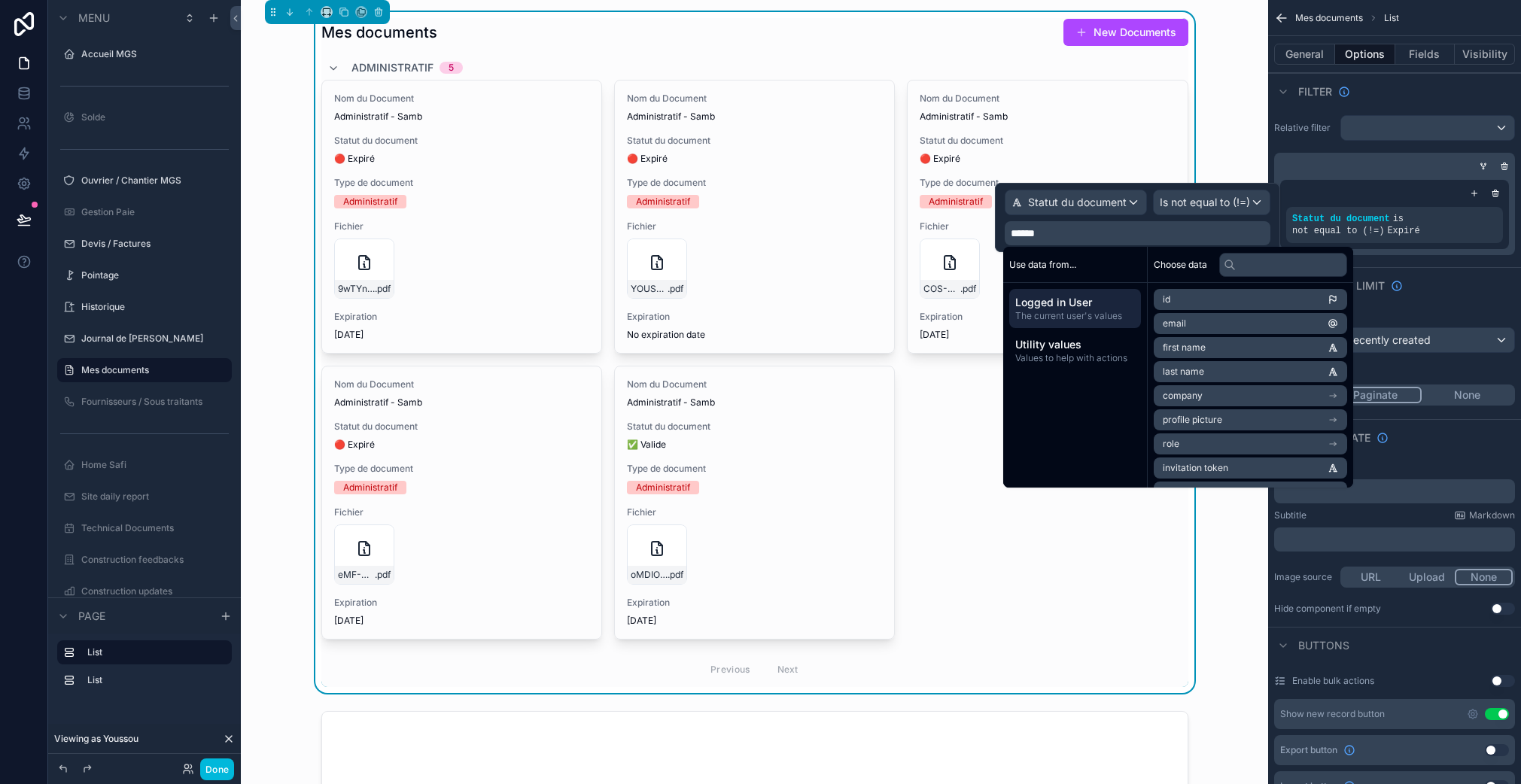
click at [1176, 193] on div "Is not equal to (!=)" at bounding box center [1211, 202] width 116 height 24
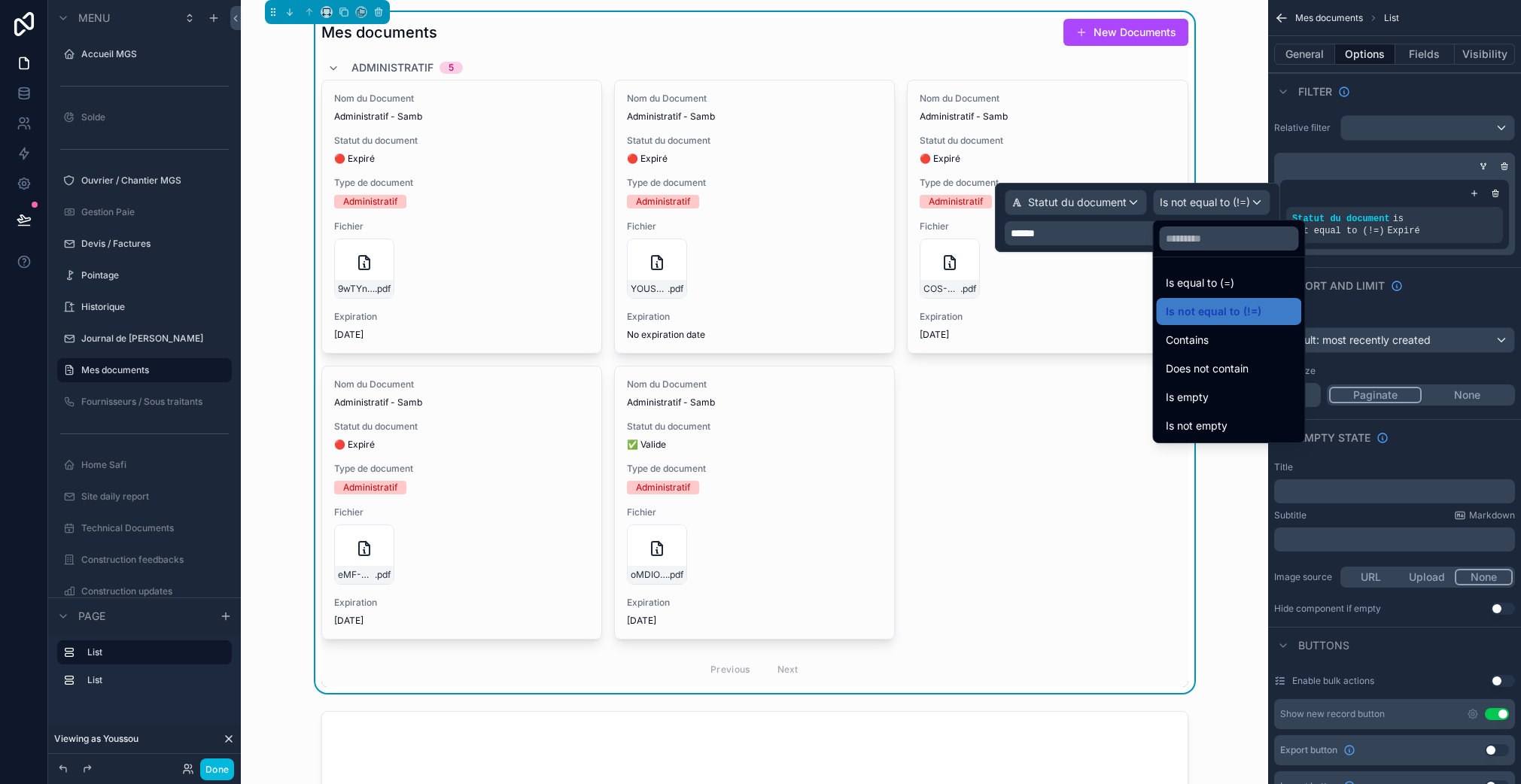
click at [1236, 368] on span "Does not contain" at bounding box center [1206, 368] width 83 height 18
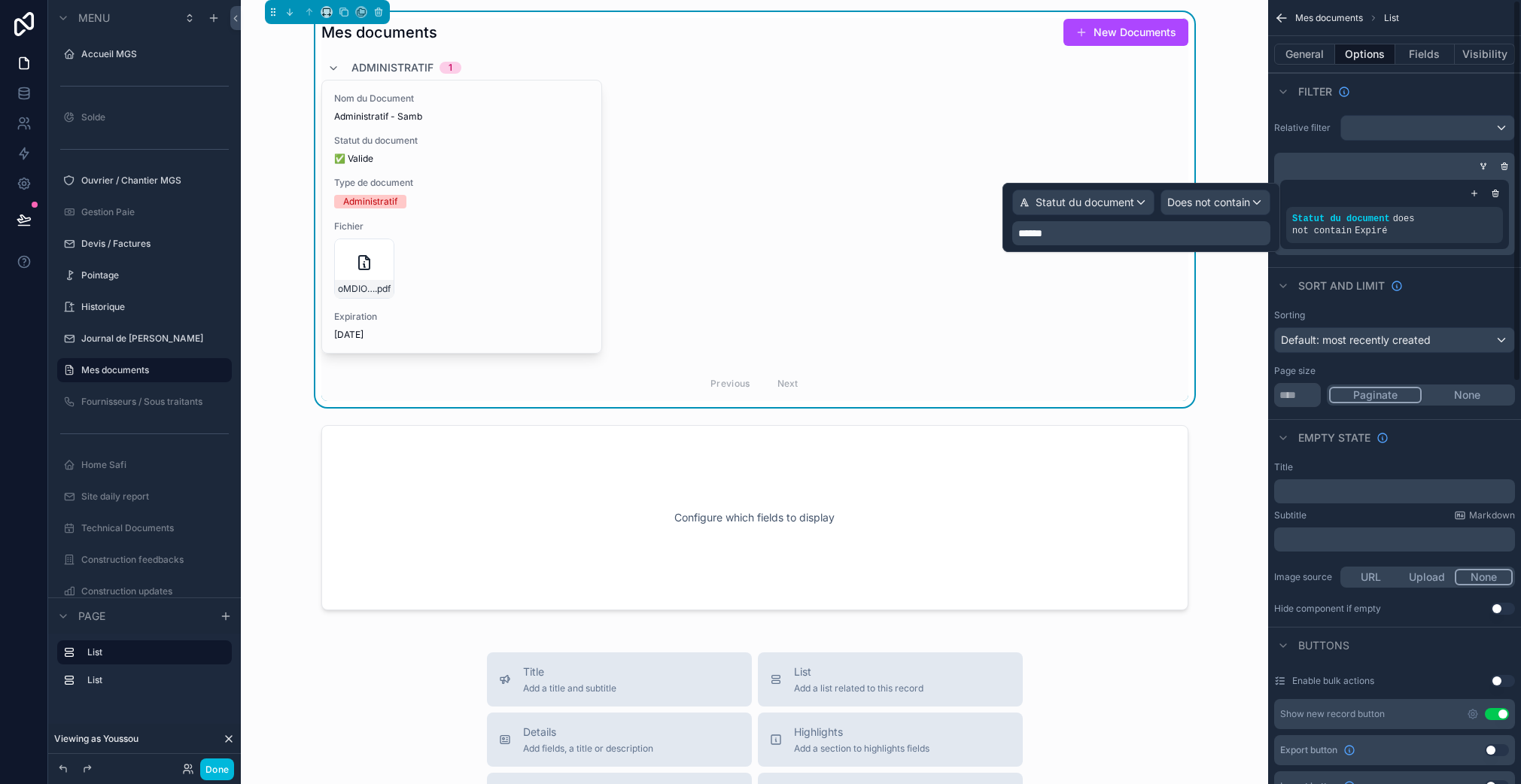
click at [1429, 252] on div "Statut du document does not contain Expiré" at bounding box center [1394, 214] width 241 height 81
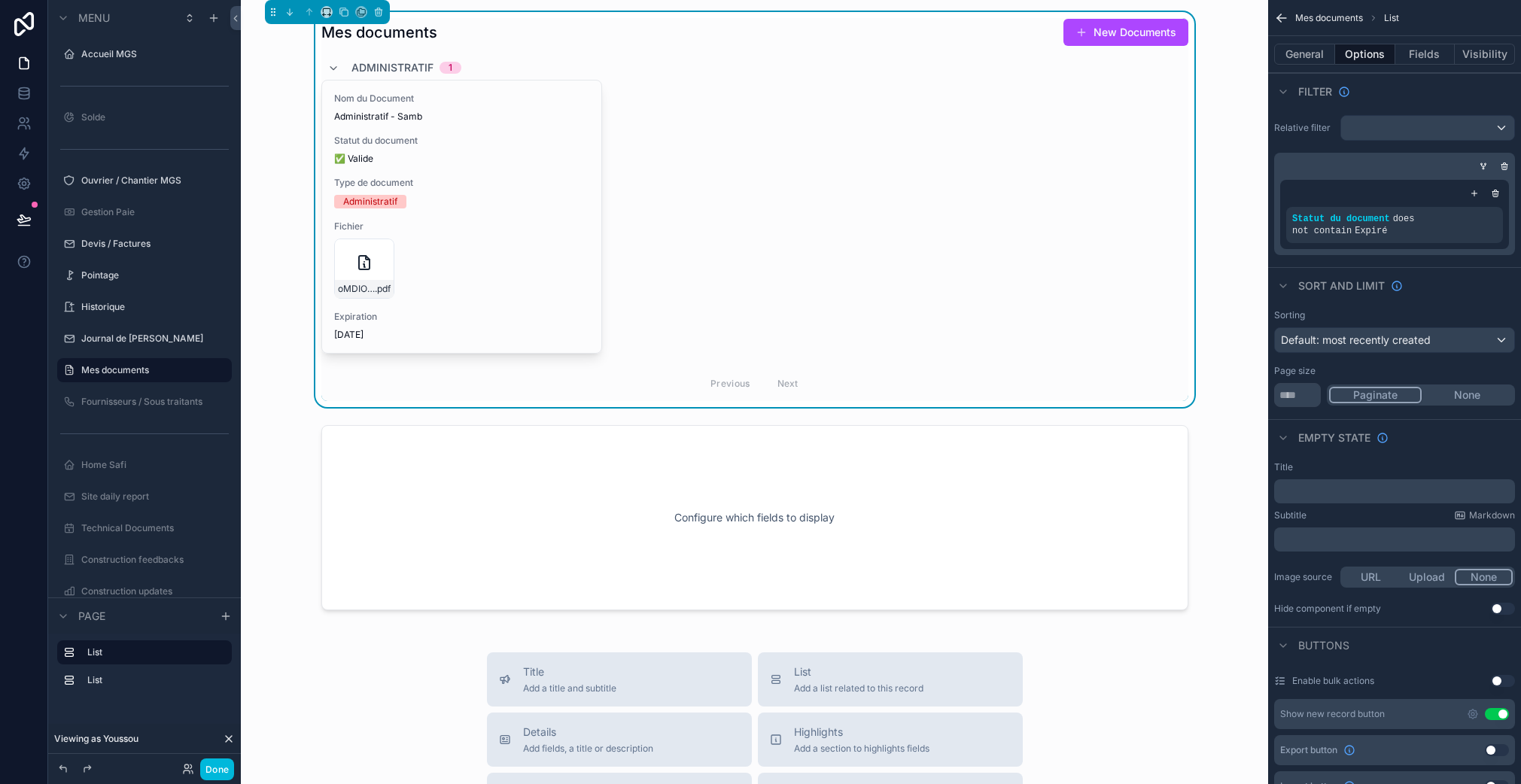
click at [684, 538] on div "scrollable content" at bounding box center [754, 518] width 1002 height 197
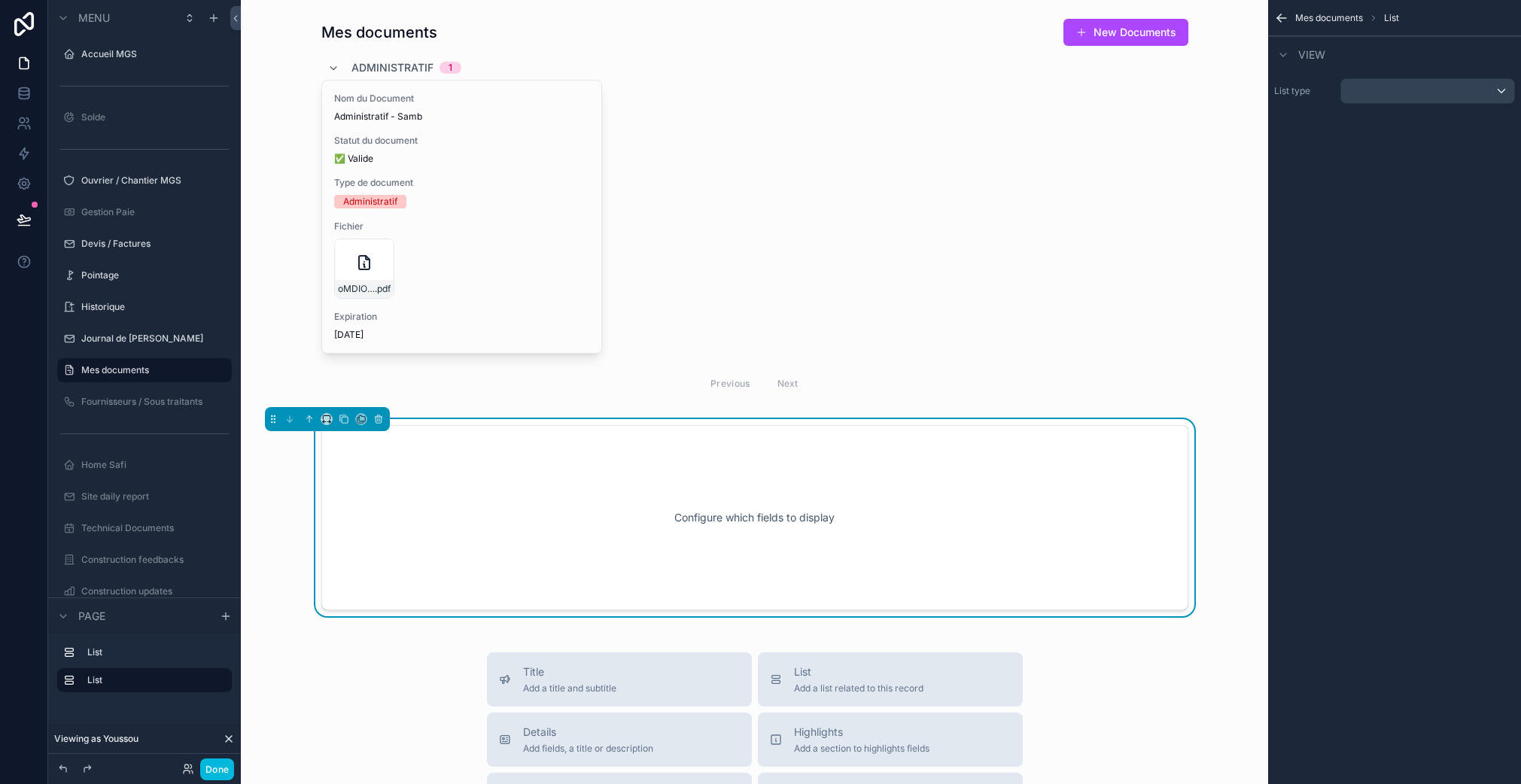
click at [896, 478] on div "Configure which fields to display" at bounding box center [754, 518] width 817 height 136
click at [1394, 94] on div "scrollable content" at bounding box center [1427, 91] width 173 height 24
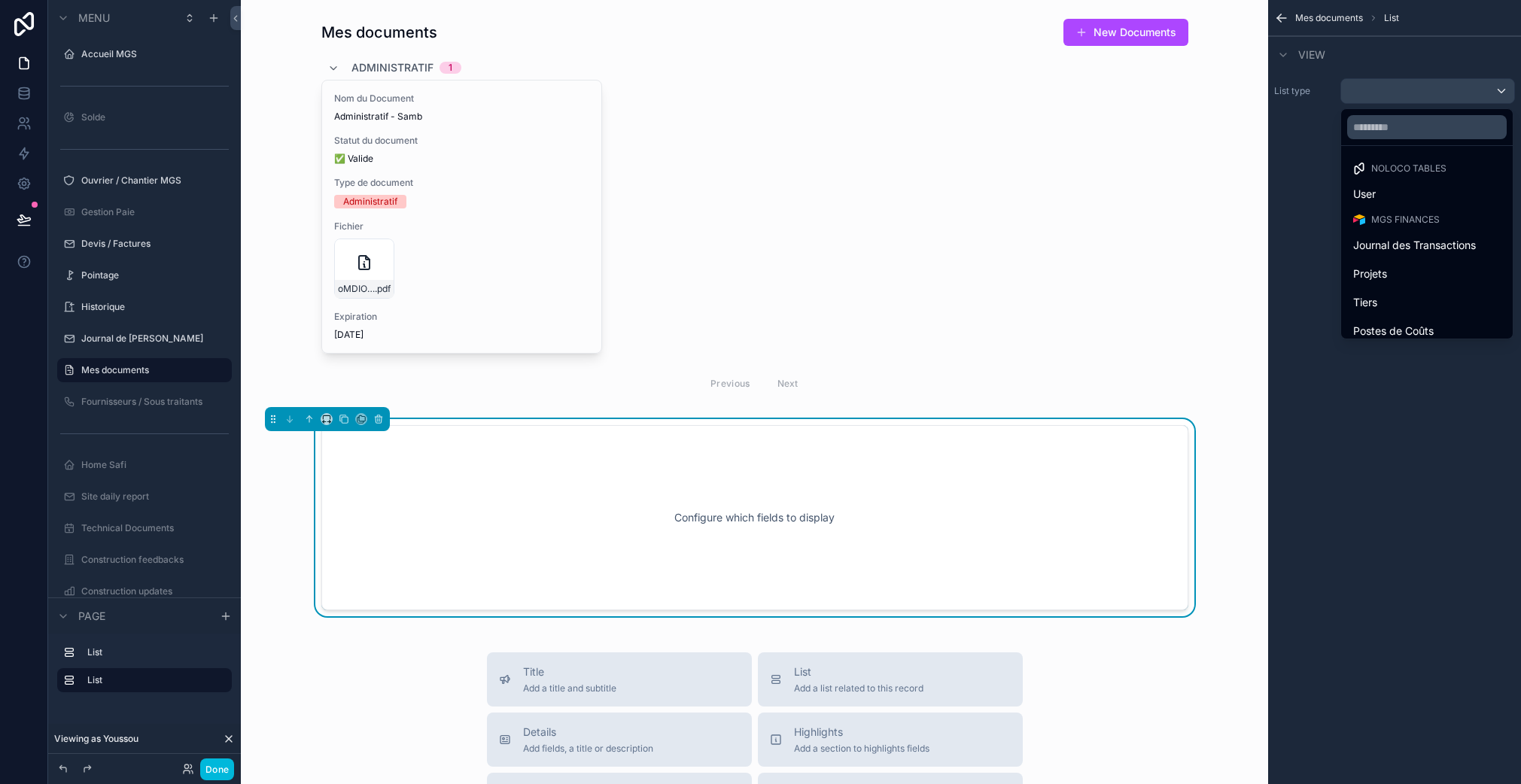
scroll to position [43, 0]
click at [1416, 126] on input "text" at bounding box center [1425, 127] width 159 height 24
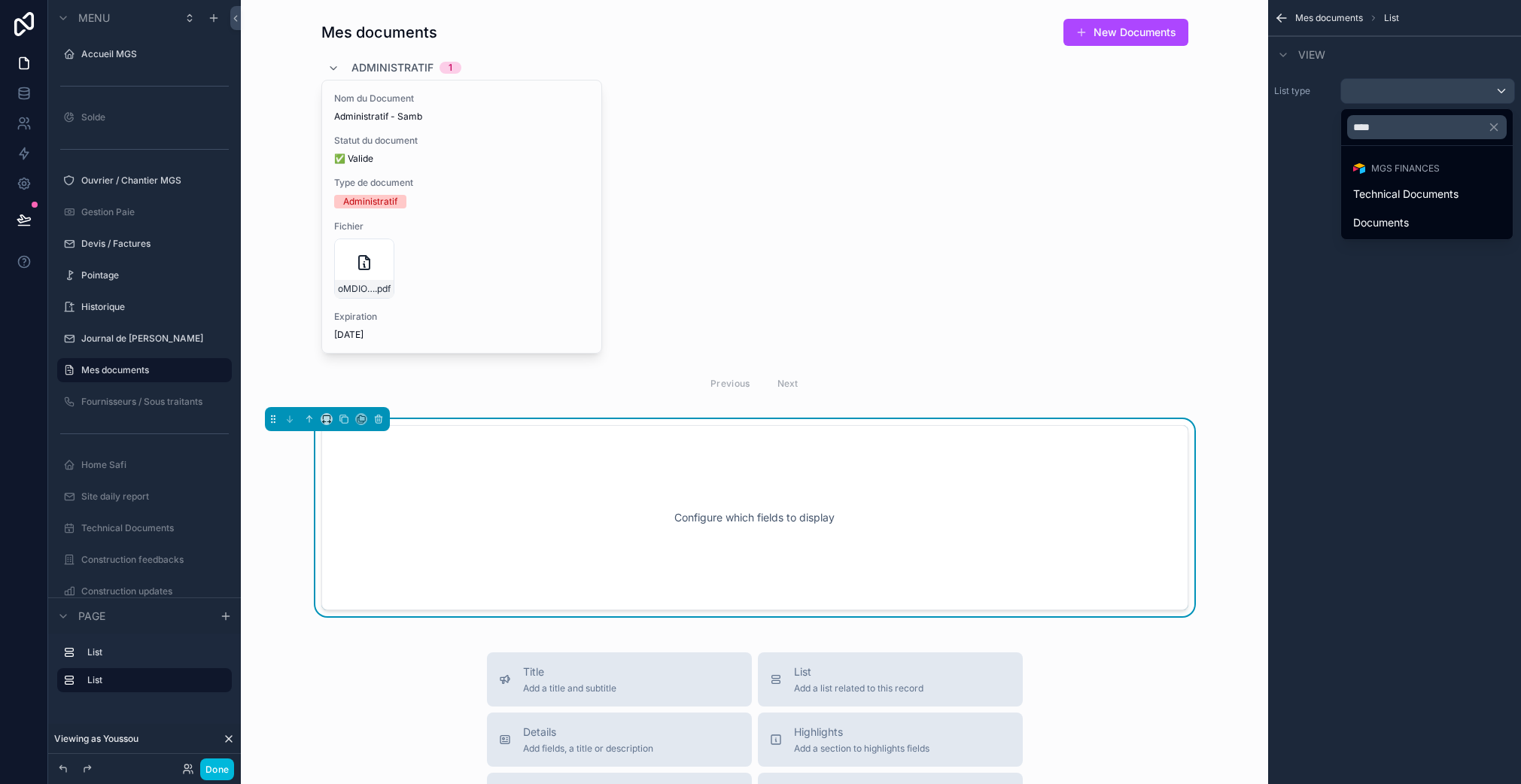
type input "****"
click at [1402, 217] on span "Documents" at bounding box center [1380, 223] width 55 height 18
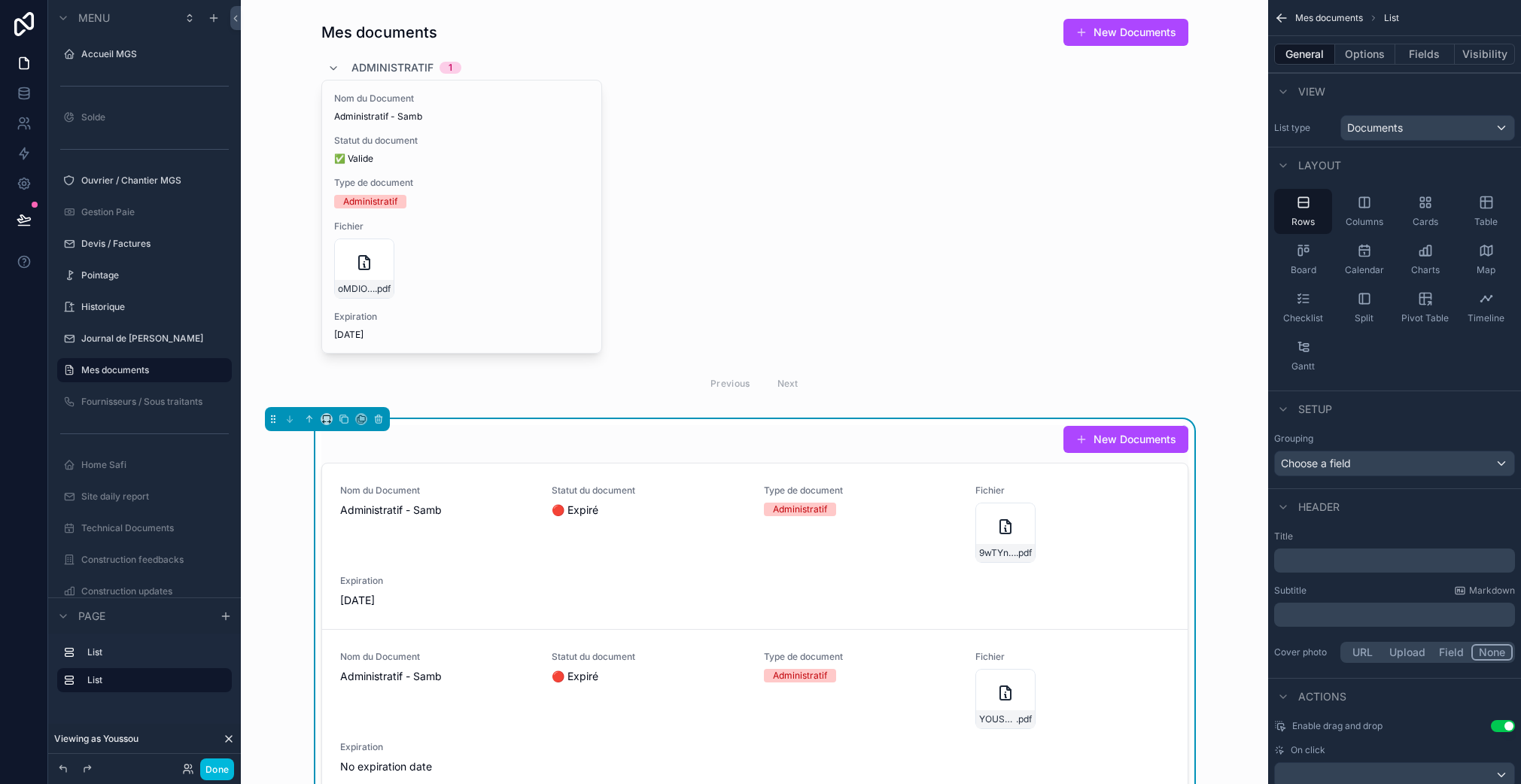
click at [467, 166] on div "scrollable content" at bounding box center [754, 209] width 1002 height 395
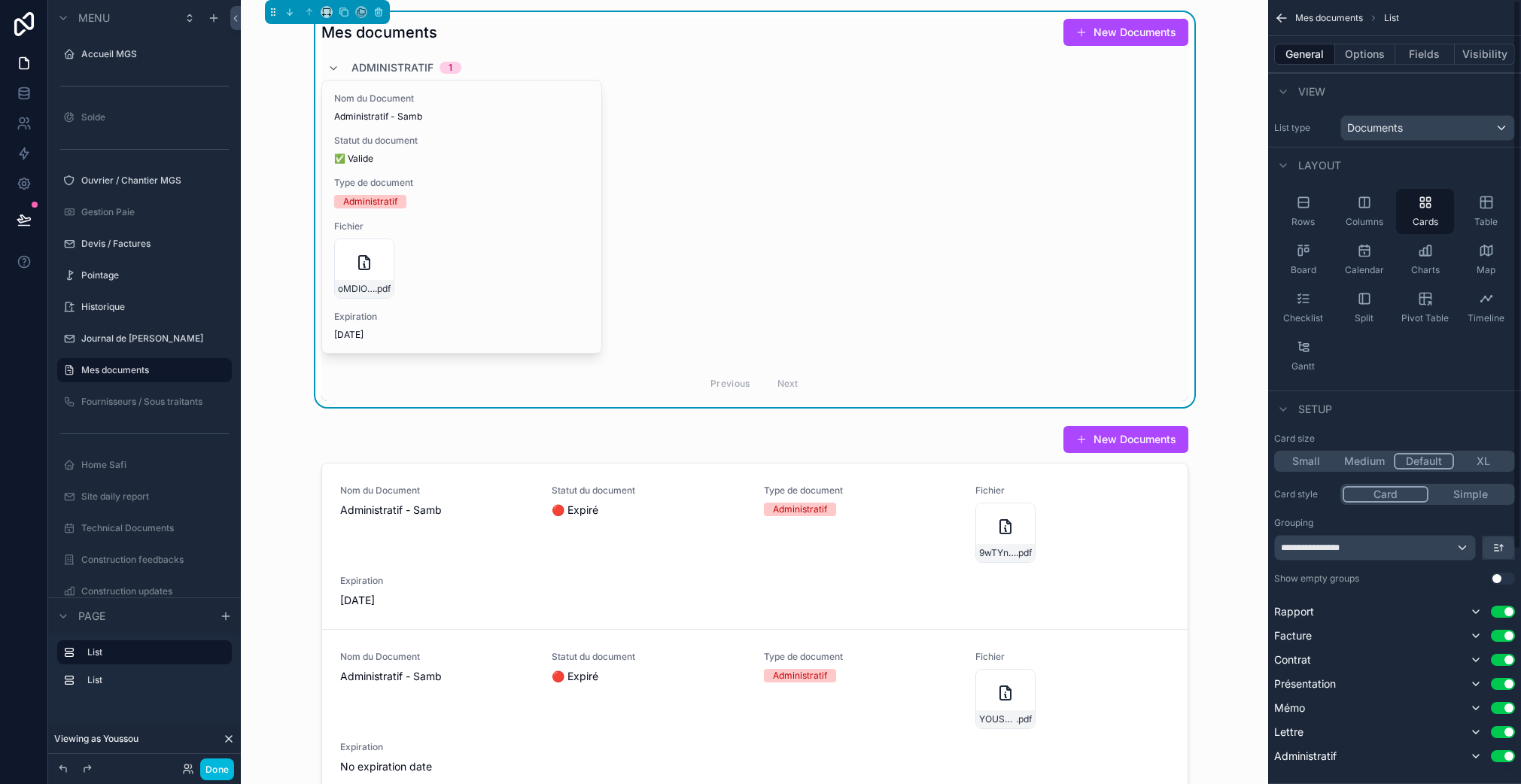
click at [1423, 53] on button "Fields" at bounding box center [1425, 54] width 60 height 21
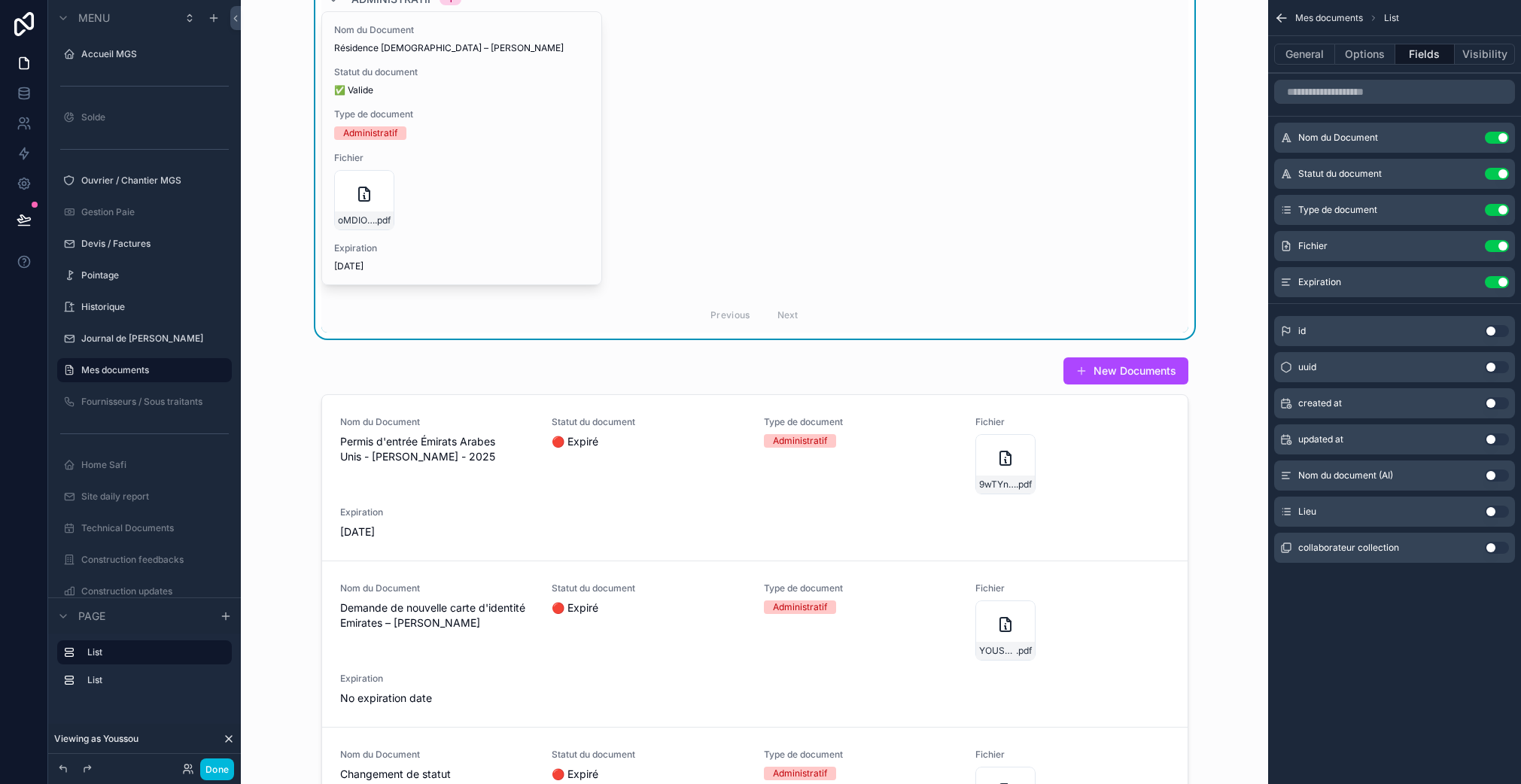
scroll to position [59, 0]
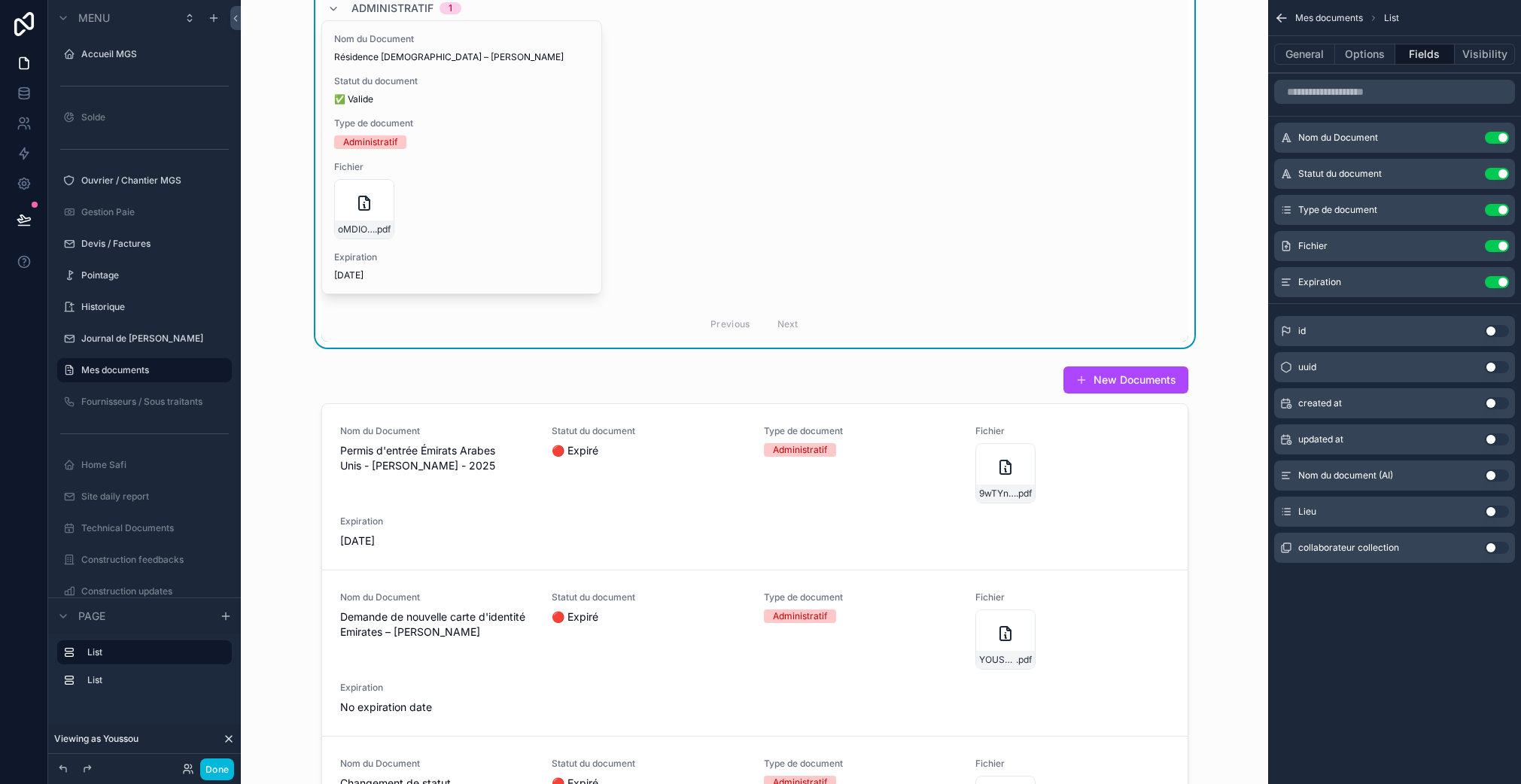
click at [750, 383] on div "scrollable content" at bounding box center [754, 681] width 1002 height 644
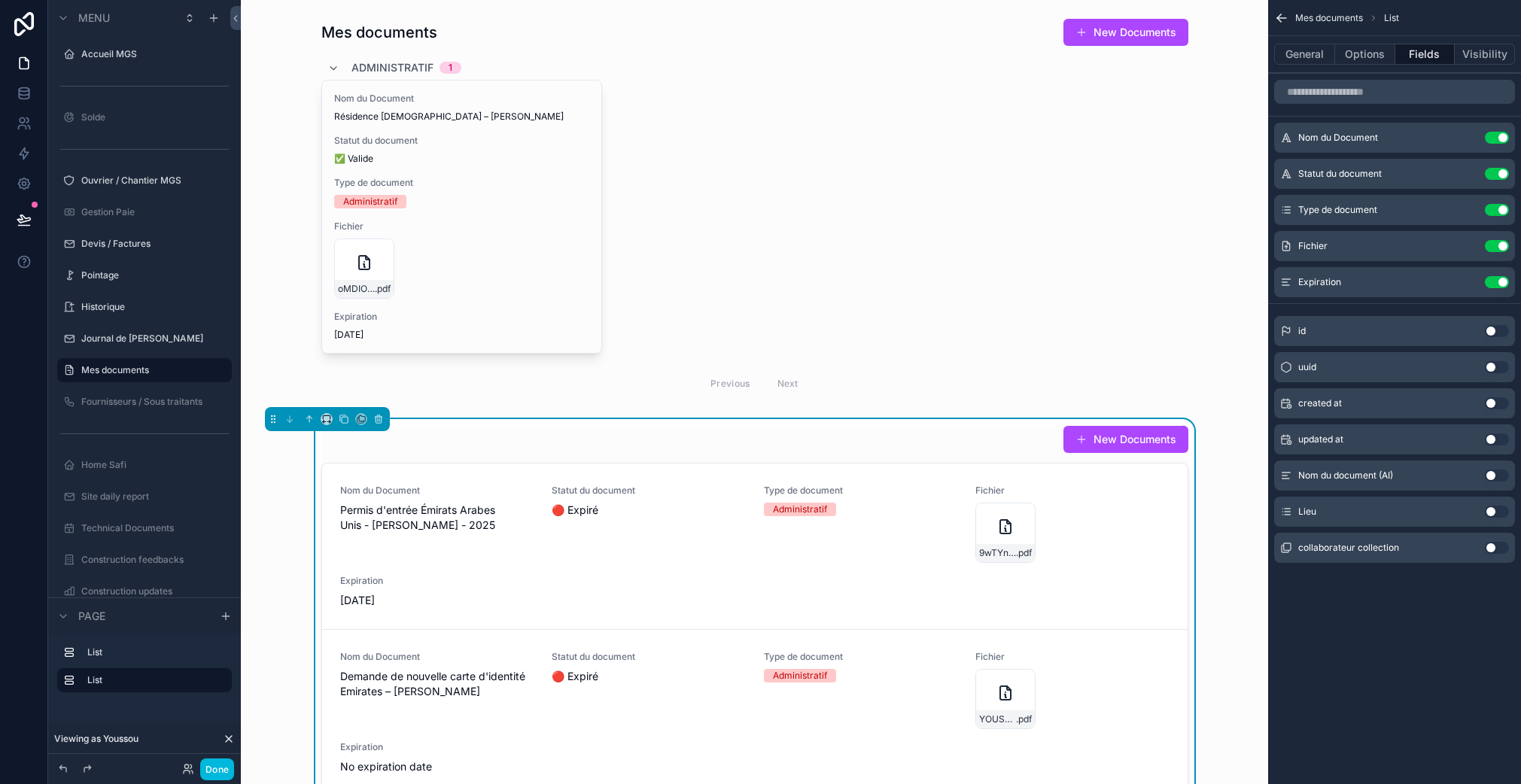
scroll to position [19, 0]
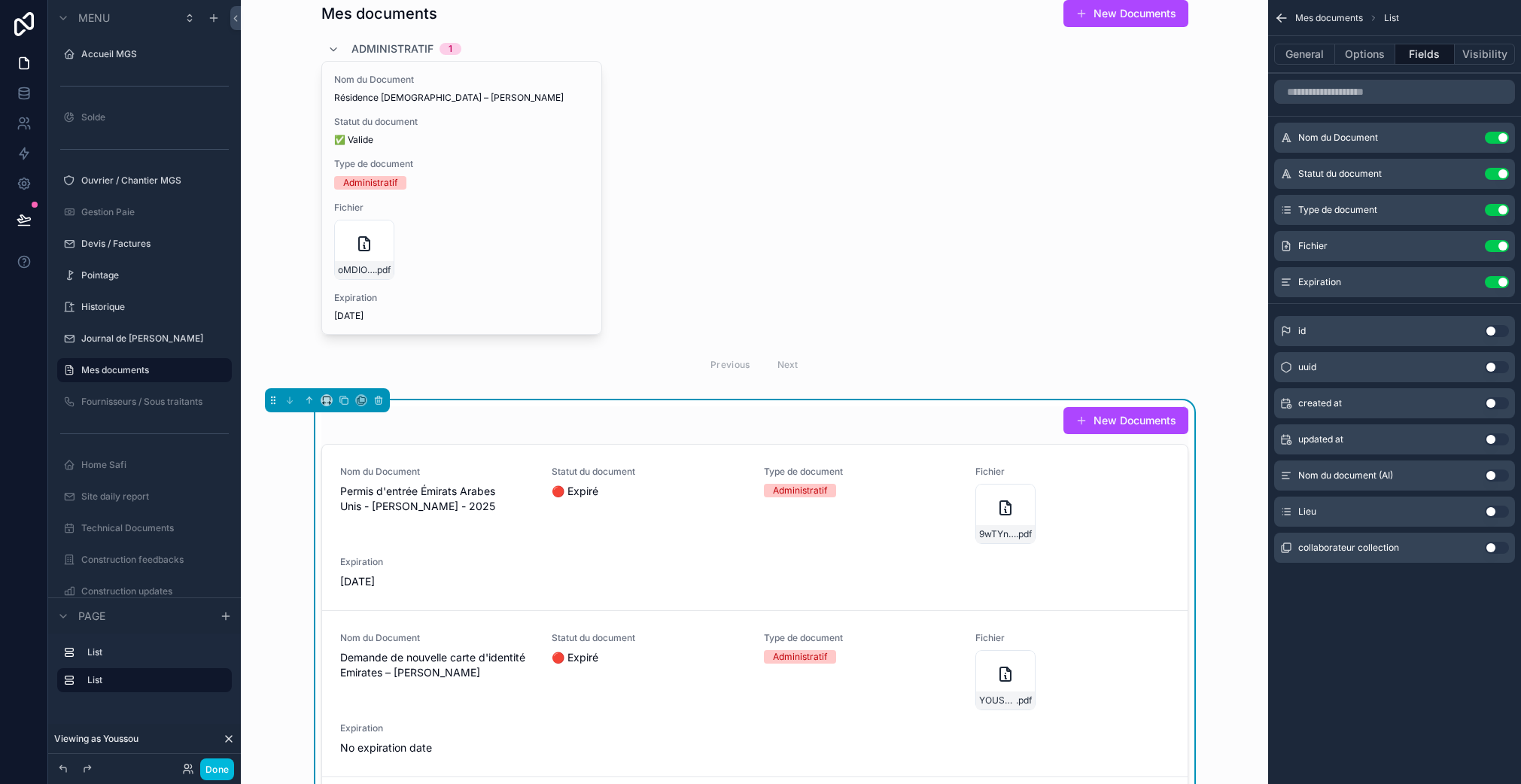
click at [1380, 50] on button "Options" at bounding box center [1365, 54] width 60 height 21
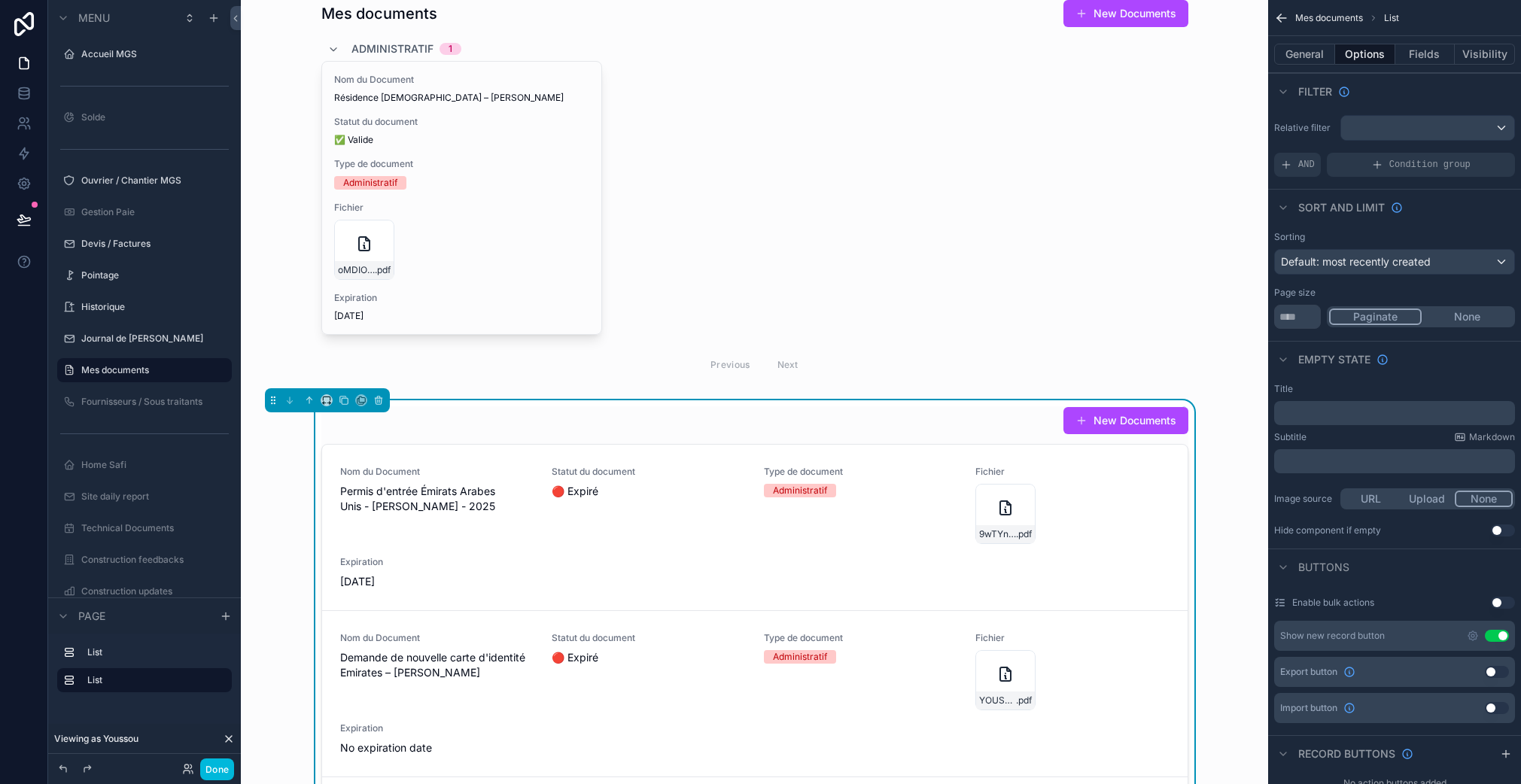
click at [1315, 55] on button "General" at bounding box center [1304, 54] width 61 height 21
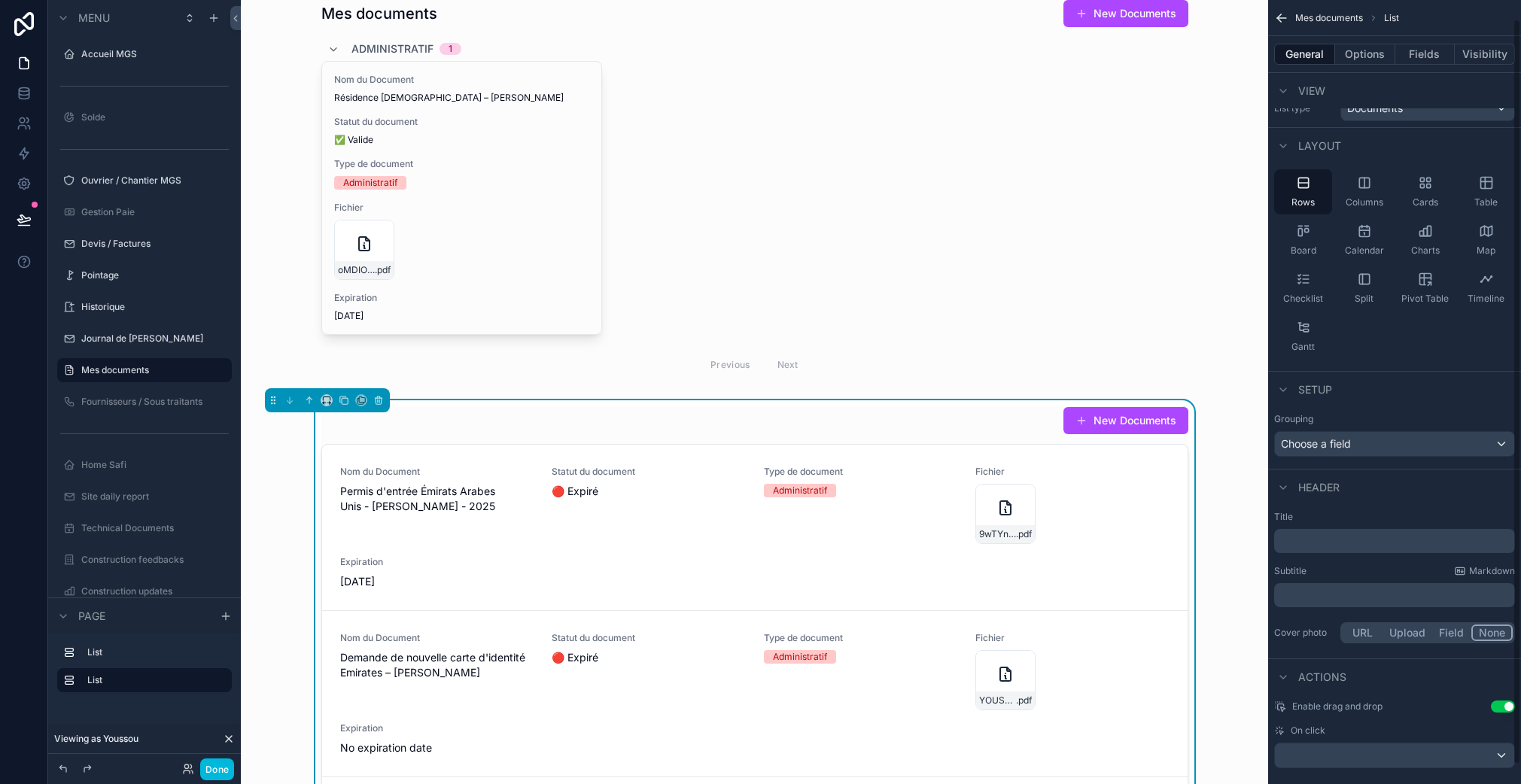
scroll to position [11, 0]
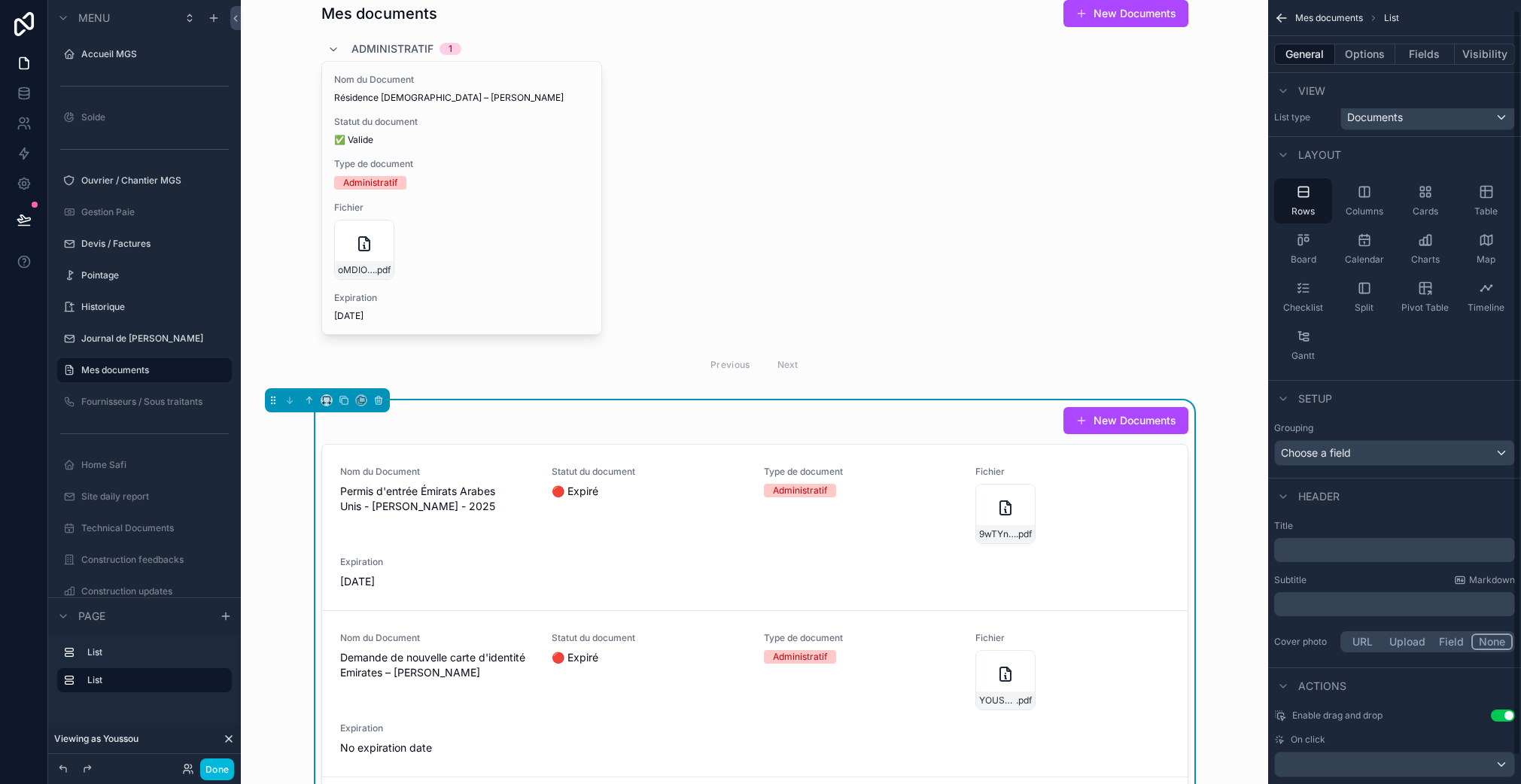
click at [1320, 531] on label "Title" at bounding box center [1394, 526] width 241 height 12
click at [1325, 552] on p "﻿" at bounding box center [1395, 549] width 232 height 15
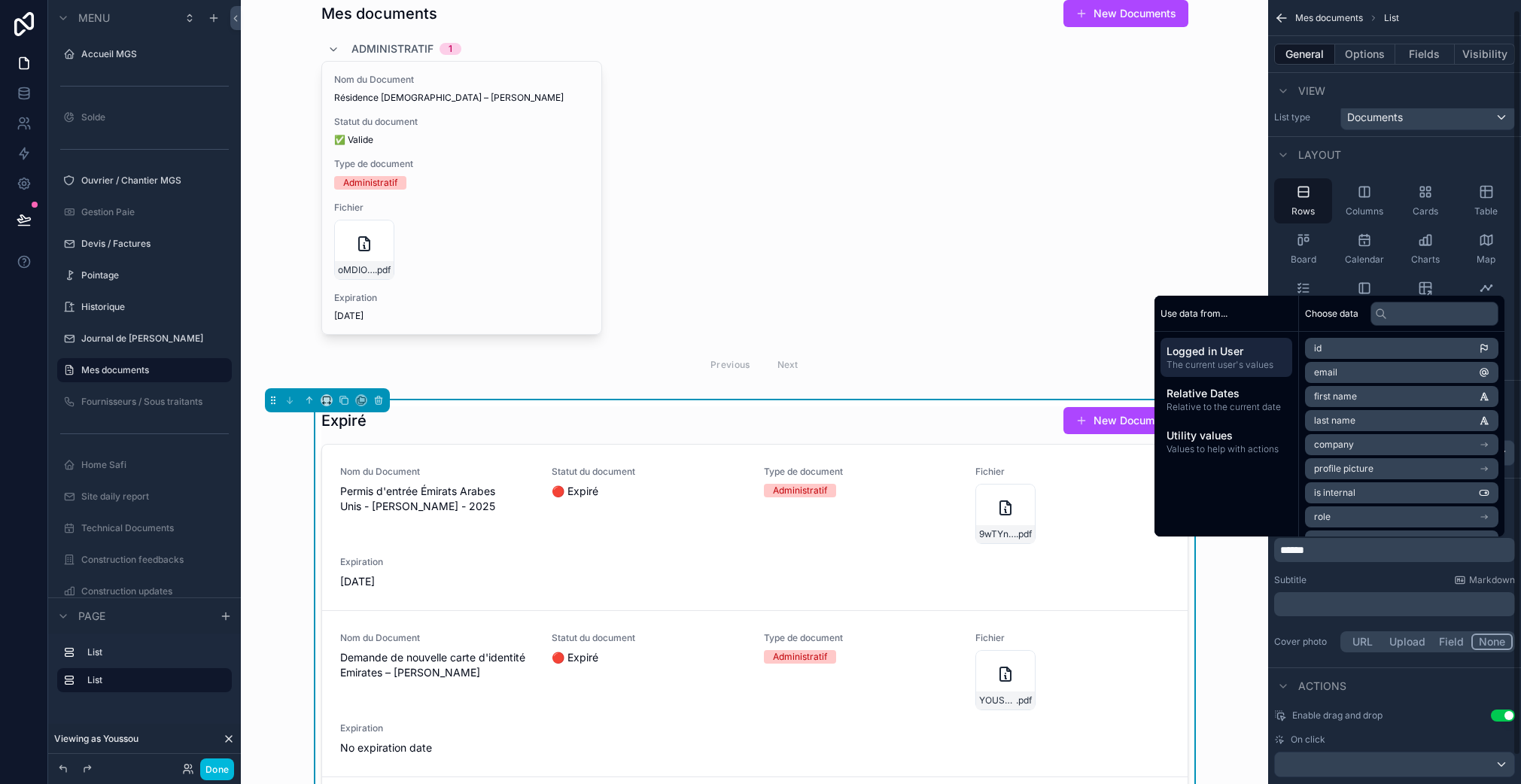
click at [1509, 712] on button "Use setting" at bounding box center [1502, 715] width 24 height 12
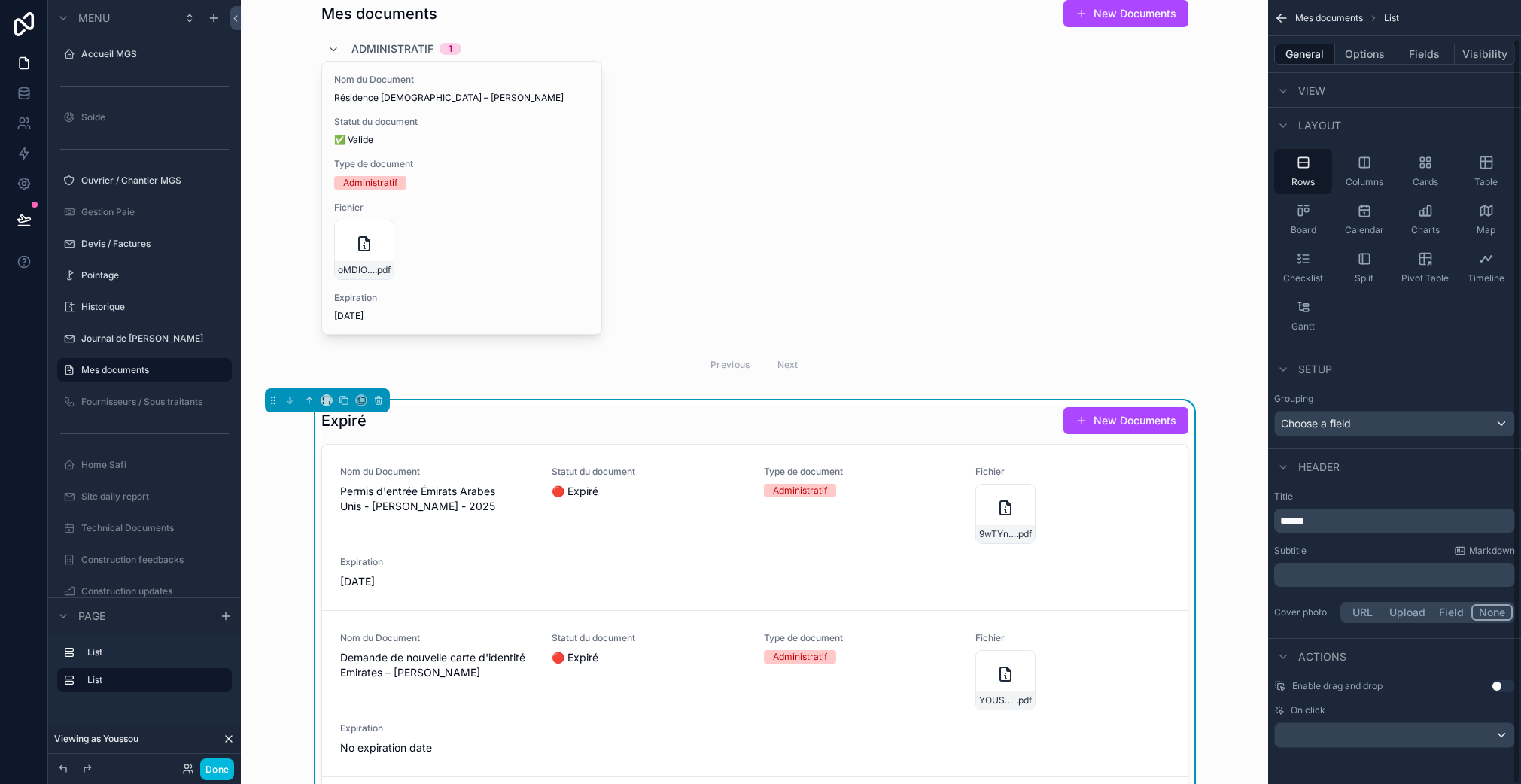
scroll to position [0, 0]
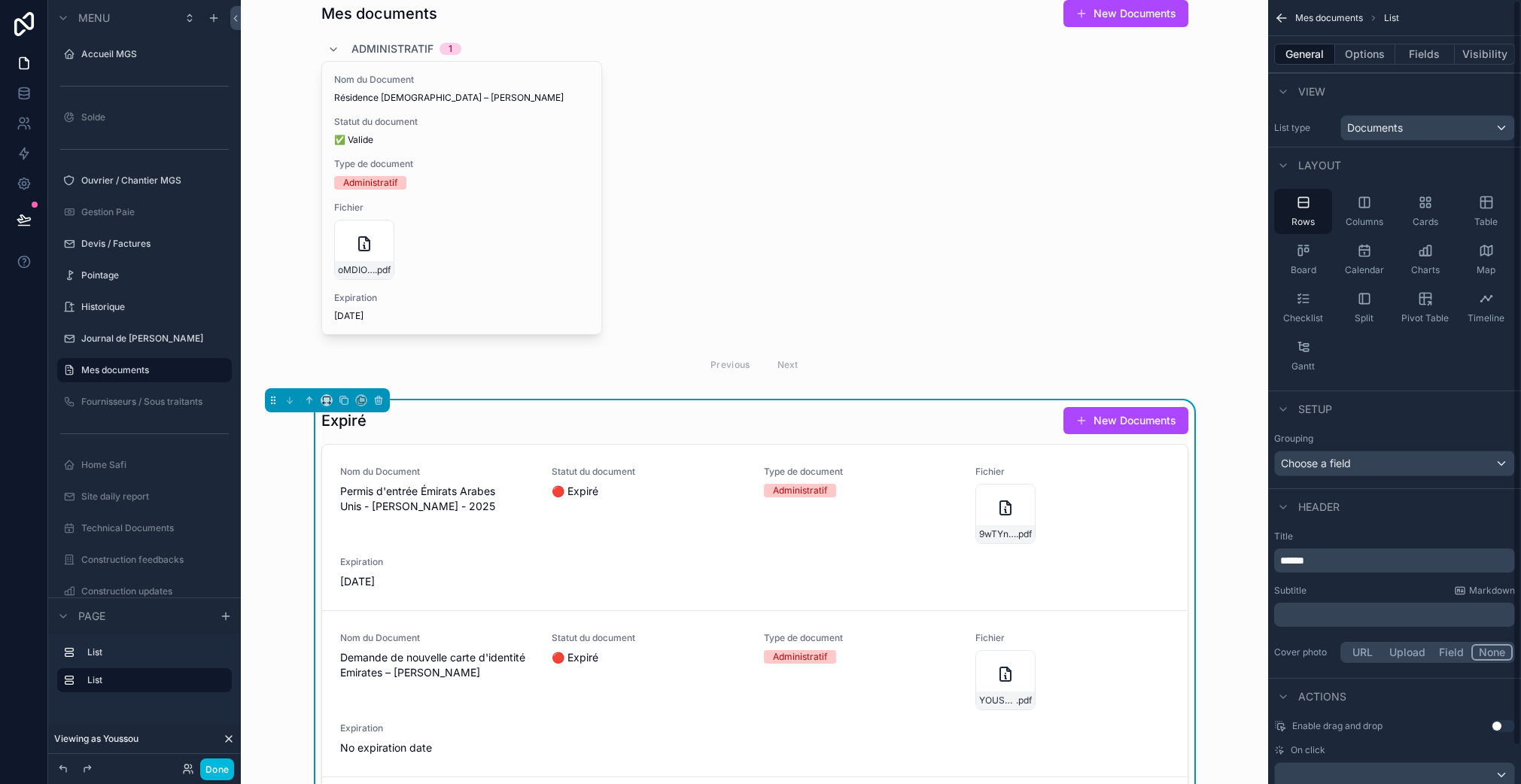
click at [1395, 768] on div "scrollable content" at bounding box center [1394, 775] width 239 height 24
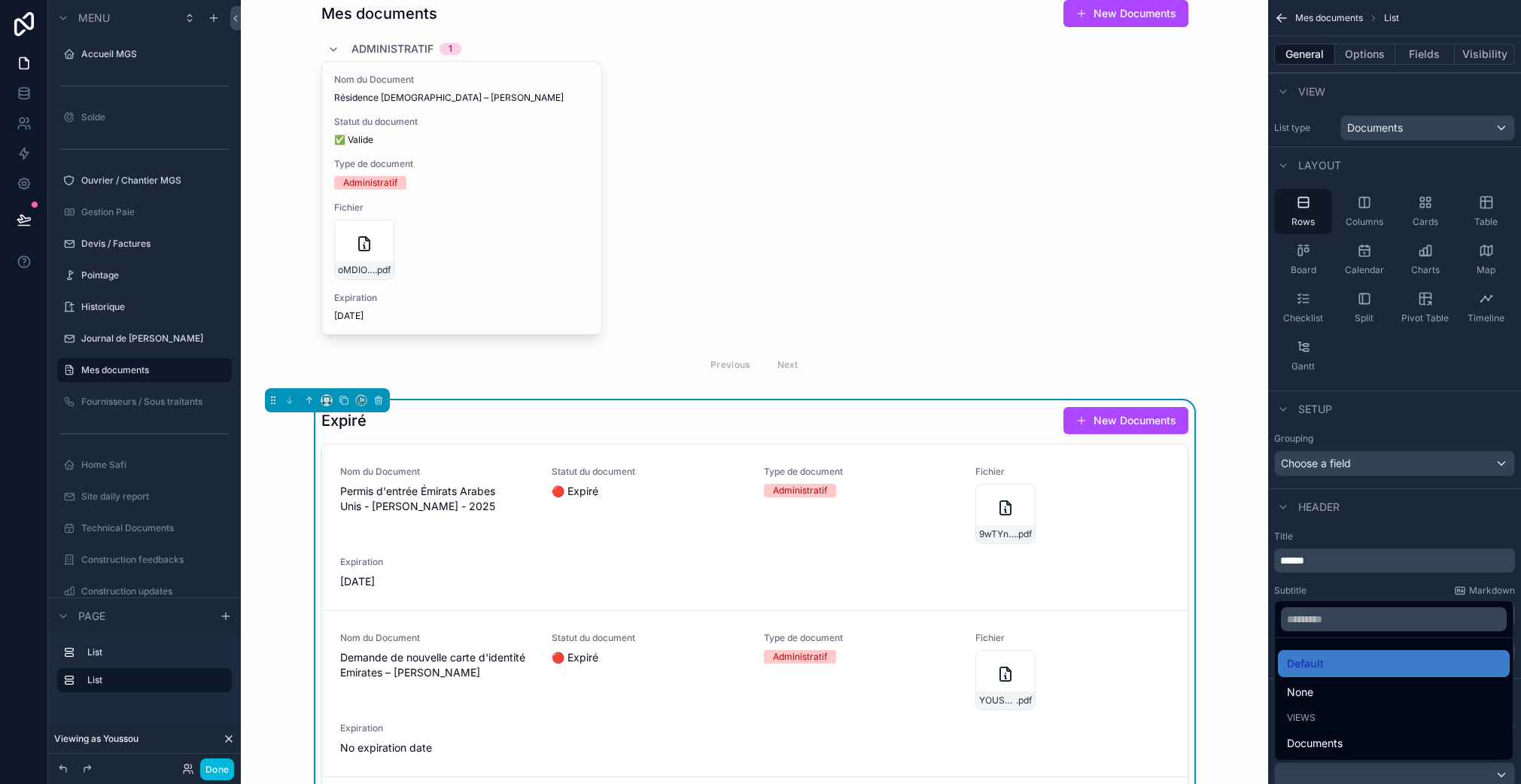
click at [1340, 694] on div "None" at bounding box center [1393, 692] width 214 height 18
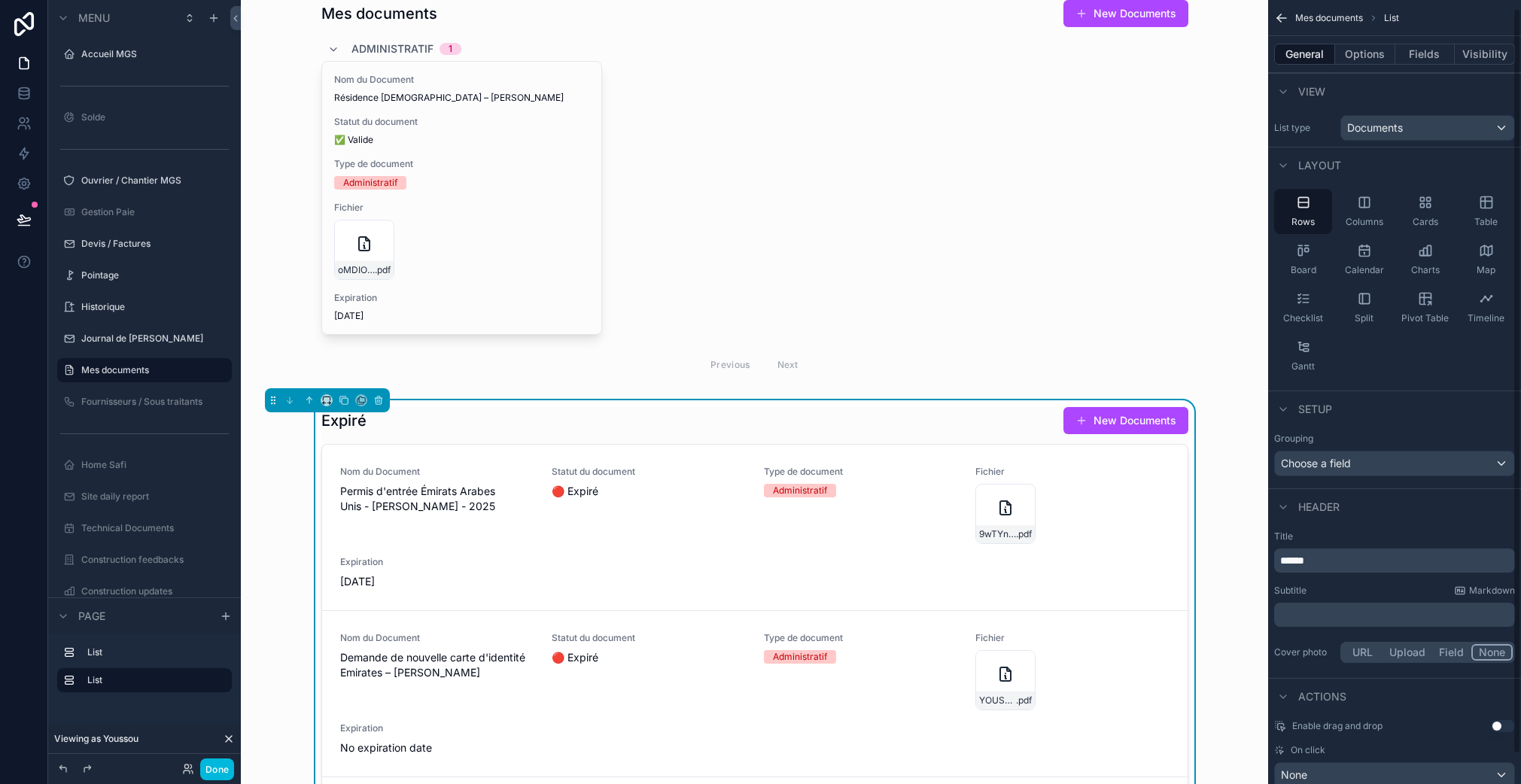
scroll to position [9, 0]
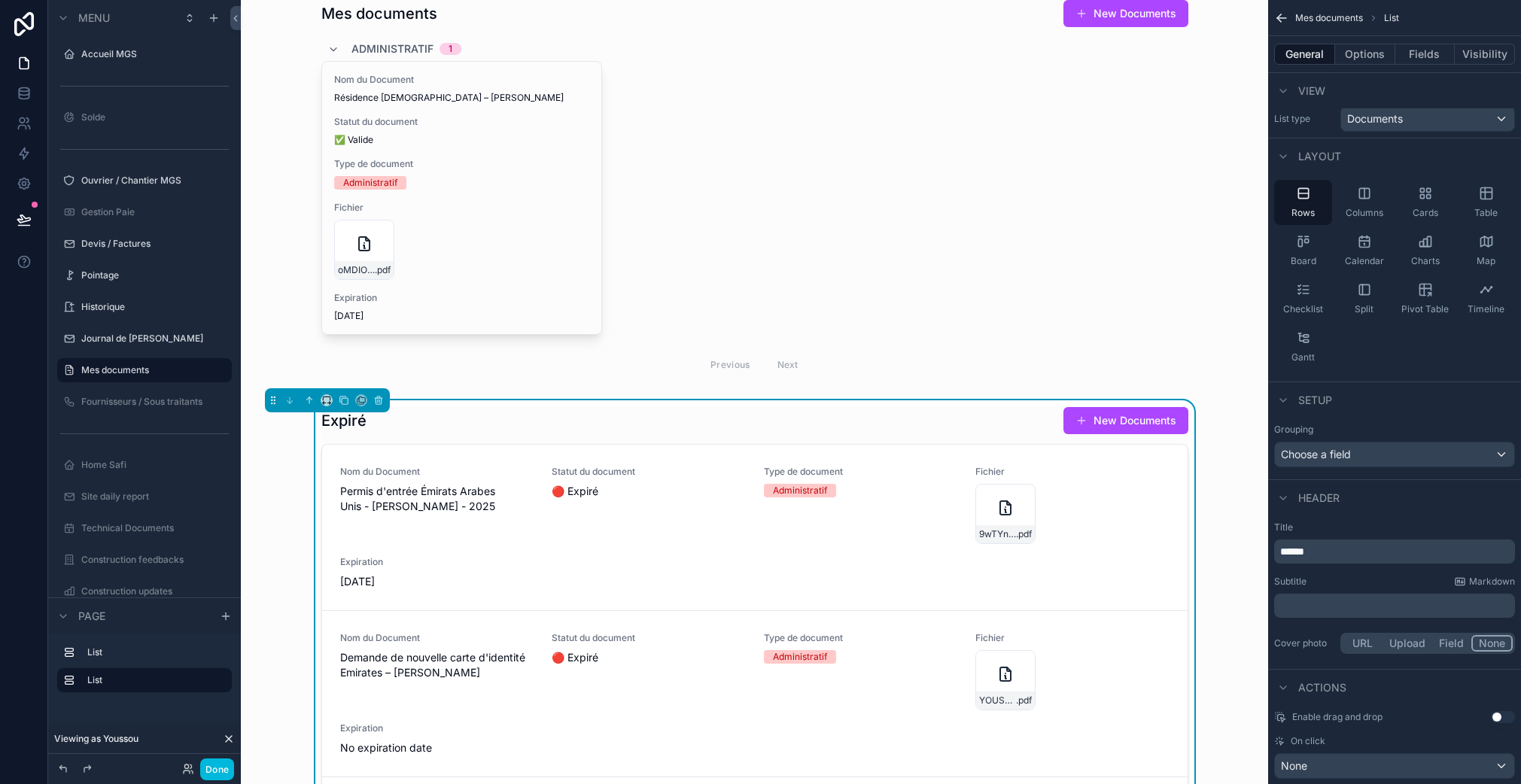
click at [1482, 200] on icon "scrollable content" at bounding box center [1486, 193] width 15 height 15
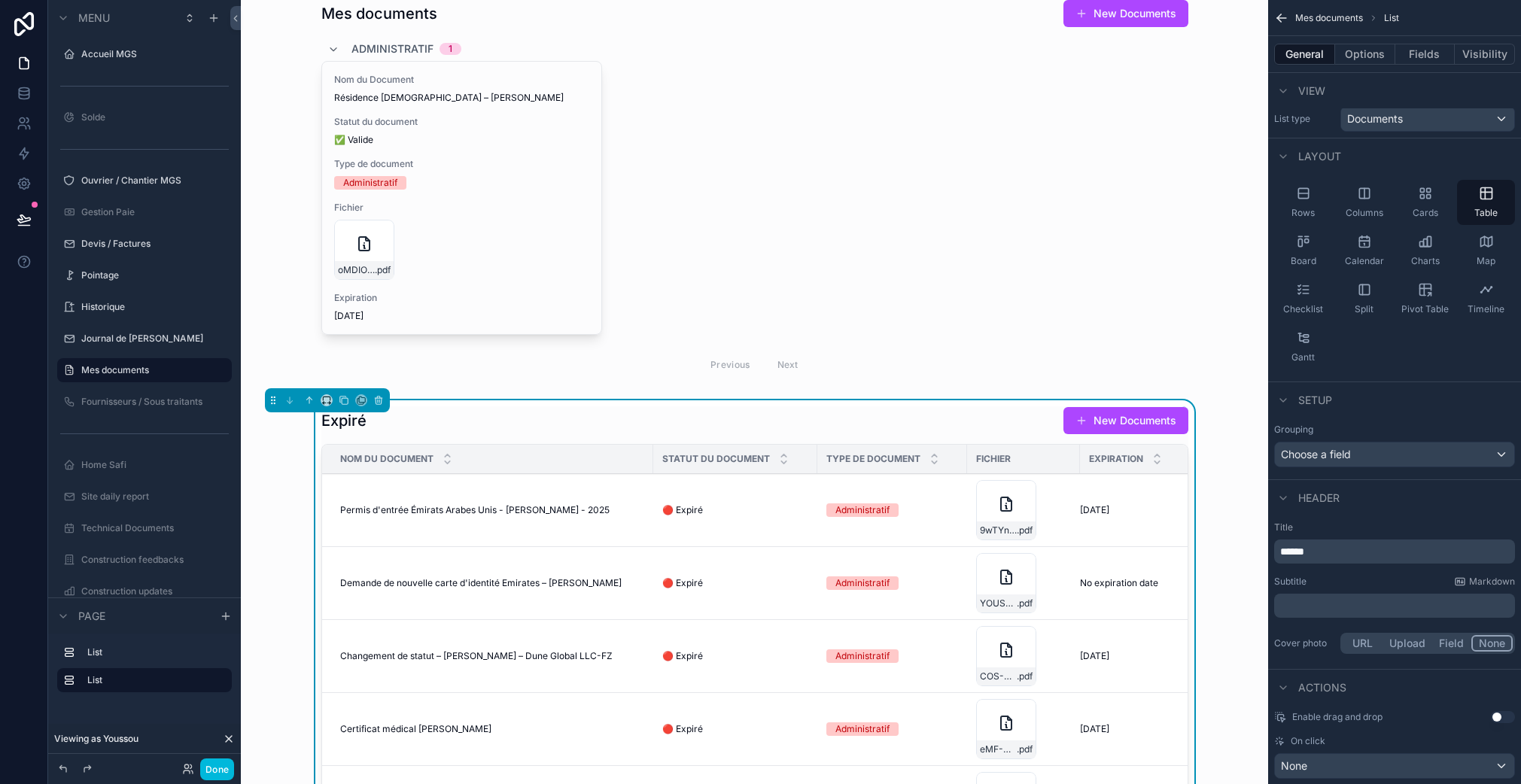
click at [1476, 250] on div "Map" at bounding box center [1486, 251] width 58 height 45
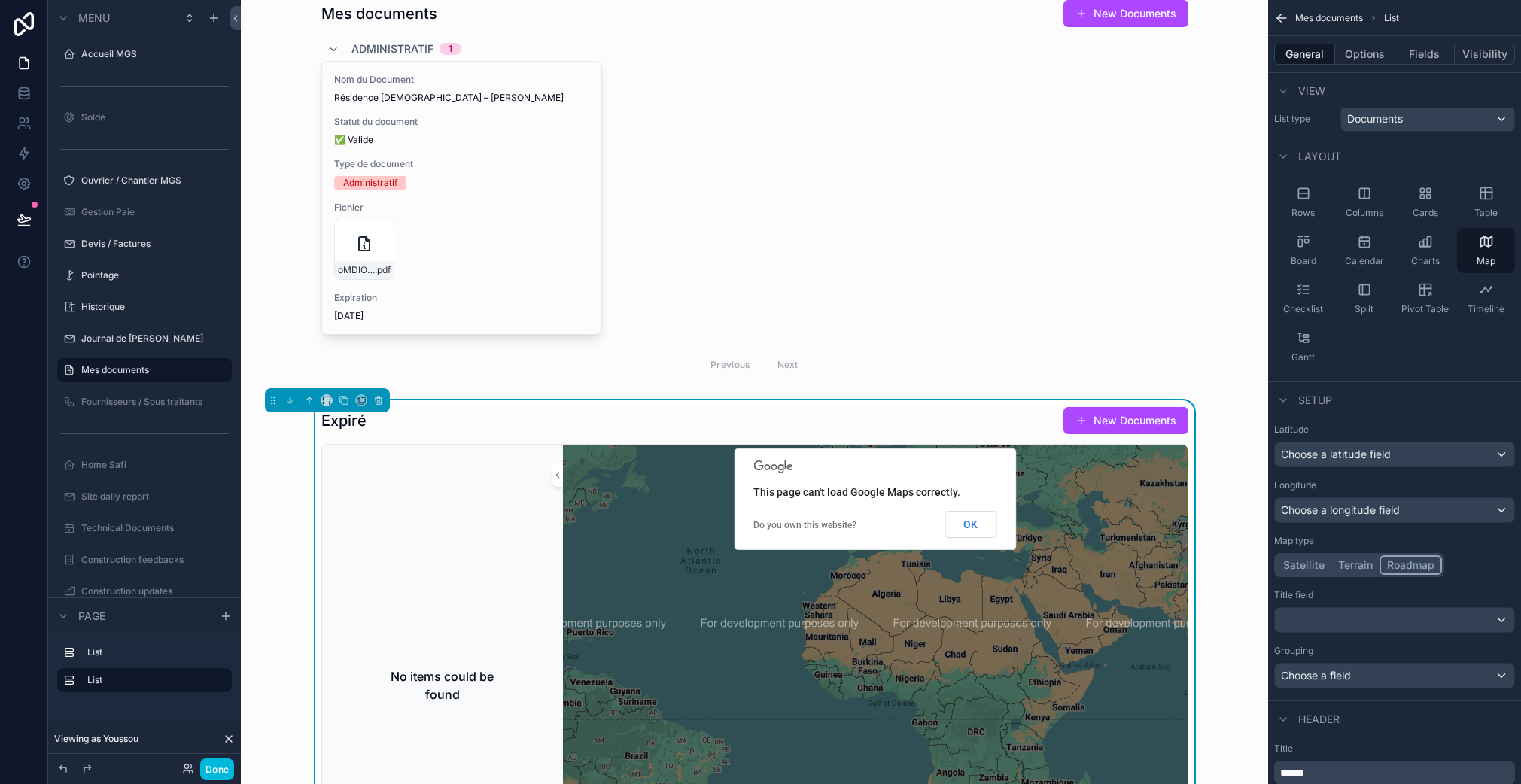
click at [1485, 204] on div "Table" at bounding box center [1486, 203] width 58 height 45
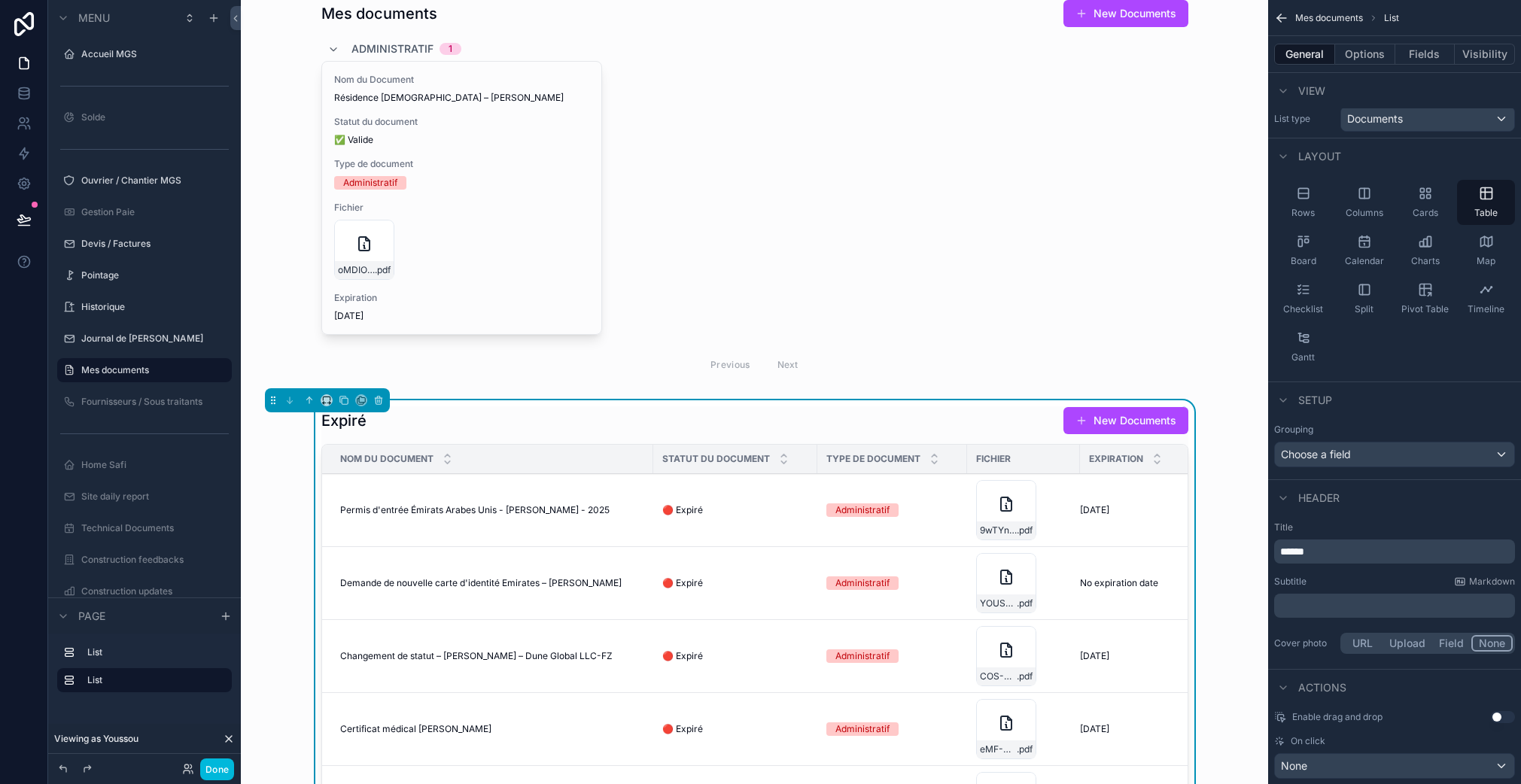
click at [1309, 295] on icon "scrollable content" at bounding box center [1303, 289] width 15 height 15
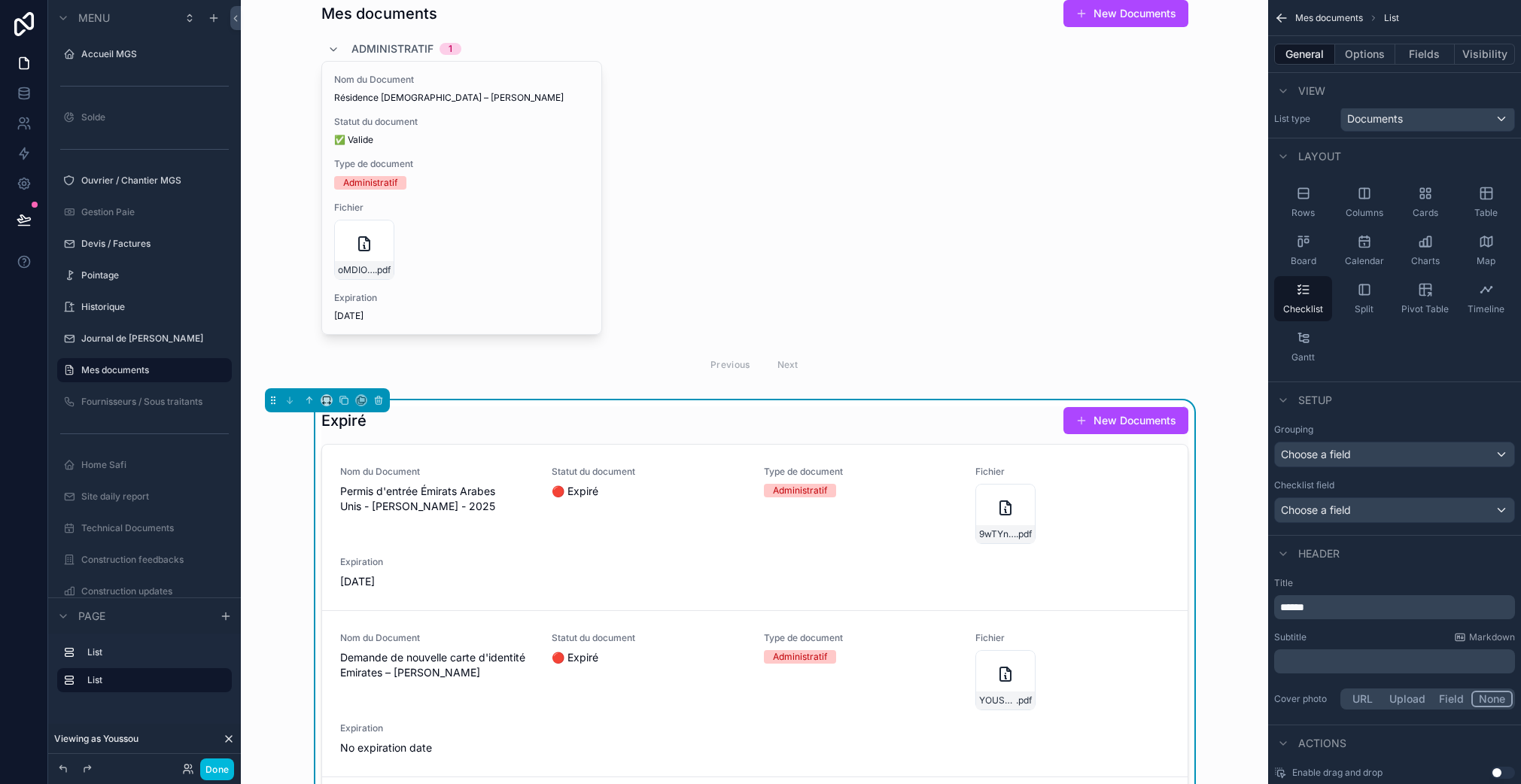
click at [1482, 195] on icon "scrollable content" at bounding box center [1486, 193] width 15 height 15
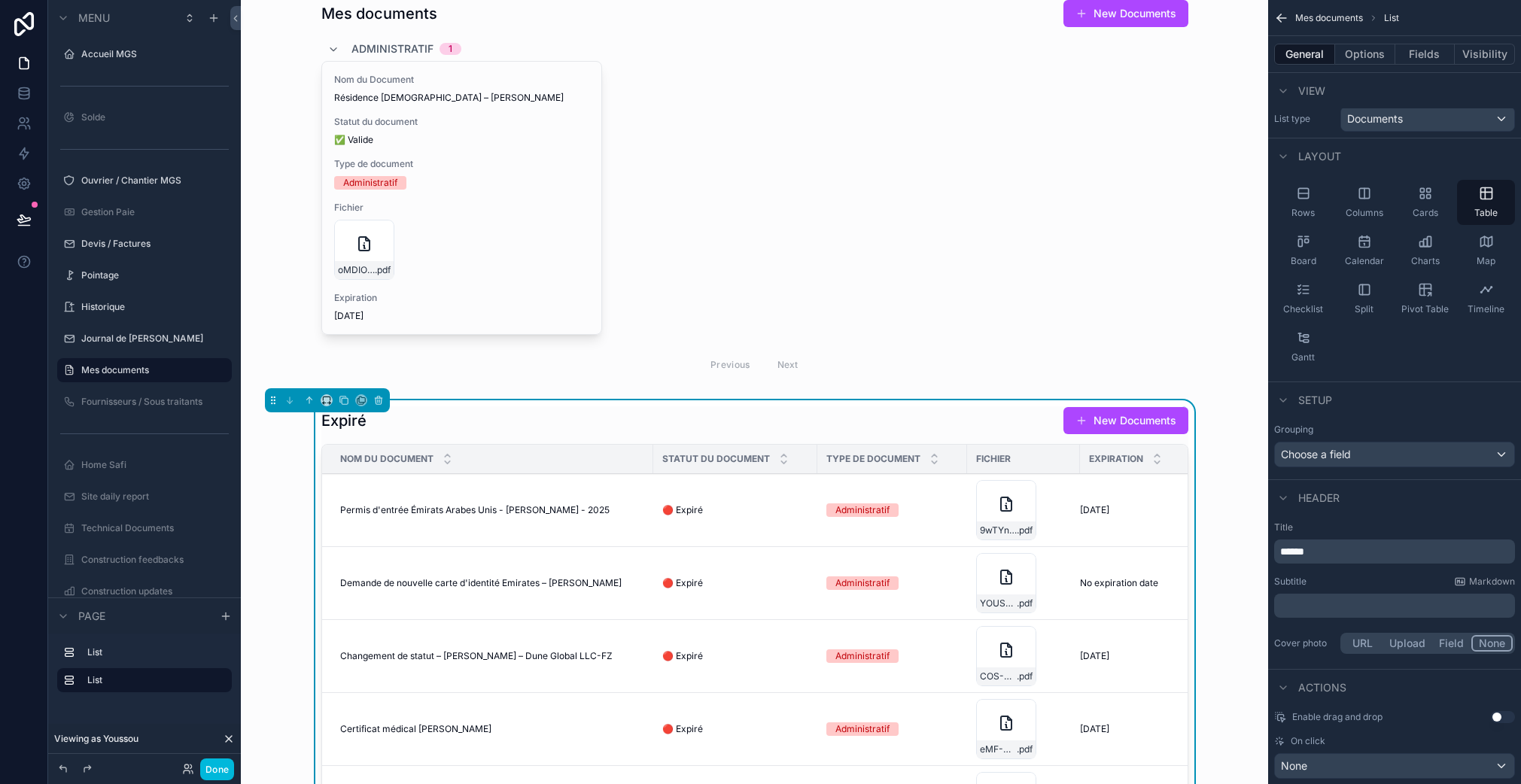
scroll to position [0, 0]
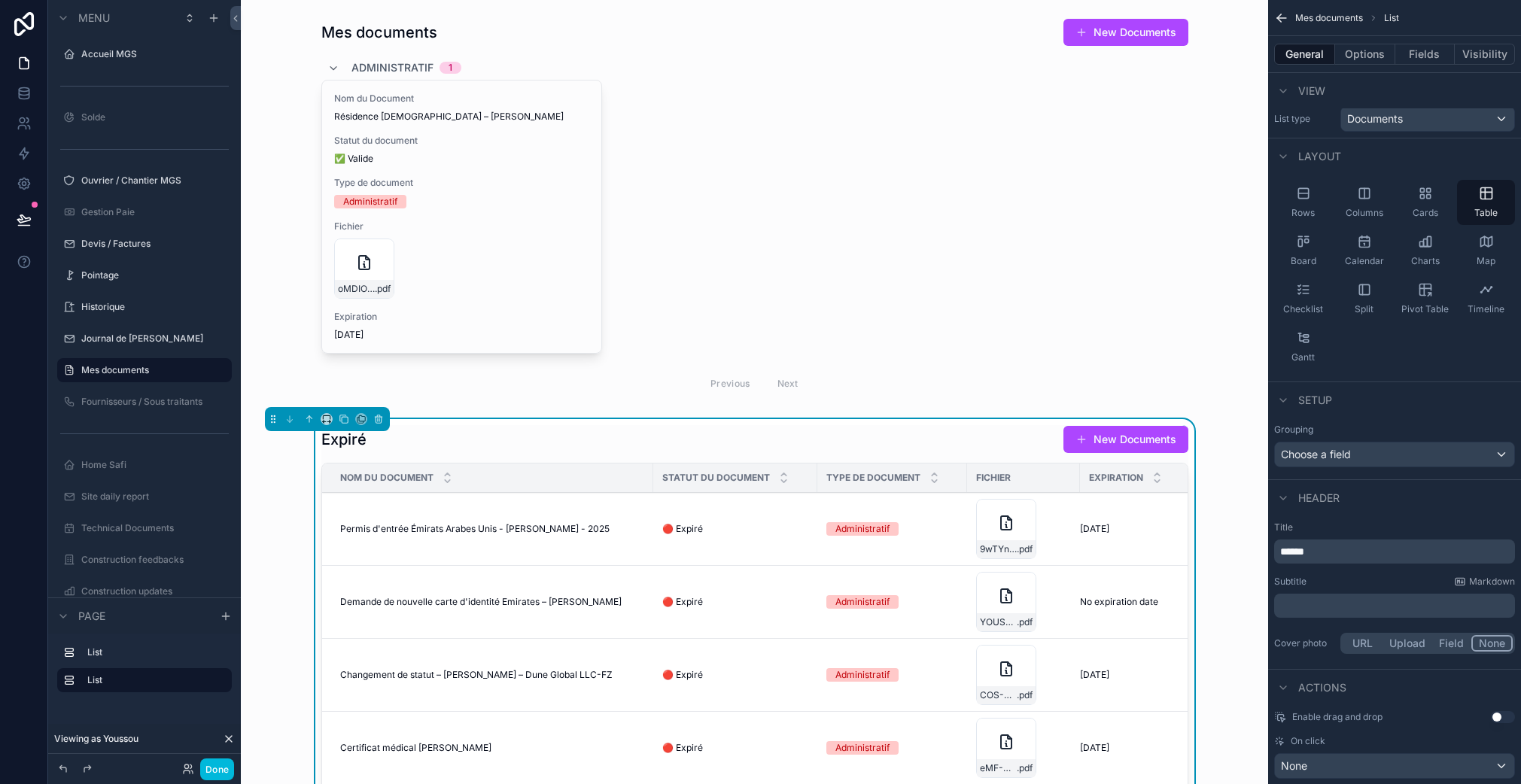
click at [836, 271] on div "scrollable content" at bounding box center [754, 209] width 1002 height 395
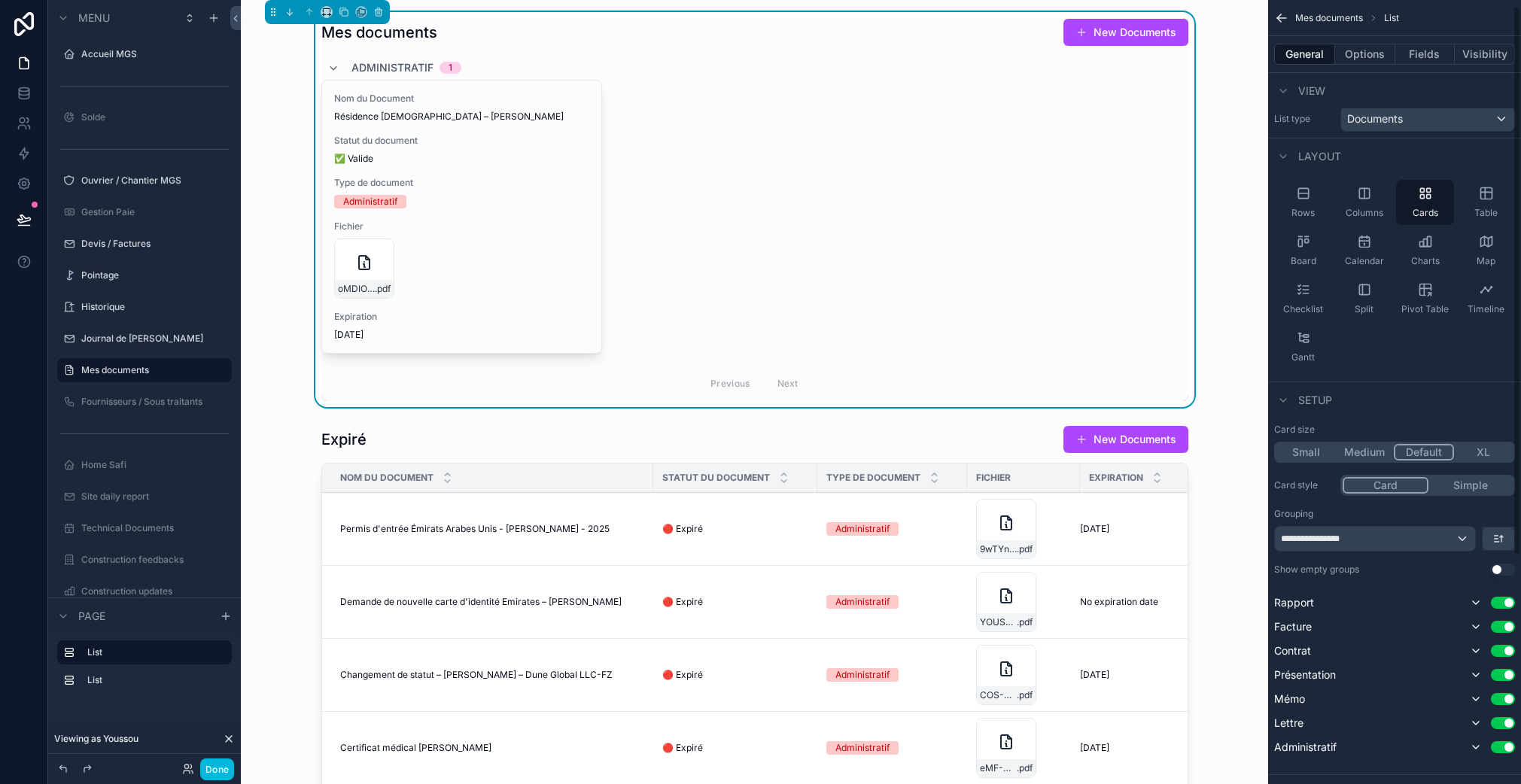
click at [1315, 251] on div "Board" at bounding box center [1303, 251] width 58 height 45
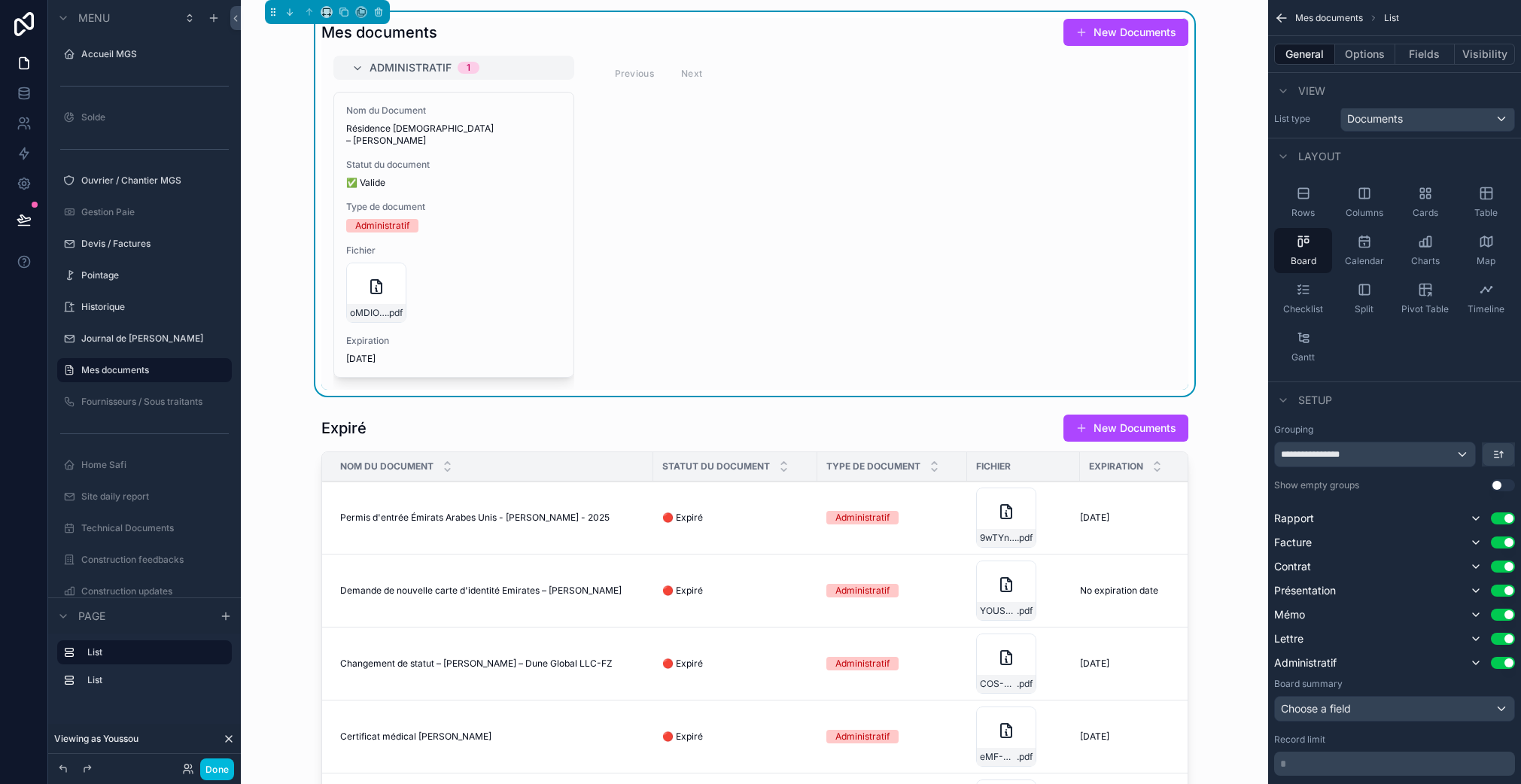
drag, startPoint x: 1316, startPoint y: 286, endPoint x: 1306, endPoint y: 246, distance: 41.2
click at [1315, 286] on div "Checklist" at bounding box center [1303, 299] width 58 height 45
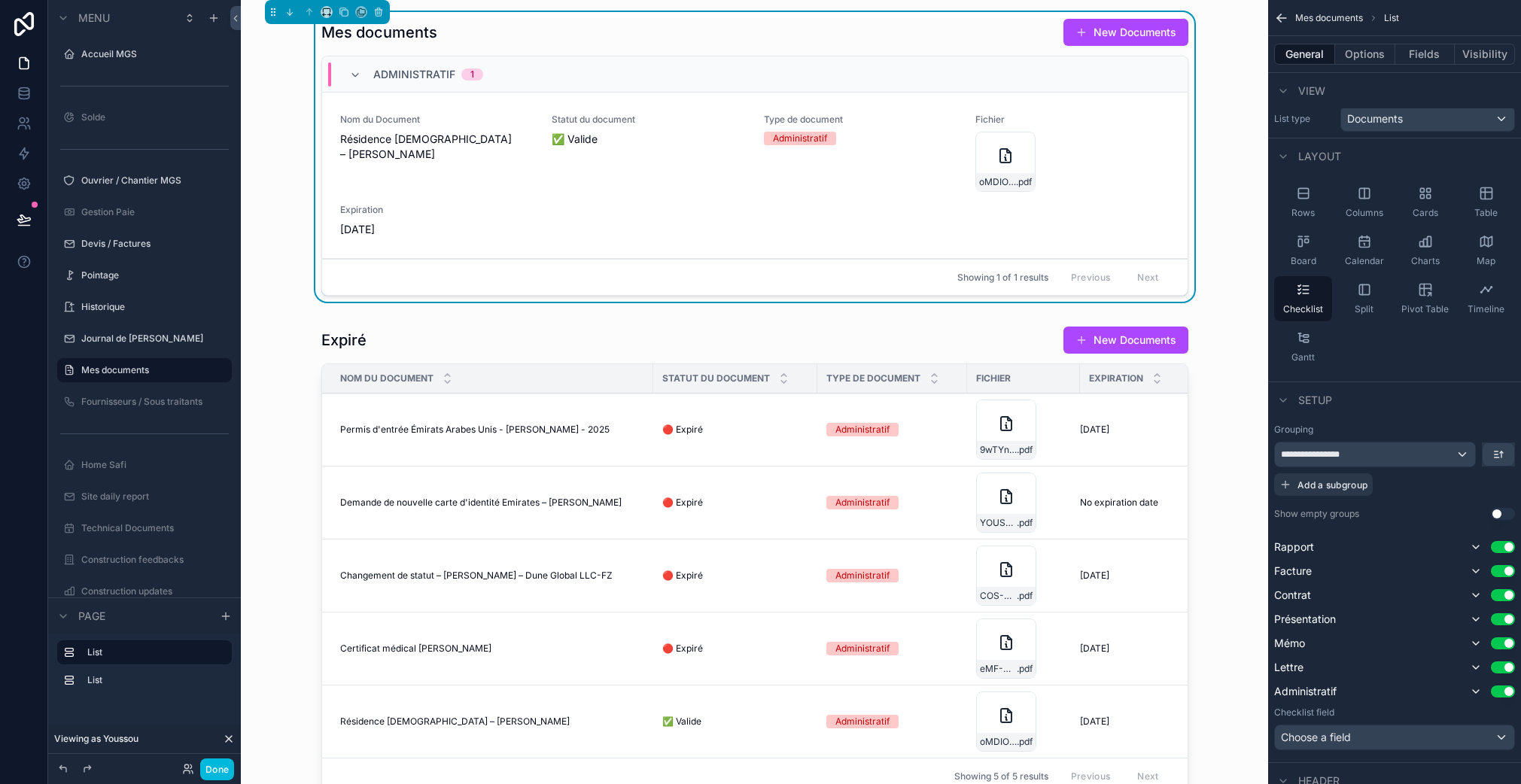
click at [1377, 290] on div "Split" at bounding box center [1364, 299] width 58 height 45
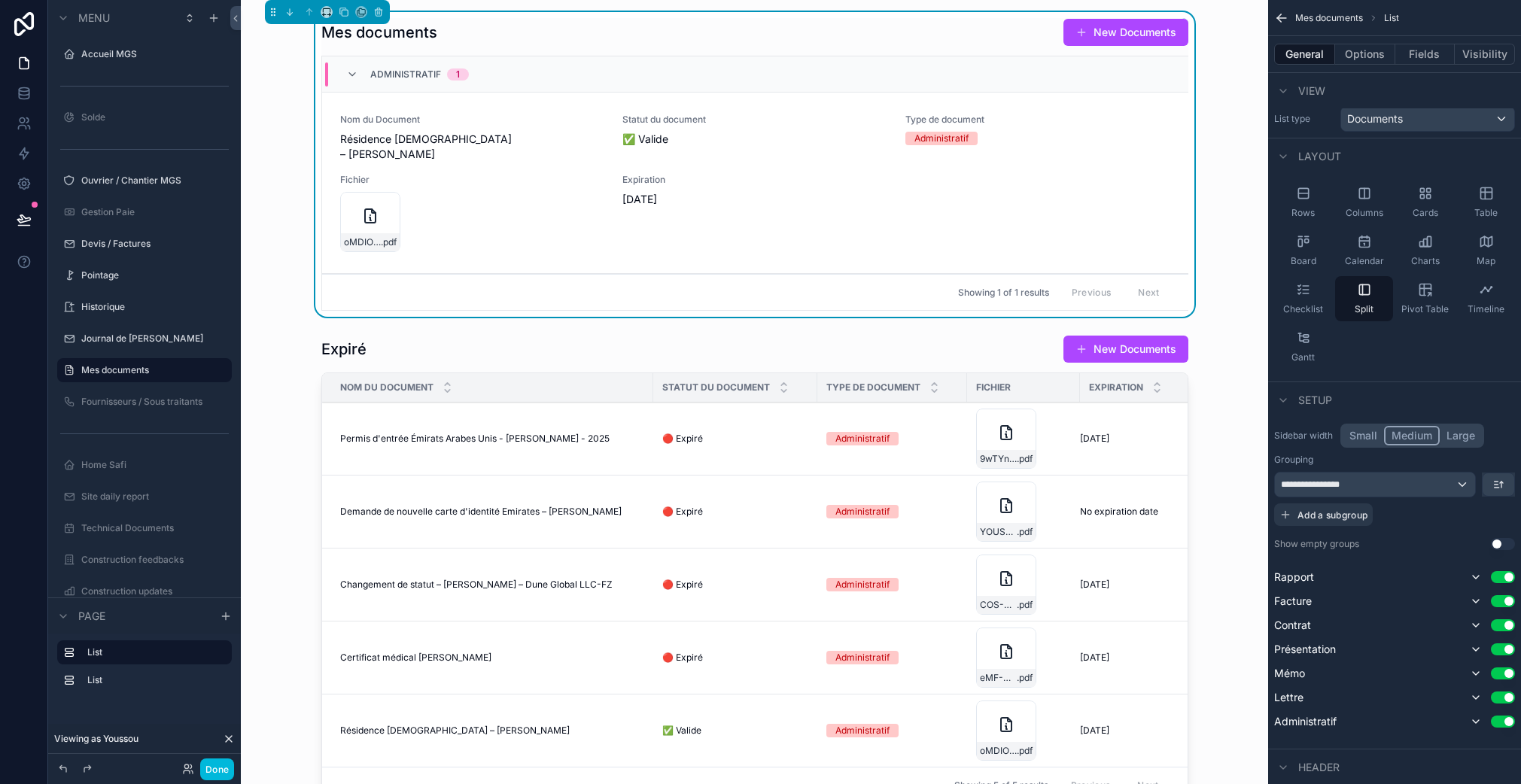
click at [1303, 286] on icon "scrollable content" at bounding box center [1305, 286] width 6 height 0
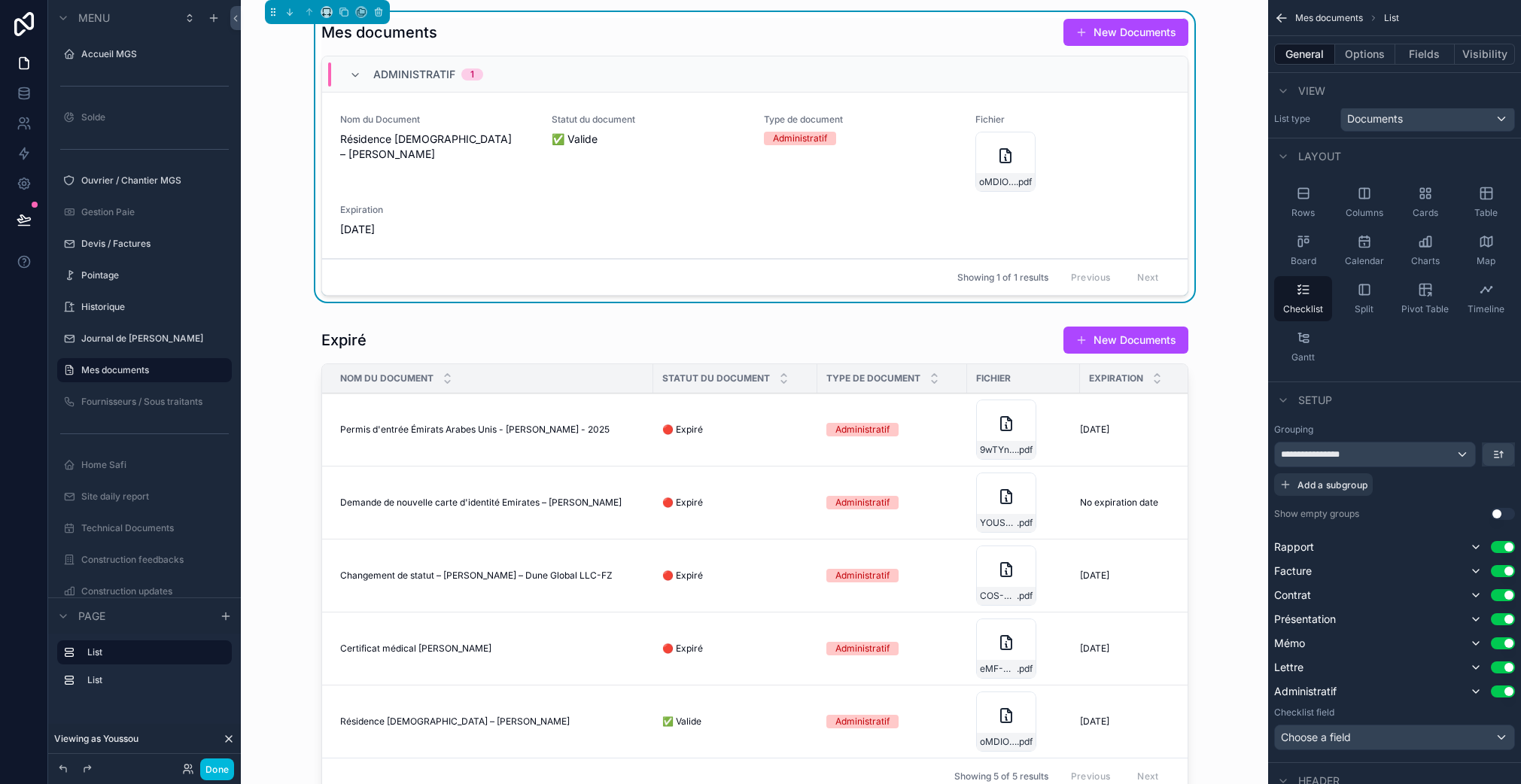
click at [1353, 283] on div "Split" at bounding box center [1364, 299] width 58 height 45
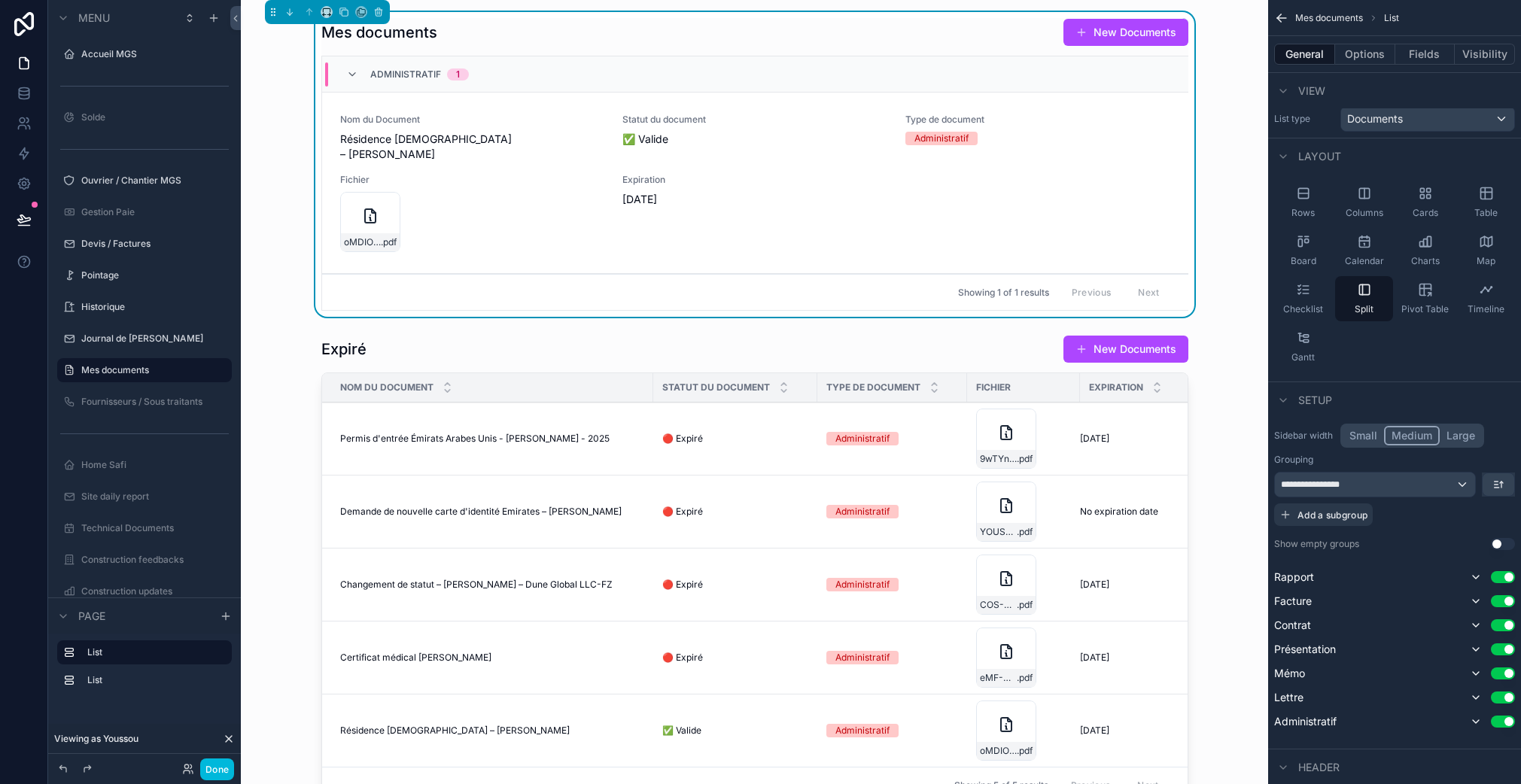
click at [1324, 288] on div "Checklist" at bounding box center [1303, 299] width 58 height 45
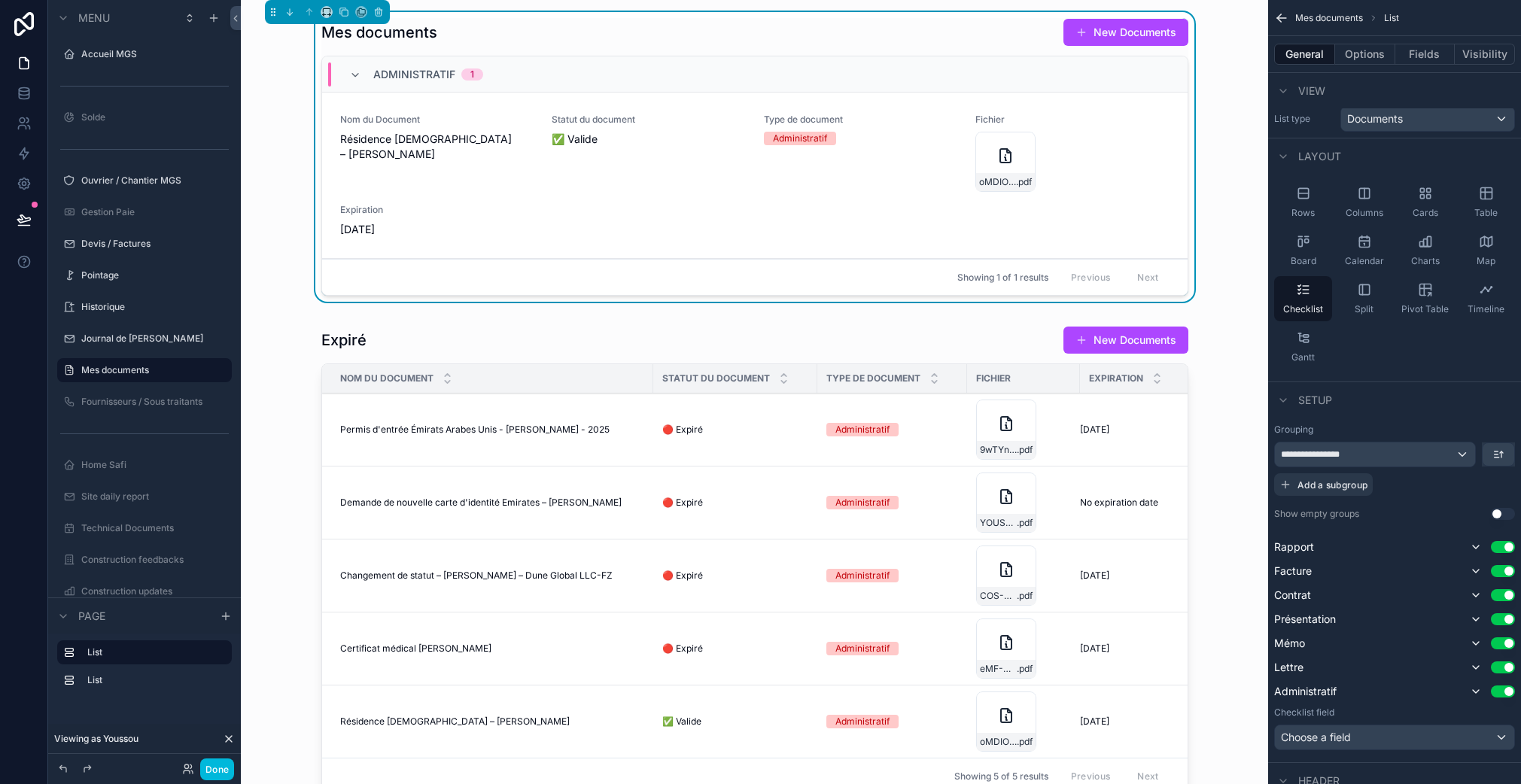
click at [946, 328] on div "scrollable content" at bounding box center [754, 563] width 1002 height 487
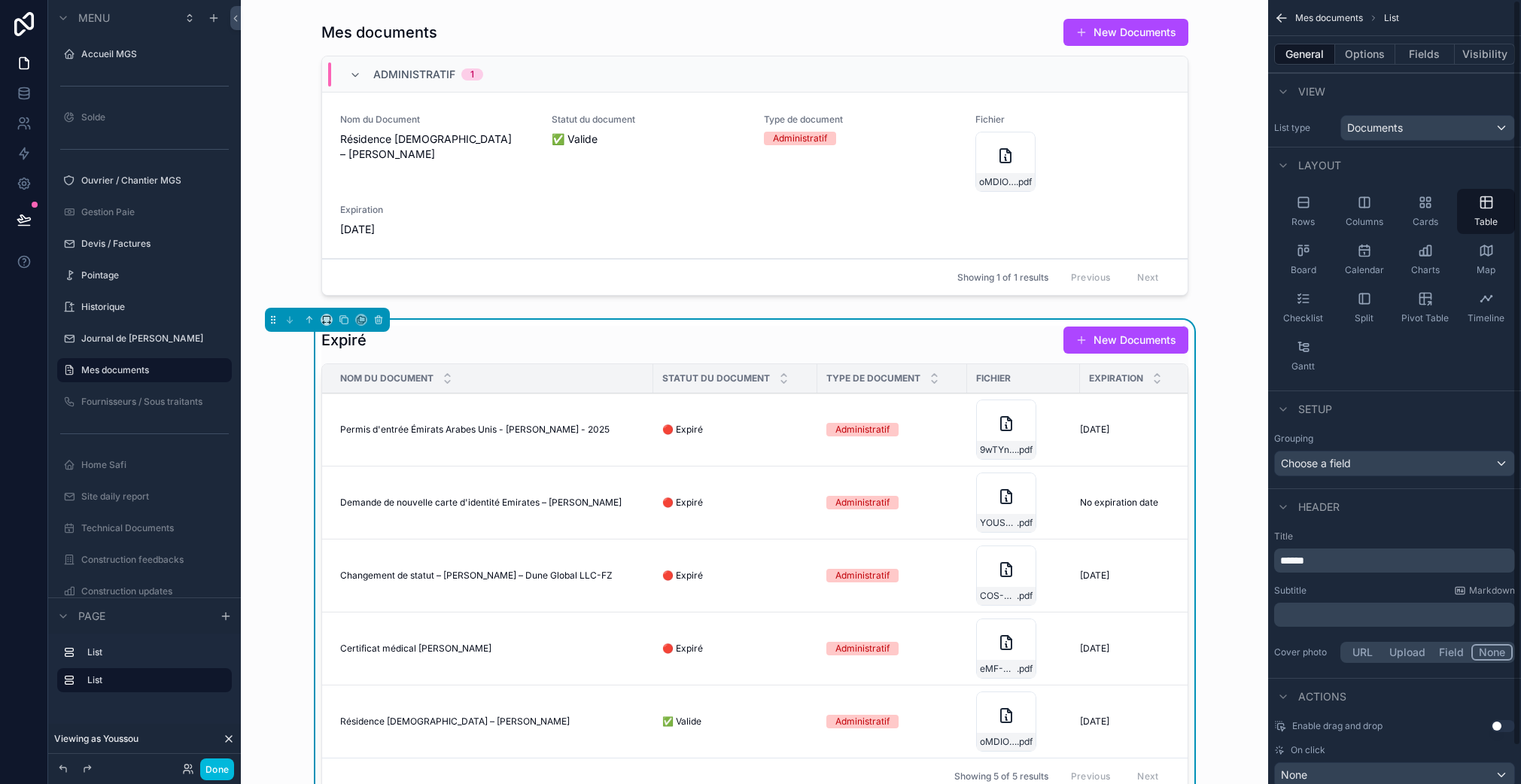
scroll to position [40, 0]
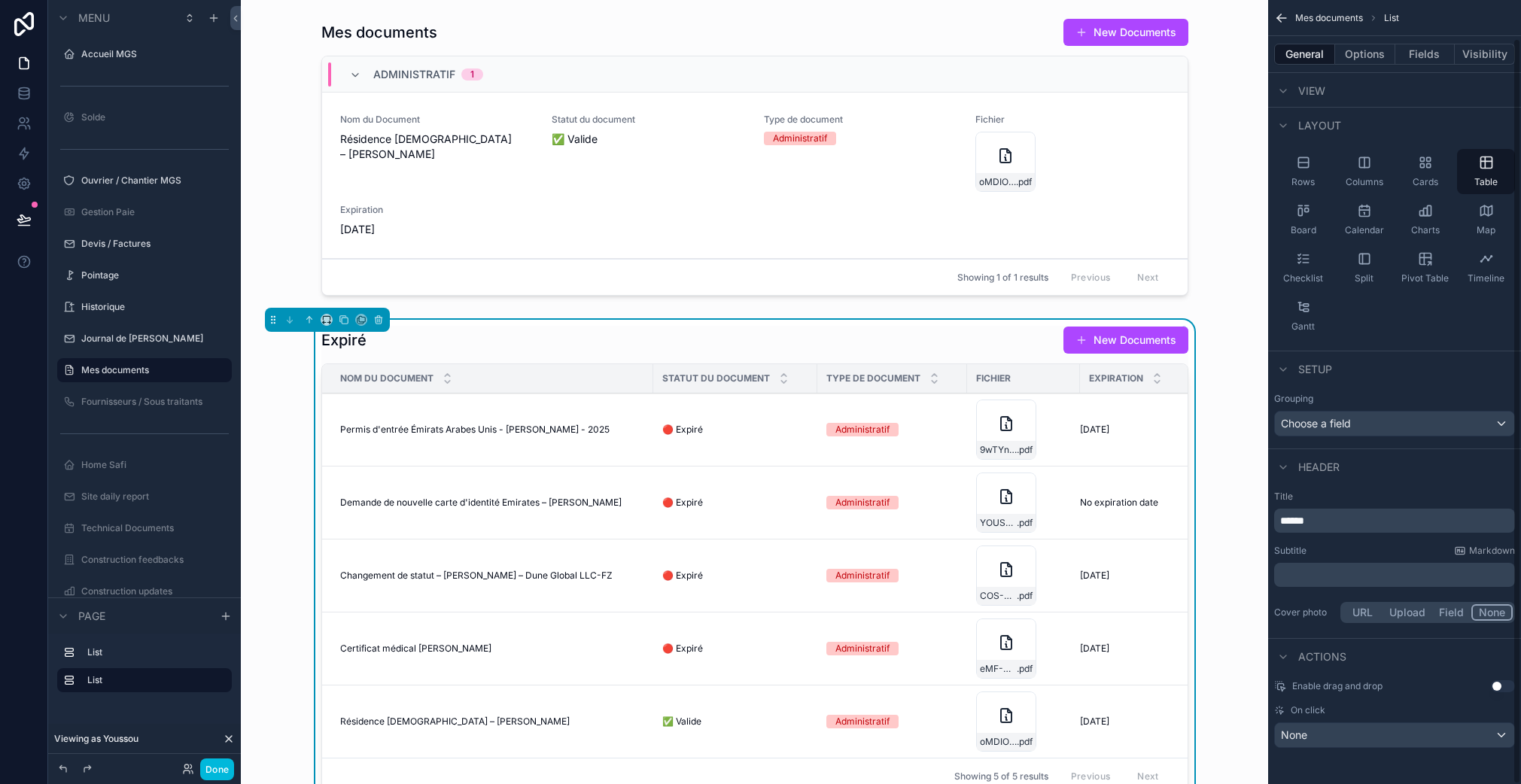
click at [1436, 58] on button "Fields" at bounding box center [1425, 54] width 60 height 21
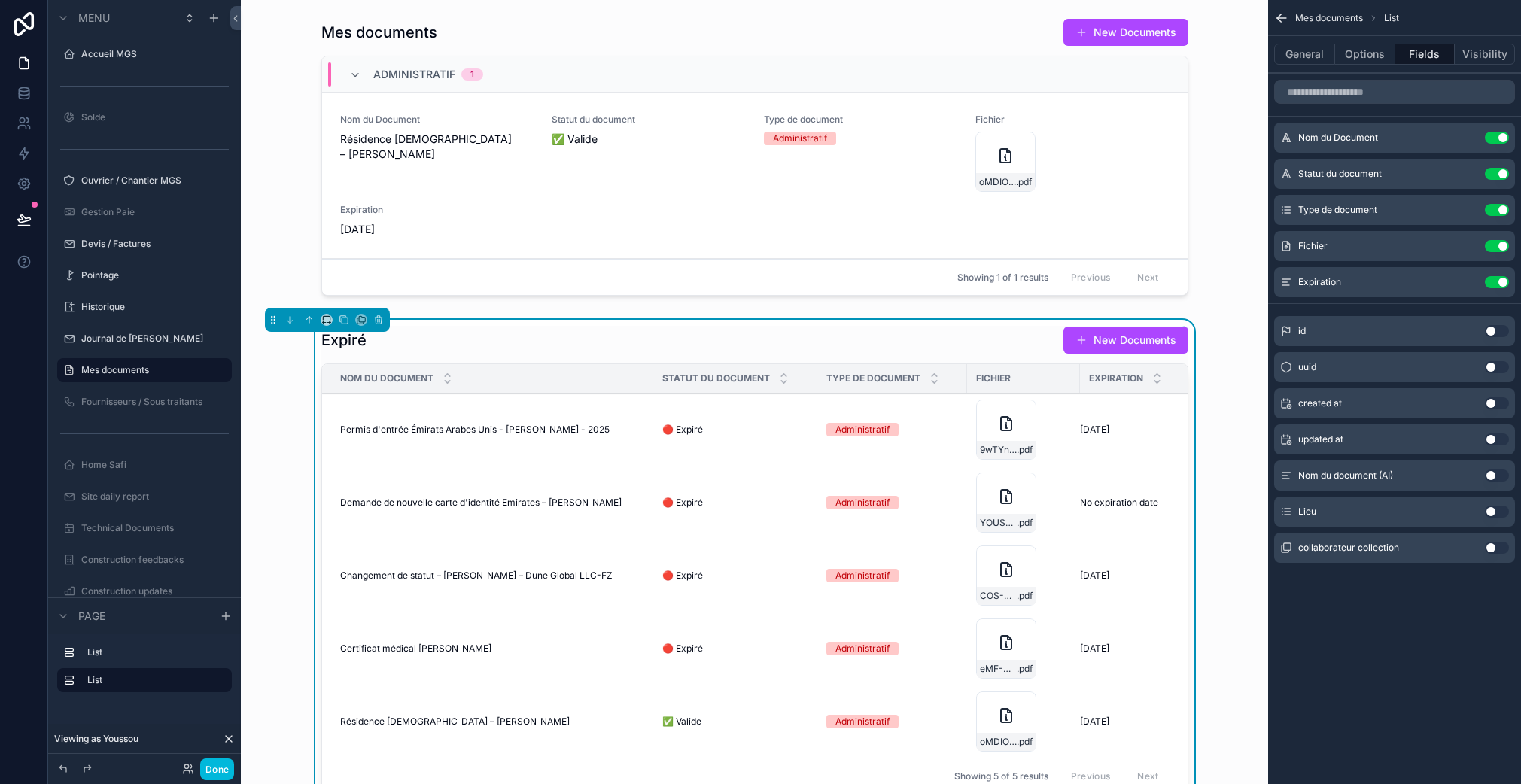
click at [1360, 50] on button "Options" at bounding box center [1365, 54] width 60 height 21
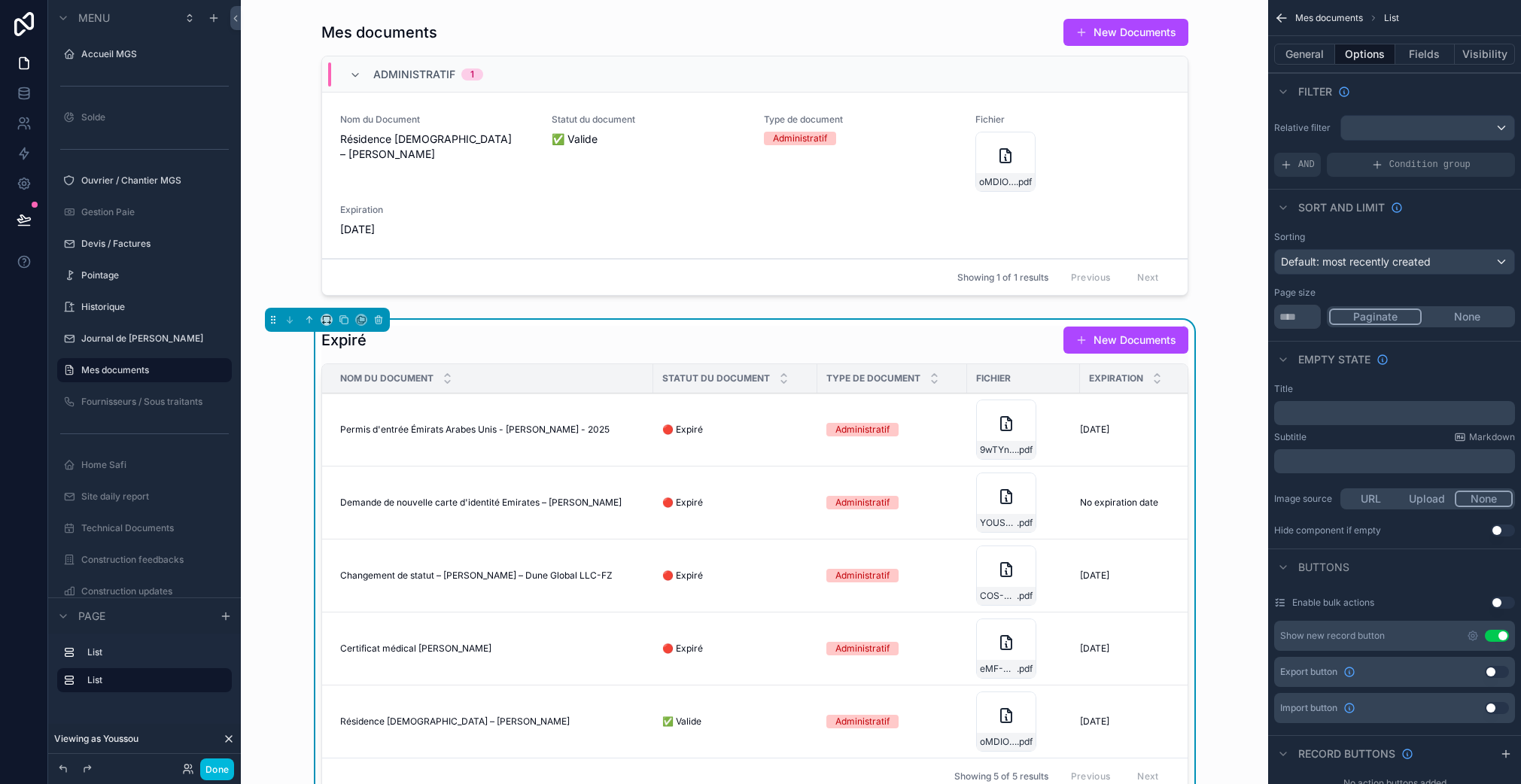
click at [1499, 634] on button "Use setting" at bounding box center [1496, 635] width 24 height 12
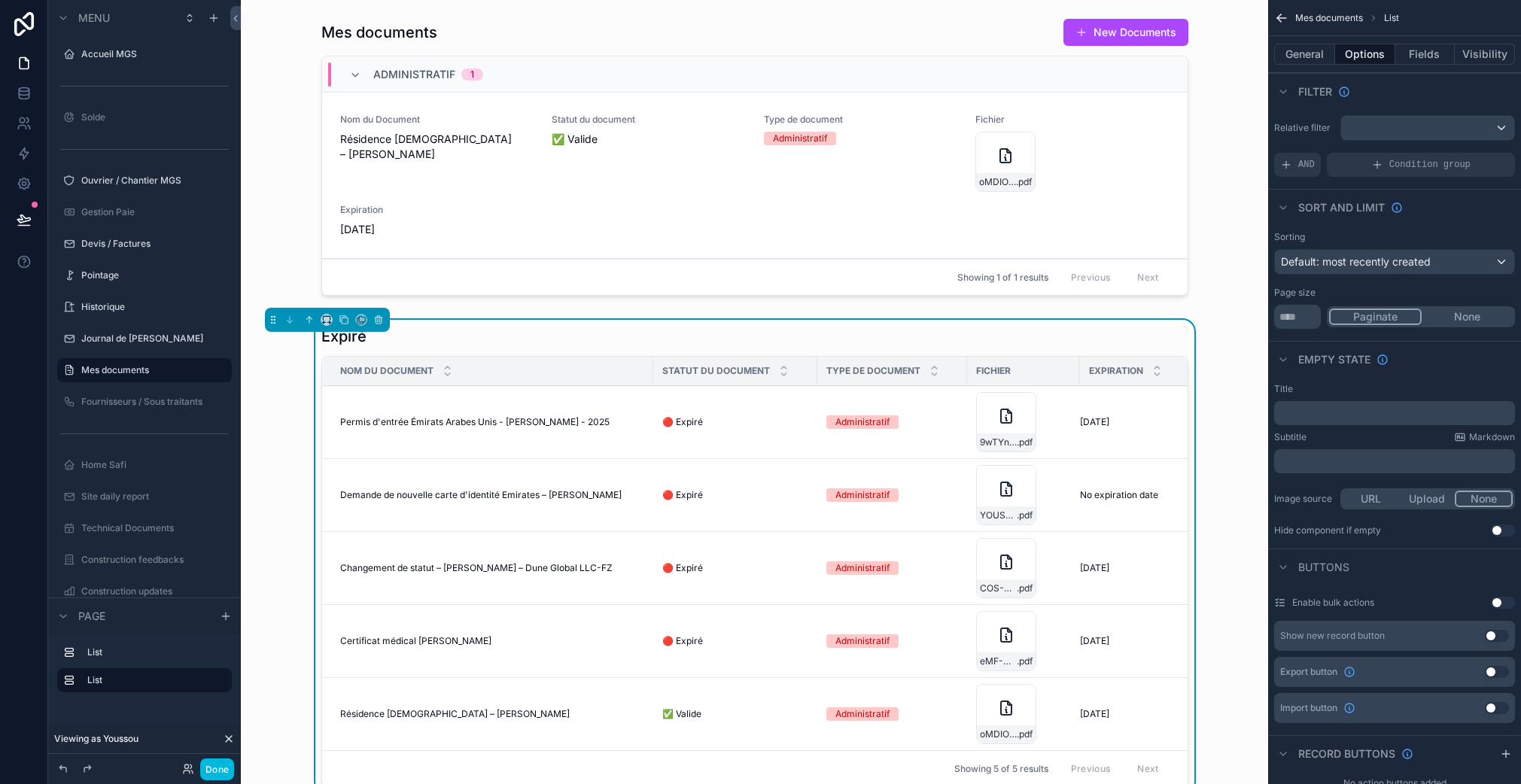
click at [894, 198] on div "scrollable content" at bounding box center [754, 159] width 1002 height 296
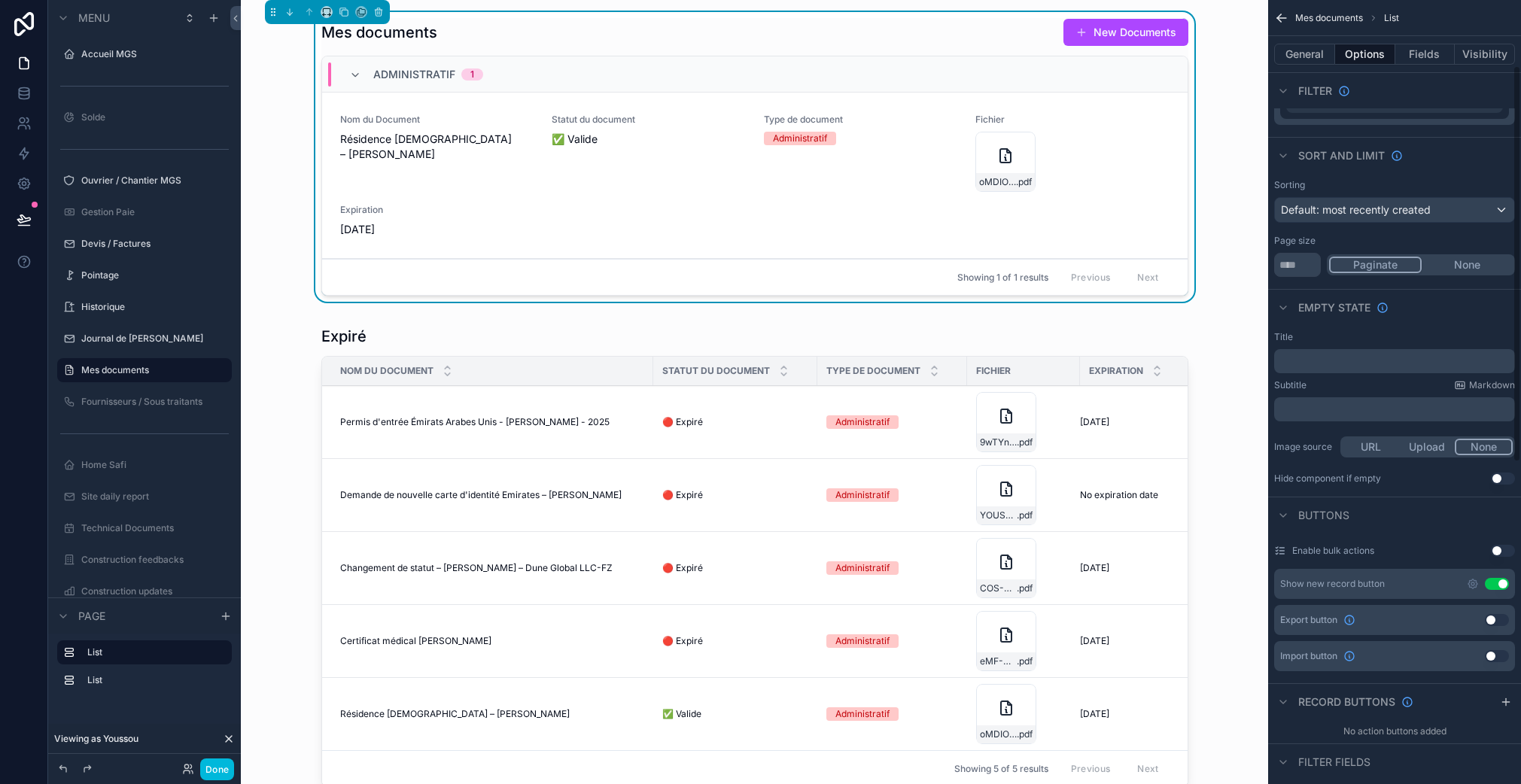
scroll to position [111, 0]
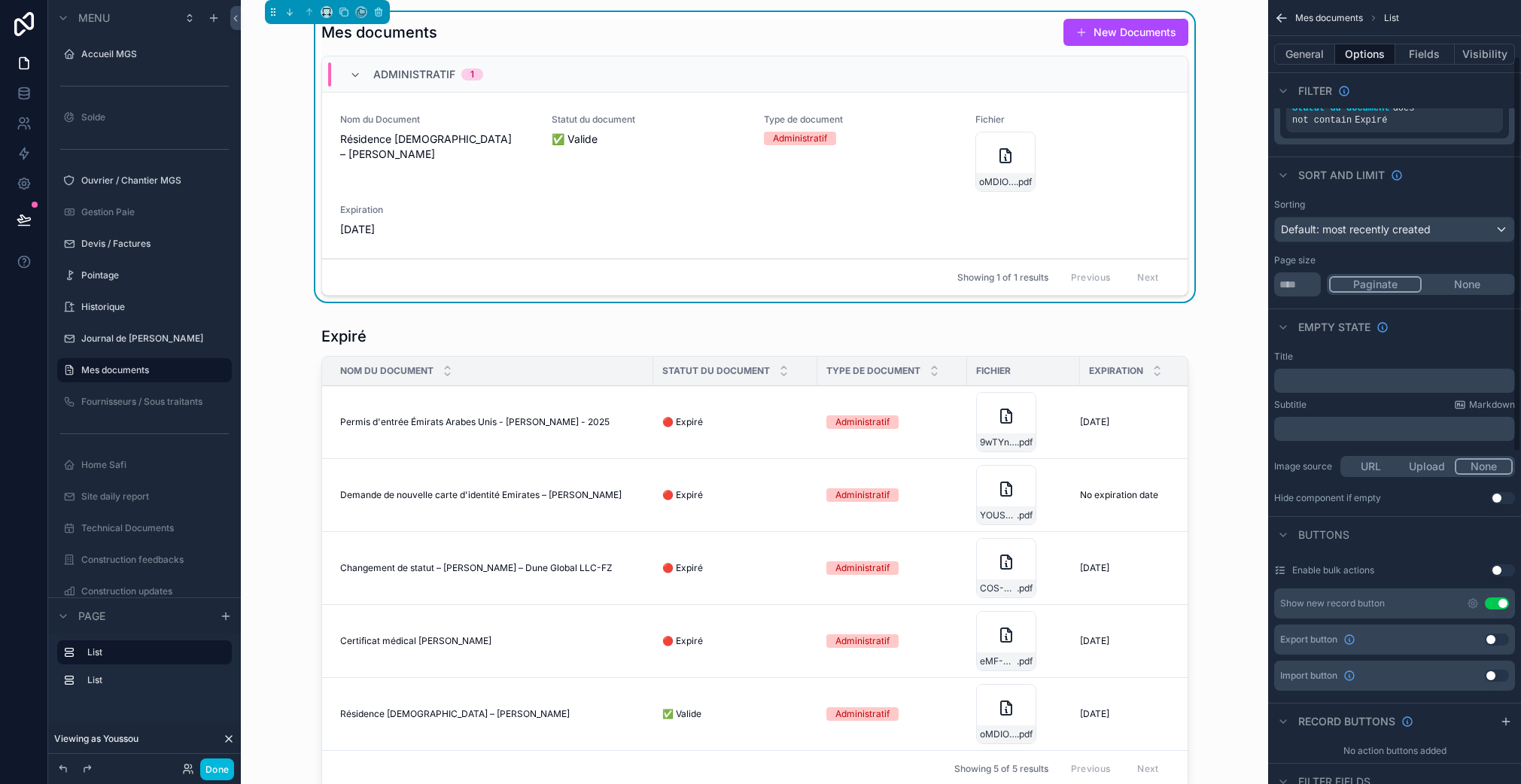
click at [1473, 606] on icon "scrollable content" at bounding box center [1472, 603] width 12 height 12
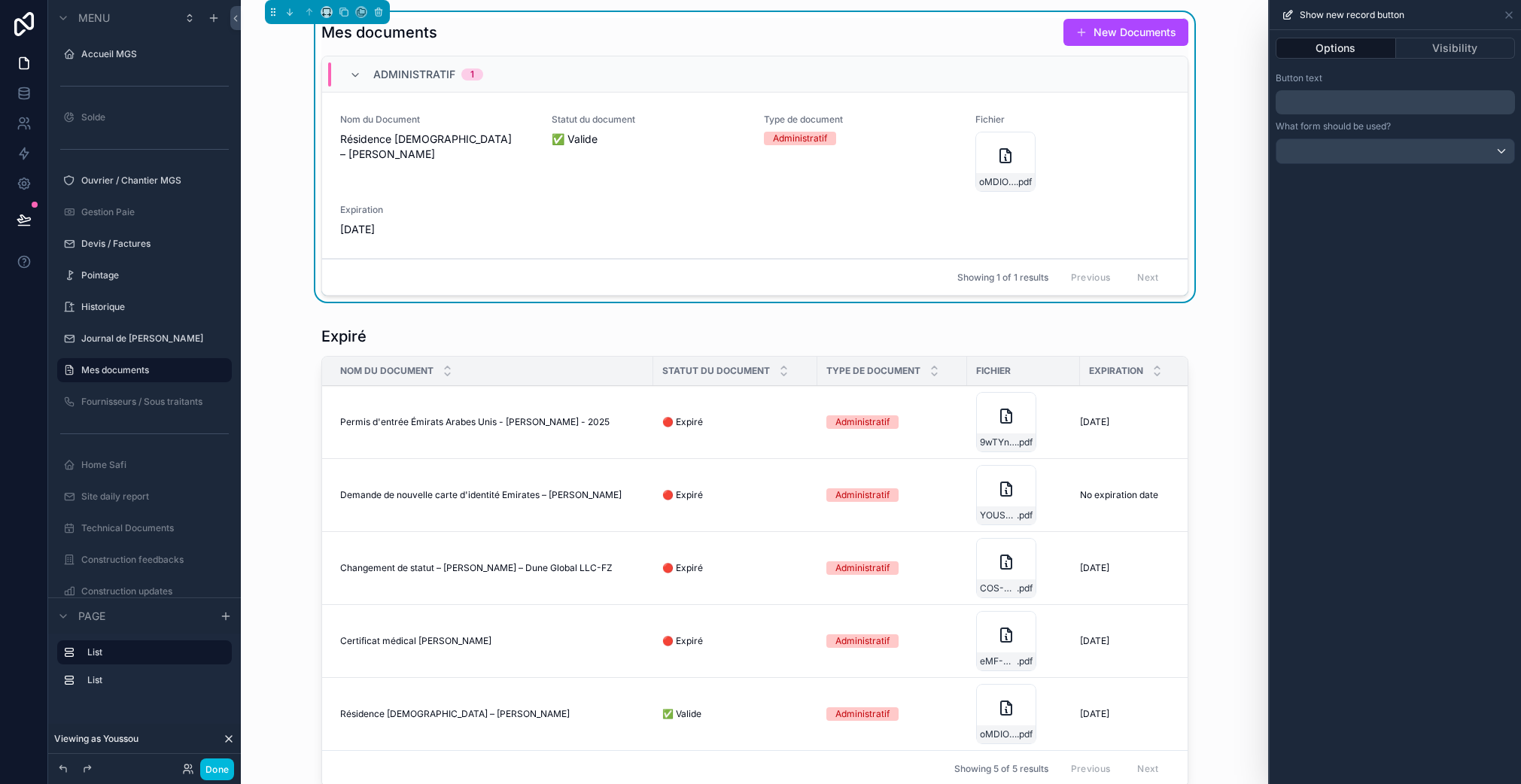
click at [1334, 100] on p "﻿" at bounding box center [1396, 103] width 230 height 18
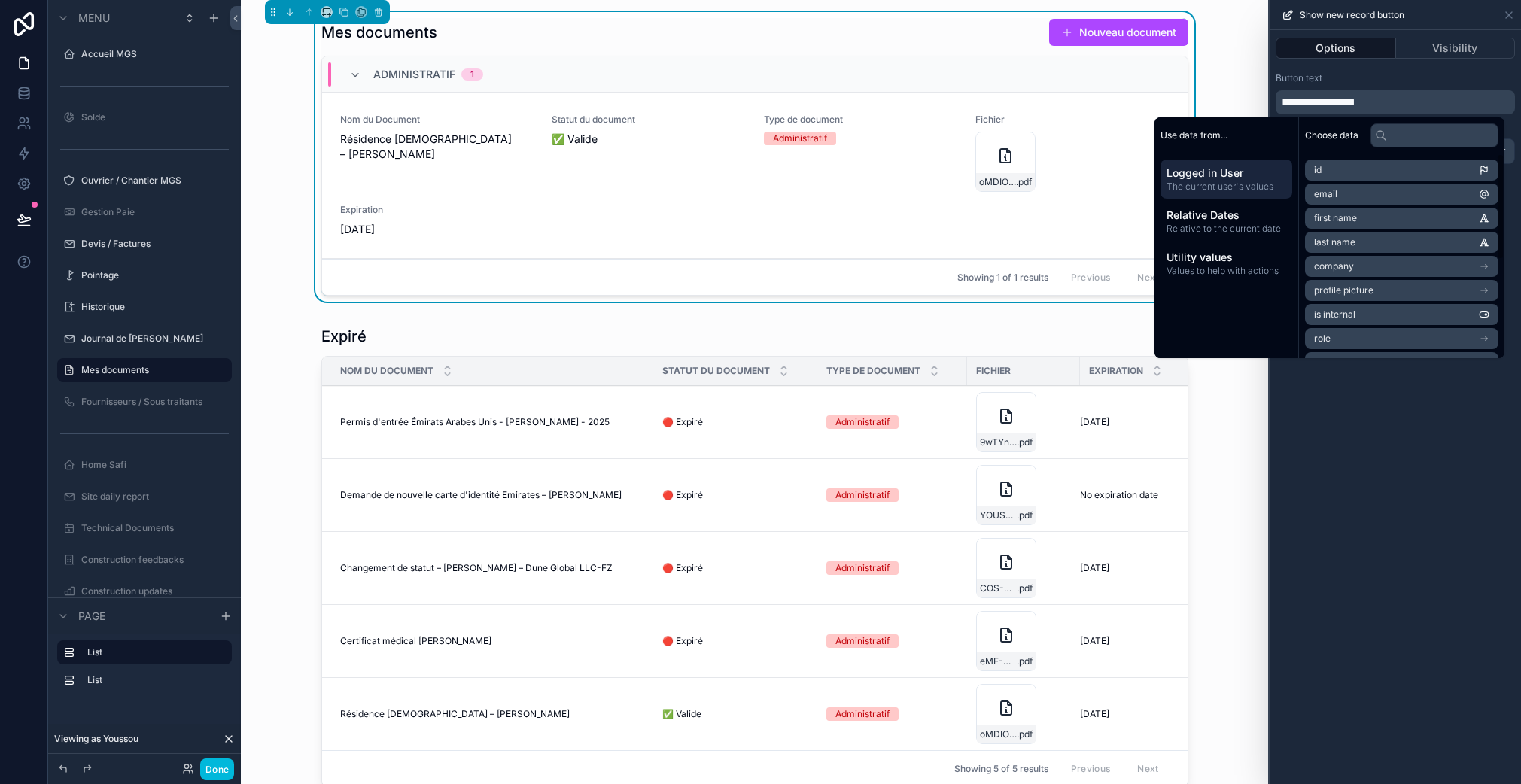
click at [1456, 481] on div "**********" at bounding box center [1395, 407] width 251 height 754
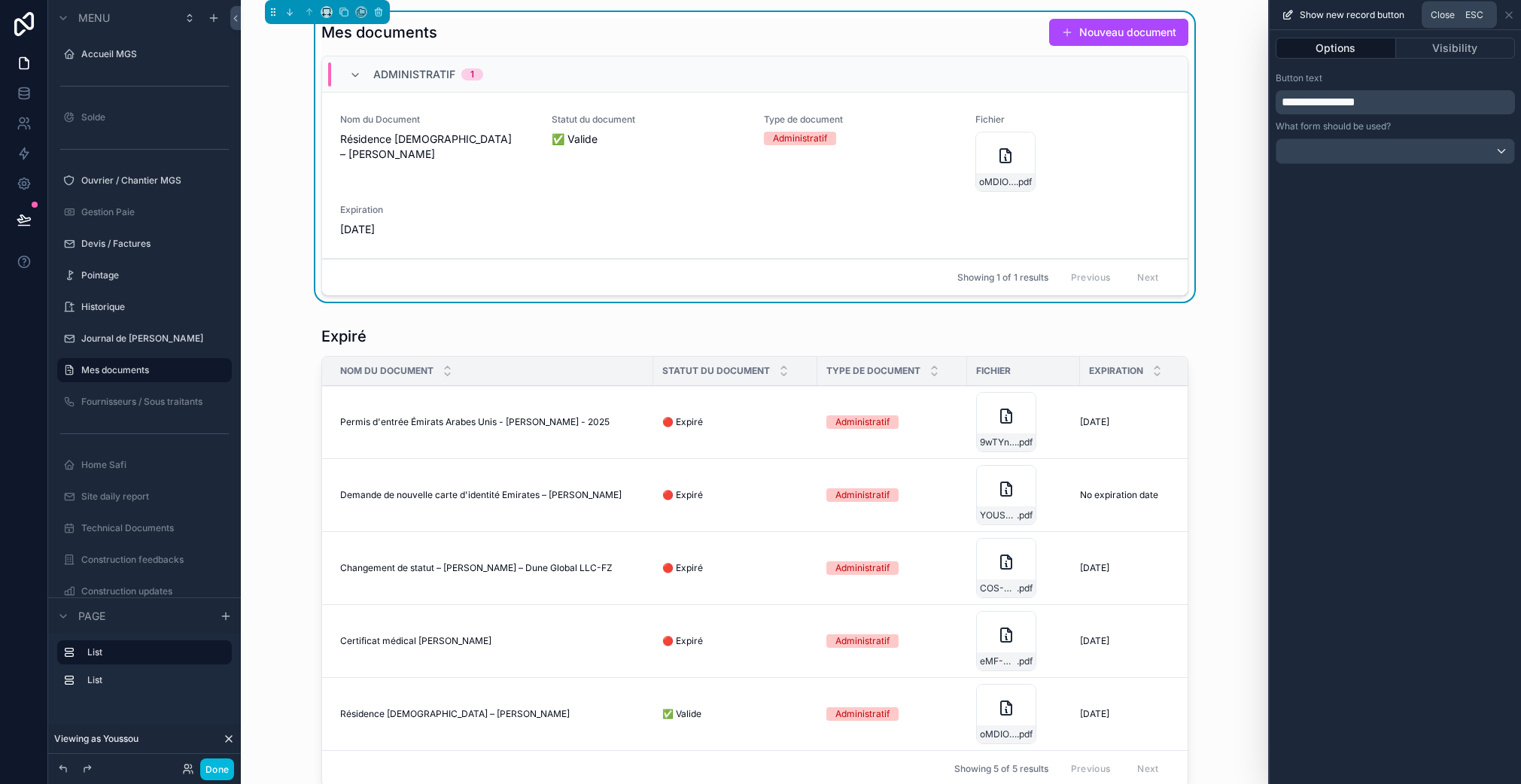
click at [1507, 12] on icon at bounding box center [1508, 15] width 12 height 12
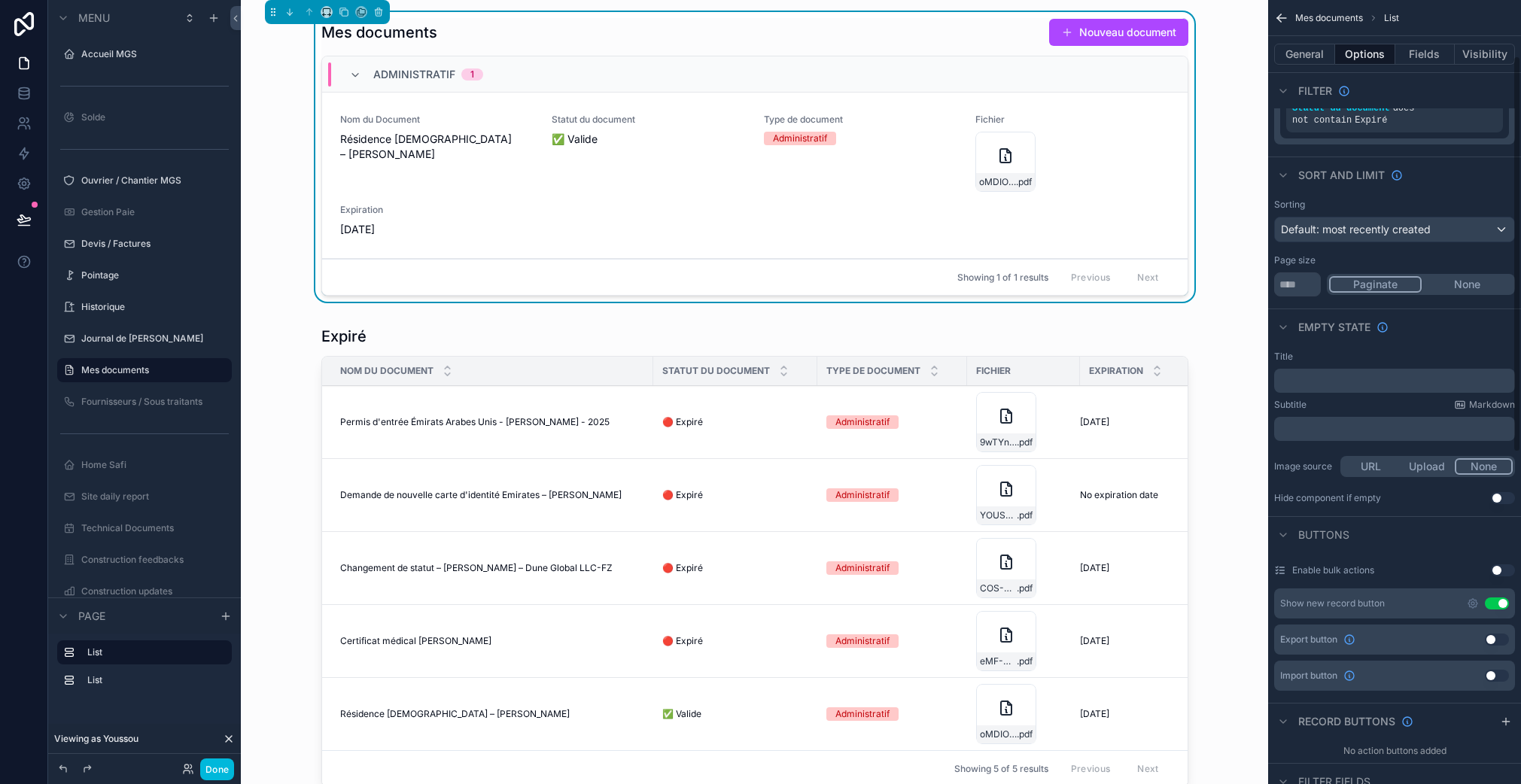
click at [1288, 19] on icon "scrollable content" at bounding box center [1281, 18] width 15 height 15
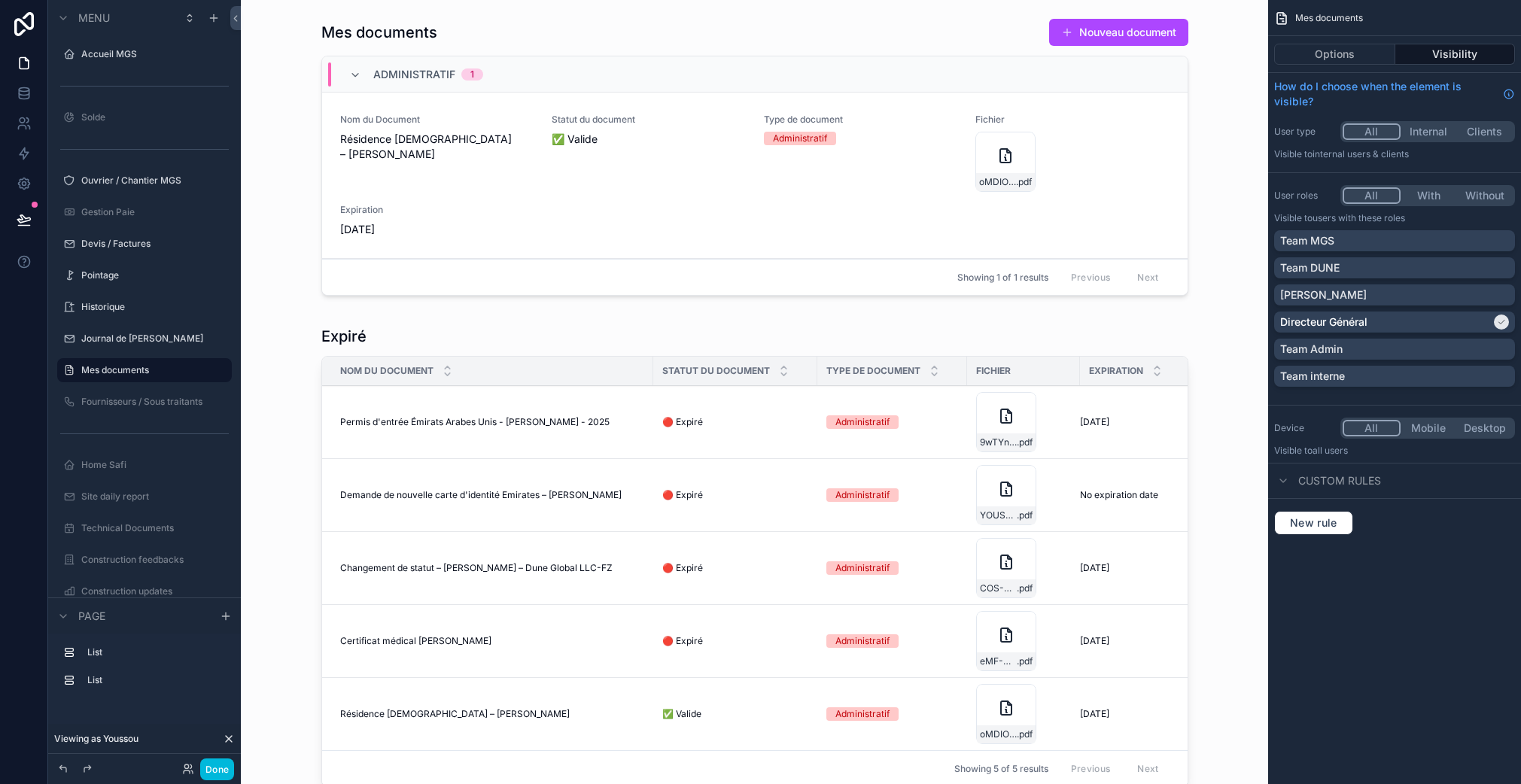
scroll to position [0, 0]
click at [216, 769] on button "Done" at bounding box center [217, 769] width 34 height 22
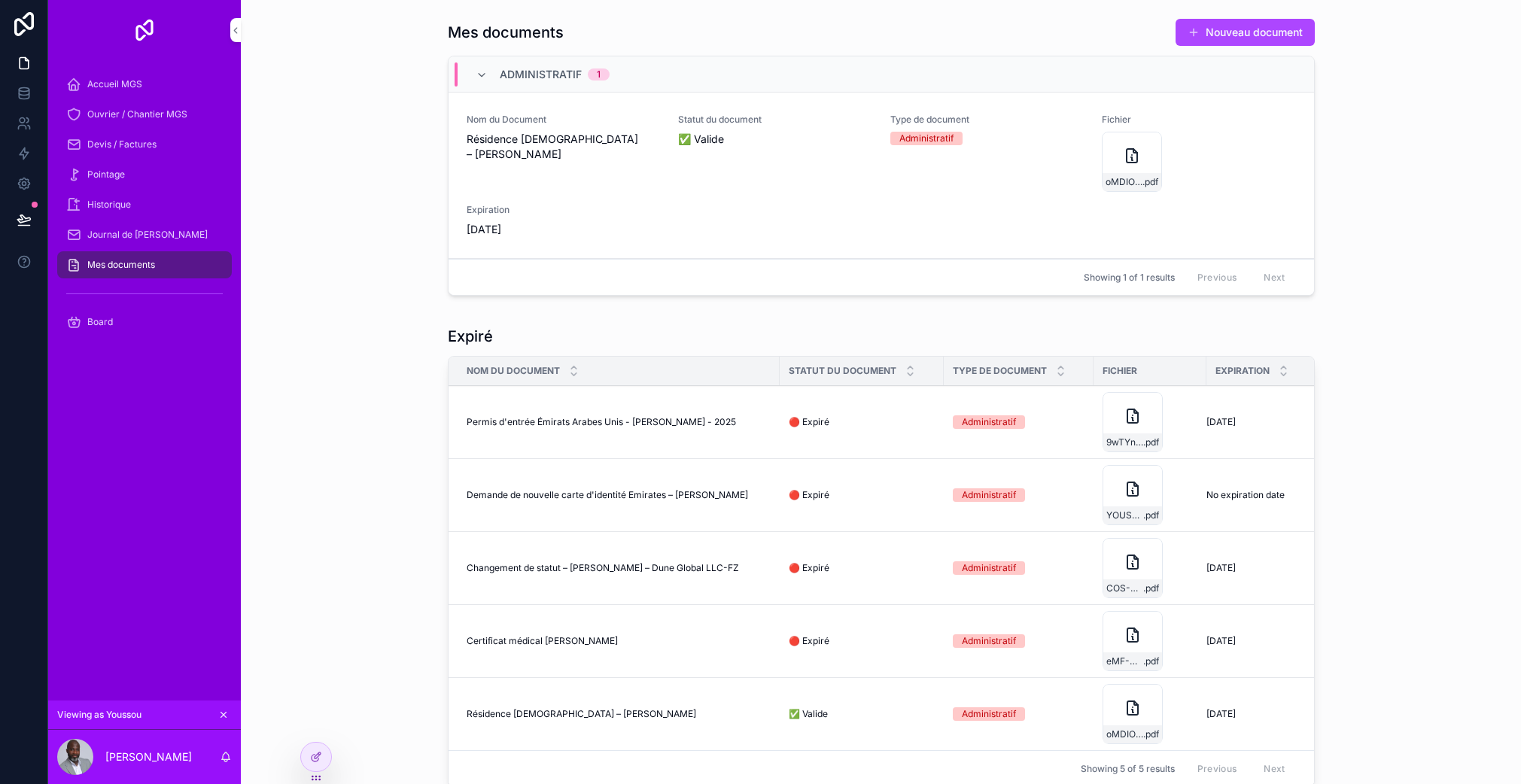
click at [1221, 25] on button "Nouveau document" at bounding box center [1244, 33] width 139 height 27
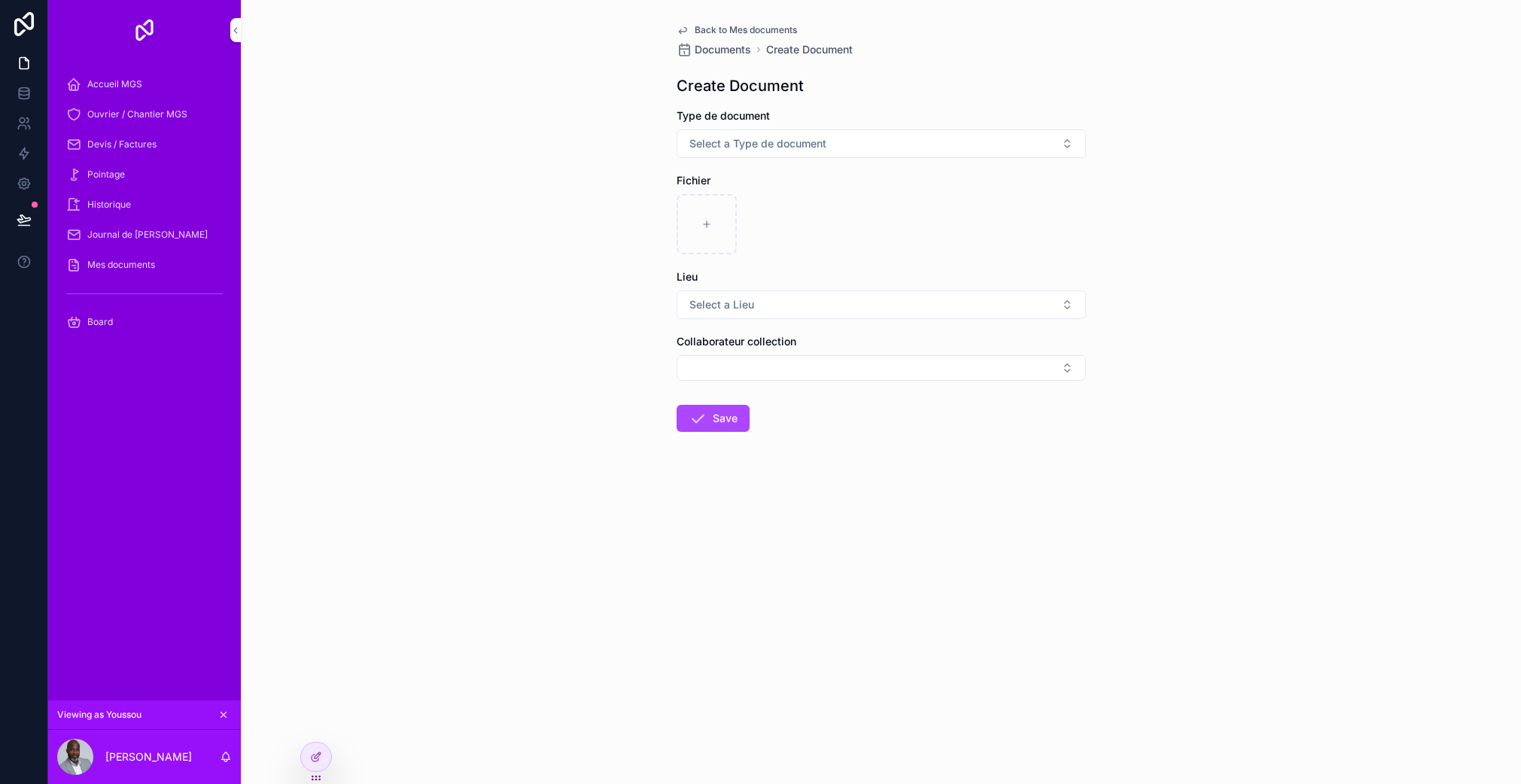
click at [810, 141] on span "Select a Type de document" at bounding box center [758, 144] width 137 height 15
click at [570, 193] on div "Back to Mes documents Documents Create Document Create Document Type de documen…" at bounding box center [881, 392] width 1280 height 784
click at [781, 309] on button "Select a Lieu" at bounding box center [881, 304] width 409 height 28
click at [550, 353] on div "Back to Mes documents Documents Create Document Create Document Type de documen…" at bounding box center [881, 392] width 1280 height 784
click at [316, 752] on icon at bounding box center [316, 756] width 12 height 12
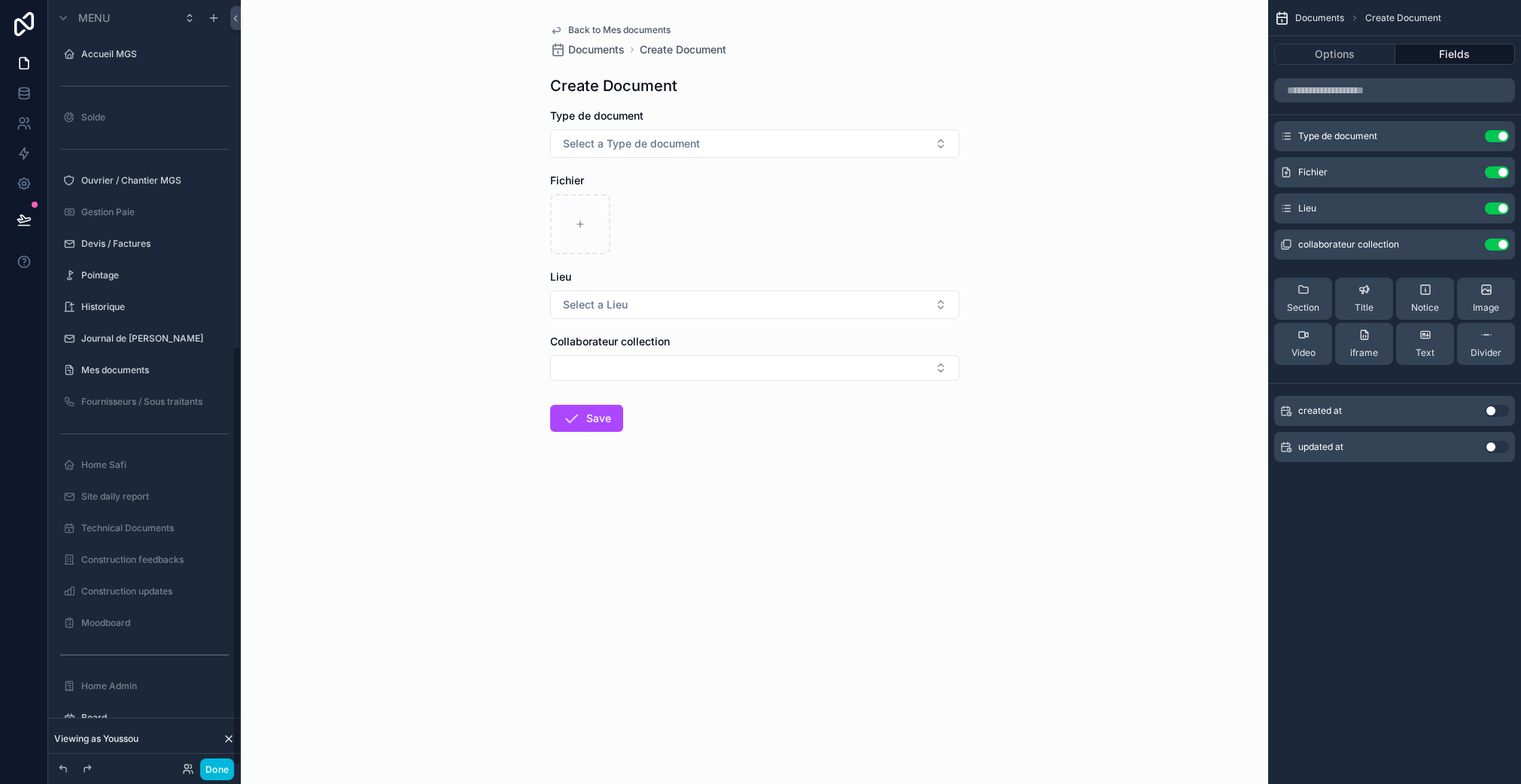
scroll to position [630, 0]
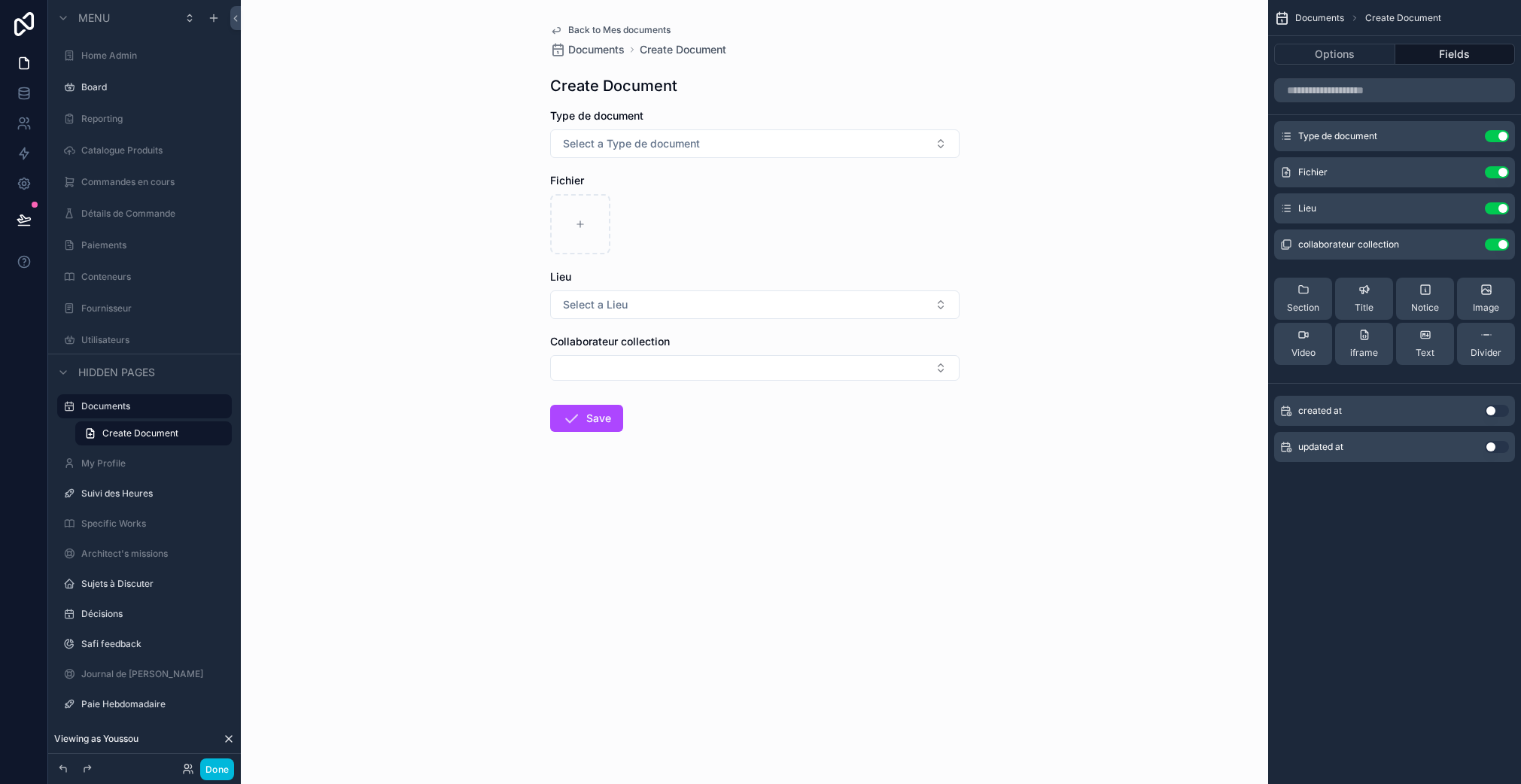
click at [1502, 134] on button "Use setting" at bounding box center [1496, 136] width 24 height 12
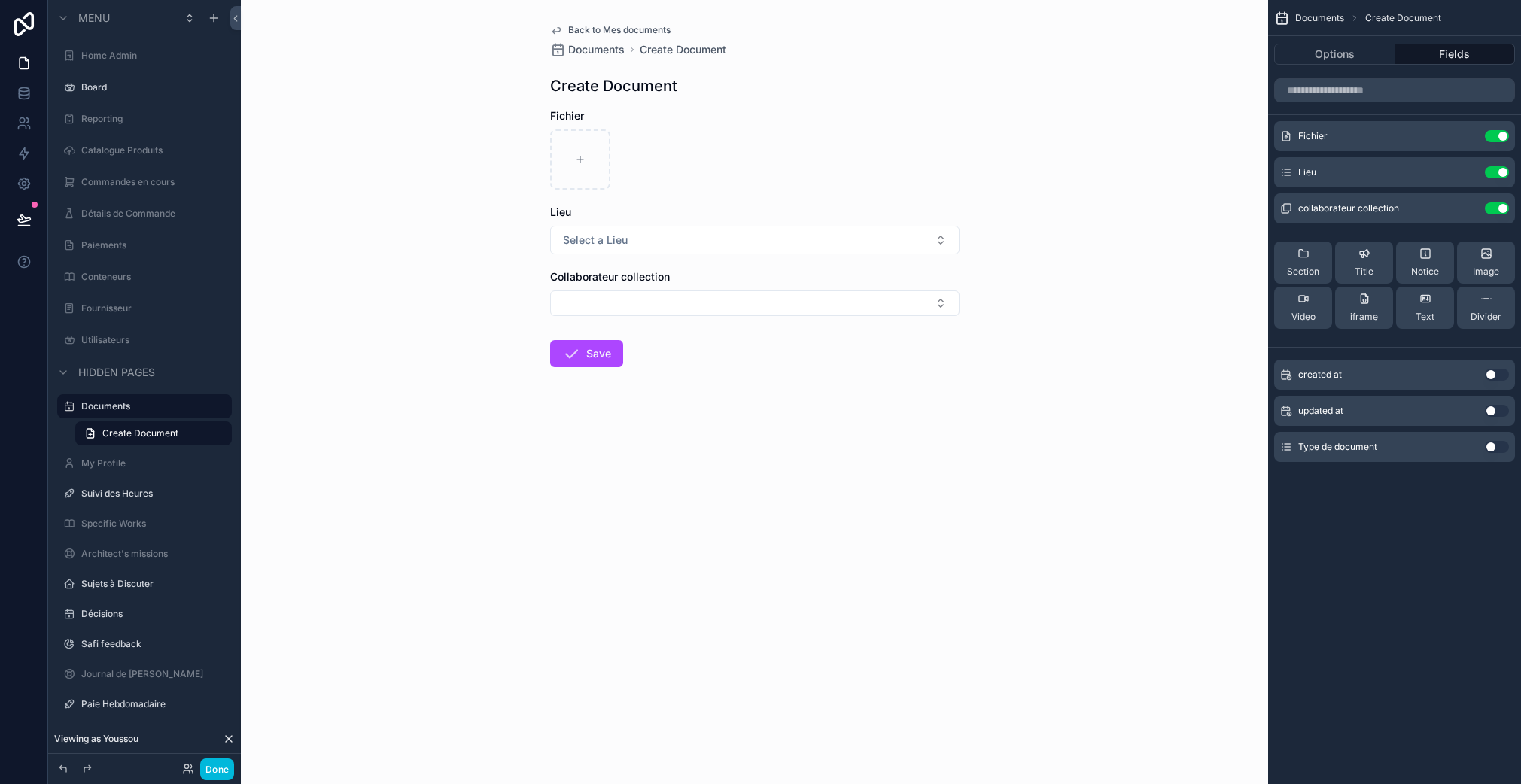
click at [1497, 206] on button "Use setting" at bounding box center [1496, 207] width 24 height 12
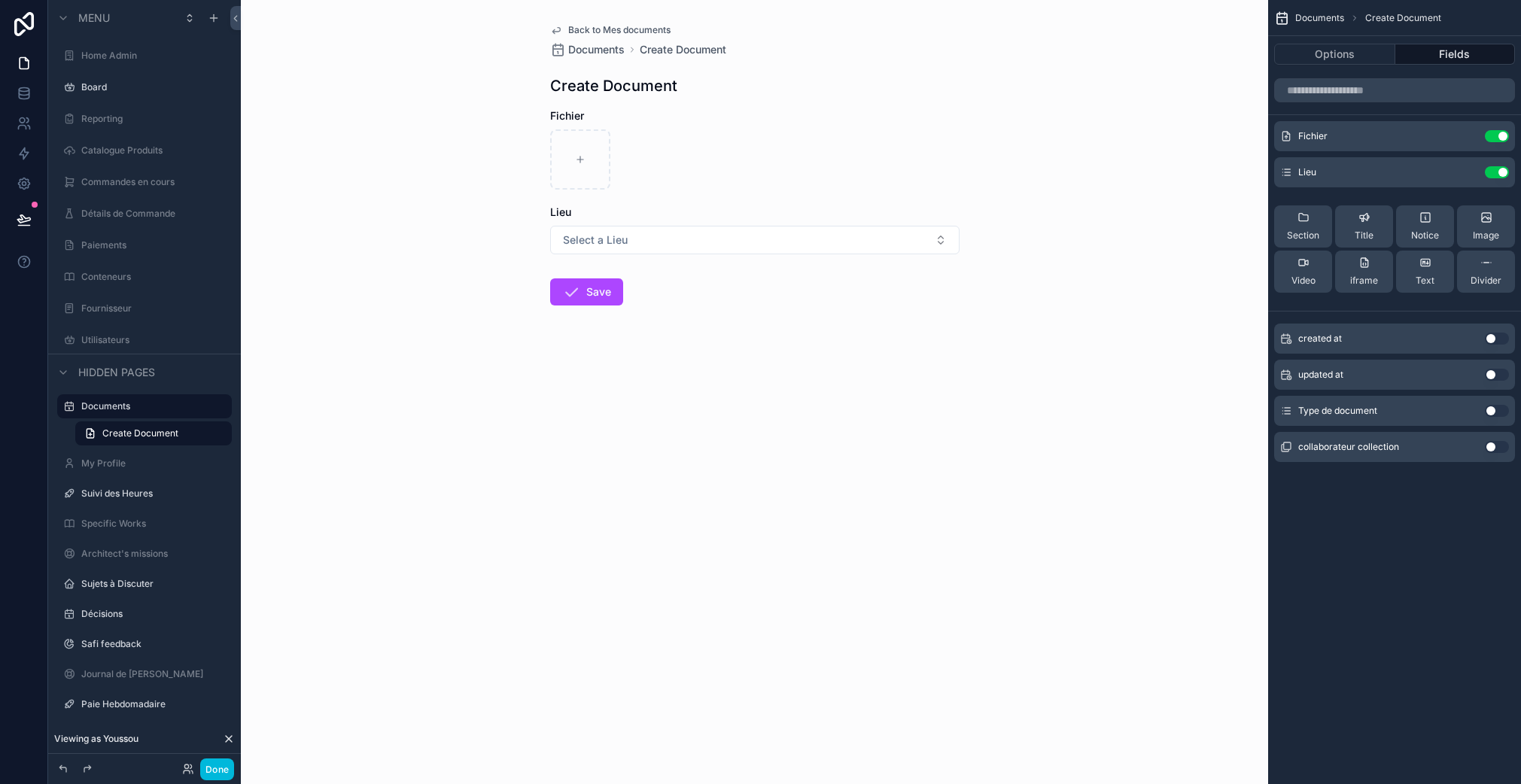
click at [1503, 167] on button "Use setting" at bounding box center [1496, 172] width 24 height 12
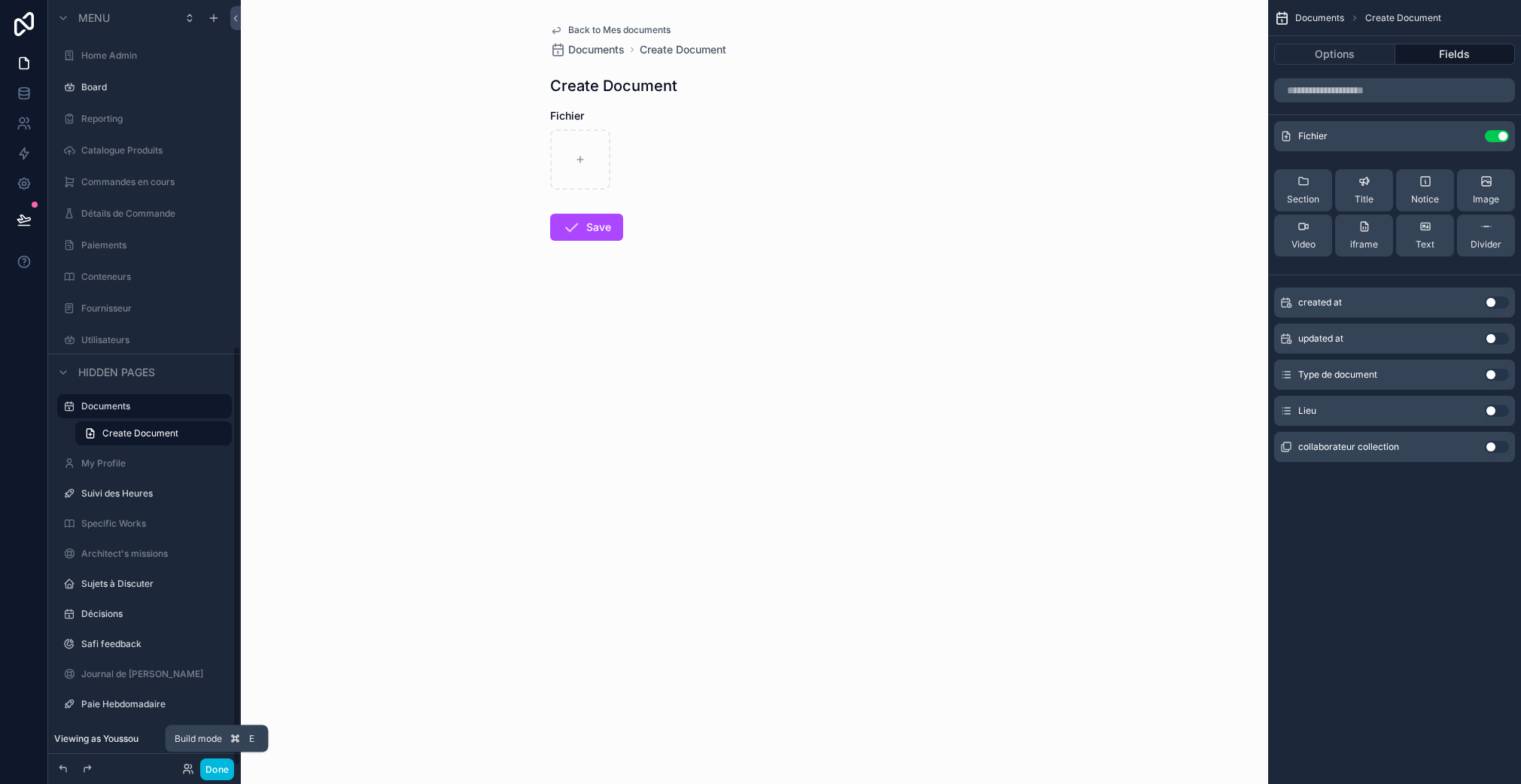
click at [222, 770] on button "Done" at bounding box center [217, 769] width 34 height 22
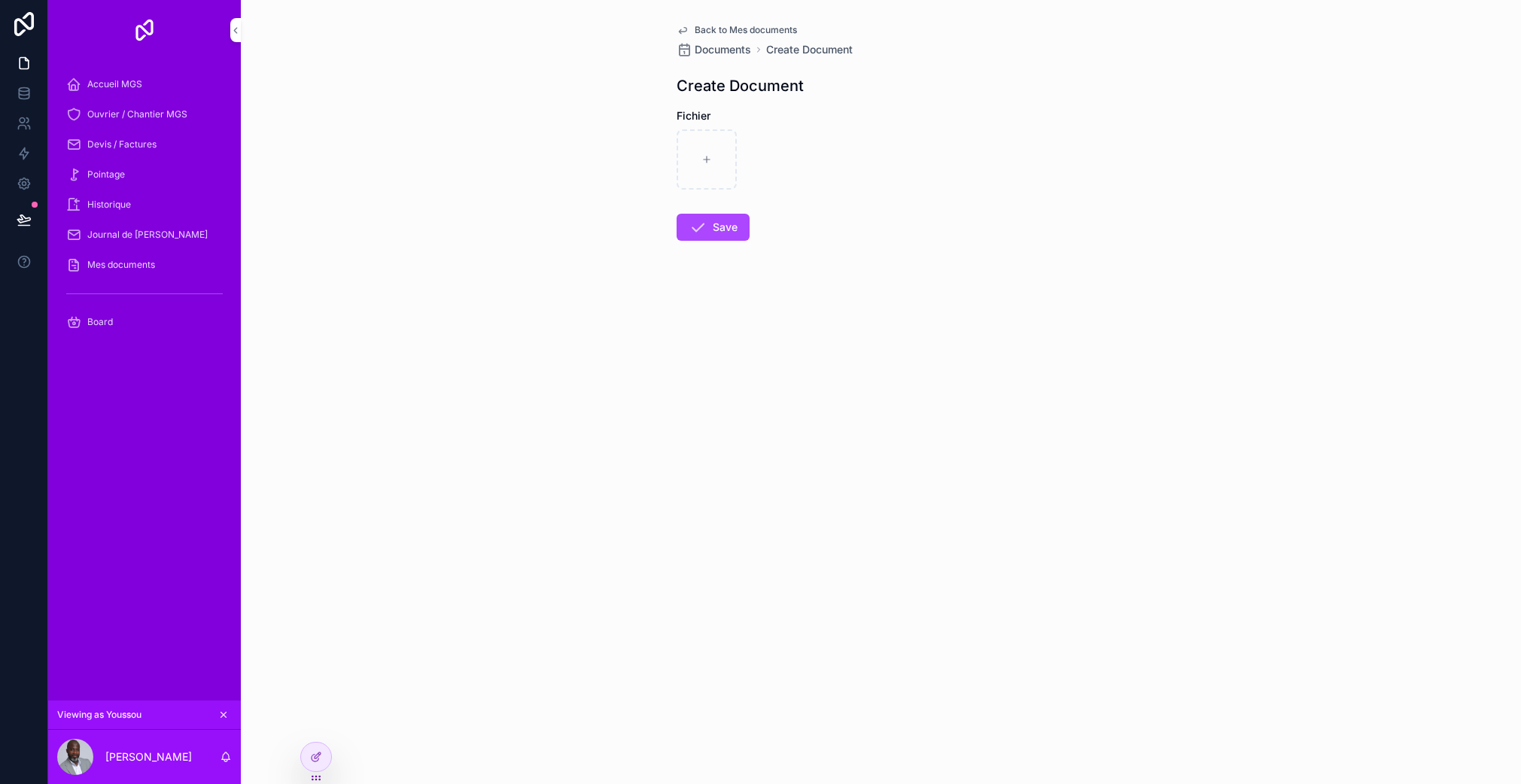
click at [140, 90] on div "Accueil MGS" at bounding box center [145, 84] width 156 height 24
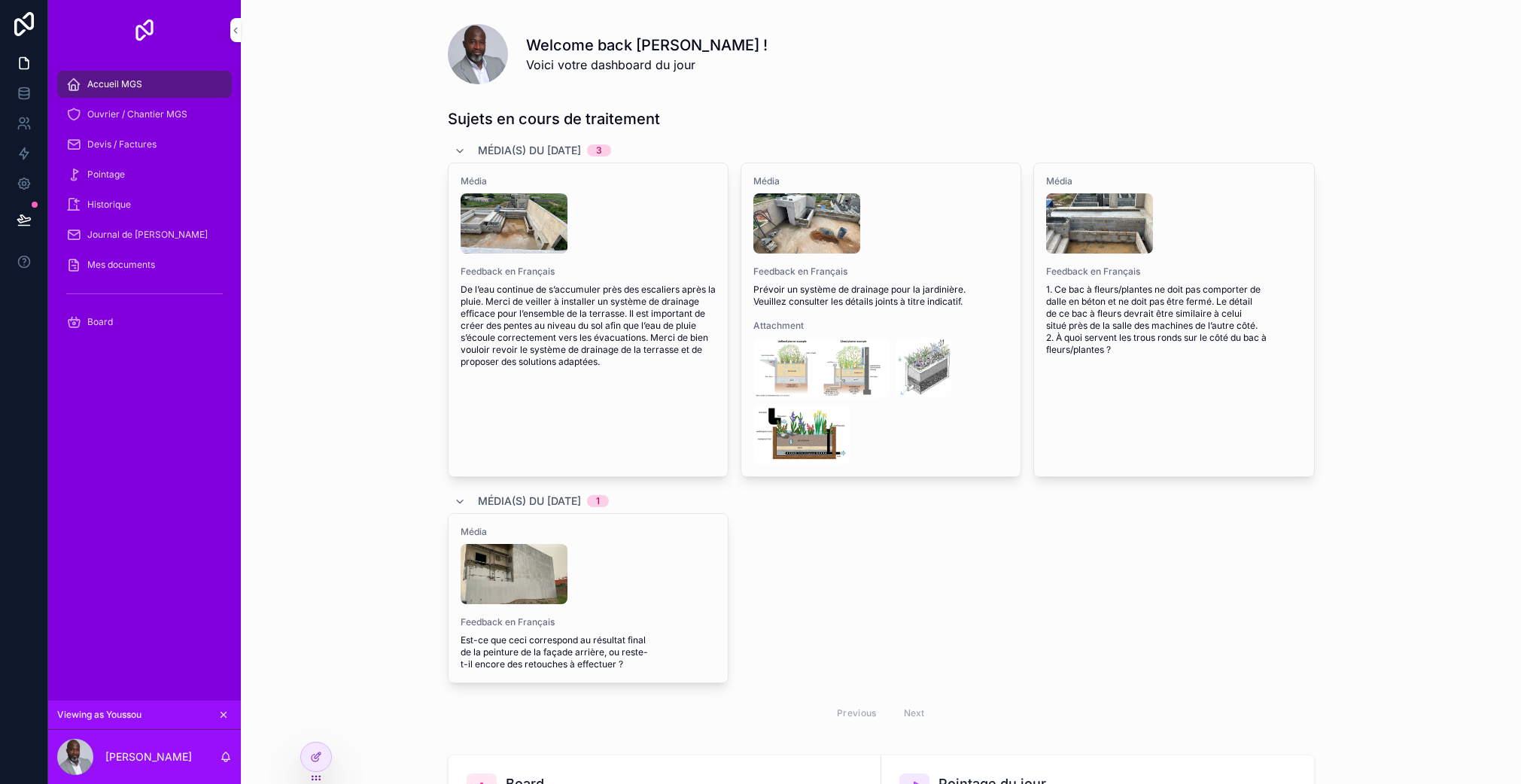
click at [133, 116] on span "Ouvrier / Chantier MGS" at bounding box center [137, 114] width 100 height 12
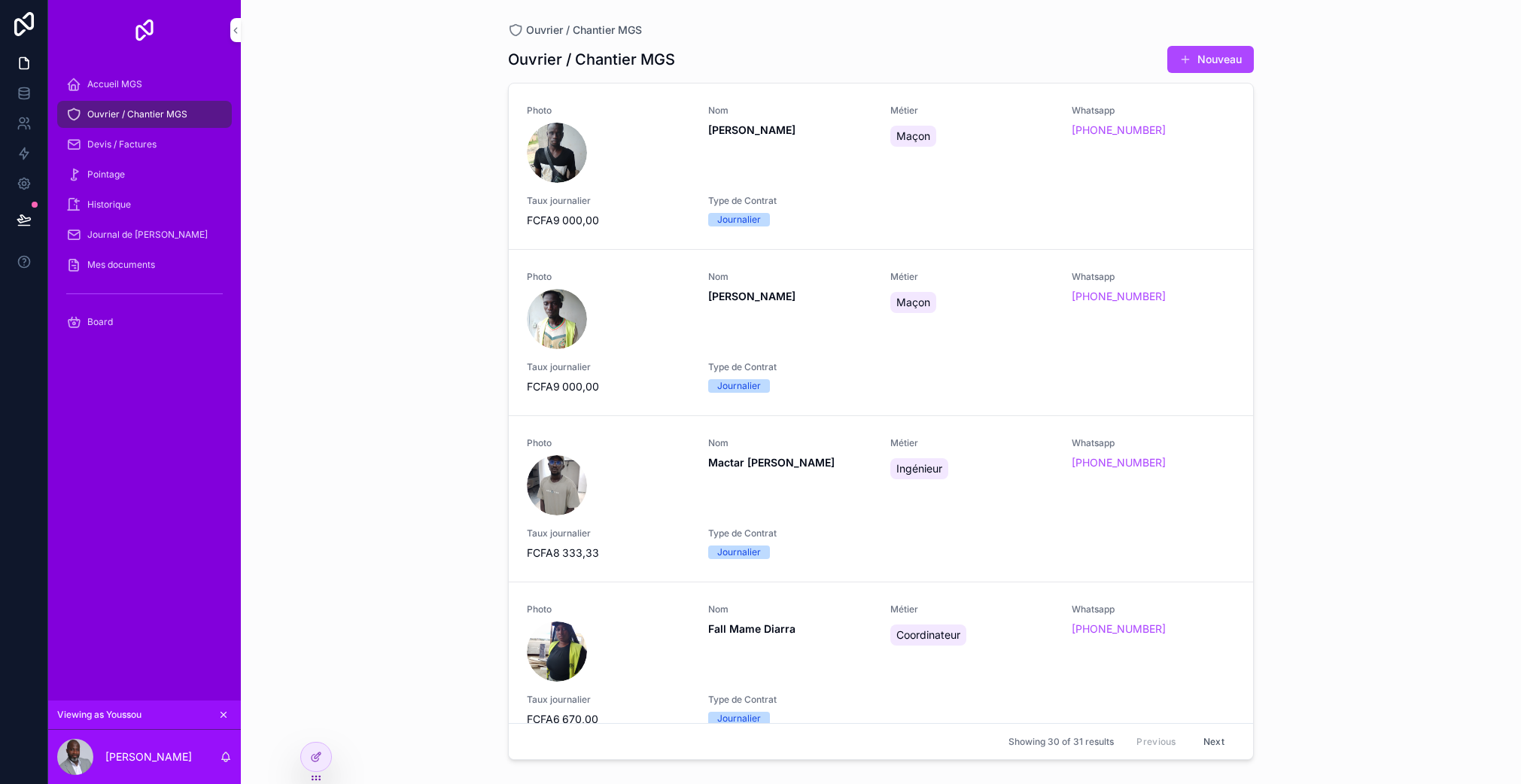
click at [106, 263] on span "Mes documents" at bounding box center [121, 265] width 67 height 12
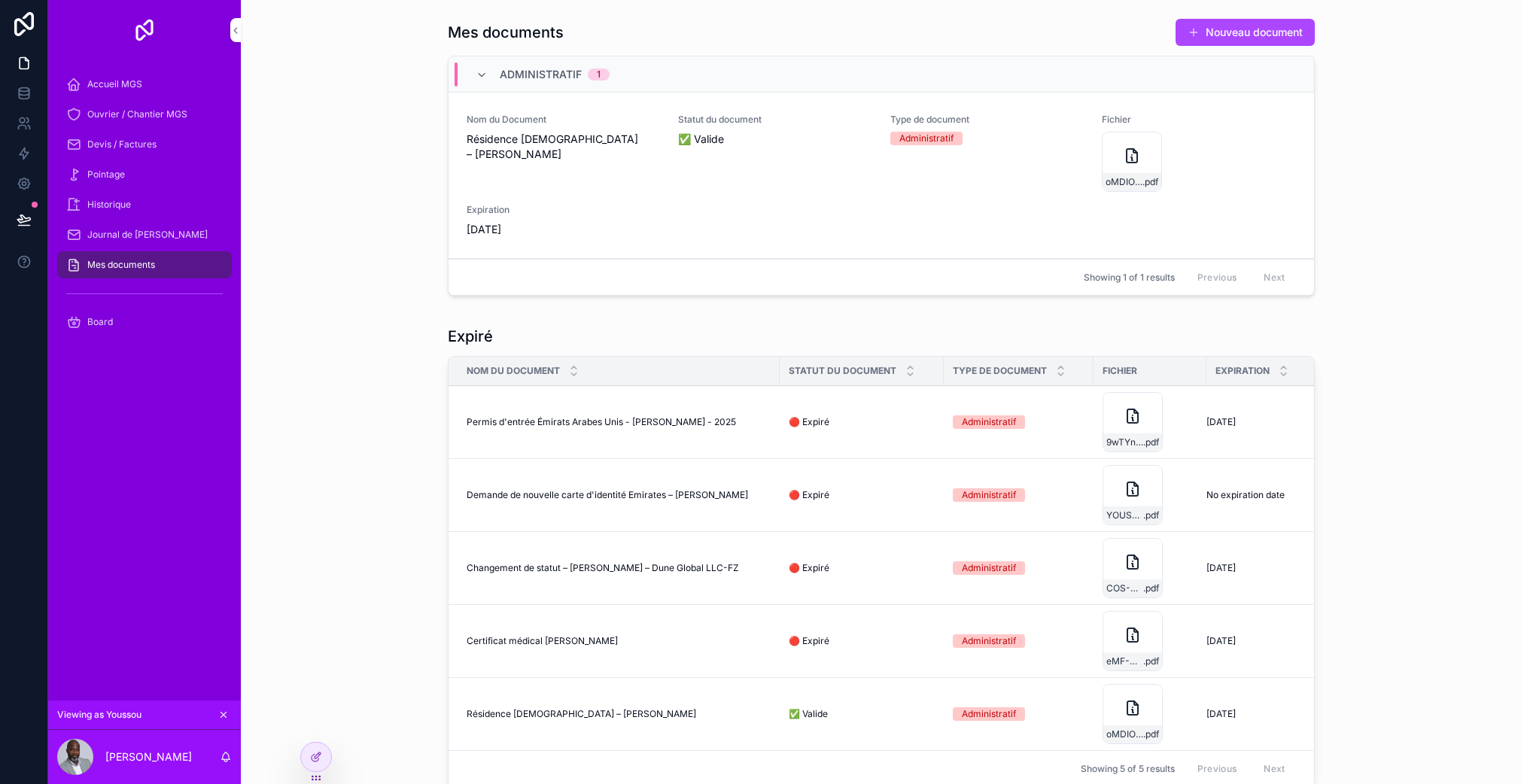
click at [321, 756] on icon at bounding box center [316, 756] width 12 height 12
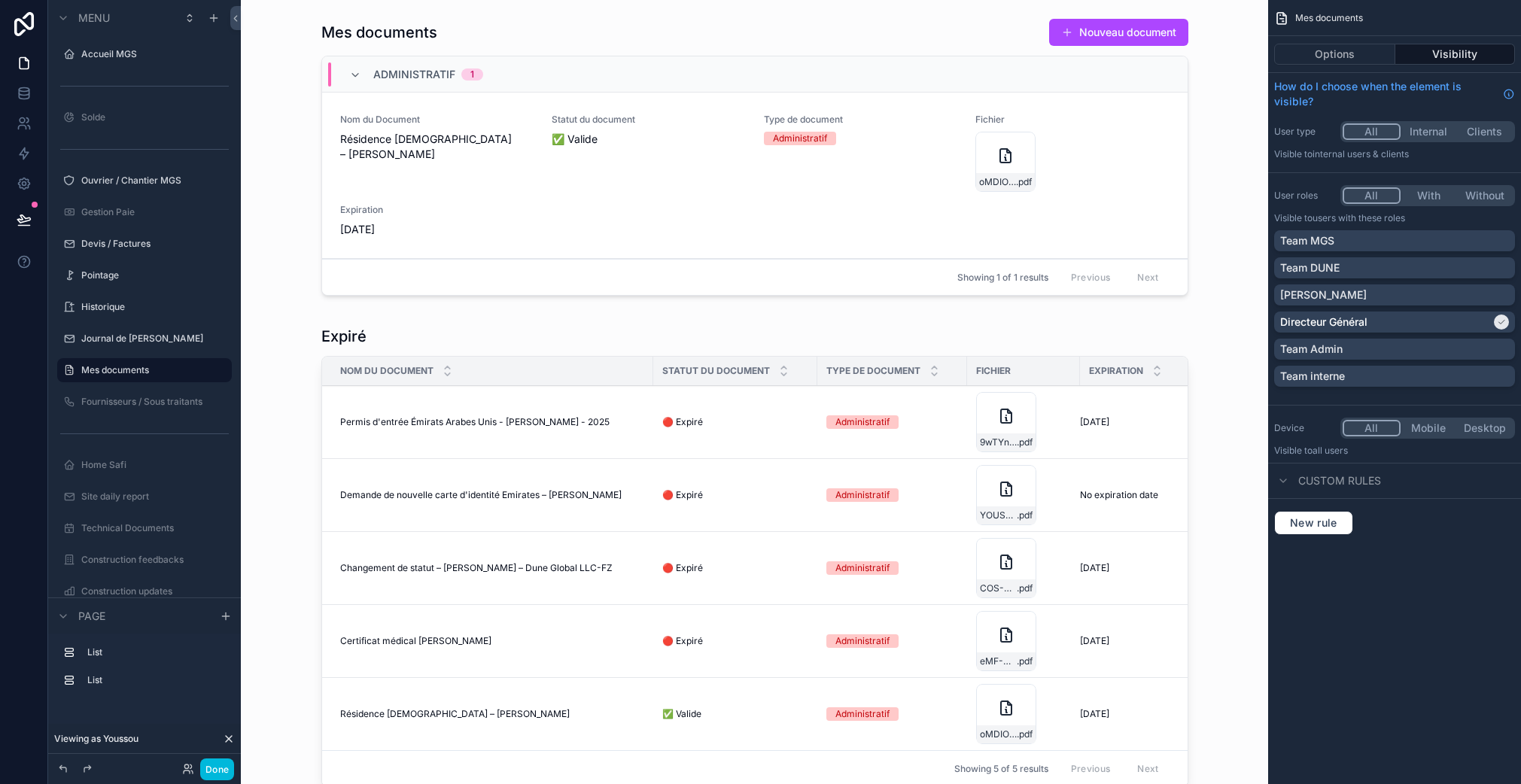
click at [1301, 346] on p "Team Admin" at bounding box center [1311, 348] width 63 height 15
click at [219, 774] on button "Done" at bounding box center [217, 769] width 34 height 22
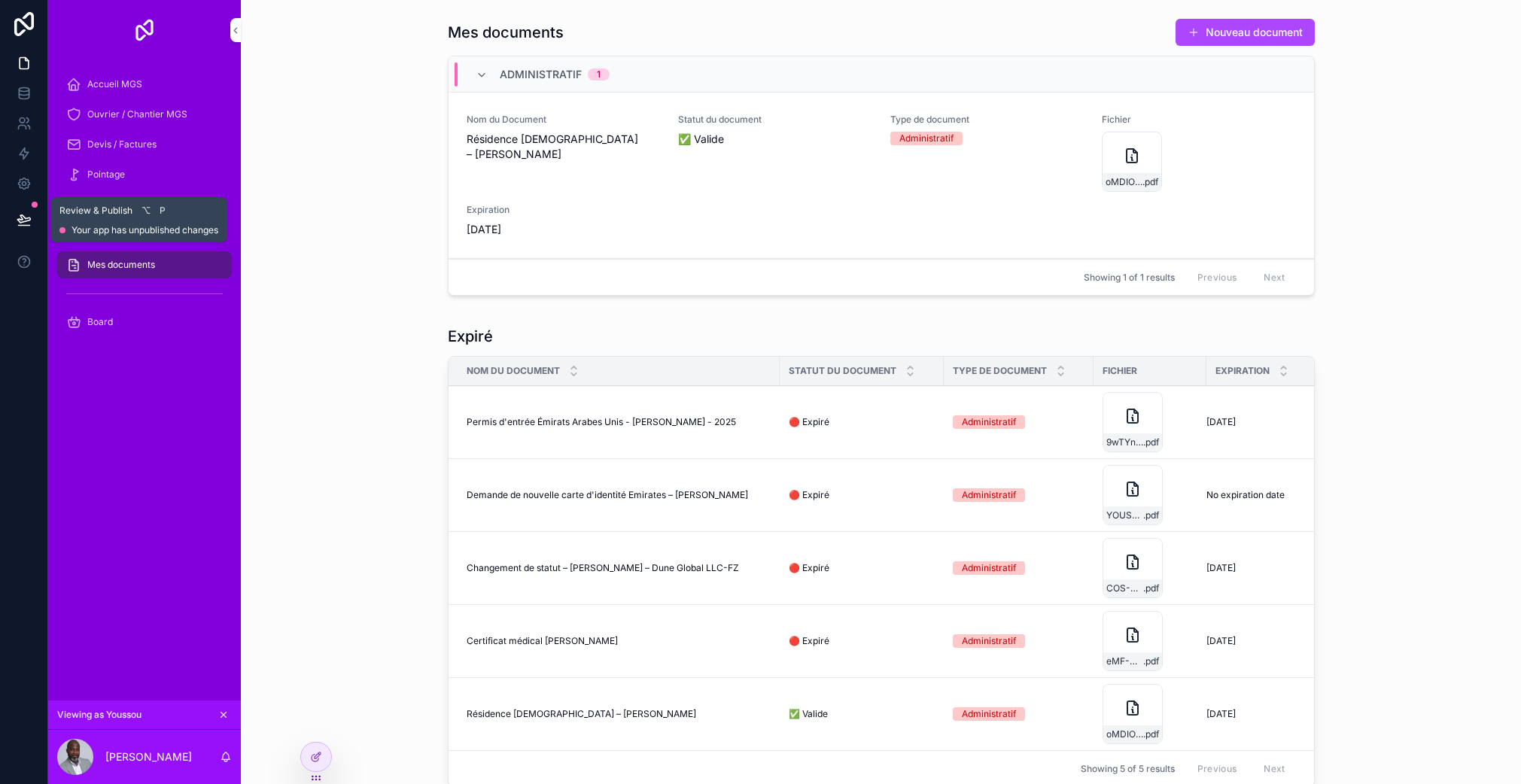
click at [29, 215] on icon at bounding box center [24, 219] width 15 height 15
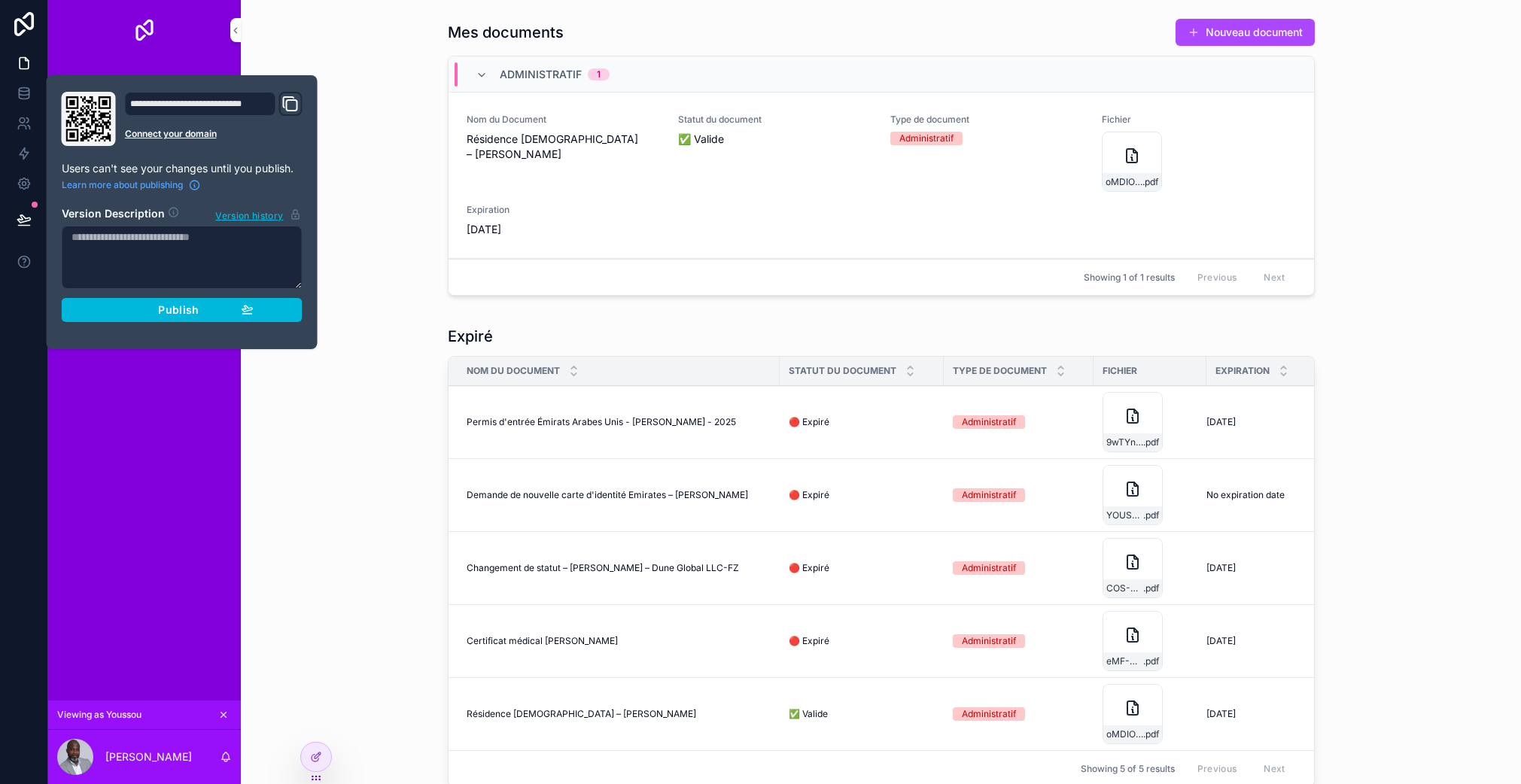
click at [202, 309] on div "Publish" at bounding box center [182, 309] width 143 height 14
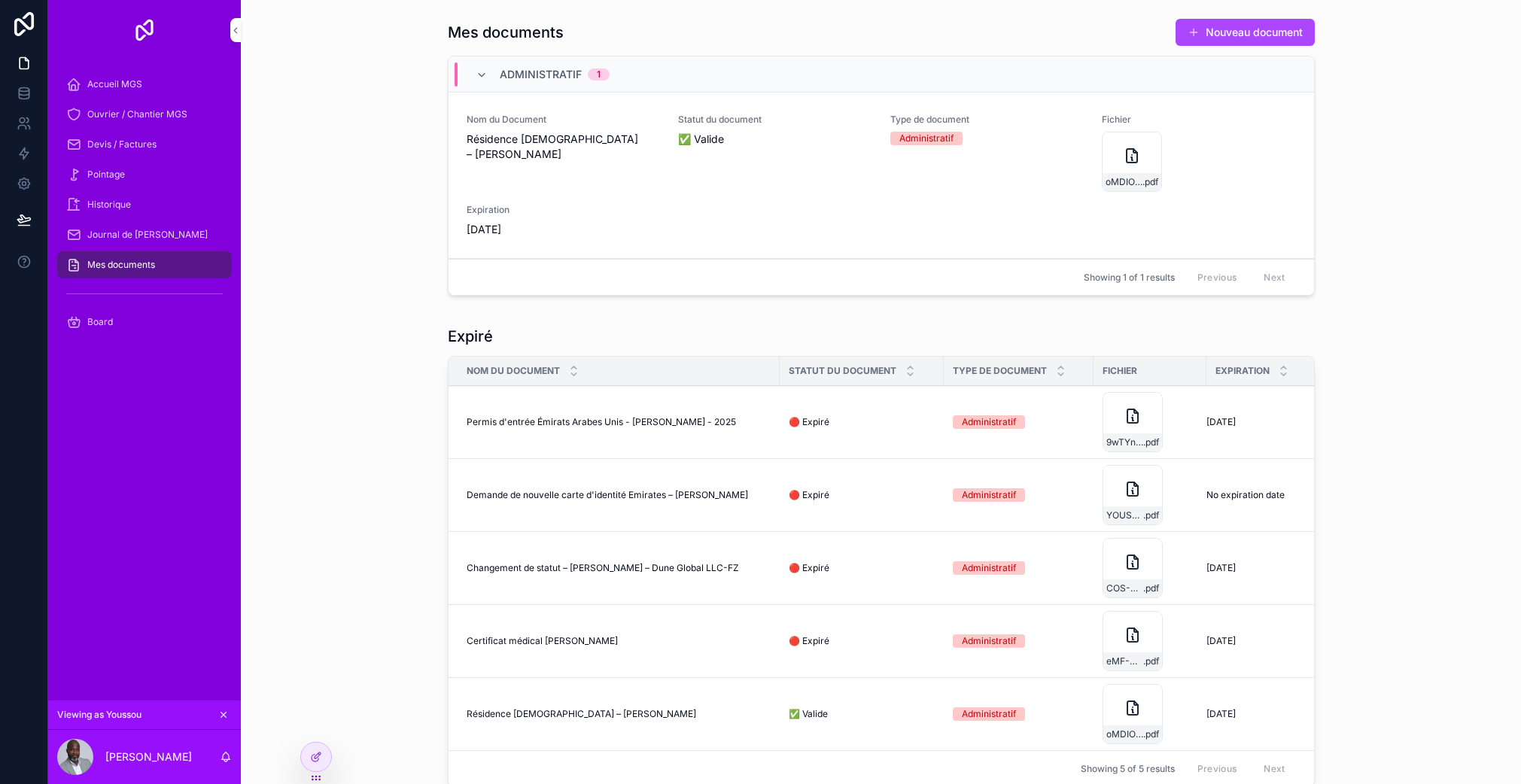
click at [313, 399] on div "Expiré Nom du Document Statut du document Type de document Fichier Expiration P…" at bounding box center [881, 559] width 1255 height 479
